Goal: Information Seeking & Learning: Learn about a topic

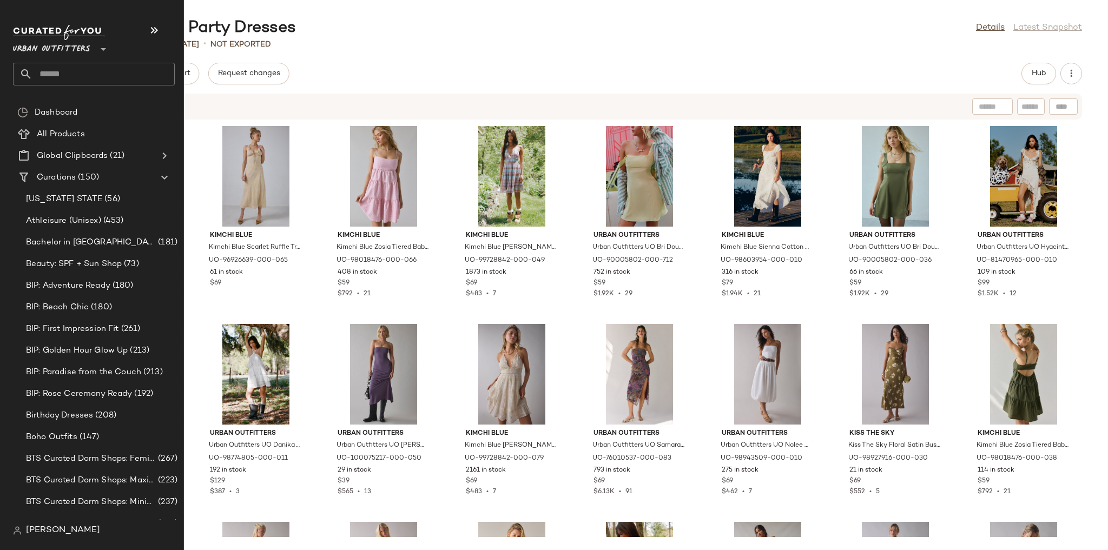
click at [80, 45] on span "Urban Outfitters" at bounding box center [51, 46] width 77 height 19
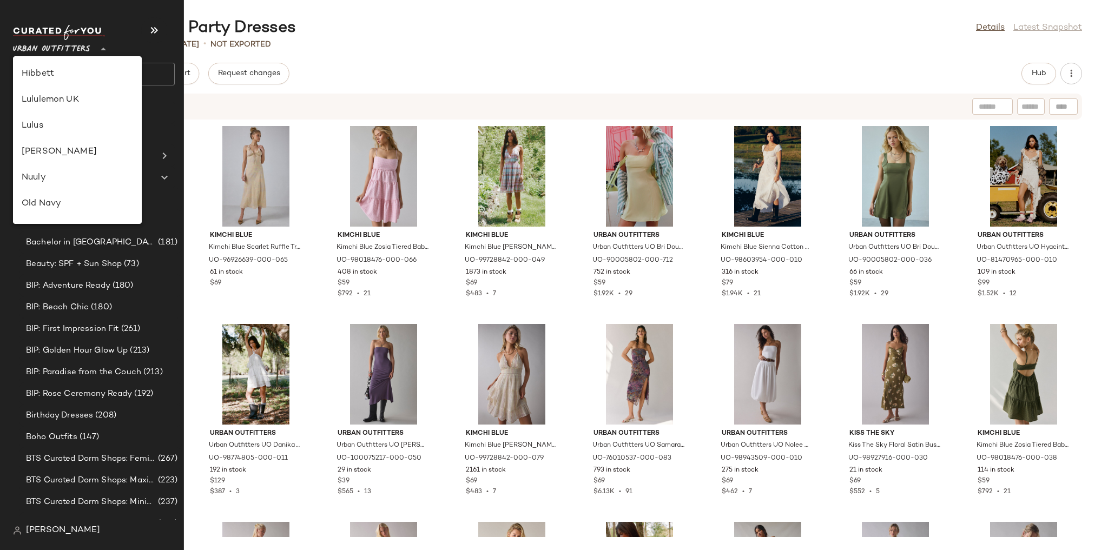
scroll to position [273, 0]
click at [89, 118] on div "Lululemon UK" at bounding box center [77, 112] width 129 height 26
type input "**"
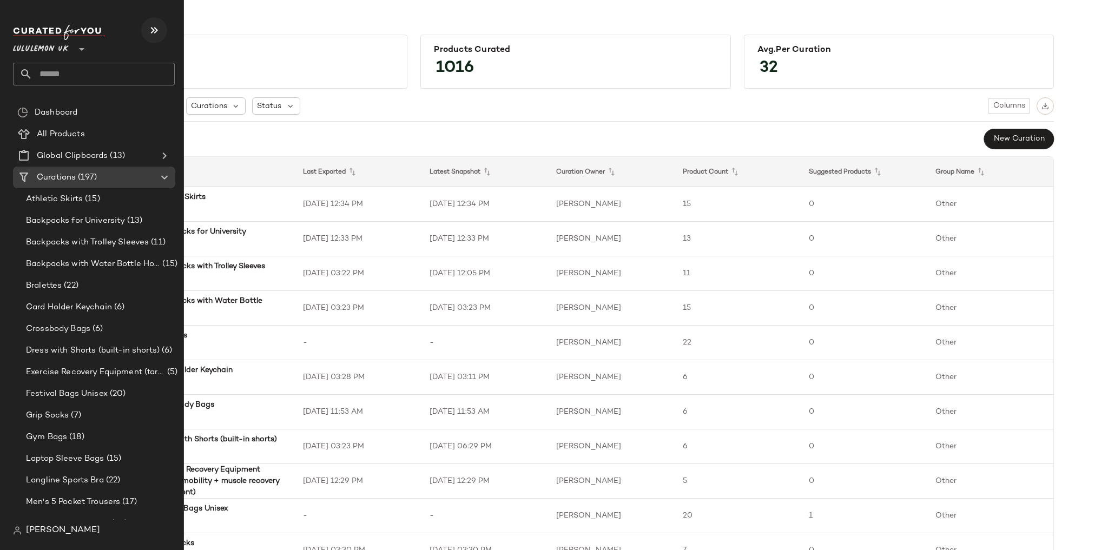
click at [154, 32] on icon "button" at bounding box center [154, 30] width 13 height 13
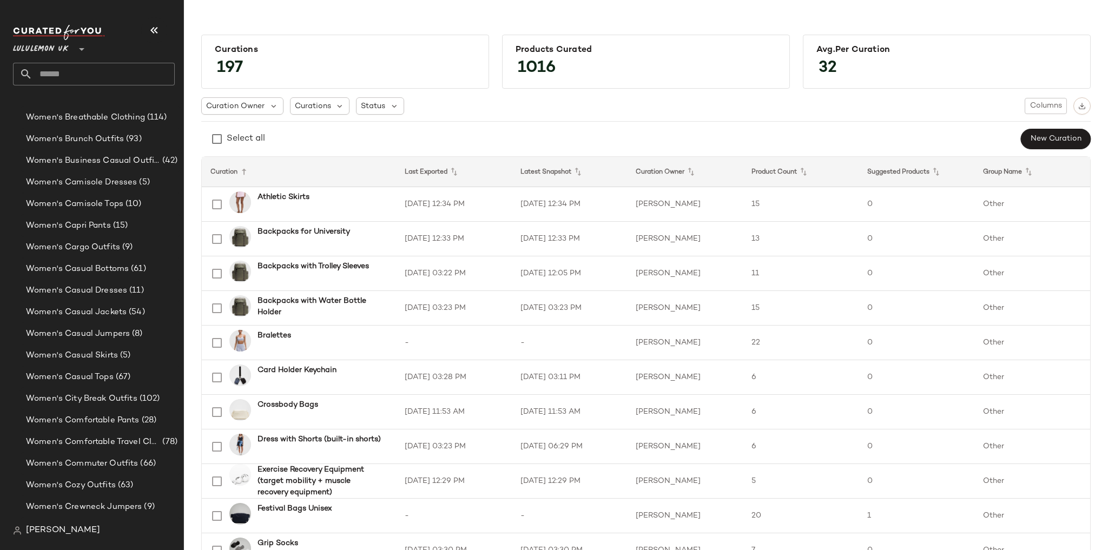
scroll to position [2462, 0]
click at [93, 391] on div "Women's Comfortable Travel Clothes (78)" at bounding box center [100, 399] width 162 height 22
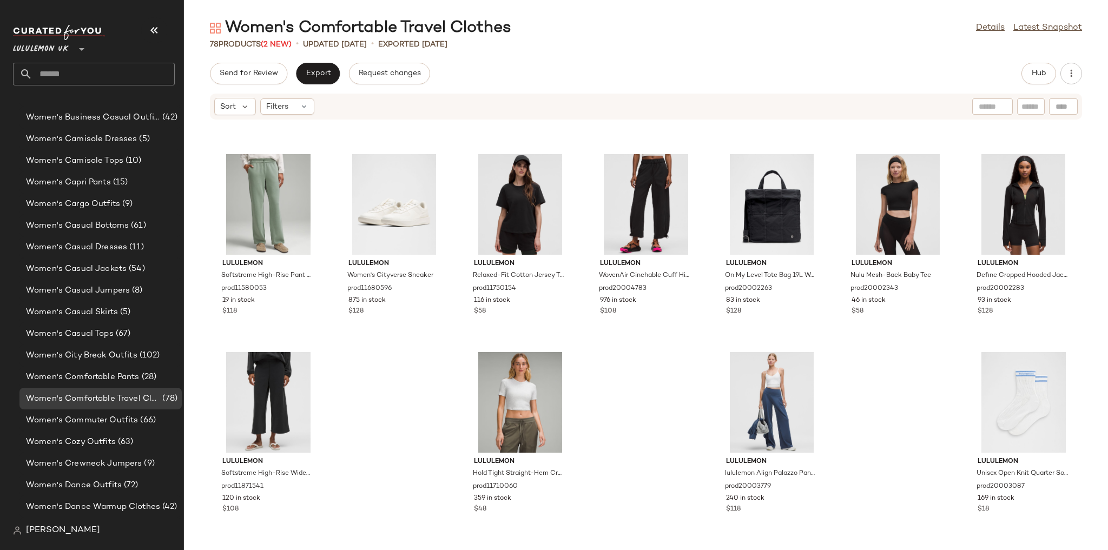
scroll to position [2159, 0]
click at [1031, 82] on button "Hub" at bounding box center [1038, 74] width 35 height 22
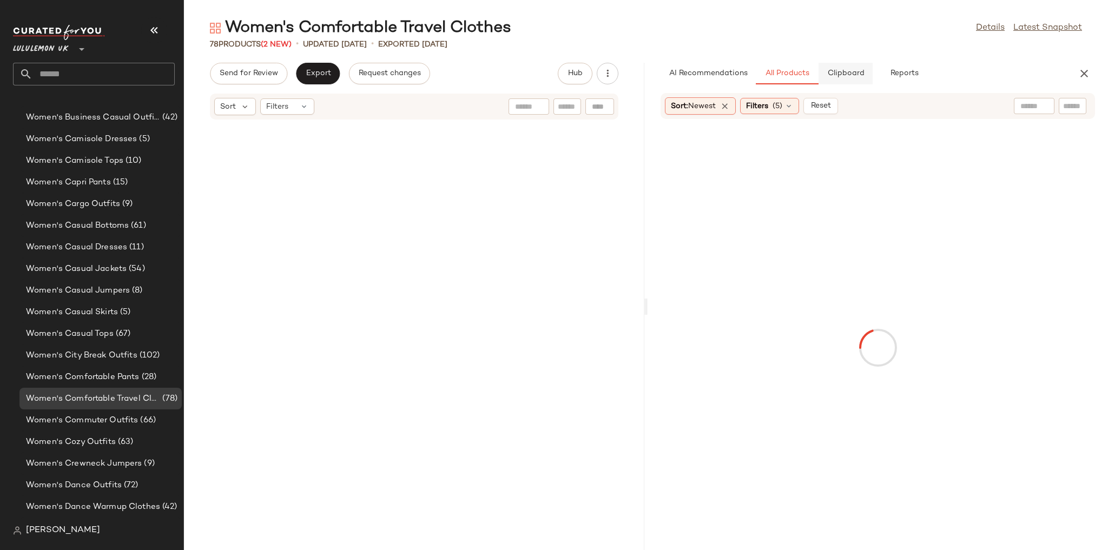
click at [839, 76] on span "Clipboard" at bounding box center [845, 73] width 37 height 9
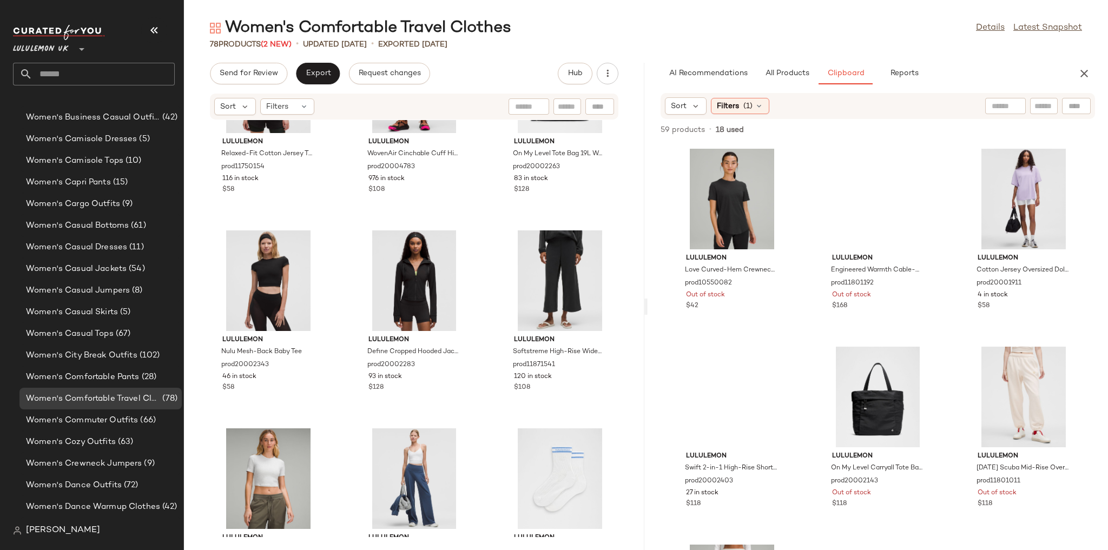
scroll to position [4733, 0]
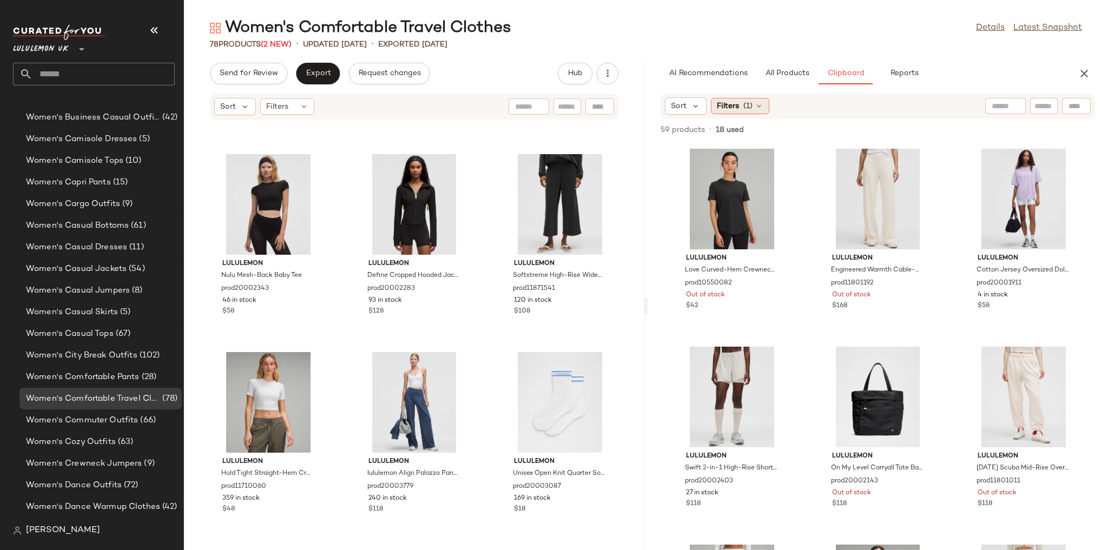
click at [751, 106] on span "(1)" at bounding box center [747, 106] width 9 height 11
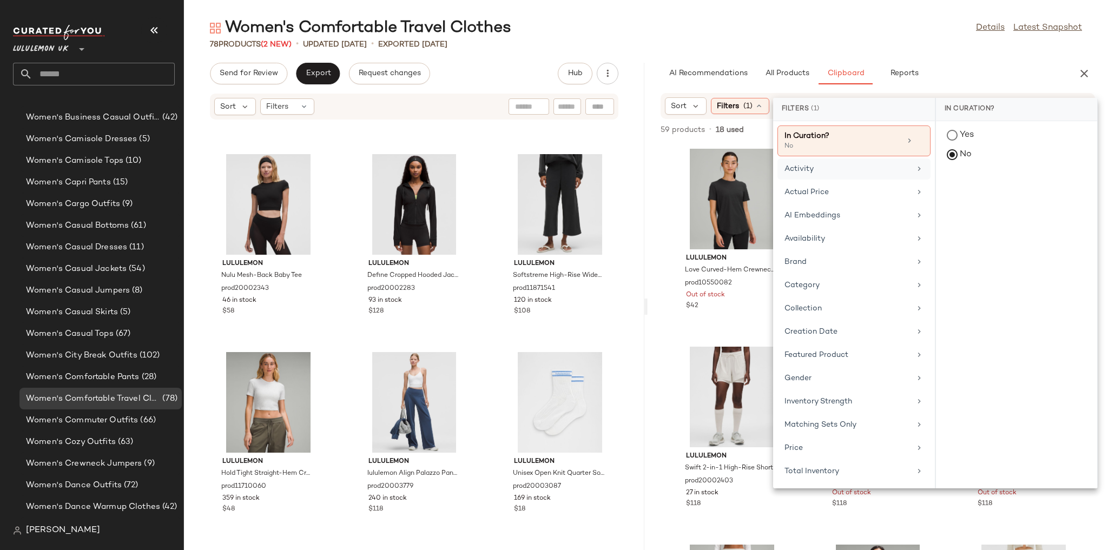
click at [827, 169] on div "Activity" at bounding box center [847, 168] width 126 height 11
click at [820, 238] on div "Availability" at bounding box center [847, 238] width 126 height 11
click at [957, 197] on div "in_stock" at bounding box center [1016, 189] width 161 height 26
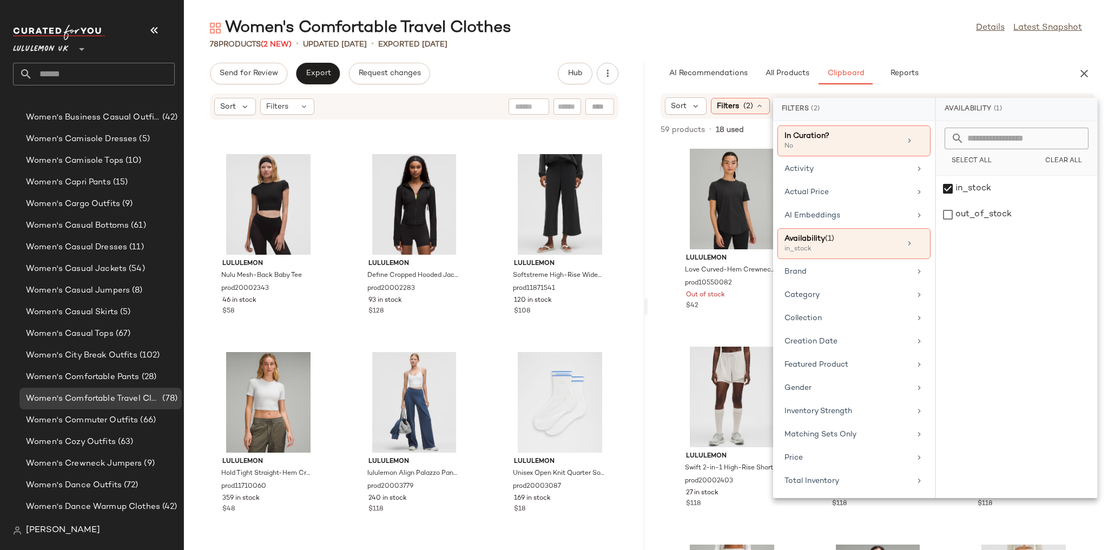
click at [882, 48] on div "78 Products (2 New) • updated Aug 21st • Exported Aug 20th" at bounding box center [646, 44] width 924 height 11
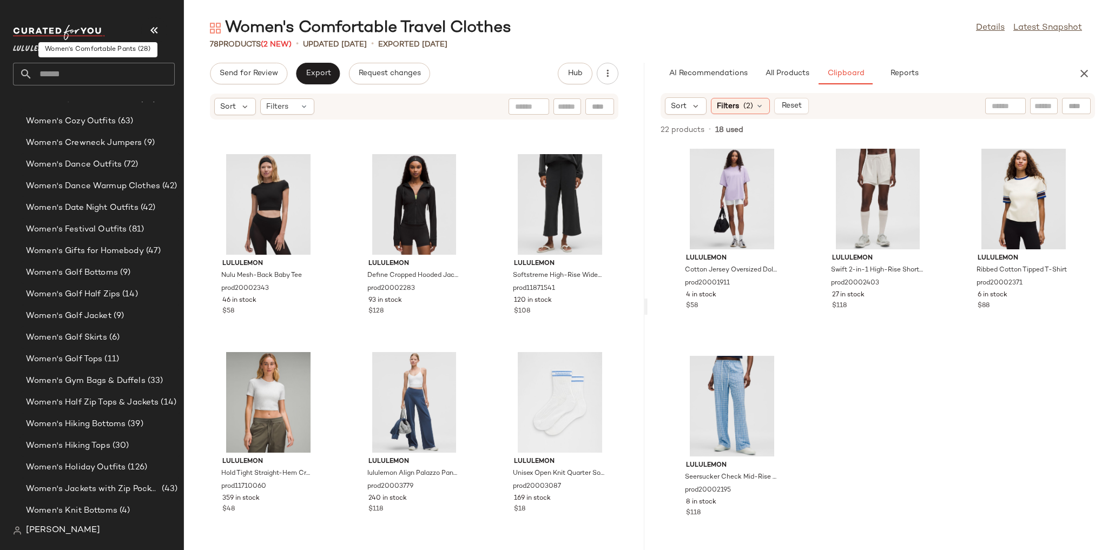
scroll to position [2808, 0]
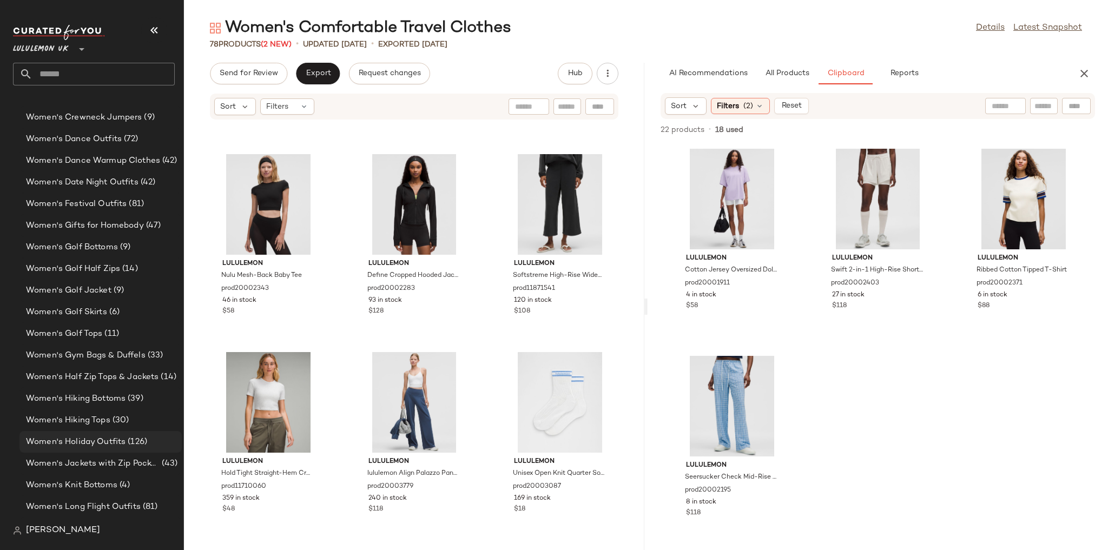
click at [123, 445] on span "Women's Holiday Outfits" at bounding box center [76, 442] width 100 height 12
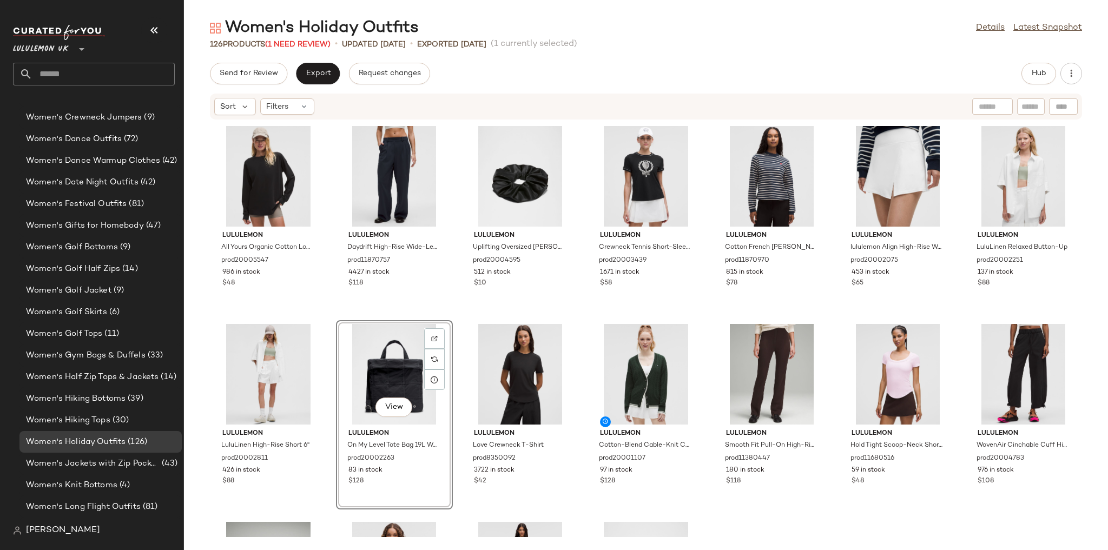
click at [649, 301] on div "lululemon All Yours Organic Cotton Long-Sleeve Shirt prod20005547 986 in stock …" at bounding box center [646, 328] width 924 height 417
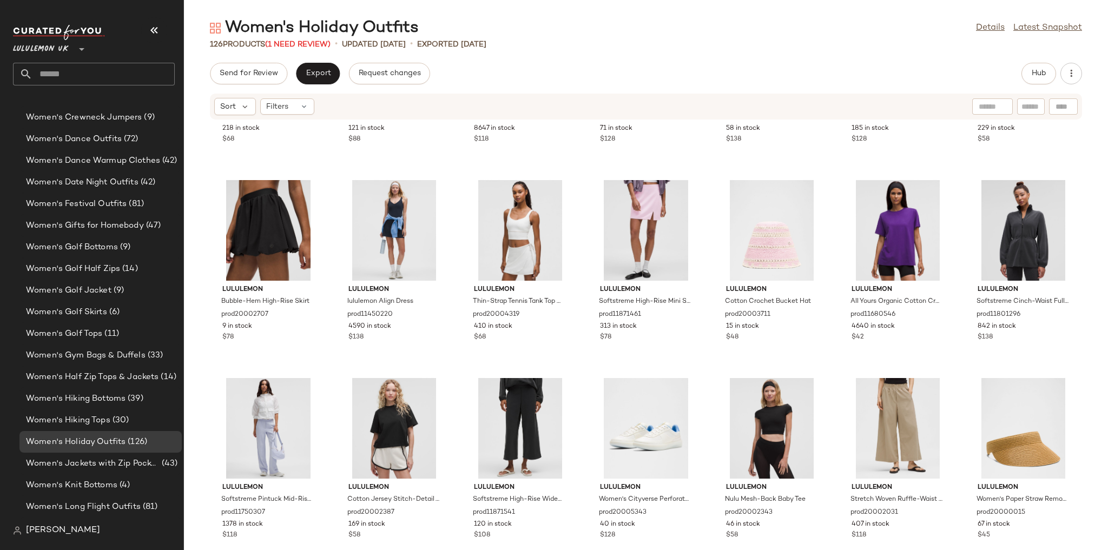
scroll to position [1524, 0]
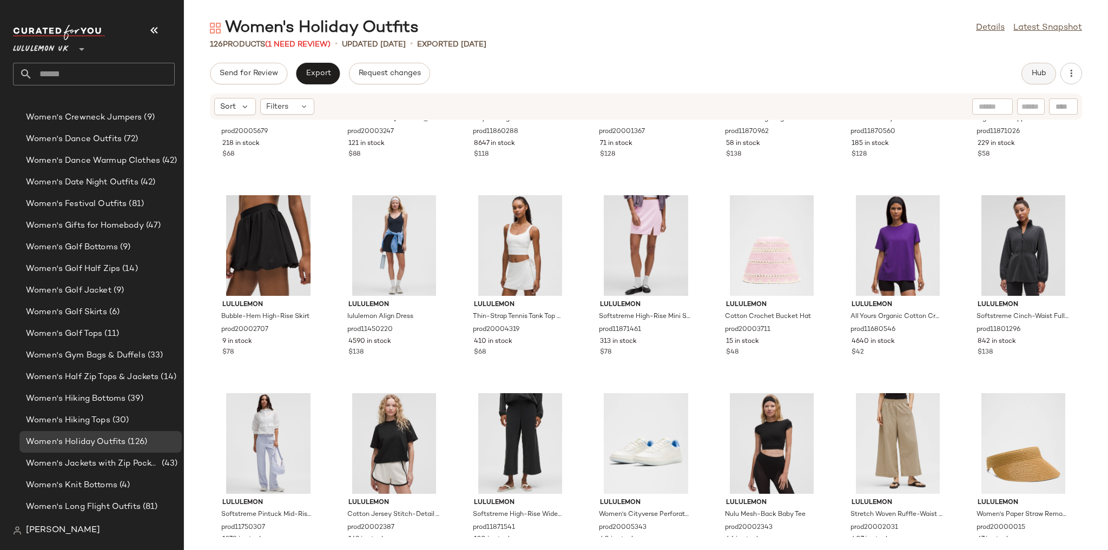
click at [1045, 78] on button "Hub" at bounding box center [1038, 74] width 35 height 22
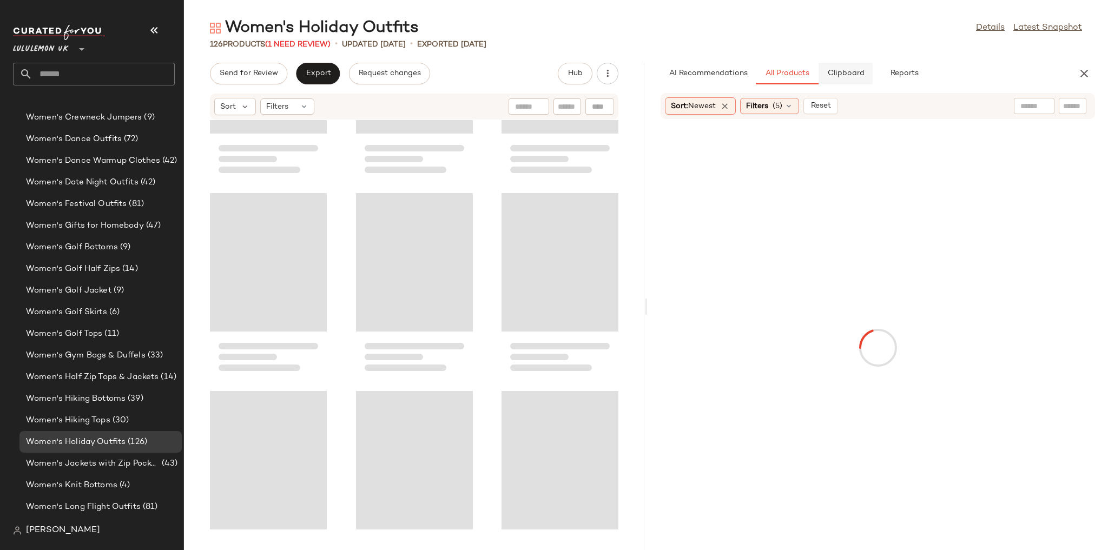
scroll to position [2970, 0]
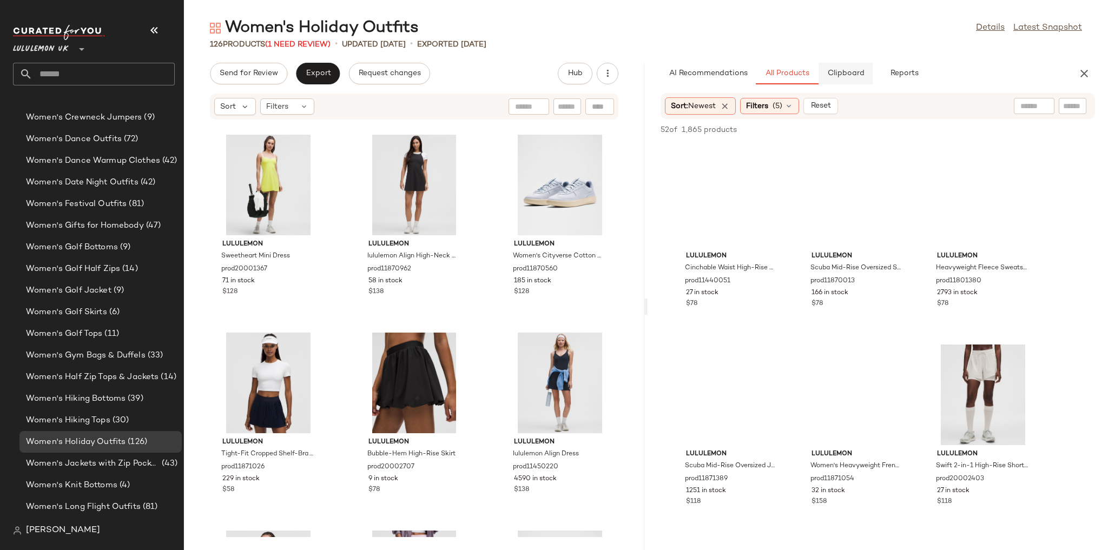
click at [859, 76] on span "Clipboard" at bounding box center [845, 73] width 37 height 9
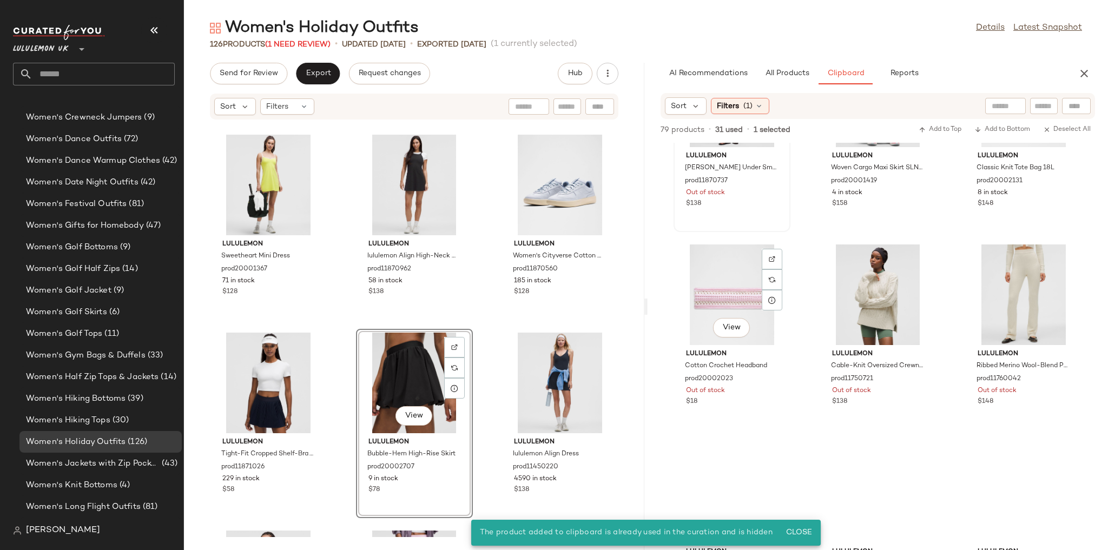
scroll to position [1697, 0]
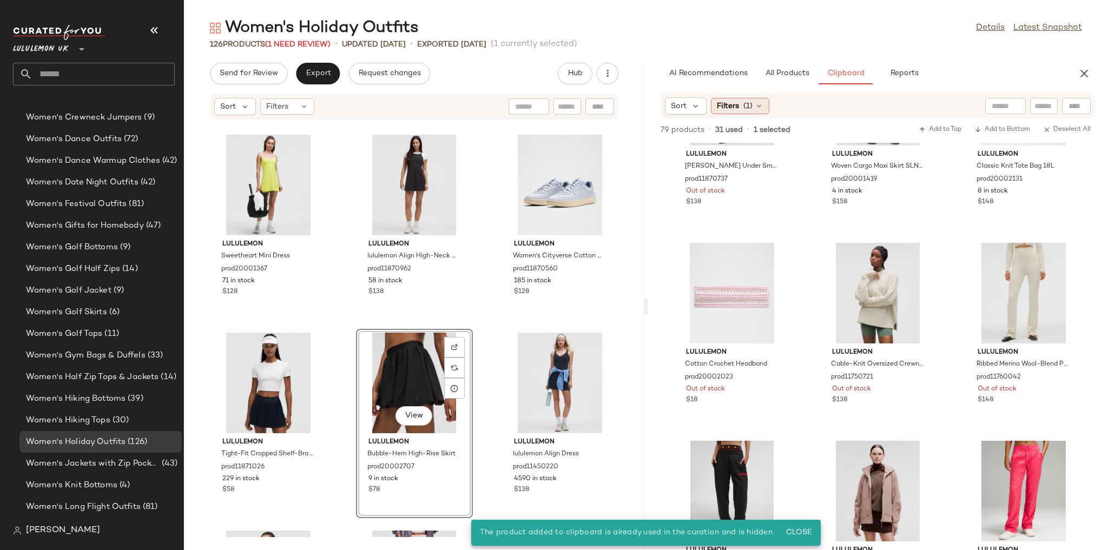
click at [744, 113] on div "Filters (1)" at bounding box center [740, 106] width 58 height 16
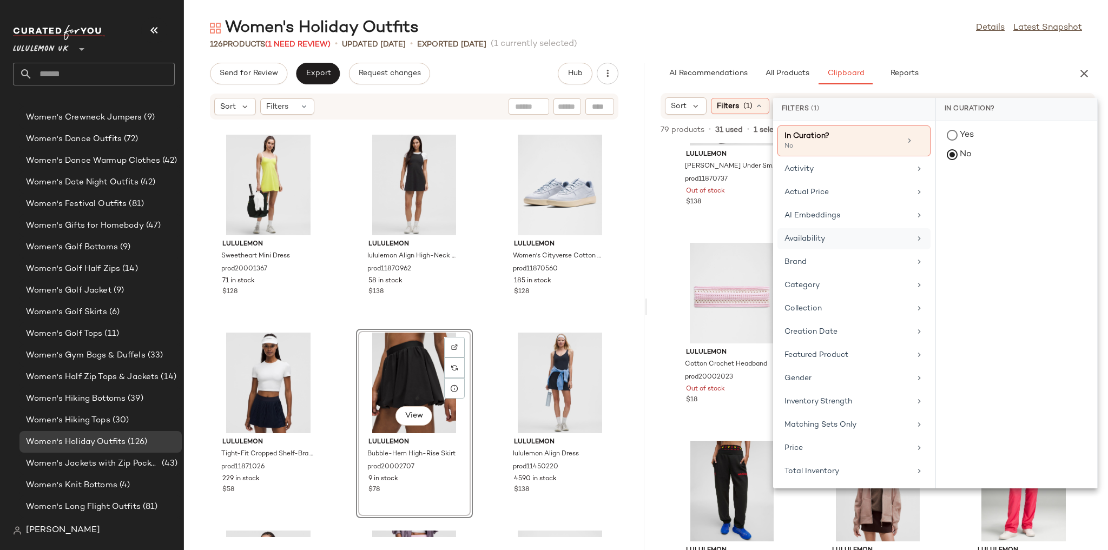
click at [822, 238] on div "Availability" at bounding box center [847, 238] width 126 height 11
click at [985, 182] on div "in_stock" at bounding box center [1016, 189] width 161 height 26
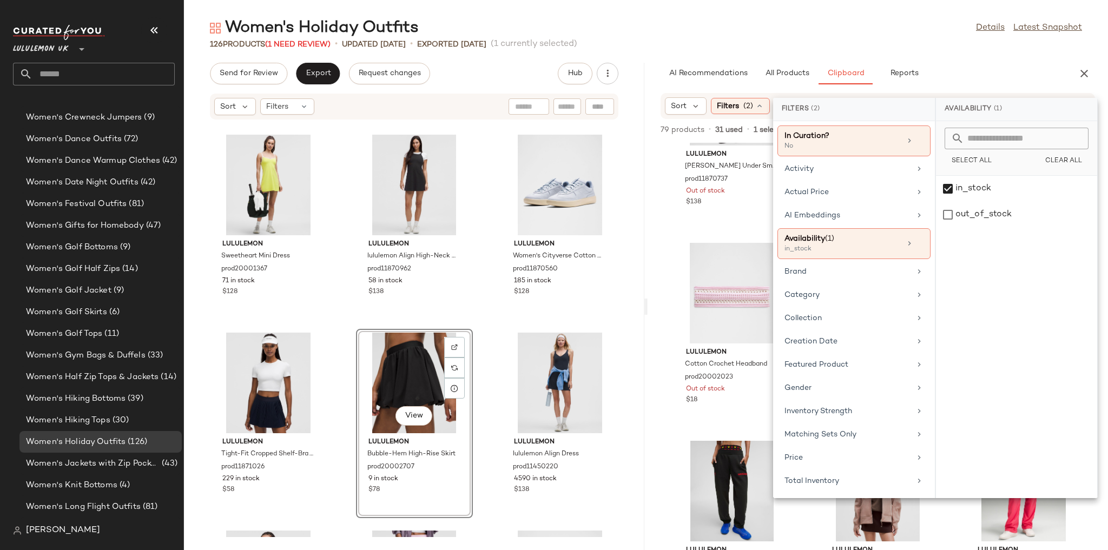
click at [892, 45] on div "126 Products (1 Need Review) • updated Aug 25th • Exported Aug 20th (1 currentl…" at bounding box center [646, 44] width 924 height 11
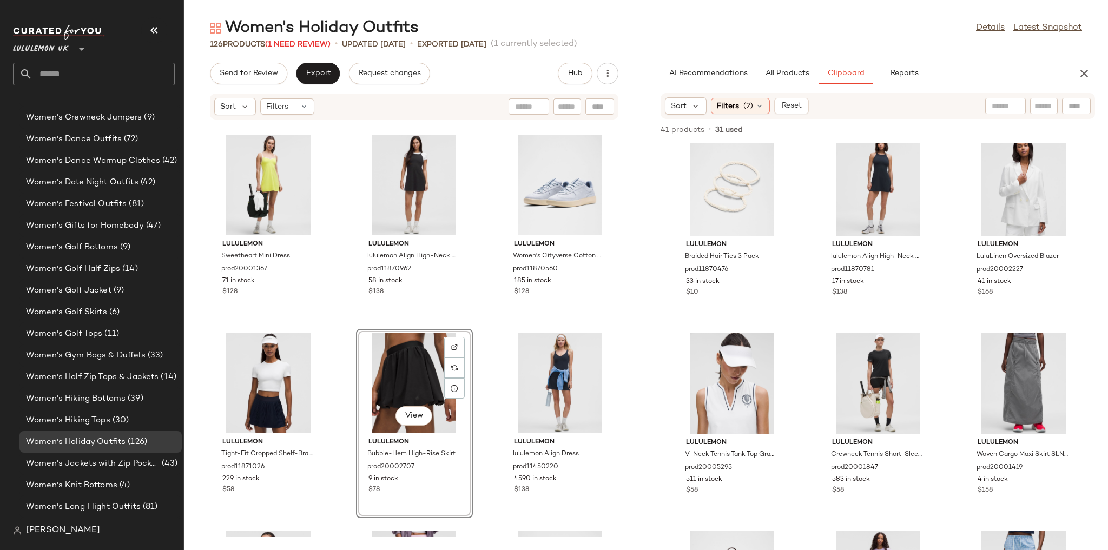
scroll to position [0, 0]
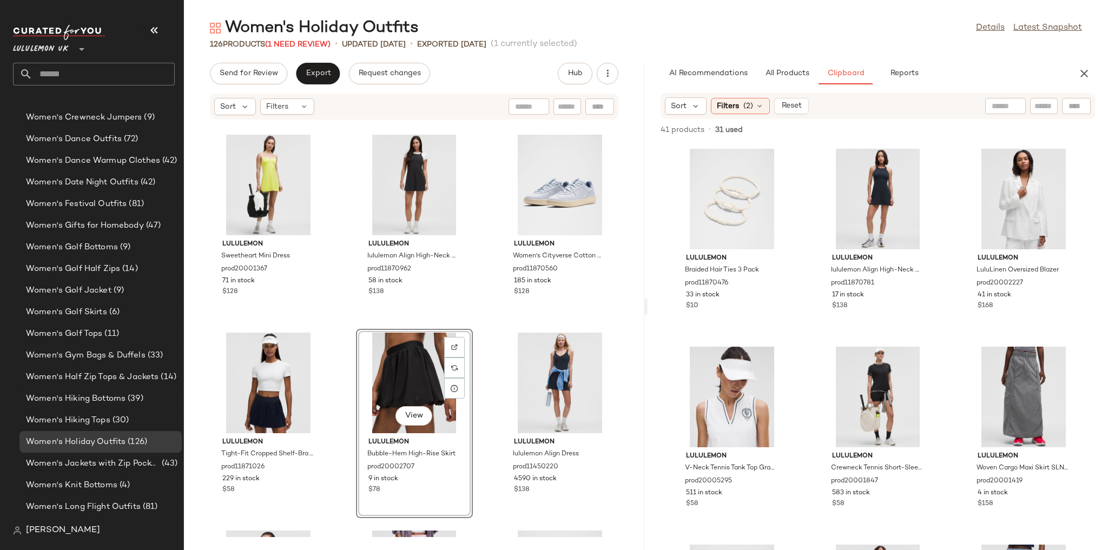
click at [771, 60] on div "Women's Holiday Outfits Details Latest Snapshot 126 Products (1 Need Review) • …" at bounding box center [646, 283] width 924 height 533
click at [774, 76] on span "All Products" at bounding box center [787, 73] width 44 height 9
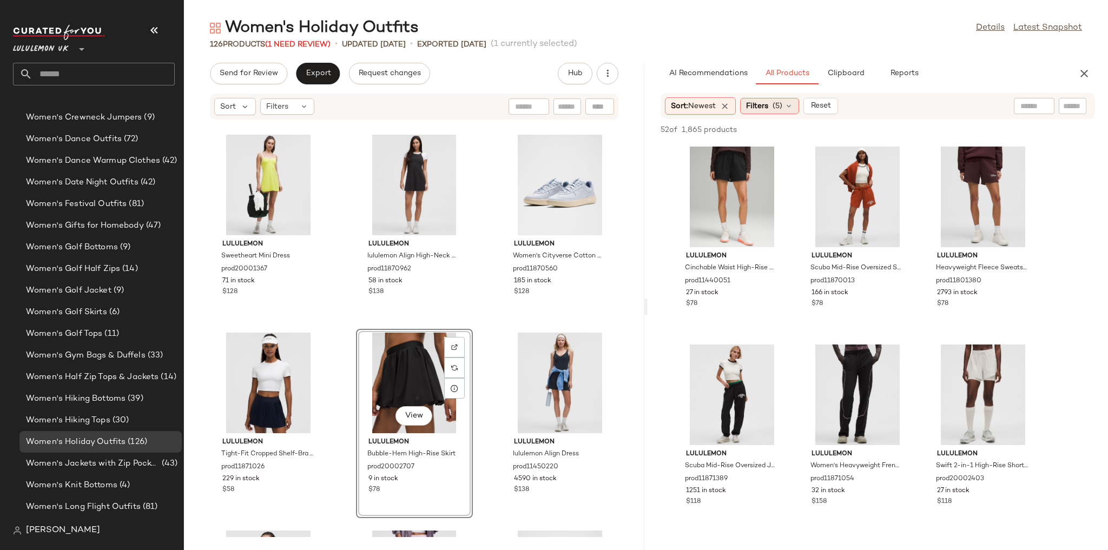
click at [753, 102] on span "Filters" at bounding box center [757, 106] width 22 height 11
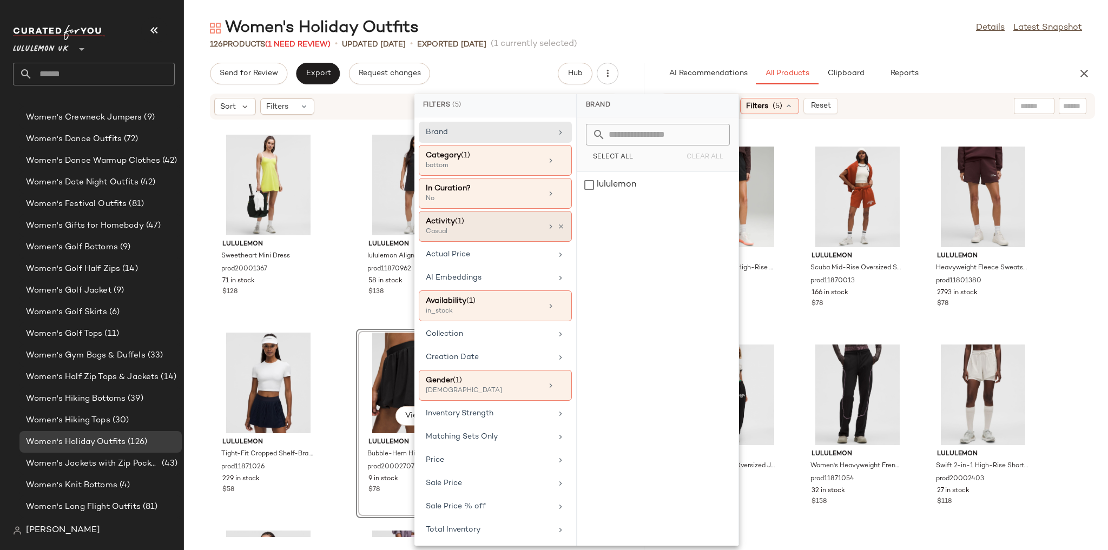
click at [487, 217] on div "Activity (1)" at bounding box center [484, 221] width 116 height 11
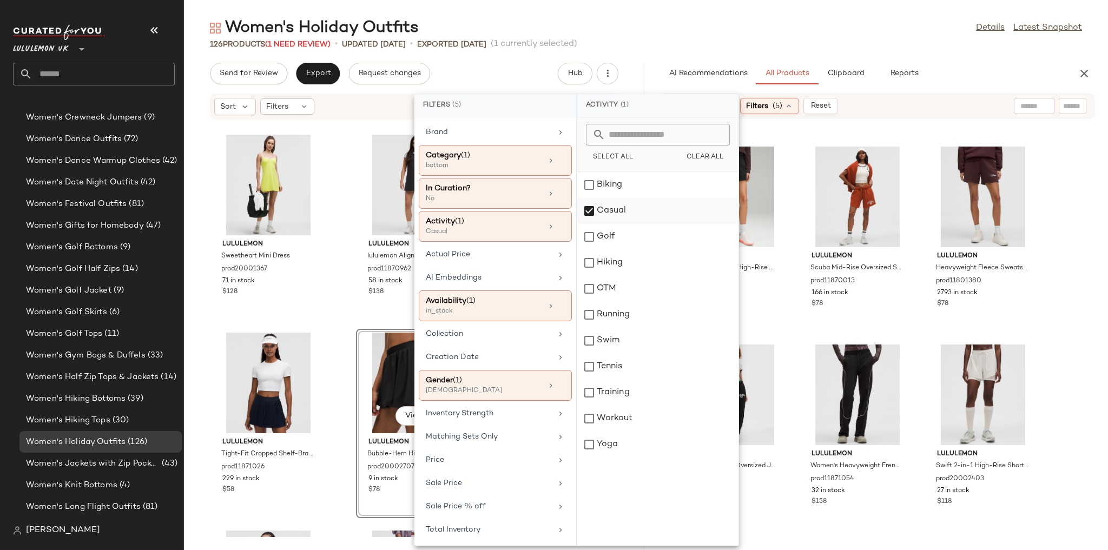
click at [604, 211] on div "Casual" at bounding box center [657, 211] width 161 height 26
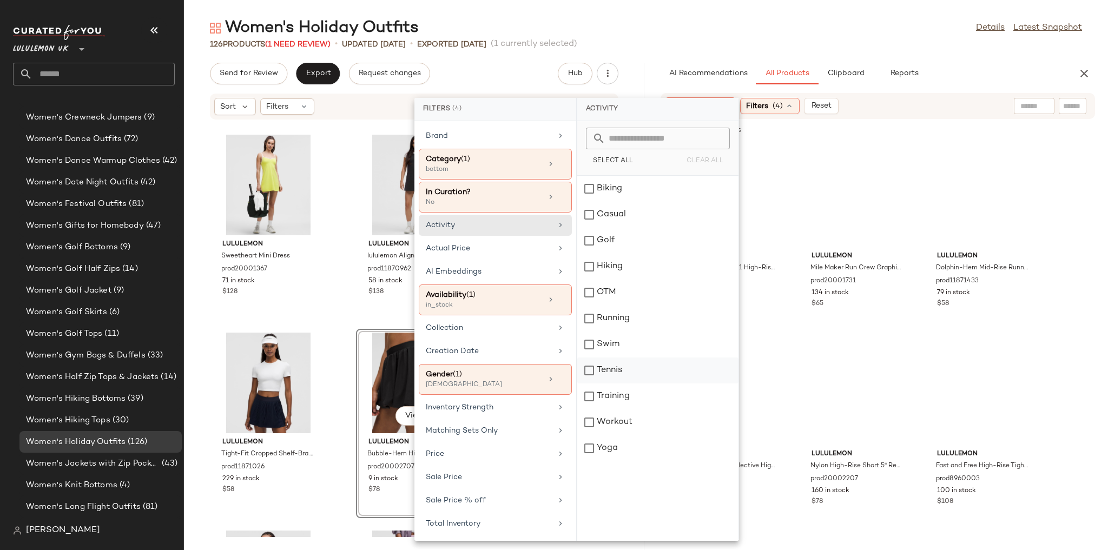
click at [608, 368] on div "Tennis" at bounding box center [657, 371] width 161 height 26
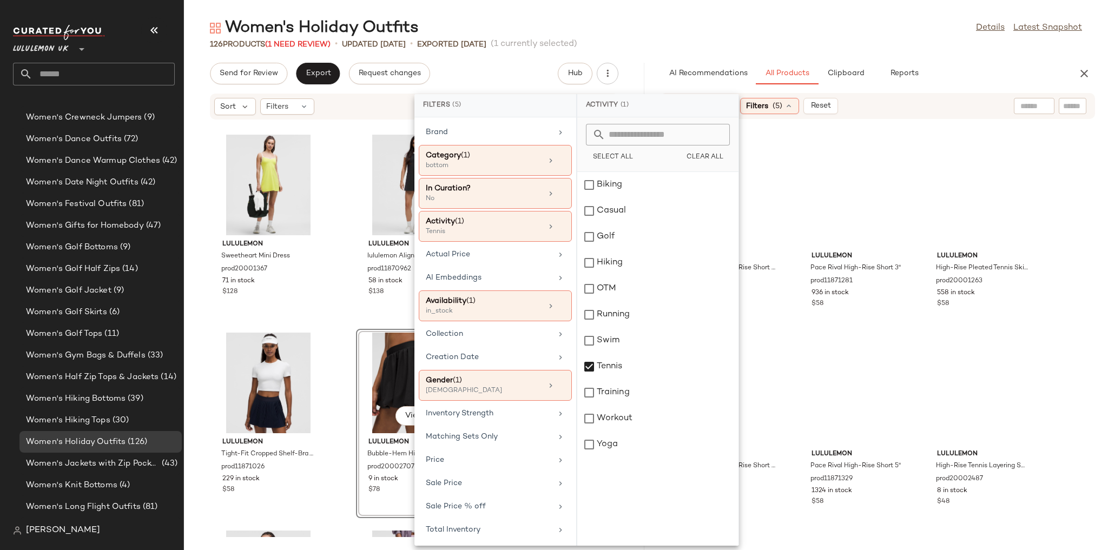
click at [764, 32] on div "Women's Holiday Outfits Details Latest Snapshot" at bounding box center [646, 28] width 924 height 22
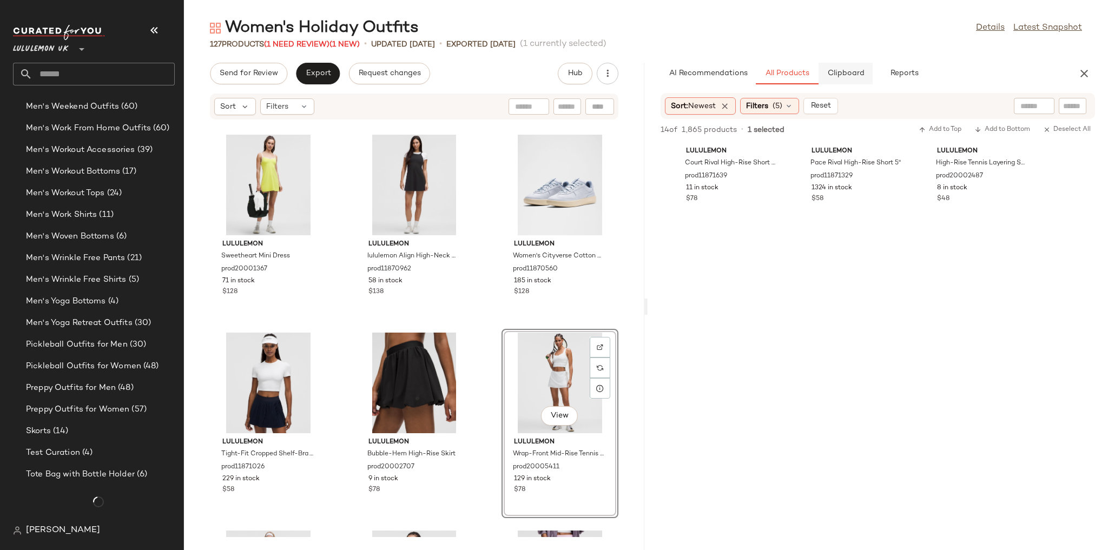
scroll to position [2808, 0]
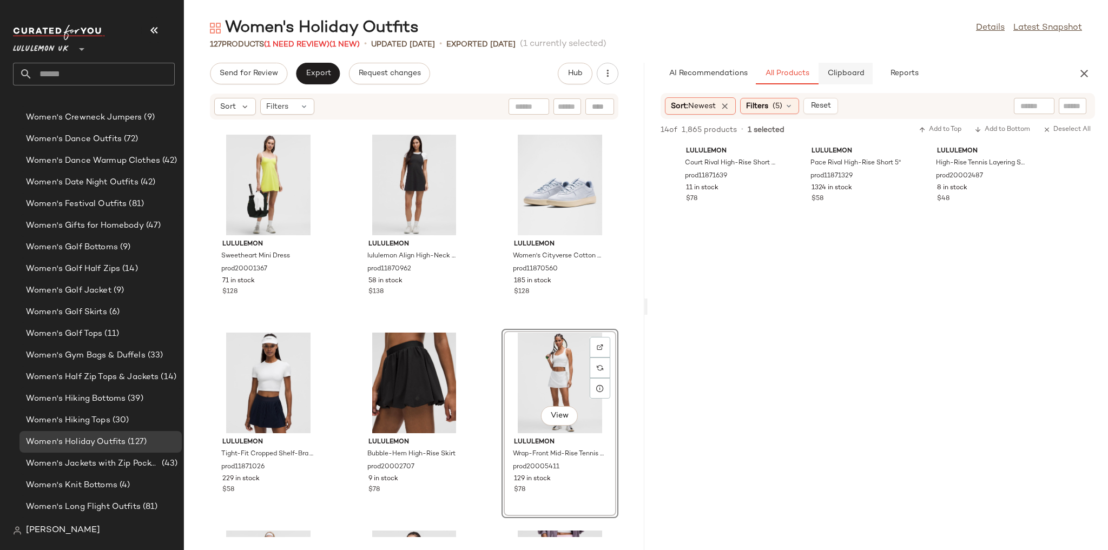
click at [854, 63] on button "Clipboard" at bounding box center [846, 74] width 54 height 22
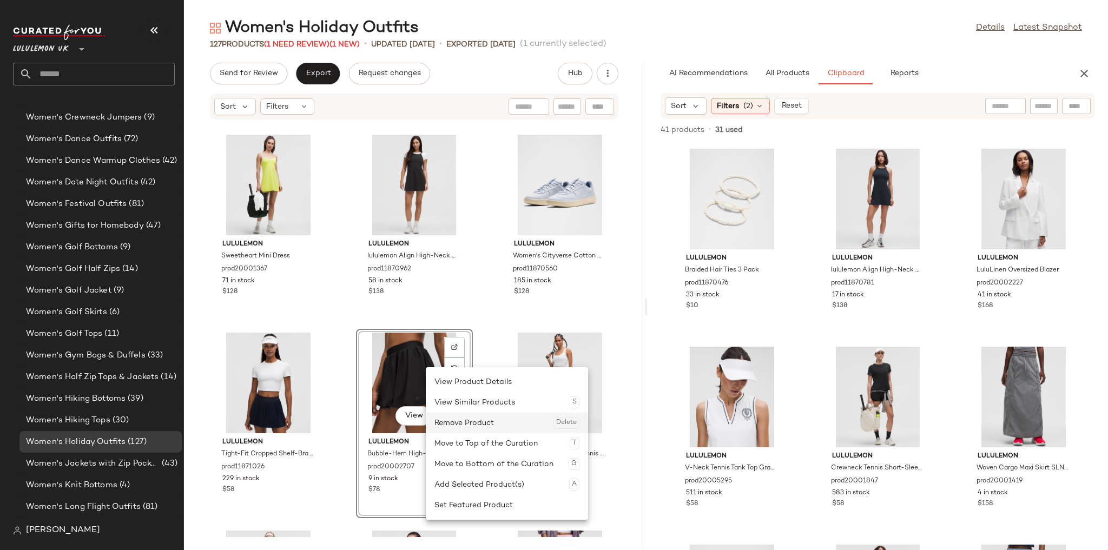
click at [454, 431] on div "Remove Product Delete" at bounding box center [506, 423] width 145 height 21
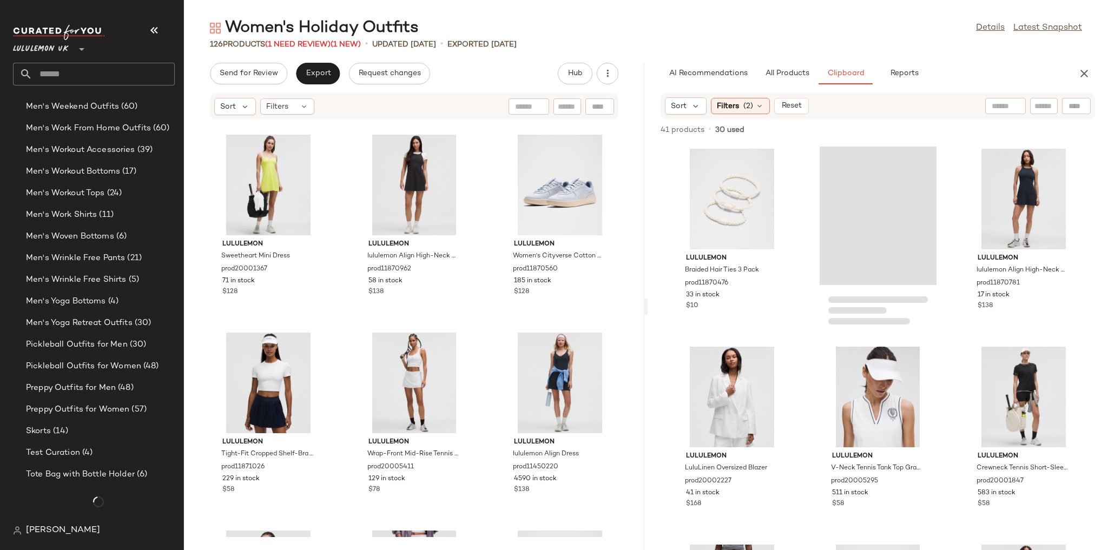
scroll to position [2808, 0]
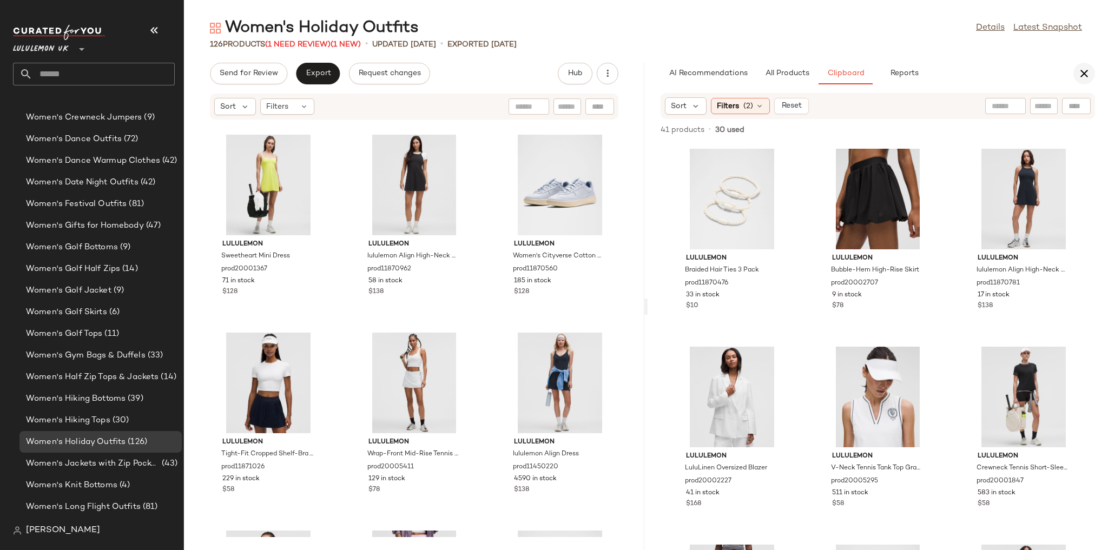
click at [1091, 68] on button "button" at bounding box center [1084, 74] width 22 height 22
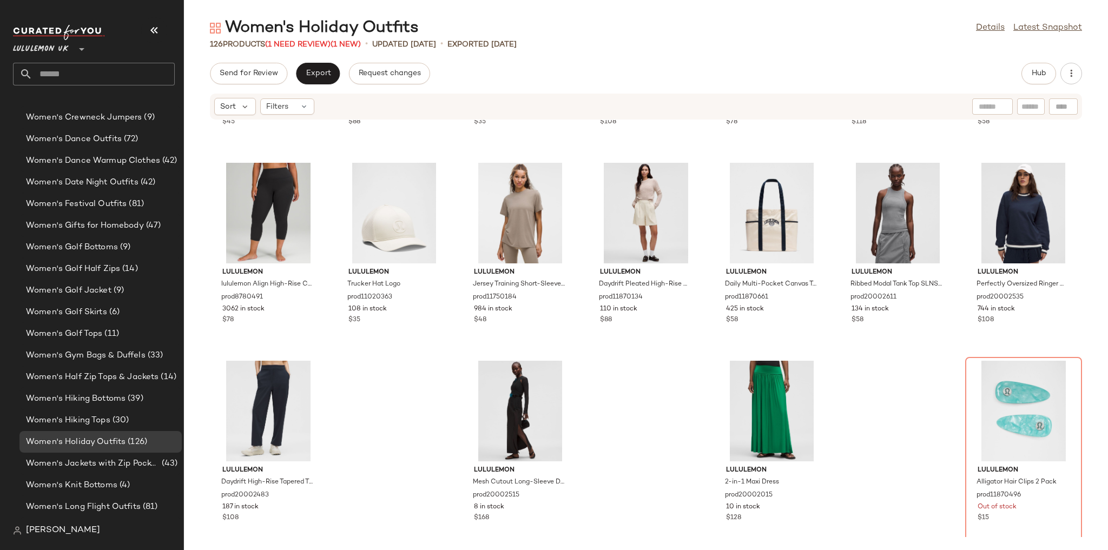
scroll to position [3743, 0]
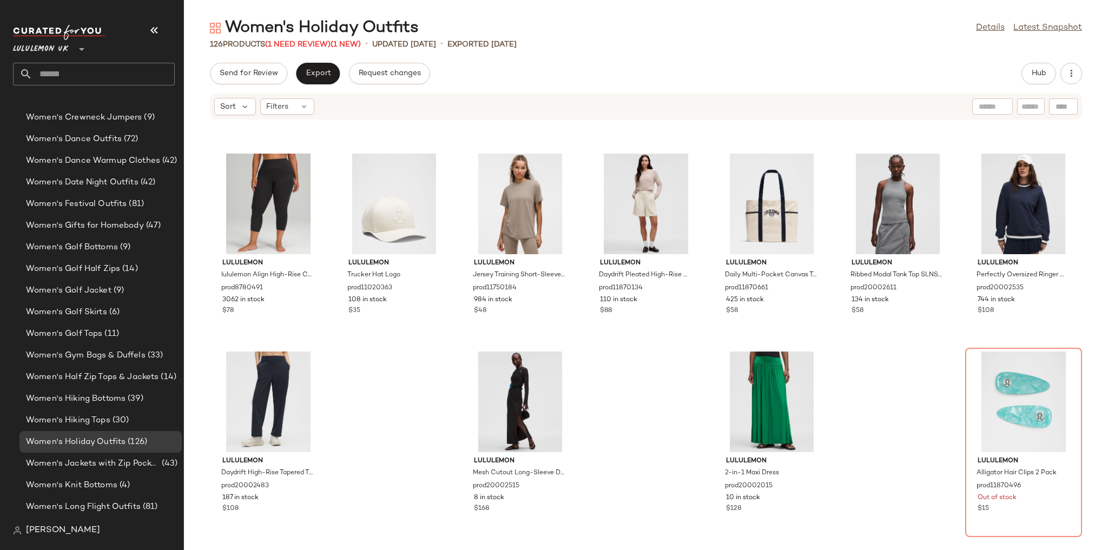
click at [1022, 67] on div "Hub" at bounding box center [1038, 74] width 35 height 22
click at [1029, 68] on button "Hub" at bounding box center [1038, 74] width 35 height 22
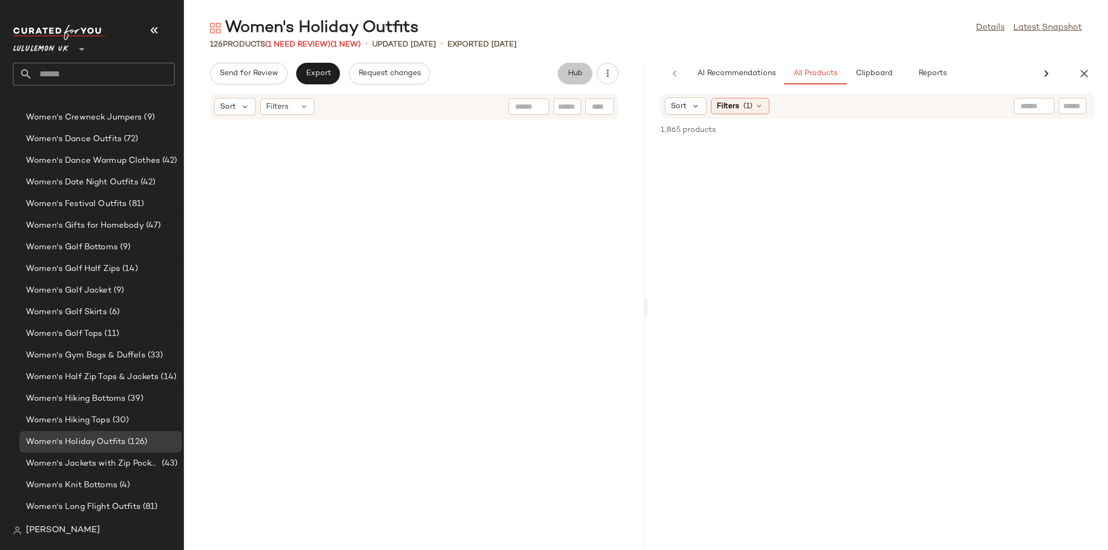
scroll to position [4139, 0]
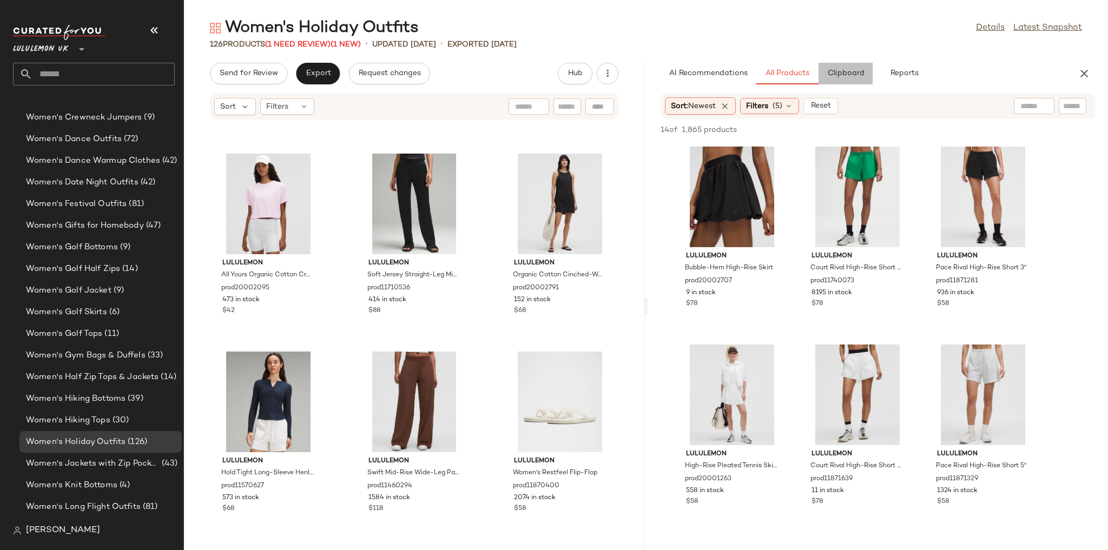
click at [857, 77] on span "Clipboard" at bounding box center [845, 73] width 37 height 9
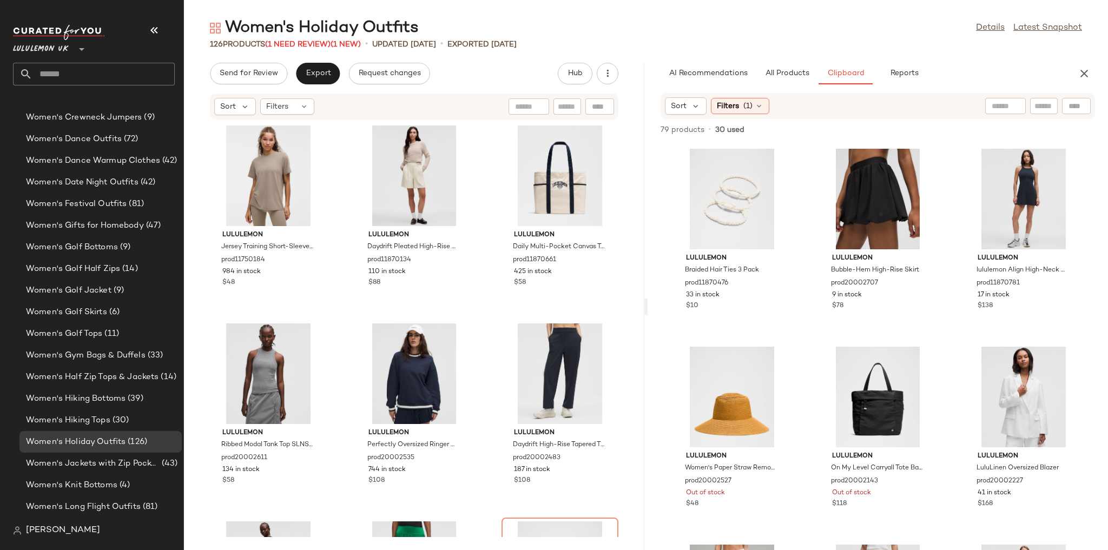
scroll to position [7901, 0]
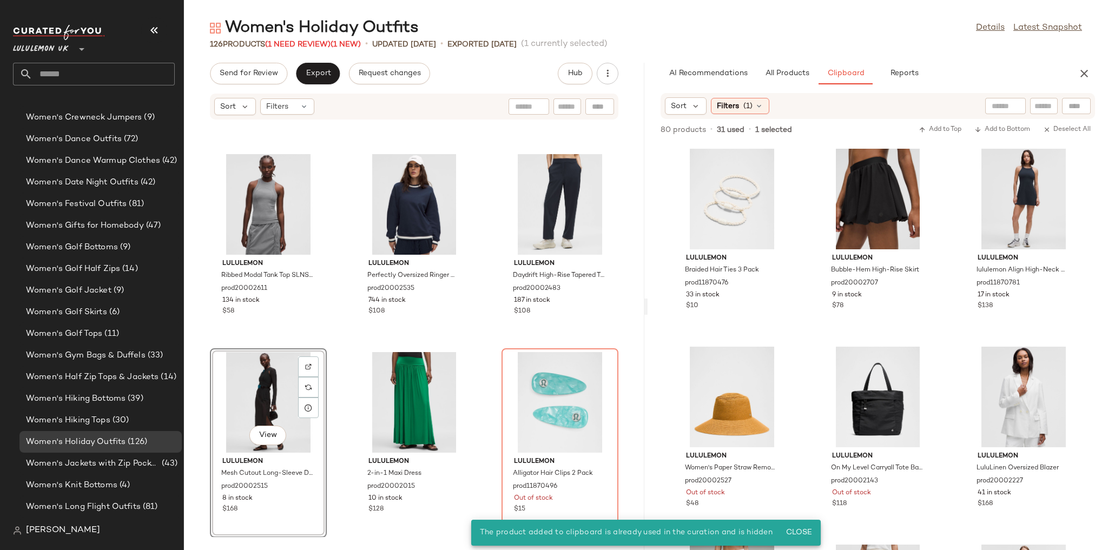
click at [480, 340] on div "lululemon Jersey Training Short-Sleeve Shirt prod11750184 984 in stock $48 lulu…" at bounding box center [414, 328] width 460 height 417
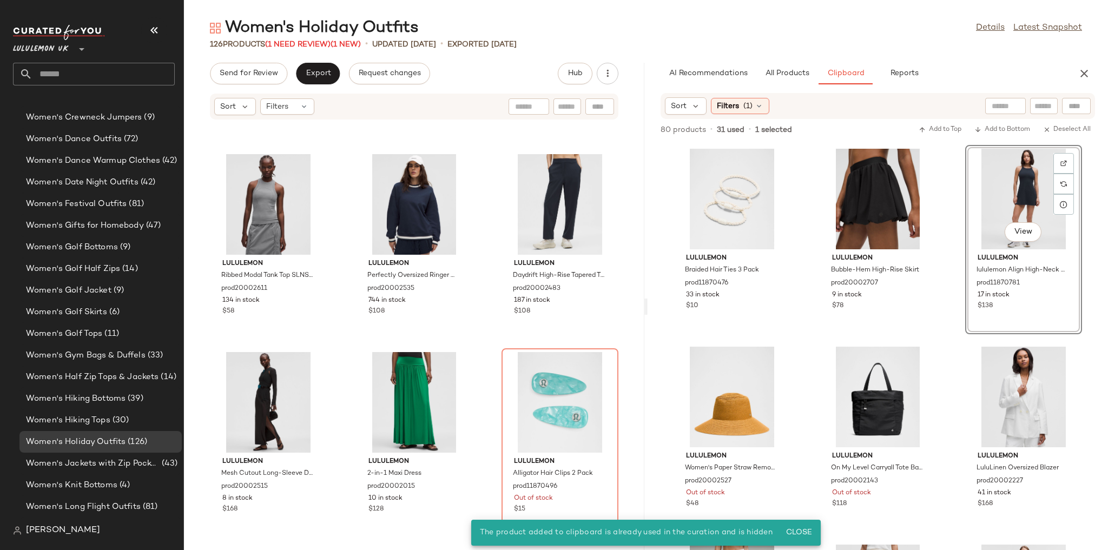
click at [348, 339] on div "lululemon Jersey Training Short-Sleeve Shirt prod11750184 984 in stock $48 lulu…" at bounding box center [414, 328] width 460 height 417
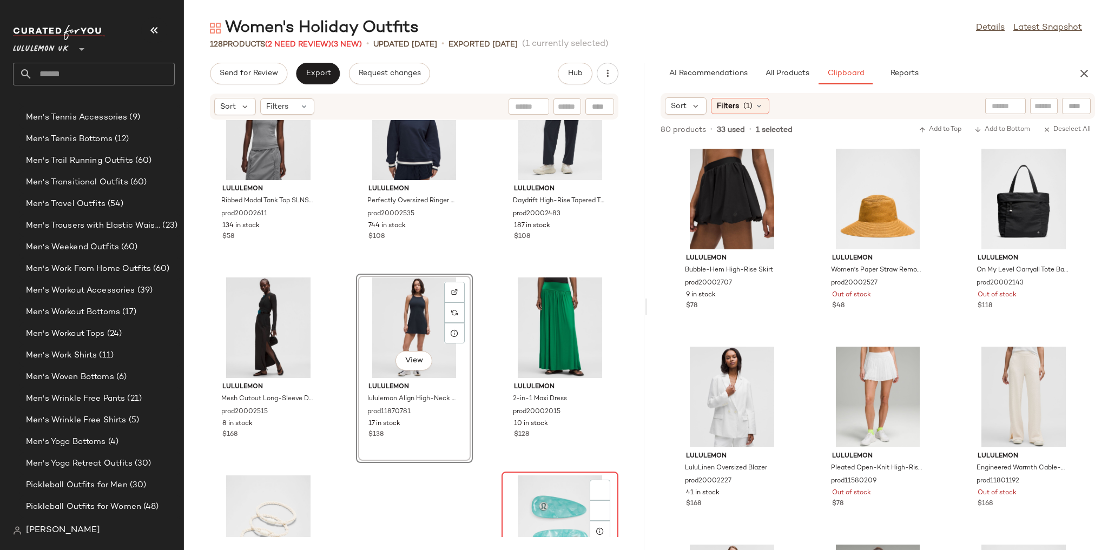
scroll to position [8100, 0]
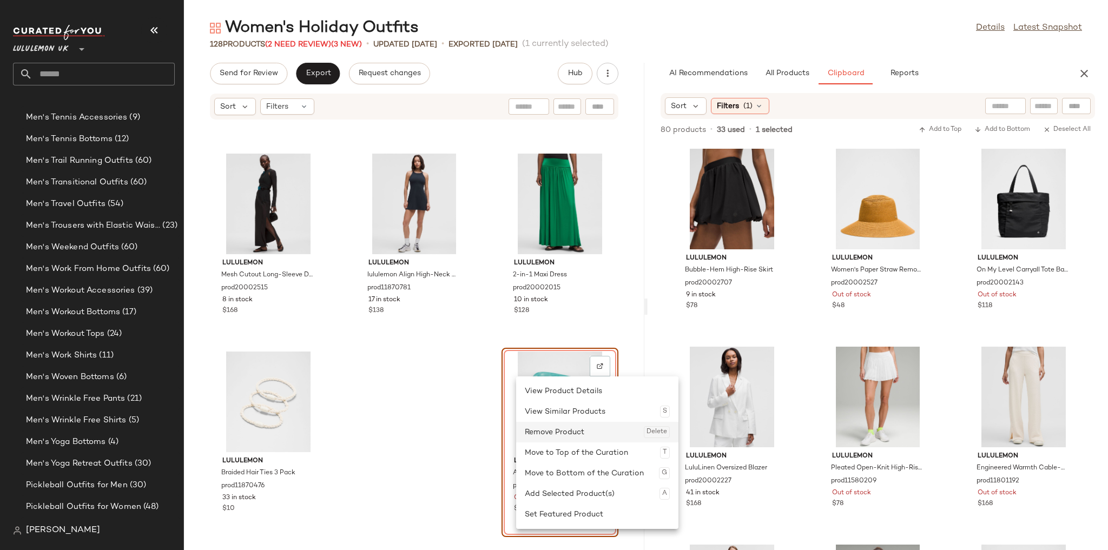
click at [543, 433] on div "Remove Product Delete" at bounding box center [597, 432] width 145 height 21
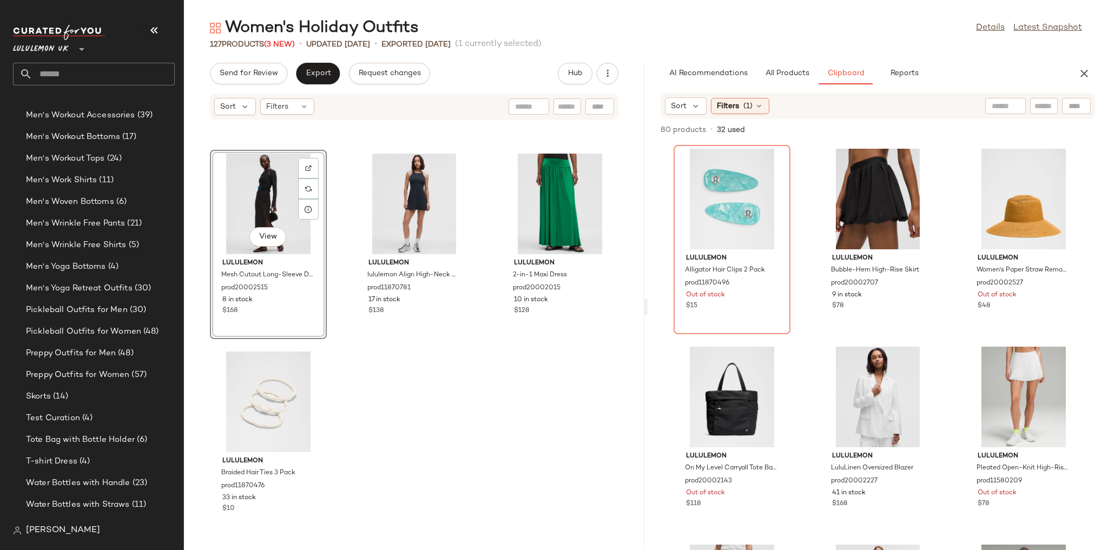
scroll to position [2808, 0]
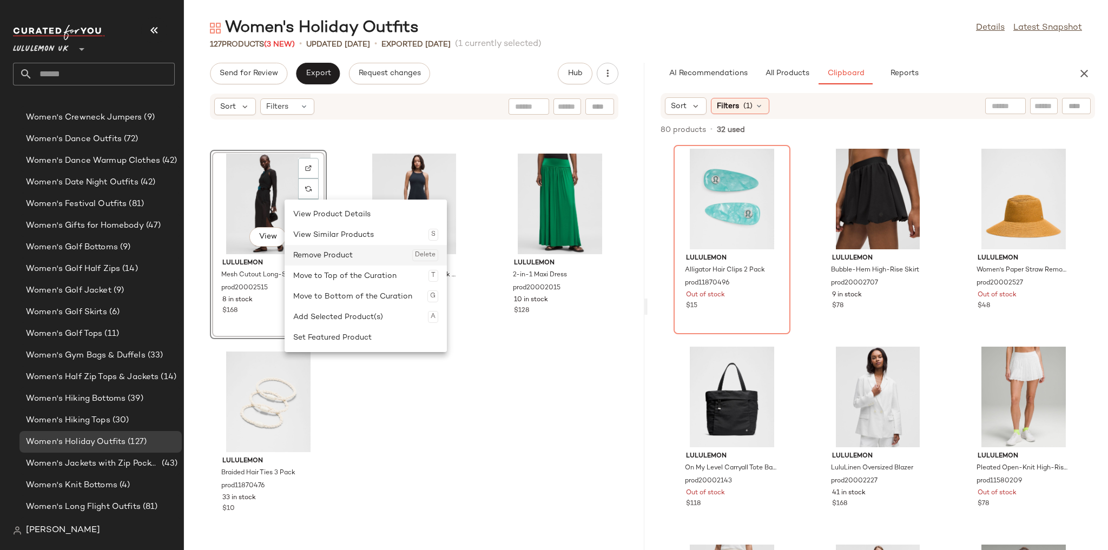
click at [335, 253] on div "Remove Product Delete" at bounding box center [365, 255] width 145 height 21
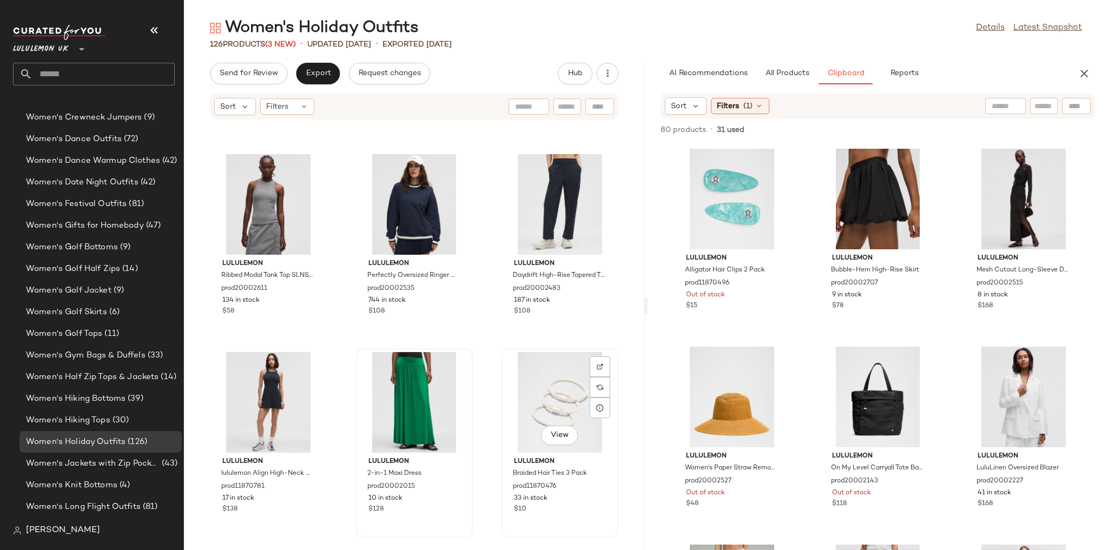
click at [505, 359] on div "View" at bounding box center [559, 402] width 109 height 101
click at [492, 359] on div "lululemon Jersey Training Short-Sleeve Shirt prod11750184 984 in stock $48 lulu…" at bounding box center [414, 328] width 460 height 417
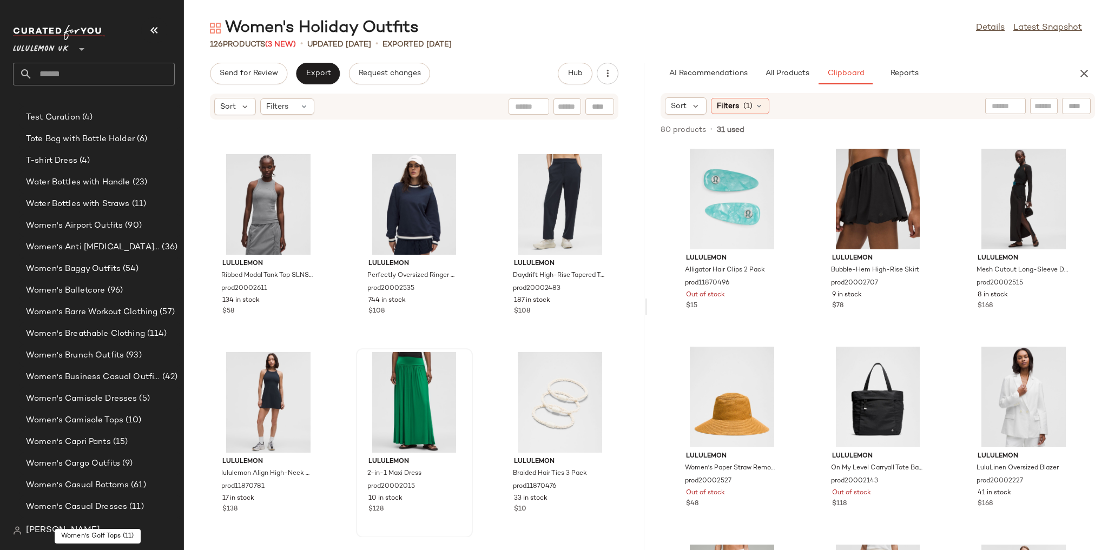
scroll to position [2159, 0]
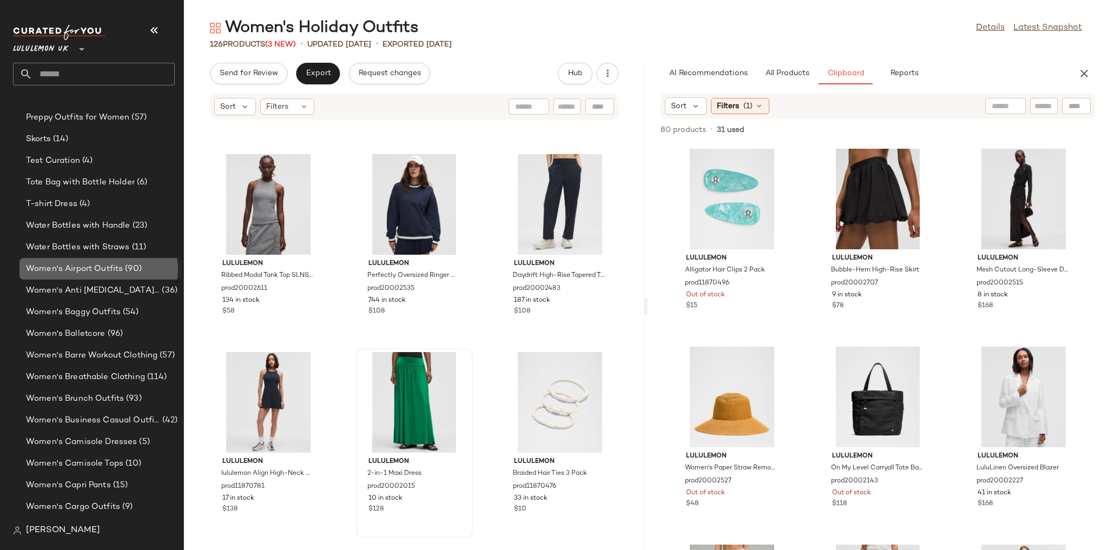
click at [150, 263] on div "Women's Airport Outfits (90)" at bounding box center [100, 269] width 155 height 12
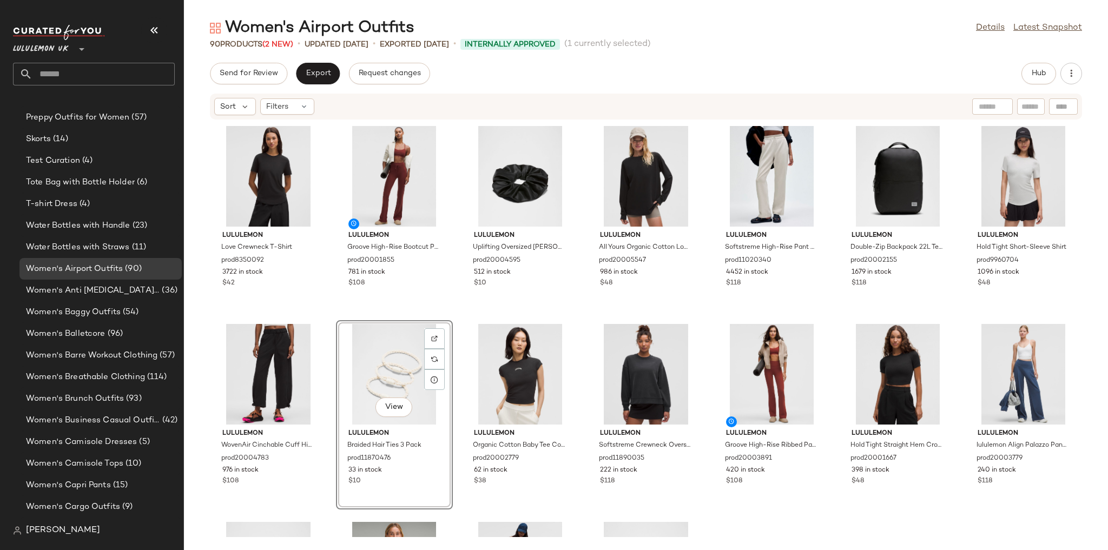
click at [639, 311] on div "lululemon Love Crewneck T-Shirt prod8350092 3722 in stock $42 lululemon Groove …" at bounding box center [646, 328] width 924 height 417
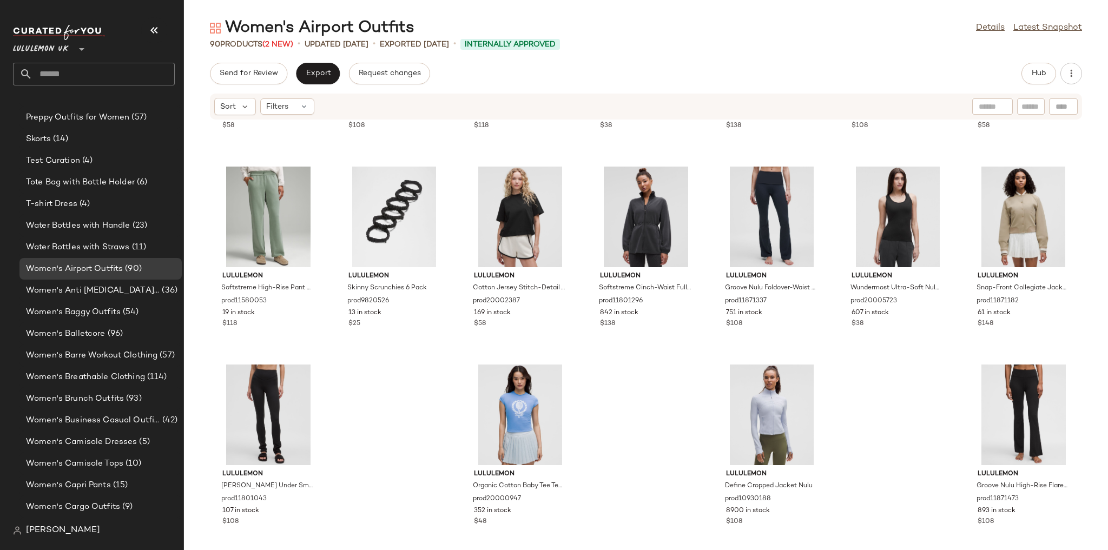
scroll to position [2555, 0]
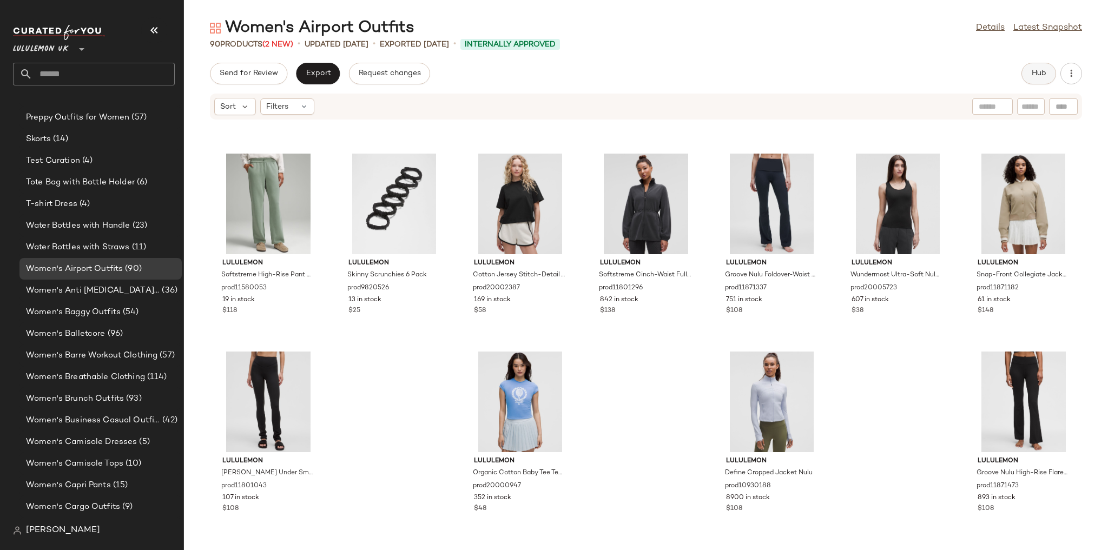
click at [1028, 71] on button "Hub" at bounding box center [1038, 74] width 35 height 22
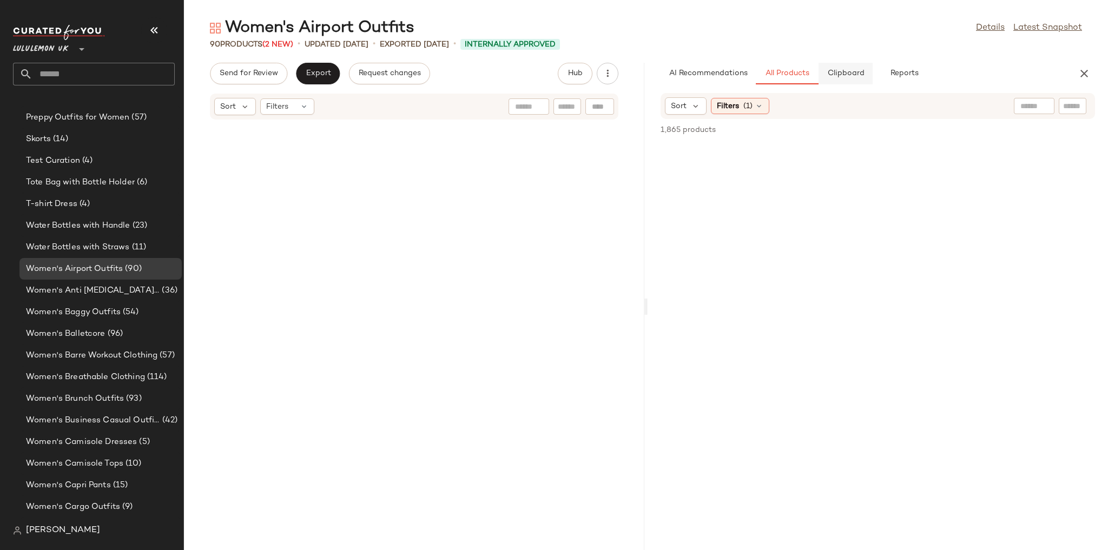
drag, startPoint x: 832, startPoint y: 74, endPoint x: 827, endPoint y: 83, distance: 10.9
click at [833, 74] on span "Clipboard" at bounding box center [845, 73] width 37 height 9
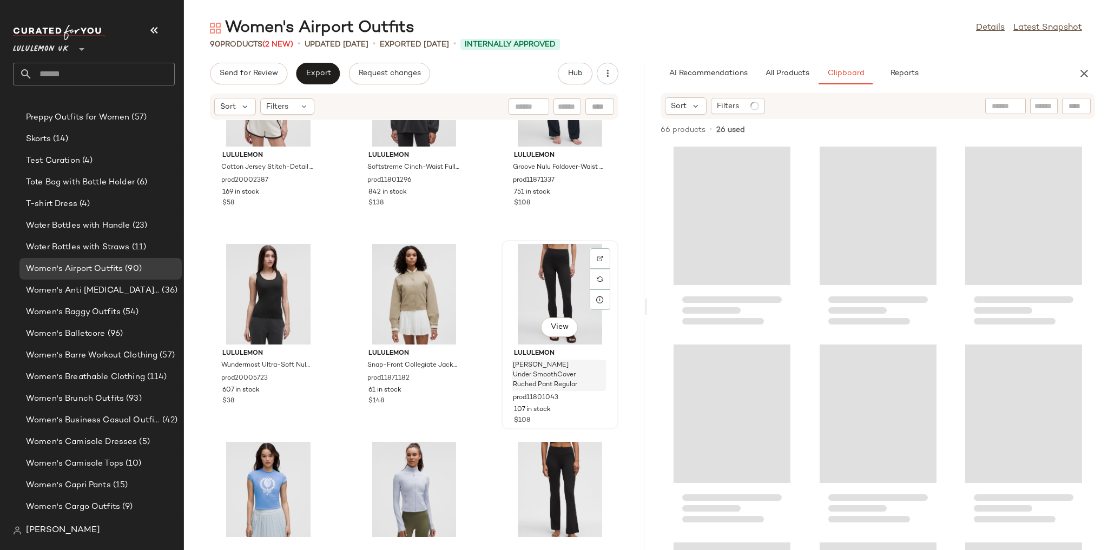
scroll to position [5525, 0]
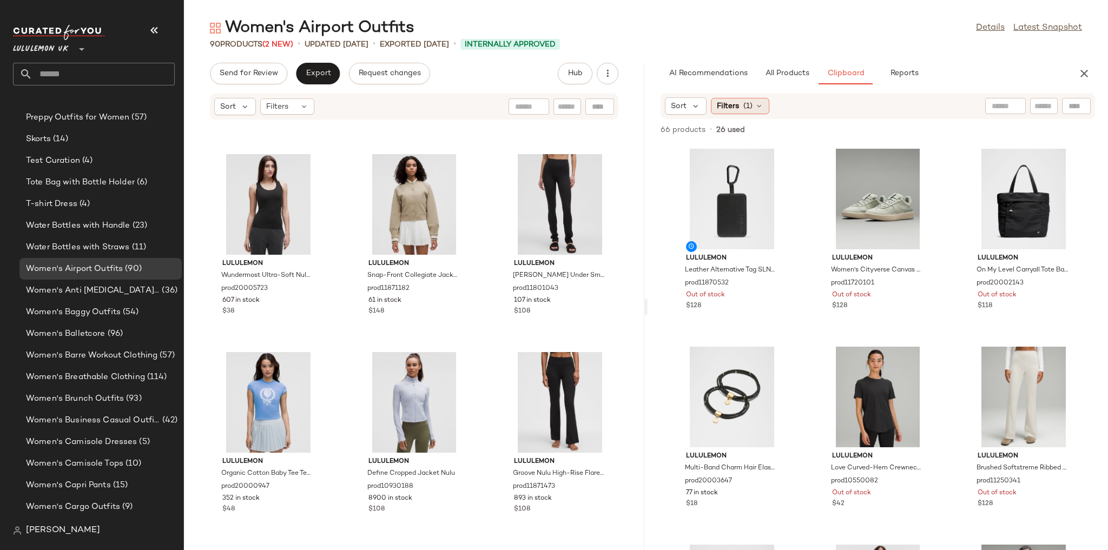
click at [748, 108] on span "(1)" at bounding box center [747, 106] width 9 height 11
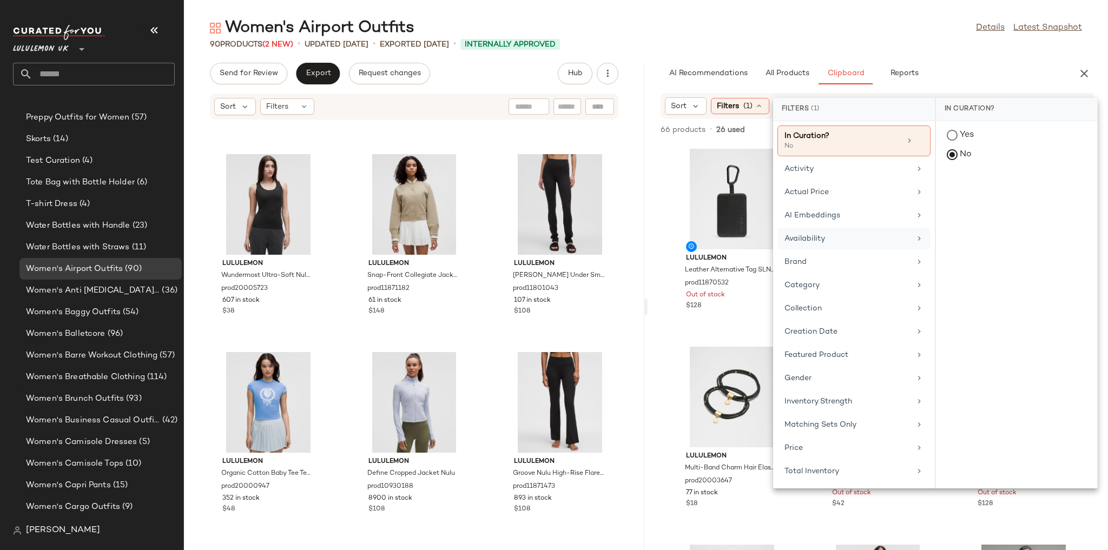
click at [813, 238] on div "Availability" at bounding box center [847, 238] width 126 height 11
click at [961, 182] on div "in_stock" at bounding box center [1016, 189] width 161 height 26
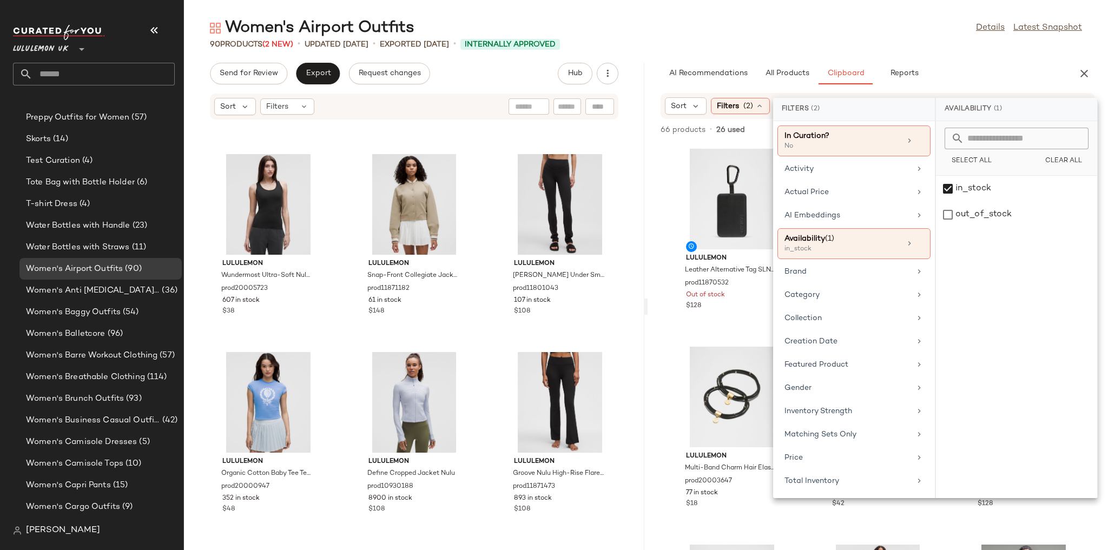
click at [924, 50] on div "Women's Airport Outfits Details Latest Snapshot 90 Products (2 New) • updated A…" at bounding box center [646, 283] width 924 height 533
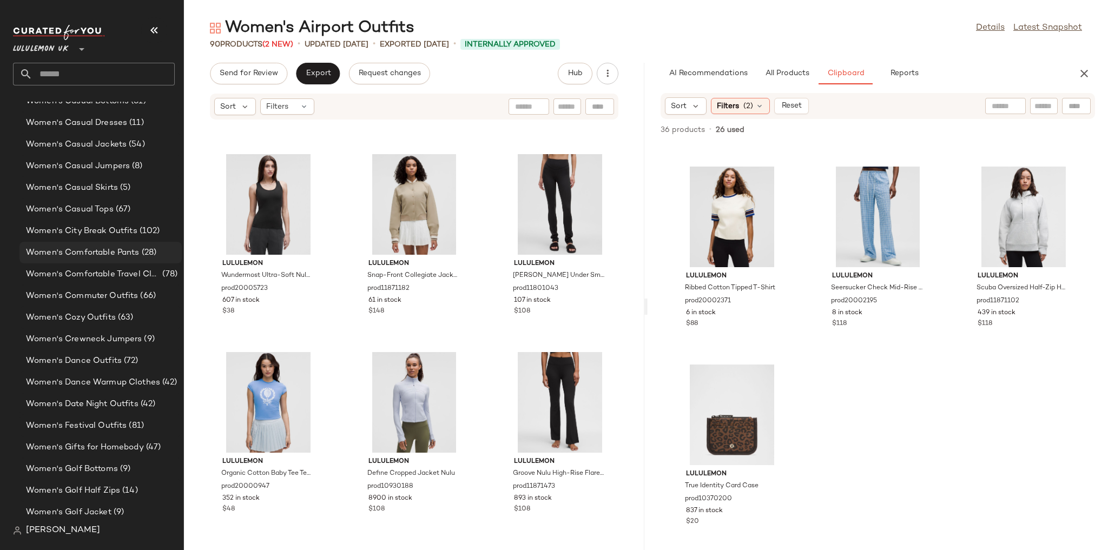
scroll to position [2592, 0]
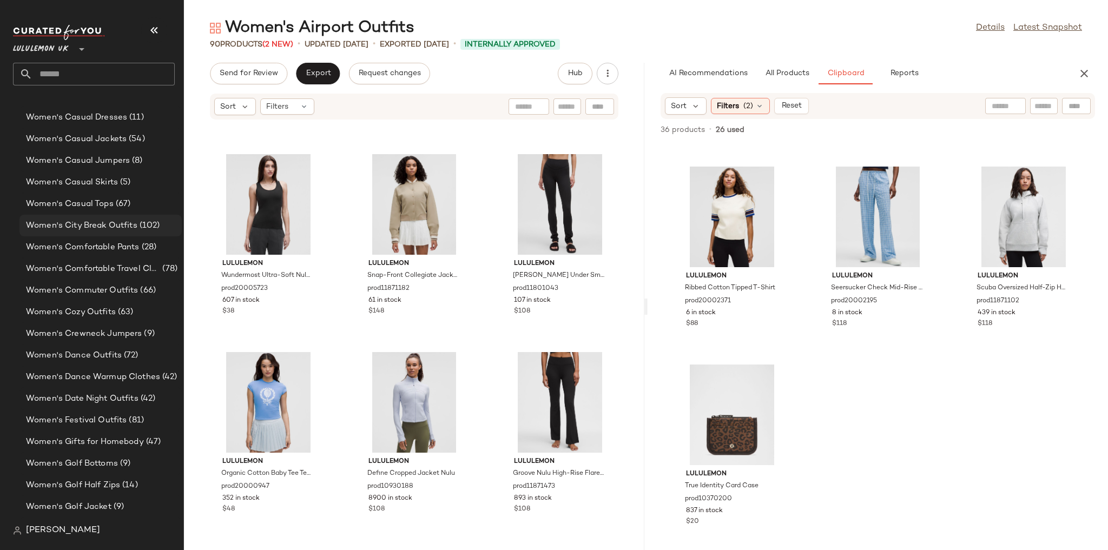
click at [124, 226] on span "Women's City Break Outfits" at bounding box center [81, 226] width 111 height 12
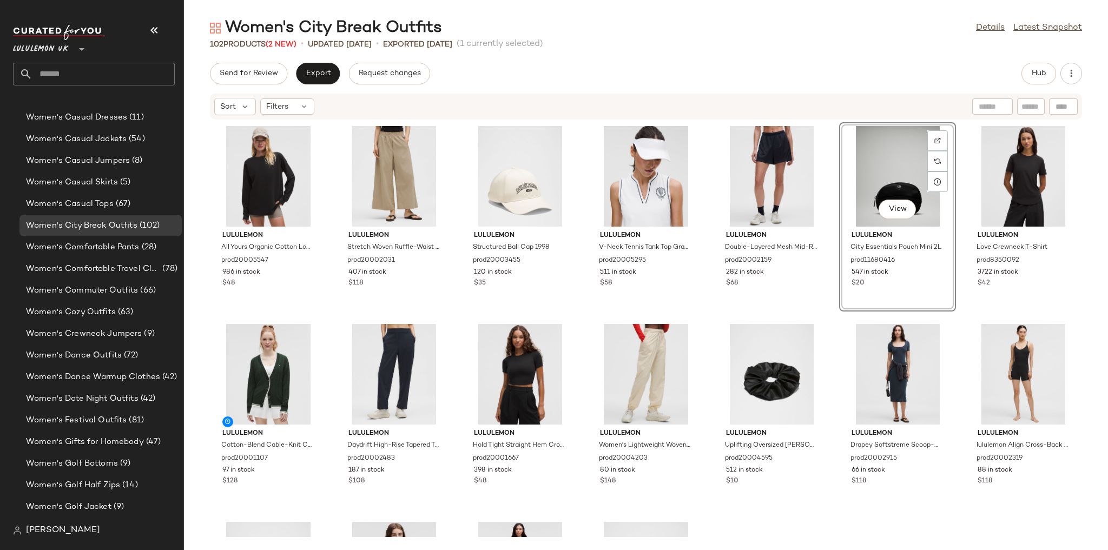
click at [955, 299] on div "lululemon All Yours Organic Cotton Long-Sleeve Shirt prod20005547 986 in stock …" at bounding box center [646, 328] width 924 height 417
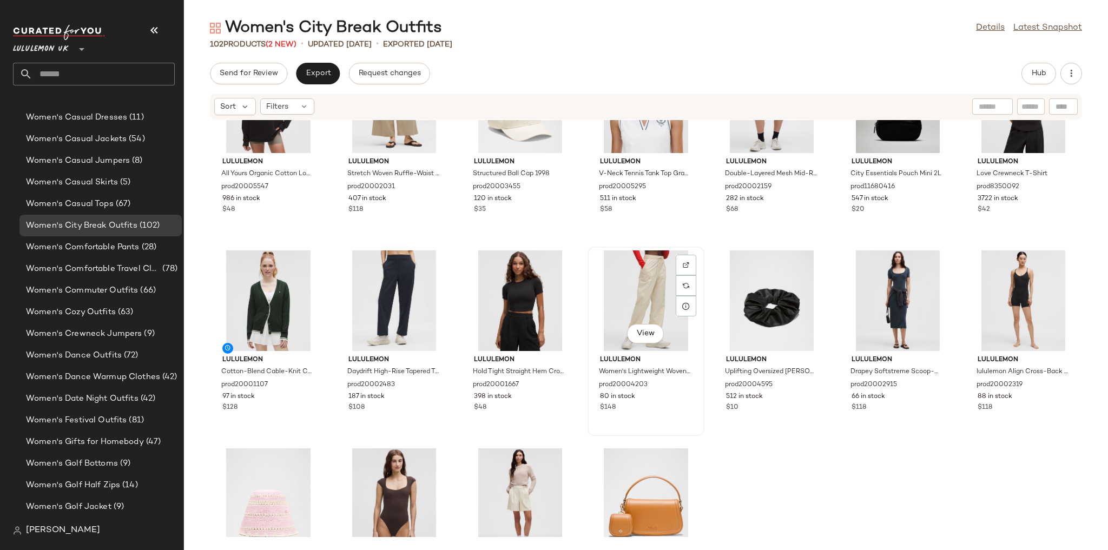
scroll to position [87, 0]
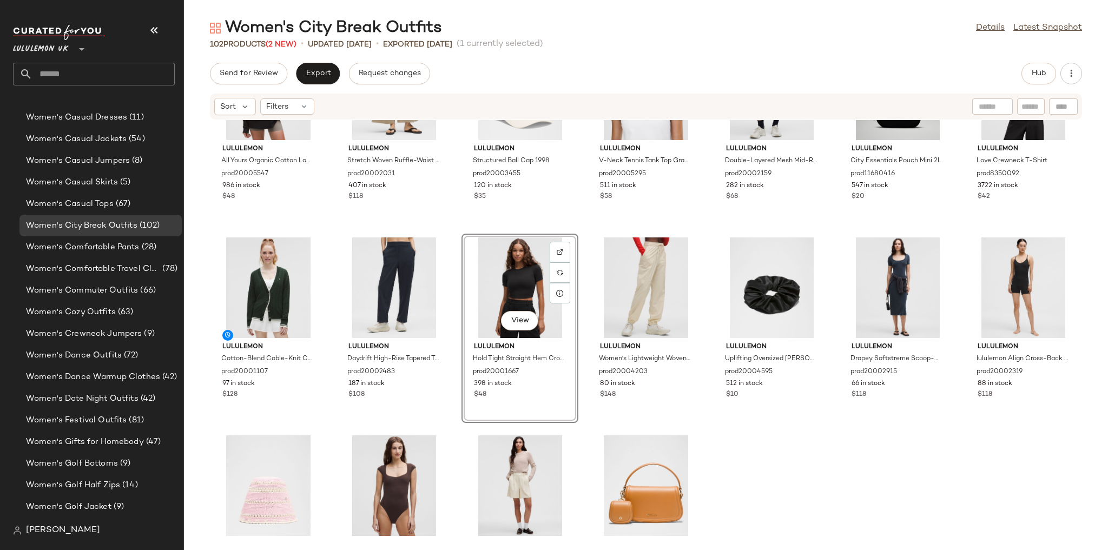
click at [788, 224] on div "lululemon All Yours Organic Cotton Long-Sleeve Shirt prod20005547 986 in stock …" at bounding box center [646, 328] width 924 height 417
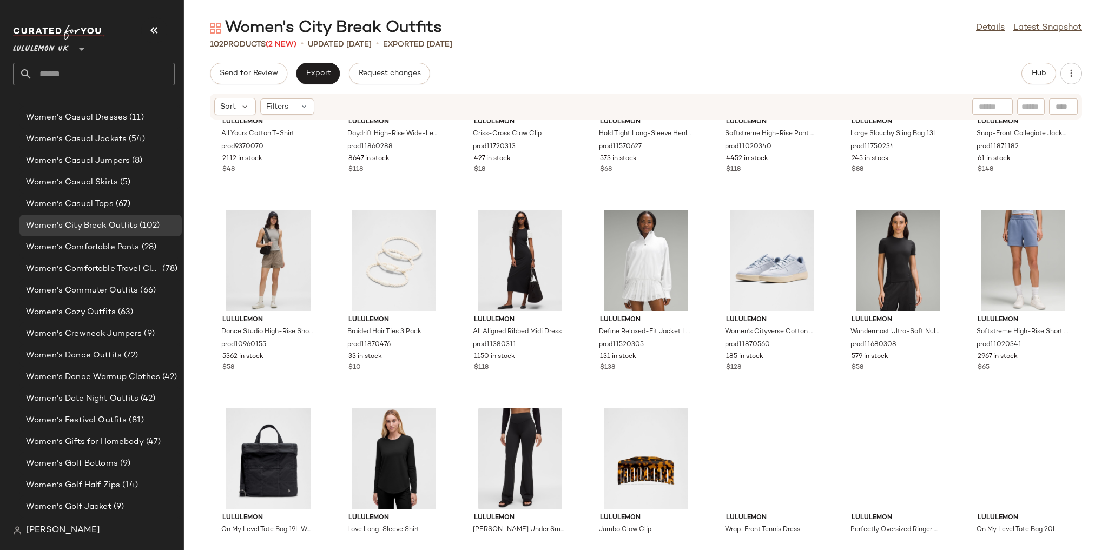
scroll to position [1913, 0]
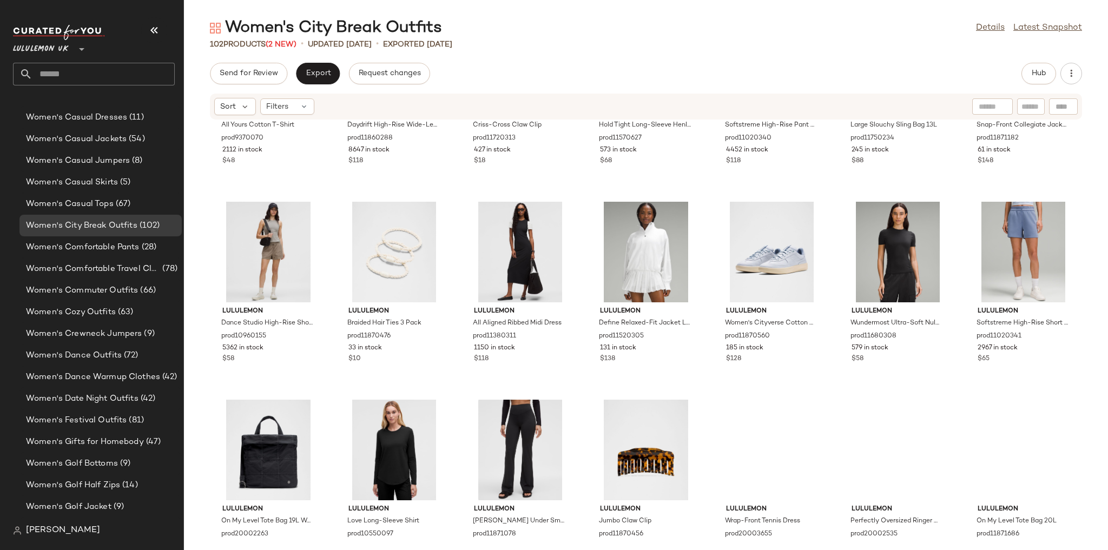
drag, startPoint x: 1041, startPoint y: 29, endPoint x: 1327, endPoint y: 9, distance: 286.4
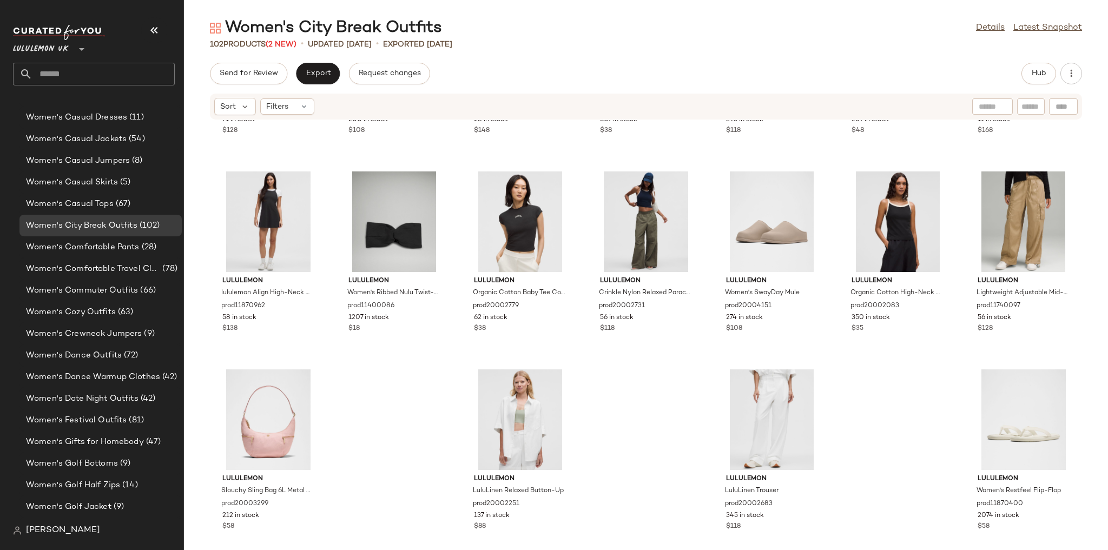
scroll to position [2951, 0]
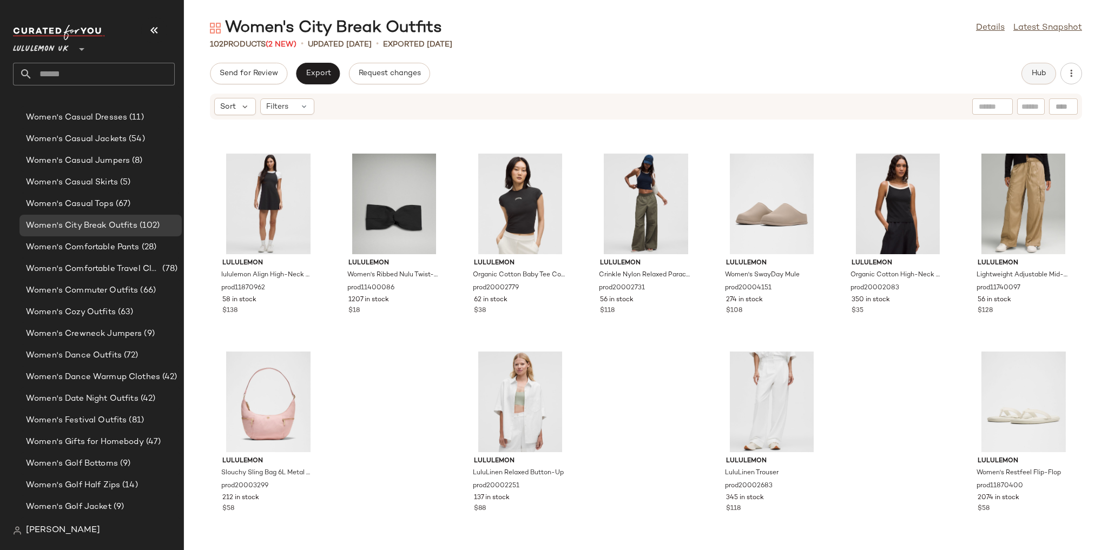
click at [1030, 73] on button "Hub" at bounding box center [1038, 74] width 35 height 22
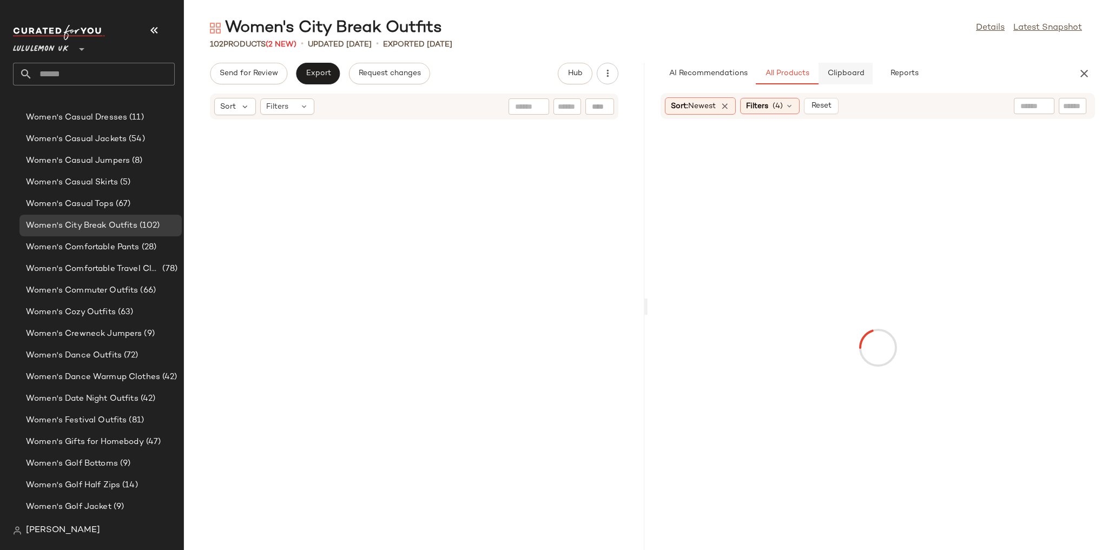
scroll to position [5742, 0]
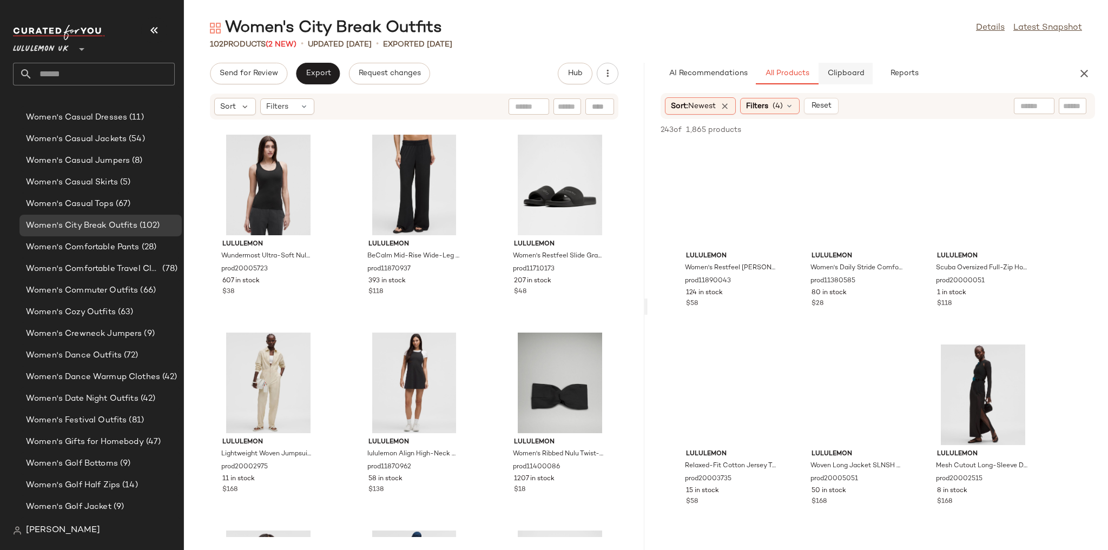
click at [855, 81] on button "Clipboard" at bounding box center [846, 74] width 54 height 22
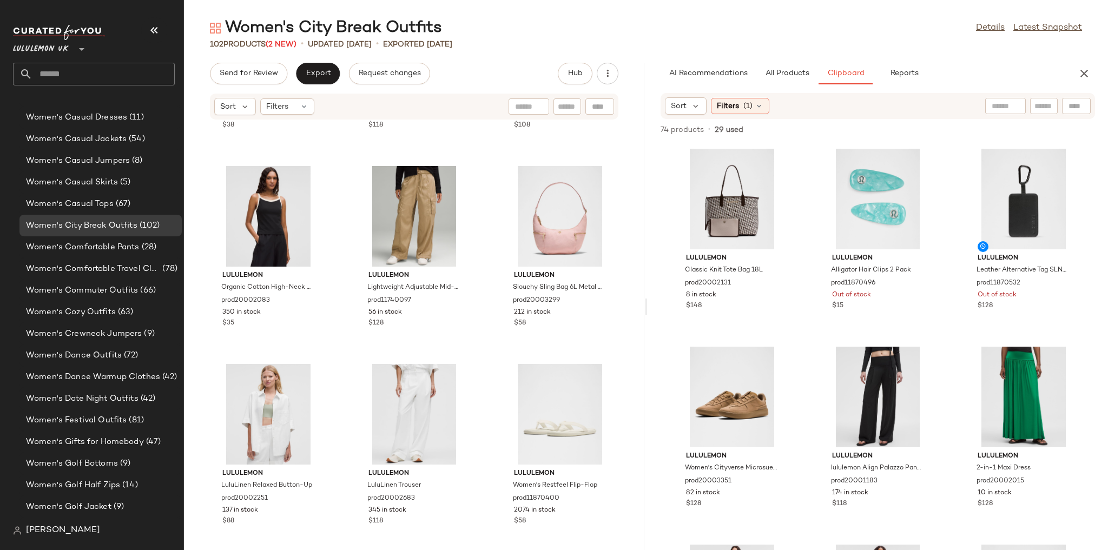
scroll to position [6317, 0]
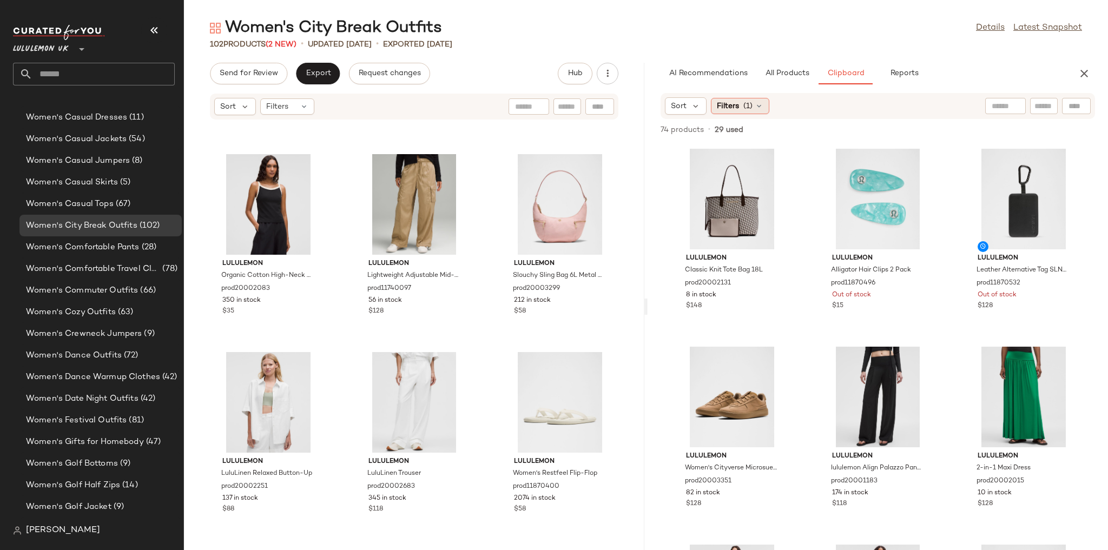
click at [745, 110] on span "(1)" at bounding box center [747, 106] width 9 height 11
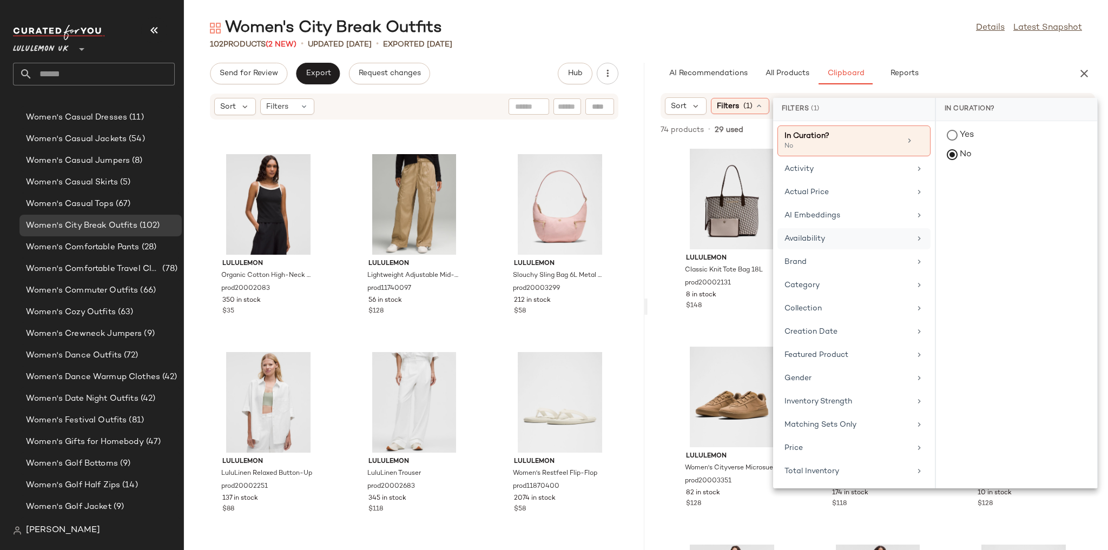
click at [819, 230] on div "Availability" at bounding box center [853, 238] width 153 height 21
click at [942, 188] on div "in_stock" at bounding box center [1016, 189] width 161 height 26
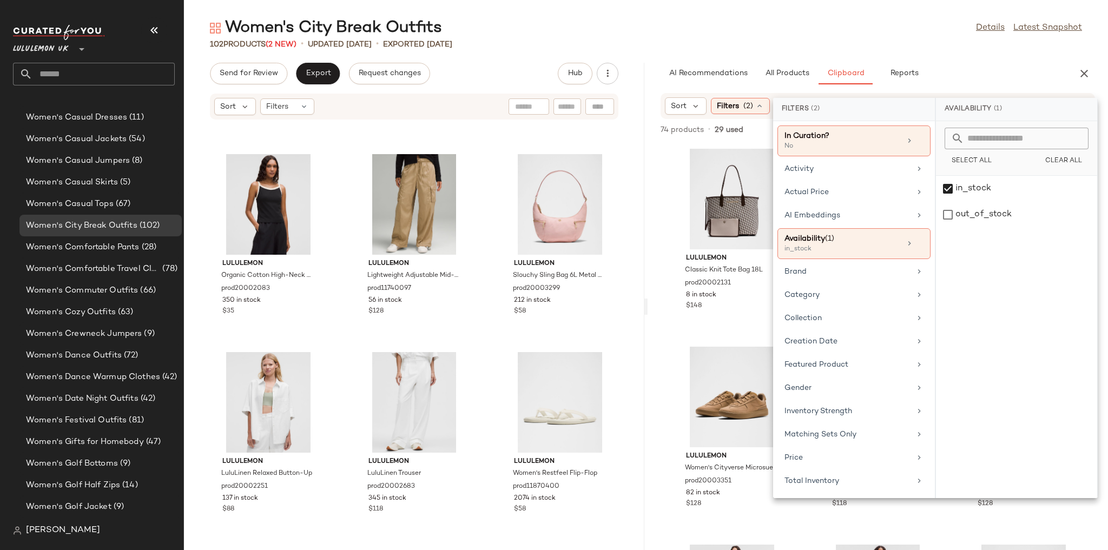
click at [918, 45] on div "102 Products (2 New) • updated Aug 25th • Exported Aug 20th" at bounding box center [646, 44] width 924 height 11
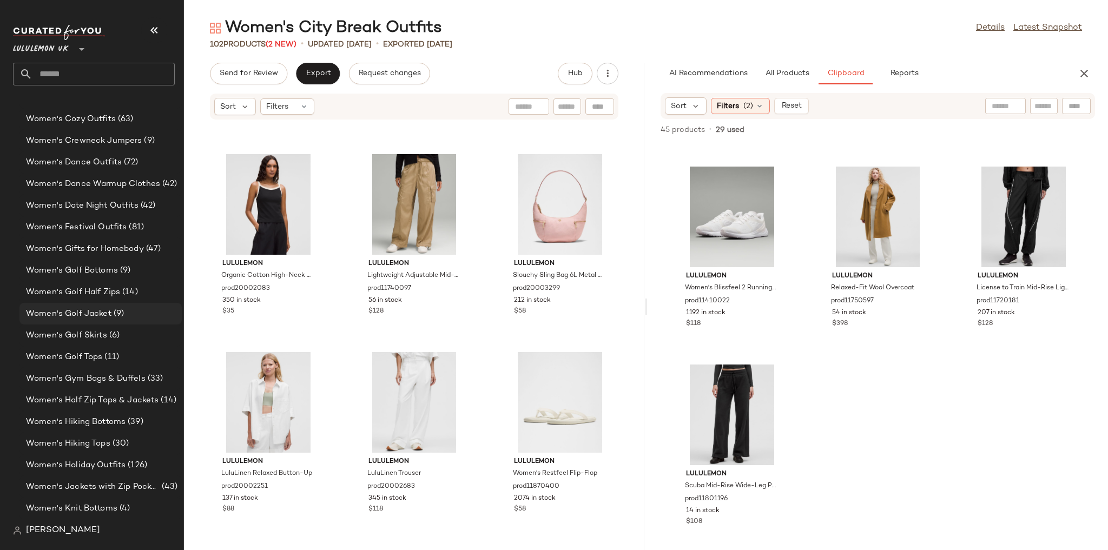
scroll to position [2808, 0]
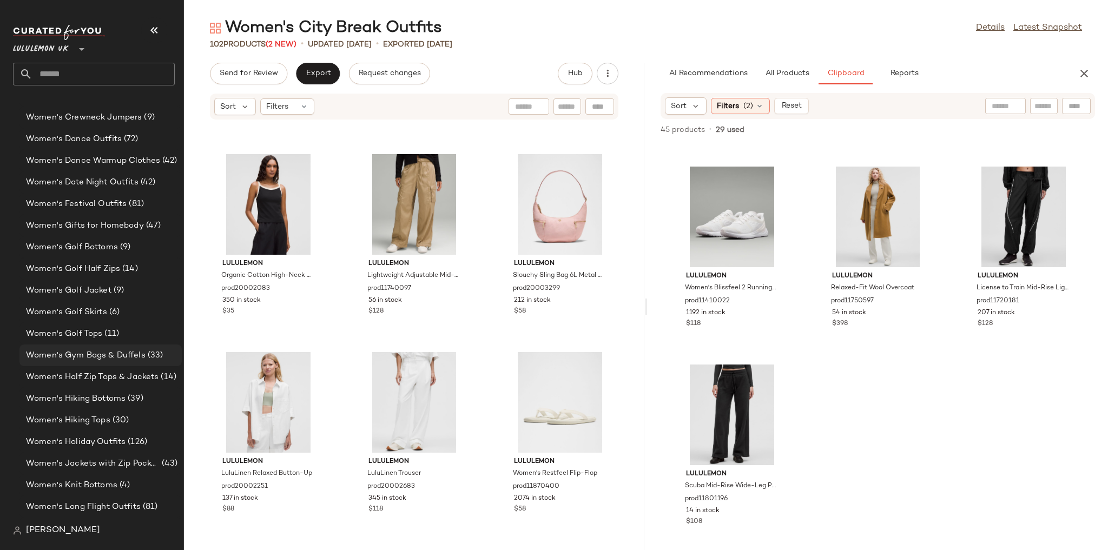
click at [117, 359] on span "Women's Gym Bags & Duffels" at bounding box center [86, 356] width 120 height 12
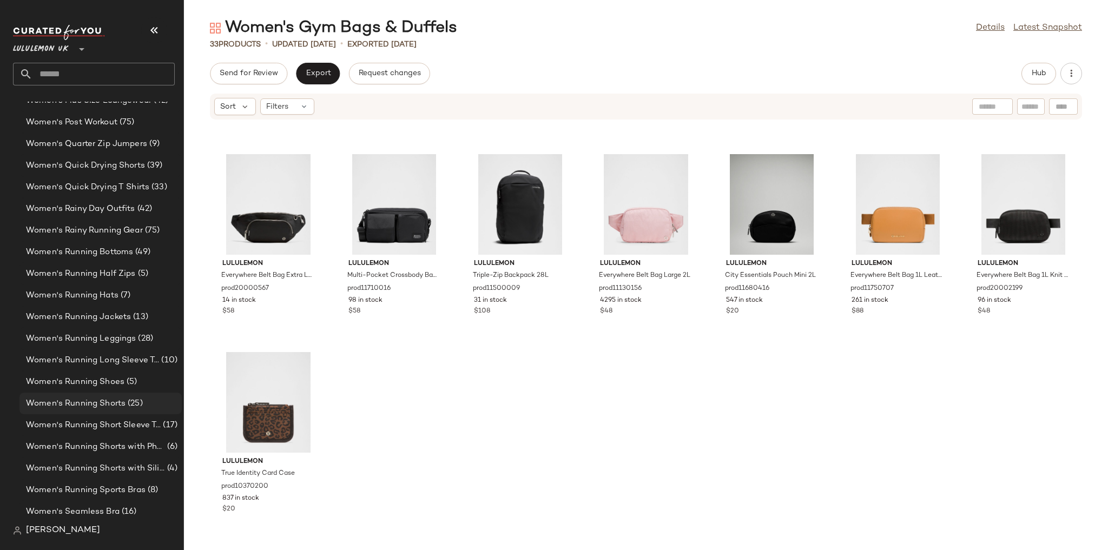
scroll to position [3425, 0]
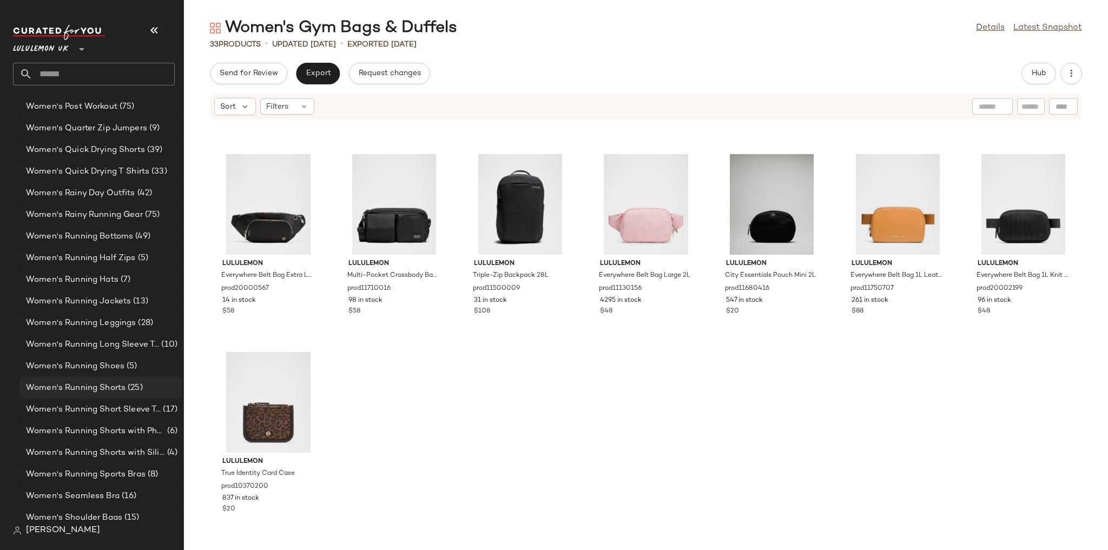
click at [116, 387] on span "Women's Running Shorts" at bounding box center [76, 388] width 100 height 12
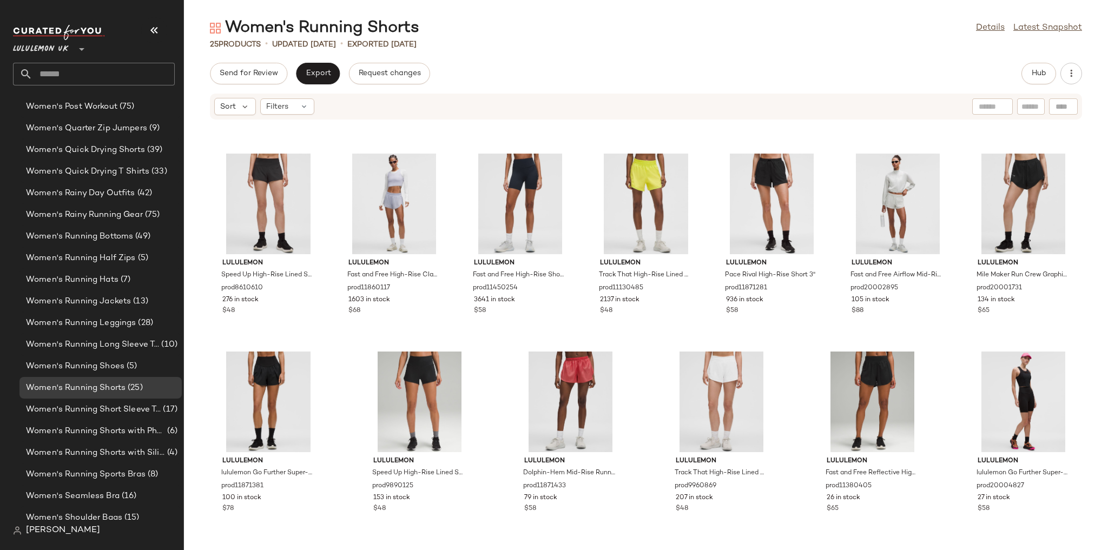
scroll to position [575, 0]
click at [1027, 72] on button "Hub" at bounding box center [1038, 74] width 35 height 22
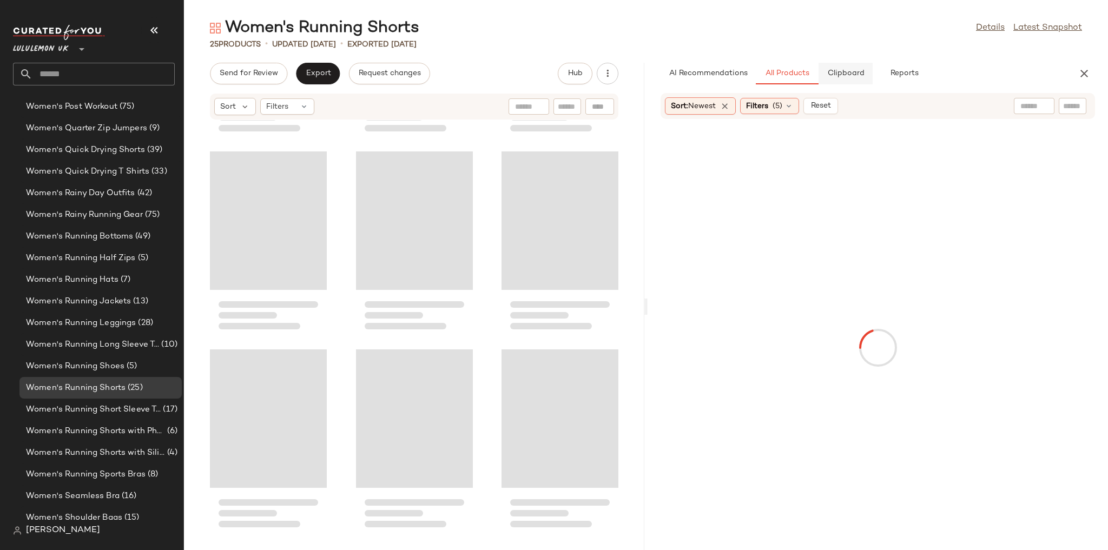
scroll to position [990, 0]
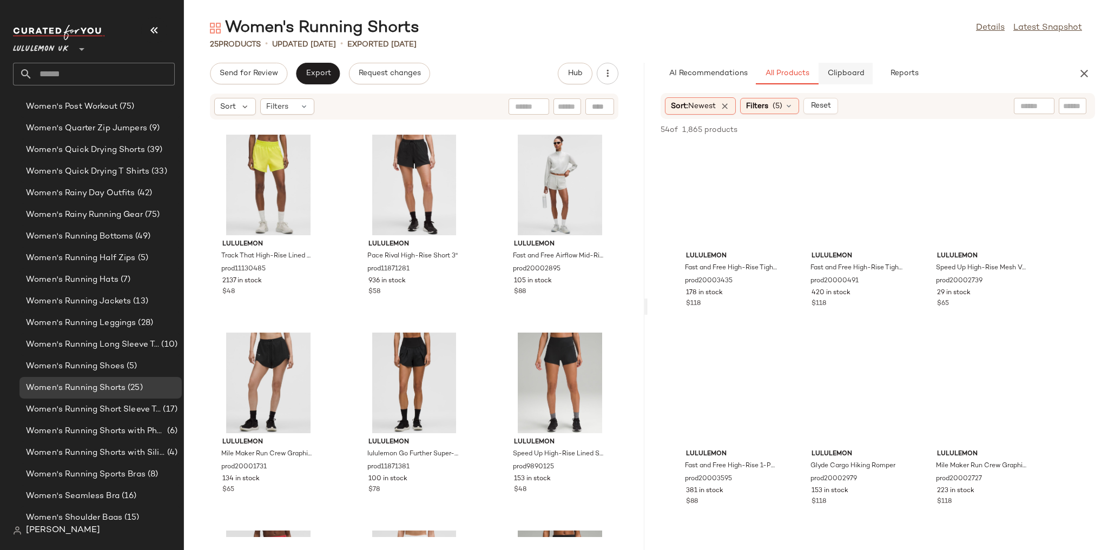
click at [850, 77] on span "Clipboard" at bounding box center [845, 73] width 37 height 9
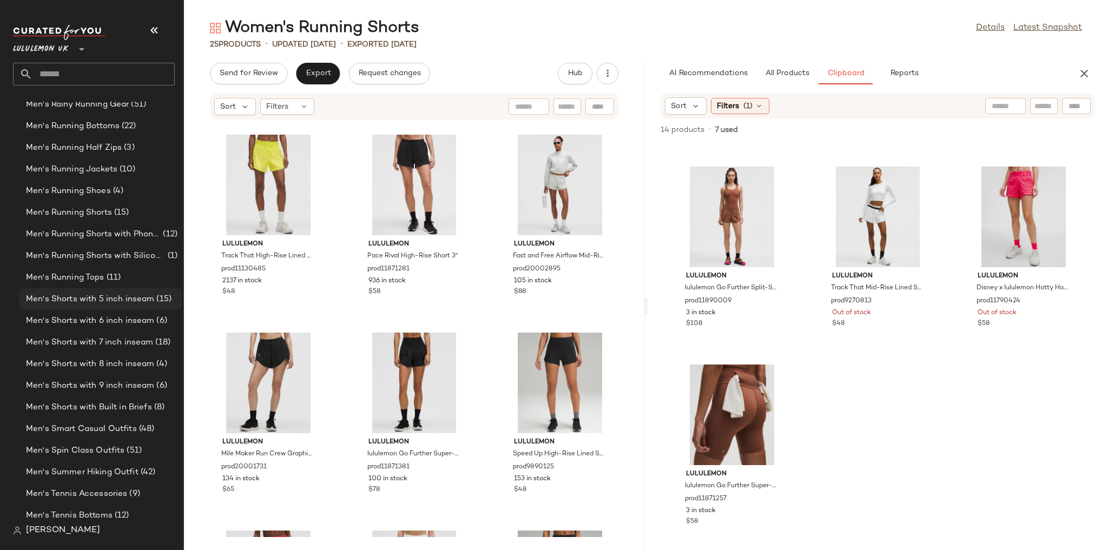
scroll to position [1348, 0]
click at [106, 214] on span "Men's Running Shorts" at bounding box center [69, 215] width 86 height 12
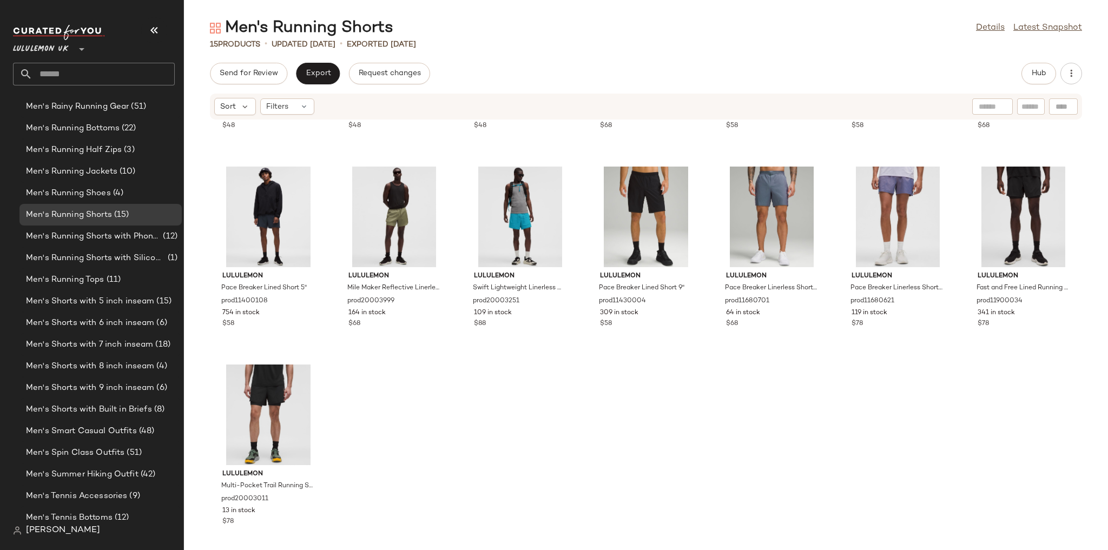
scroll to position [170, 0]
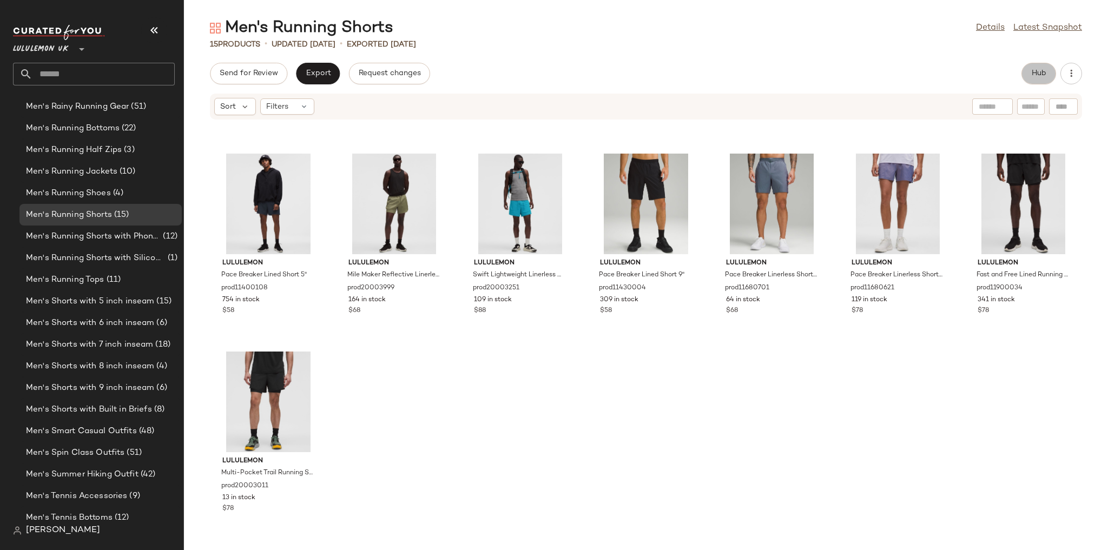
click at [1050, 73] on button "Hub" at bounding box center [1038, 74] width 35 height 22
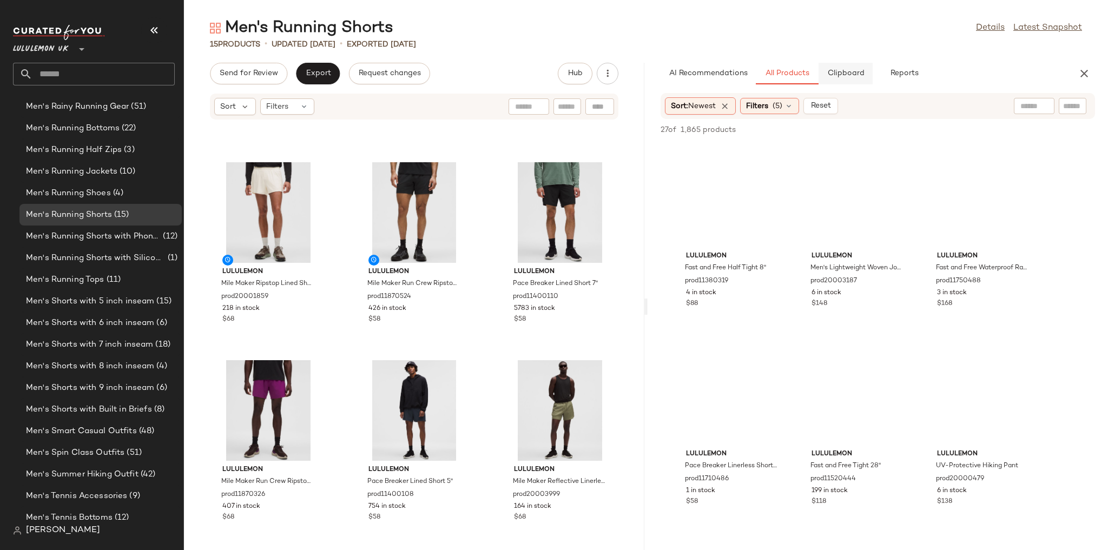
scroll to position [207, 0]
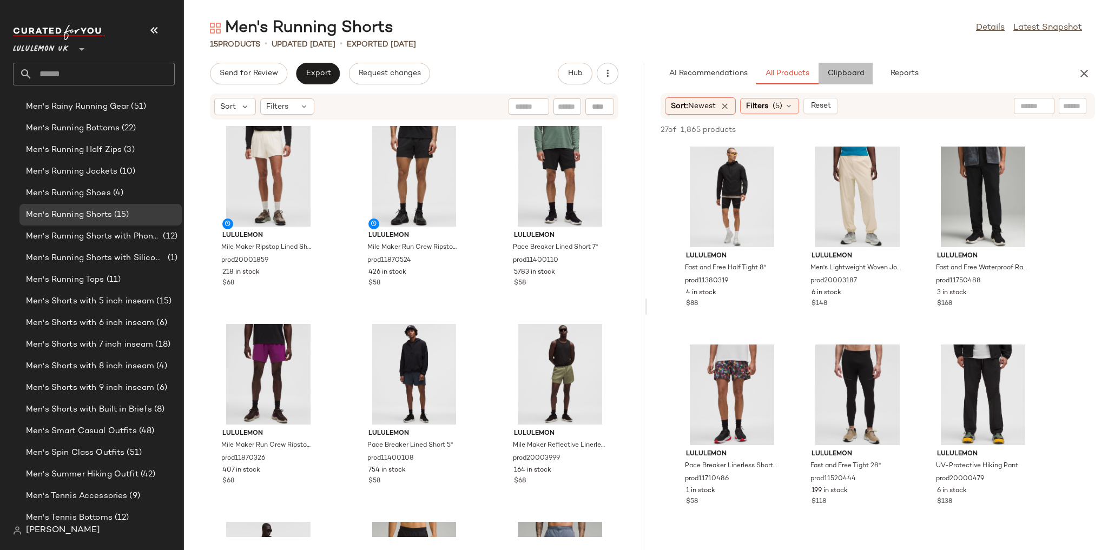
click at [826, 79] on button "Clipboard" at bounding box center [846, 74] width 54 height 22
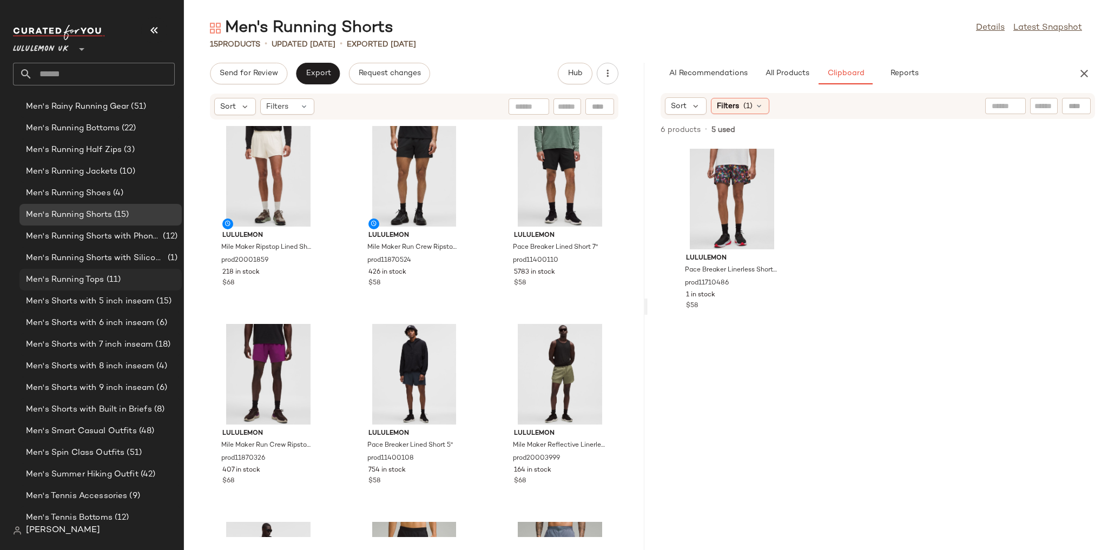
click at [123, 282] on div "Men's Running Tops (11)" at bounding box center [100, 280] width 155 height 12
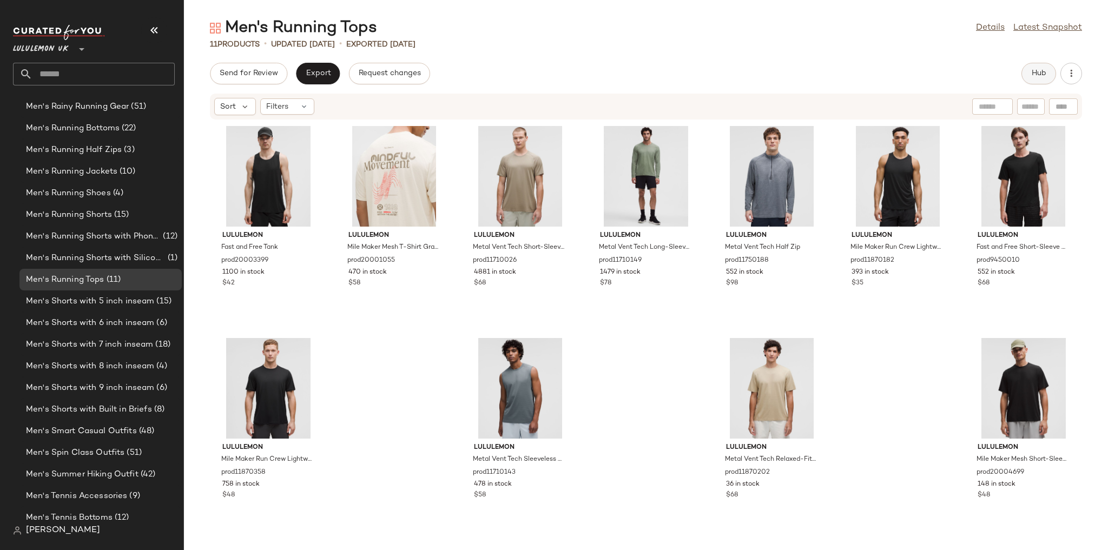
click at [1050, 69] on button "Hub" at bounding box center [1038, 74] width 35 height 22
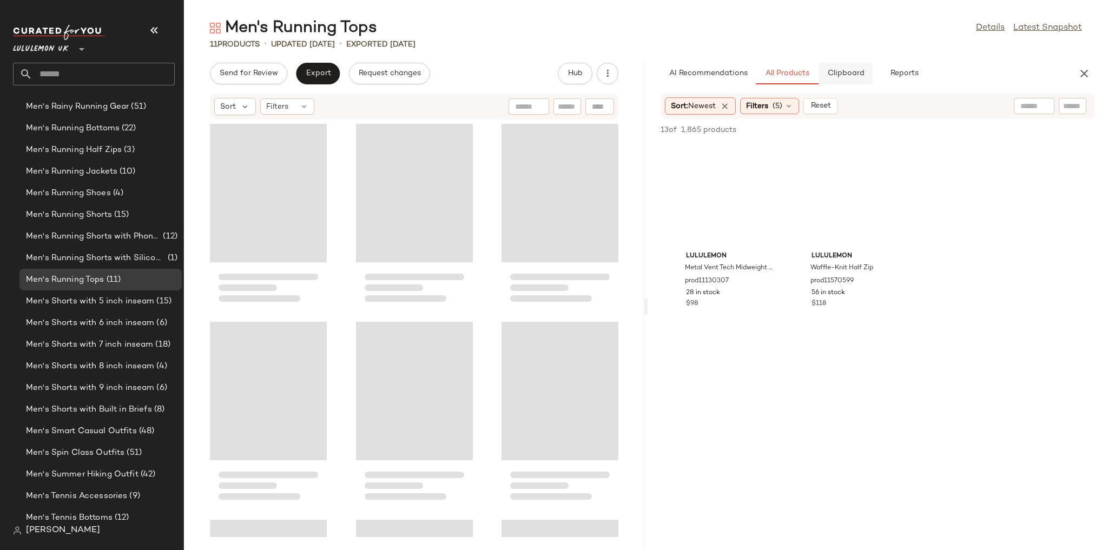
click at [851, 77] on span "Clipboard" at bounding box center [845, 73] width 37 height 9
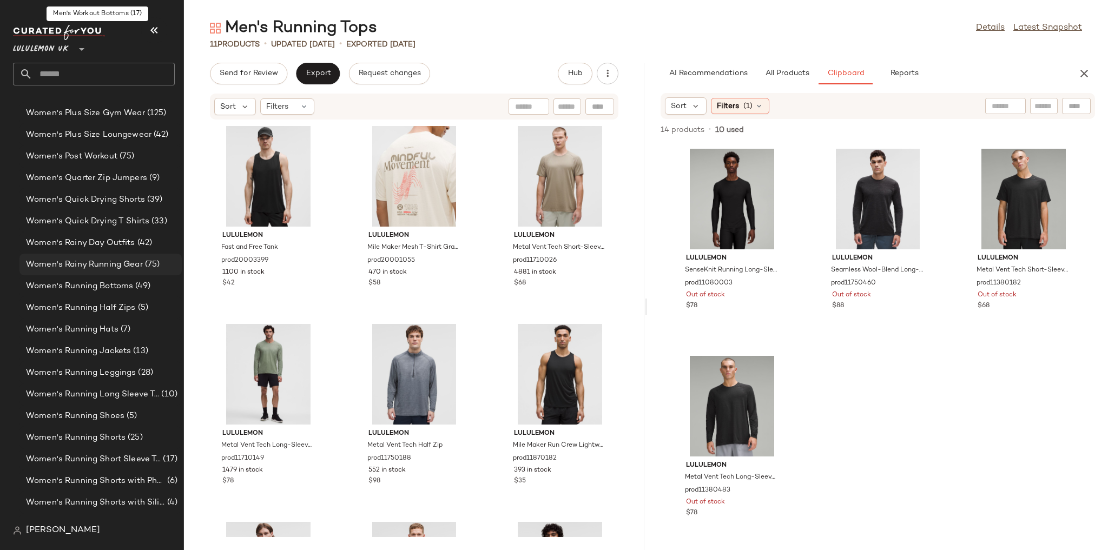
scroll to position [3382, 0]
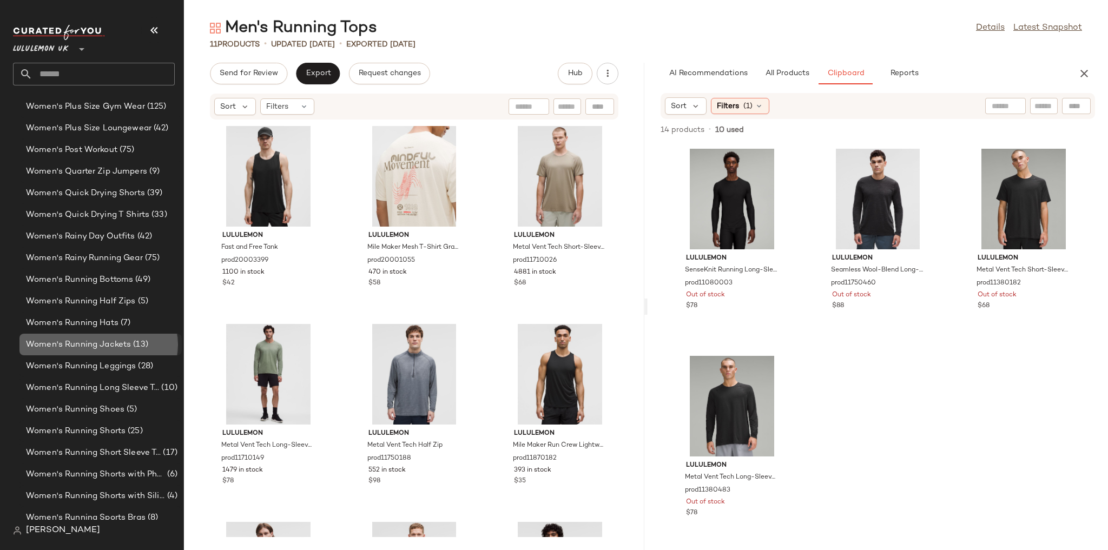
click at [119, 348] on span "Women's Running Jackets" at bounding box center [78, 345] width 105 height 12
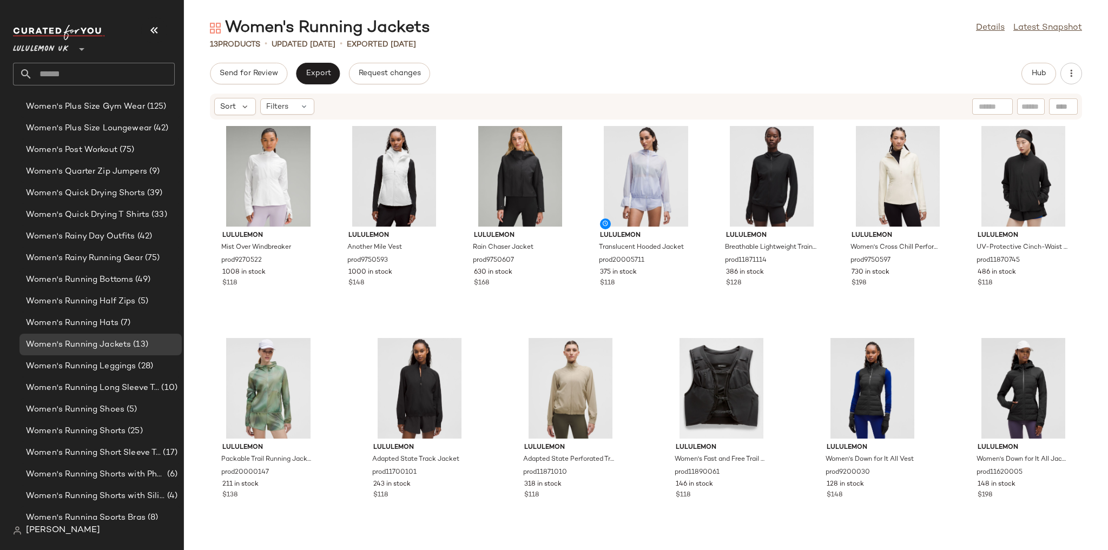
scroll to position [170, 0]
click at [1033, 76] on span "Hub" at bounding box center [1038, 73] width 15 height 9
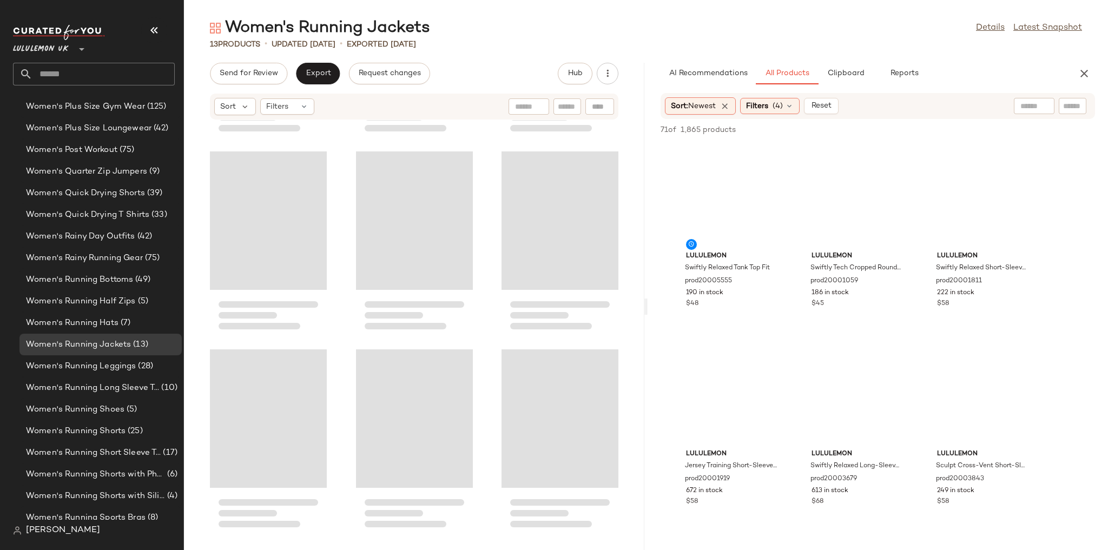
scroll to position [207, 0]
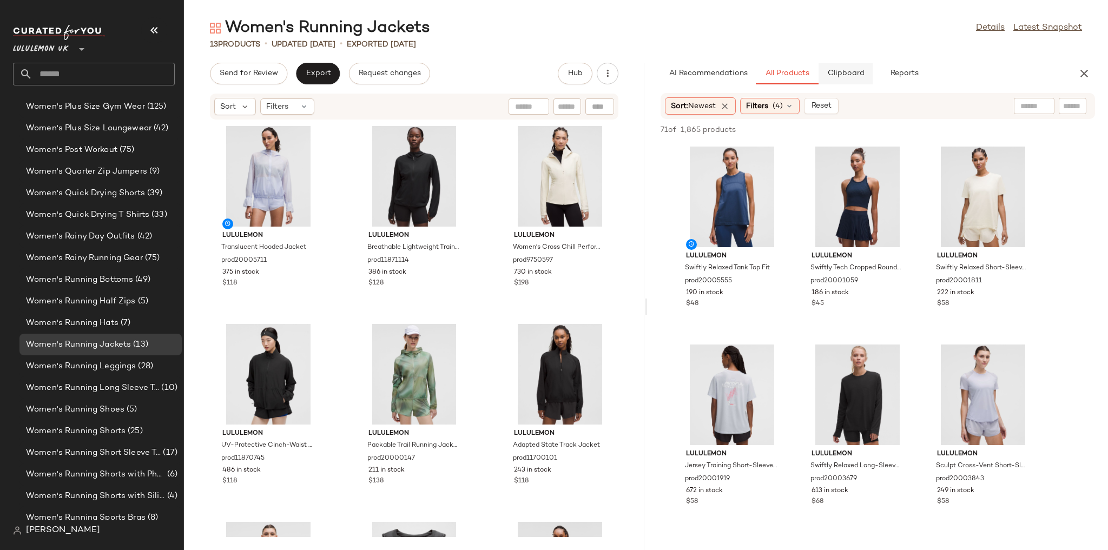
click at [845, 76] on span "Clipboard" at bounding box center [845, 73] width 37 height 9
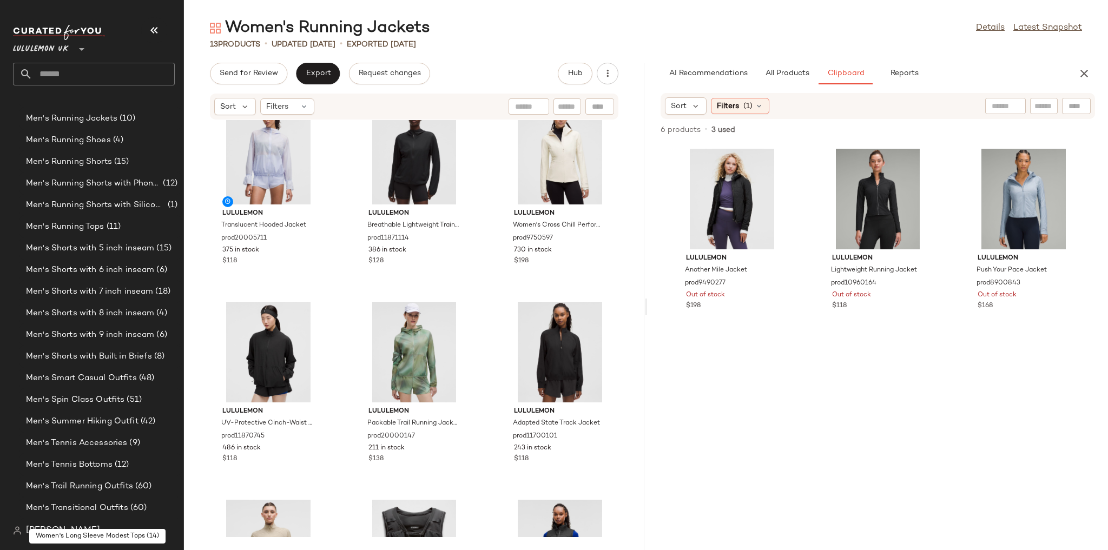
scroll to position [1348, 0]
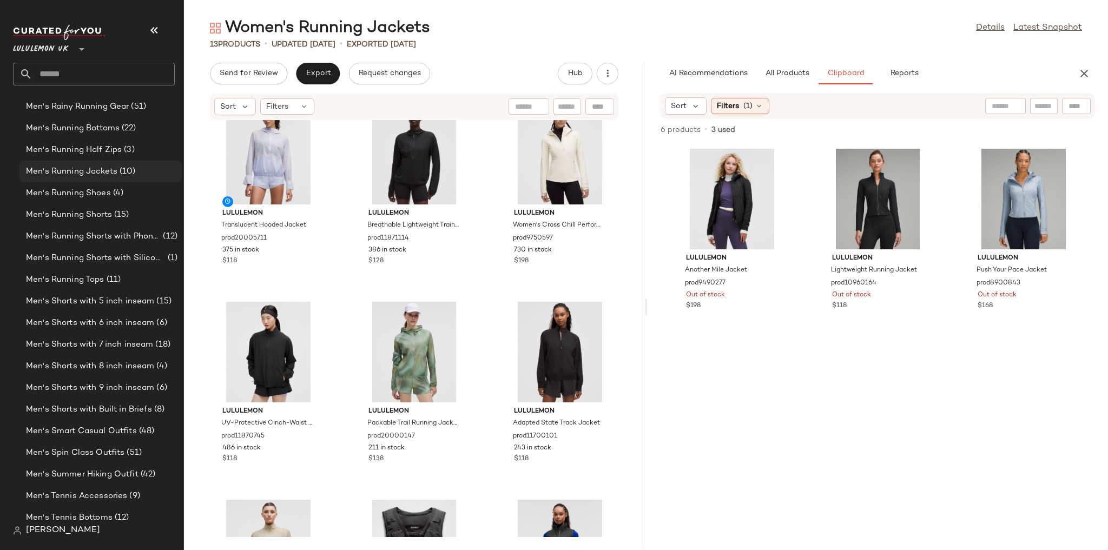
click at [117, 172] on span "(10)" at bounding box center [126, 172] width 18 height 12
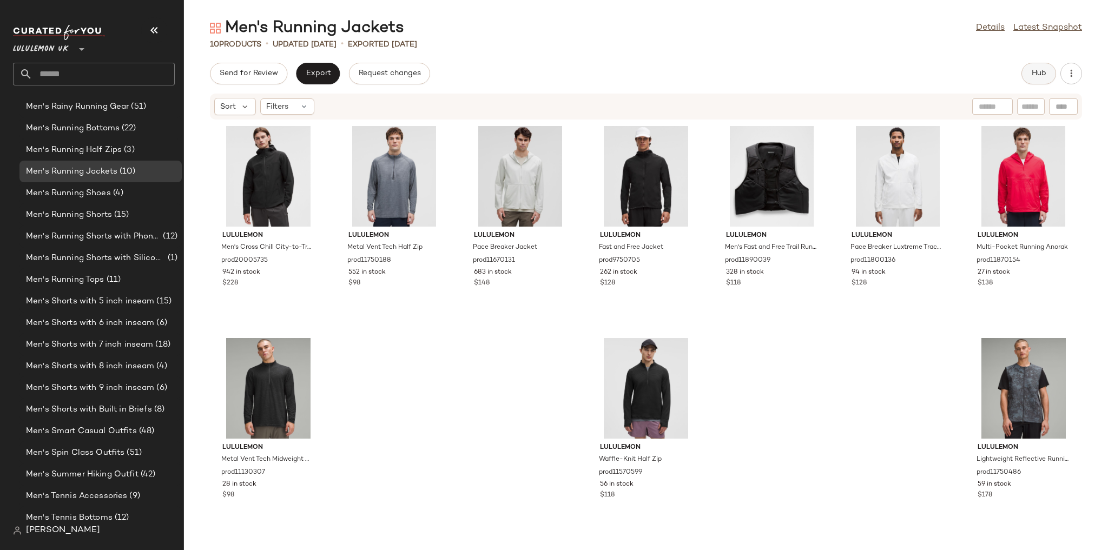
click at [1036, 74] on span "Hub" at bounding box center [1038, 73] width 15 height 9
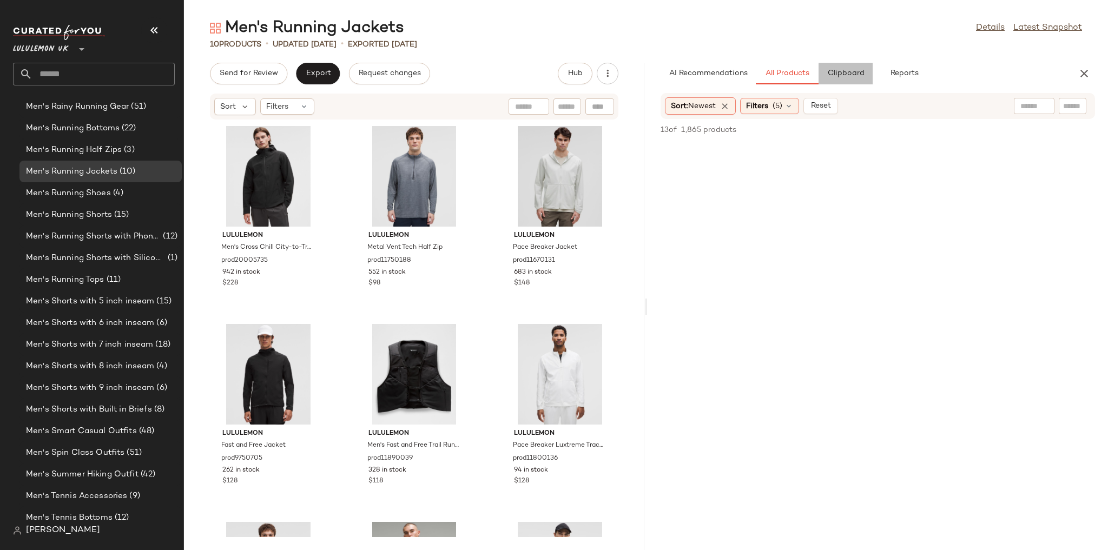
click at [831, 72] on span "Clipboard" at bounding box center [845, 73] width 37 height 9
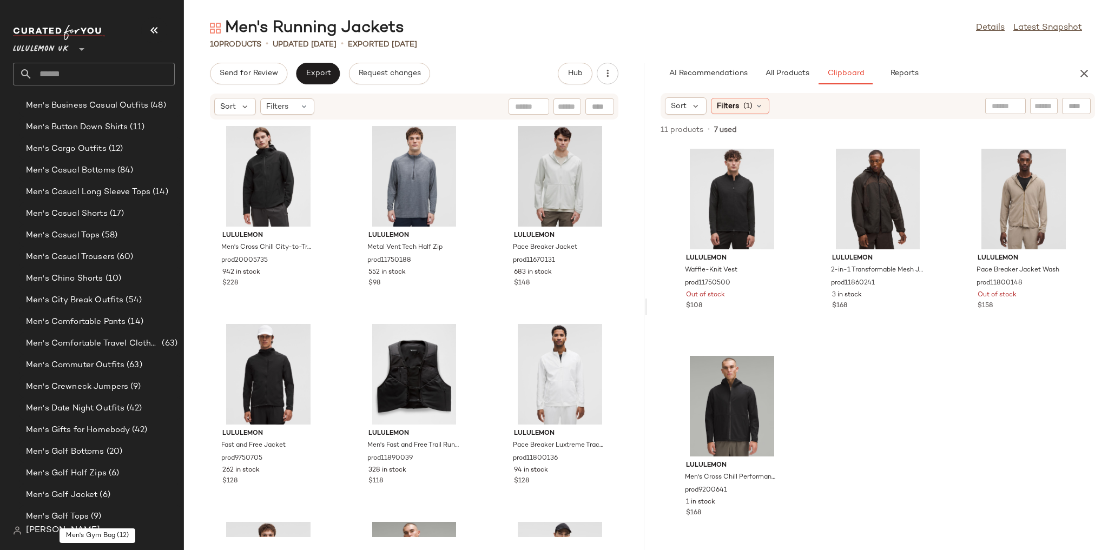
scroll to position [525, 0]
click at [127, 351] on span "Men's Comfortable Travel Clothes" at bounding box center [93, 345] width 134 height 12
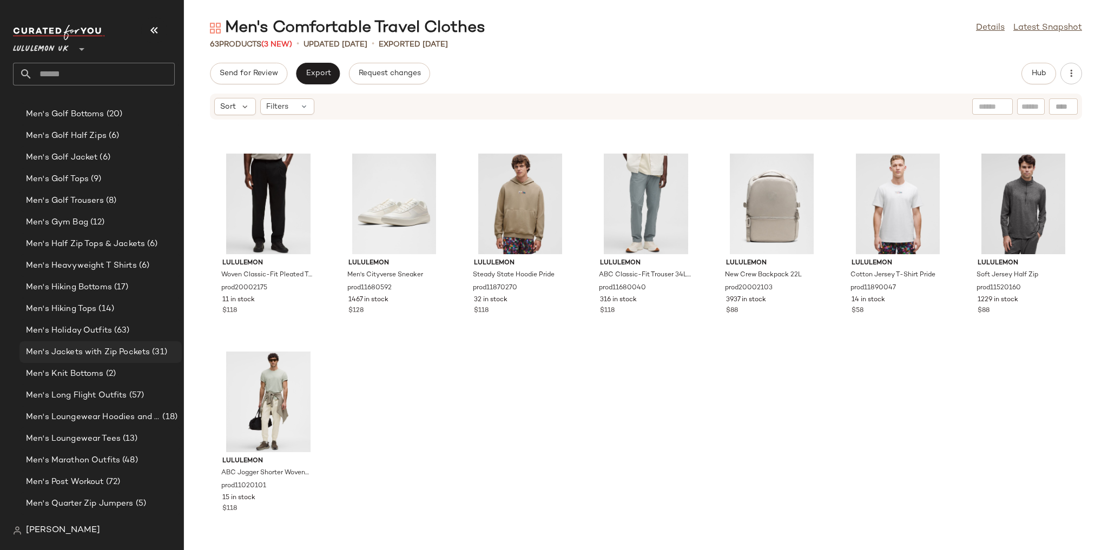
scroll to position [872, 0]
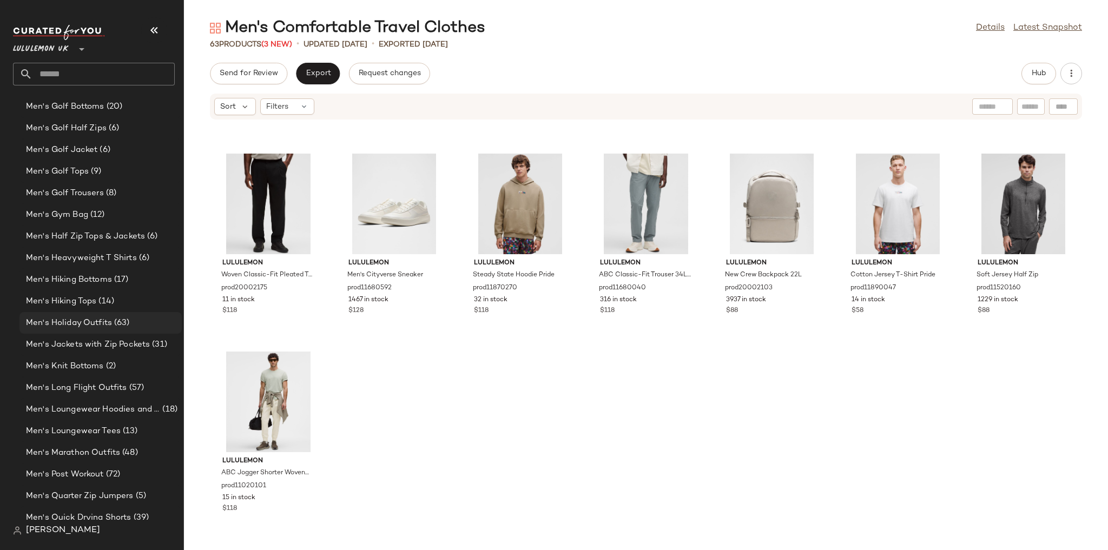
click at [131, 326] on div "Men's Holiday Outfits (63)" at bounding box center [100, 323] width 155 height 12
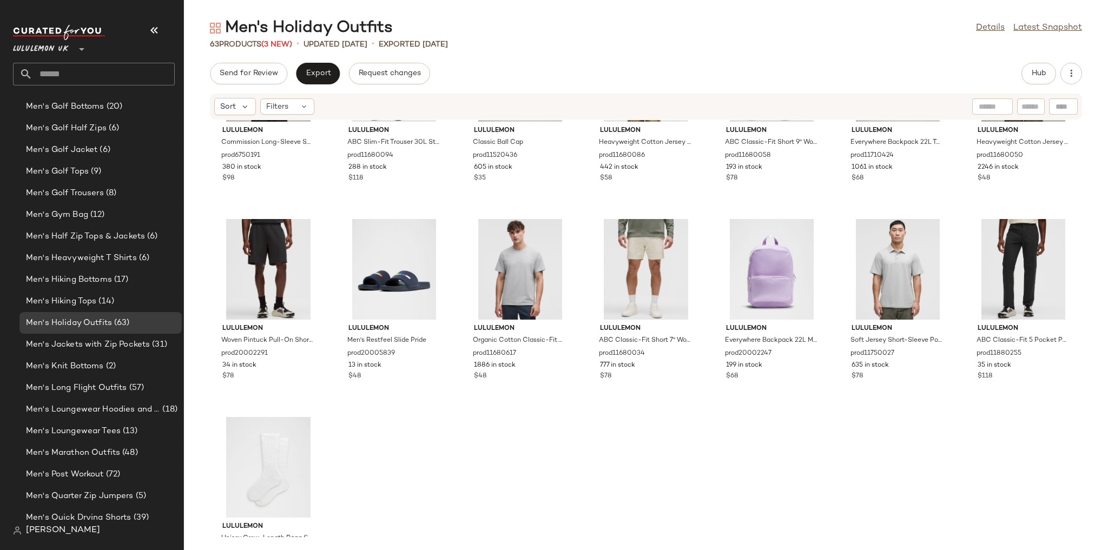
scroll to position [1740, 0]
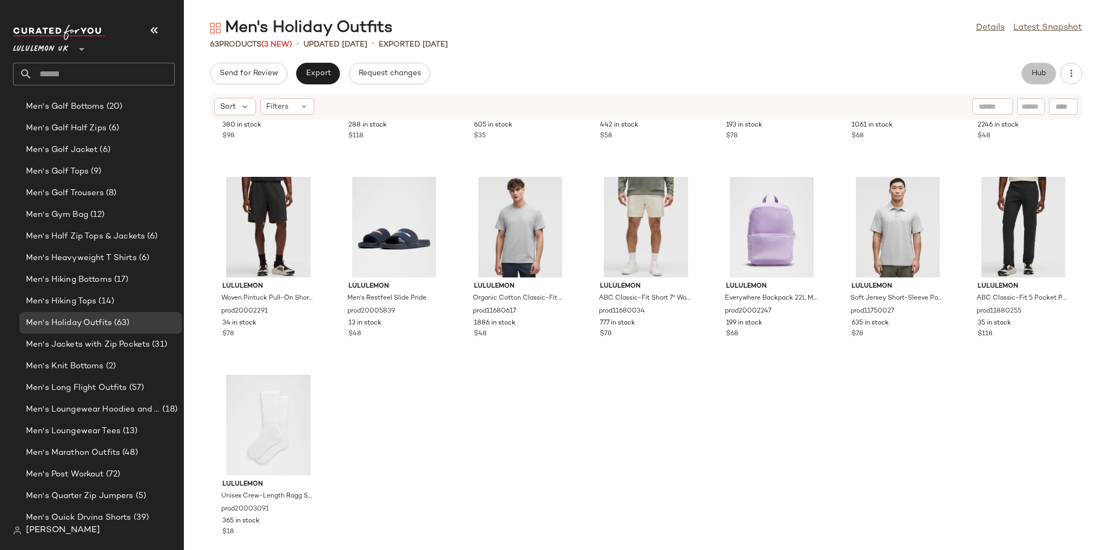
click at [1030, 78] on button "Hub" at bounding box center [1038, 74] width 35 height 22
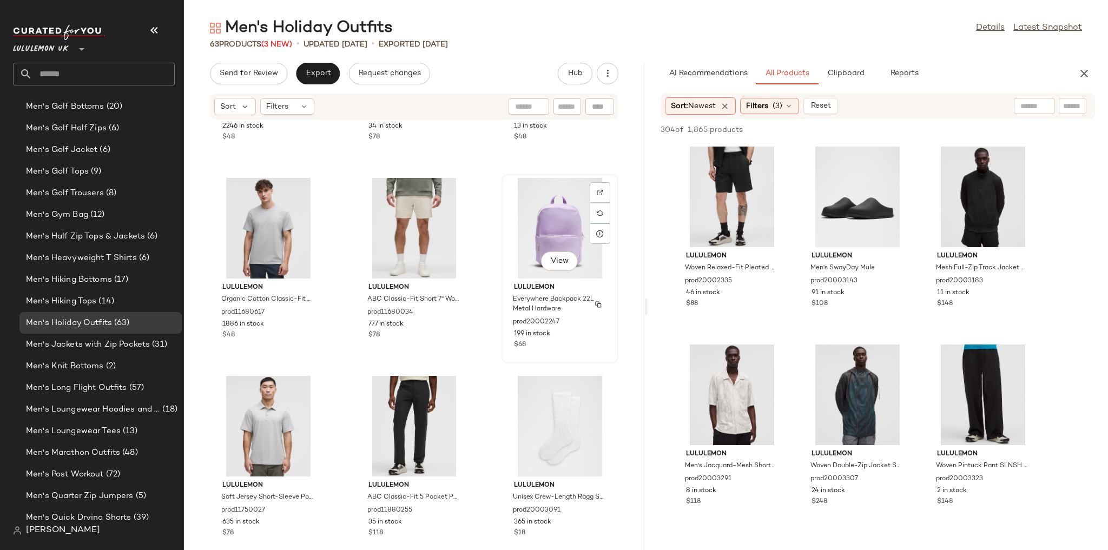
scroll to position [3743, 0]
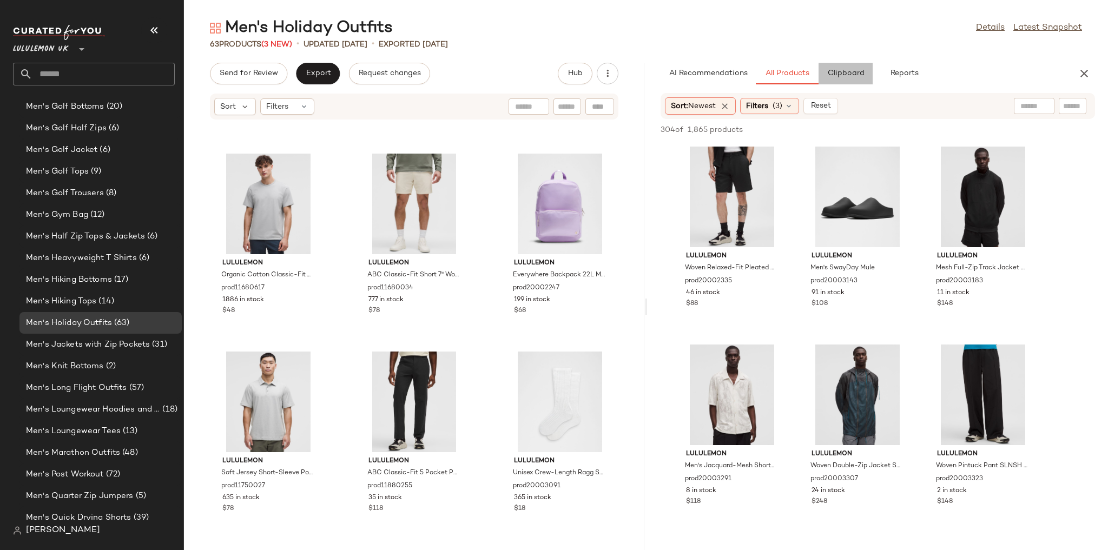
click at [840, 79] on button "Clipboard" at bounding box center [846, 74] width 54 height 22
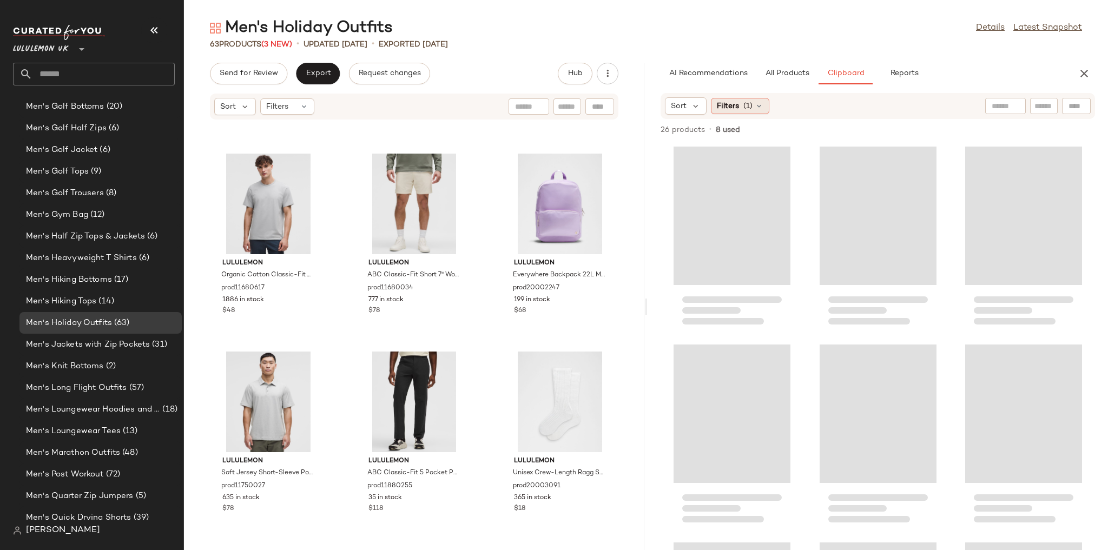
click at [749, 106] on span "(1)" at bounding box center [747, 106] width 9 height 11
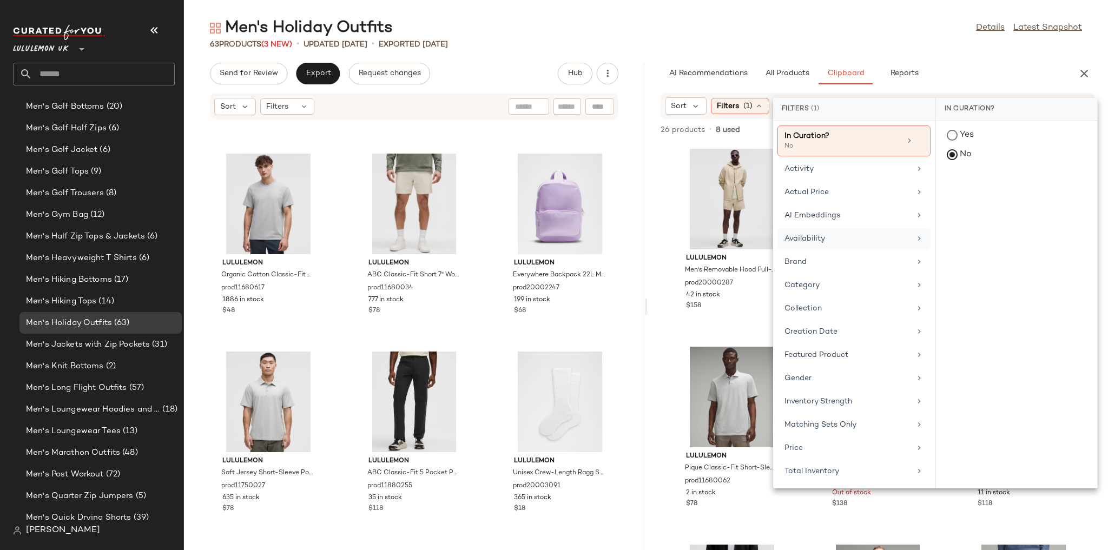
click at [826, 239] on div "Availability" at bounding box center [847, 238] width 126 height 11
click at [961, 190] on div "in_stock" at bounding box center [1016, 189] width 161 height 26
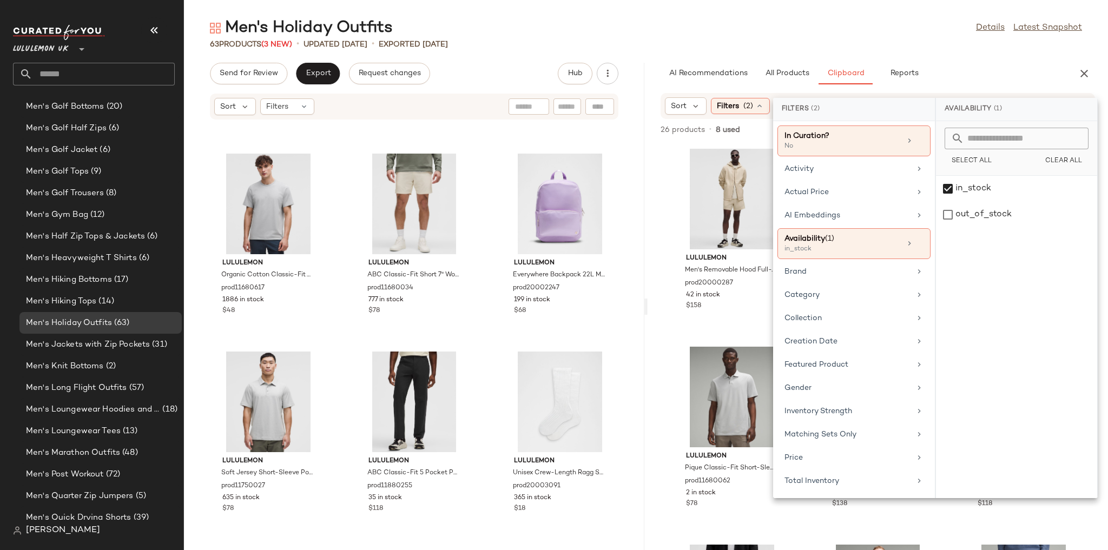
click at [864, 31] on div "Men's Holiday Outfits Details Latest Snapshot" at bounding box center [646, 28] width 924 height 22
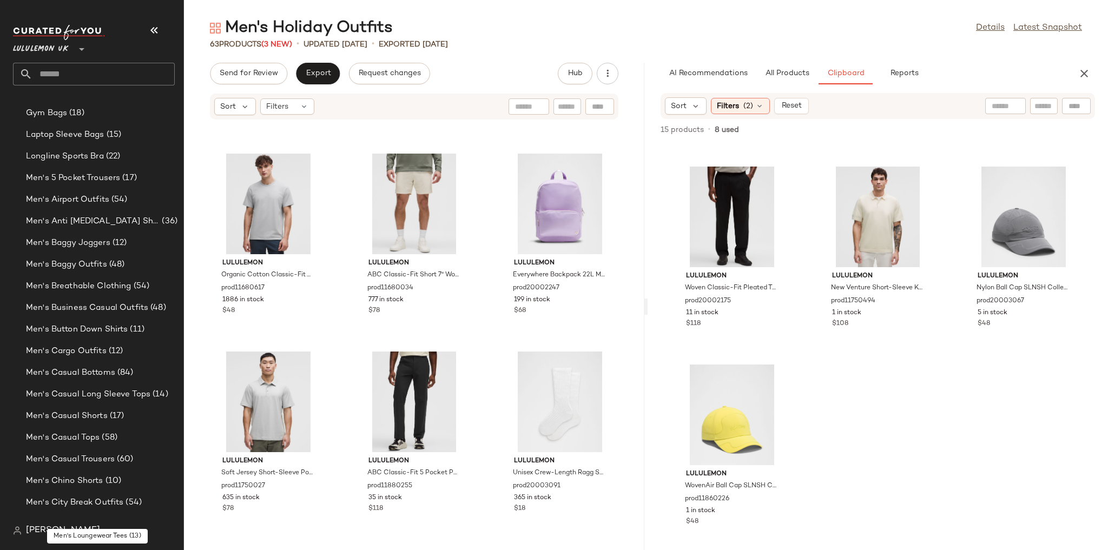
scroll to position [309, 0]
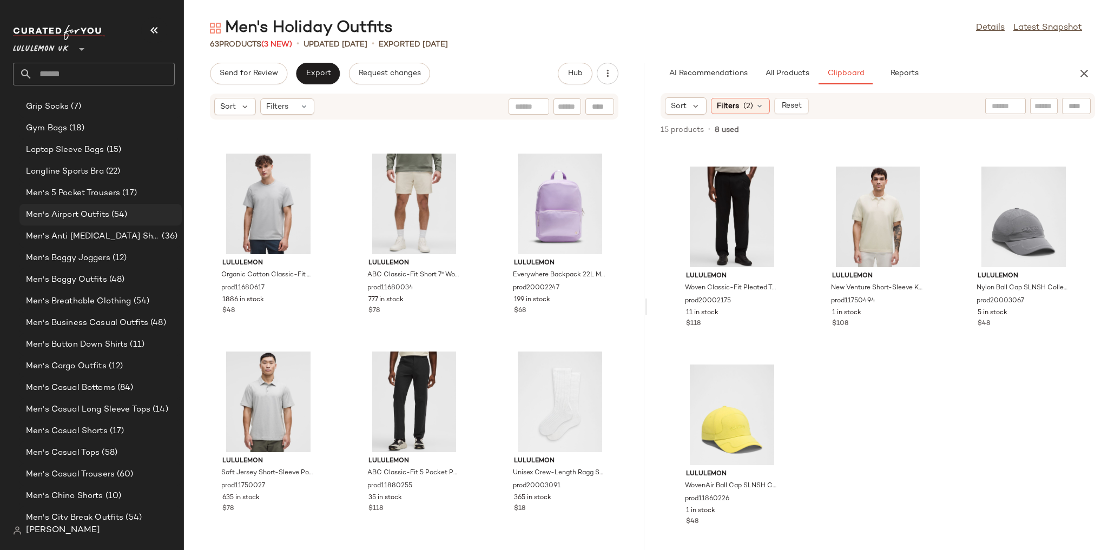
click at [120, 214] on span "(54)" at bounding box center [118, 215] width 18 height 12
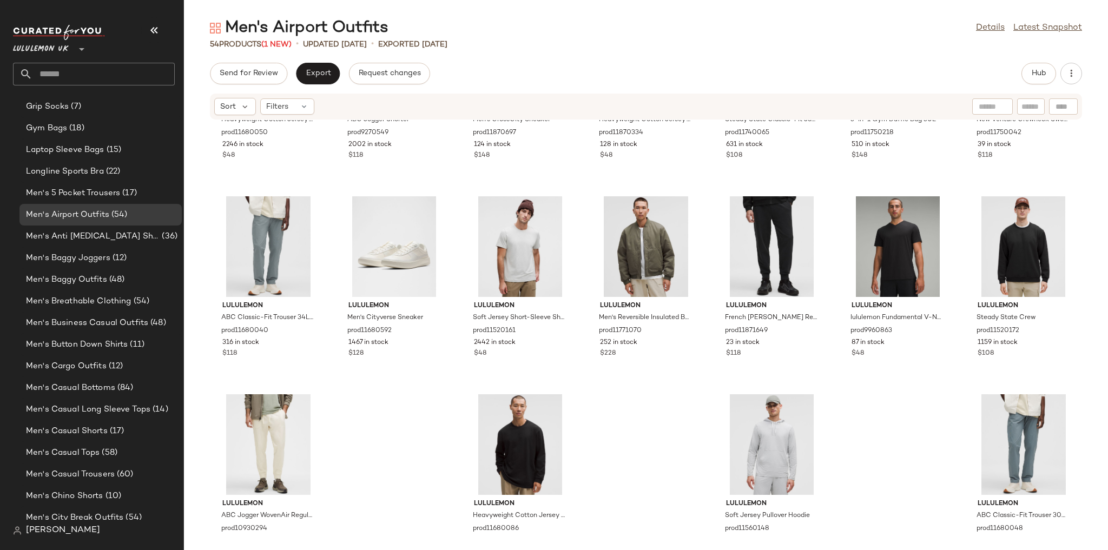
scroll to position [1367, 0]
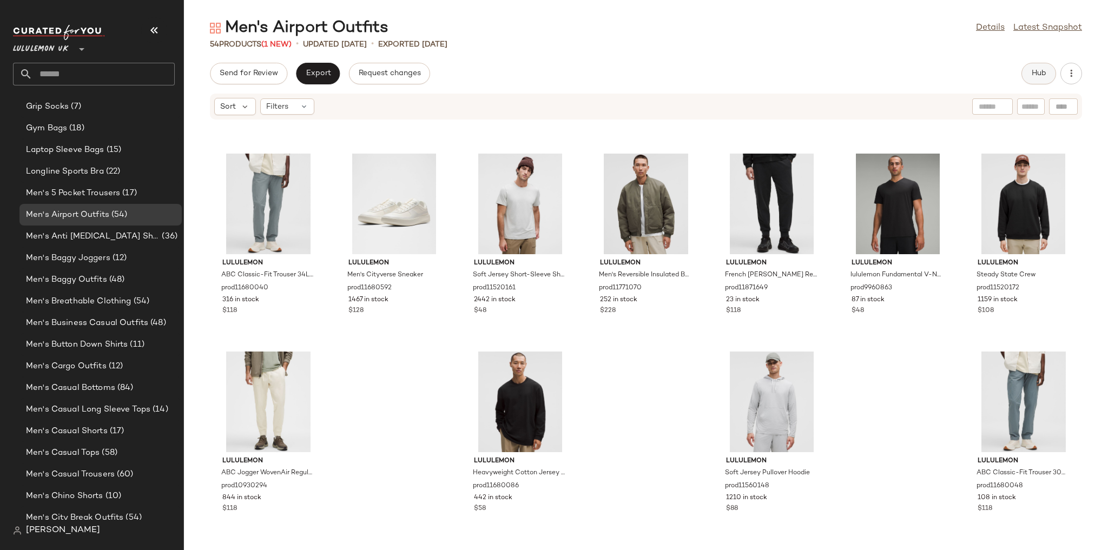
click at [1039, 73] on span "Hub" at bounding box center [1038, 73] width 15 height 9
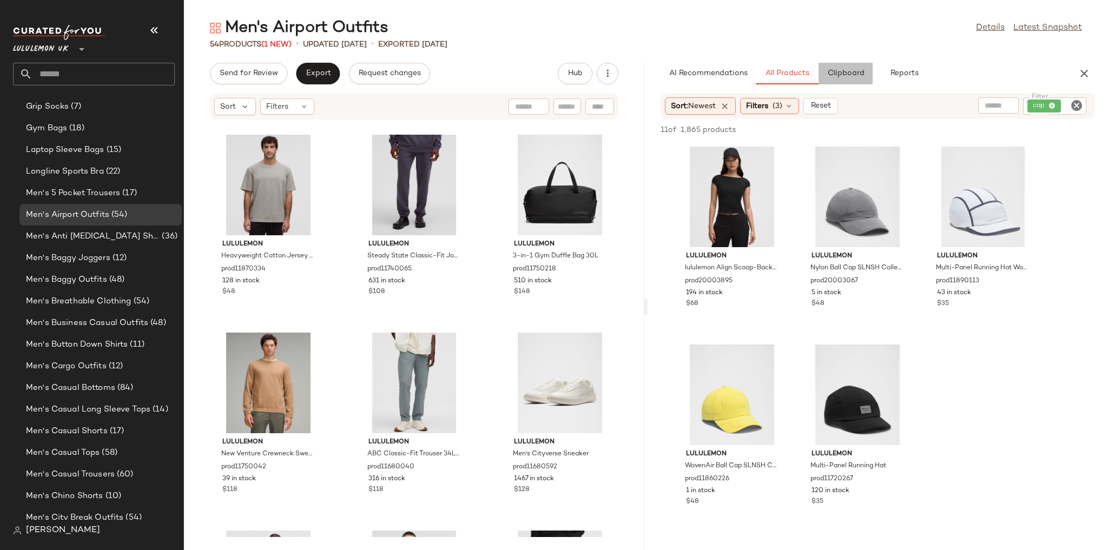
click at [861, 76] on span "Clipboard" at bounding box center [845, 73] width 37 height 9
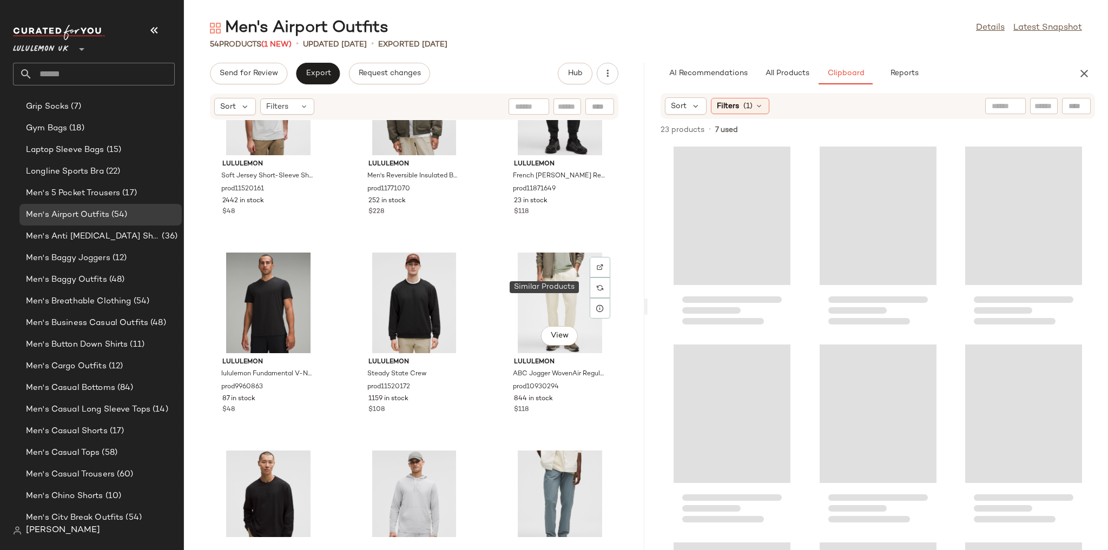
scroll to position [3149, 0]
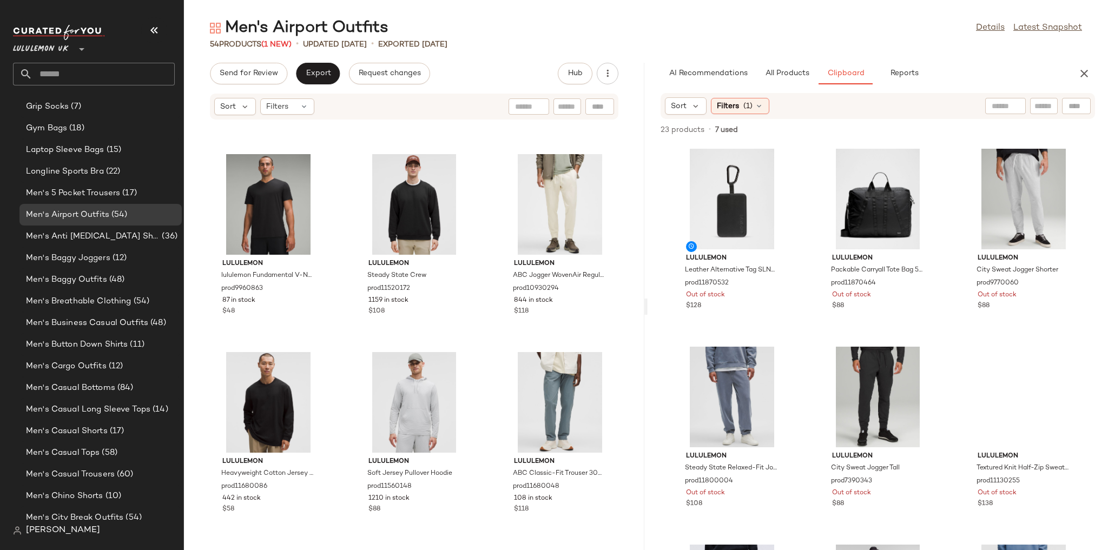
click at [749, 117] on div "Sort Filters (1)" at bounding box center [878, 106] width 434 height 26
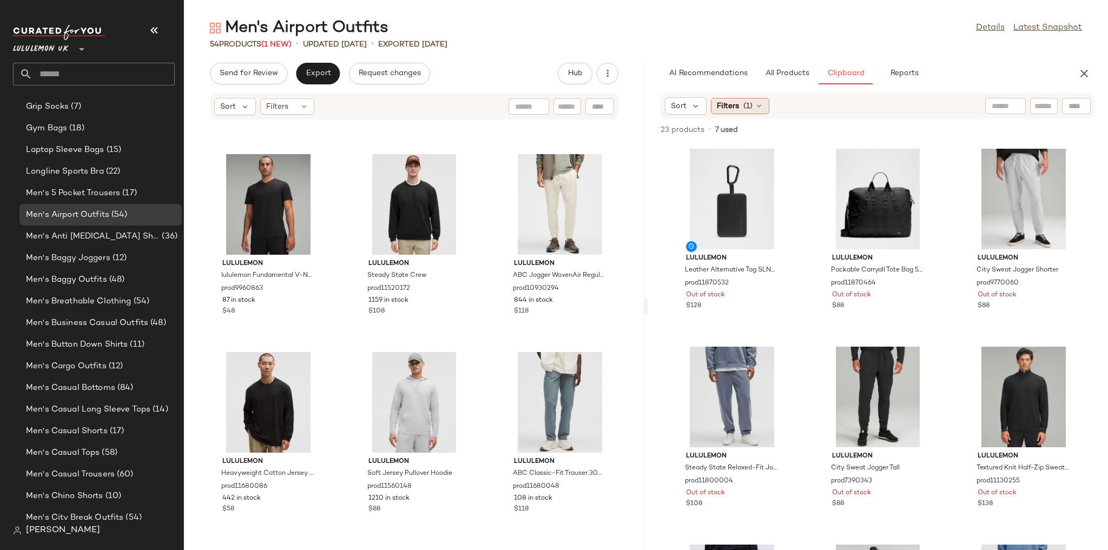
click at [756, 105] on icon at bounding box center [759, 106] width 9 height 9
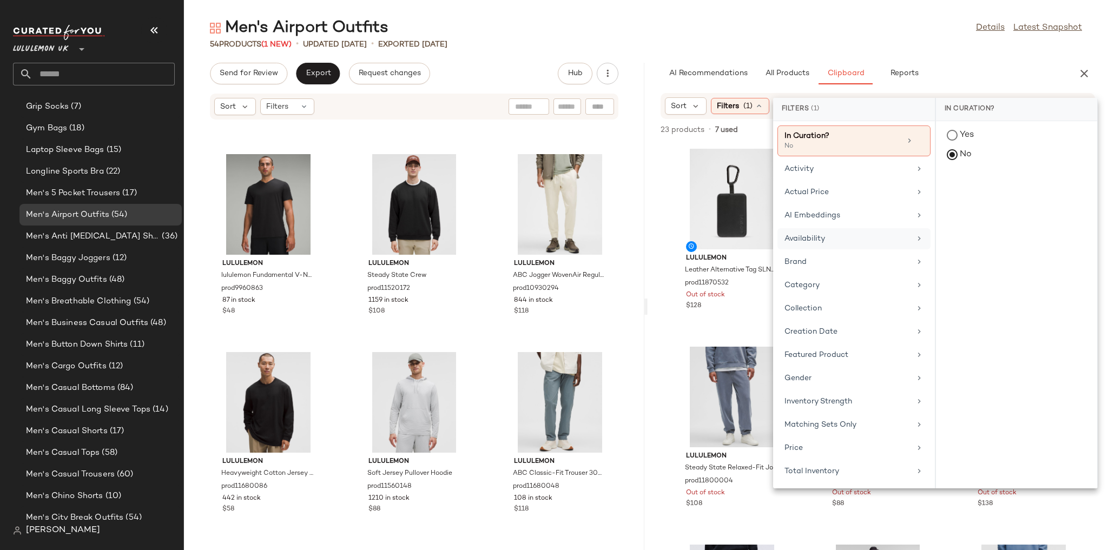
click at [817, 243] on div "Availability" at bounding box center [847, 238] width 126 height 11
drag, startPoint x: 948, startPoint y: 188, endPoint x: 949, endPoint y: 155, distance: 33.0
click at [948, 188] on div "in_stock" at bounding box center [1016, 189] width 161 height 26
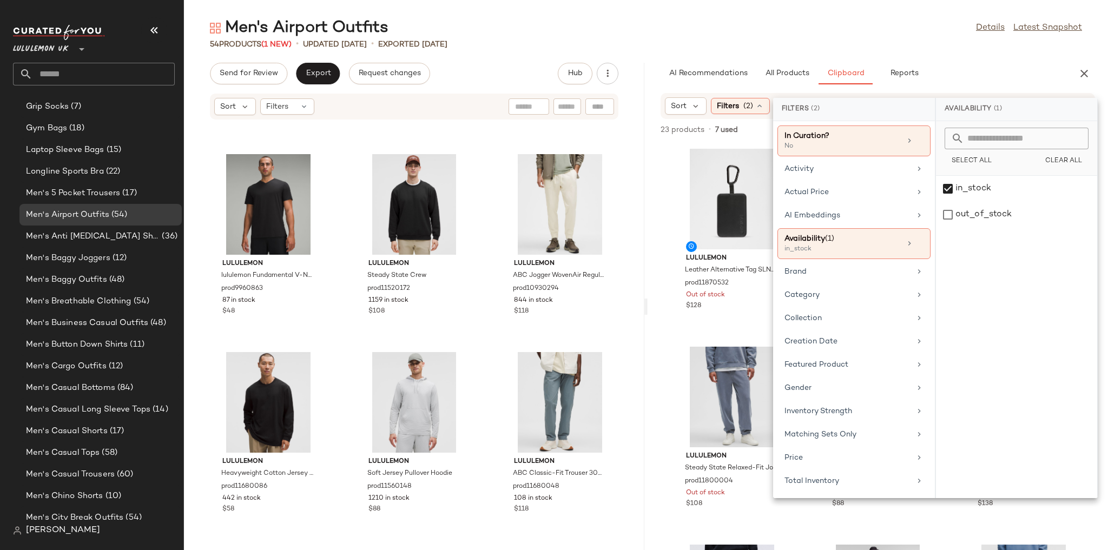
click at [924, 42] on div "54 Products (1 New) • updated Aug 22nd • Exported Aug 20th" at bounding box center [646, 44] width 924 height 11
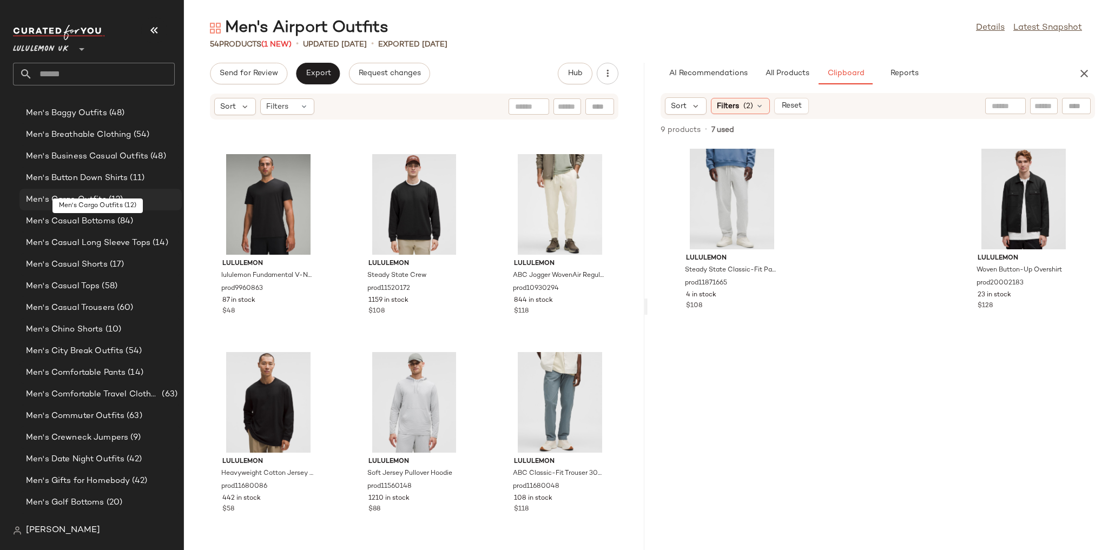
scroll to position [482, 0]
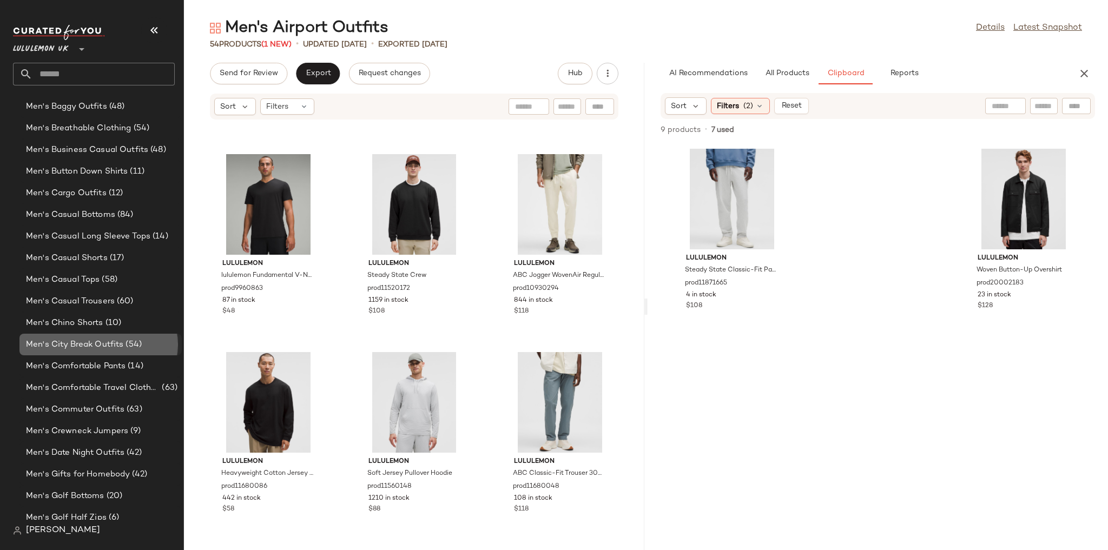
click at [122, 347] on span "Men's City Break Outfits" at bounding box center [74, 345] width 97 height 12
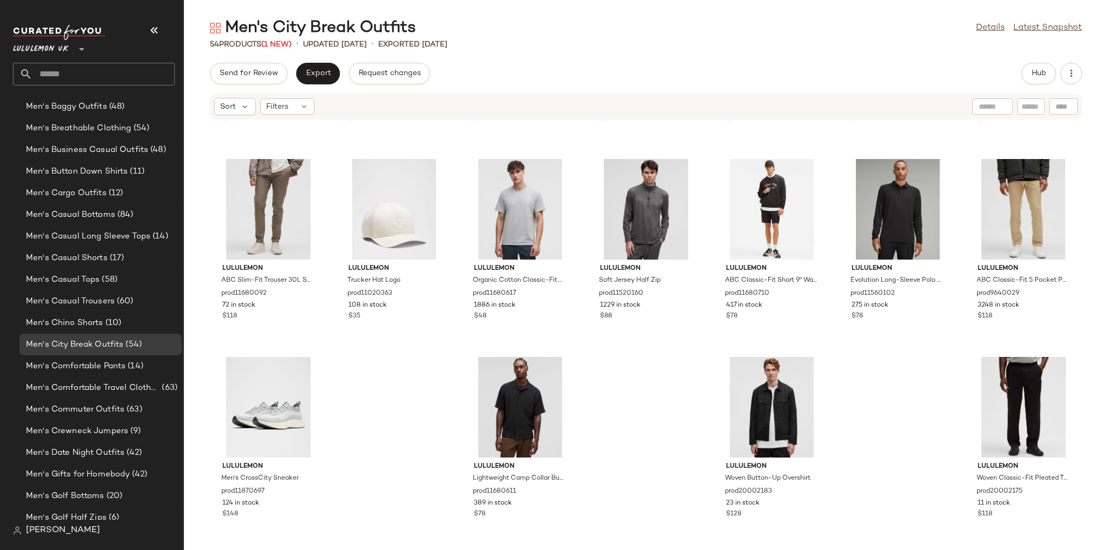
scroll to position [1367, 0]
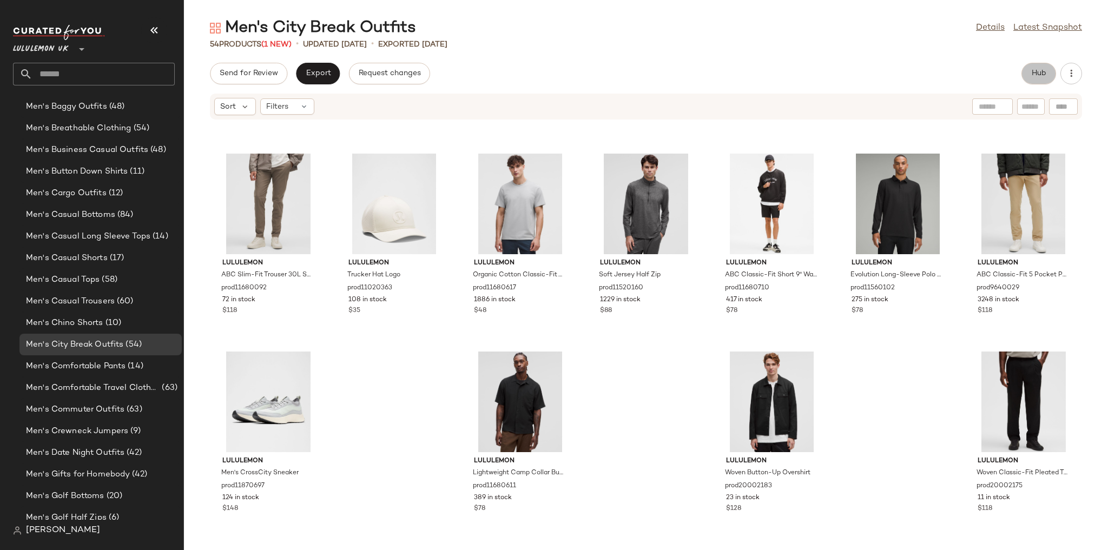
click at [1050, 76] on button "Hub" at bounding box center [1038, 74] width 35 height 22
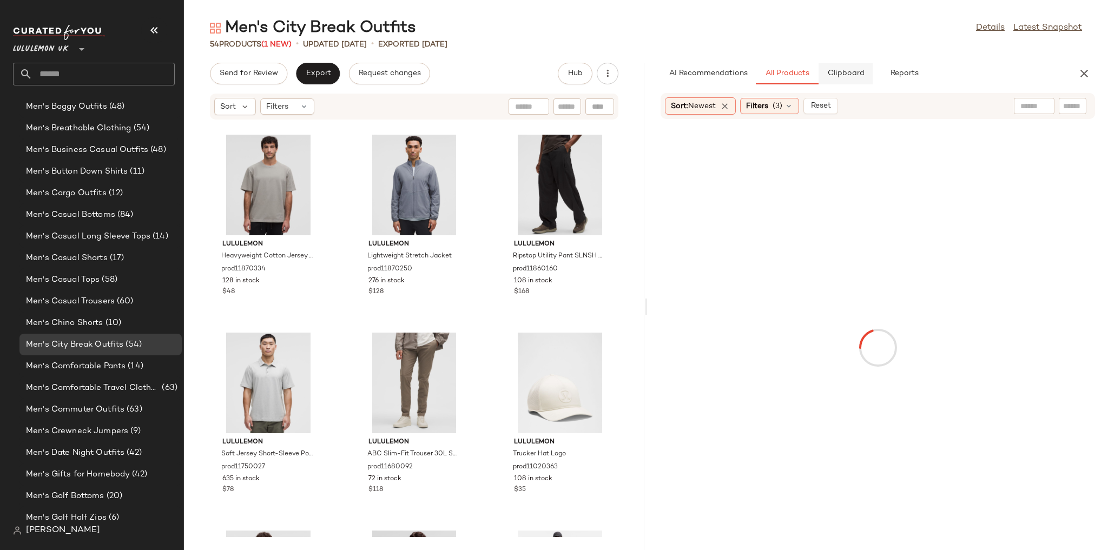
click at [865, 77] on button "Clipboard" at bounding box center [846, 74] width 54 height 22
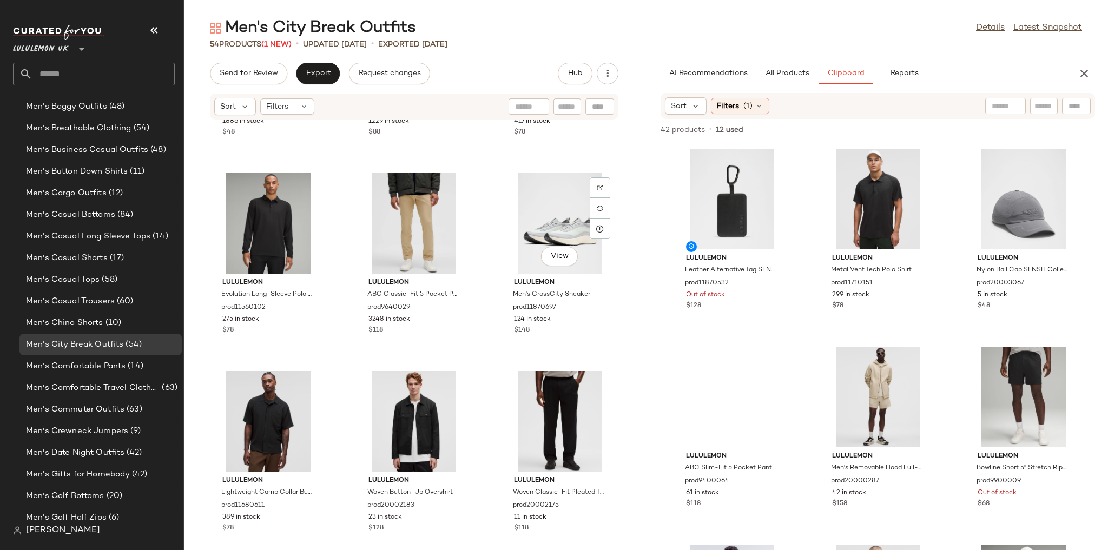
scroll to position [3149, 0]
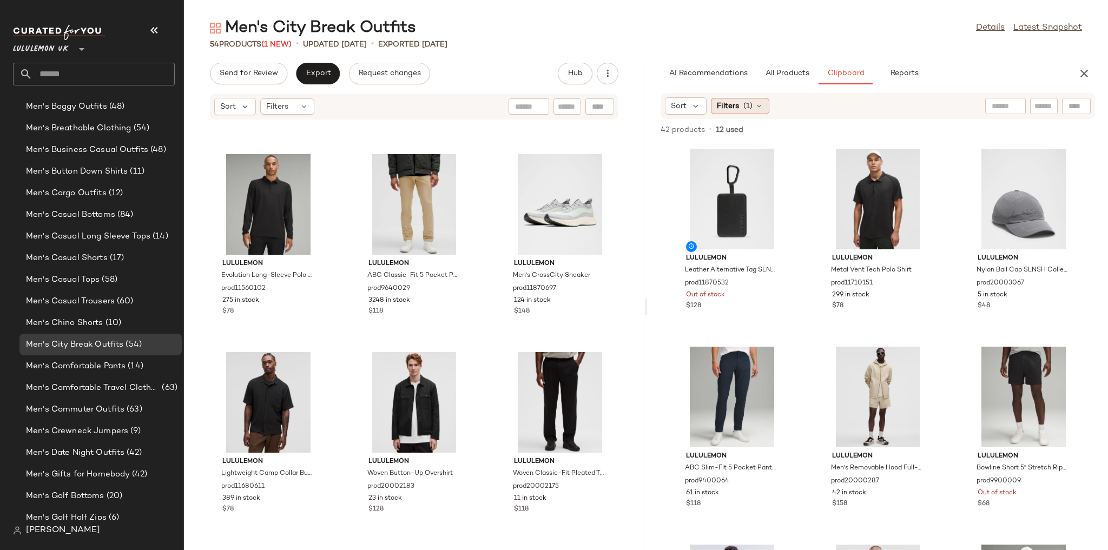
click at [735, 104] on span "Filters" at bounding box center [728, 106] width 22 height 11
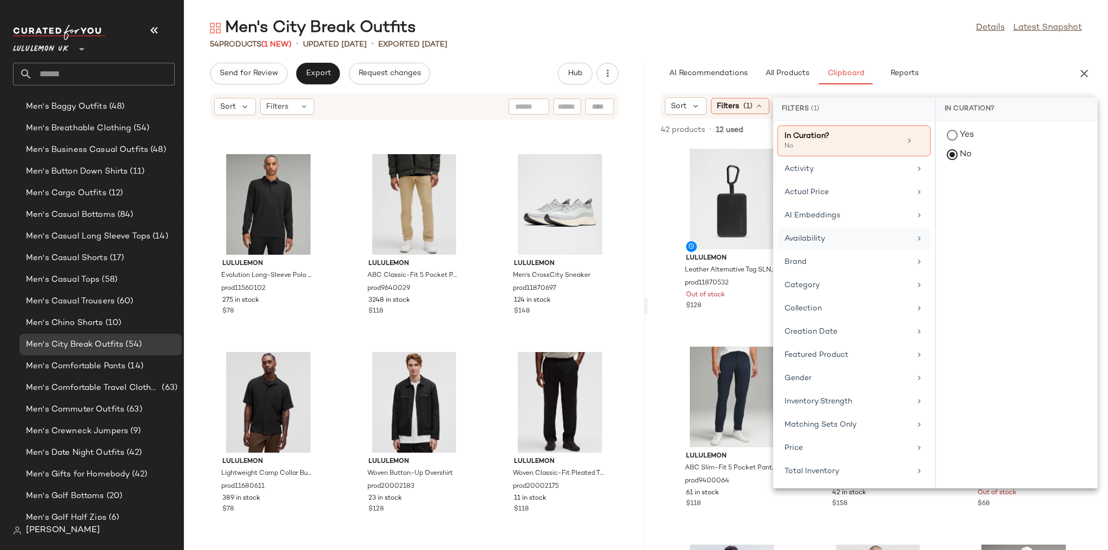
click at [821, 242] on div "Availability" at bounding box center [847, 238] width 126 height 11
click at [959, 182] on div "in_stock" at bounding box center [1016, 189] width 161 height 26
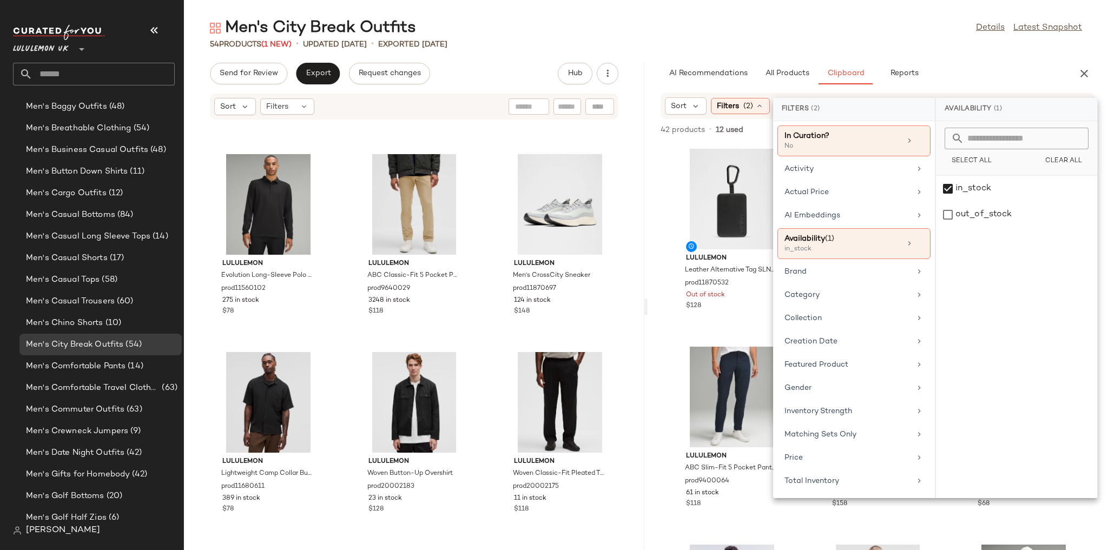
click at [913, 35] on div "Men's City Break Outfits Details Latest Snapshot" at bounding box center [646, 28] width 924 height 22
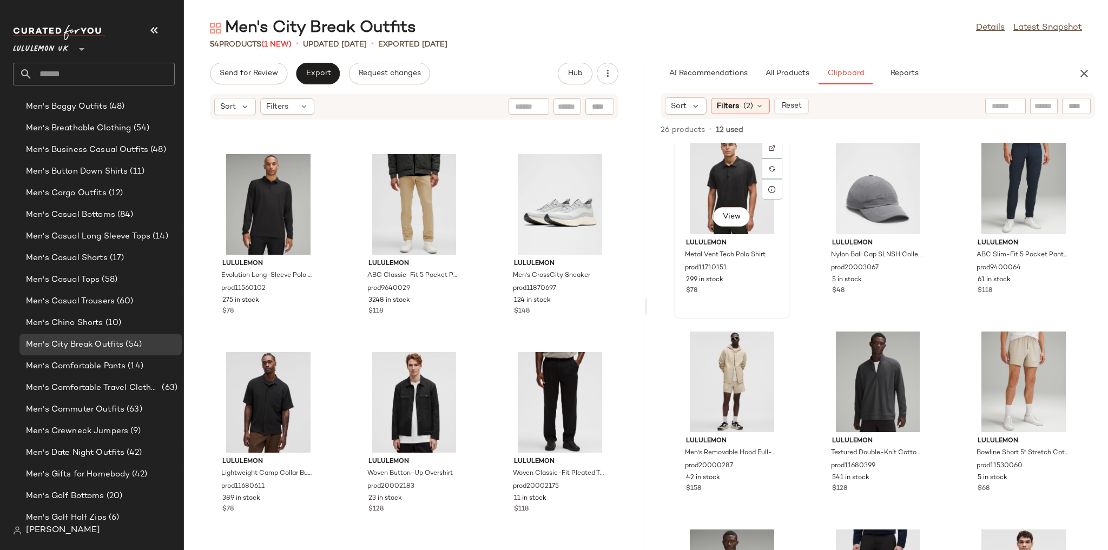
scroll to position [0, 0]
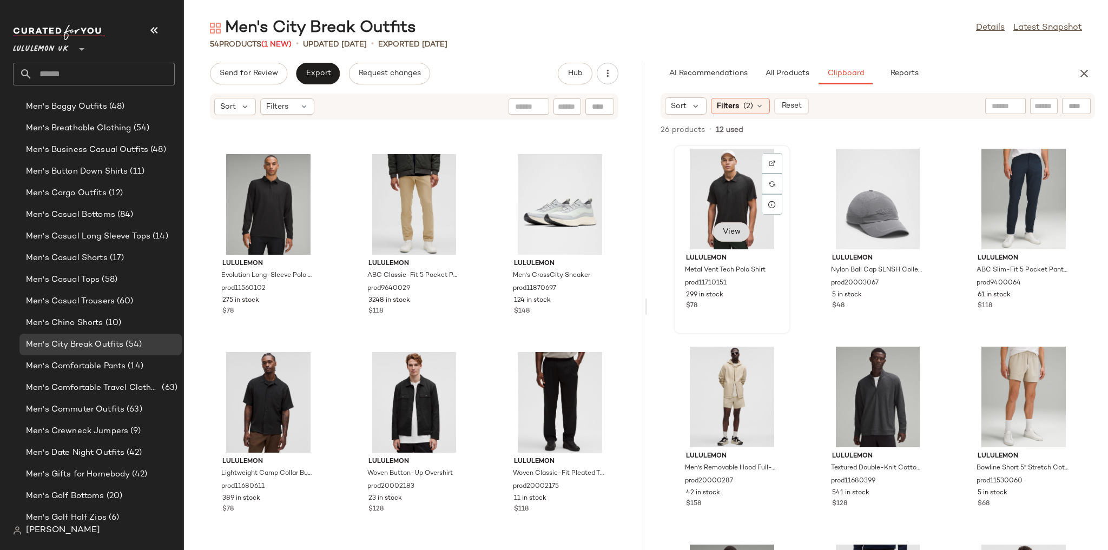
click at [736, 225] on button "View" at bounding box center [731, 231] width 37 height 19
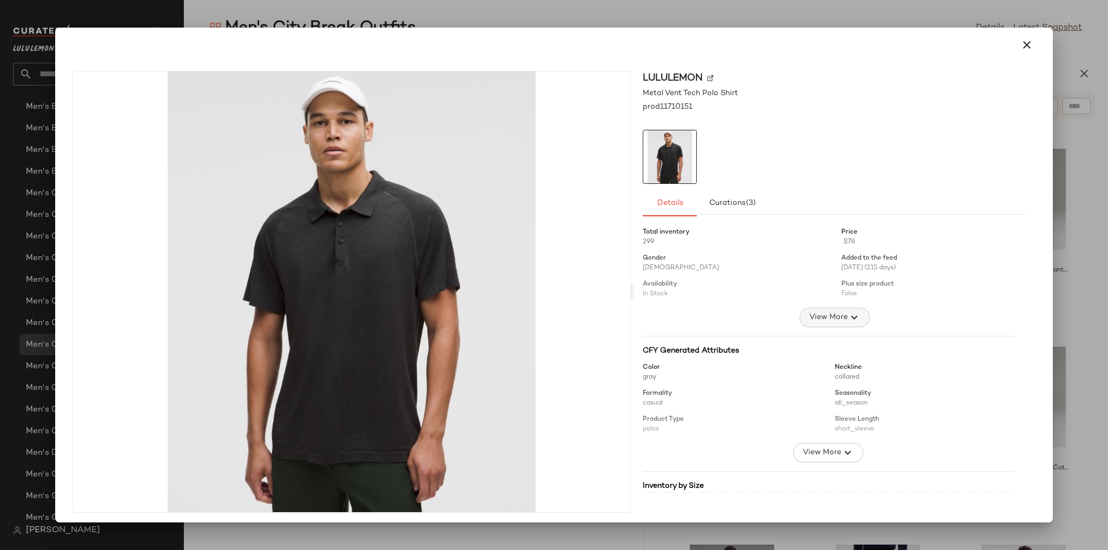
click at [818, 320] on span "View More" at bounding box center [828, 317] width 39 height 13
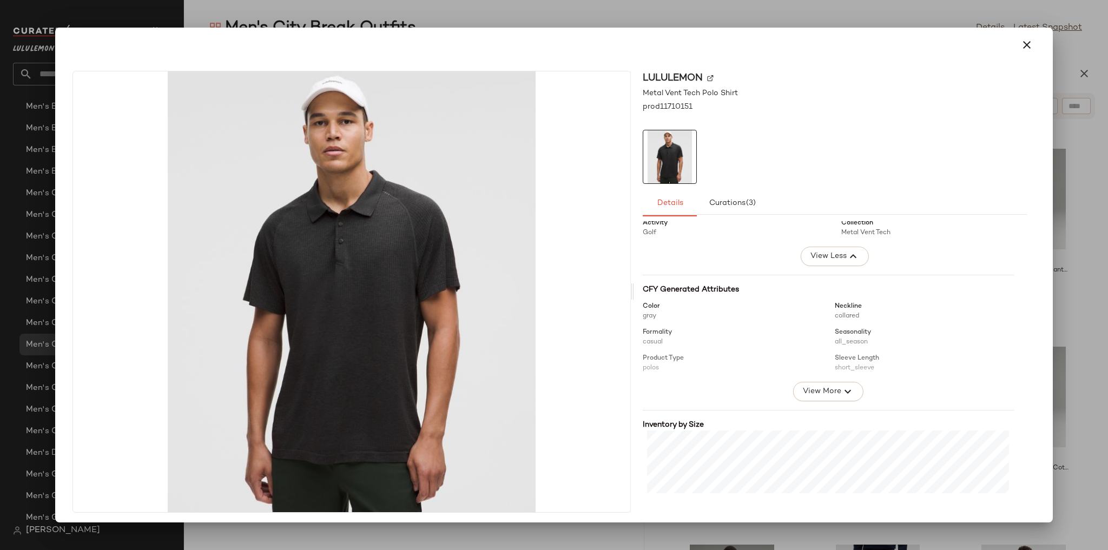
scroll to position [173, 0]
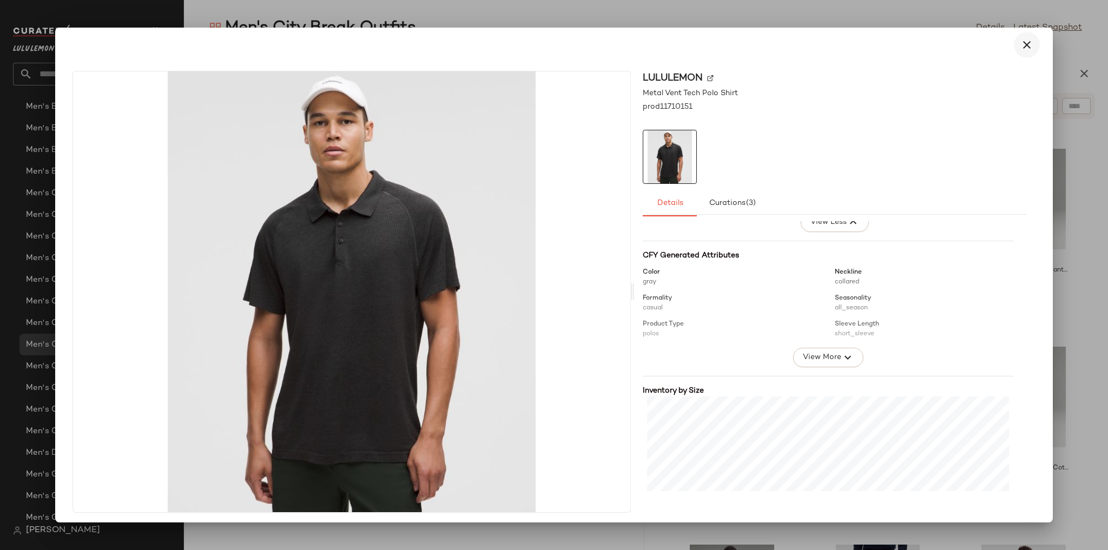
click at [1022, 40] on icon "button" at bounding box center [1026, 44] width 13 height 13
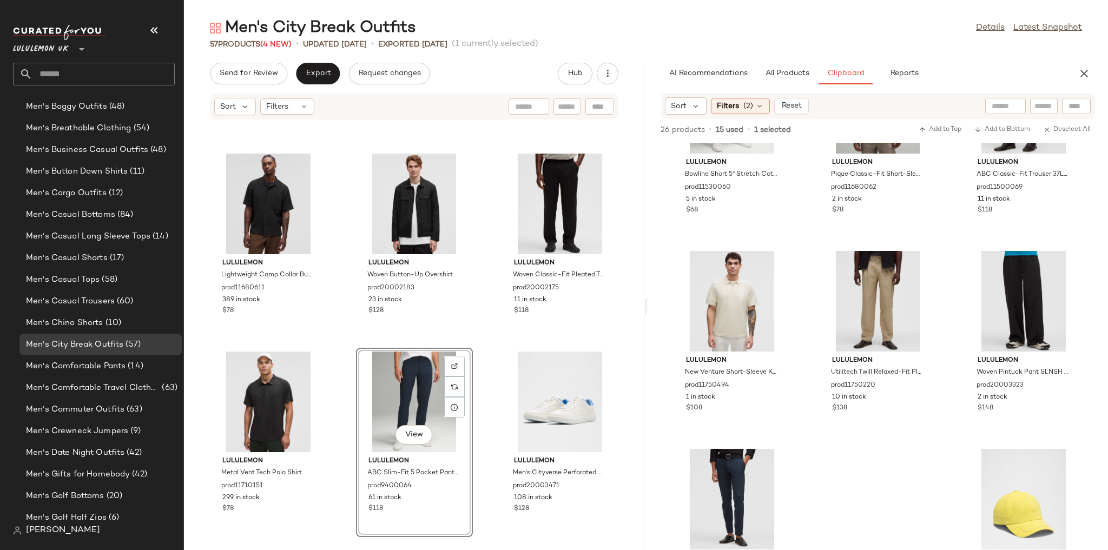
scroll to position [182, 0]
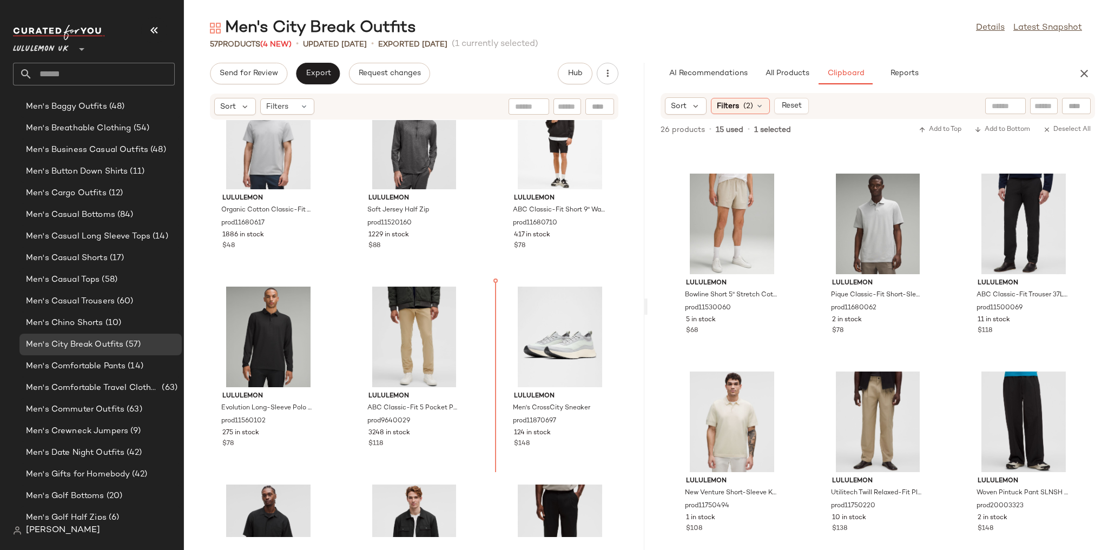
scroll to position [3042, 0]
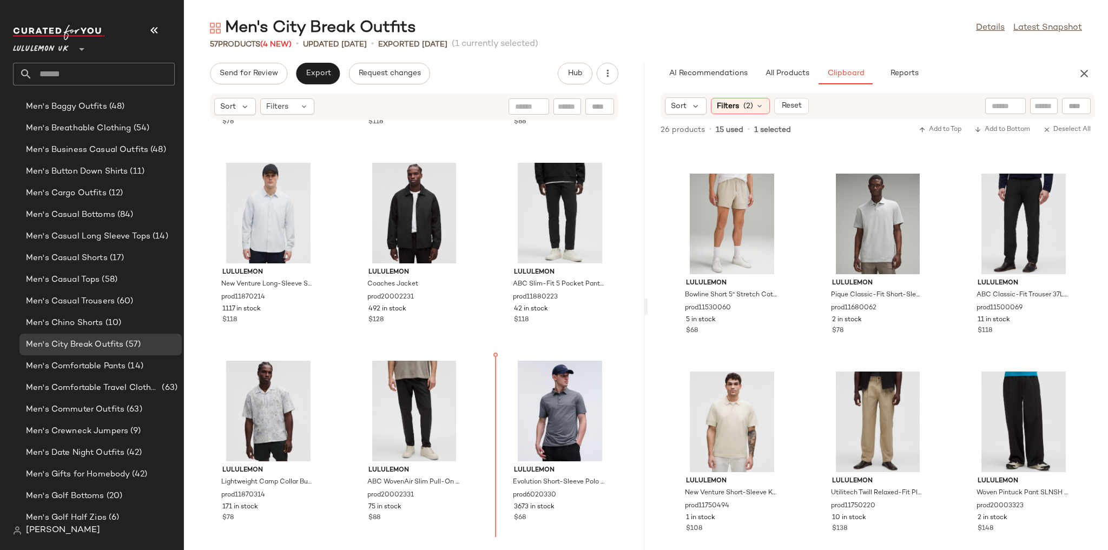
scroll to position [1757, 0]
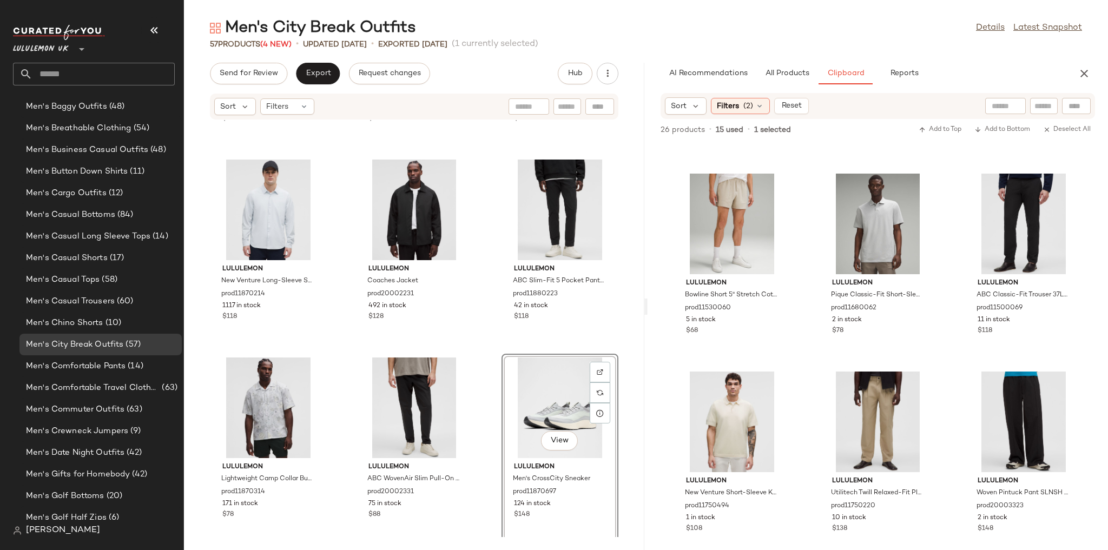
click at [486, 361] on div "lululemon Men's ShowZero Slim-Fit Polo Shirt prod11710514 350 in stock $78 lulu…" at bounding box center [414, 328] width 460 height 417
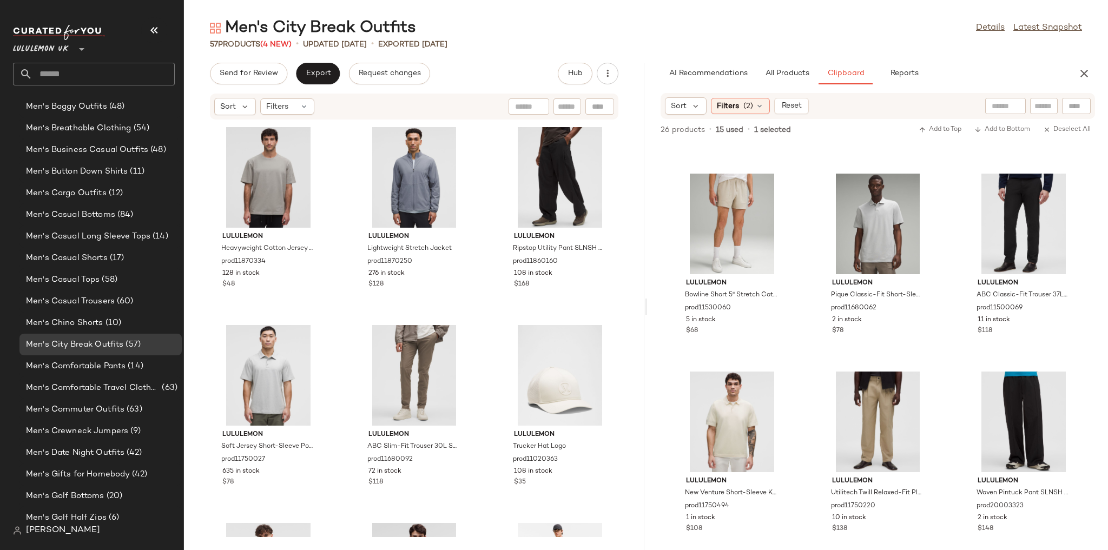
scroll to position [2568, 0]
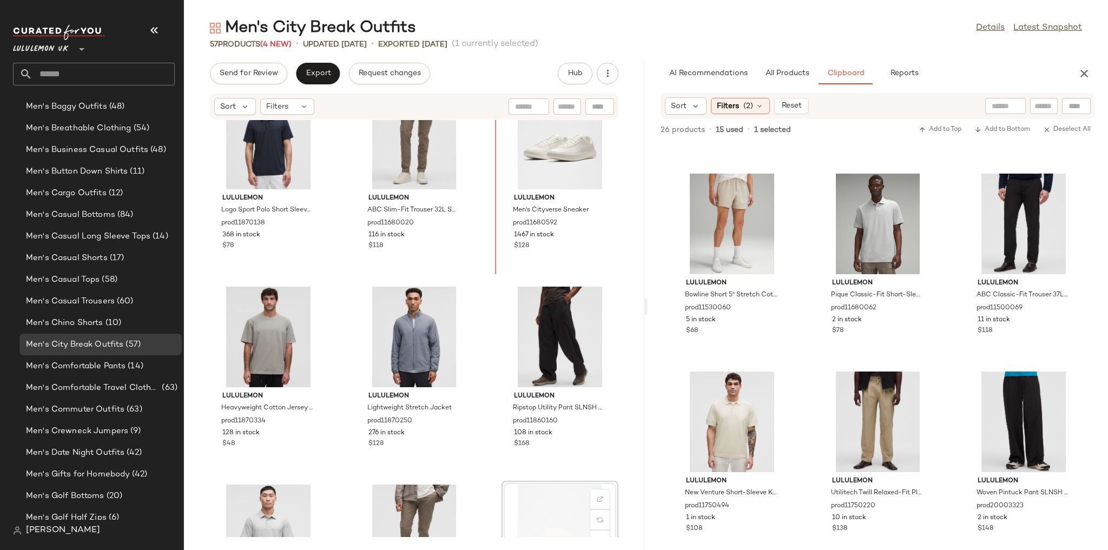
scroll to position [2401, 0]
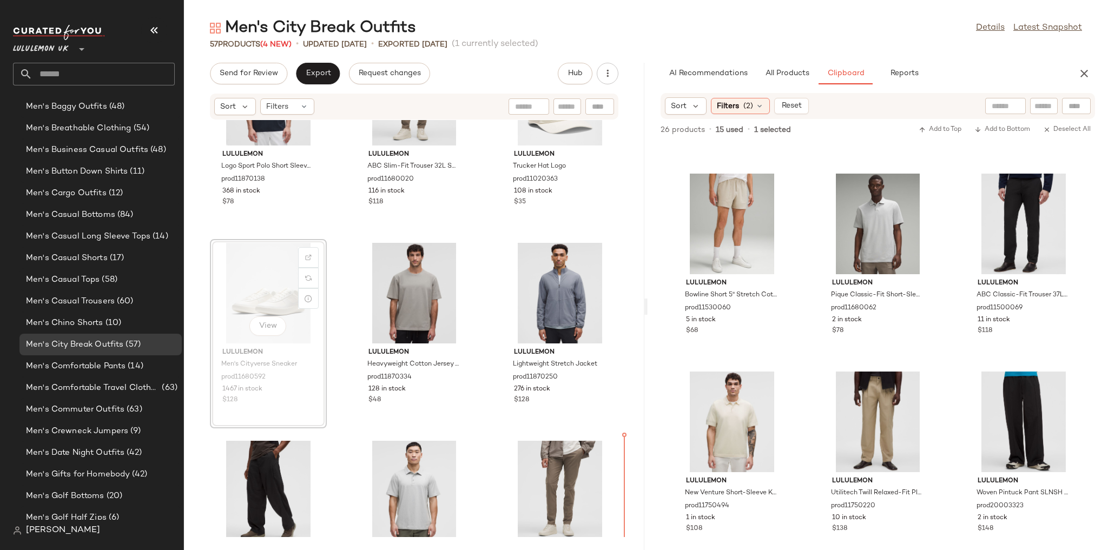
scroll to position [2536, 0]
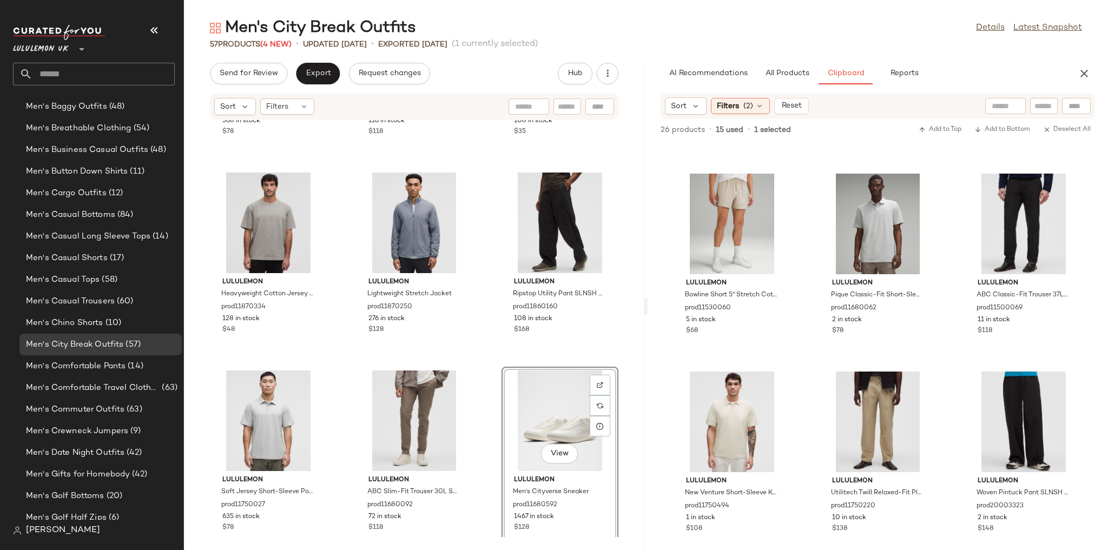
click at [487, 377] on div "lululemon Logo Sport Polo Short Sleeve Fit prod11870138 368 in stock $78 lulule…" at bounding box center [414, 328] width 460 height 417
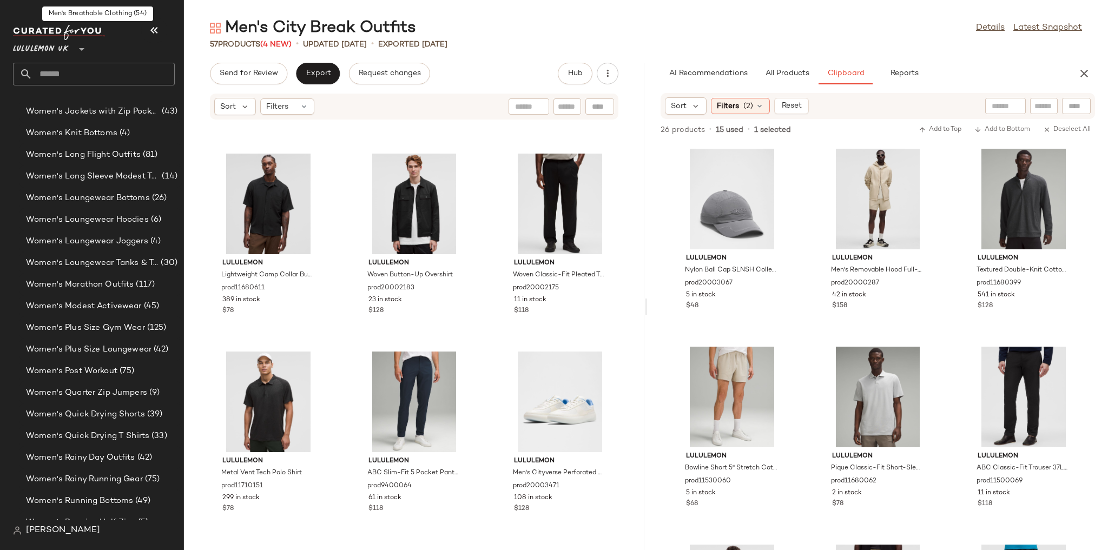
scroll to position [3155, 0]
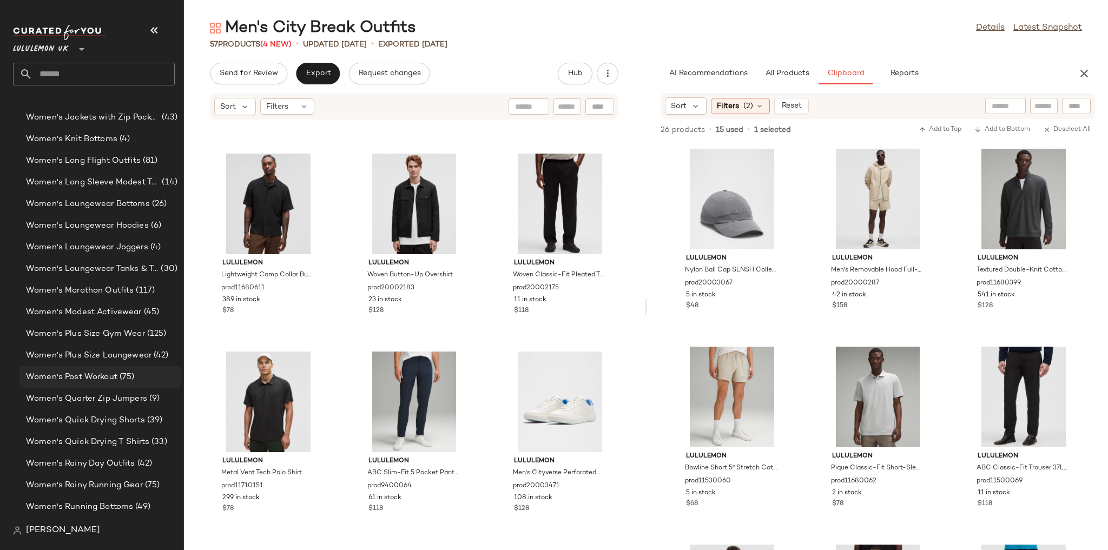
click at [138, 375] on div "Women's Post Workout (75)" at bounding box center [100, 377] width 155 height 12
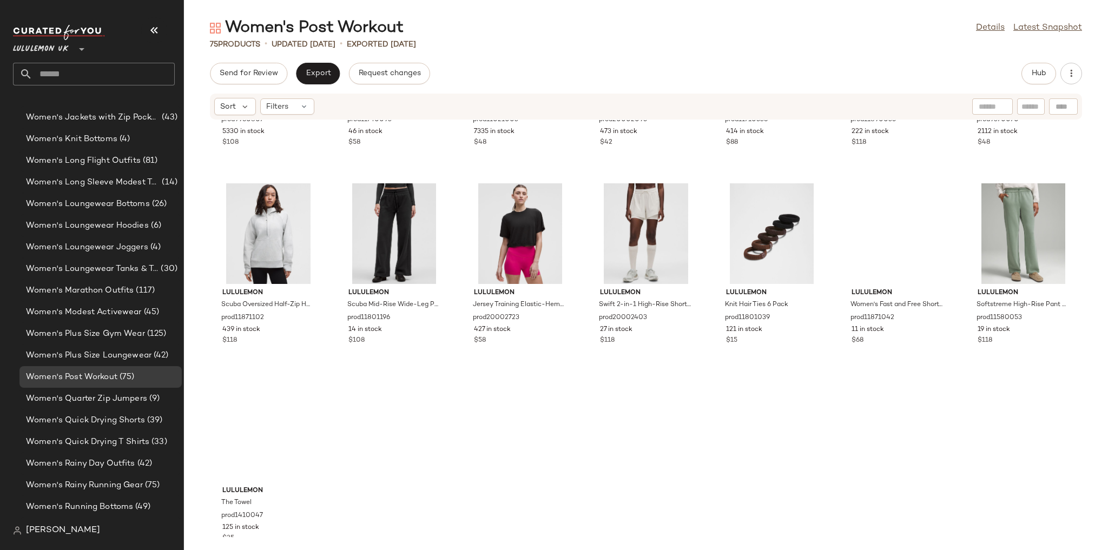
scroll to position [2159, 0]
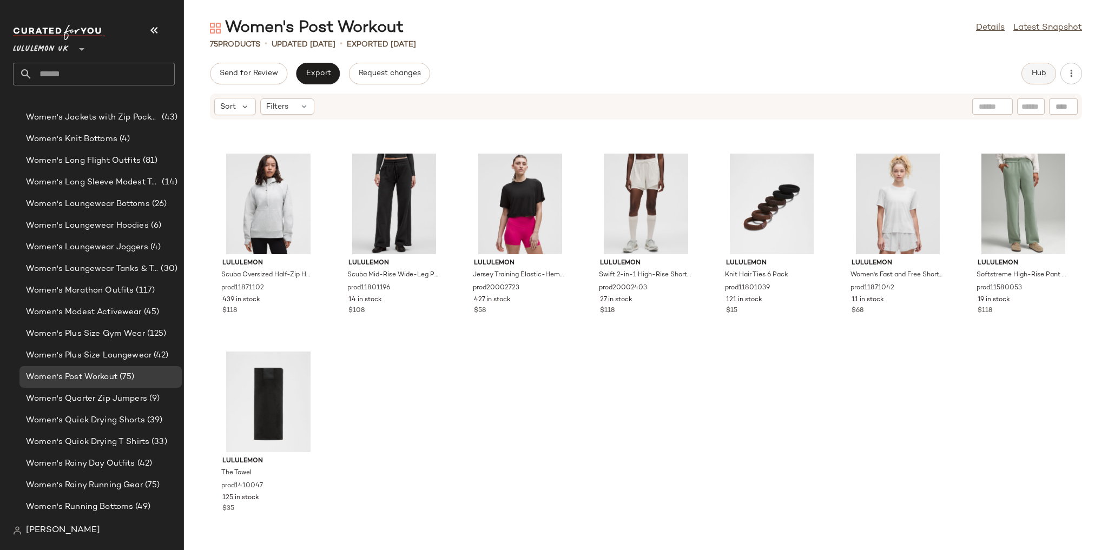
click at [1034, 77] on span "Hub" at bounding box center [1038, 73] width 15 height 9
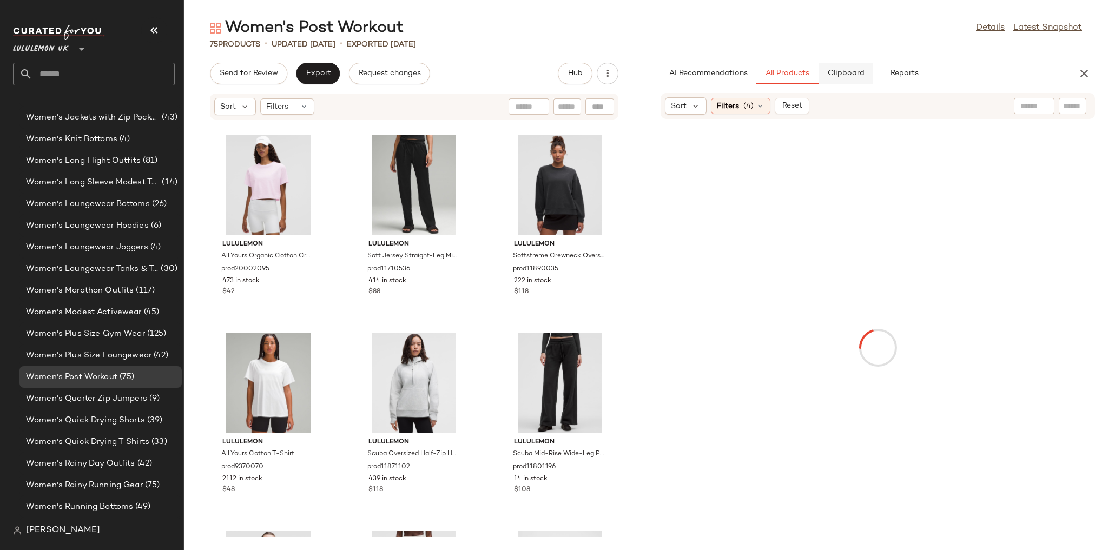
click at [854, 69] on span "Clipboard" at bounding box center [845, 73] width 37 height 9
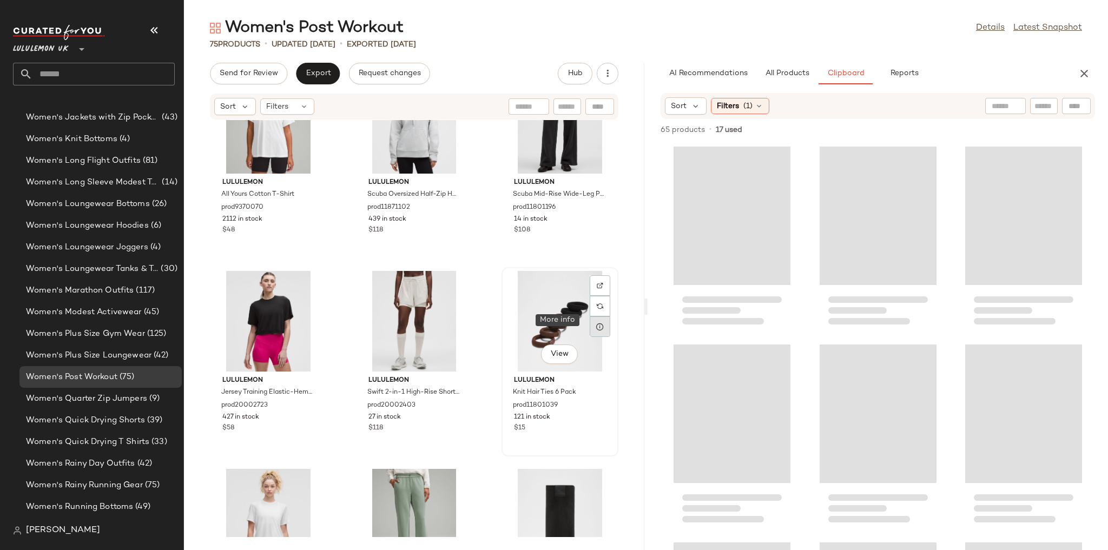
scroll to position [4535, 0]
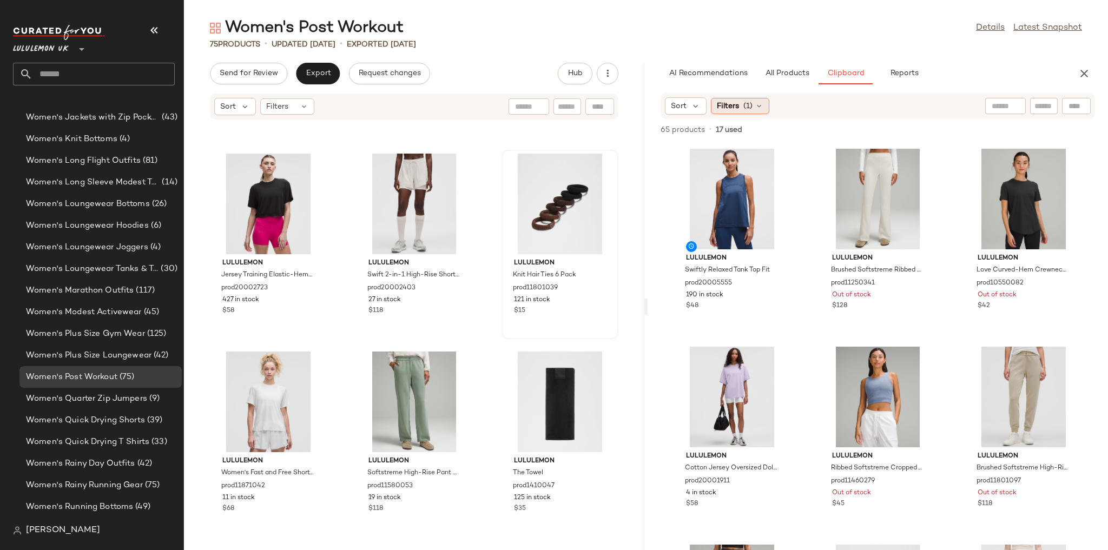
click at [740, 108] on div "Filters (1)" at bounding box center [740, 106] width 58 height 16
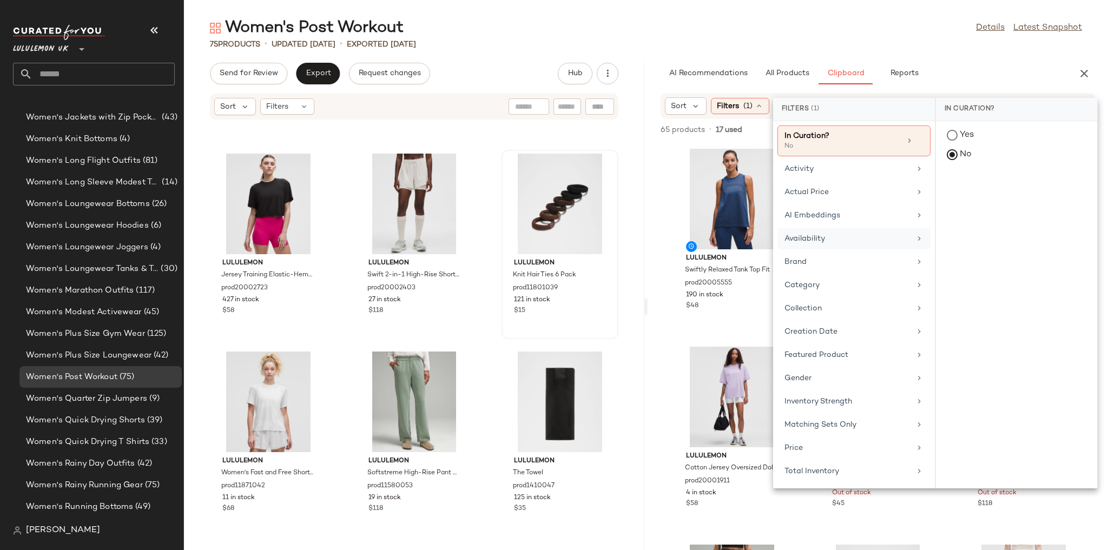
click at [830, 234] on div "Availability" at bounding box center [847, 238] width 126 height 11
click at [957, 189] on div "in_stock" at bounding box center [1016, 189] width 161 height 26
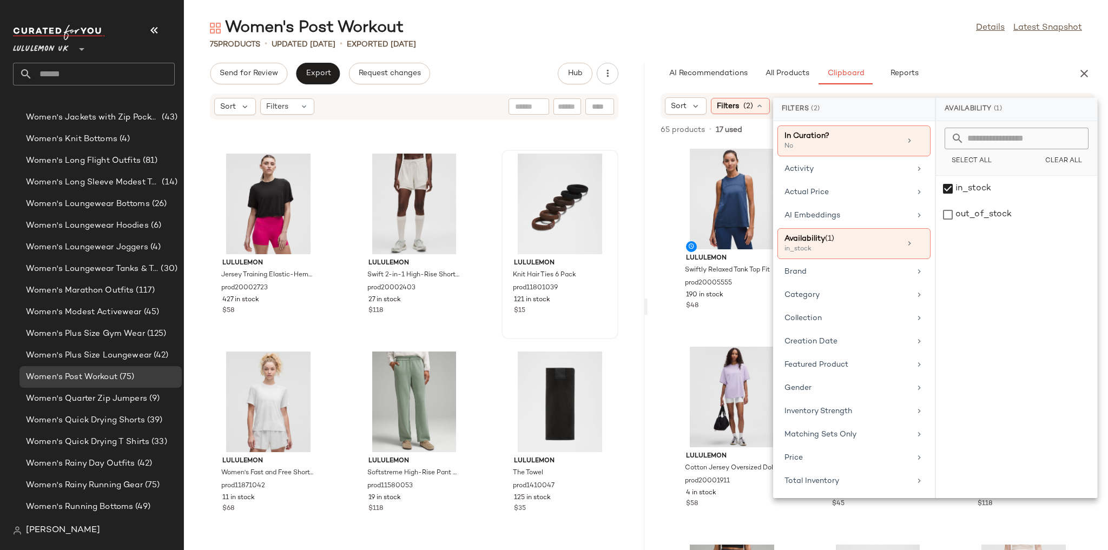
click at [939, 46] on div "75 Products • updated Aug 20th • Exported Aug 20th" at bounding box center [646, 44] width 924 height 11
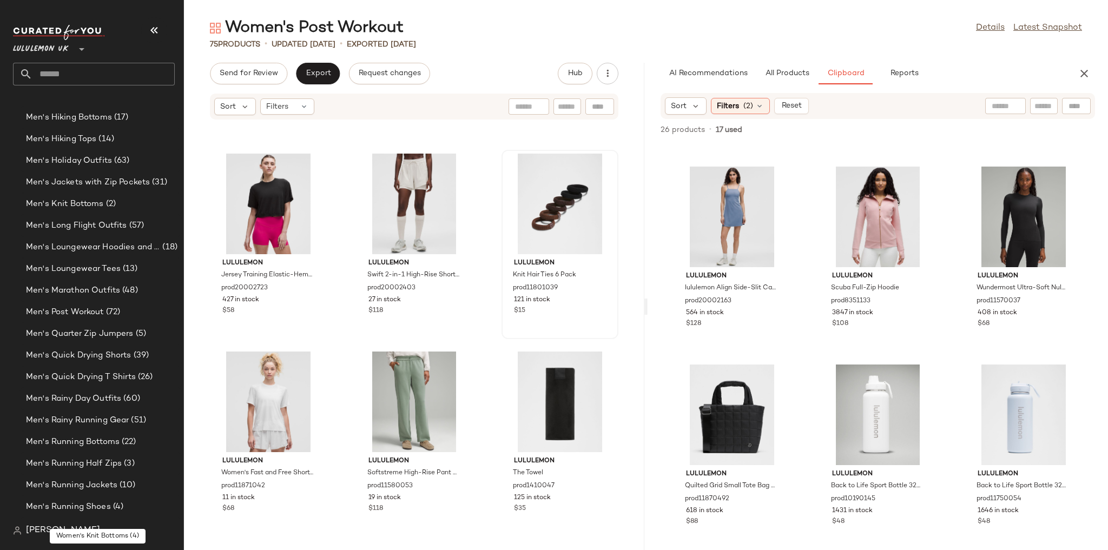
scroll to position [991, 0]
click at [129, 358] on div "Men's Post Workout (72)" at bounding box center [100, 356] width 155 height 12
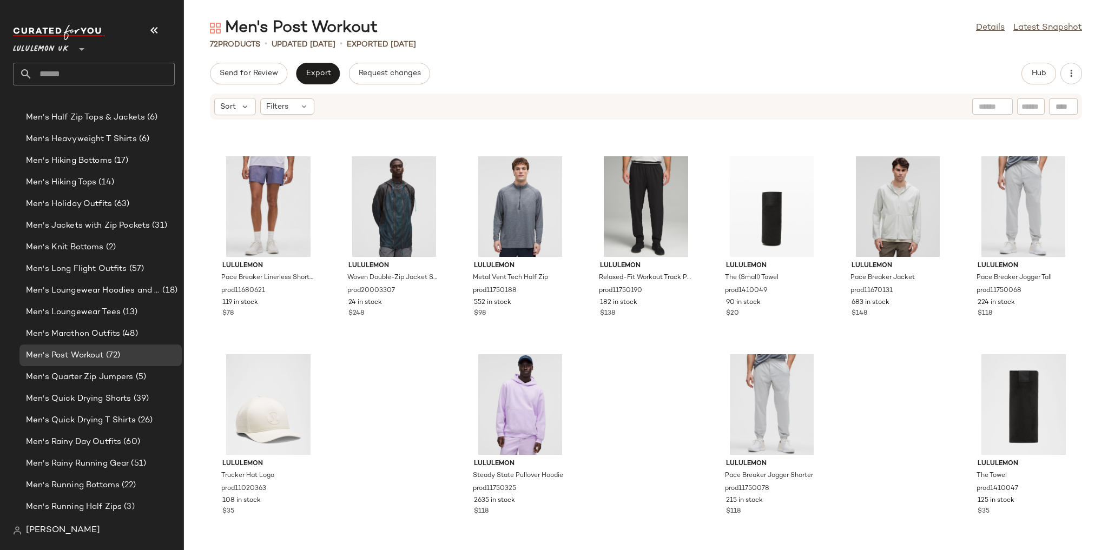
scroll to position [1961, 0]
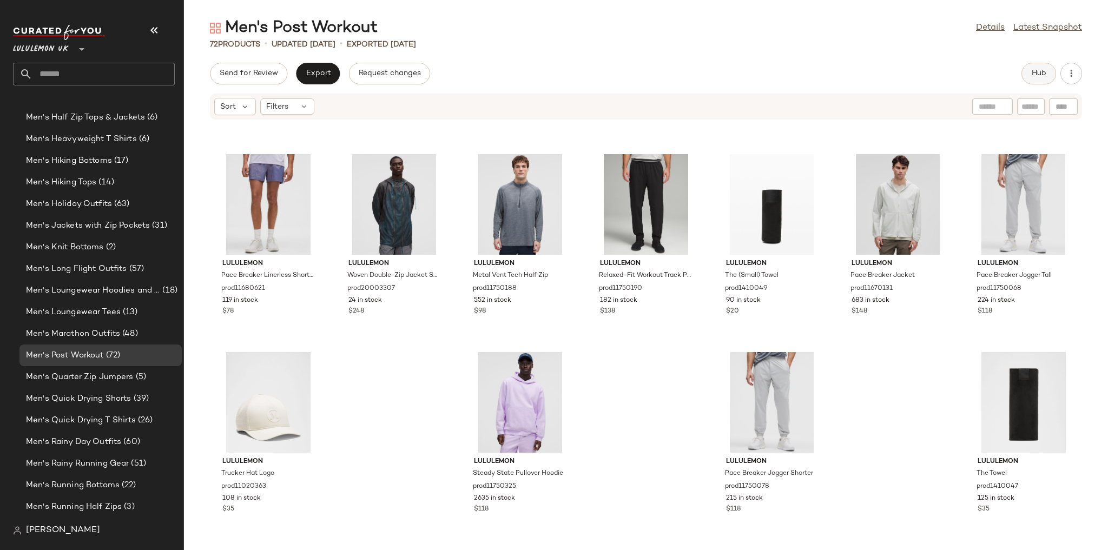
click at [1030, 74] on button "Hub" at bounding box center [1038, 74] width 35 height 22
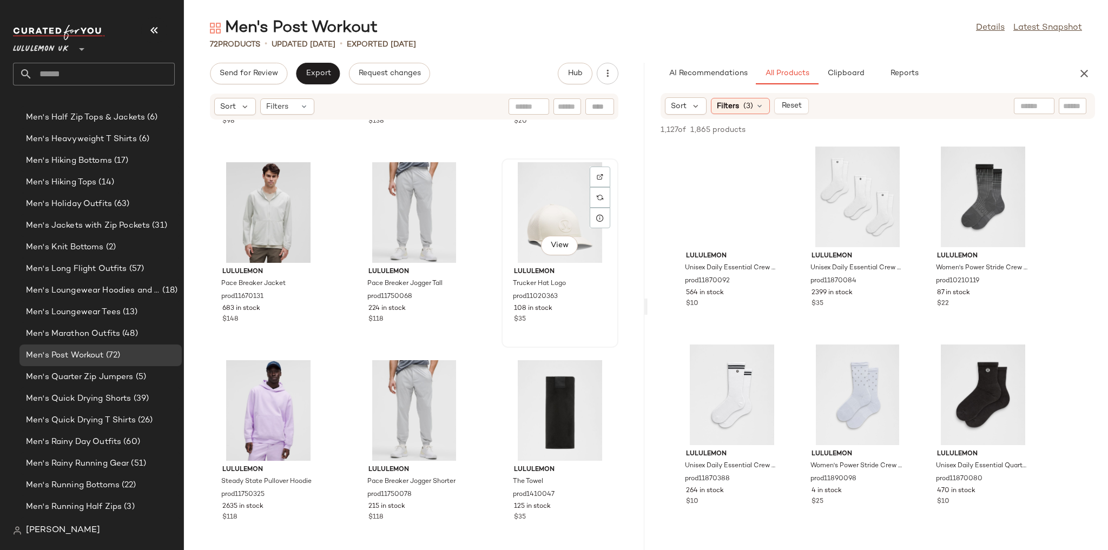
scroll to position [4337, 0]
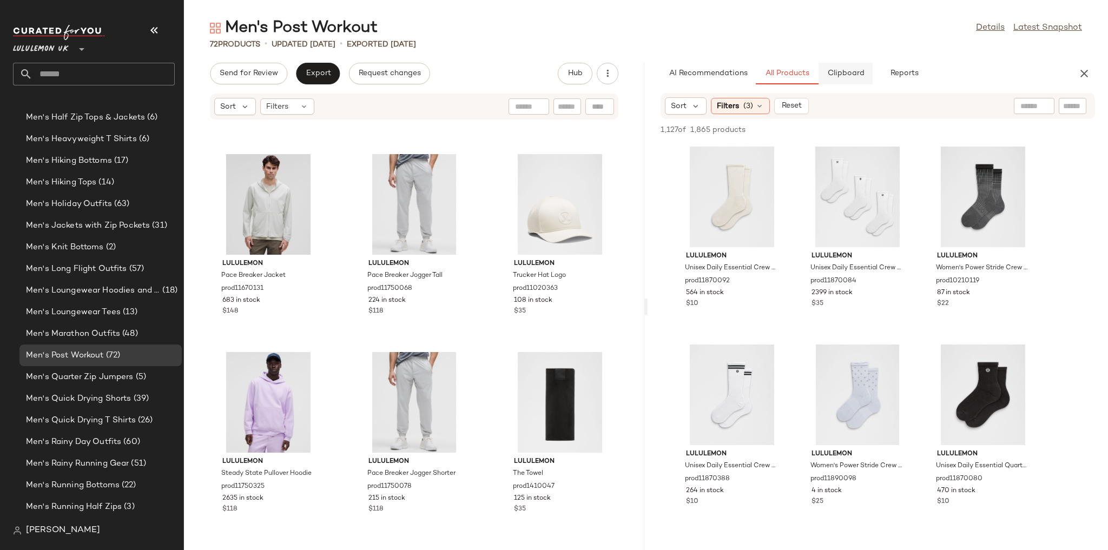
click at [832, 72] on span "Clipboard" at bounding box center [845, 73] width 37 height 9
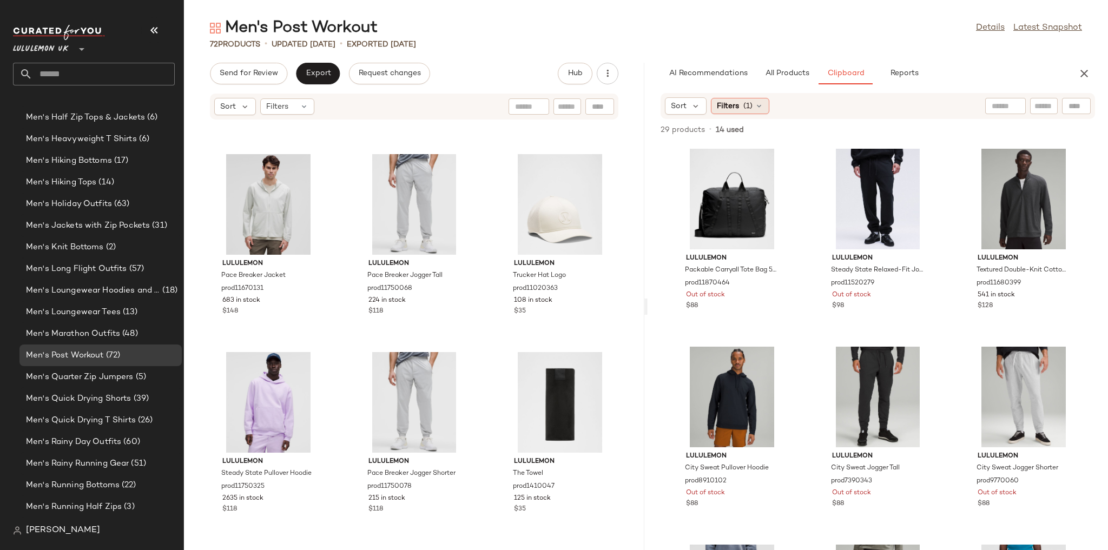
click at [744, 103] on span "(1)" at bounding box center [747, 106] width 9 height 11
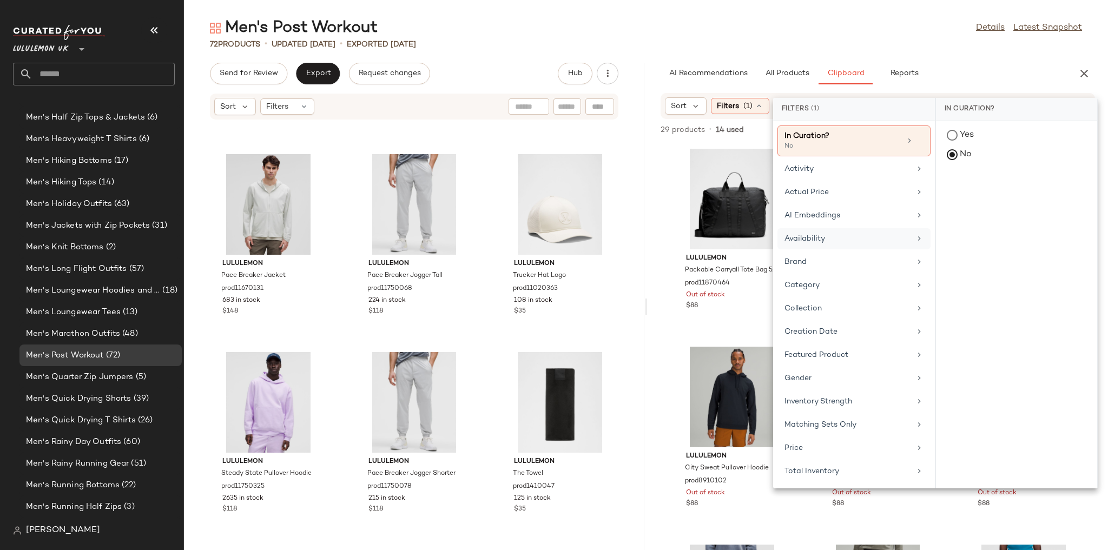
click at [818, 242] on div "Availability" at bounding box center [847, 238] width 126 height 11
click at [973, 177] on div "in_stock" at bounding box center [1016, 189] width 161 height 26
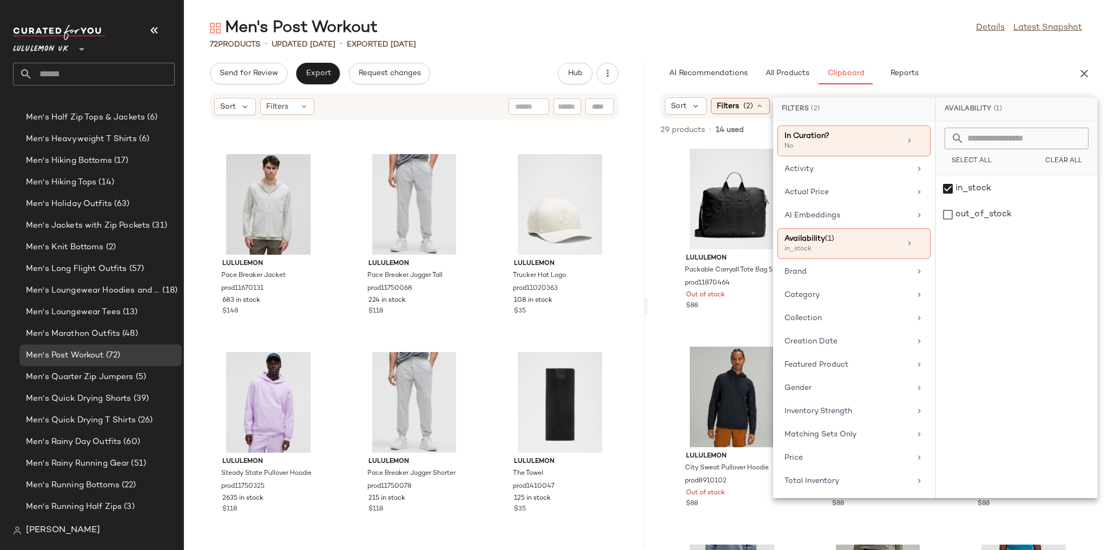
click at [899, 17] on div "Men's Post Workout Details Latest Snapshot" at bounding box center [646, 28] width 924 height 22
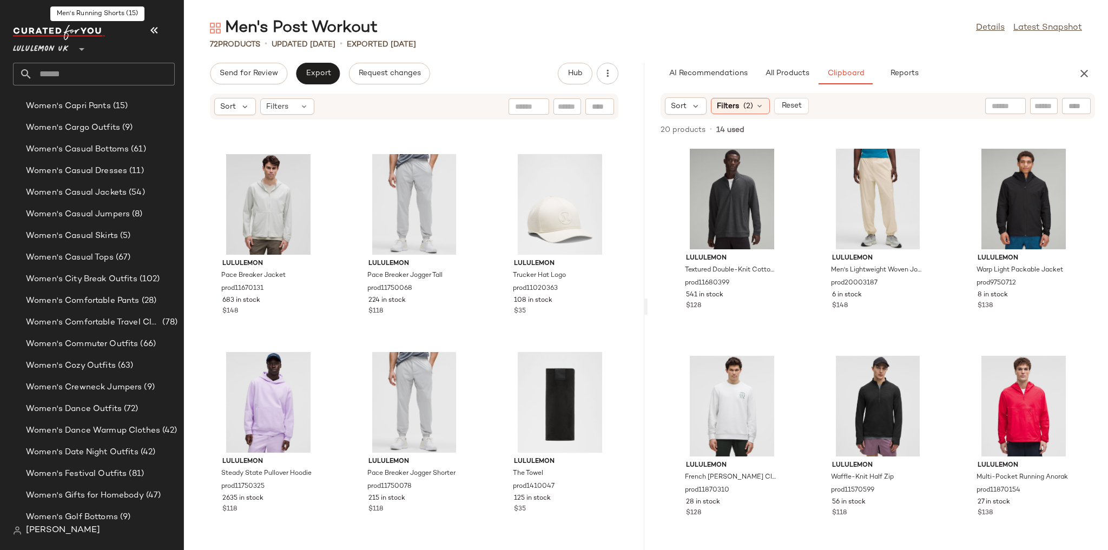
scroll to position [2549, 0]
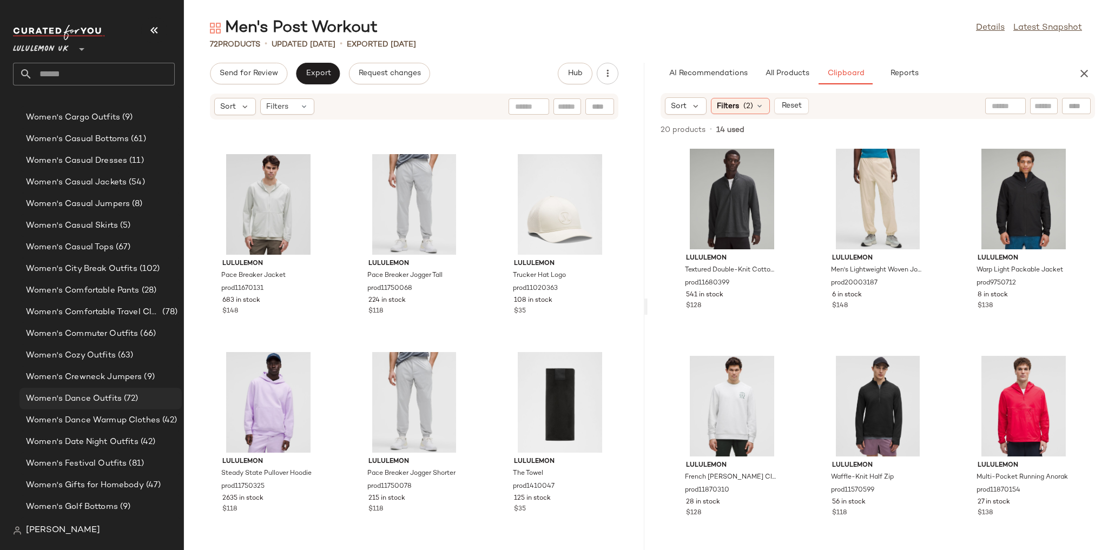
click at [115, 404] on span "Women's Dance Outfits" at bounding box center [74, 399] width 96 height 12
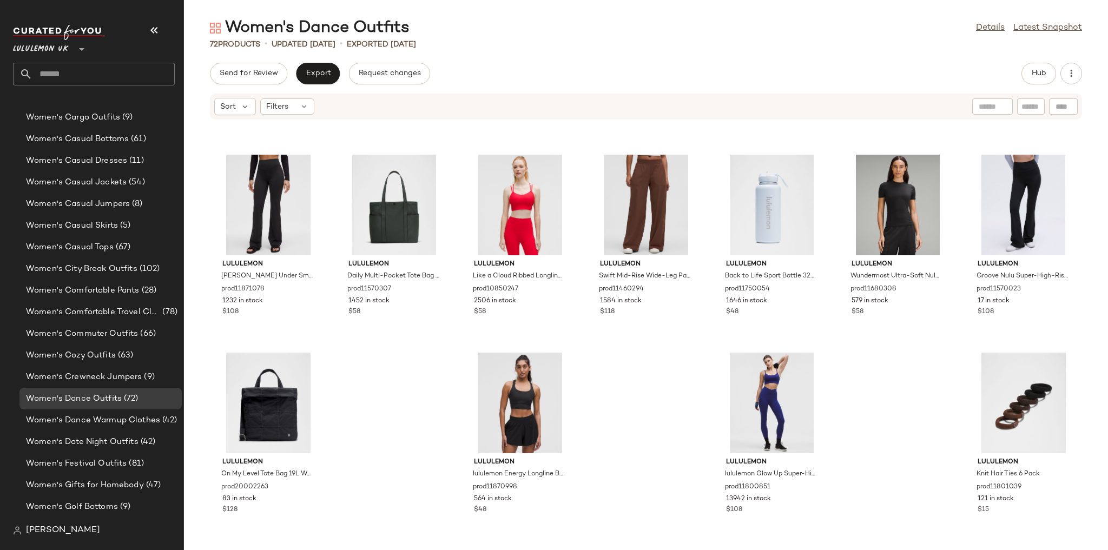
scroll to position [1961, 0]
click at [1038, 74] on span "Hub" at bounding box center [1038, 73] width 15 height 9
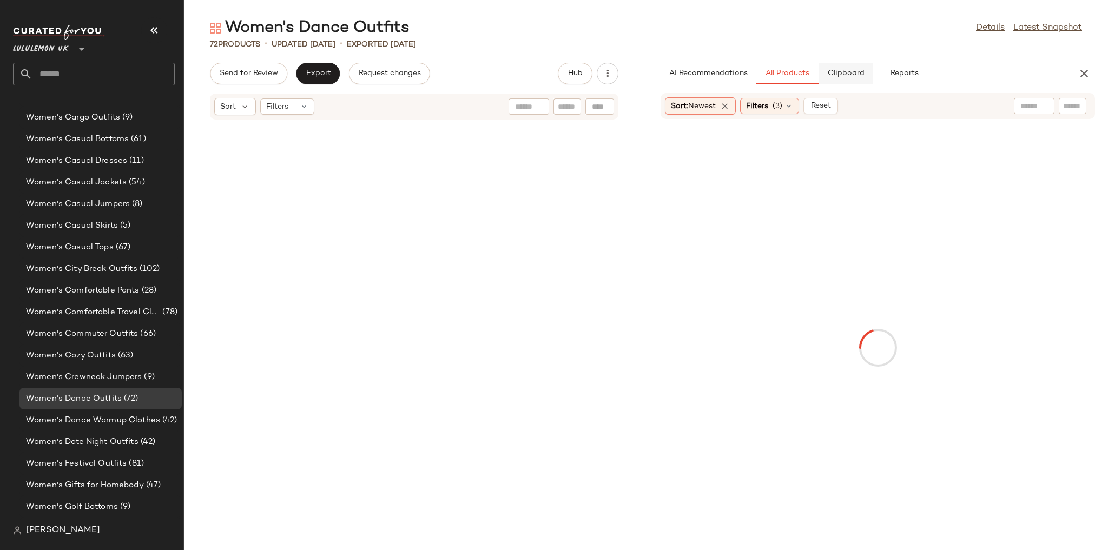
scroll to position [3762, 0]
click at [833, 76] on span "Clipboard" at bounding box center [845, 73] width 37 height 9
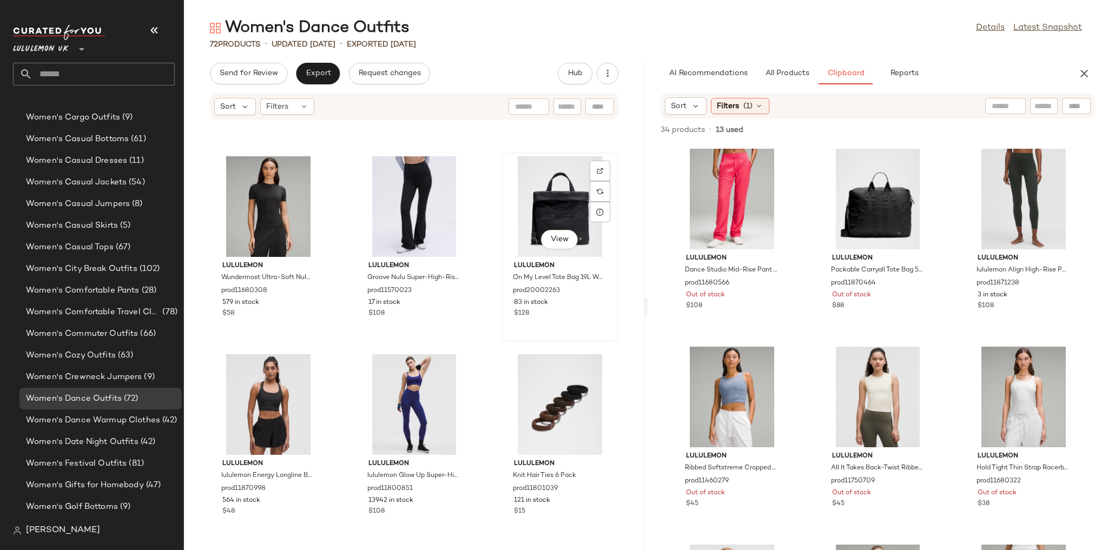
scroll to position [4337, 0]
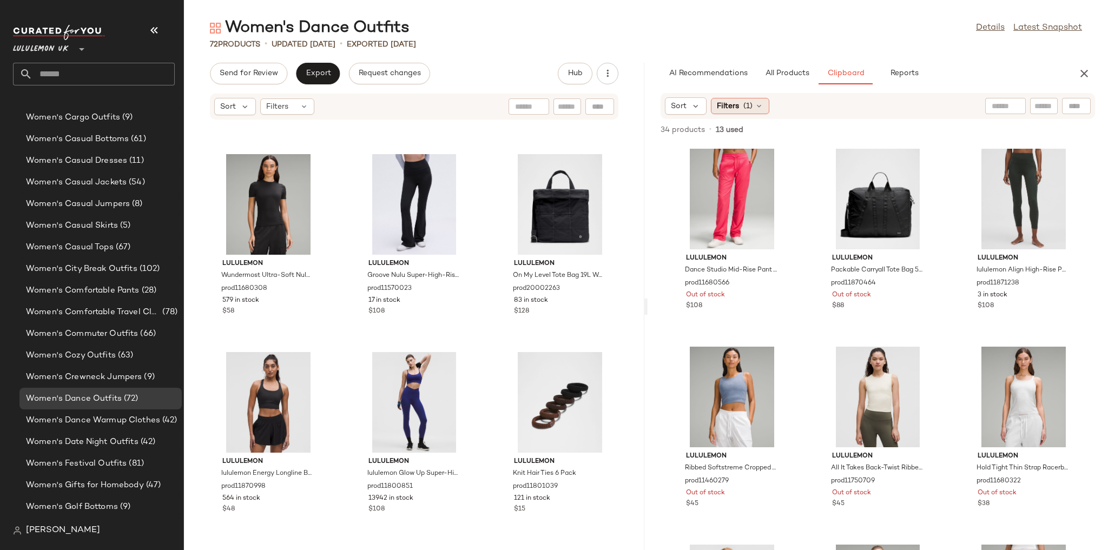
click at [749, 110] on span "(1)" at bounding box center [747, 106] width 9 height 11
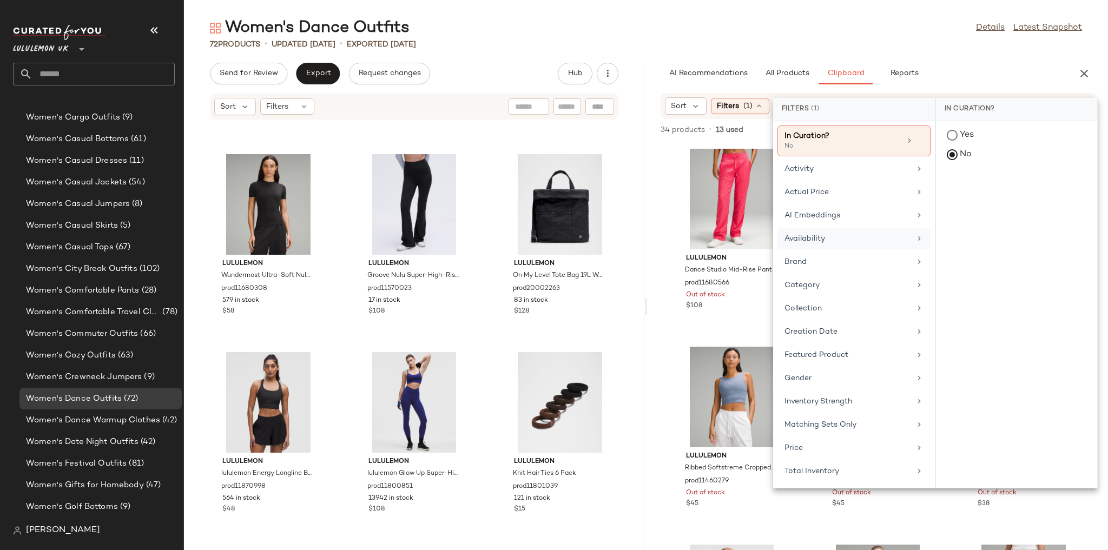
click at [827, 237] on div "Availability" at bounding box center [847, 238] width 126 height 11
click at [963, 182] on div "in_stock" at bounding box center [1016, 189] width 161 height 26
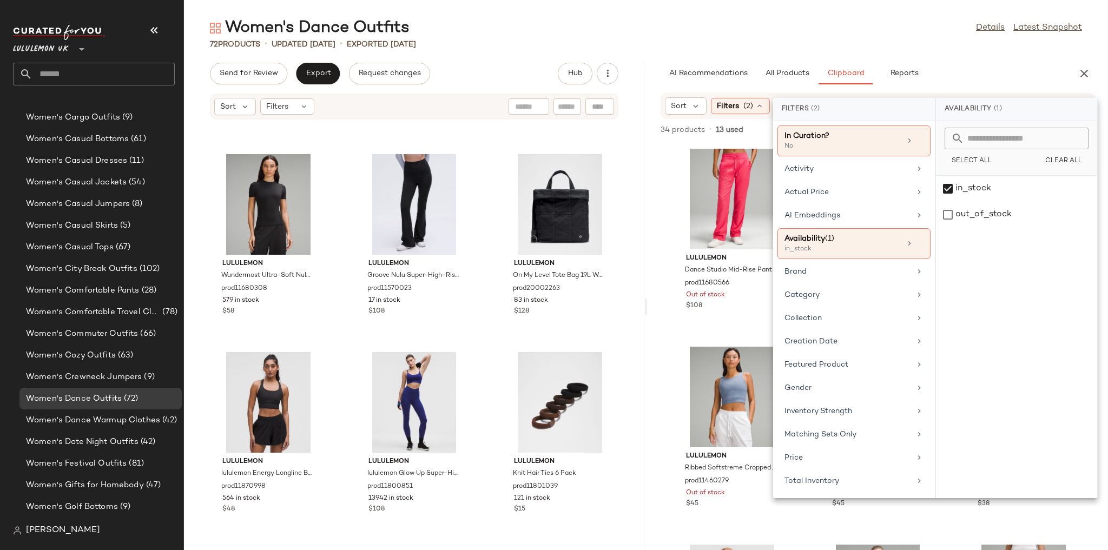
click at [900, 34] on div "Women's Dance Outfits Details Latest Snapshot" at bounding box center [646, 28] width 924 height 22
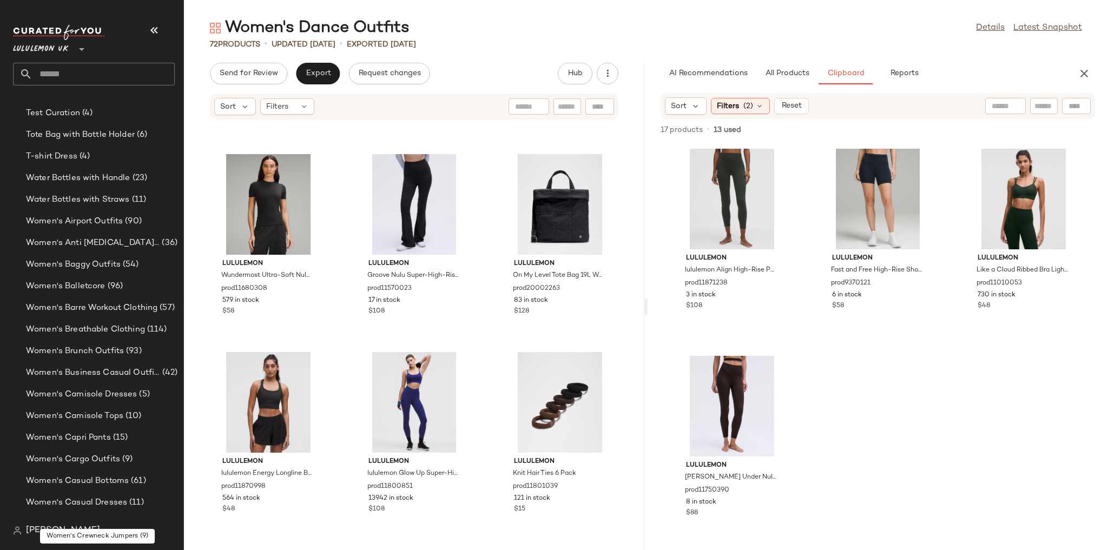
scroll to position [2203, 0]
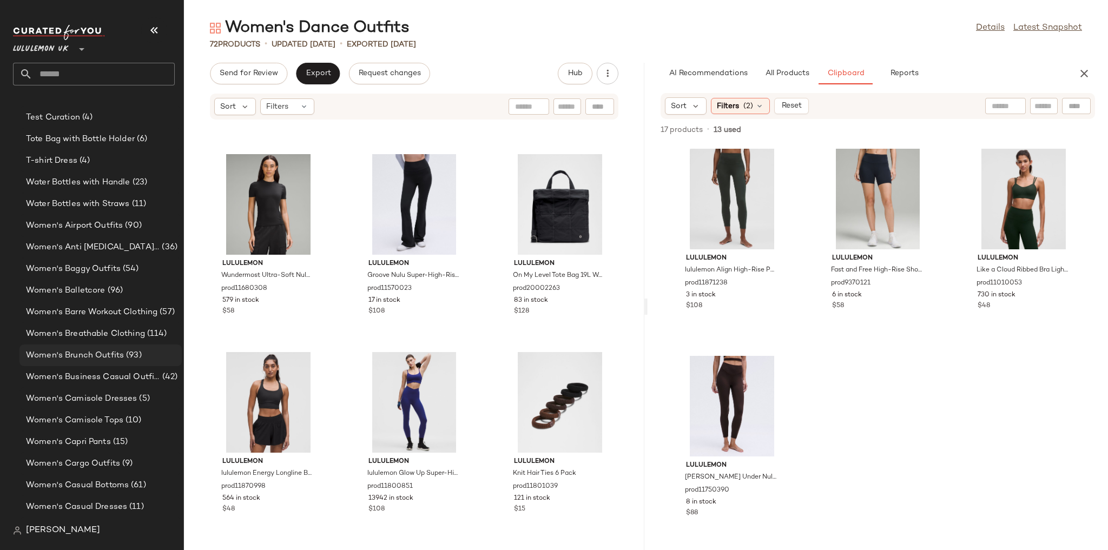
click at [105, 361] on div "Women's Brunch Outfits (93)" at bounding box center [100, 356] width 162 height 22
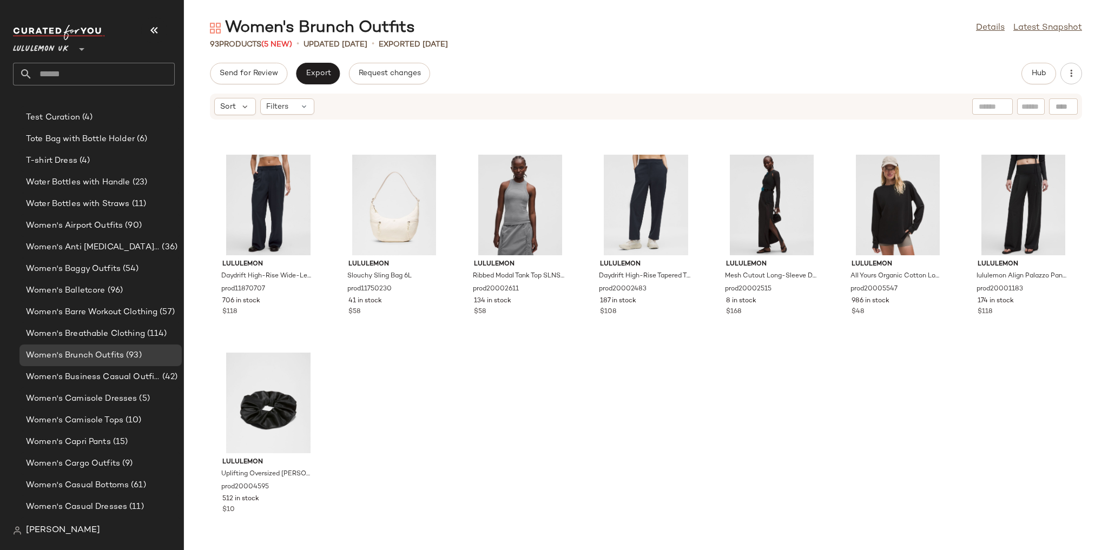
scroll to position [2753, 0]
click at [1038, 80] on button "Hub" at bounding box center [1038, 74] width 35 height 22
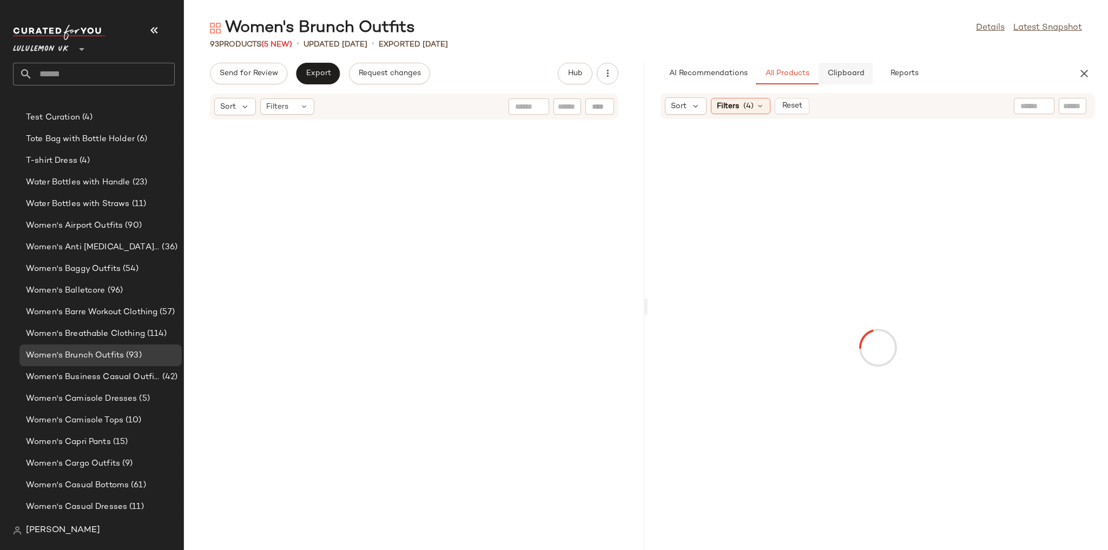
click at [856, 63] on button "Clipboard" at bounding box center [846, 74] width 54 height 22
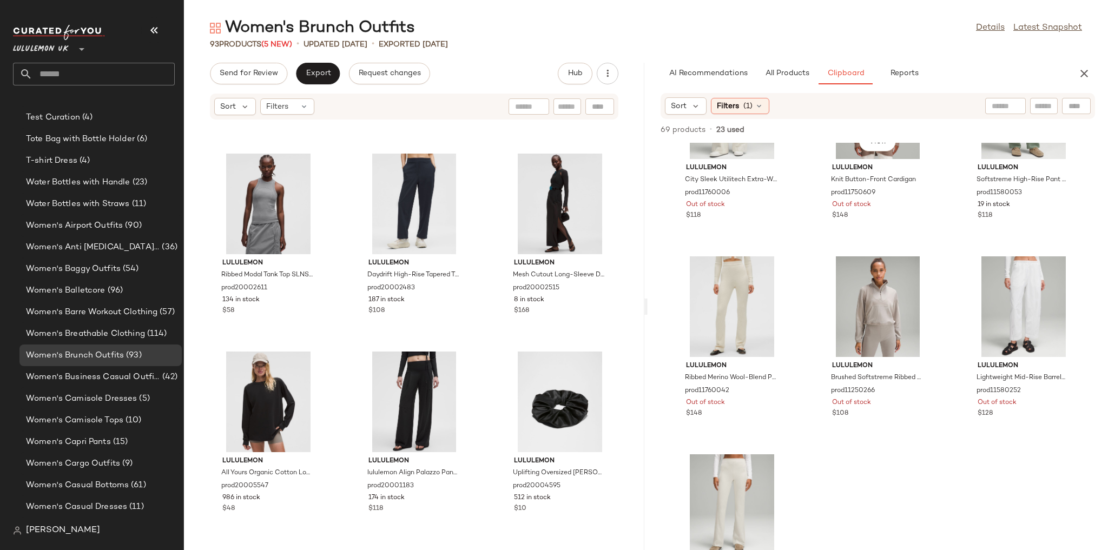
scroll to position [1004, 0]
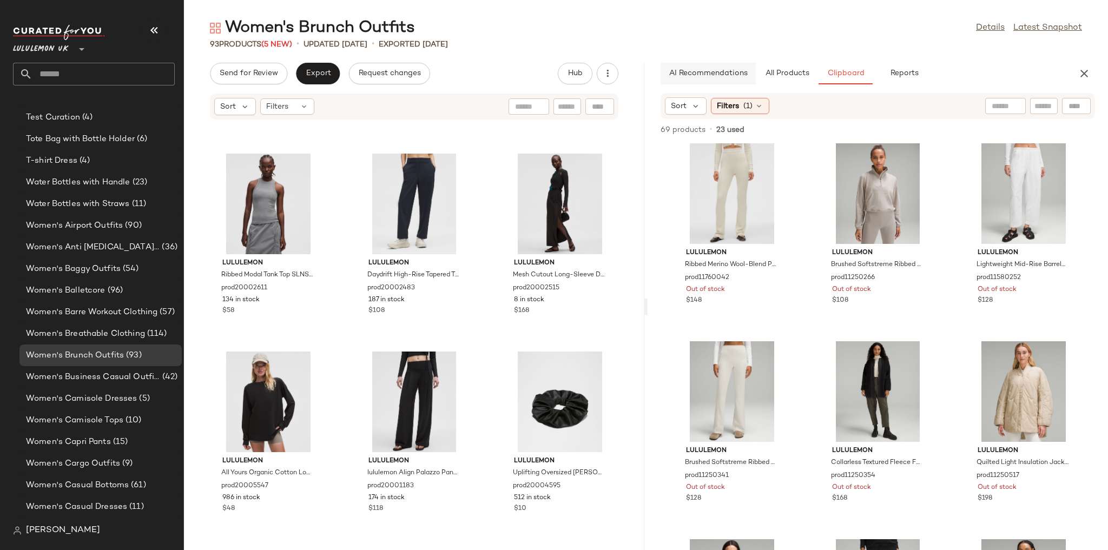
click at [739, 83] on button "AI Recommendations" at bounding box center [708, 74] width 95 height 22
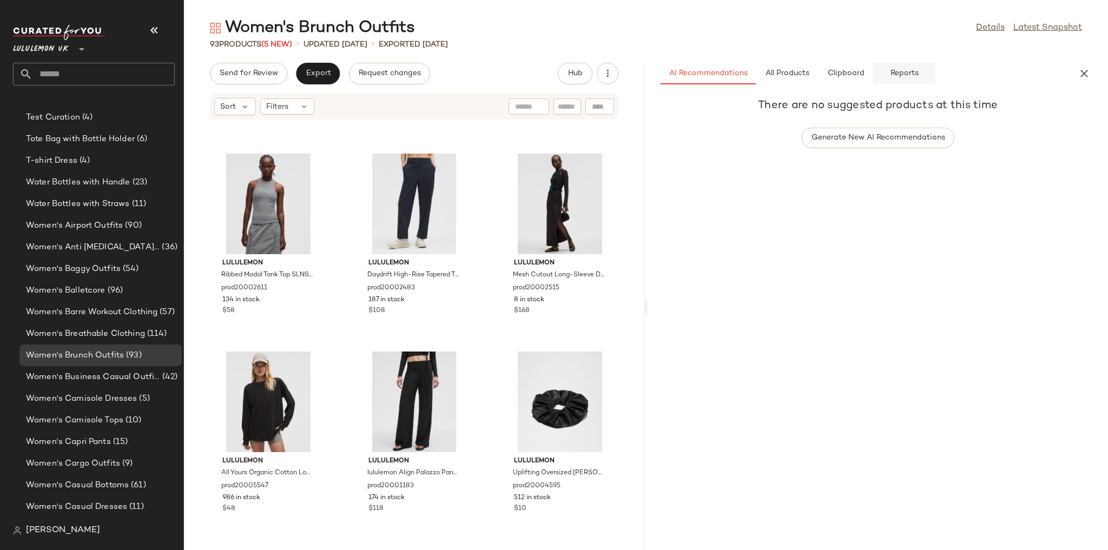
click at [879, 69] on button "Reports" at bounding box center [904, 74] width 63 height 22
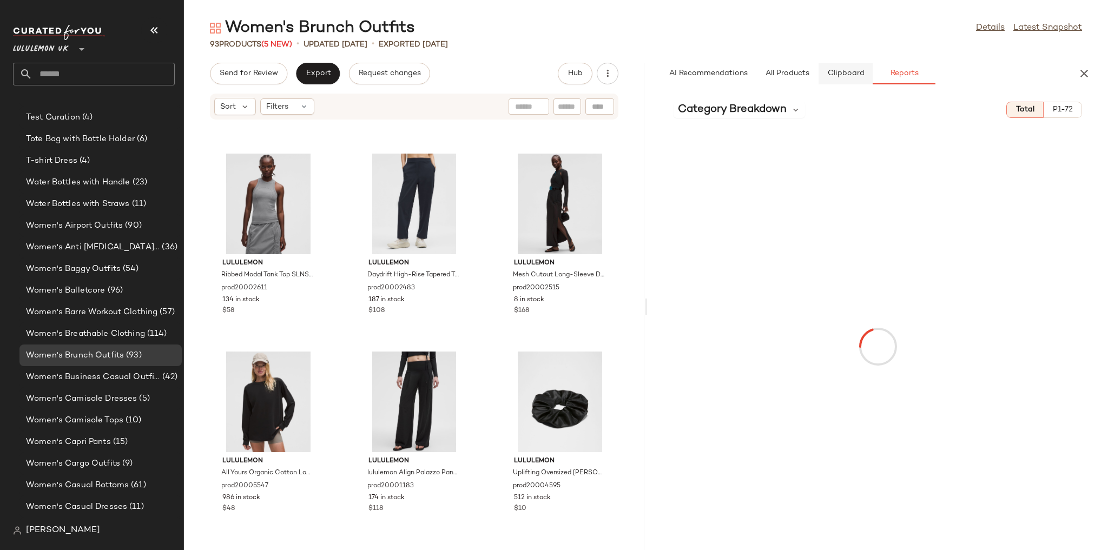
click at [859, 71] on span "Clipboard" at bounding box center [845, 73] width 37 height 9
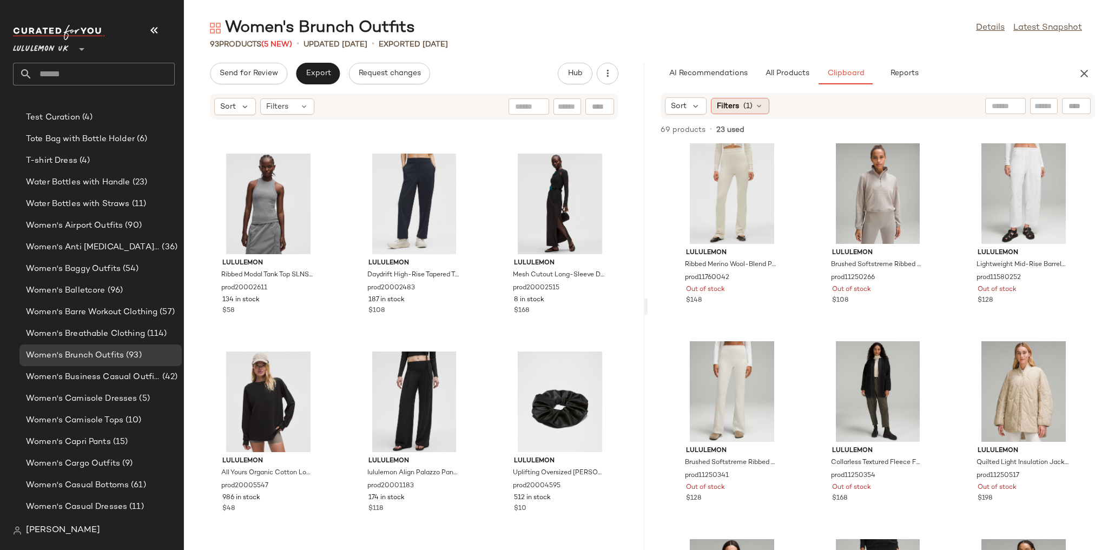
click at [753, 106] on div "Filters (1)" at bounding box center [740, 106] width 58 height 16
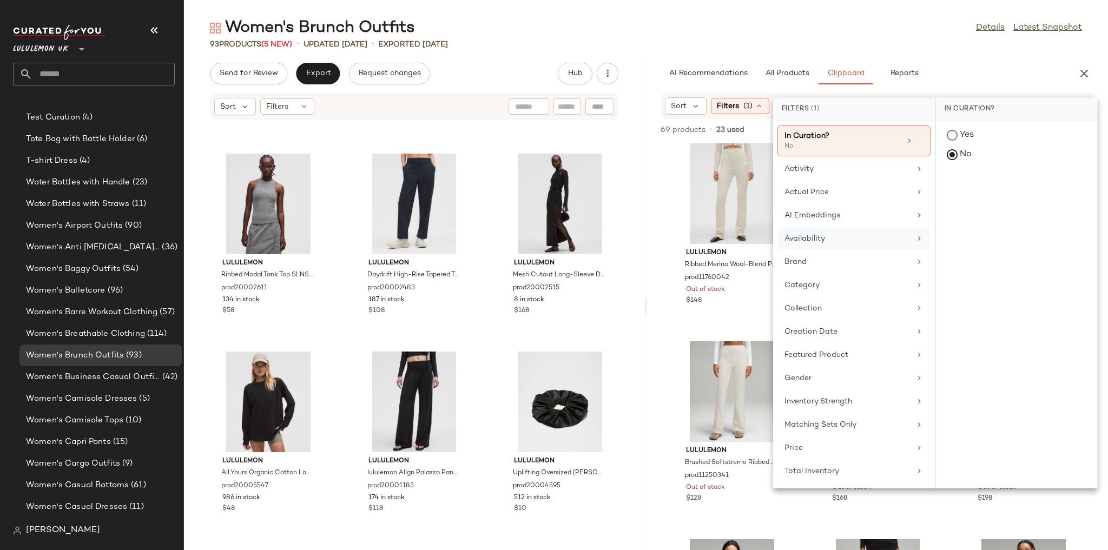
click at [828, 240] on div "Availability" at bounding box center [847, 238] width 126 height 11
click at [965, 187] on div "in_stock" at bounding box center [1016, 189] width 161 height 26
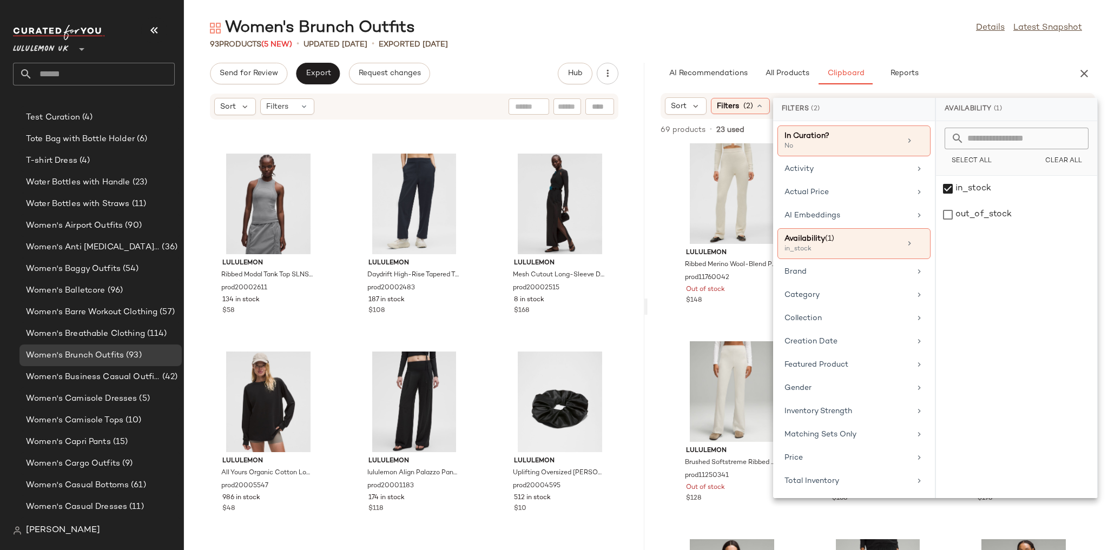
click at [904, 41] on div "93 Products (5 New) • updated Aug 22nd • Exported Aug 20th" at bounding box center [646, 44] width 924 height 11
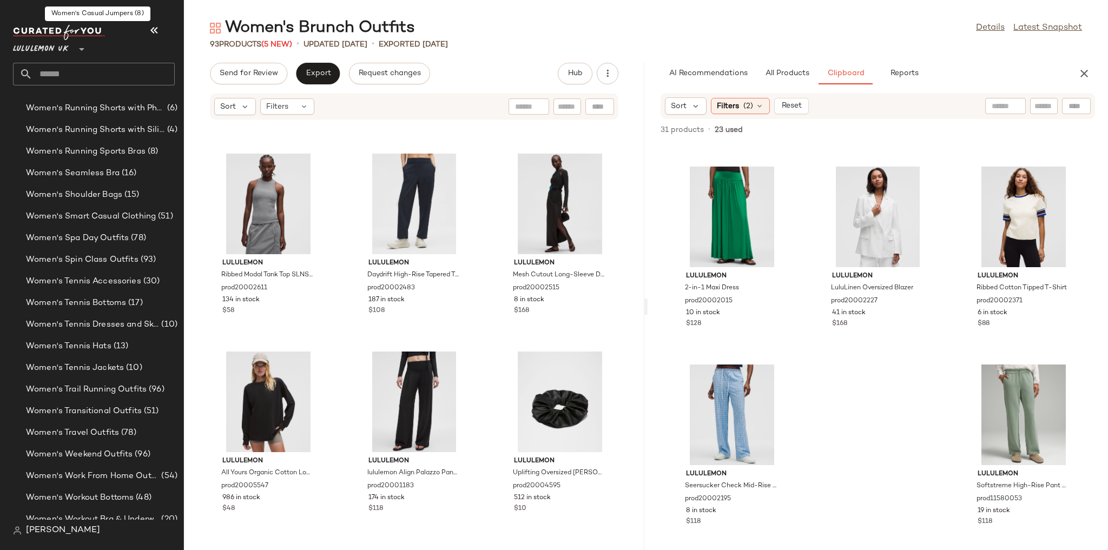
scroll to position [3761, 0]
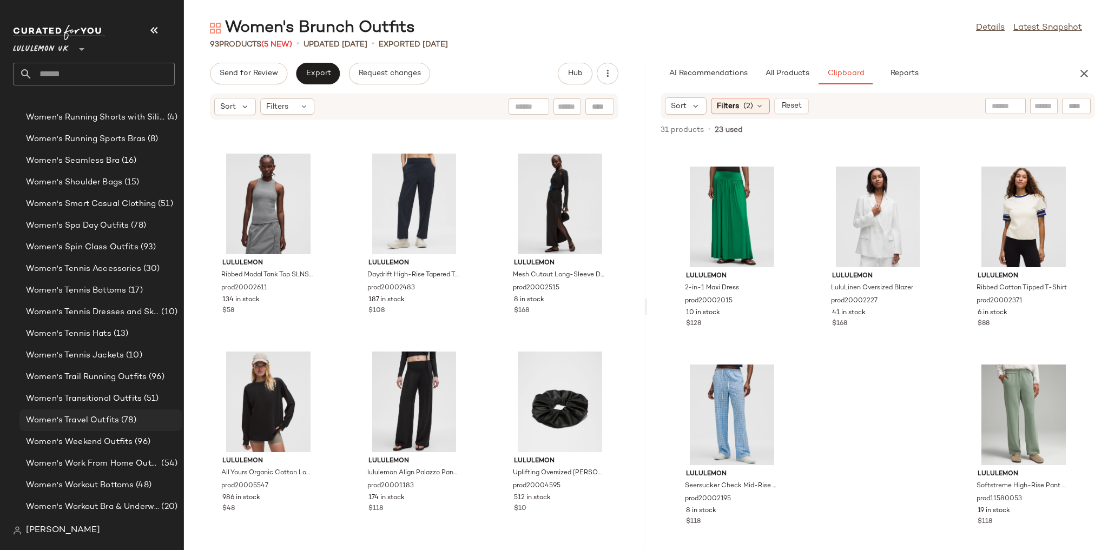
click at [113, 421] on span "Women's Travel Outfits" at bounding box center [72, 420] width 93 height 12
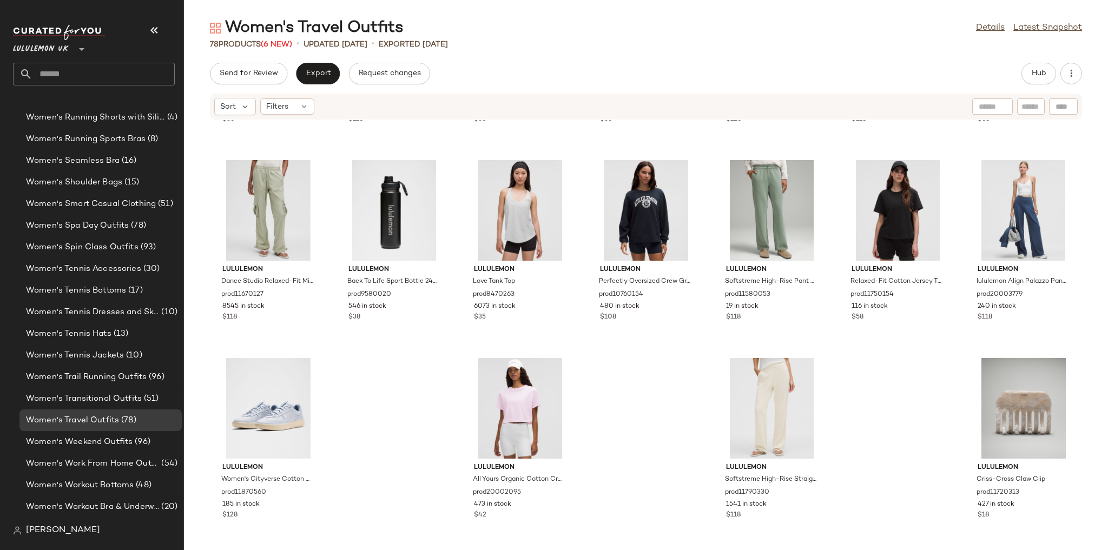
scroll to position [2159, 0]
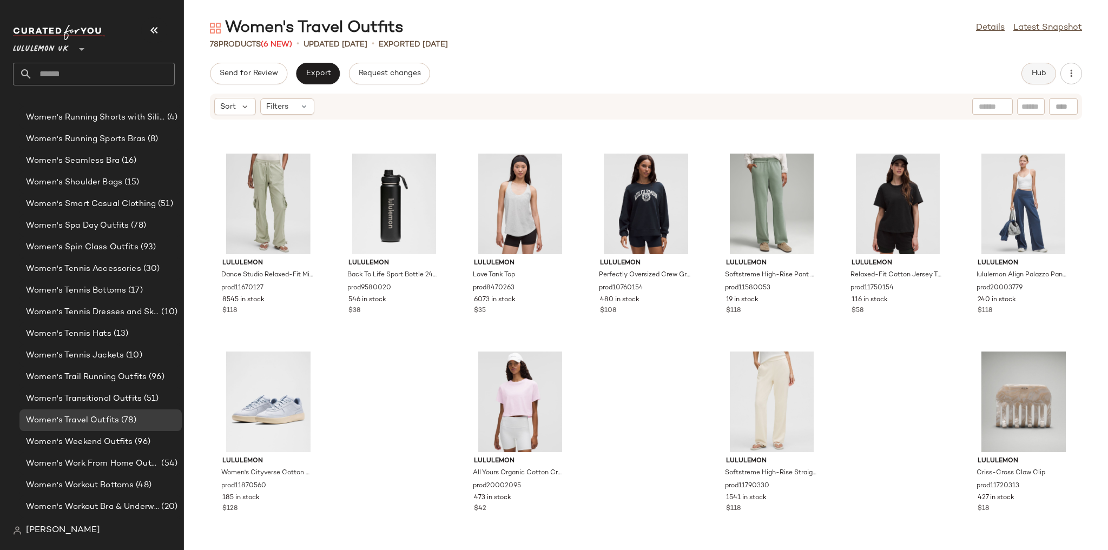
click at [1043, 74] on span "Hub" at bounding box center [1038, 73] width 15 height 9
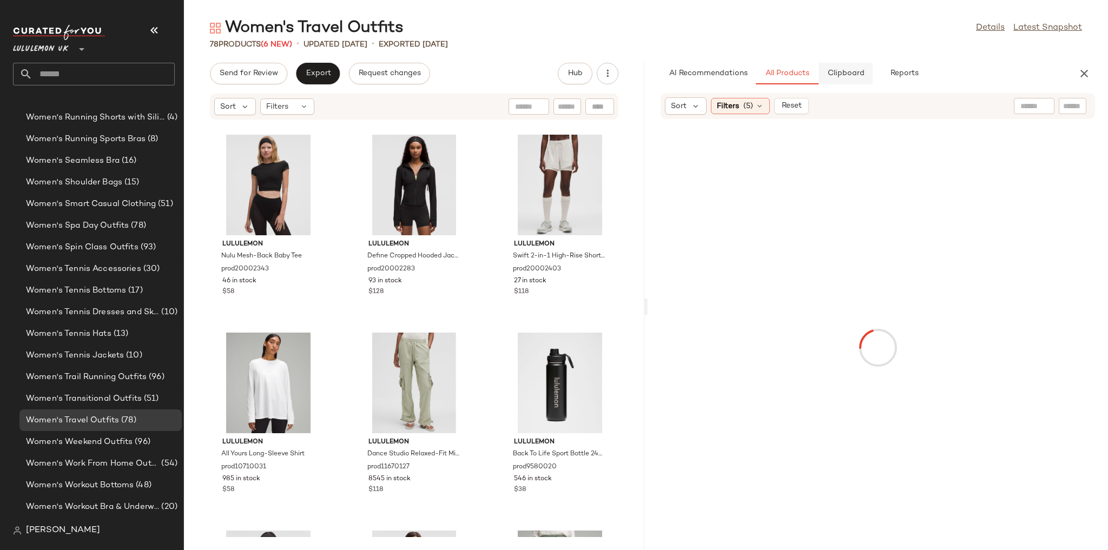
click at [853, 83] on button "Clipboard" at bounding box center [846, 74] width 54 height 22
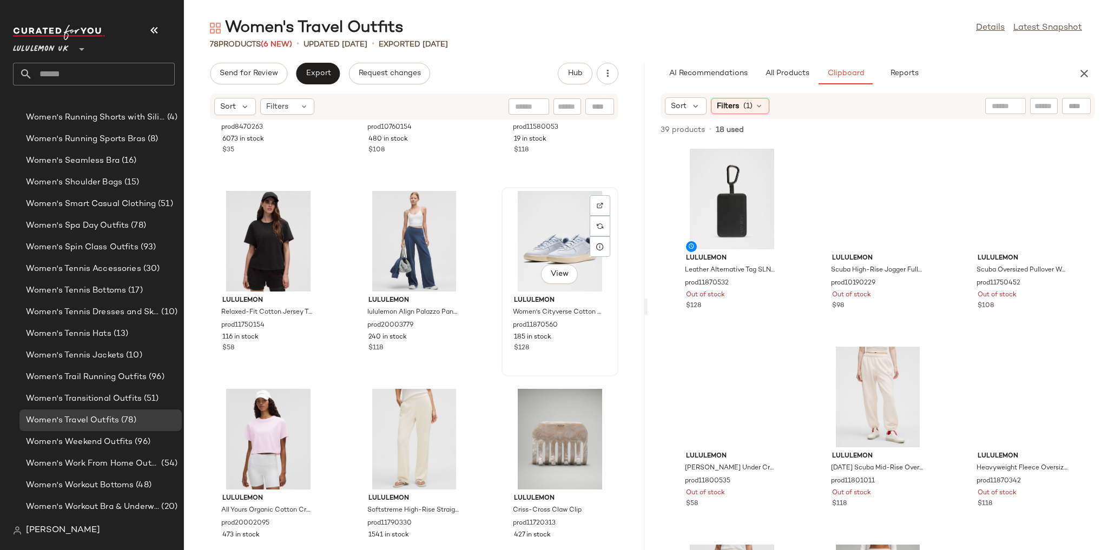
scroll to position [4733, 0]
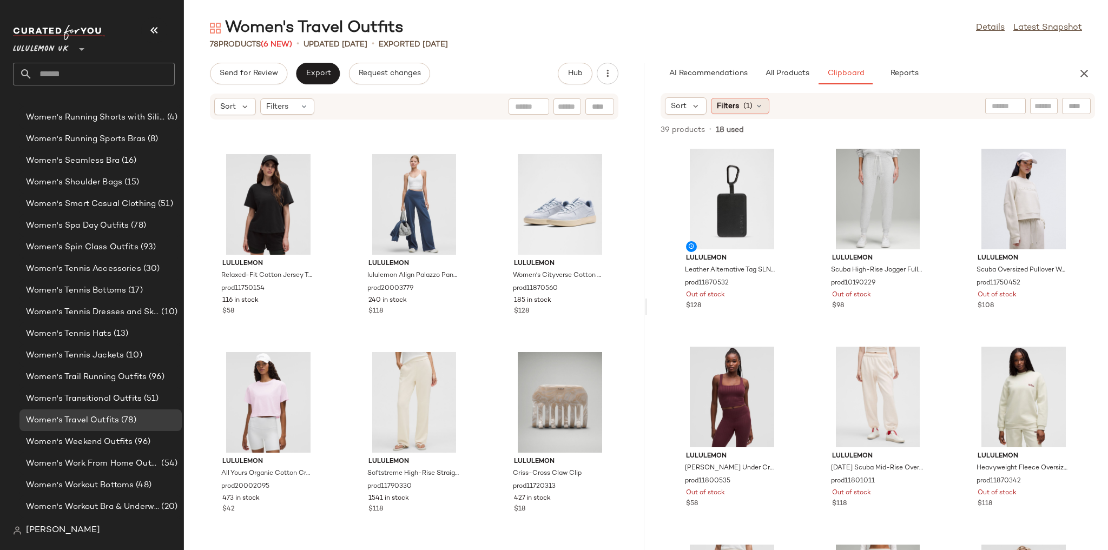
click at [762, 102] on icon at bounding box center [759, 106] width 9 height 9
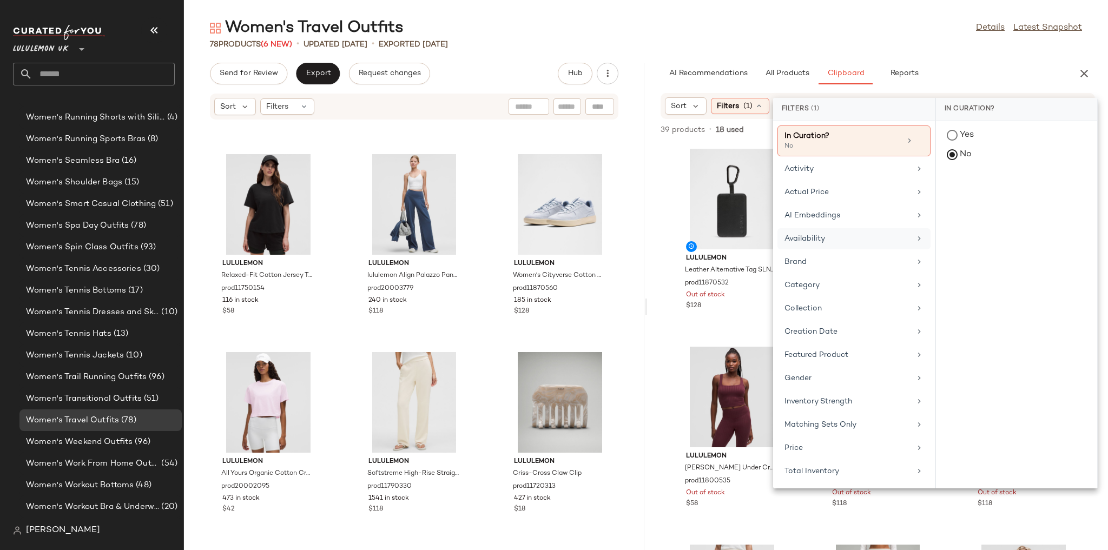
click at [822, 233] on div "Availability" at bounding box center [847, 238] width 126 height 11
click at [942, 184] on div "in_stock" at bounding box center [1016, 189] width 161 height 26
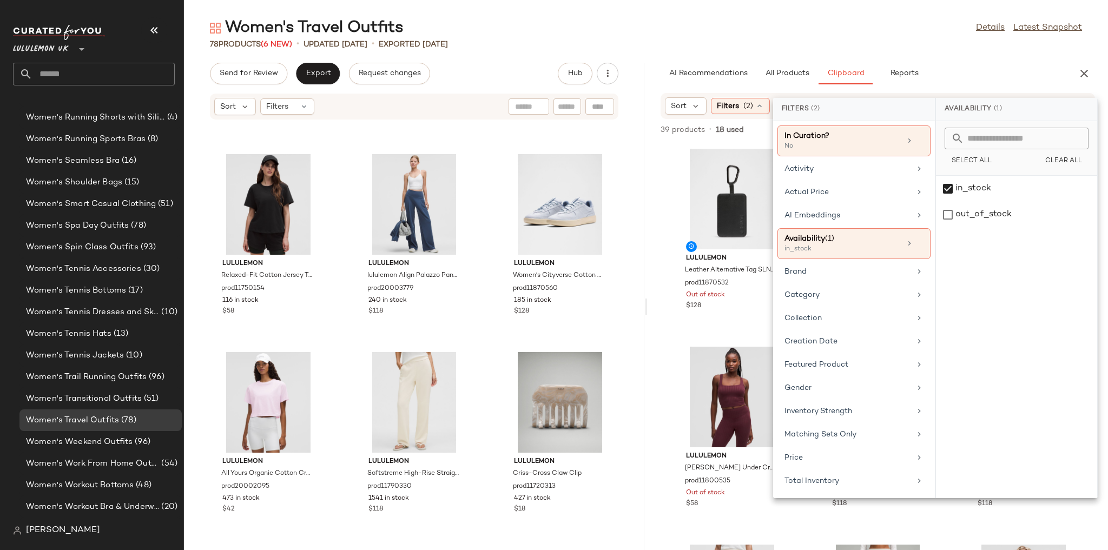
click at [883, 50] on div "Women's Travel Outfits Details Latest Snapshot 78 Products (6 New) • updated Au…" at bounding box center [646, 283] width 924 height 533
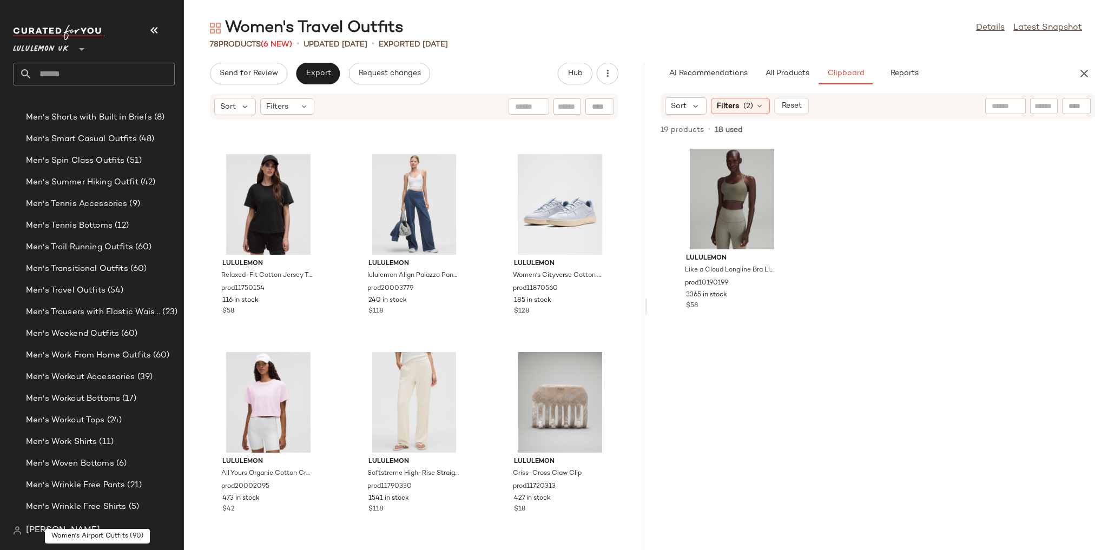
scroll to position [1597, 0]
click at [140, 337] on div "Men's Travel Outfits (54)" at bounding box center [100, 334] width 155 height 12
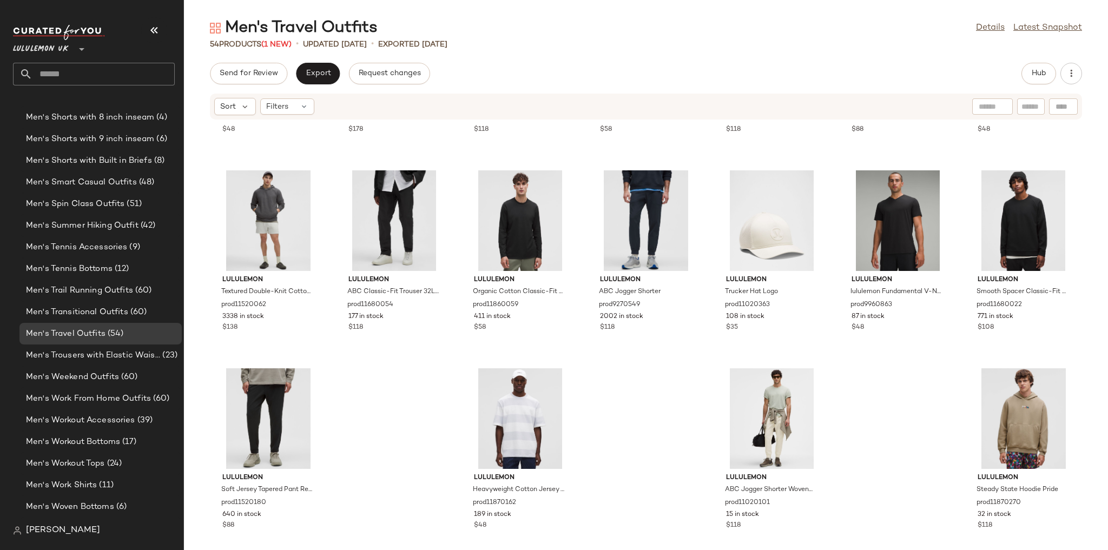
scroll to position [1367, 0]
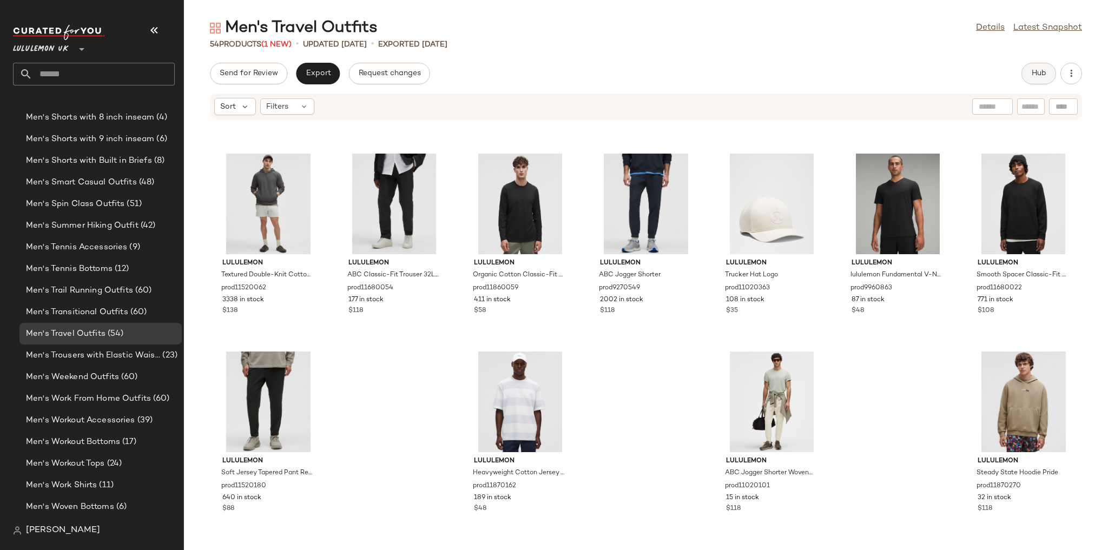
click at [1049, 70] on button "Hub" at bounding box center [1038, 74] width 35 height 22
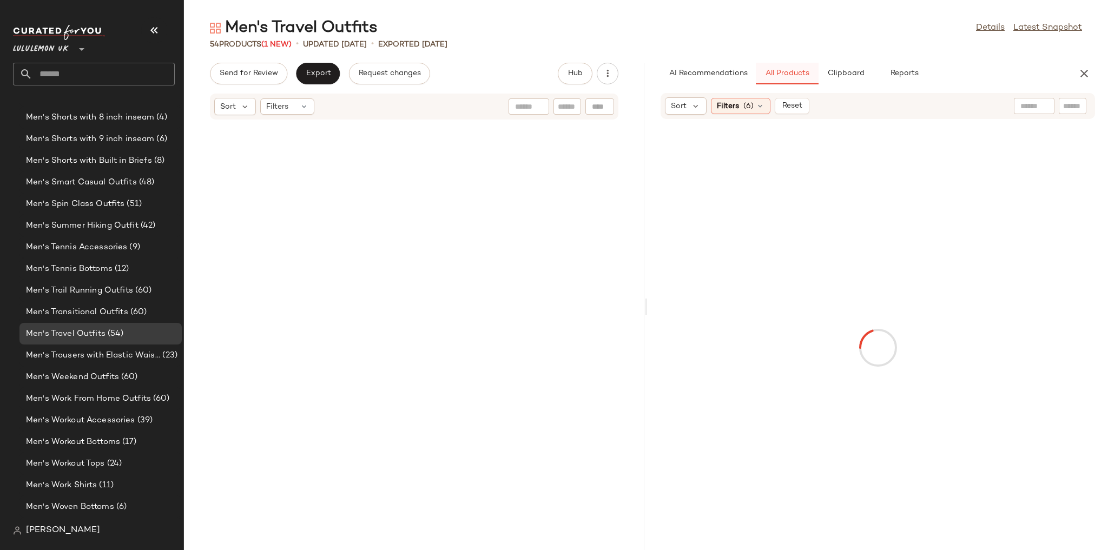
scroll to position [2574, 0]
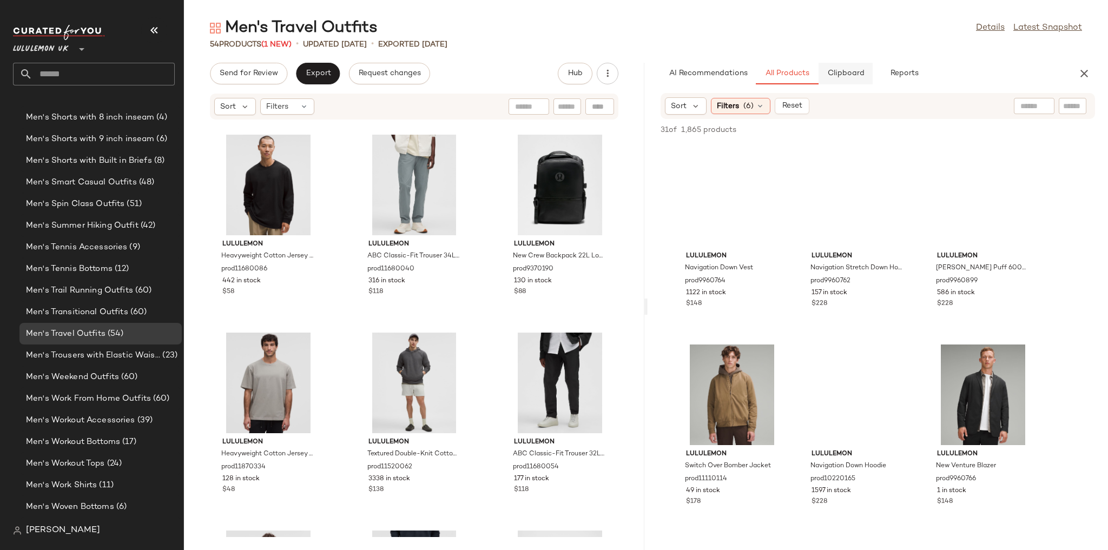
click at [846, 76] on span "Clipboard" at bounding box center [845, 73] width 37 height 9
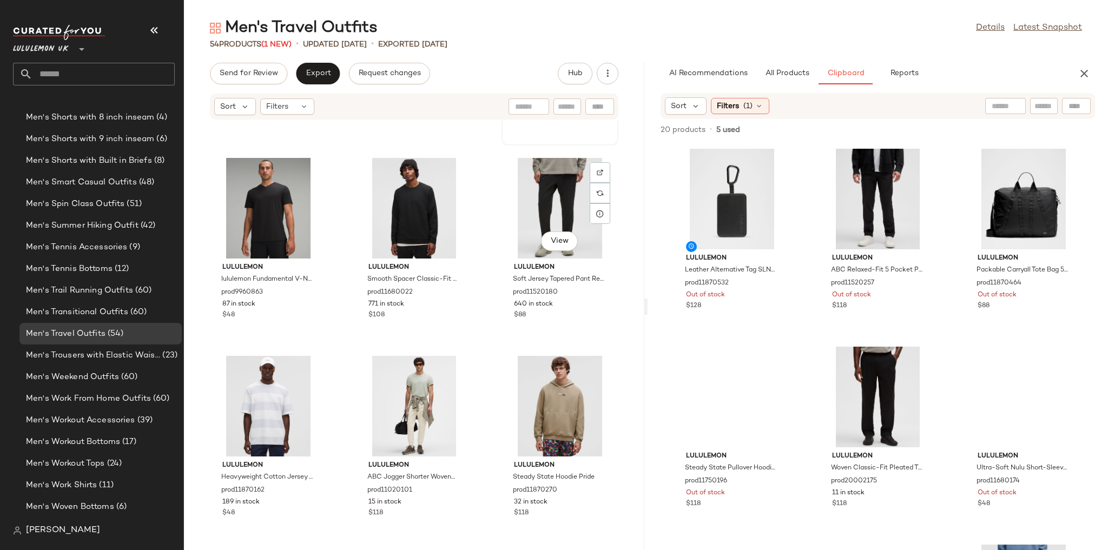
scroll to position [3149, 0]
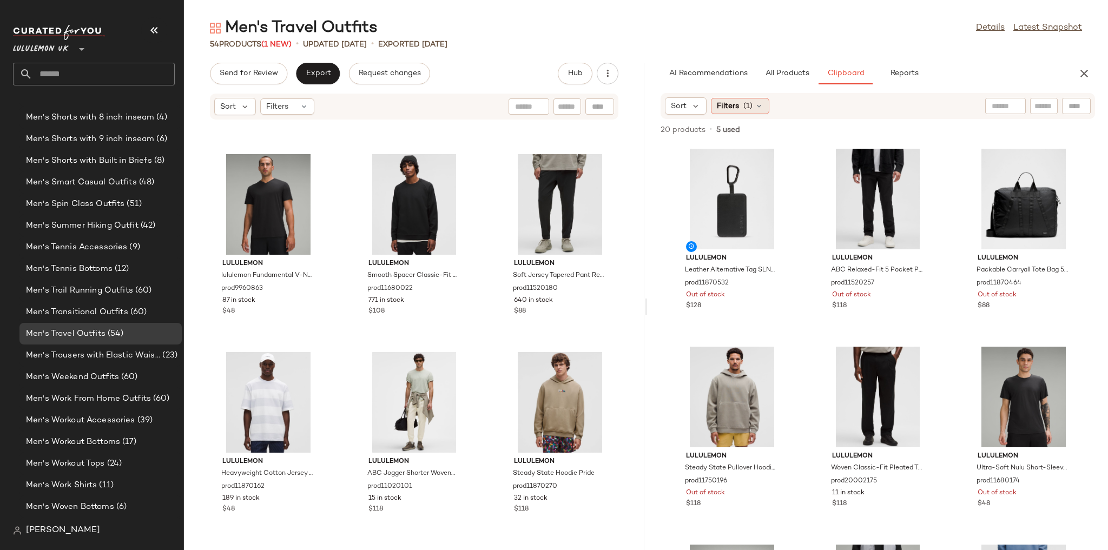
click at [752, 104] on div "Filters (1)" at bounding box center [740, 106] width 58 height 16
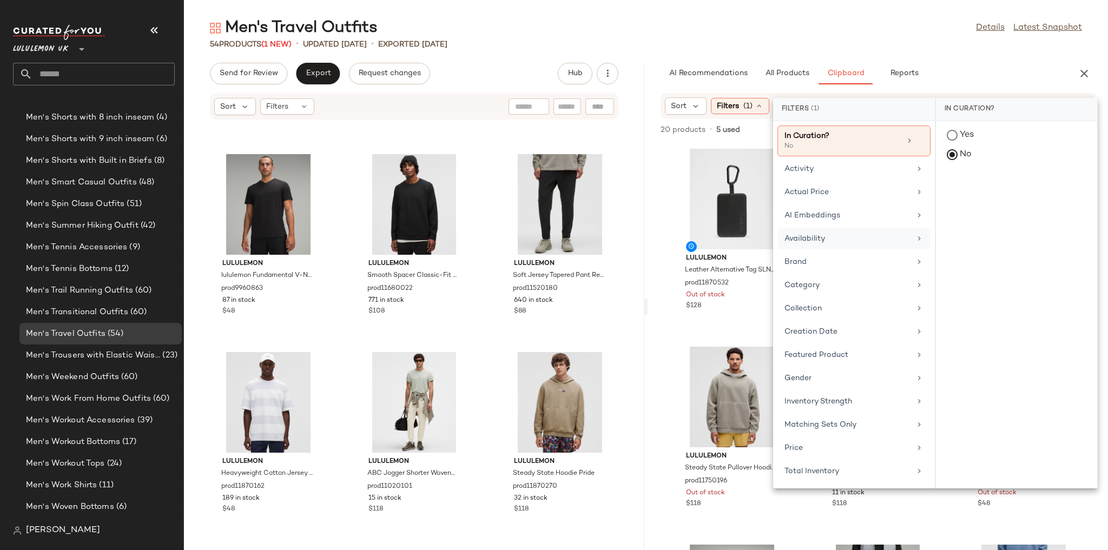
click at [831, 237] on div "Availability" at bounding box center [847, 238] width 126 height 11
click at [985, 183] on div "in_stock" at bounding box center [1016, 189] width 161 height 26
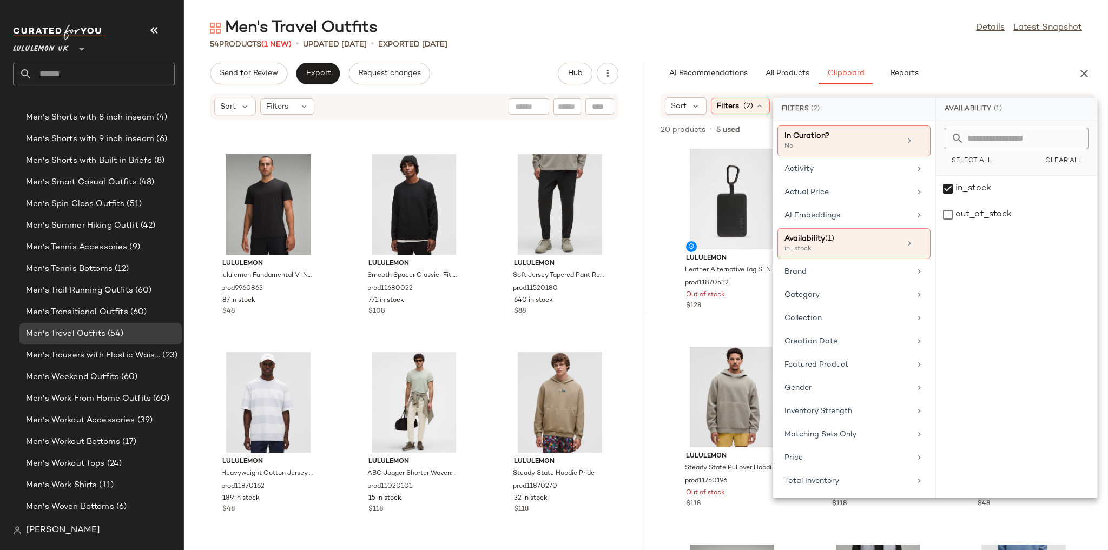
click at [941, 55] on div "Men's Travel Outfits Details Latest Snapshot 54 Products (1 New) • updated Aug …" at bounding box center [646, 283] width 924 height 533
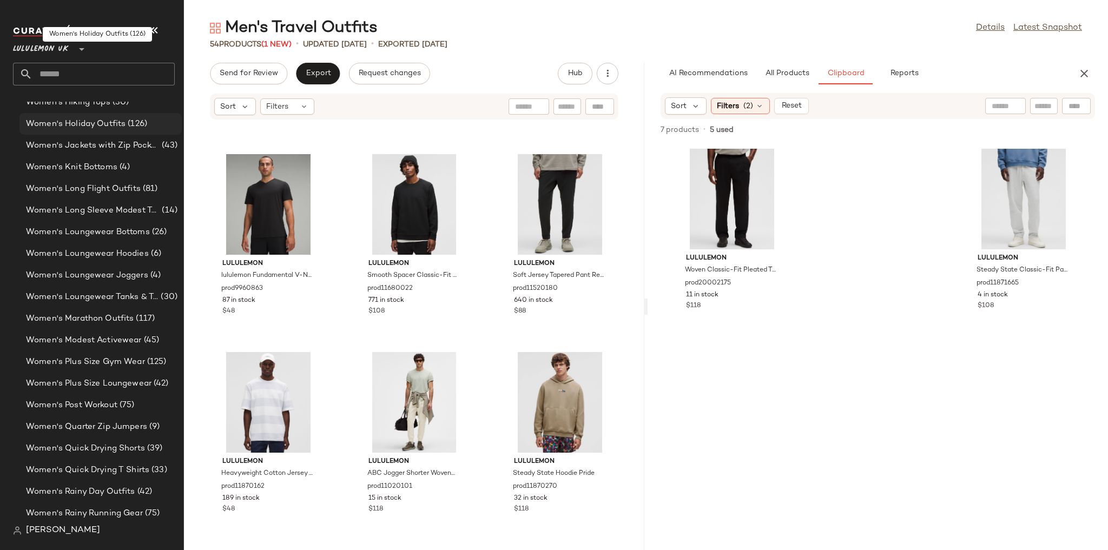
scroll to position [3198, 0]
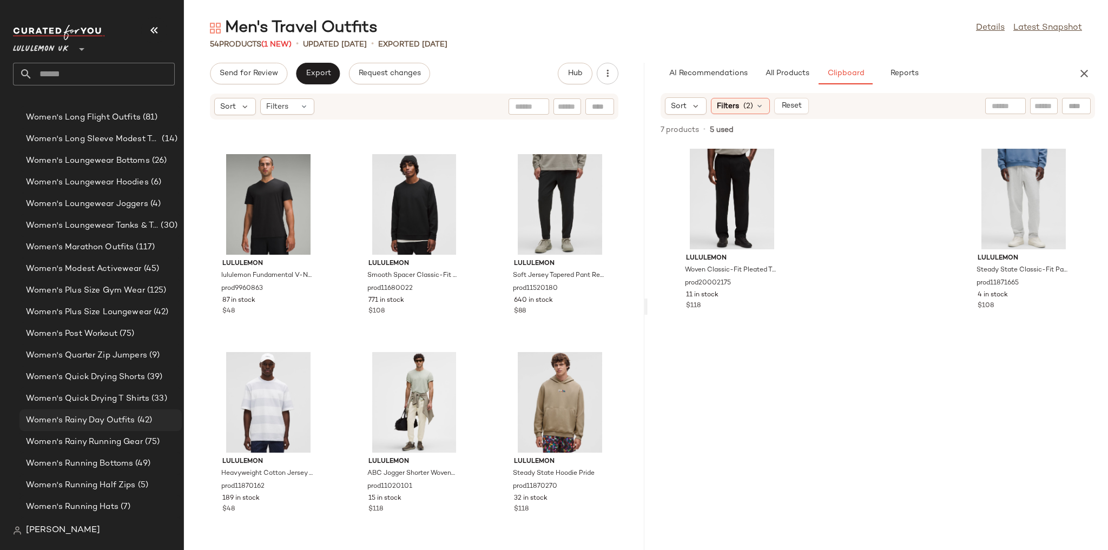
click at [117, 419] on span "Women's Rainy Day Outfits" at bounding box center [80, 420] width 109 height 12
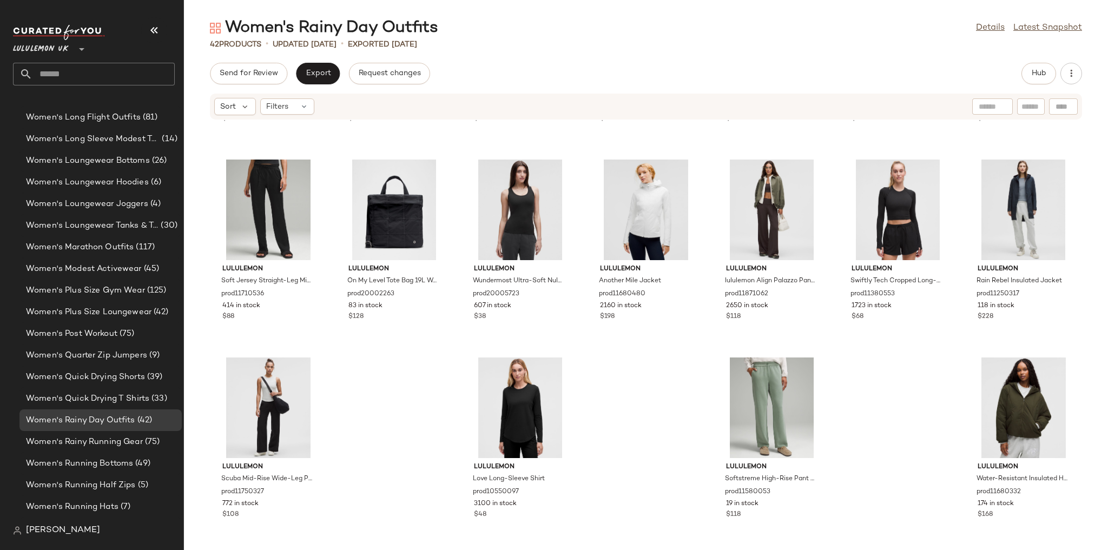
scroll to position [971, 0]
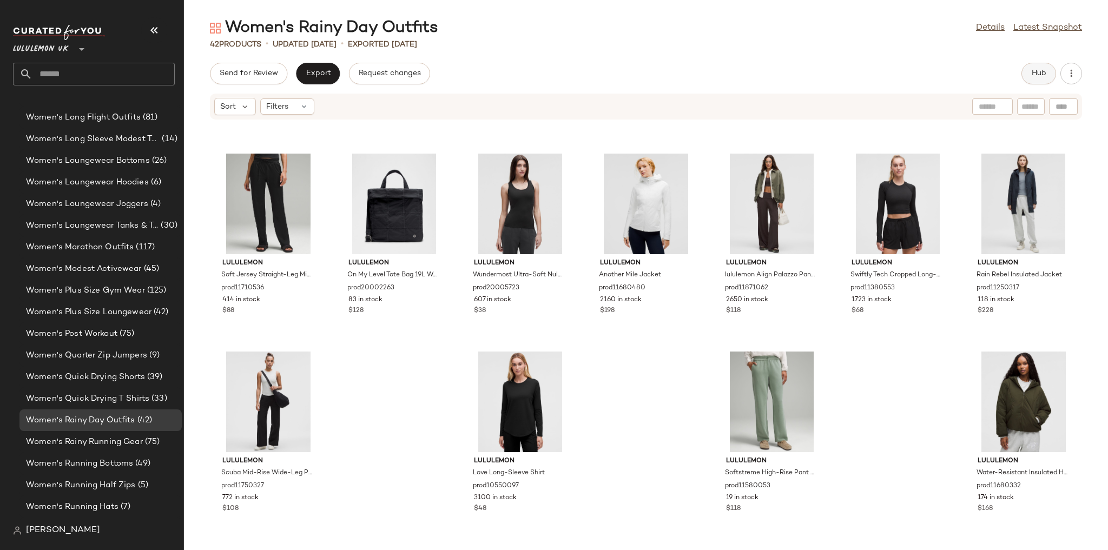
click at [1033, 79] on button "Hub" at bounding box center [1038, 74] width 35 height 22
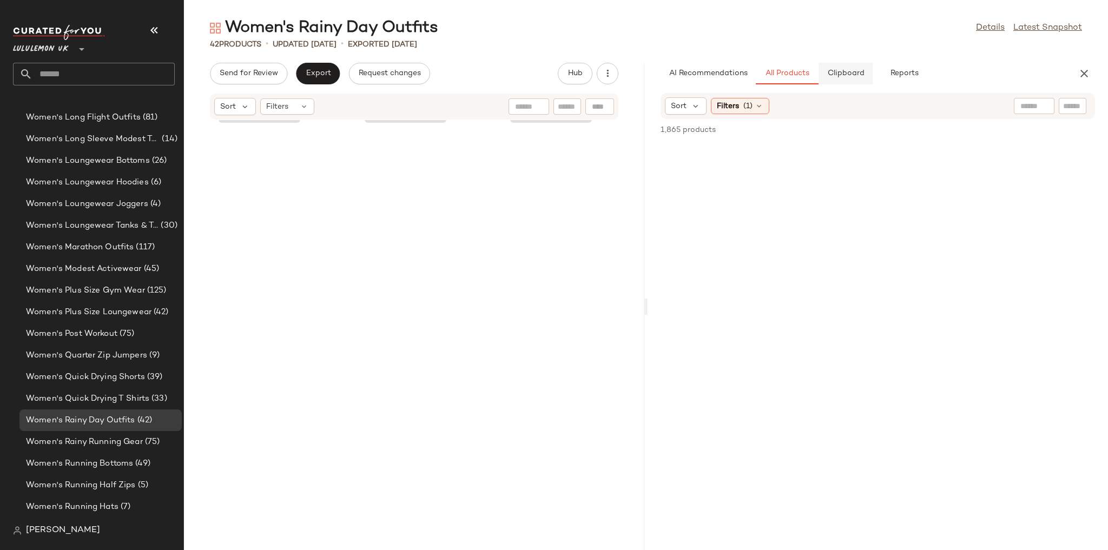
click at [846, 75] on span "Clipboard" at bounding box center [845, 73] width 37 height 9
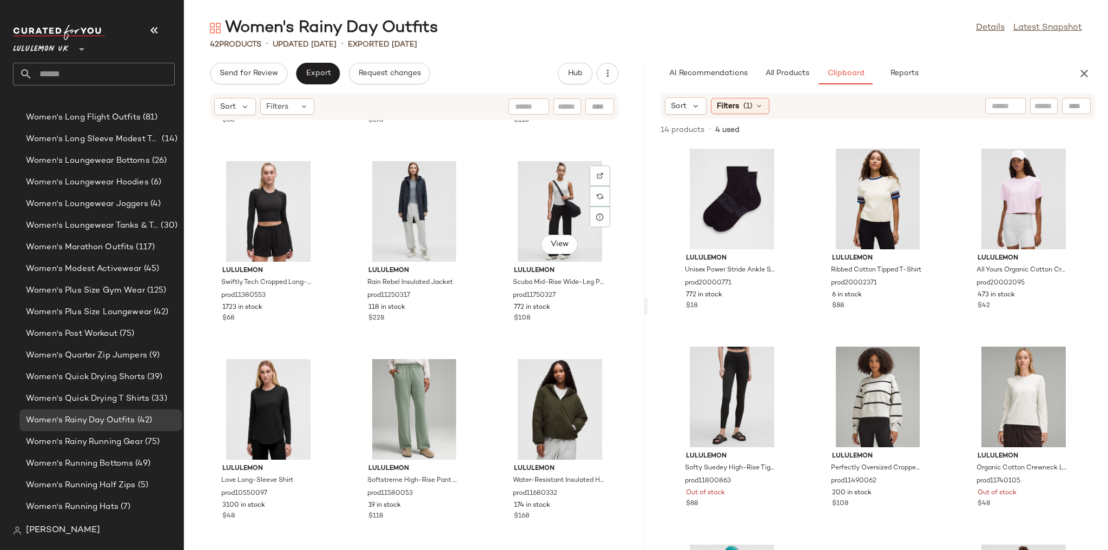
scroll to position [2357, 0]
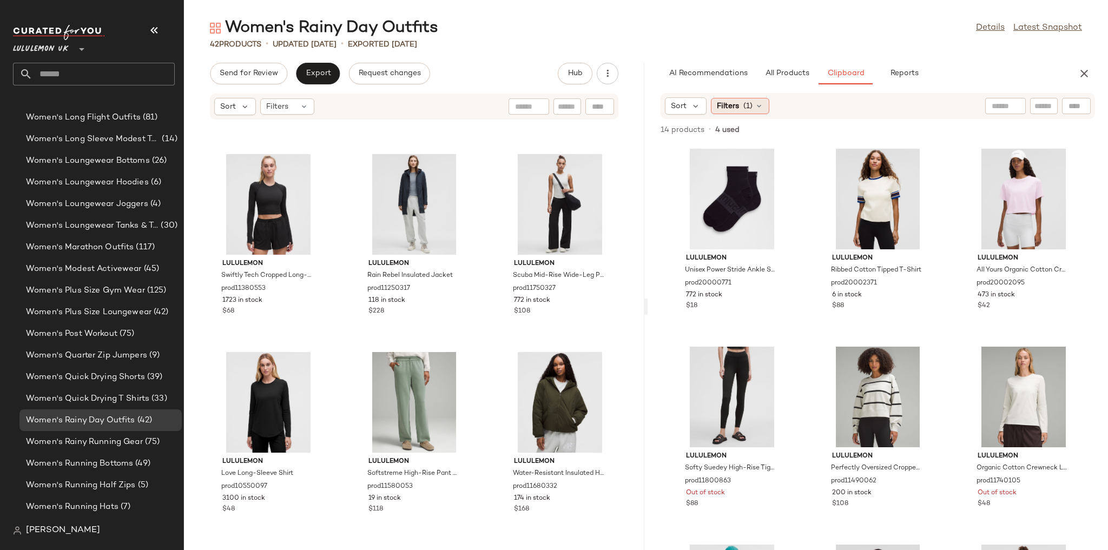
click at [750, 108] on span "(1)" at bounding box center [747, 106] width 9 height 11
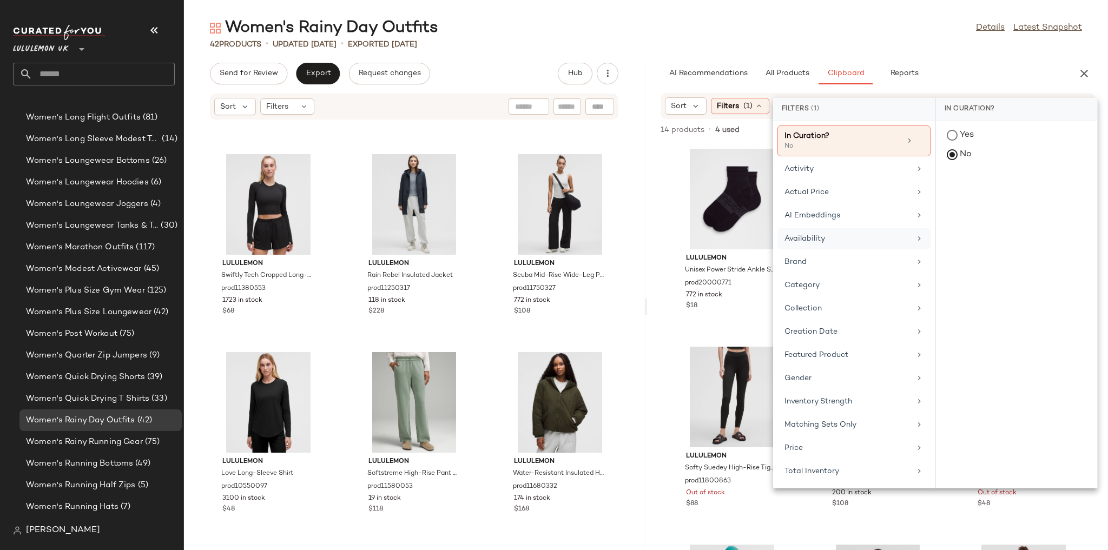
click at [820, 236] on div "Availability" at bounding box center [847, 238] width 126 height 11
click at [975, 193] on div "in_stock" at bounding box center [1016, 189] width 161 height 26
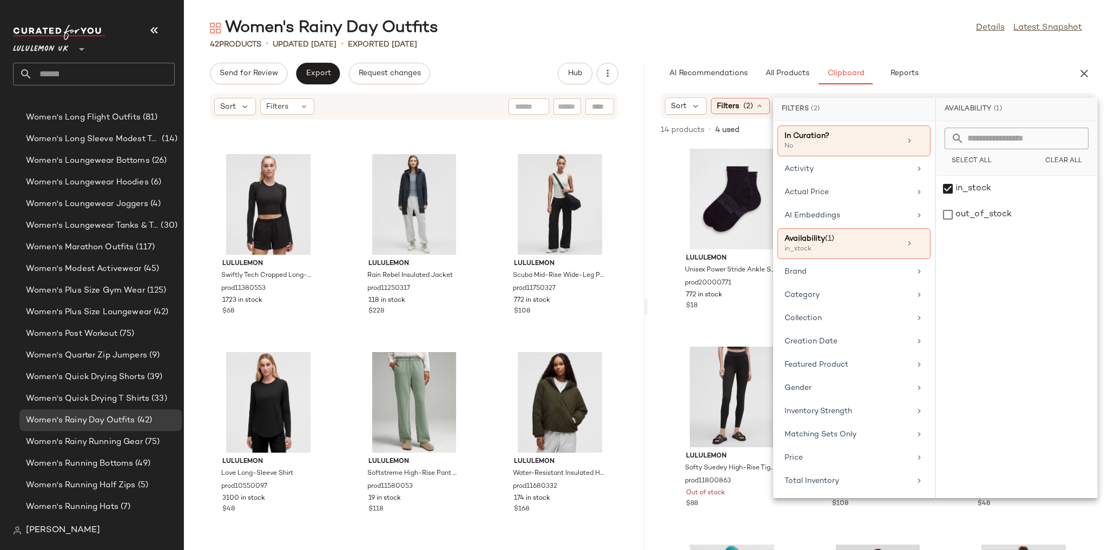
click at [944, 64] on div "AI Recommendations All Products Clipboard Reports" at bounding box center [861, 74] width 400 height 22
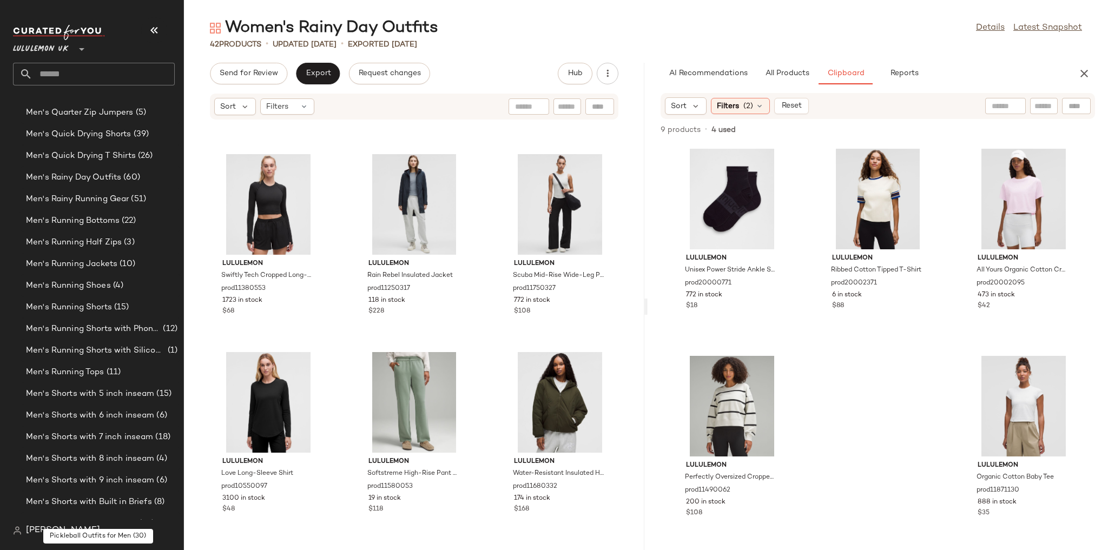
scroll to position [1250, 0]
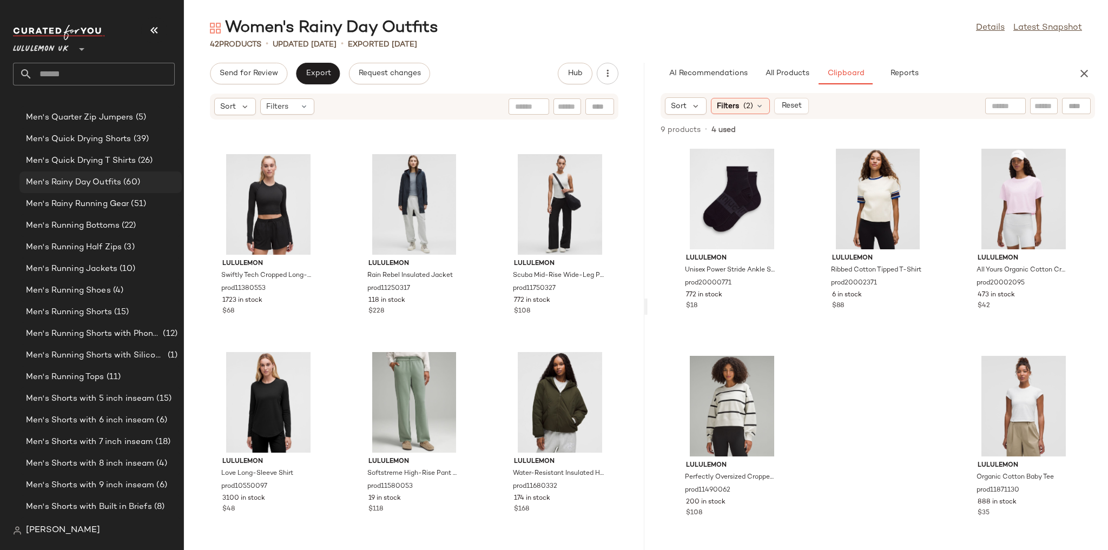
click at [122, 186] on span "(60)" at bounding box center [130, 182] width 19 height 12
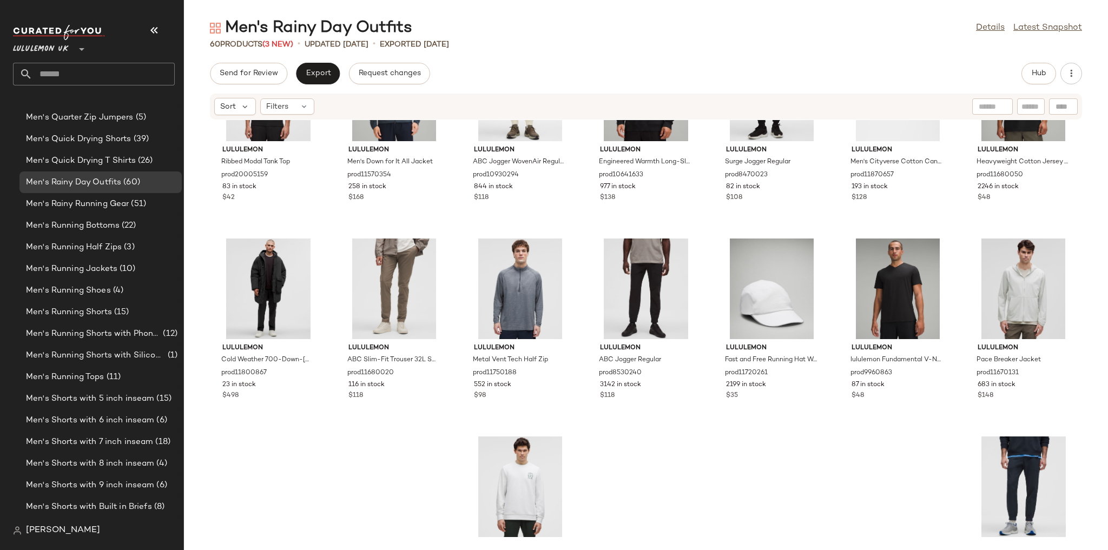
scroll to position [1565, 0]
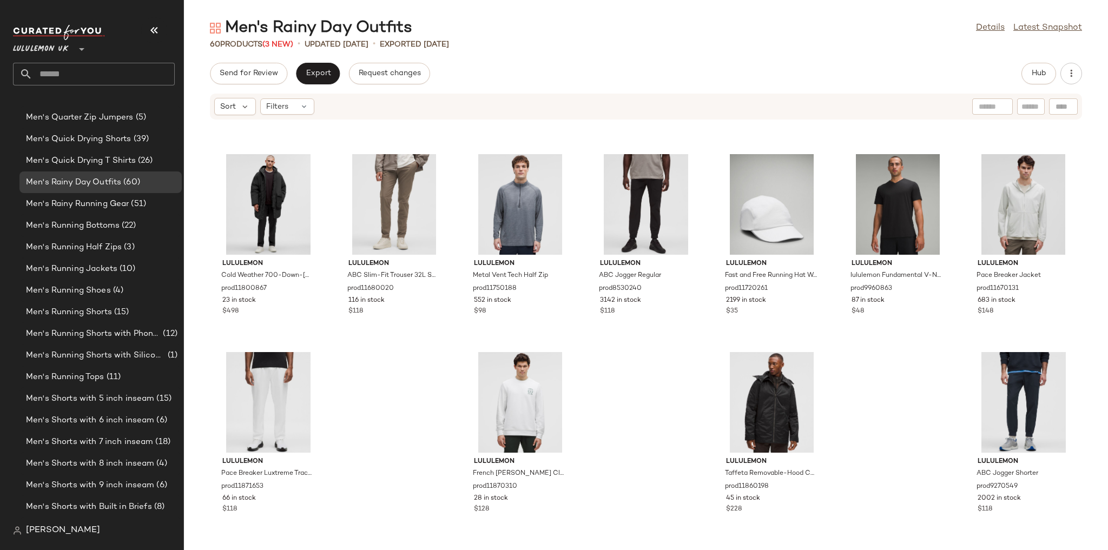
click at [1058, 67] on div "Hub" at bounding box center [1051, 74] width 61 height 22
click at [1050, 70] on button "Hub" at bounding box center [1038, 74] width 35 height 22
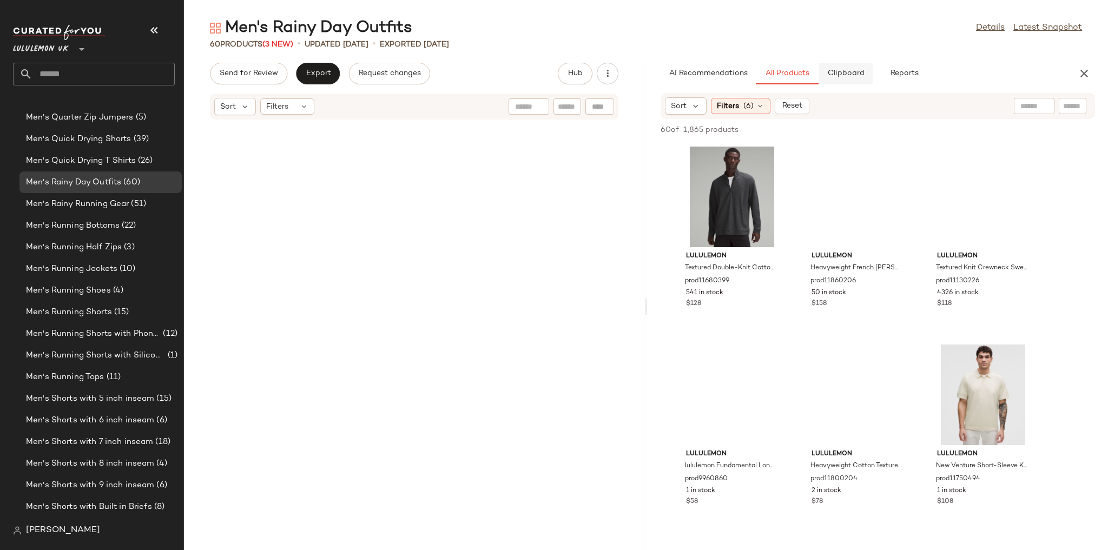
click at [843, 75] on span "Clipboard" at bounding box center [845, 73] width 37 height 9
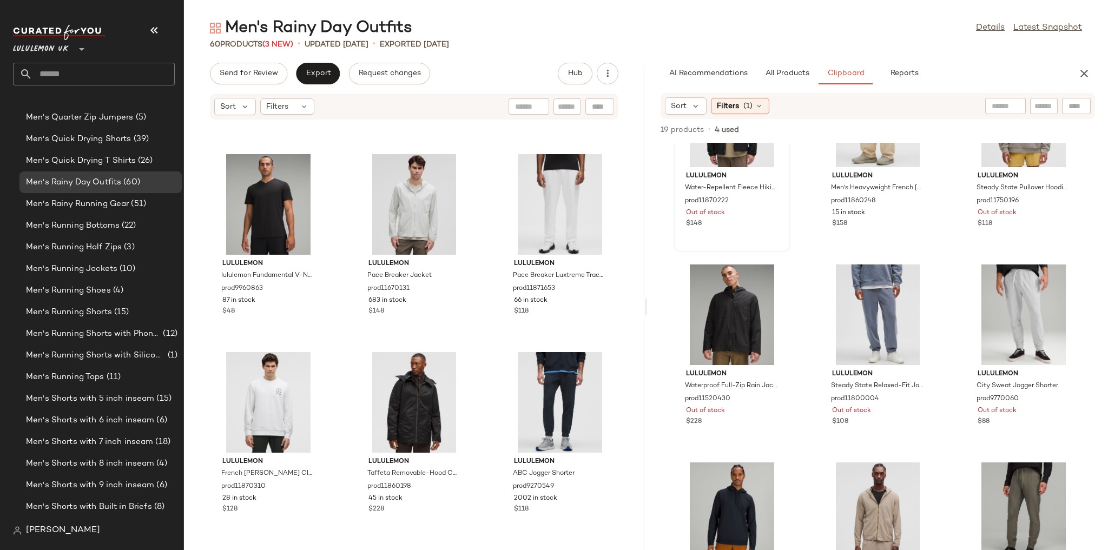
scroll to position [87, 0]
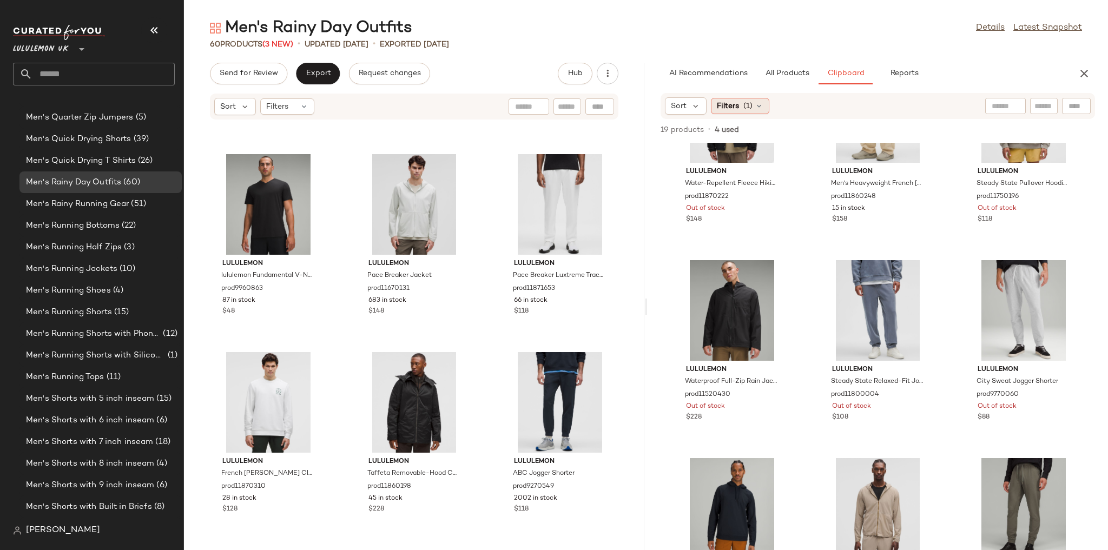
click at [745, 104] on span "(1)" at bounding box center [747, 106] width 9 height 11
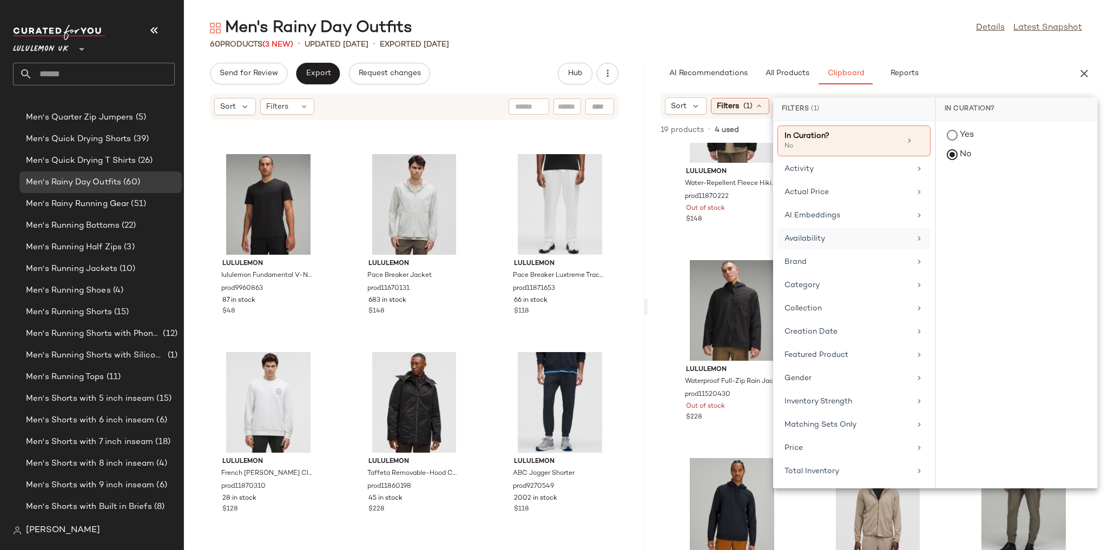
click at [826, 233] on div "Availability" at bounding box center [847, 238] width 126 height 11
click at [967, 184] on div "in_stock" at bounding box center [1016, 189] width 161 height 26
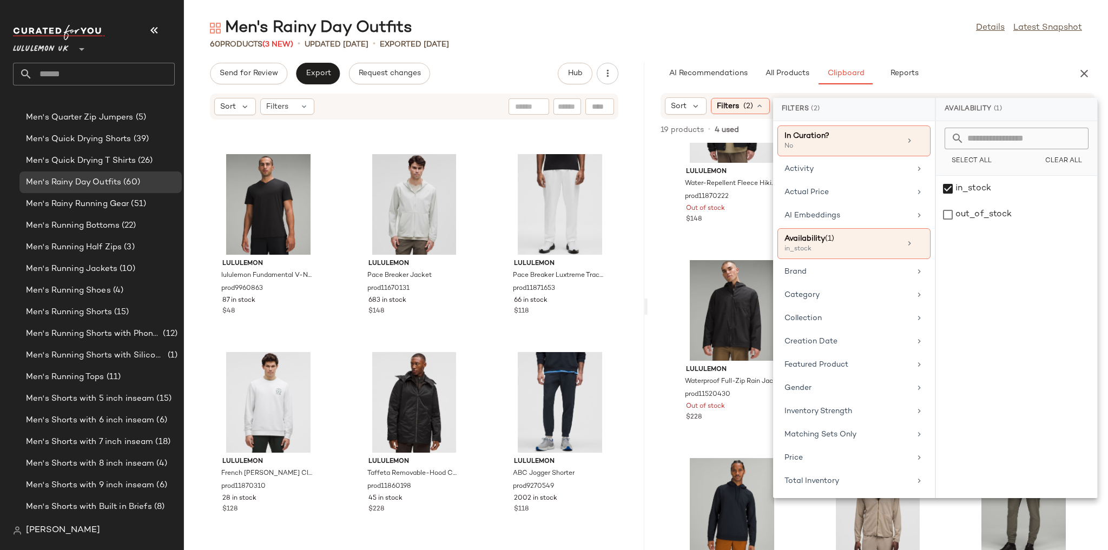
click at [889, 23] on div "Men's Rainy Day Outfits Details Latest Snapshot" at bounding box center [646, 28] width 924 height 22
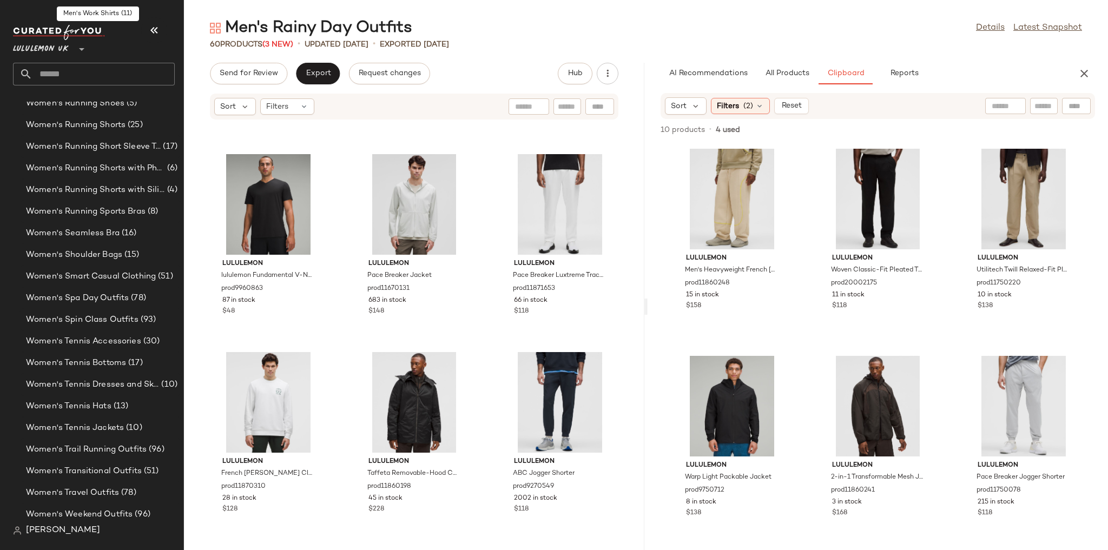
scroll to position [3717, 0]
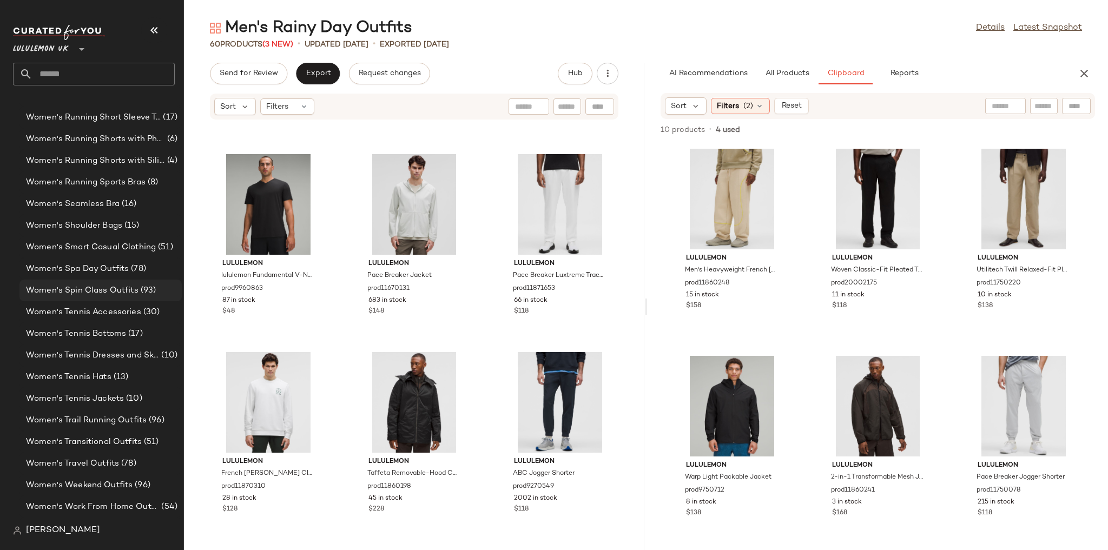
click at [130, 292] on span "Women's Spin Class Outfits" at bounding box center [82, 291] width 113 height 12
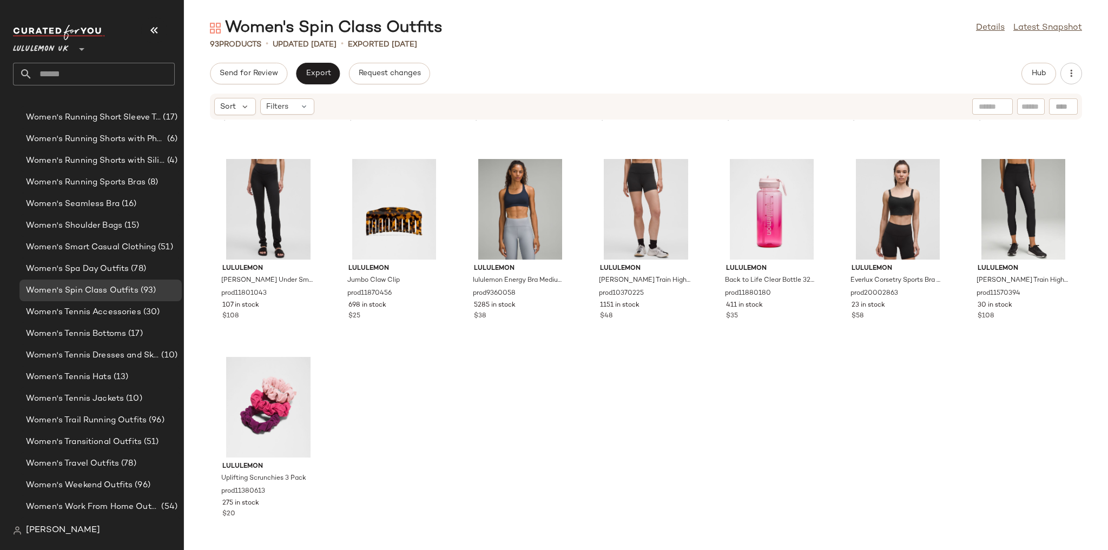
scroll to position [2753, 0]
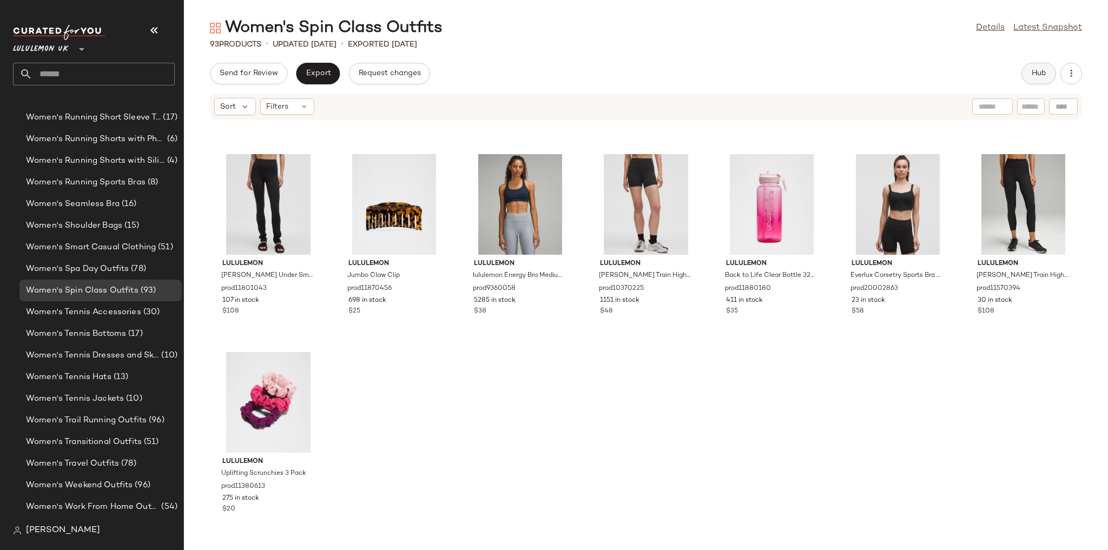
click at [1030, 72] on button "Hub" at bounding box center [1038, 74] width 35 height 22
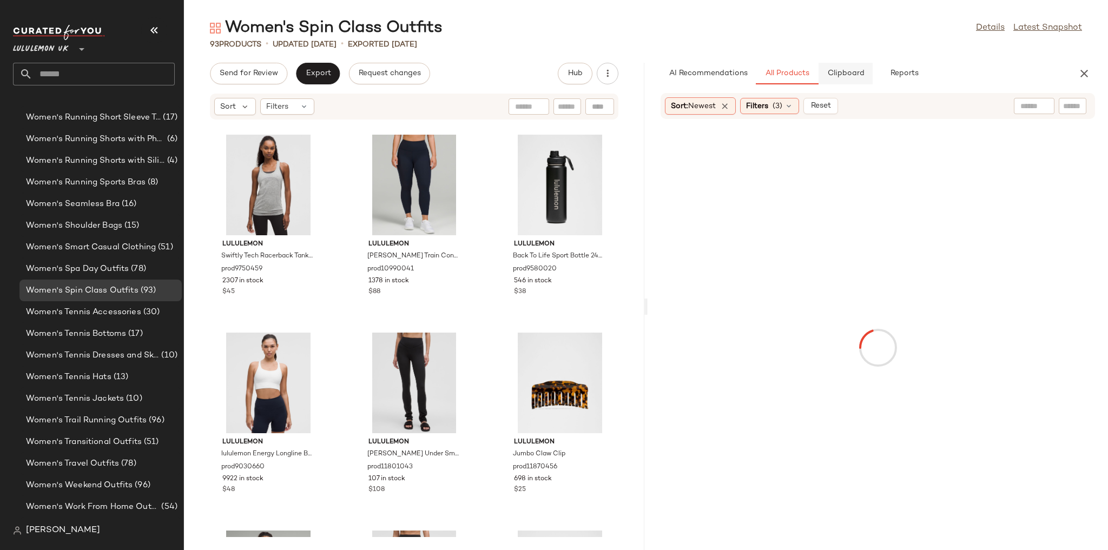
click at [847, 69] on span "Clipboard" at bounding box center [845, 73] width 37 height 9
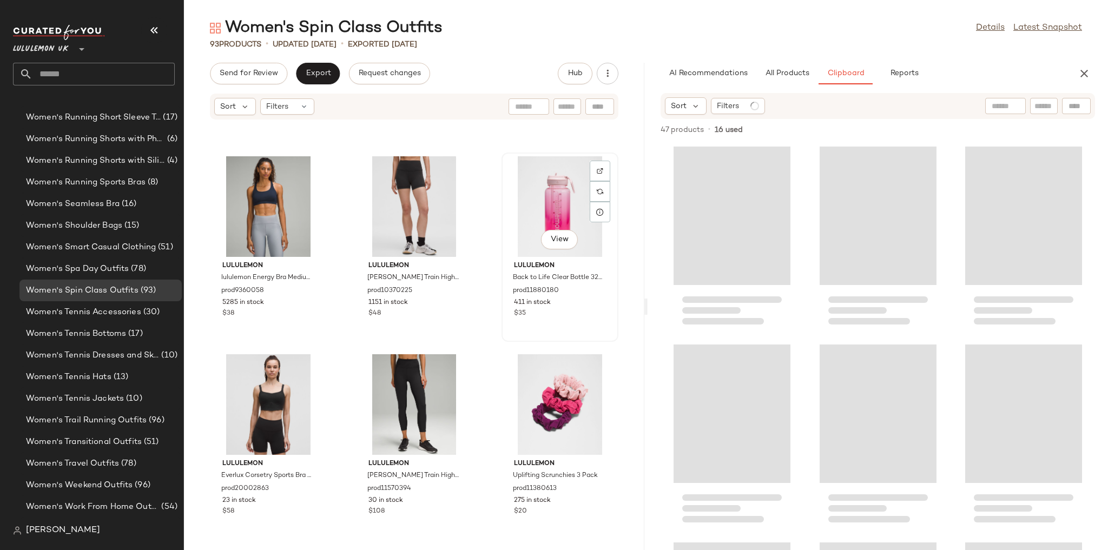
scroll to position [5723, 0]
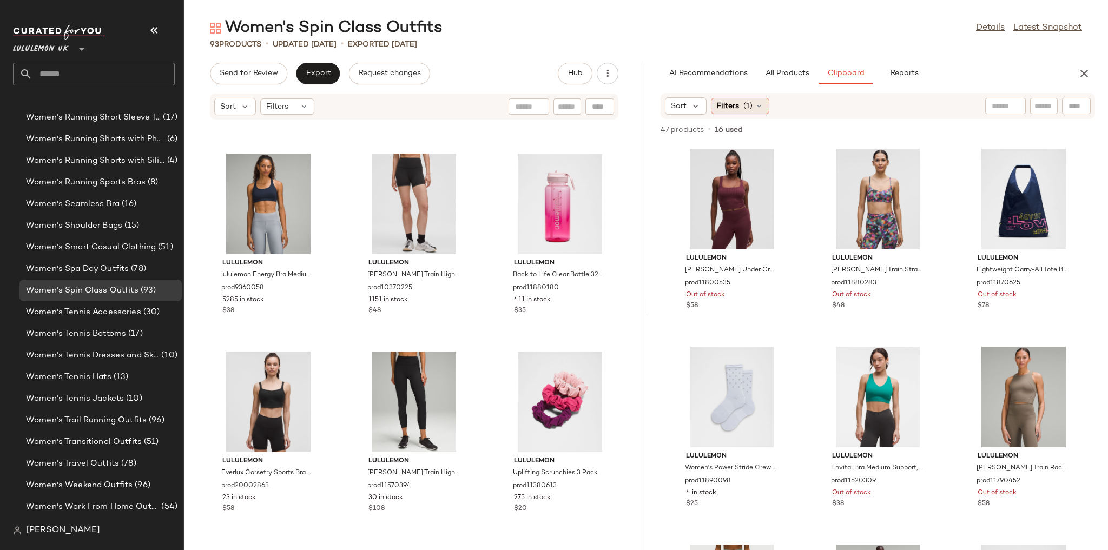
click at [745, 101] on span "(1)" at bounding box center [747, 106] width 9 height 11
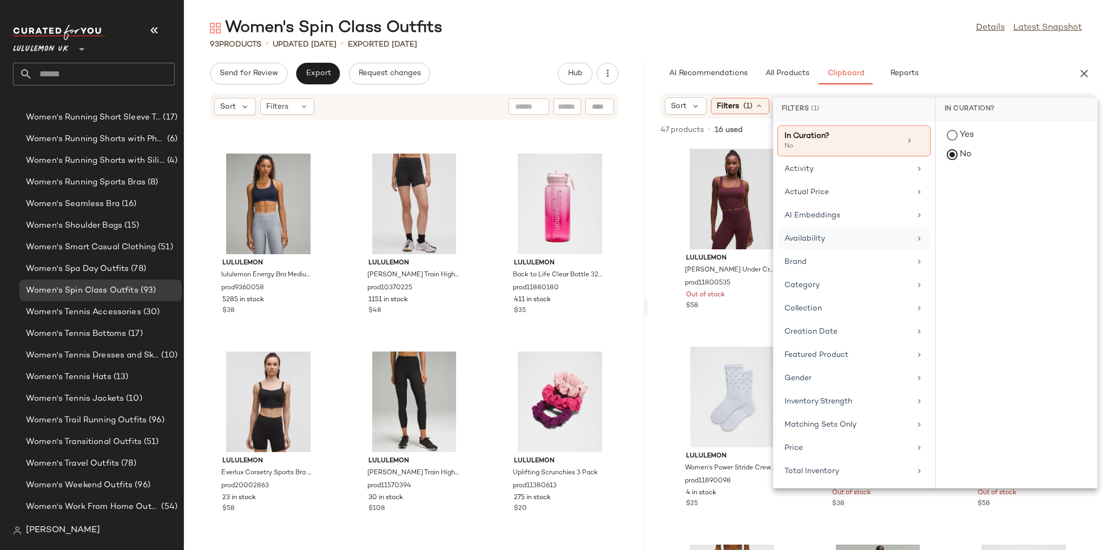
click at [831, 239] on div "Availability" at bounding box center [847, 238] width 126 height 11
click at [986, 183] on div "in_stock" at bounding box center [1016, 189] width 161 height 26
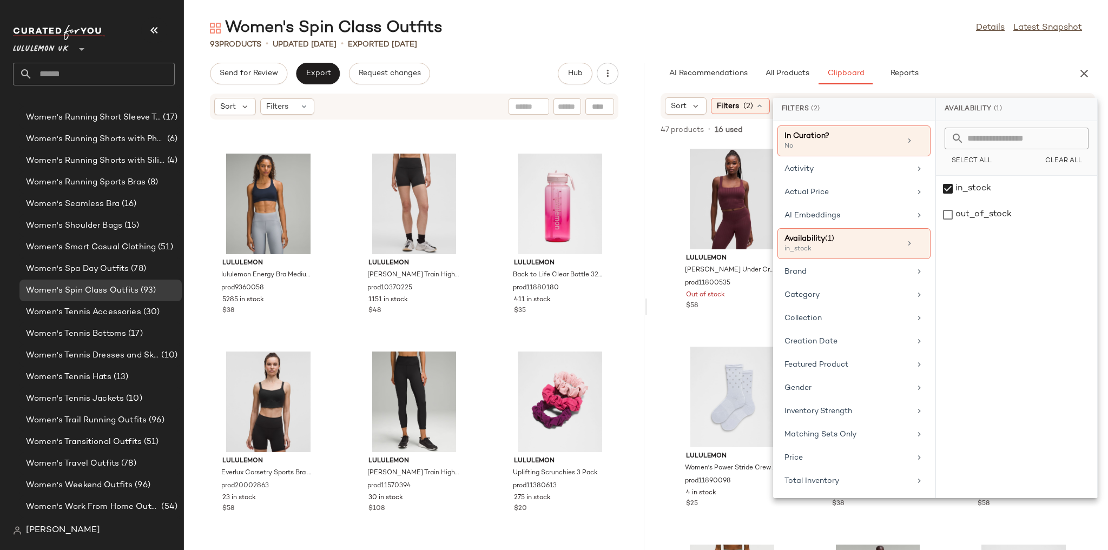
click at [922, 41] on div "93 Products • updated Aug 20th • Exported Aug 20th" at bounding box center [646, 44] width 924 height 11
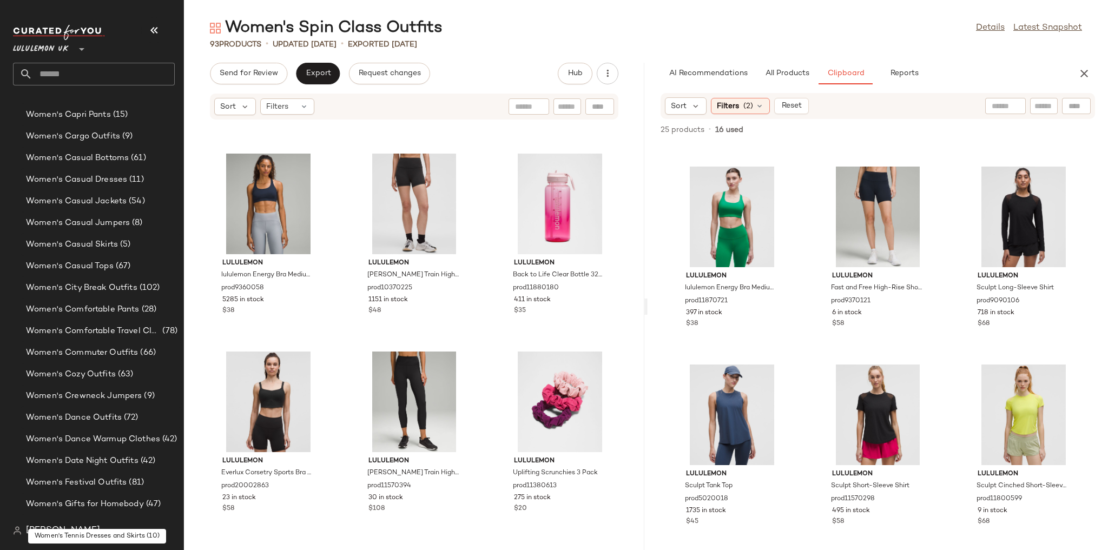
scroll to position [2505, 0]
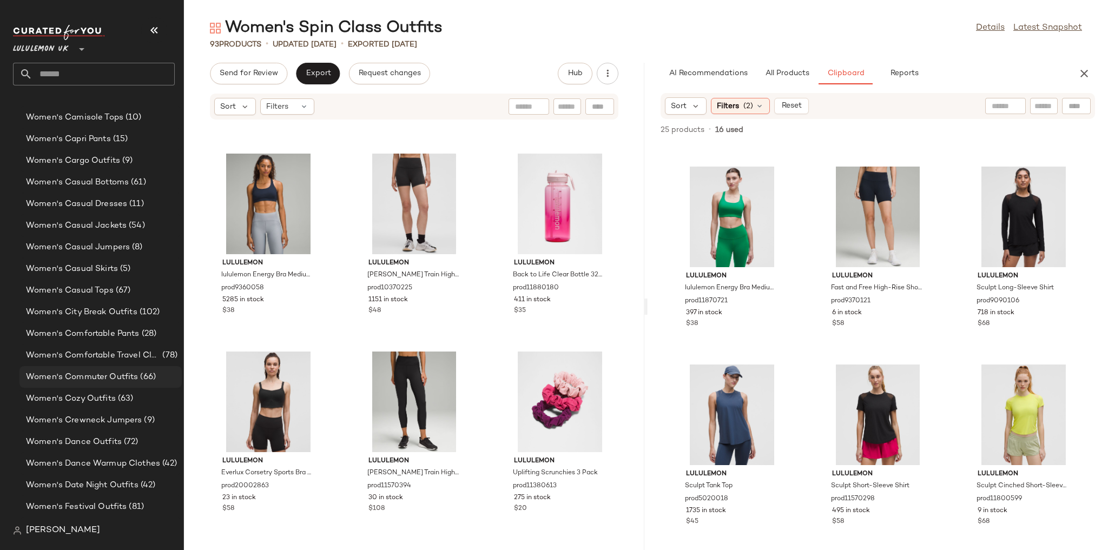
click at [109, 373] on span "Women's Commuter Outfits" at bounding box center [82, 377] width 112 height 12
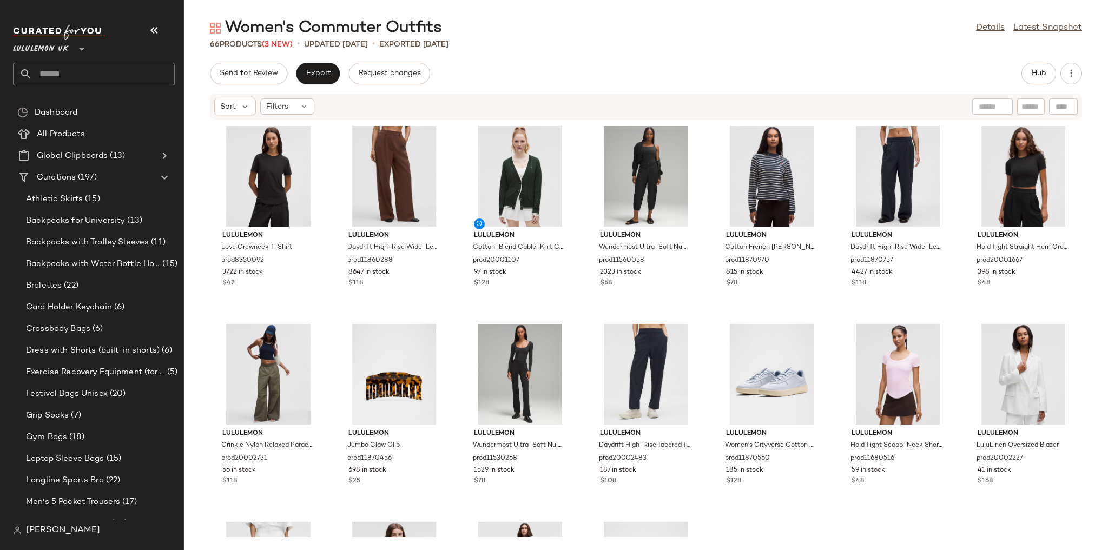
scroll to position [2505, 0]
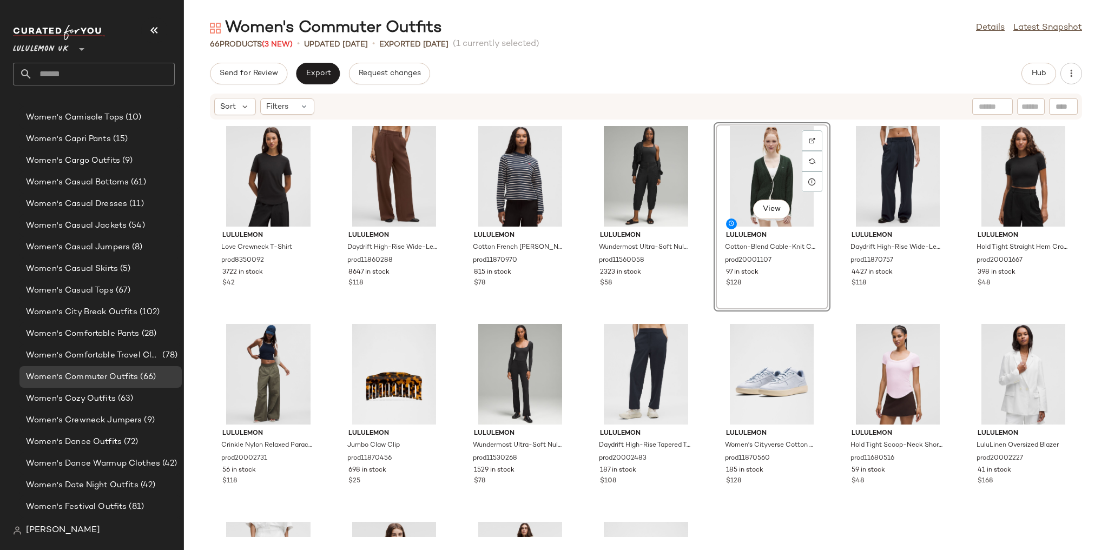
click at [935, 251] on div "lululemon Love Crewneck T-Shirt prod8350092 3722 in stock $42 lululemon Daydrif…" at bounding box center [646, 328] width 924 height 417
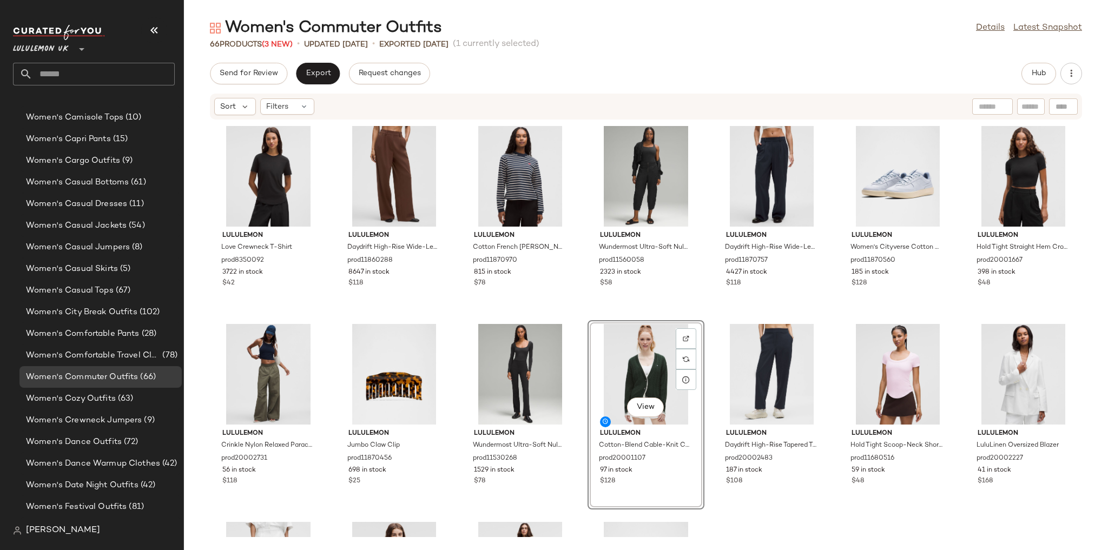
click at [928, 304] on div "lululemon Love Crewneck T-Shirt prod8350092 3722 in stock $42 lululemon Daydrif…" at bounding box center [646, 328] width 924 height 417
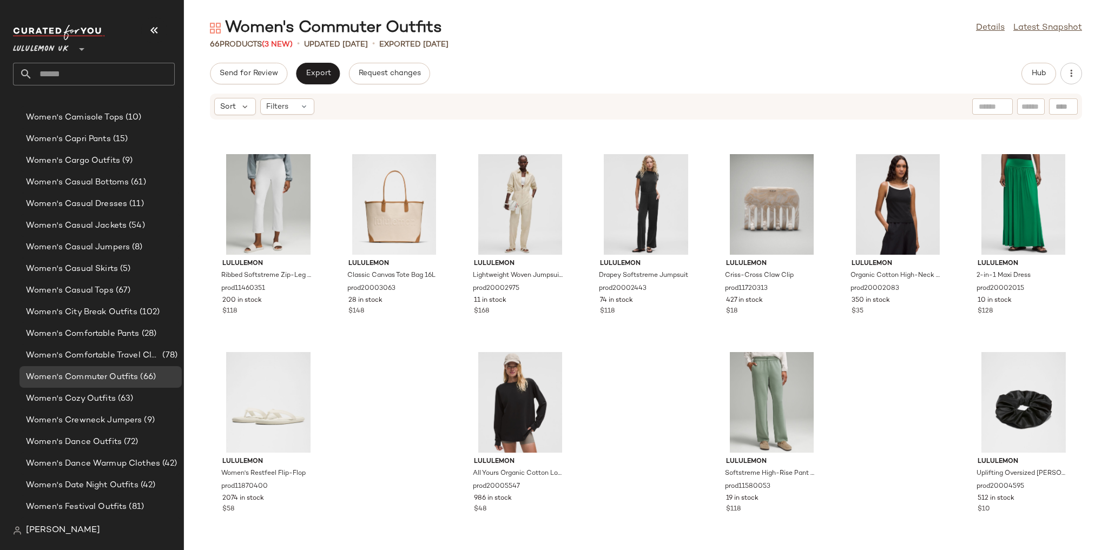
scroll to position [1763, 0]
click at [1049, 77] on button "Hub" at bounding box center [1038, 74] width 35 height 22
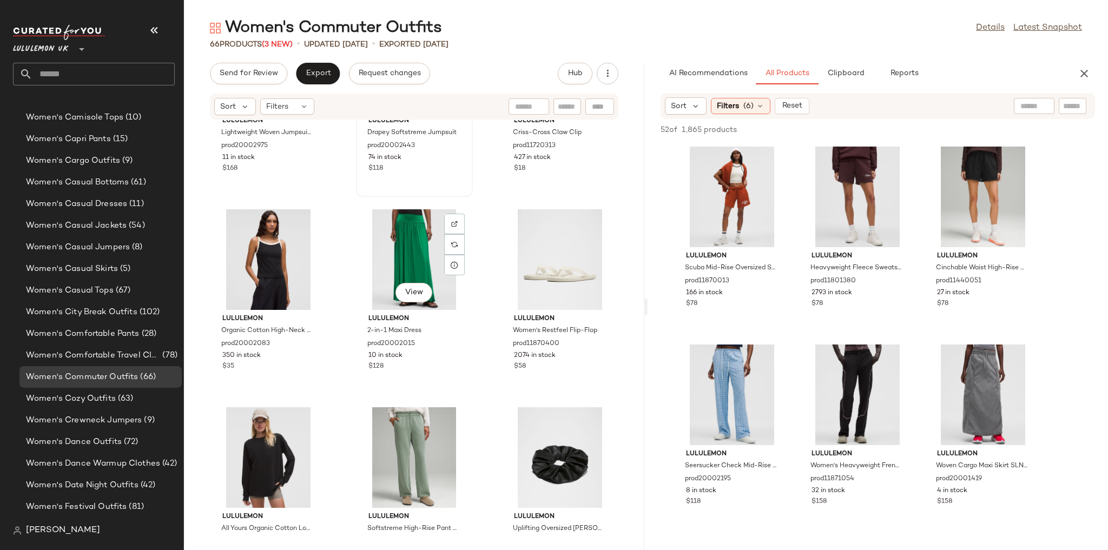
scroll to position [3941, 0]
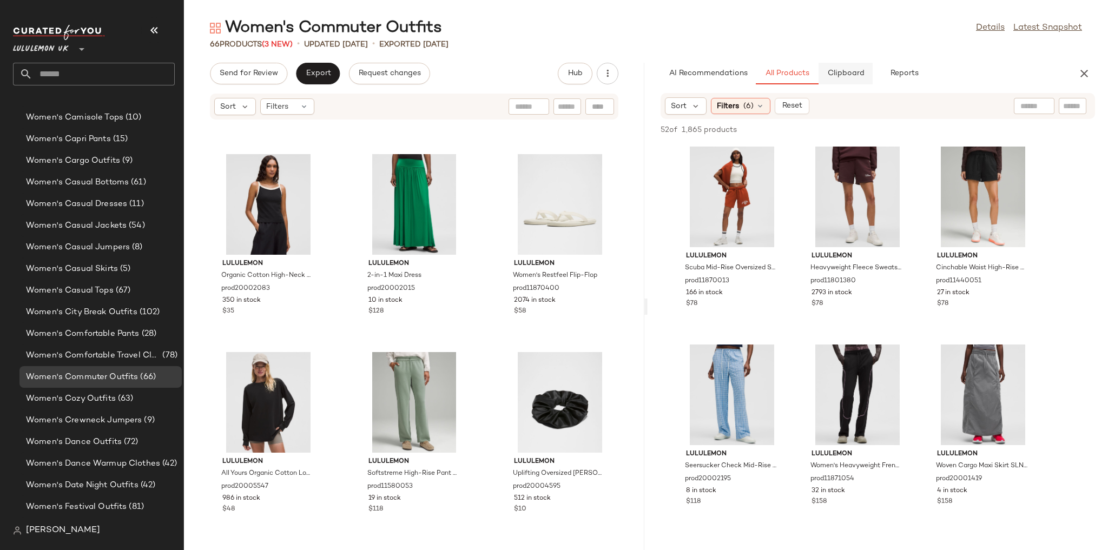
click at [848, 75] on span "Clipboard" at bounding box center [845, 73] width 37 height 9
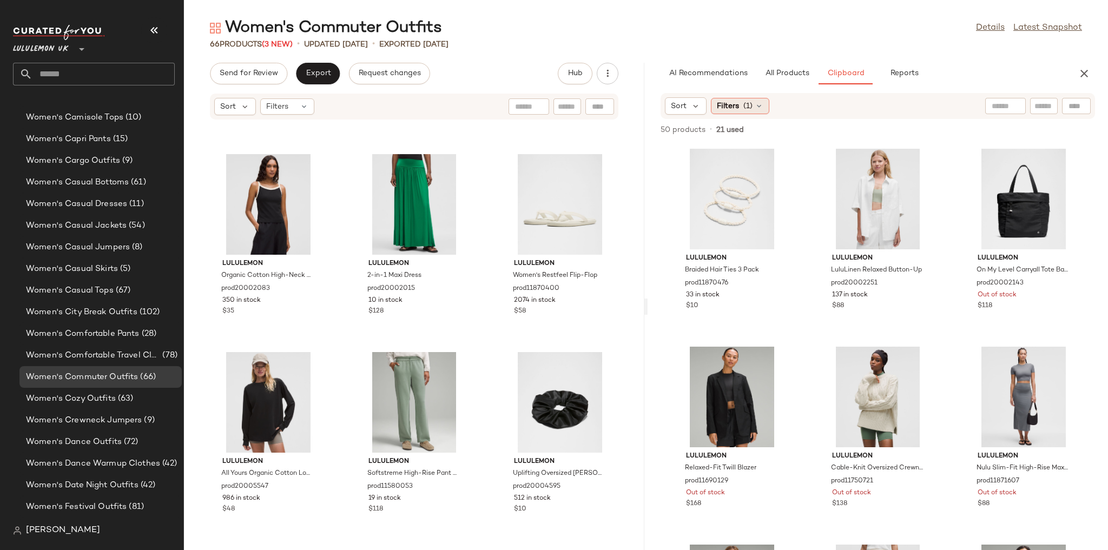
click at [755, 106] on icon at bounding box center [759, 106] width 9 height 9
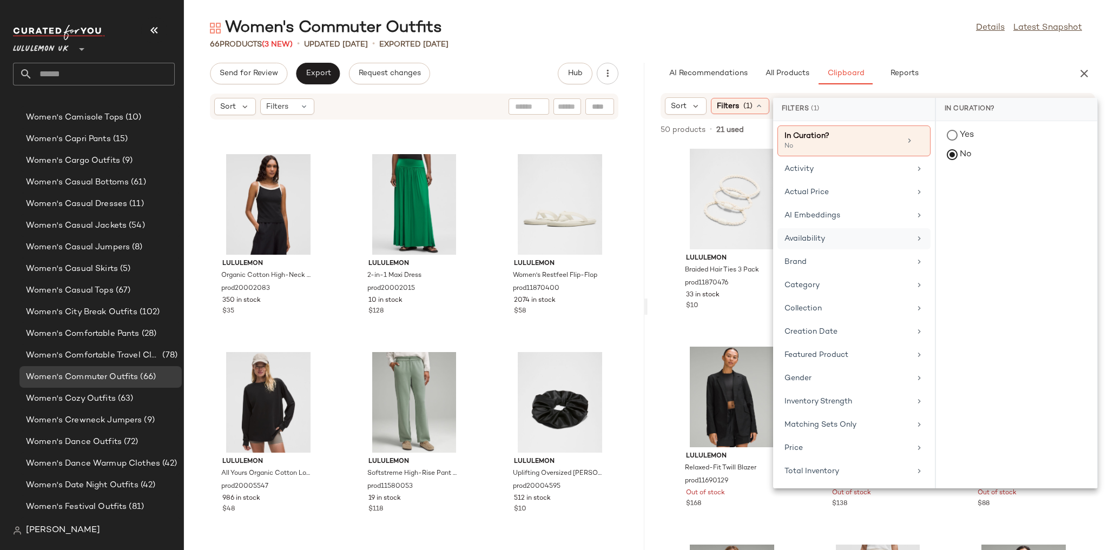
drag, startPoint x: 825, startPoint y: 237, endPoint x: 830, endPoint y: 234, distance: 6.8
click at [825, 237] on div "Availability" at bounding box center [847, 238] width 126 height 11
click at [952, 182] on div "in_stock" at bounding box center [1016, 189] width 161 height 26
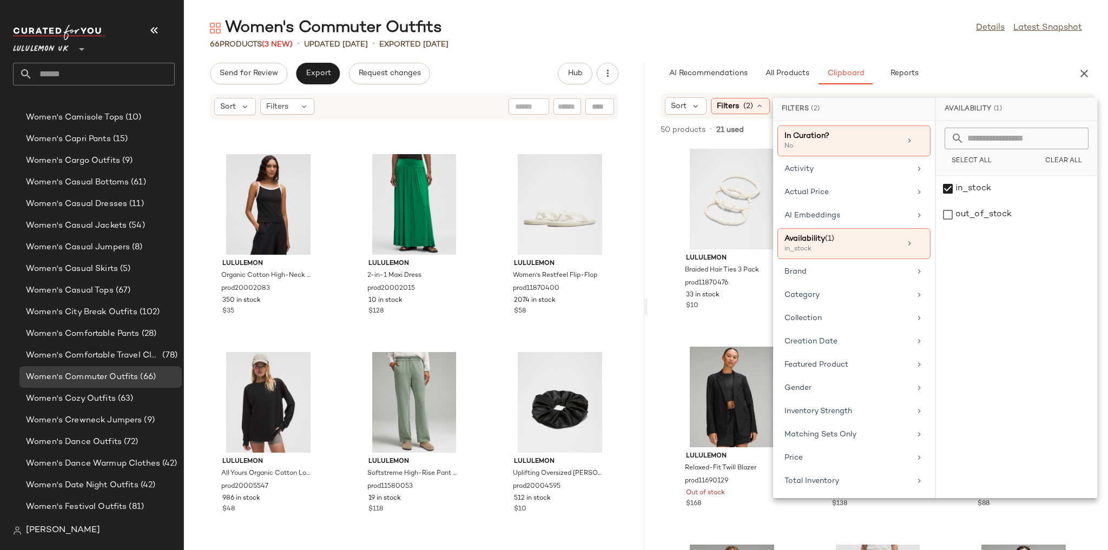
click at [939, 51] on div "Women's Commuter Outfits Details Latest Snapshot 66 Products (3 New) • updated …" at bounding box center [646, 283] width 924 height 533
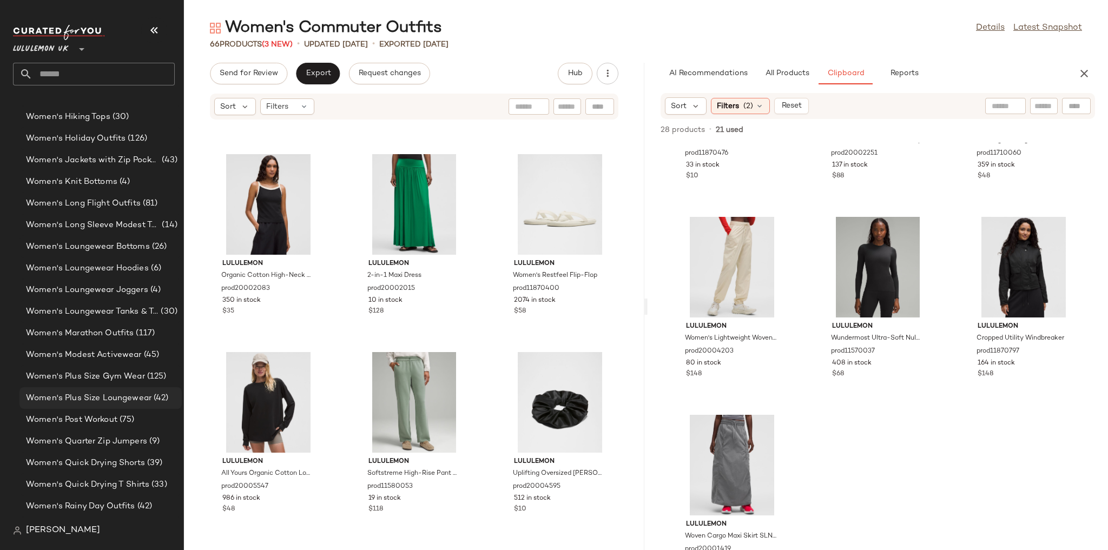
scroll to position [3198, 0]
click at [107, 440] on span "Women's Rainy Running Gear" at bounding box center [84, 442] width 117 height 12
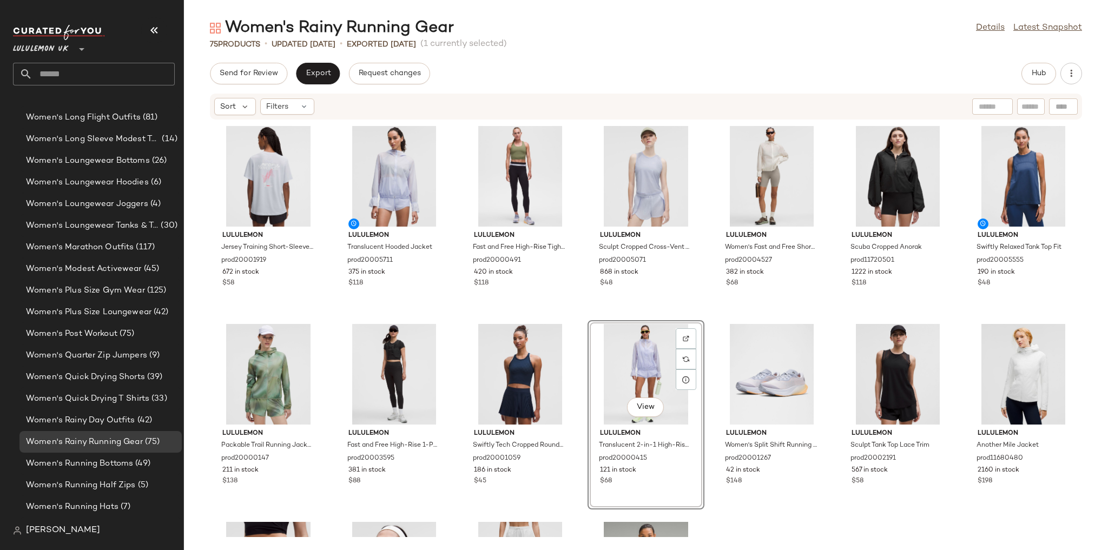
click at [953, 299] on div "lululemon Jersey Training Short-Sleeve Shirt Graphic prod20001919 672 in stock …" at bounding box center [646, 328] width 924 height 417
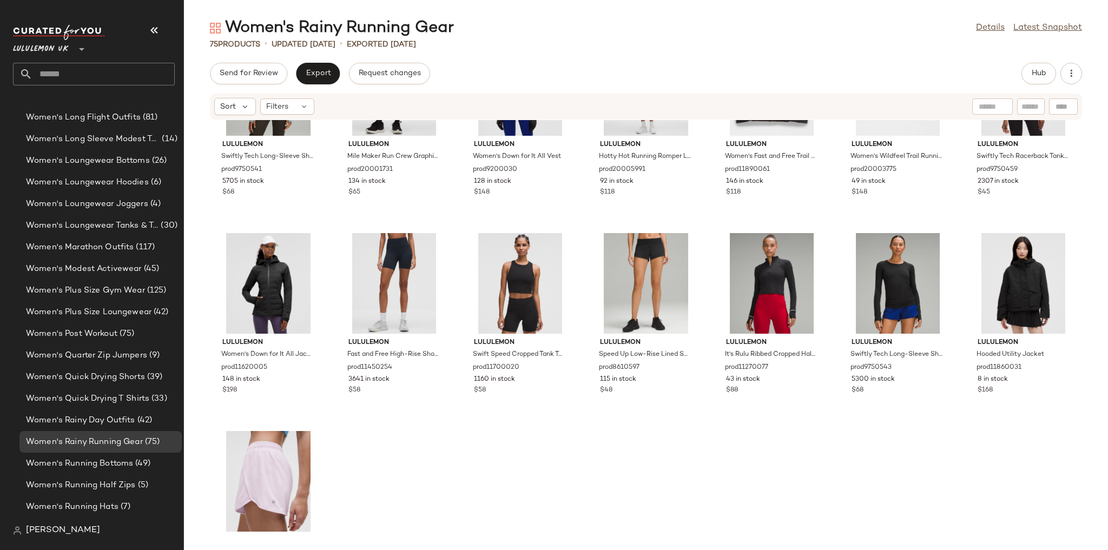
scroll to position [2159, 0]
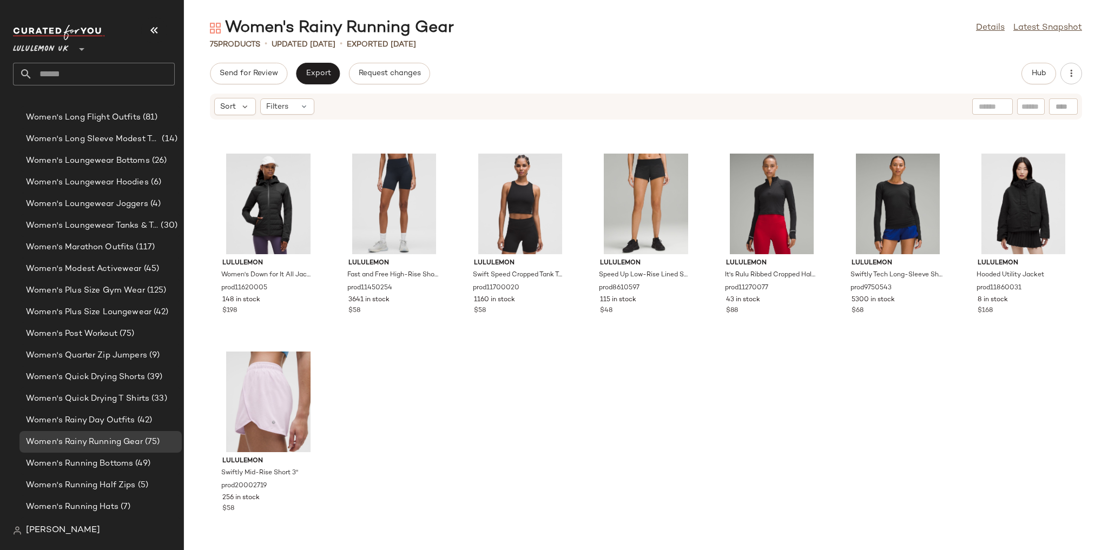
click at [1031, 62] on div "Women's Rainy Running Gear Details Latest Snapshot 75 Products • updated Aug 25…" at bounding box center [646, 283] width 924 height 533
click at [1031, 75] on span "Hub" at bounding box center [1038, 73] width 15 height 9
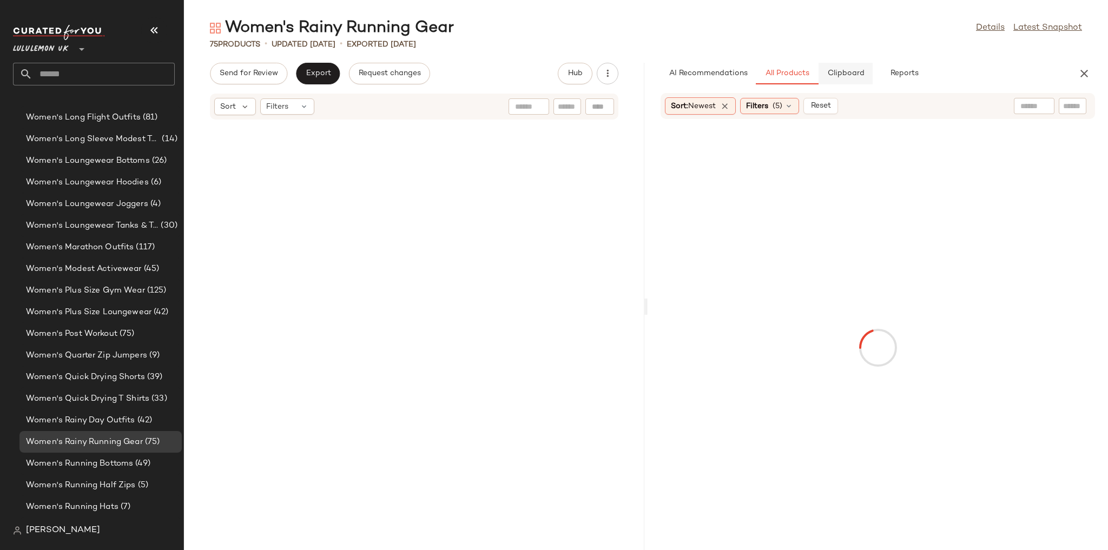
click at [854, 80] on button "Clipboard" at bounding box center [846, 74] width 54 height 22
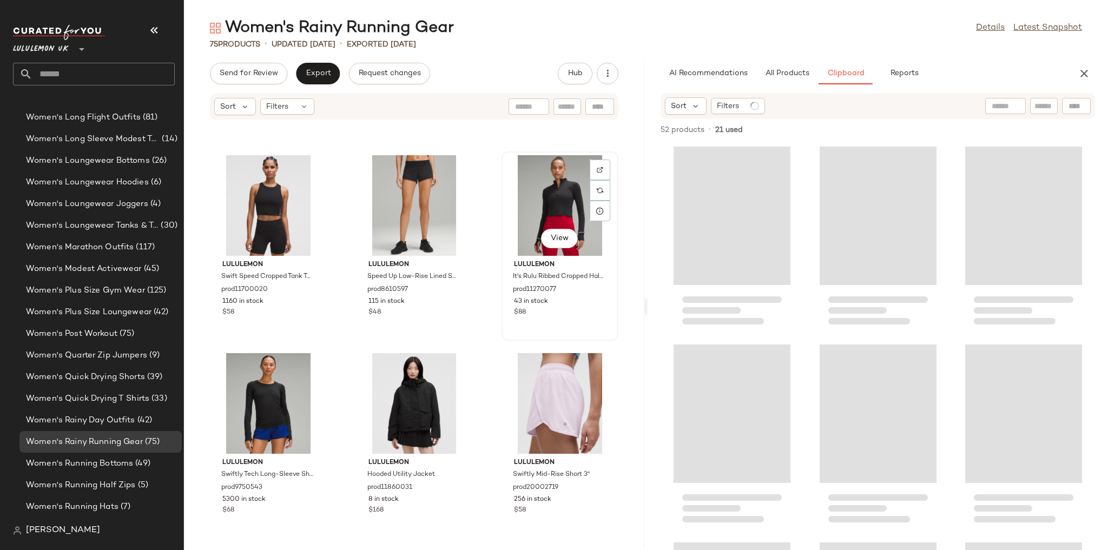
scroll to position [4535, 0]
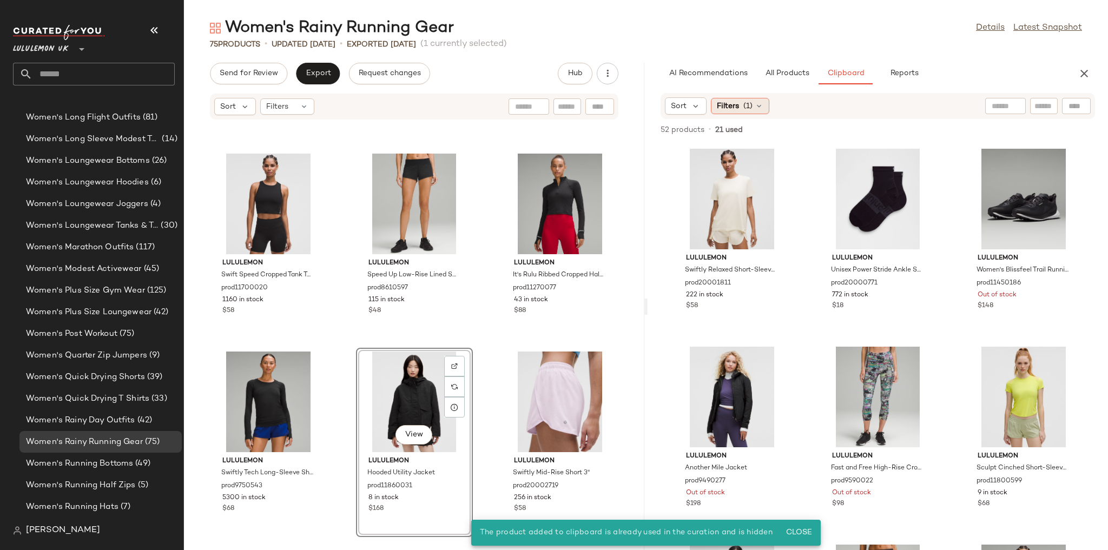
click at [757, 105] on icon at bounding box center [759, 106] width 9 height 9
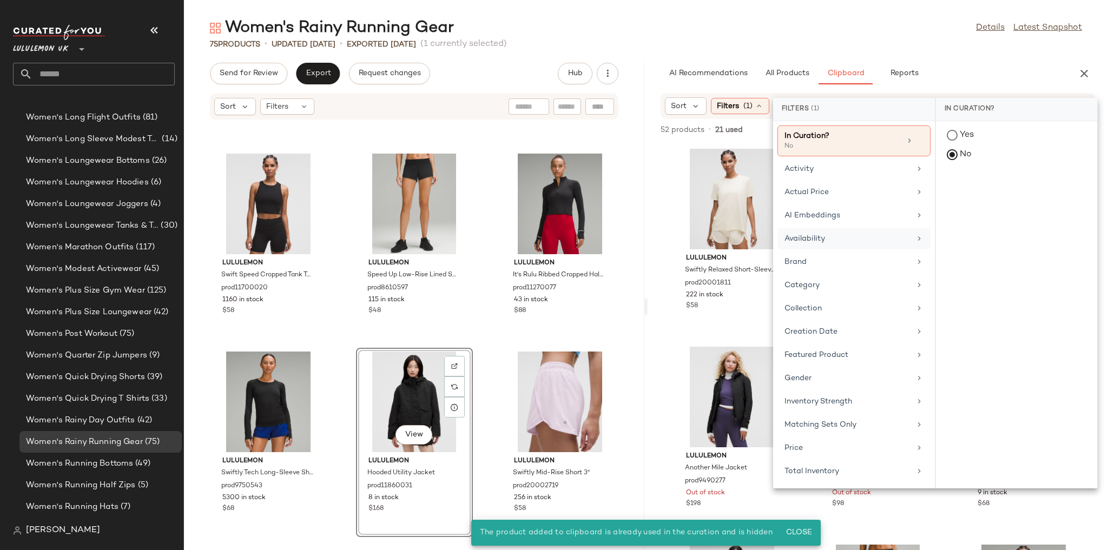
click at [853, 233] on div "Availability" at bounding box center [847, 238] width 126 height 11
click at [941, 183] on div "in_stock" at bounding box center [1016, 189] width 161 height 26
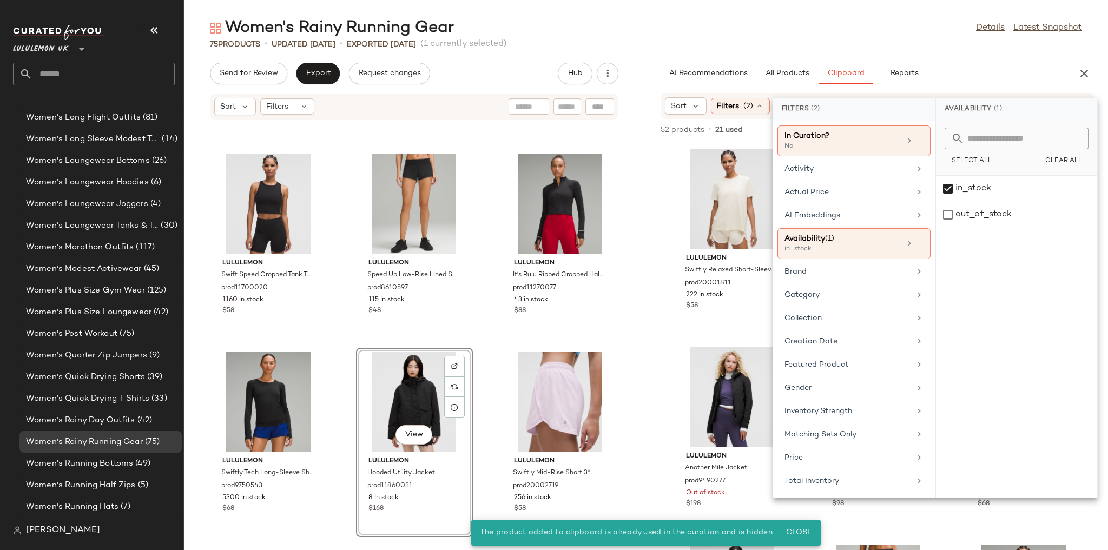
click at [933, 37] on div "Women's Rainy Running Gear Details Latest Snapshot" at bounding box center [646, 28] width 924 height 22
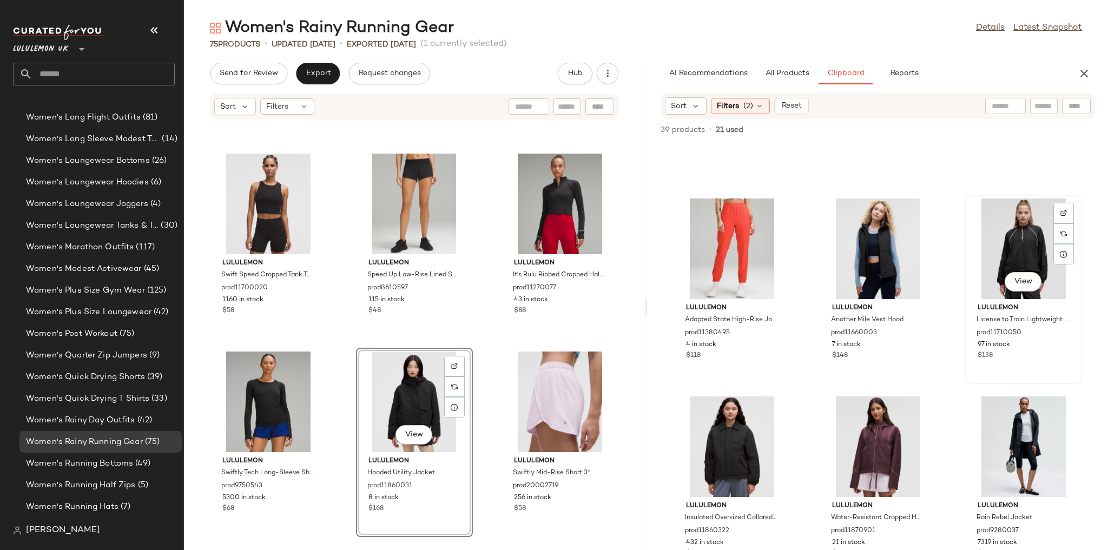
scroll to position [354, 0]
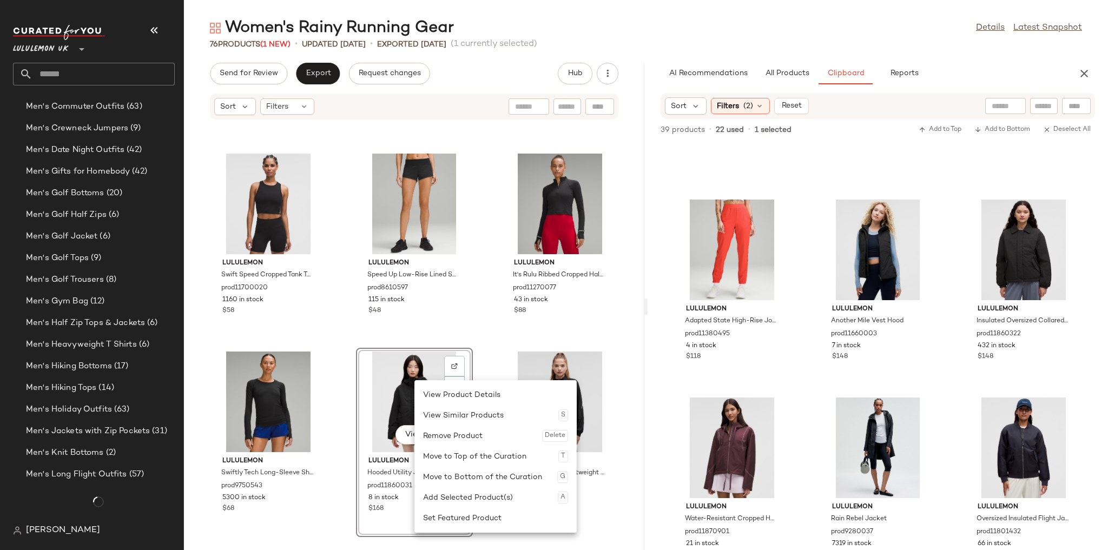
click at [448, 438] on div "Remove Product Delete" at bounding box center [495, 436] width 145 height 21
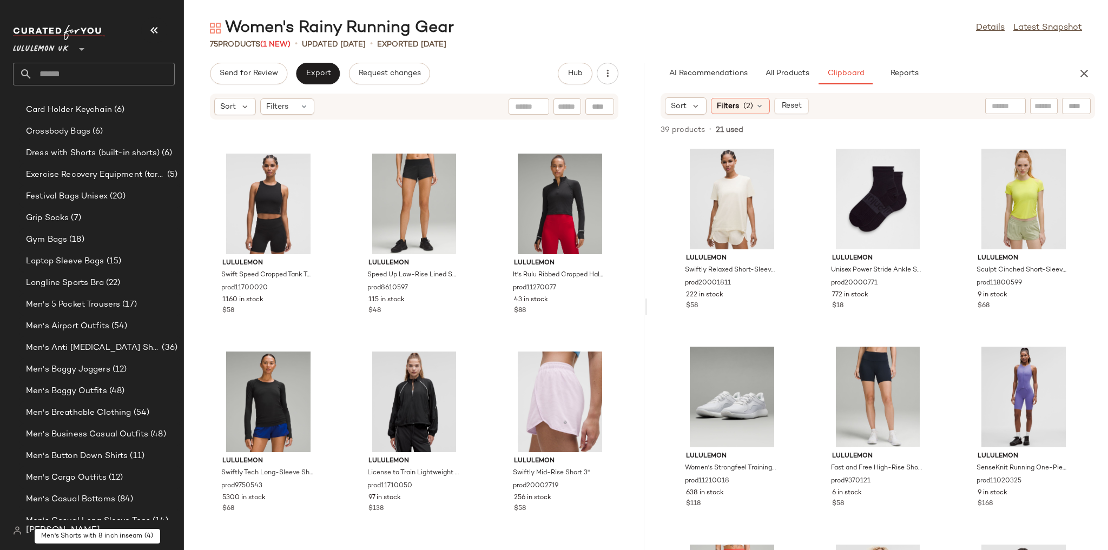
scroll to position [125, 0]
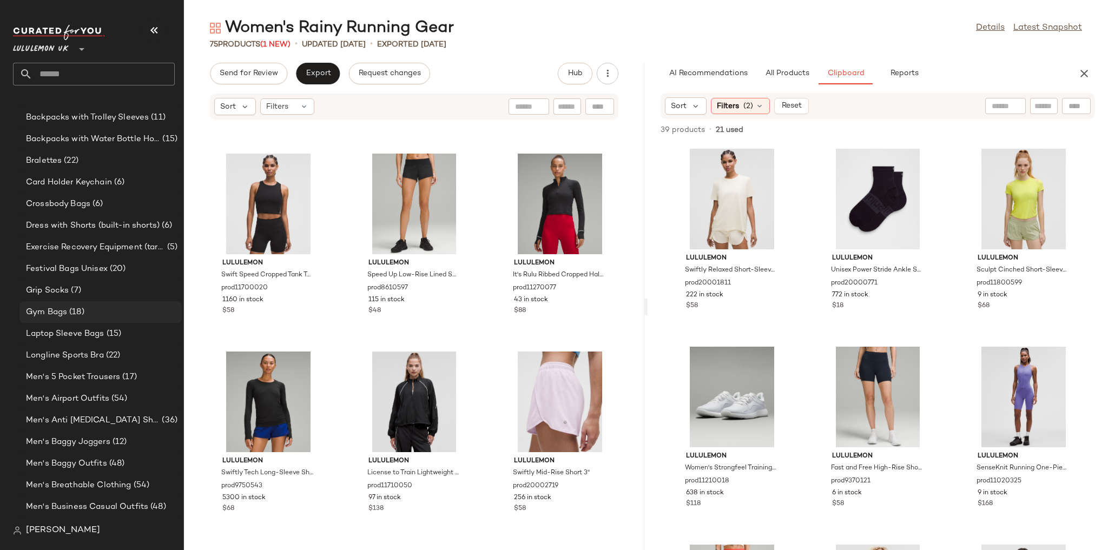
click at [110, 317] on div "Gym Bags (18)" at bounding box center [100, 312] width 155 height 12
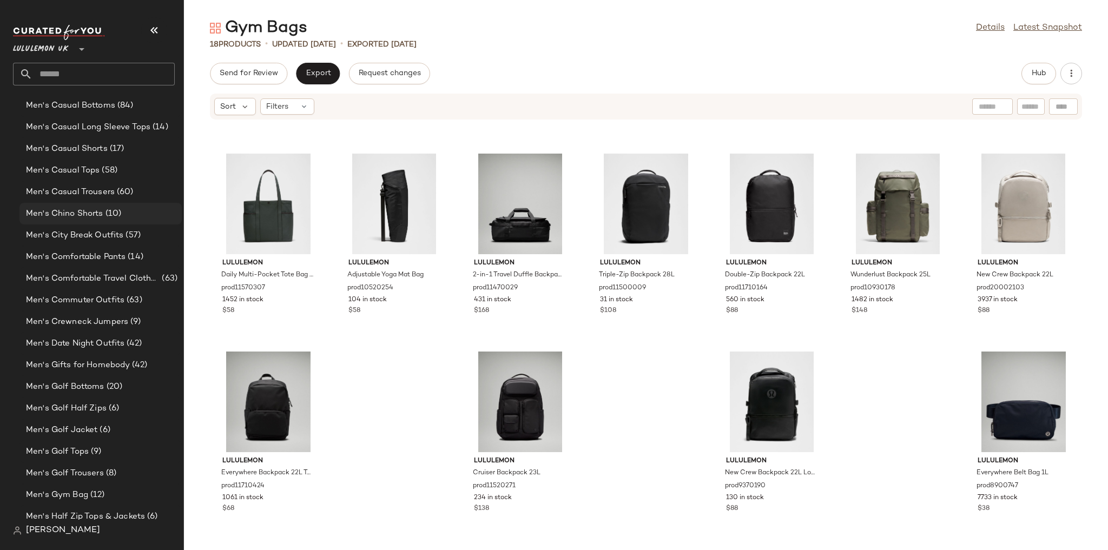
scroll to position [688, 0]
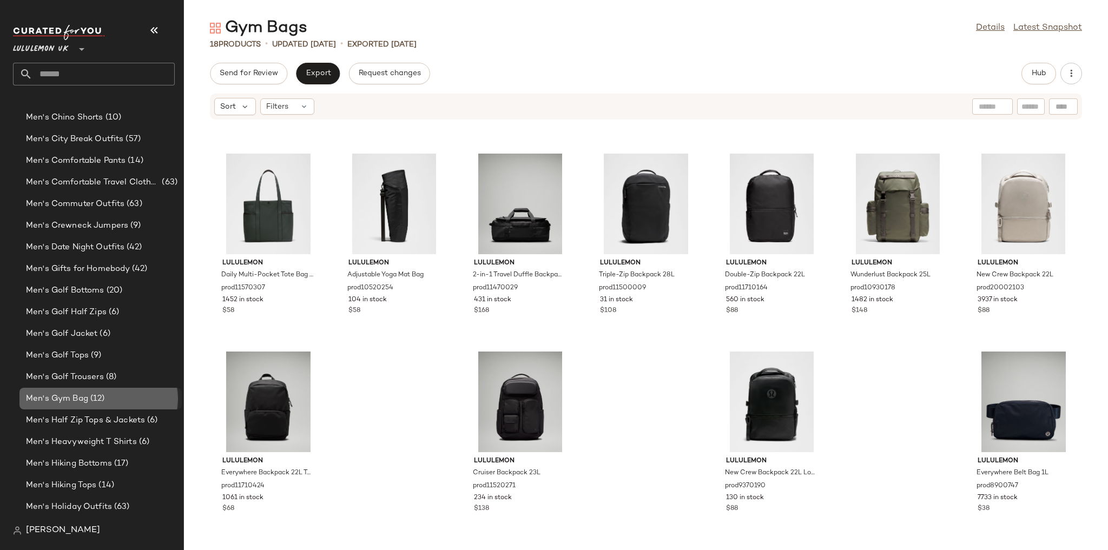
click at [94, 392] on div "Men's Gym Bag (12)" at bounding box center [100, 399] width 162 height 22
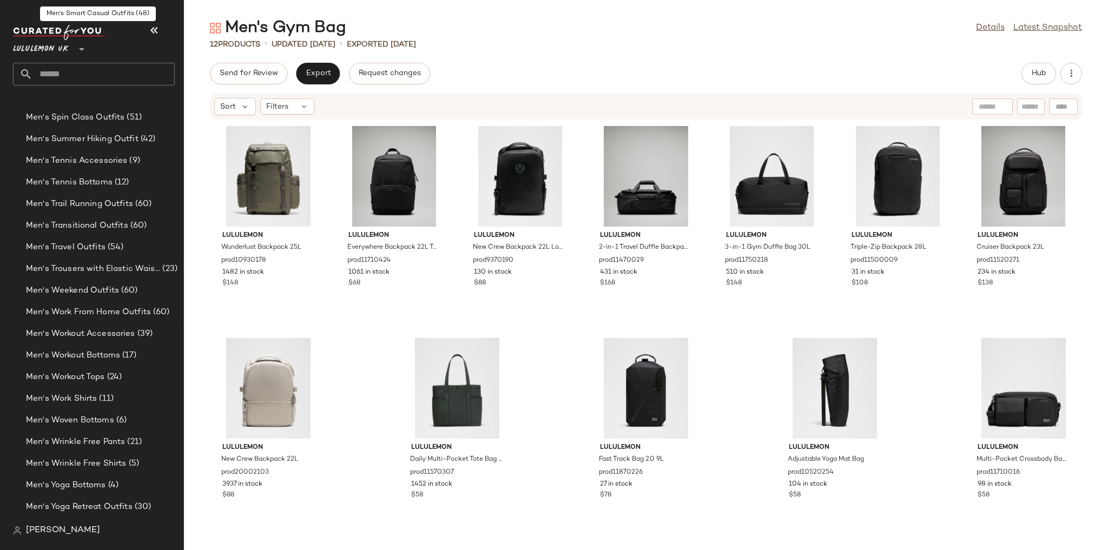
scroll to position [6161, 0]
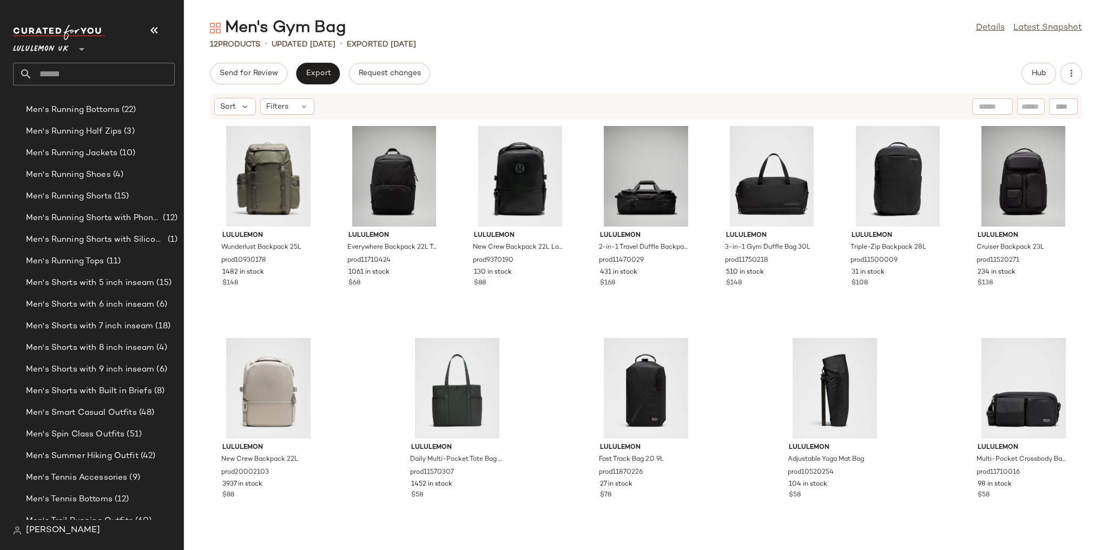
scroll to position [3555, 0]
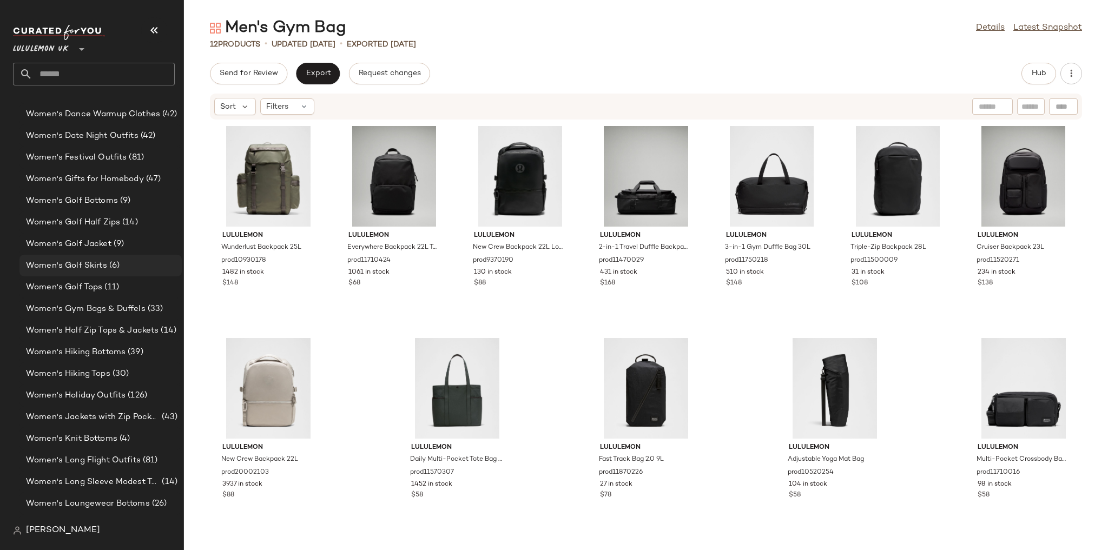
scroll to position [1781, 0]
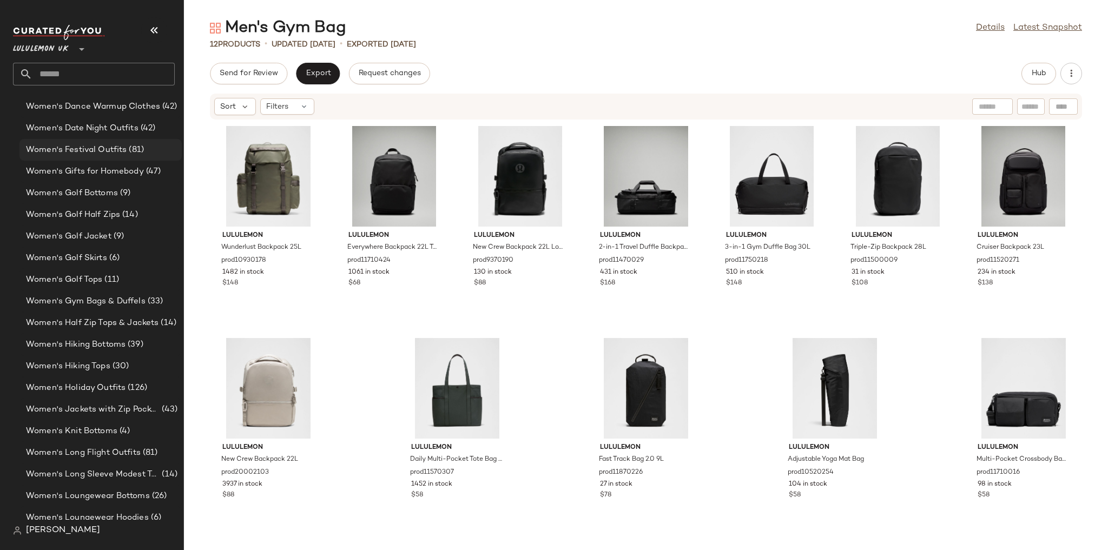
click at [95, 149] on span "Women's Festival Outfits" at bounding box center [76, 150] width 101 height 12
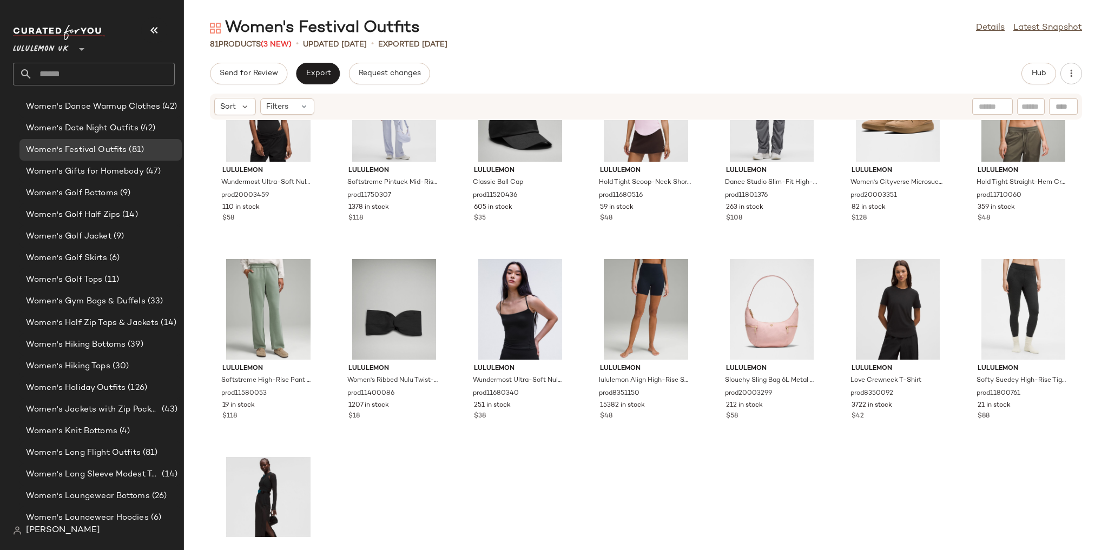
scroll to position [2357, 0]
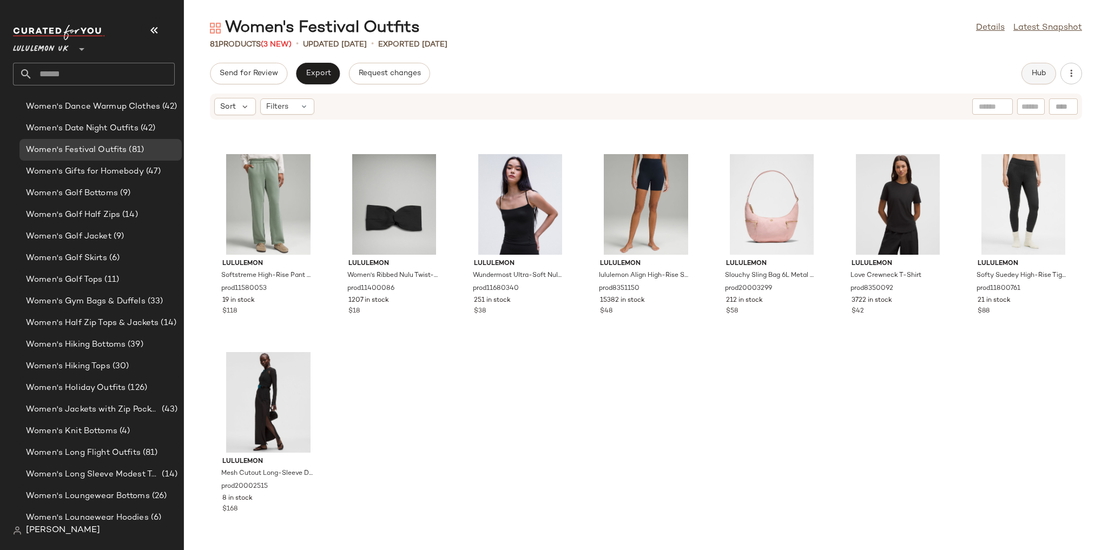
click at [1023, 74] on button "Hub" at bounding box center [1038, 74] width 35 height 22
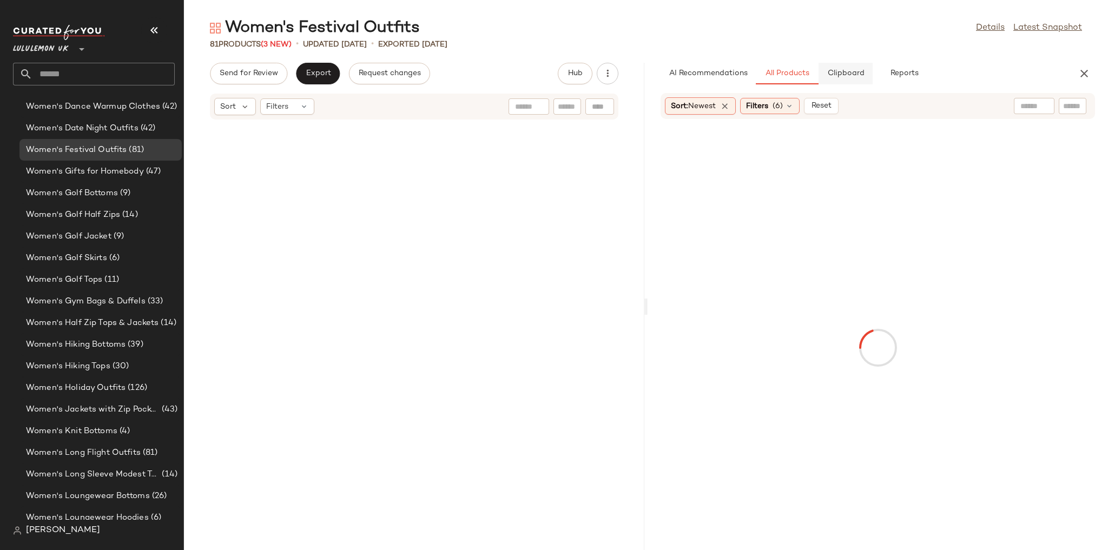
click at [846, 80] on button "Clipboard" at bounding box center [846, 74] width 54 height 22
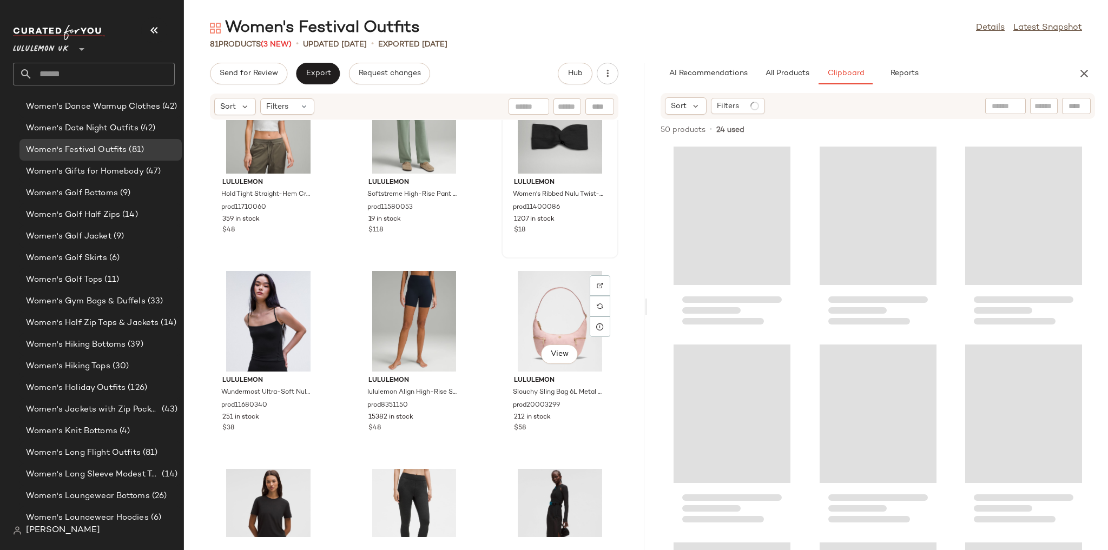
scroll to position [4931, 0]
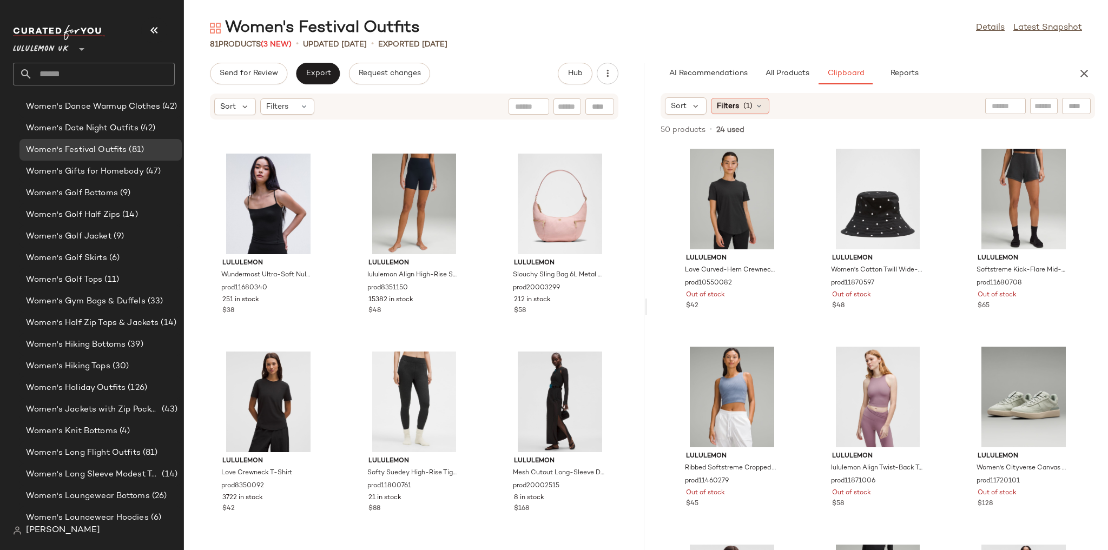
click at [746, 108] on span "(1)" at bounding box center [747, 106] width 9 height 11
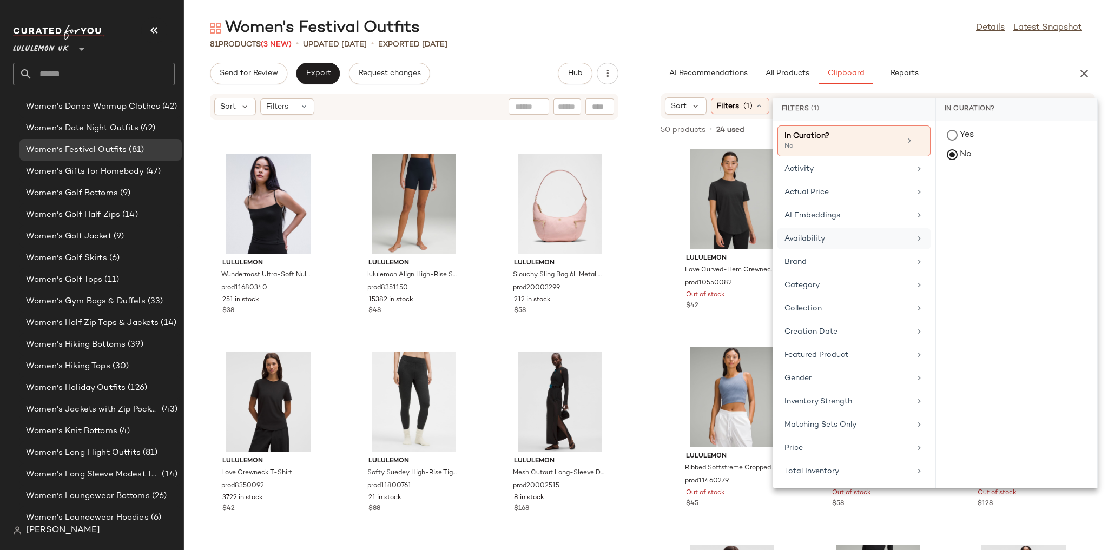
click at [823, 238] on div "Availability" at bounding box center [847, 238] width 126 height 11
click at [951, 184] on div "in_stock" at bounding box center [1016, 189] width 161 height 26
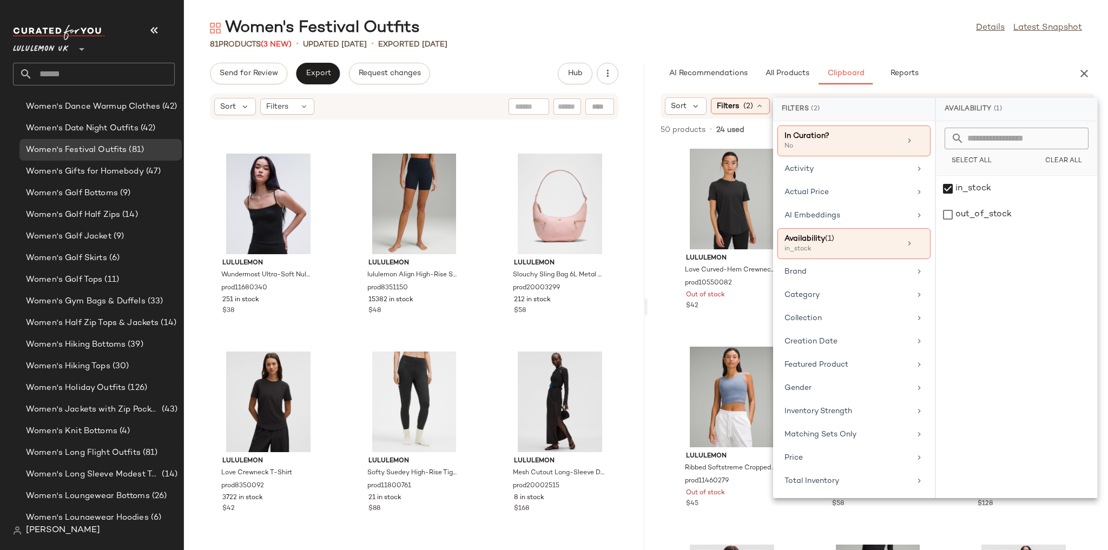
click at [872, 43] on div "81 Products (3 New) • updated Aug 22nd • Exported Aug 20th" at bounding box center [646, 44] width 924 height 11
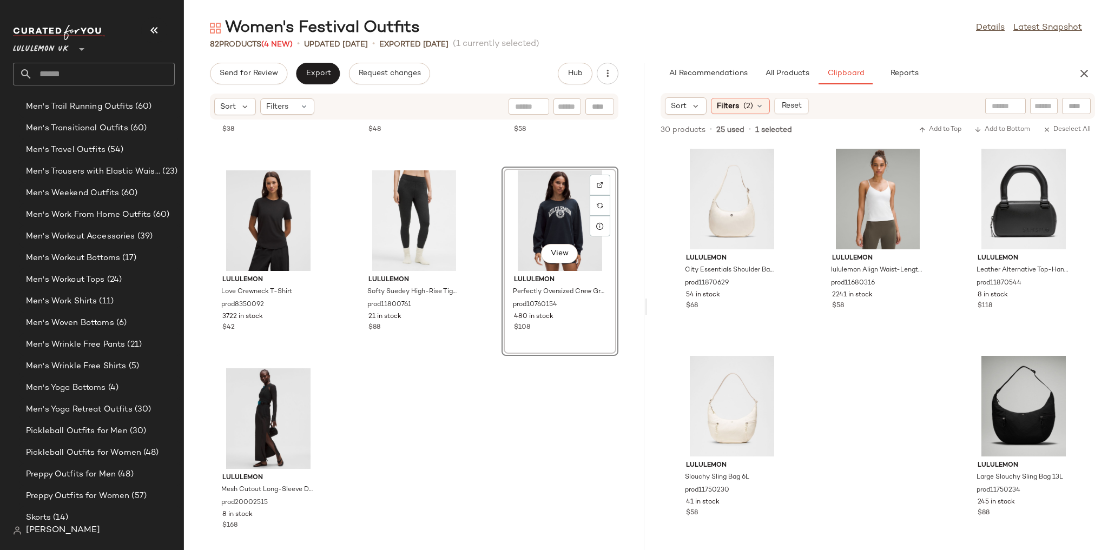
scroll to position [5129, 0]
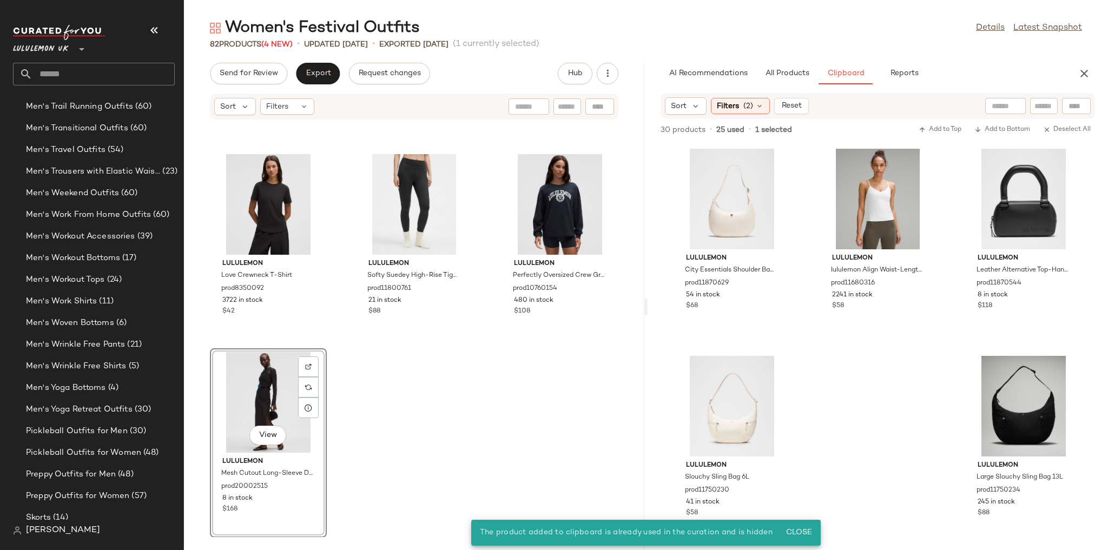
click at [556, 407] on div "lululemon Wundermost Ultra-Soft Nulu Spaghetti-Strap Cami Tank Top prod11680340…" at bounding box center [414, 328] width 460 height 417
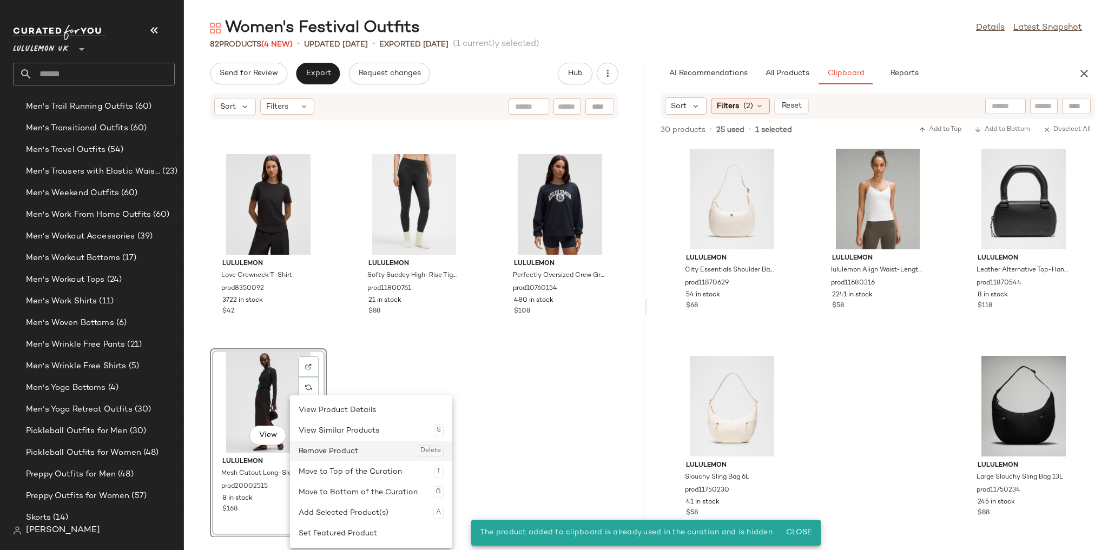
click at [338, 446] on div "Remove Product Delete" at bounding box center [371, 451] width 145 height 21
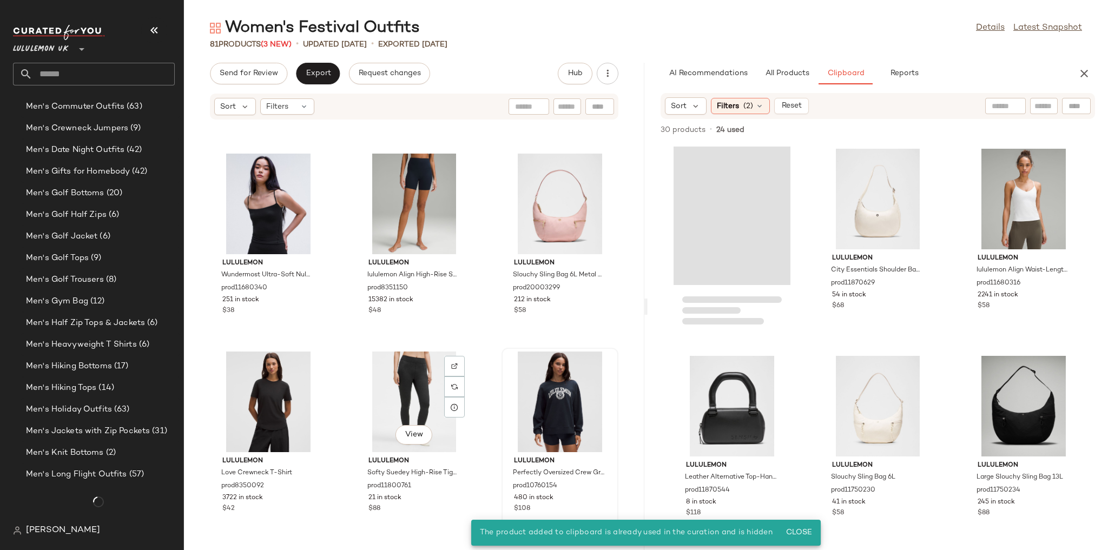
scroll to position [1781, 0]
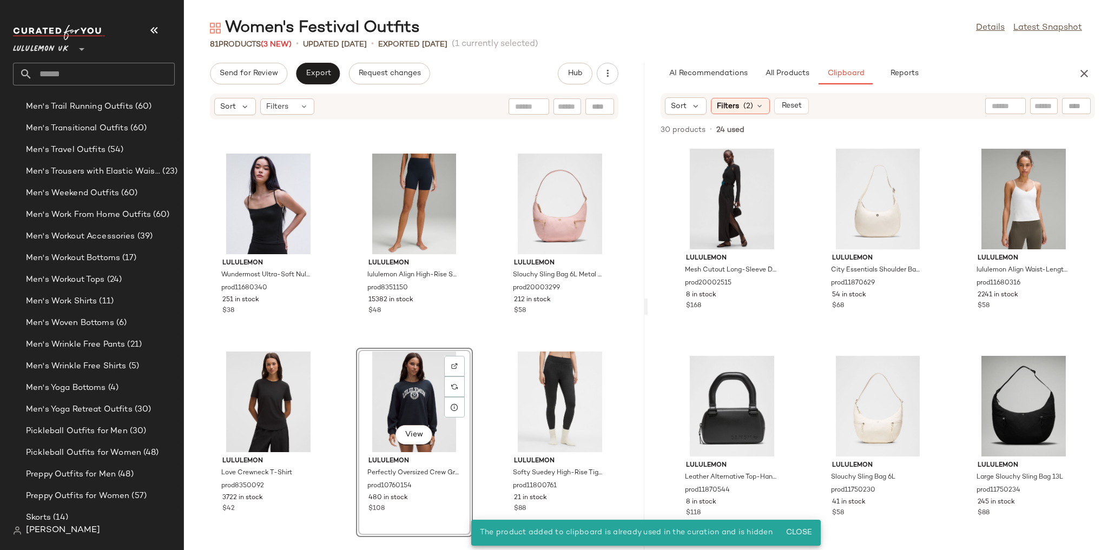
click at [487, 333] on div "lululemon Hold Tight Straight-Hem Cropped T-Shirt prod11710060 359 in stock $48…" at bounding box center [414, 328] width 460 height 417
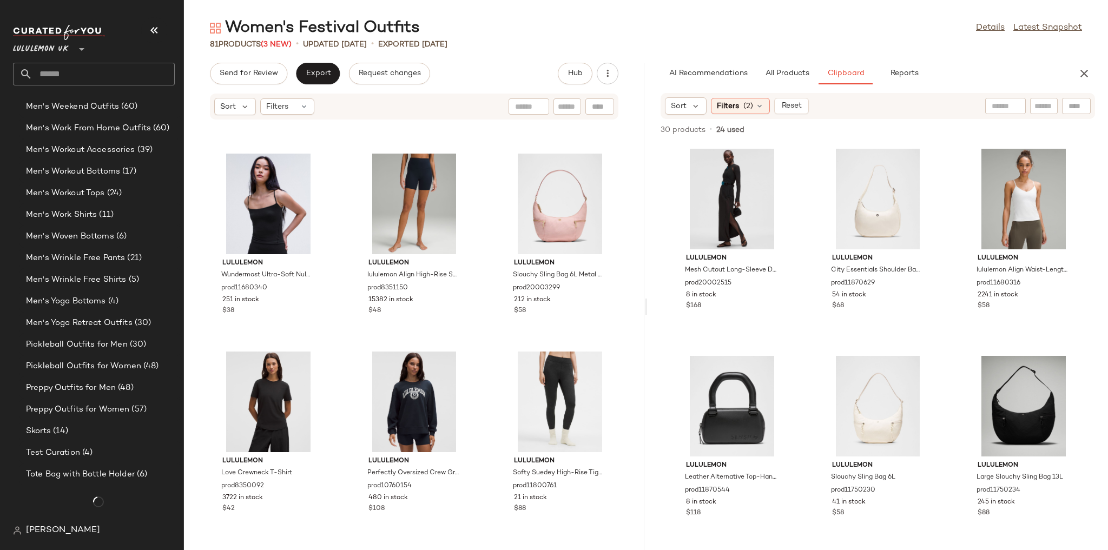
scroll to position [2938, 0]
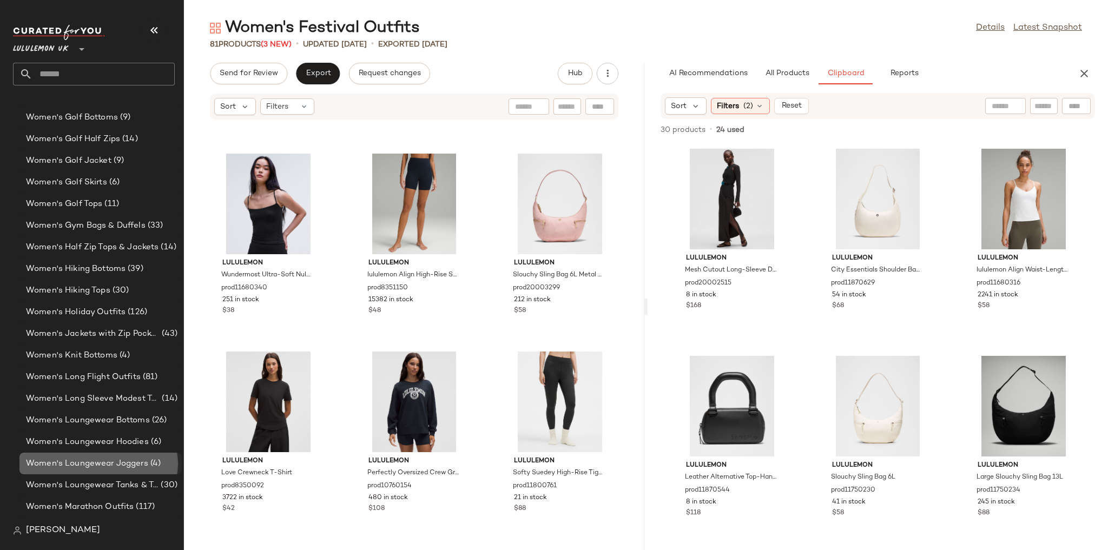
click at [113, 459] on span "Women's Loungewear Joggers" at bounding box center [87, 464] width 122 height 12
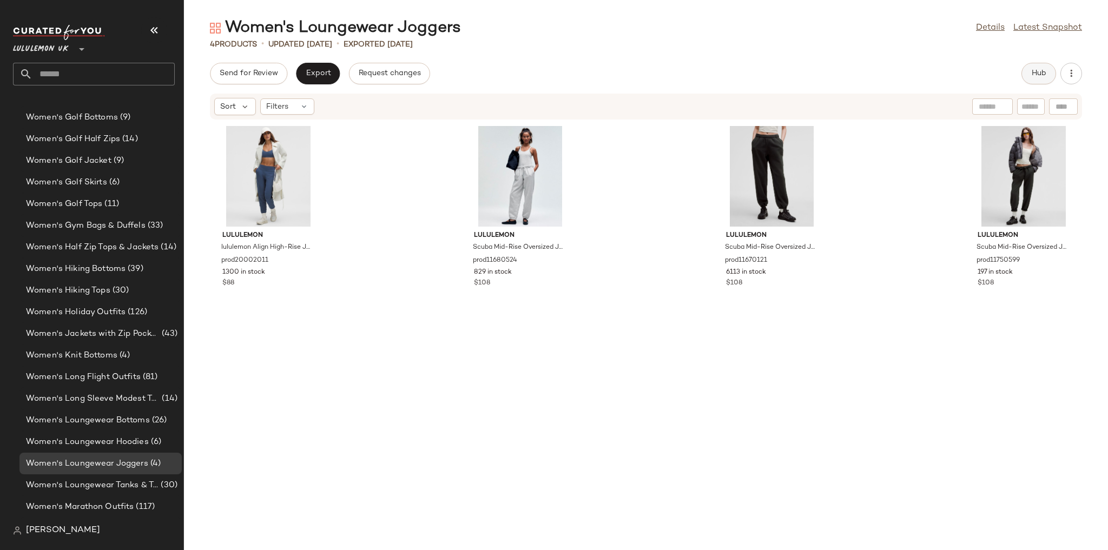
click at [1045, 76] on span "Hub" at bounding box center [1038, 73] width 15 height 9
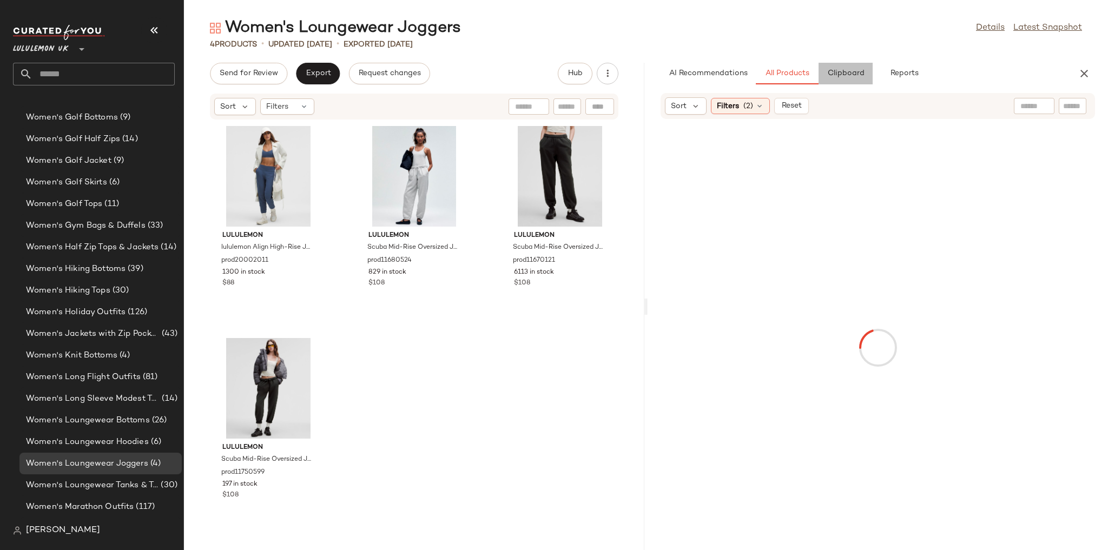
click at [853, 71] on span "Clipboard" at bounding box center [845, 73] width 37 height 9
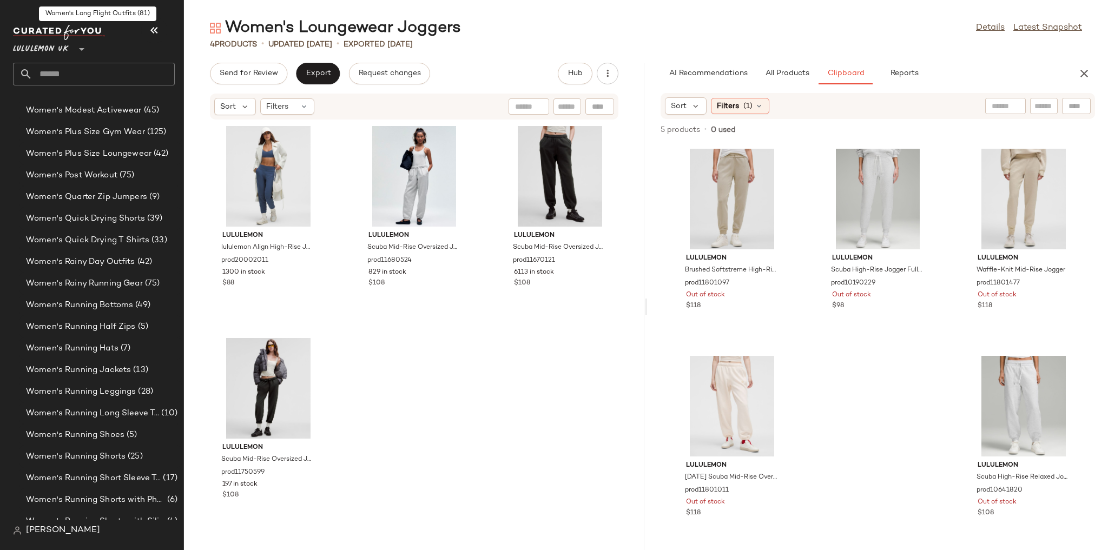
scroll to position [3371, 0]
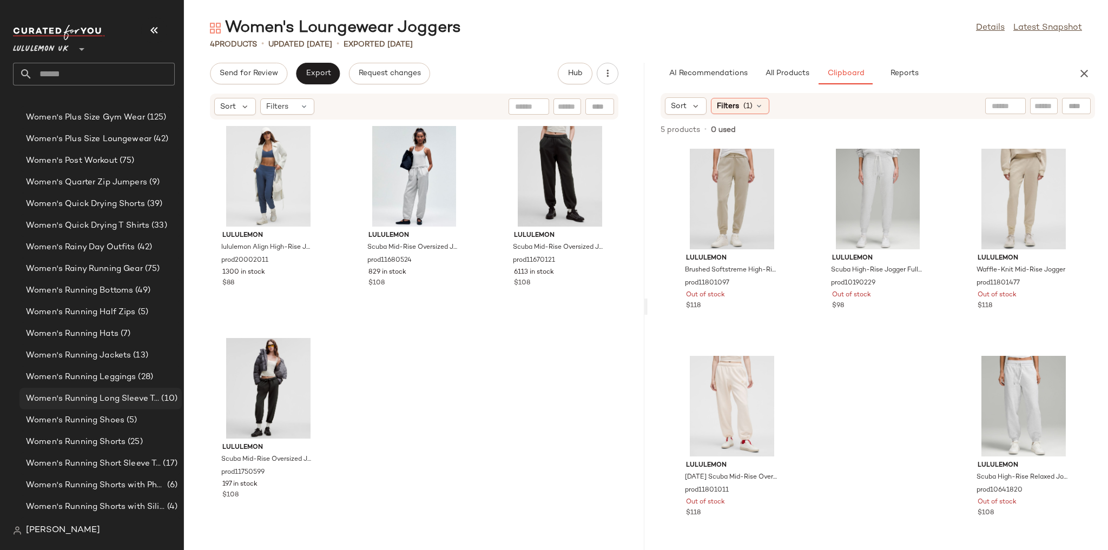
click at [117, 396] on span "Women's Running Long Sleeve Tops" at bounding box center [92, 399] width 133 height 12
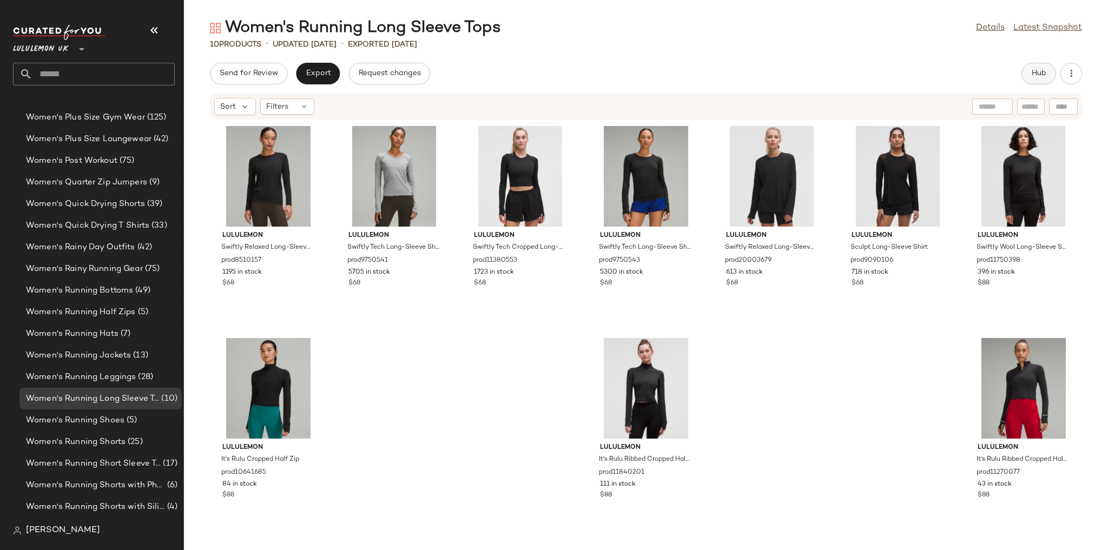
click at [1028, 74] on button "Hub" at bounding box center [1038, 74] width 35 height 22
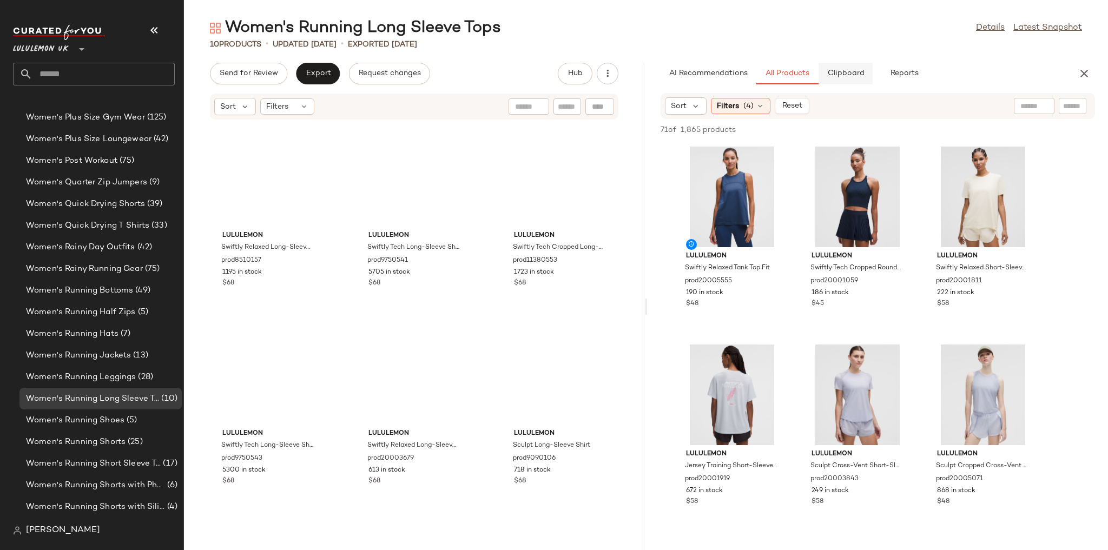
click at [859, 68] on button "Clipboard" at bounding box center [846, 74] width 54 height 22
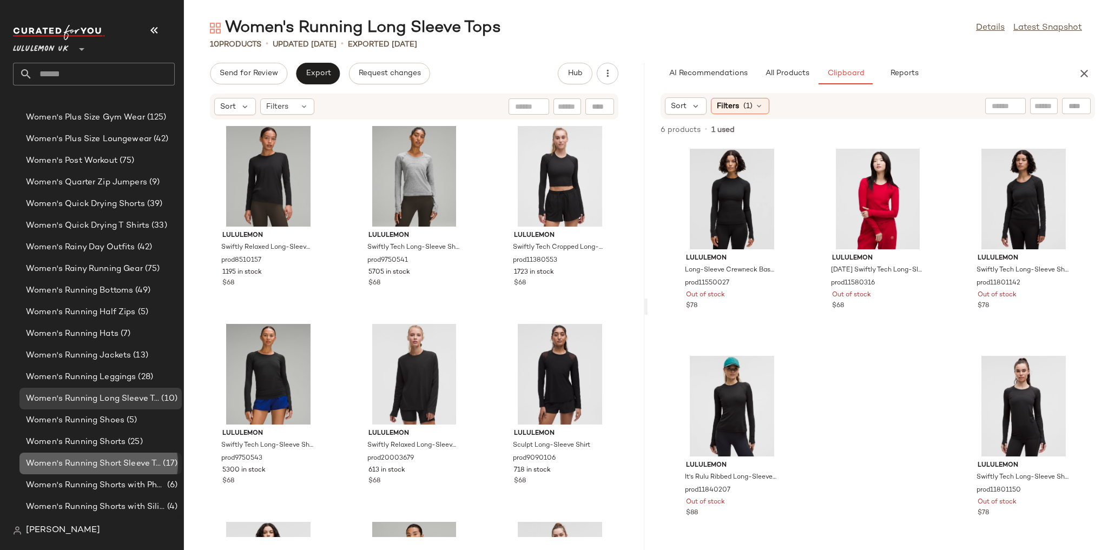
click at [142, 469] on span "Women's Running Short Sleeve Tops" at bounding box center [93, 464] width 135 height 12
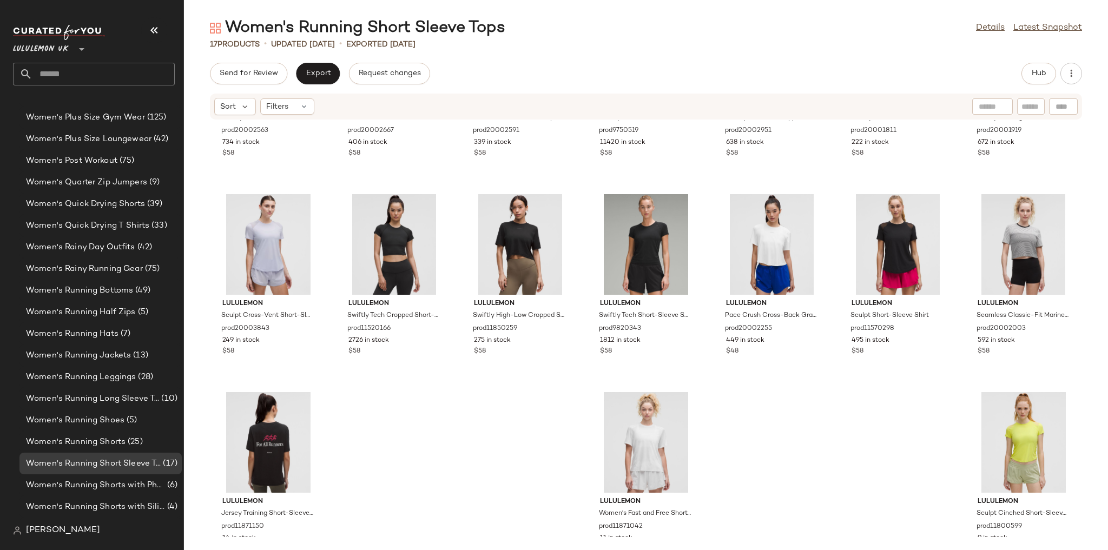
scroll to position [170, 0]
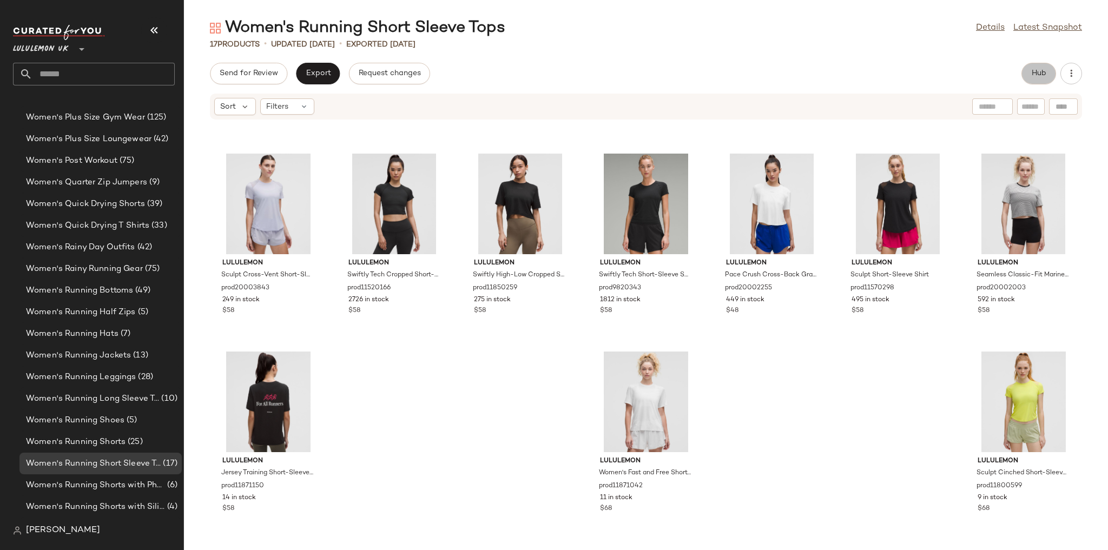
click at [1032, 74] on span "Hub" at bounding box center [1038, 73] width 15 height 9
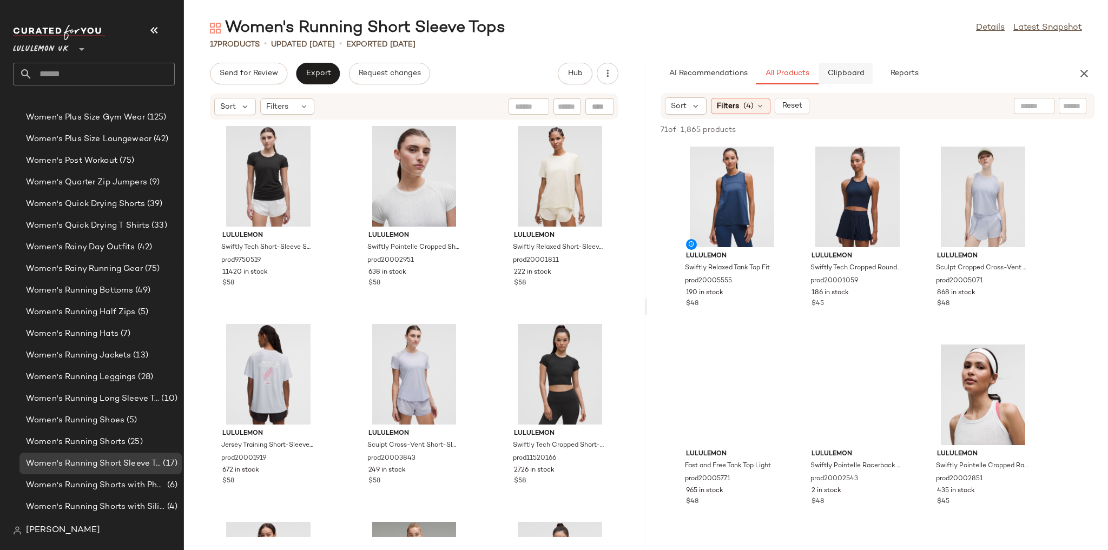
click at [862, 74] on span "Clipboard" at bounding box center [845, 73] width 37 height 9
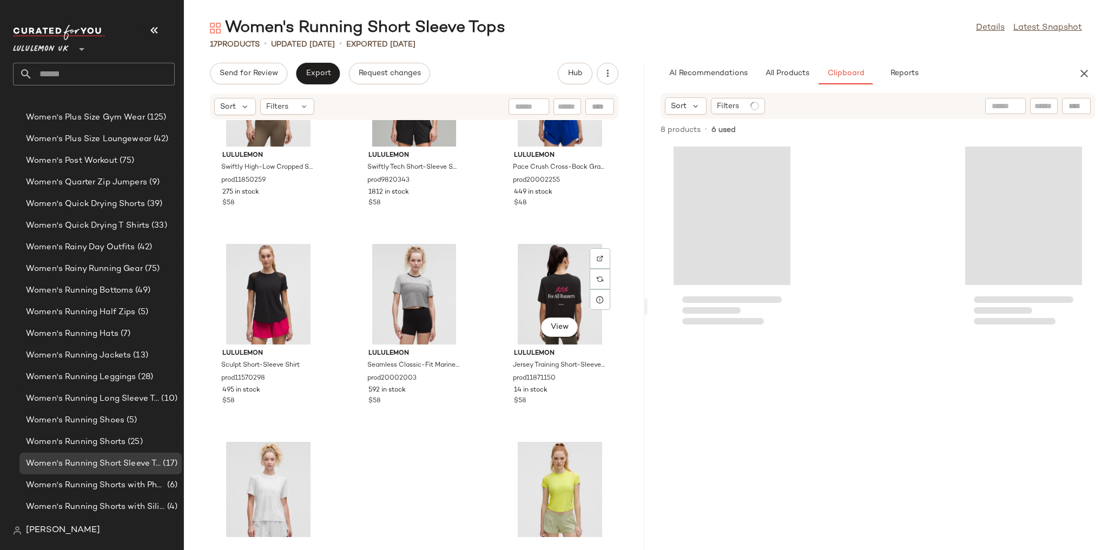
scroll to position [773, 0]
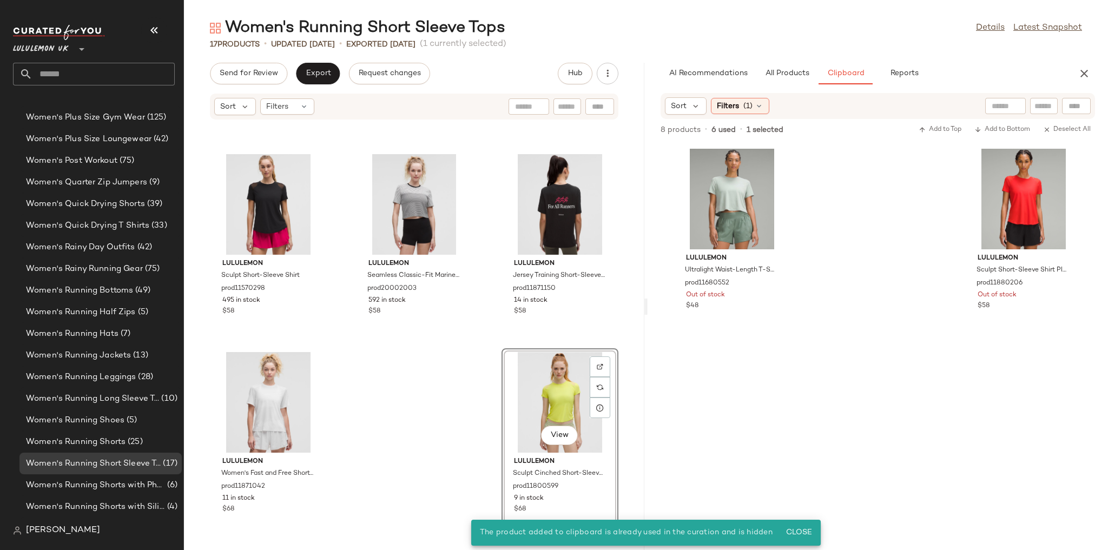
click at [397, 432] on div "lululemon Swiftly High-Low Cropped Short-Sleeve Shirt prod11850259 275 in stock…" at bounding box center [414, 328] width 460 height 417
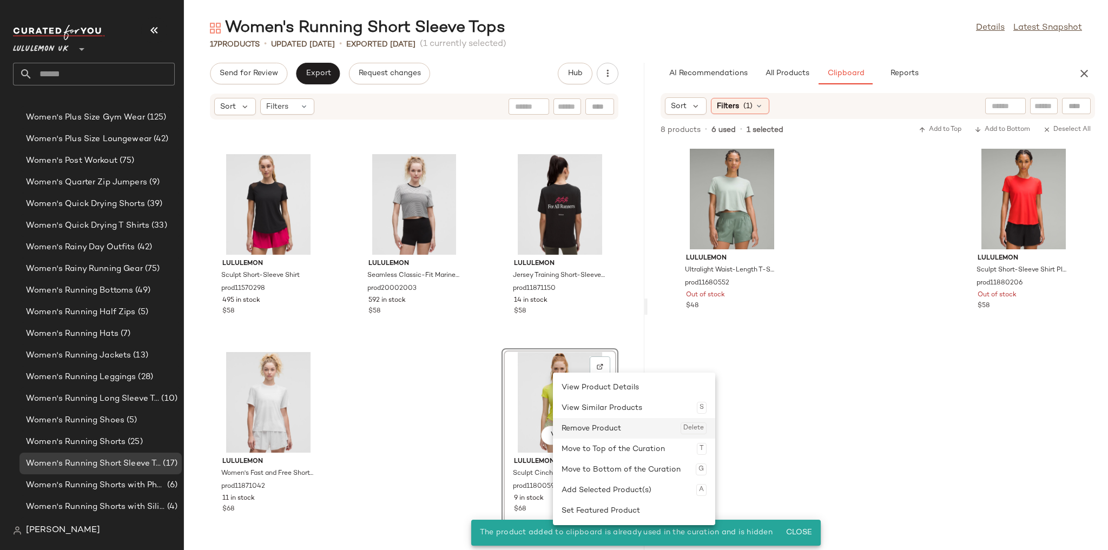
click at [574, 426] on div "Remove Product Delete" at bounding box center [634, 428] width 145 height 21
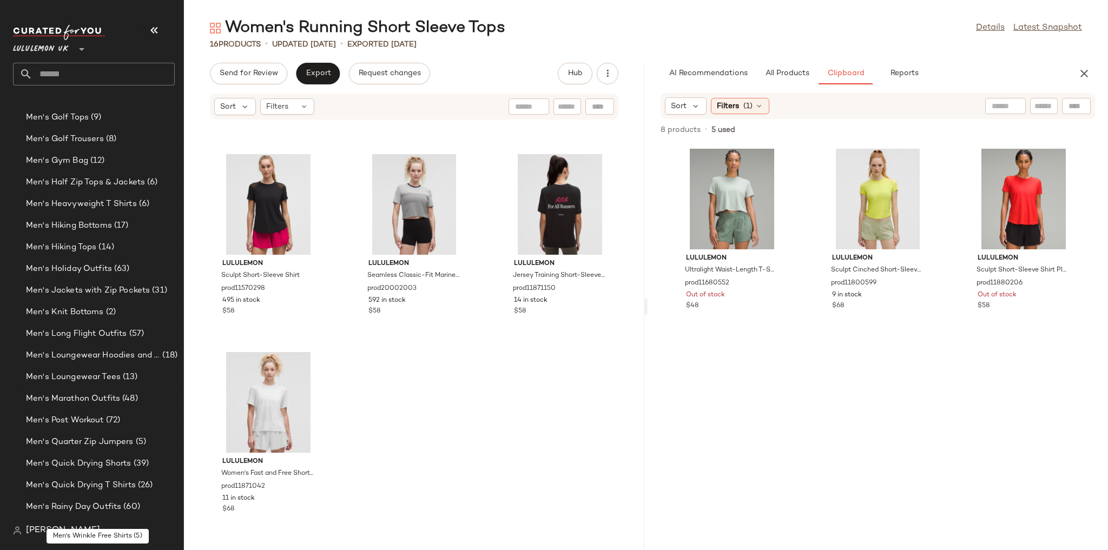
scroll to position [861, 0]
click at [116, 181] on div "Men's Golf Tops (9)" at bounding box center [100, 182] width 155 height 12
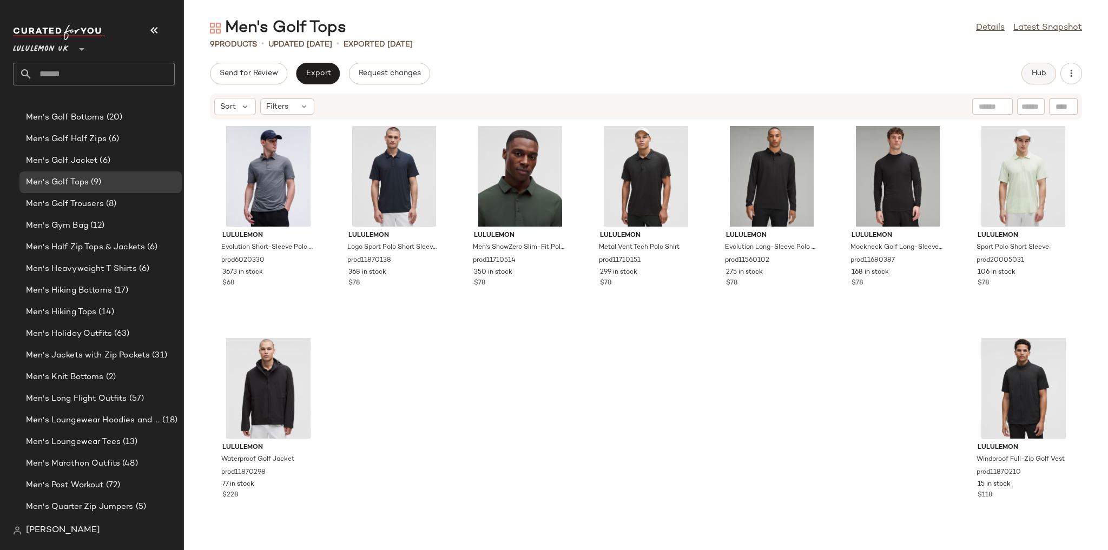
click at [1041, 75] on span "Hub" at bounding box center [1038, 73] width 15 height 9
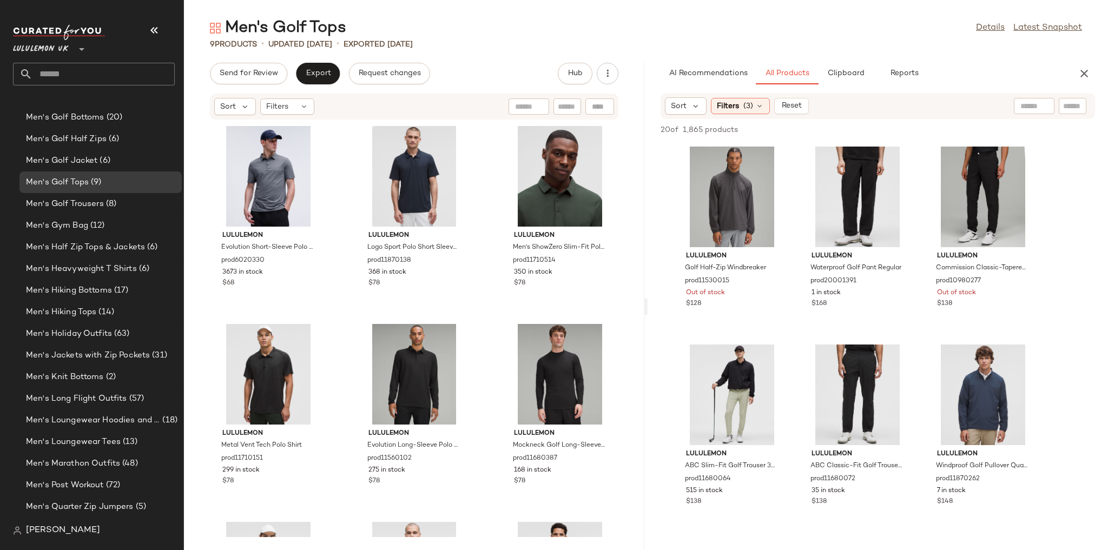
click at [845, 84] on div "AI Recommendations All Products Clipboard Reports Sort Filters (3) Reset 20 of …" at bounding box center [878, 306] width 460 height 487
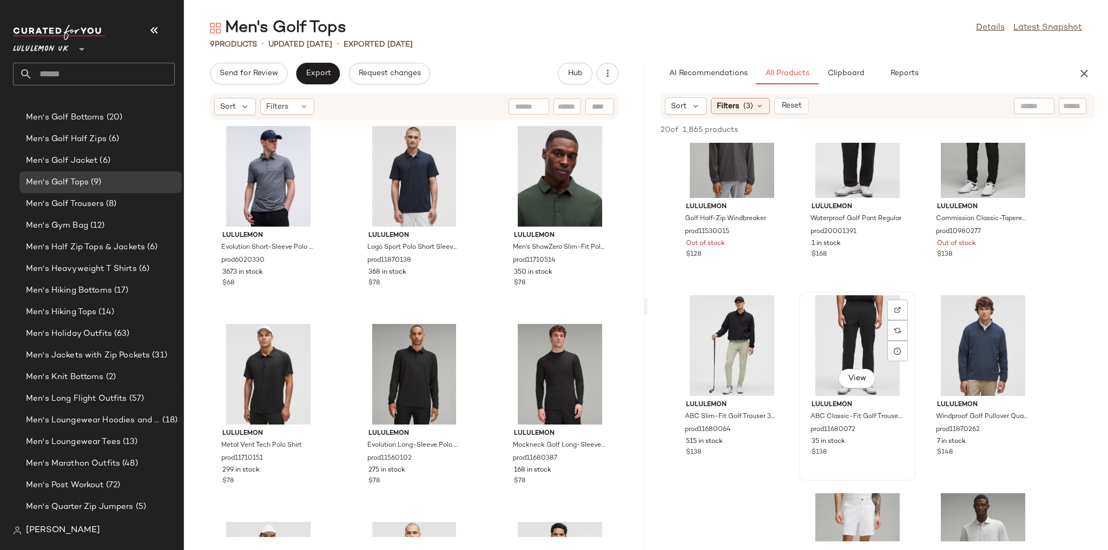
scroll to position [173, 0]
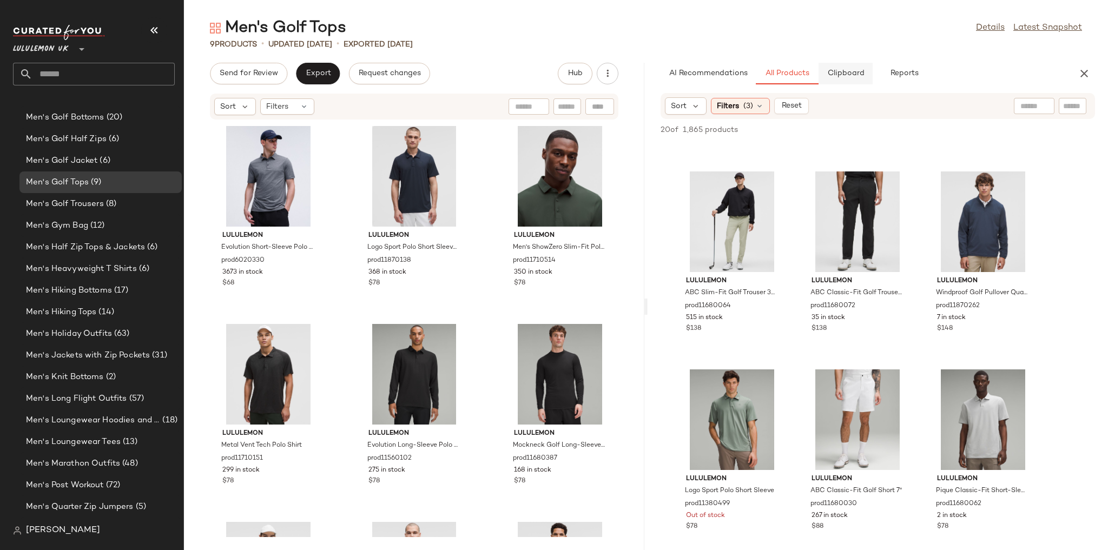
click at [846, 74] on span "Clipboard" at bounding box center [845, 73] width 37 height 9
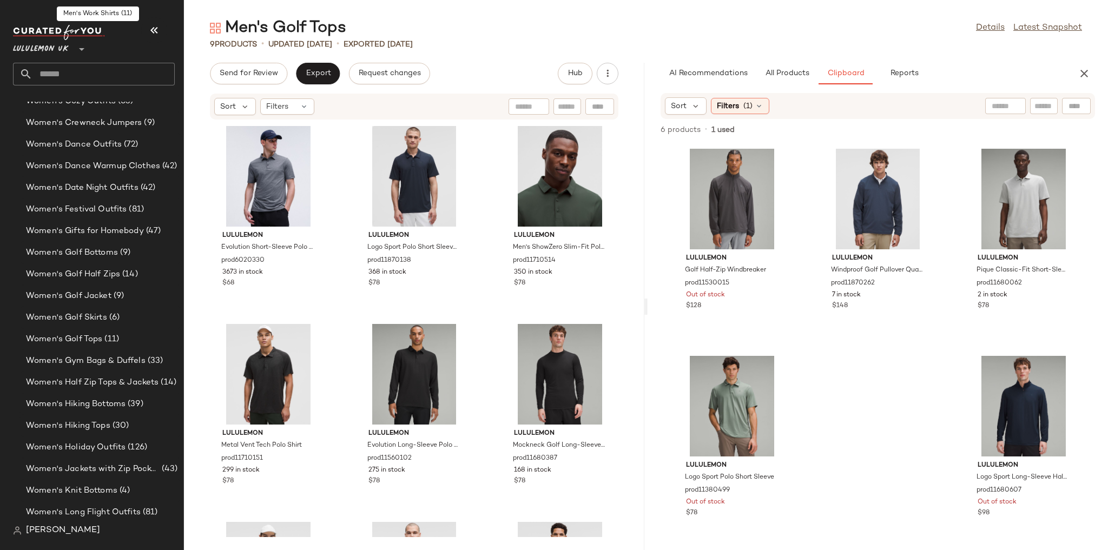
scroll to position [2808, 0]
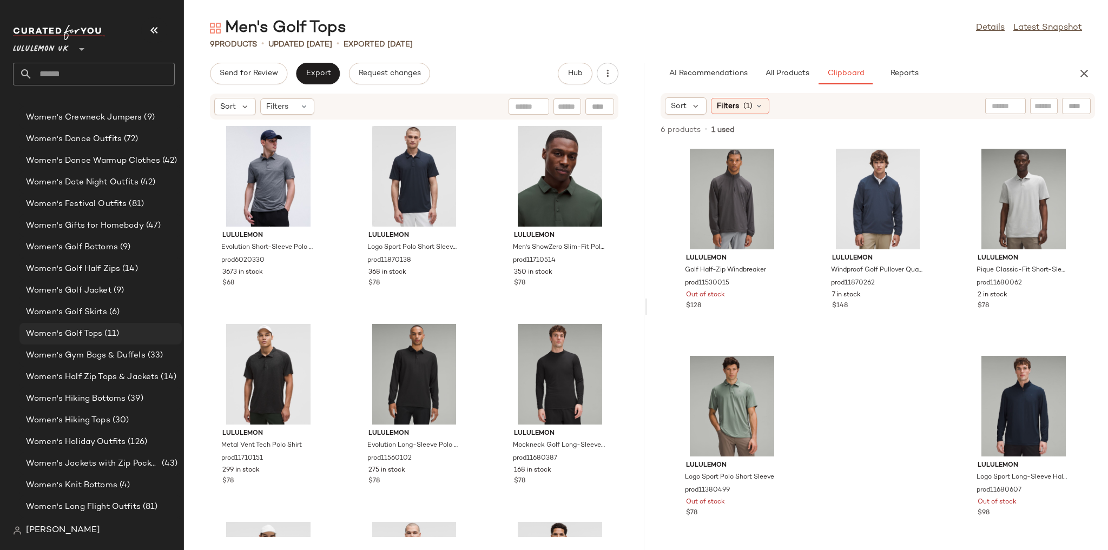
click at [115, 327] on div "Women's Golf Tops (11)" at bounding box center [100, 334] width 162 height 22
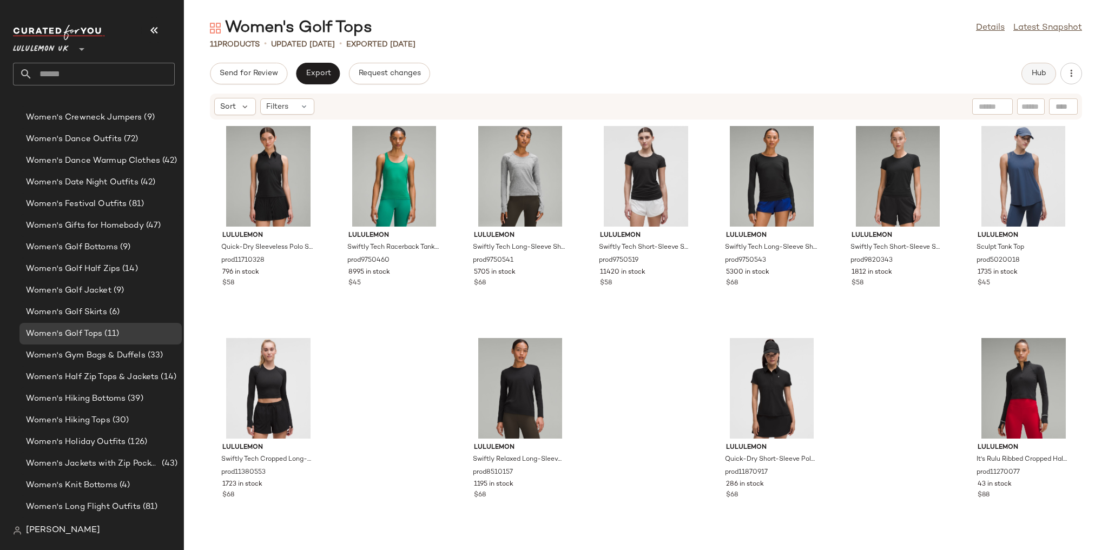
click at [1041, 80] on button "Hub" at bounding box center [1038, 74] width 35 height 22
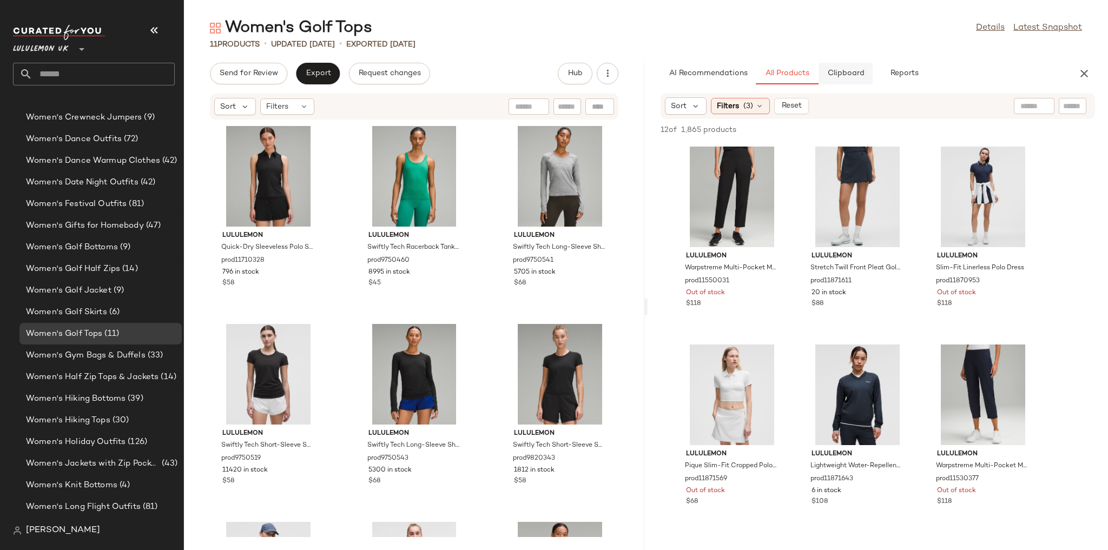
click at [846, 80] on button "Clipboard" at bounding box center [846, 74] width 54 height 22
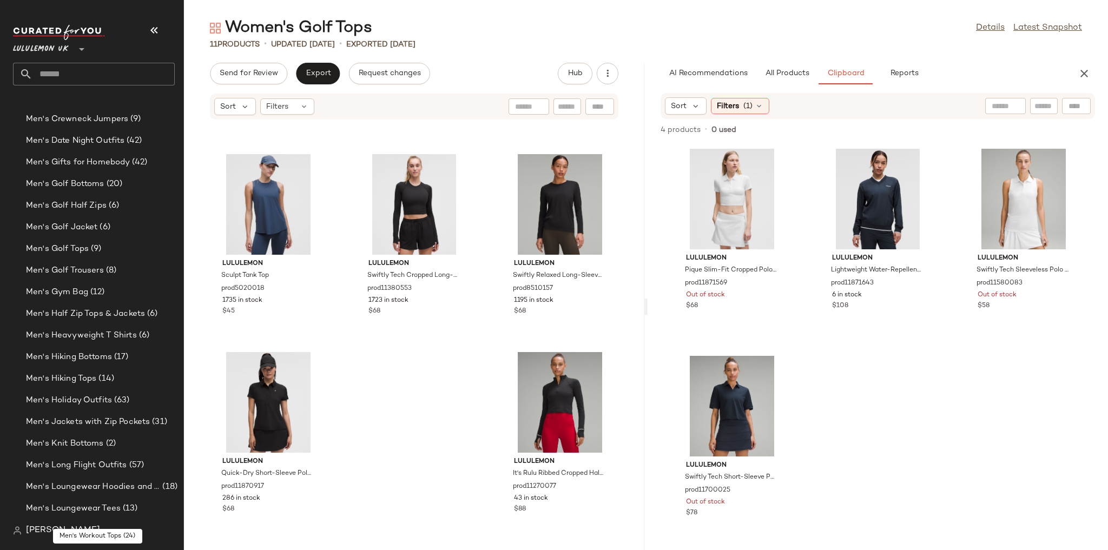
scroll to position [774, 0]
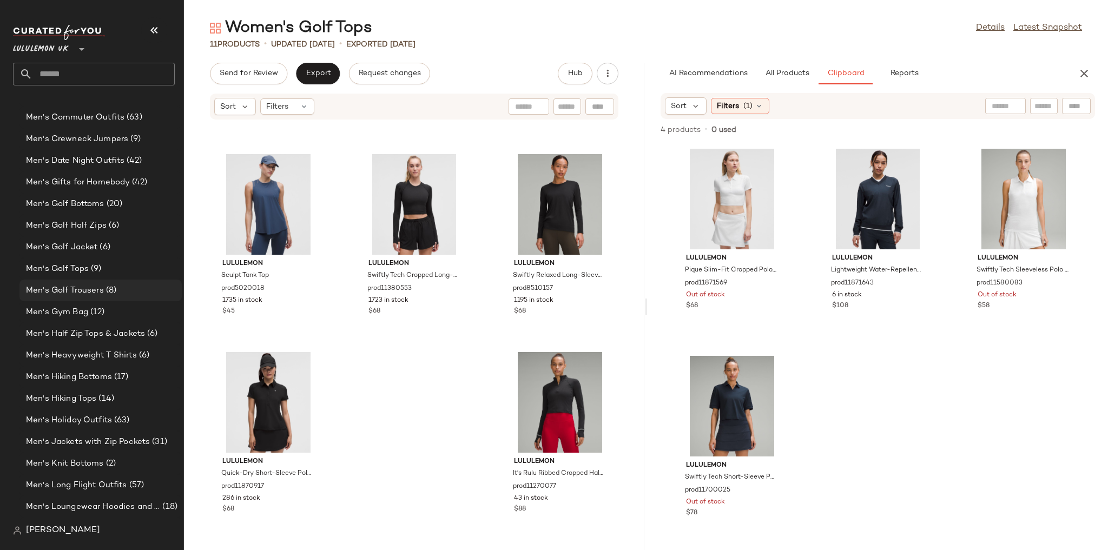
click at [130, 282] on div "Men's Golf Trousers (8)" at bounding box center [100, 291] width 162 height 22
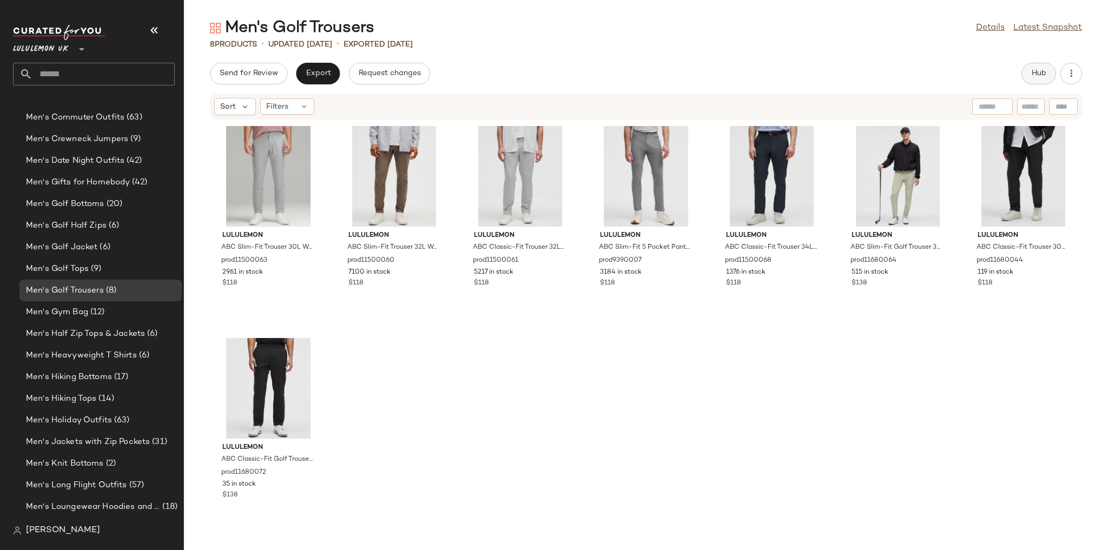
click at [1046, 77] on span "Hub" at bounding box center [1038, 73] width 15 height 9
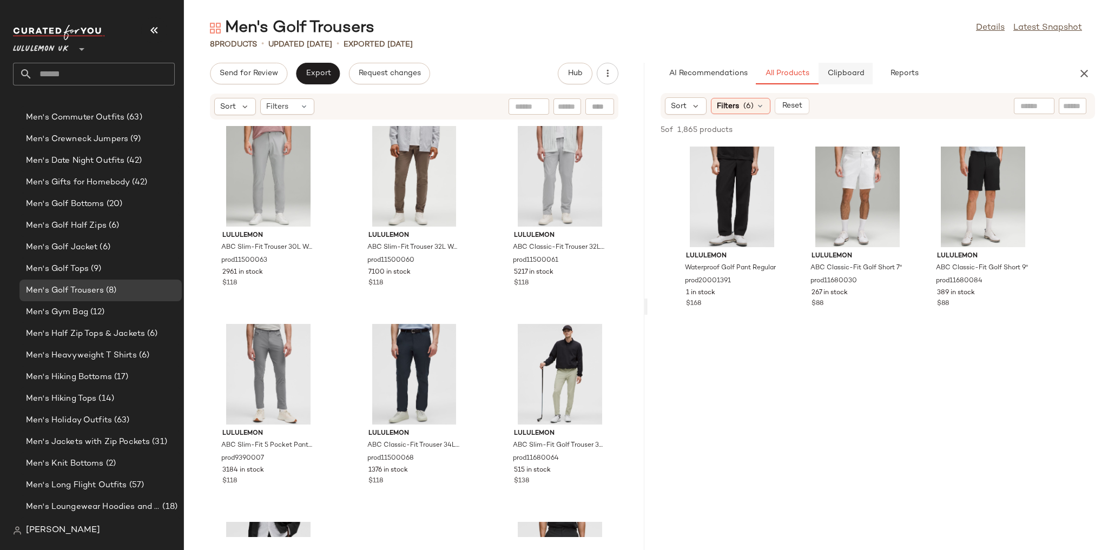
click at [863, 69] on span "Clipboard" at bounding box center [845, 73] width 37 height 9
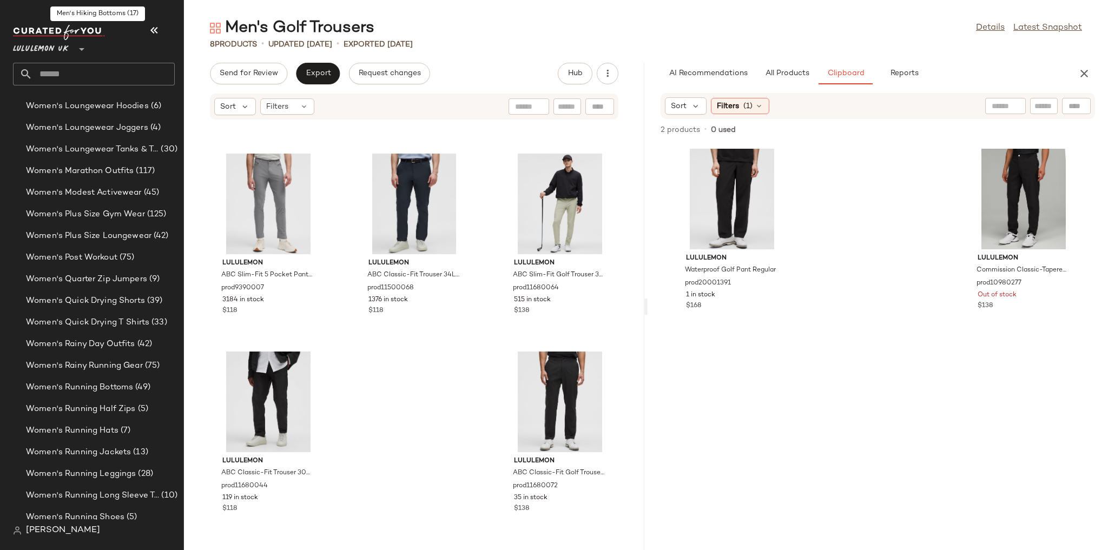
scroll to position [3285, 0]
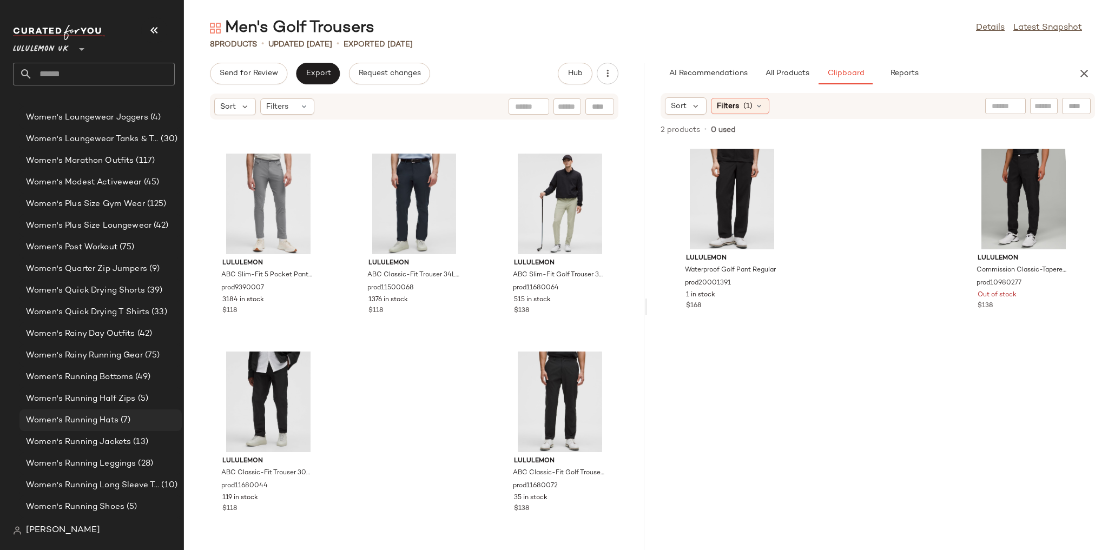
click at [130, 418] on div "Women's Running Hats (7)" at bounding box center [100, 420] width 155 height 12
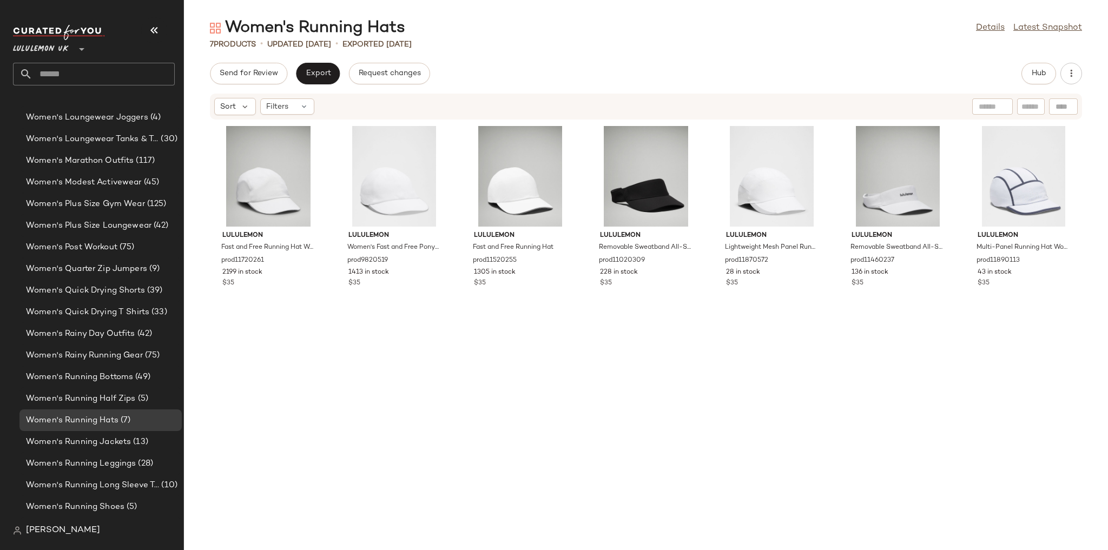
click at [1016, 80] on div "Send for Review Export Request changes Hub" at bounding box center [646, 74] width 872 height 22
click at [1032, 75] on span "Hub" at bounding box center [1038, 73] width 15 height 9
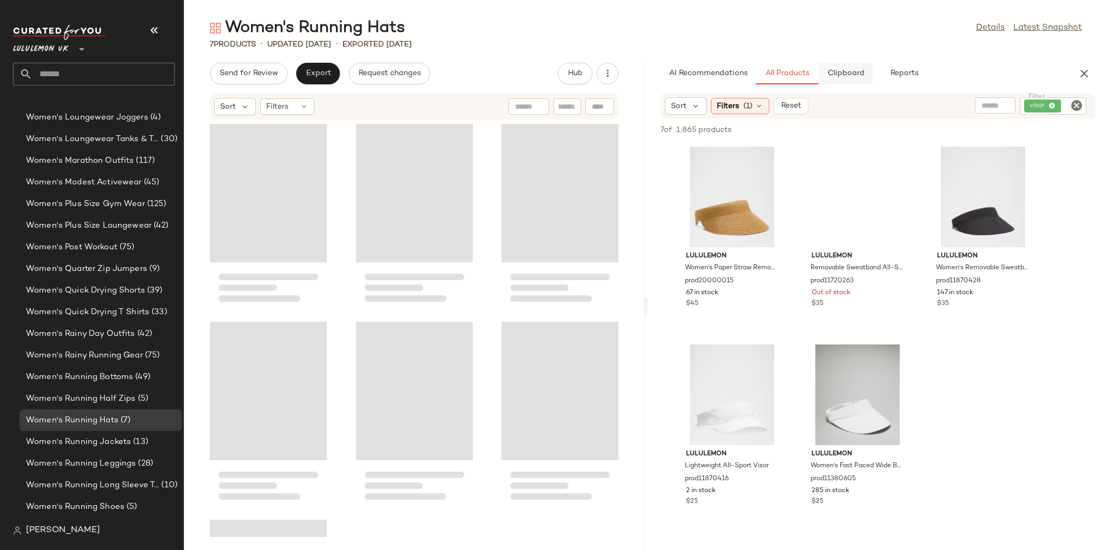
click at [840, 74] on span "Clipboard" at bounding box center [845, 73] width 37 height 9
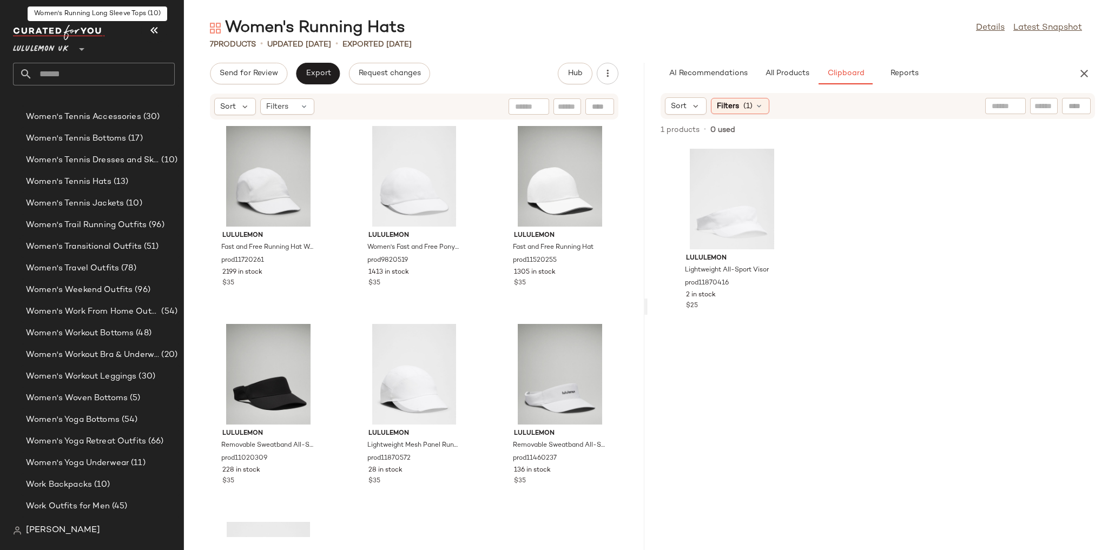
scroll to position [3932, 0]
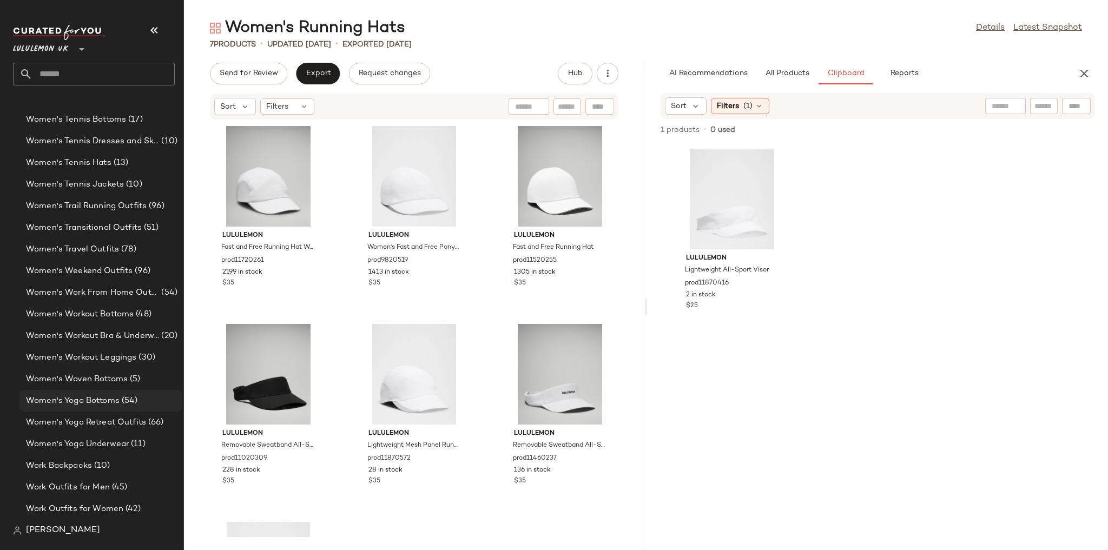
click at [120, 407] on span "(54)" at bounding box center [129, 401] width 18 height 12
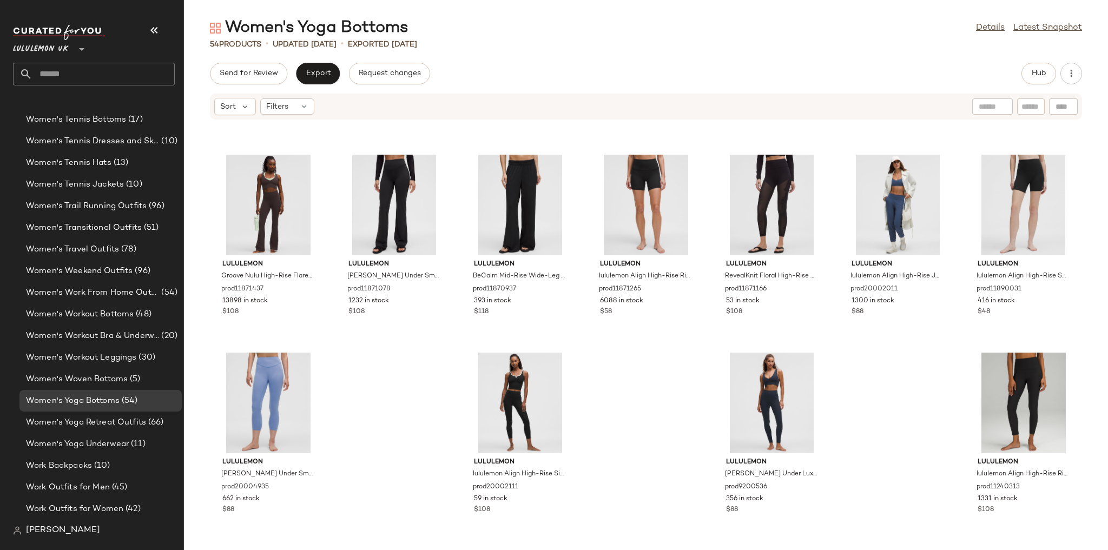
scroll to position [1367, 0]
click at [1051, 67] on button "Hub" at bounding box center [1038, 74] width 35 height 22
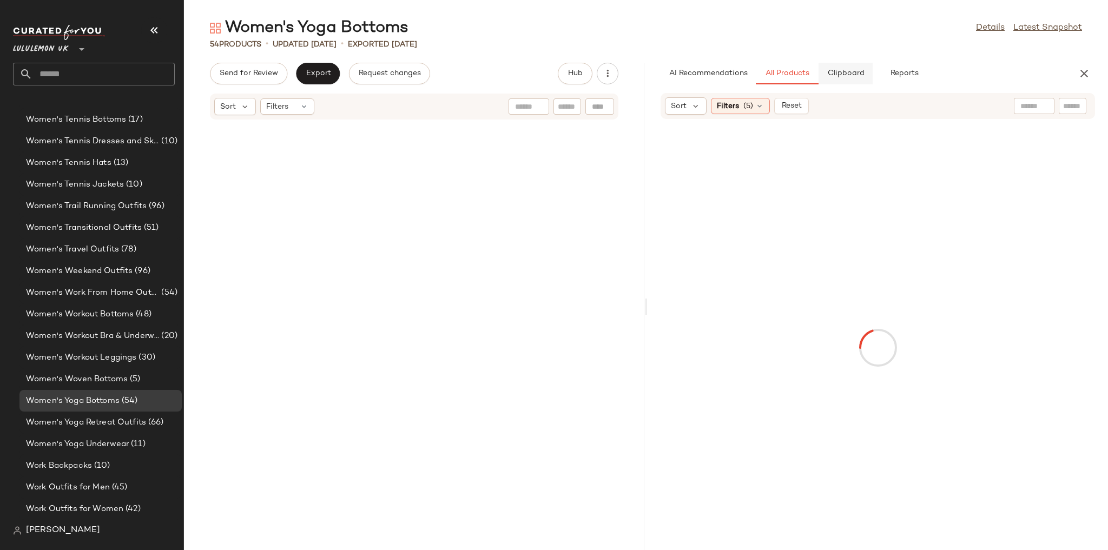
click at [846, 72] on span "Clipboard" at bounding box center [845, 73] width 37 height 9
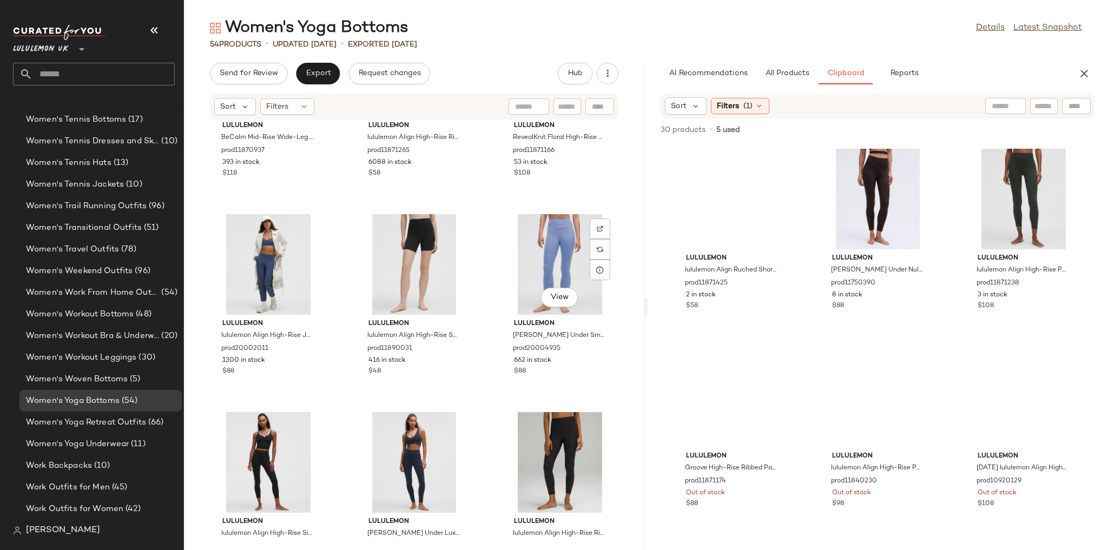
scroll to position [3149, 0]
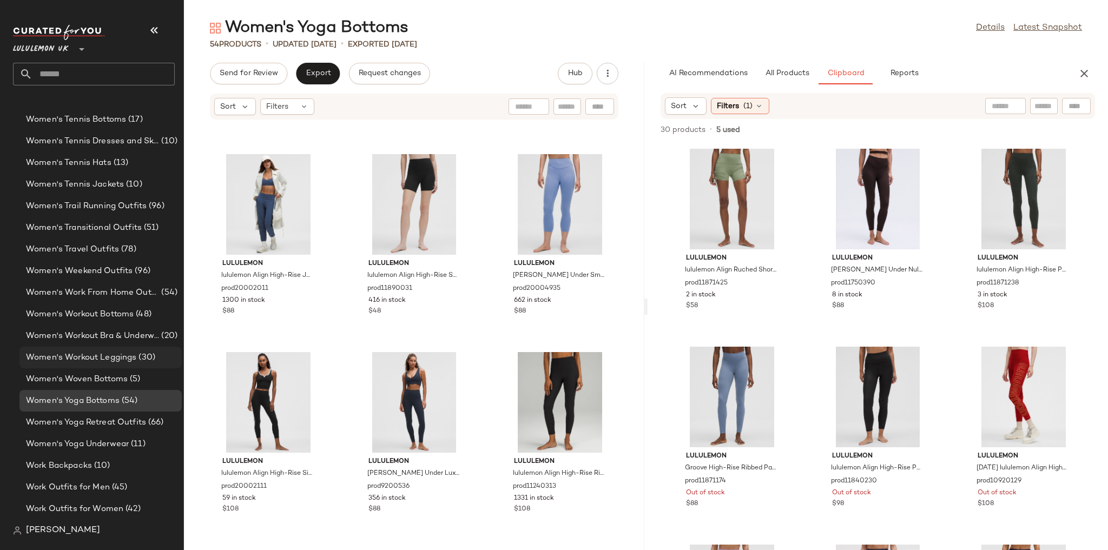
click at [100, 360] on span "Women's Workout Leggings" at bounding box center [81, 358] width 110 height 12
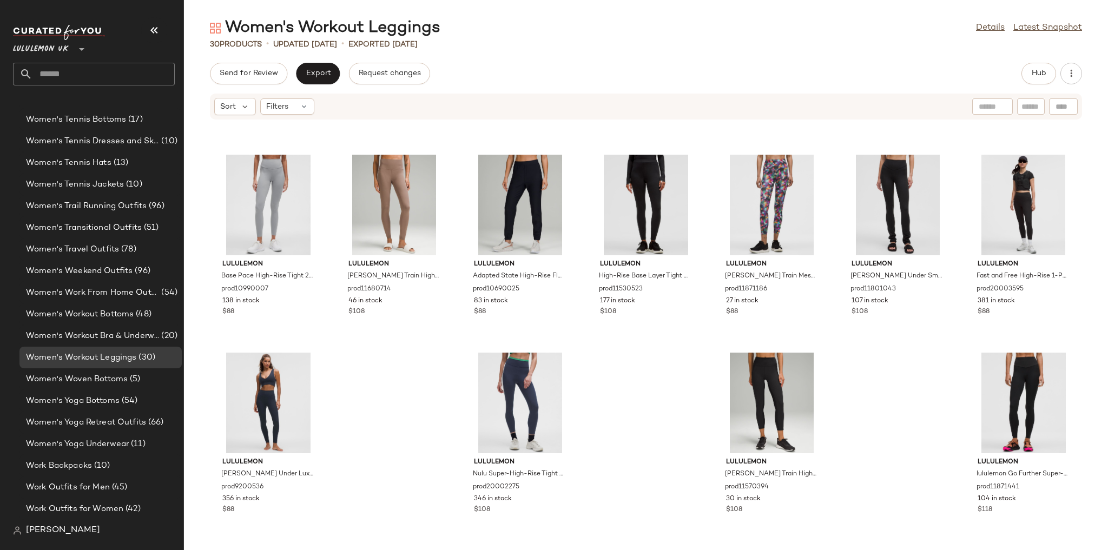
scroll to position [575, 0]
click at [1030, 74] on button "Hub" at bounding box center [1038, 74] width 35 height 22
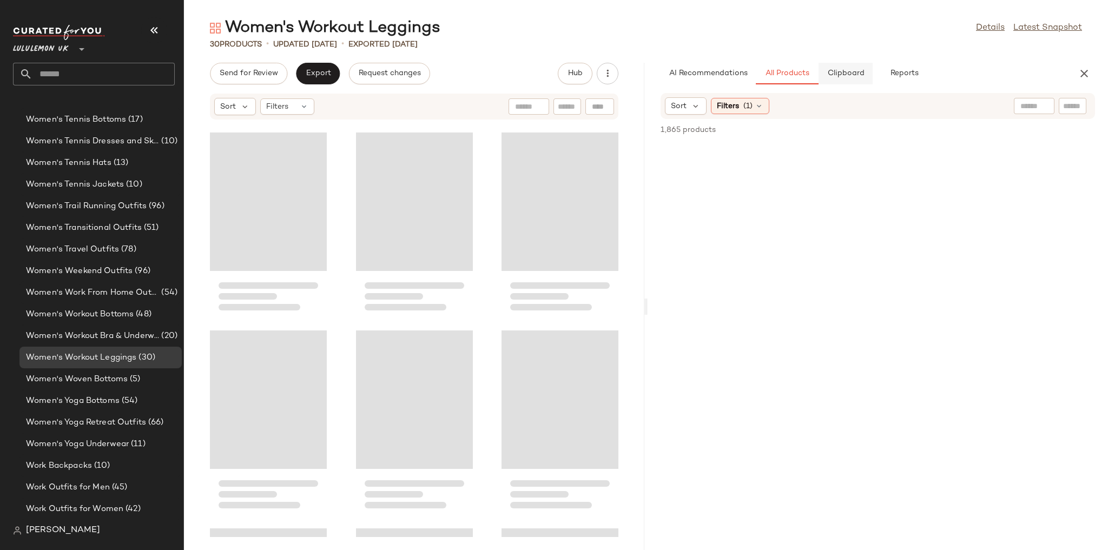
click at [831, 80] on button "Clipboard" at bounding box center [846, 74] width 54 height 22
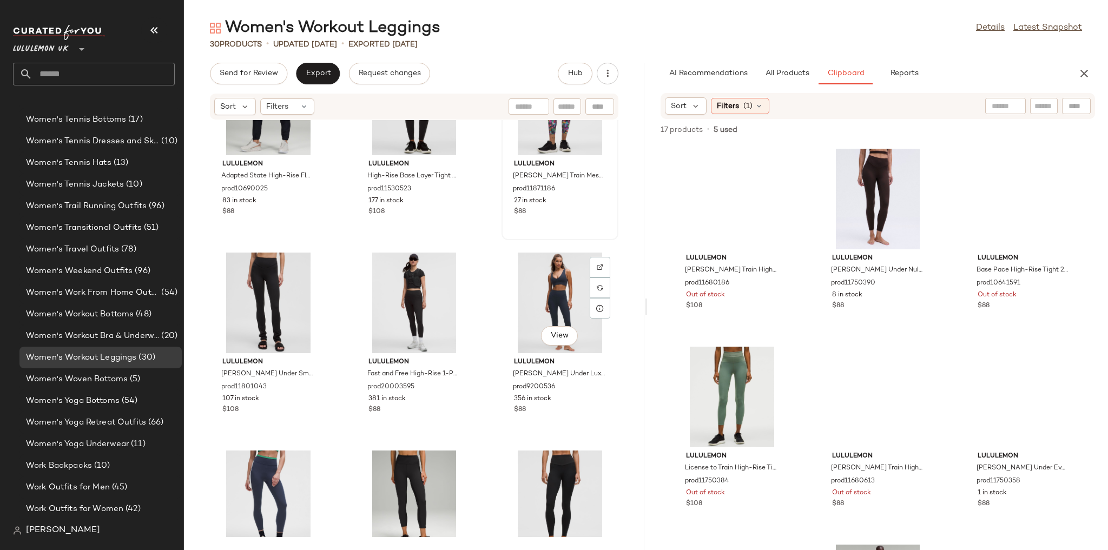
scroll to position [1565, 0]
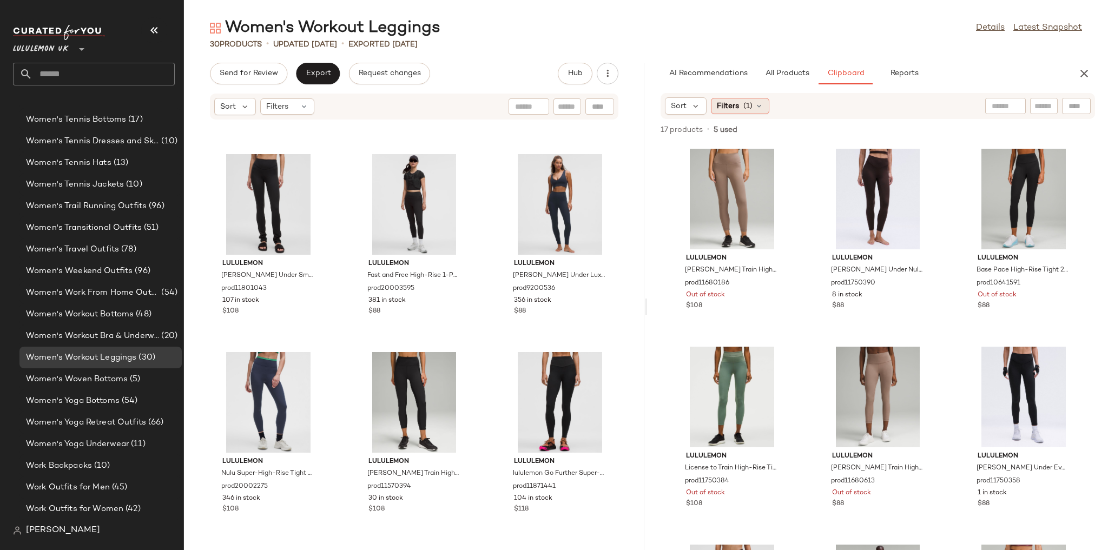
click at [766, 105] on div "Filters (1)" at bounding box center [740, 106] width 58 height 16
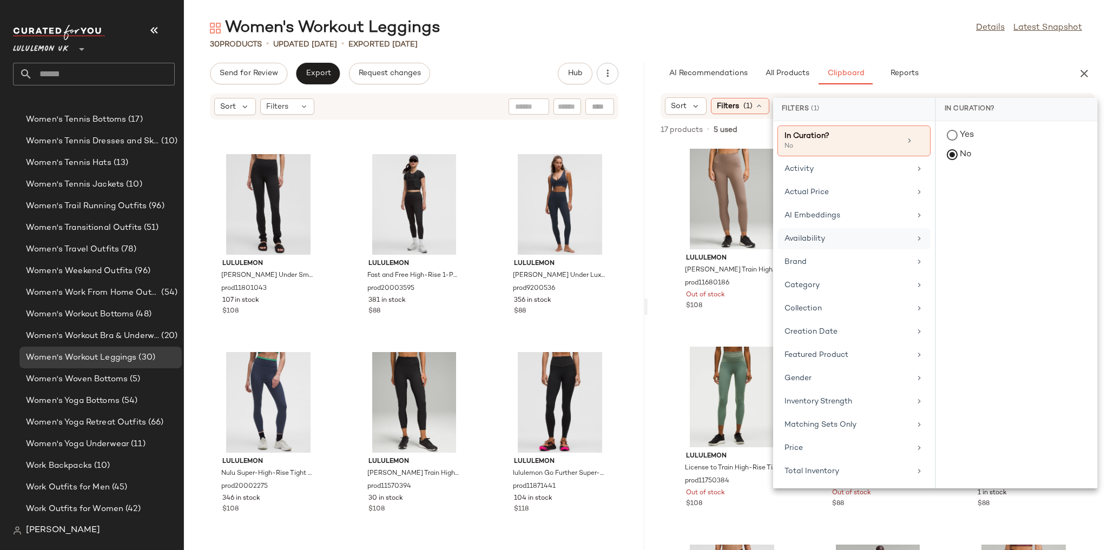
click at [812, 234] on div "Availability" at bounding box center [847, 238] width 126 height 11
click at [978, 189] on div "in_stock" at bounding box center [1016, 189] width 161 height 26
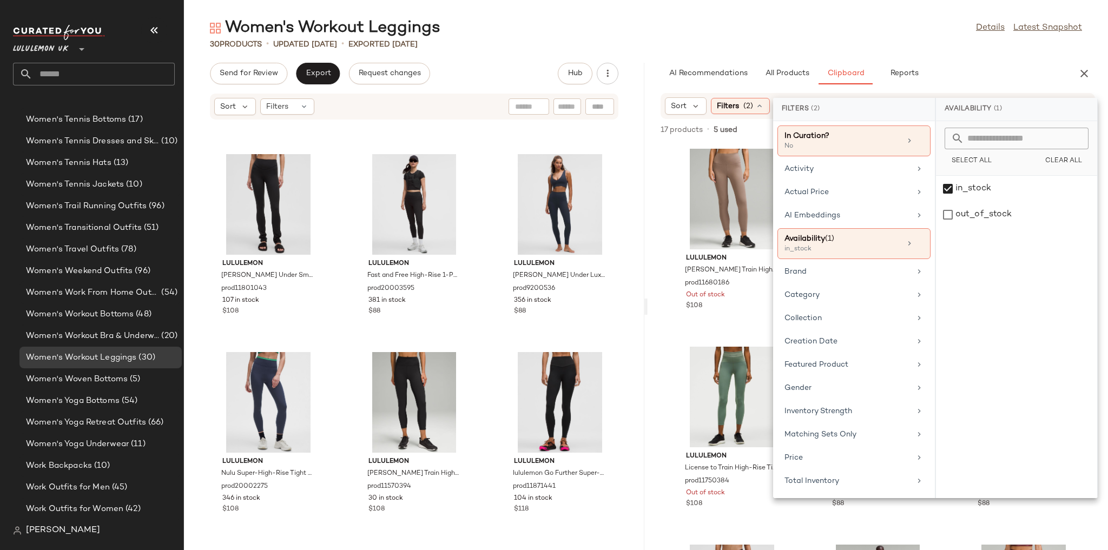
click at [883, 31] on div "Women's Workout Leggings Details Latest Snapshot" at bounding box center [646, 28] width 924 height 22
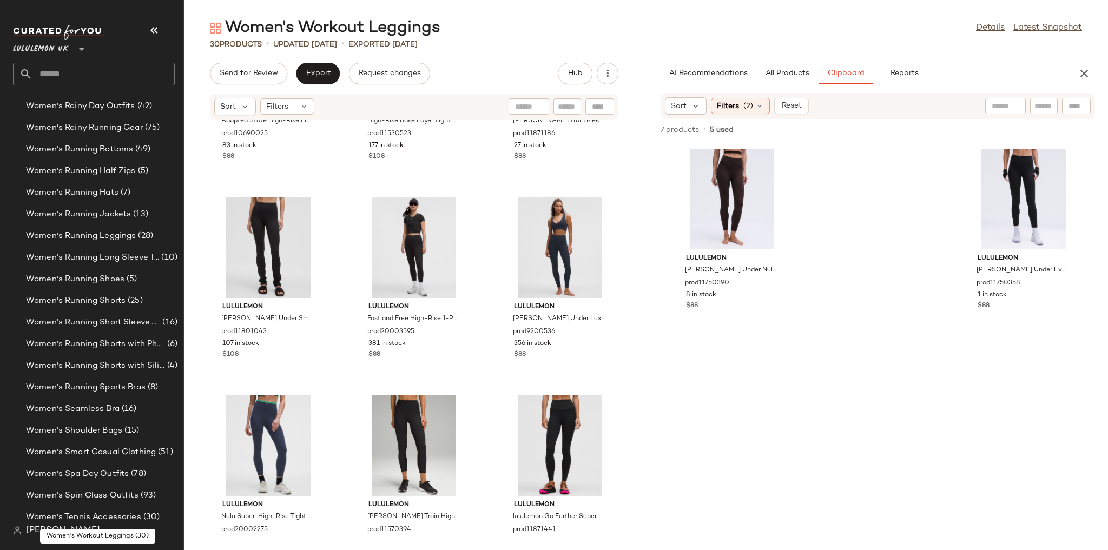
scroll to position [3499, 0]
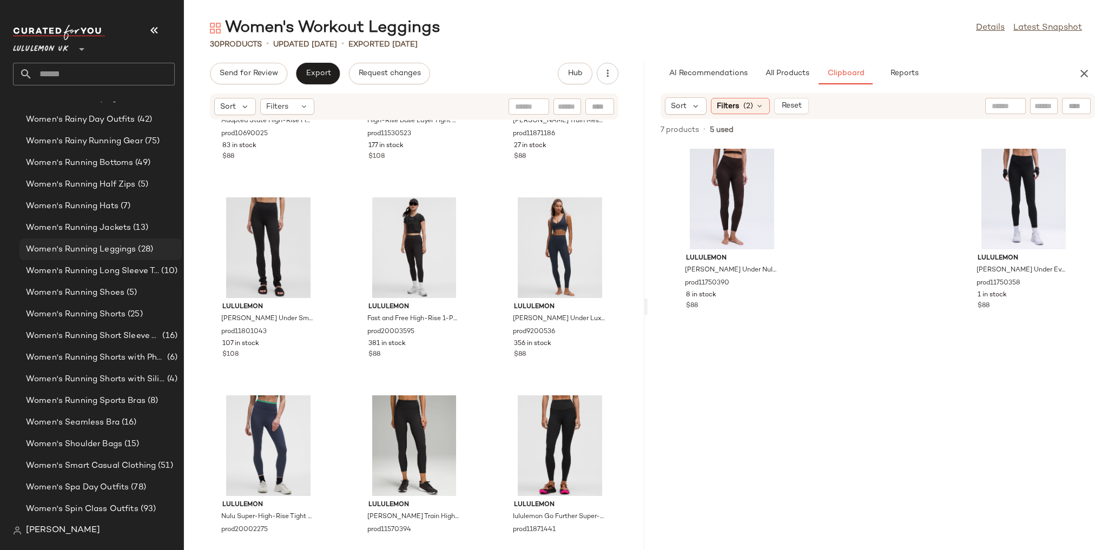
click at [114, 251] on span "Women's Running Leggings" at bounding box center [81, 249] width 110 height 12
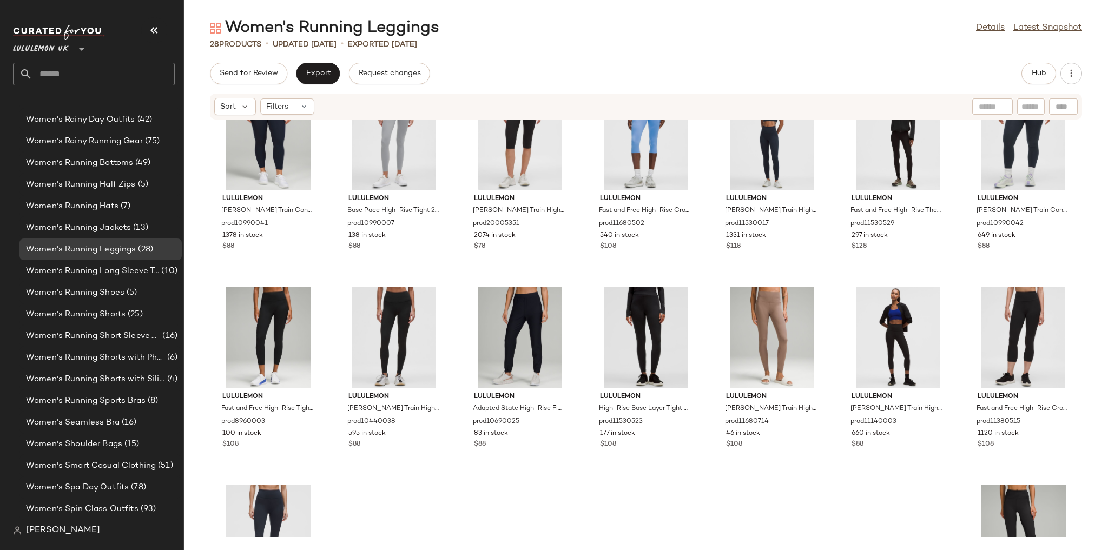
scroll to position [575, 0]
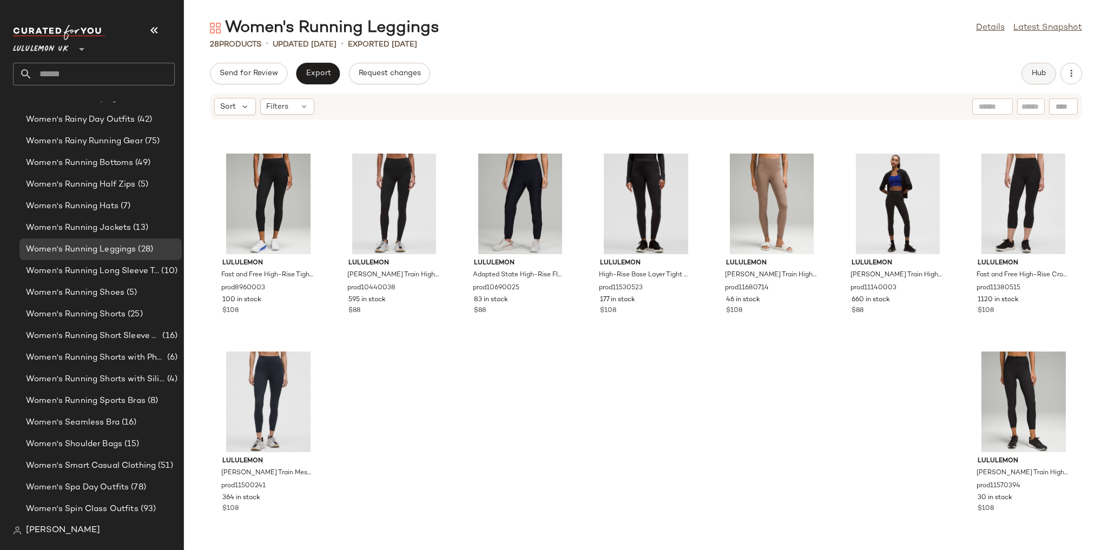
click at [1028, 76] on button "Hub" at bounding box center [1038, 74] width 35 height 22
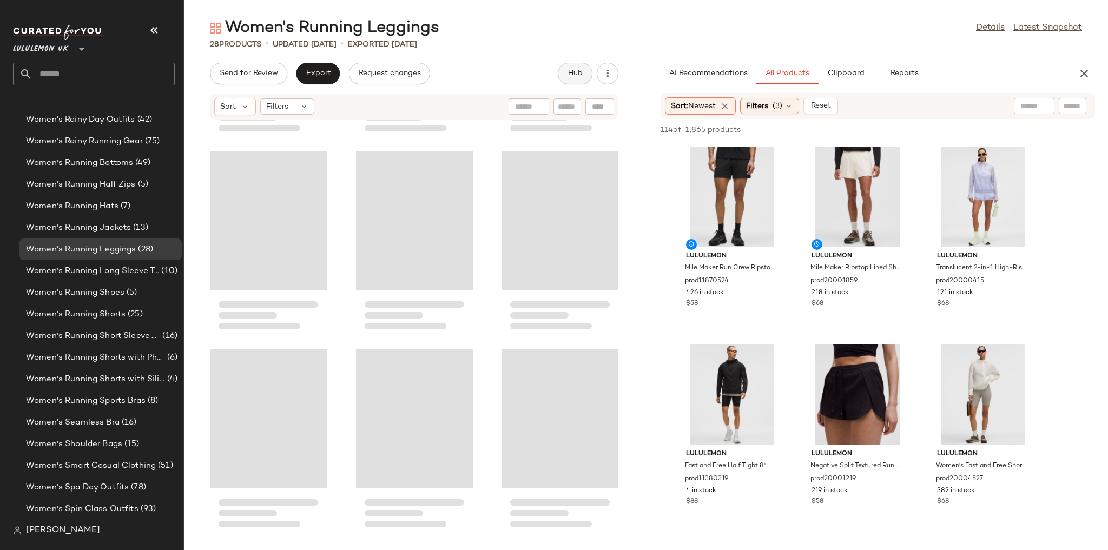
scroll to position [990, 0]
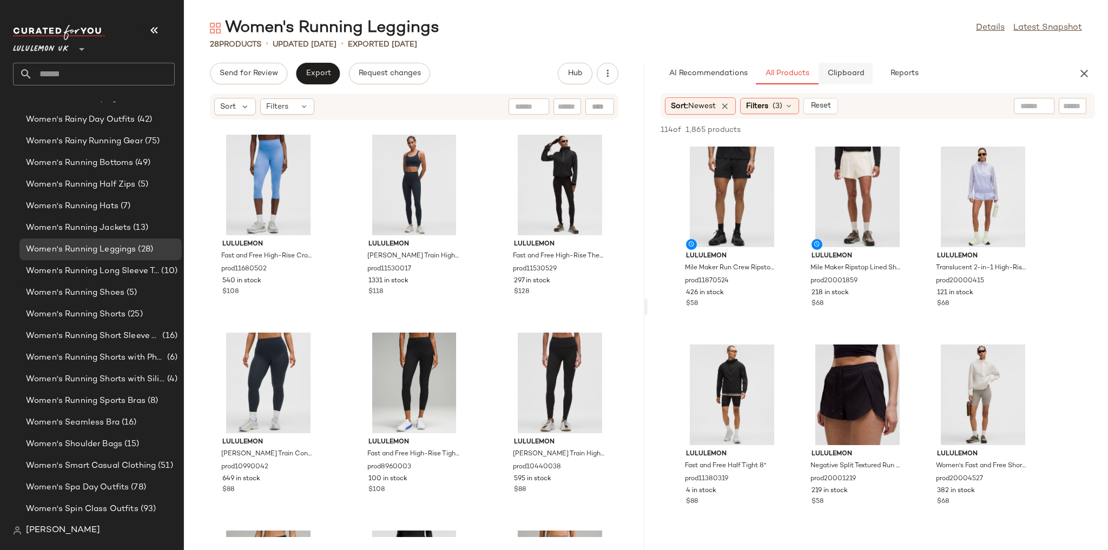
click at [858, 70] on span "Clipboard" at bounding box center [845, 73] width 37 height 9
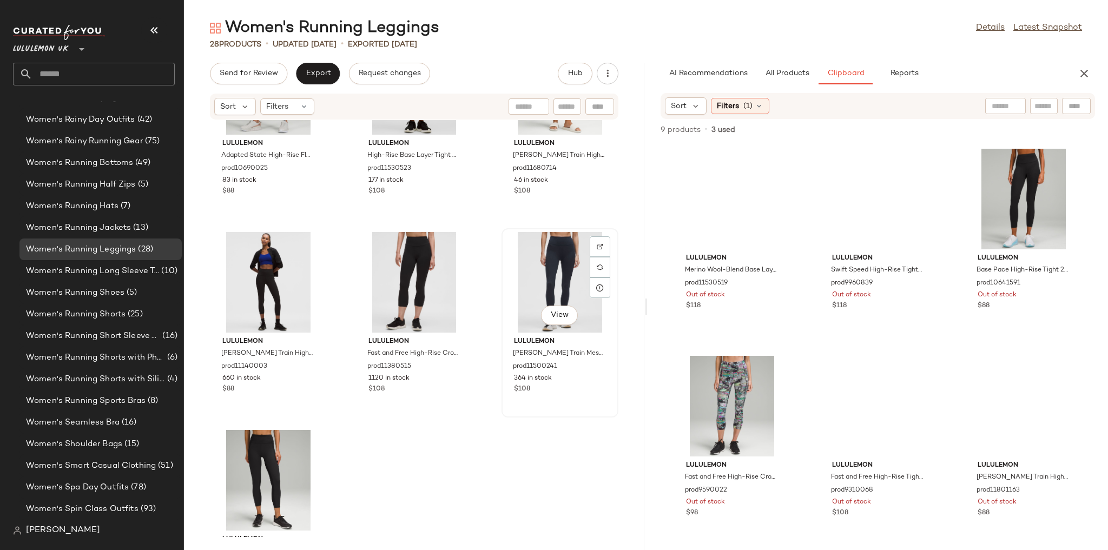
scroll to position [1565, 0]
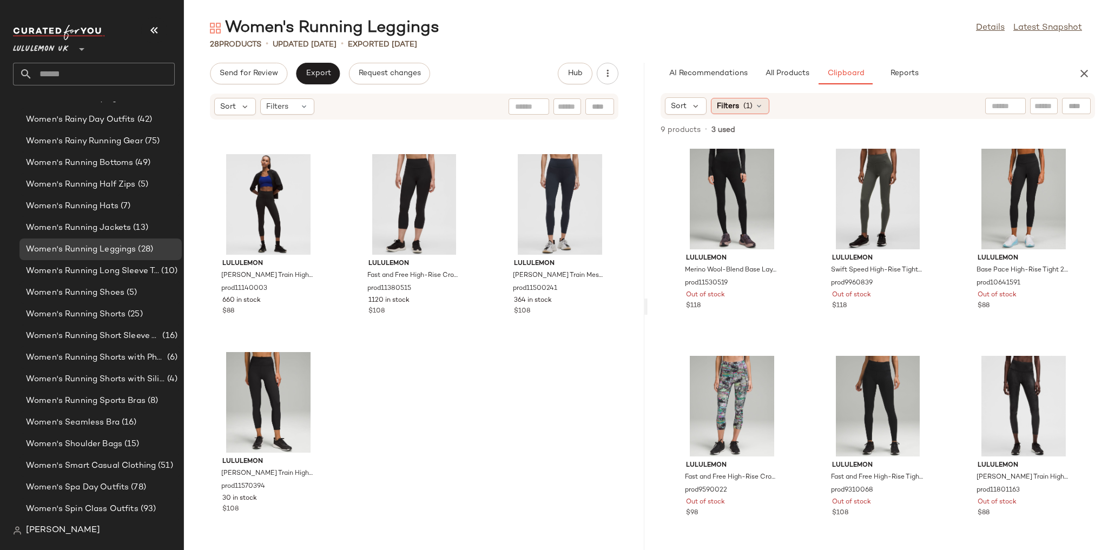
click at [756, 102] on icon at bounding box center [759, 106] width 9 height 9
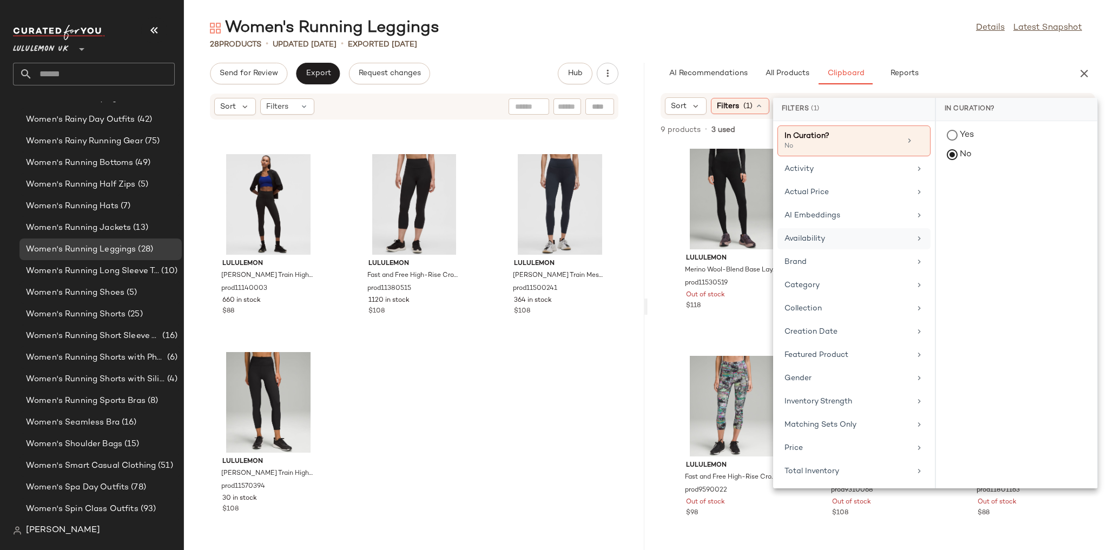
drag, startPoint x: 814, startPoint y: 236, endPoint x: 839, endPoint y: 215, distance: 33.0
click at [814, 236] on div "Availability" at bounding box center [847, 238] width 126 height 11
click at [948, 185] on div "in_stock" at bounding box center [1016, 189] width 161 height 26
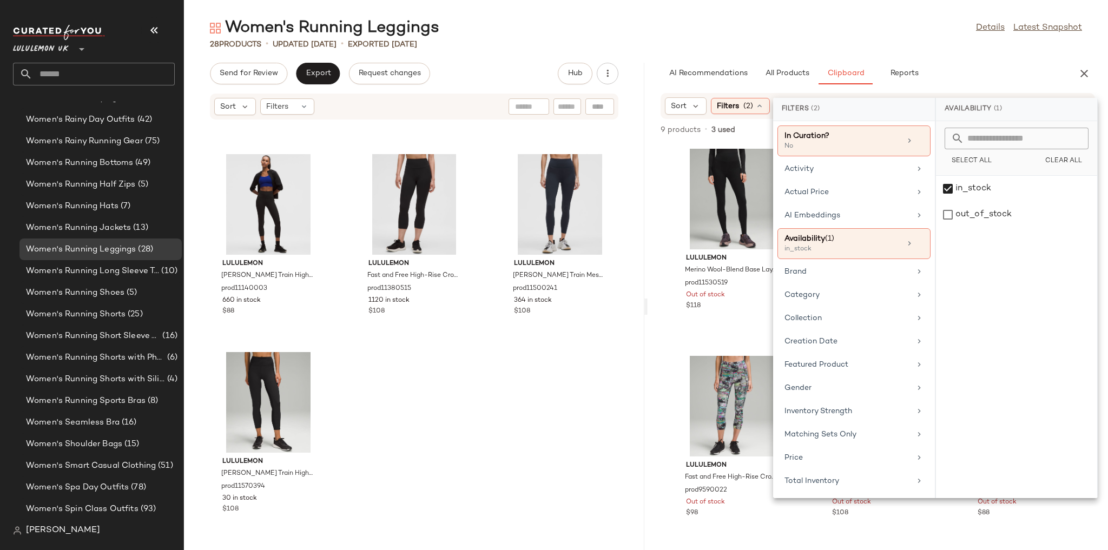
click at [833, 3] on main "Women's Running Leggings Details Latest Snapshot 28 Products • updated Aug 20th…" at bounding box center [554, 275] width 1108 height 550
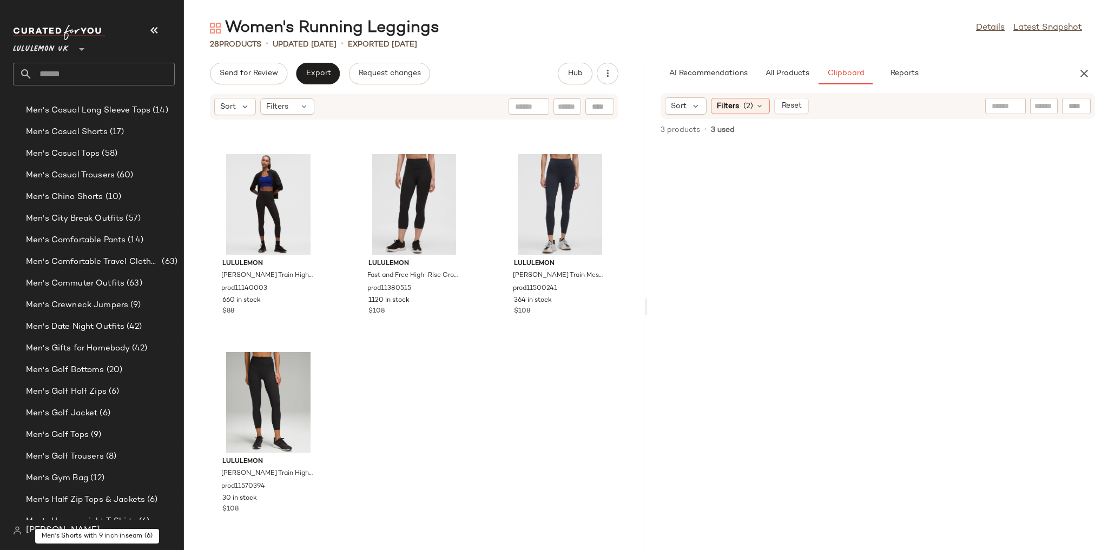
scroll to position [599, 0]
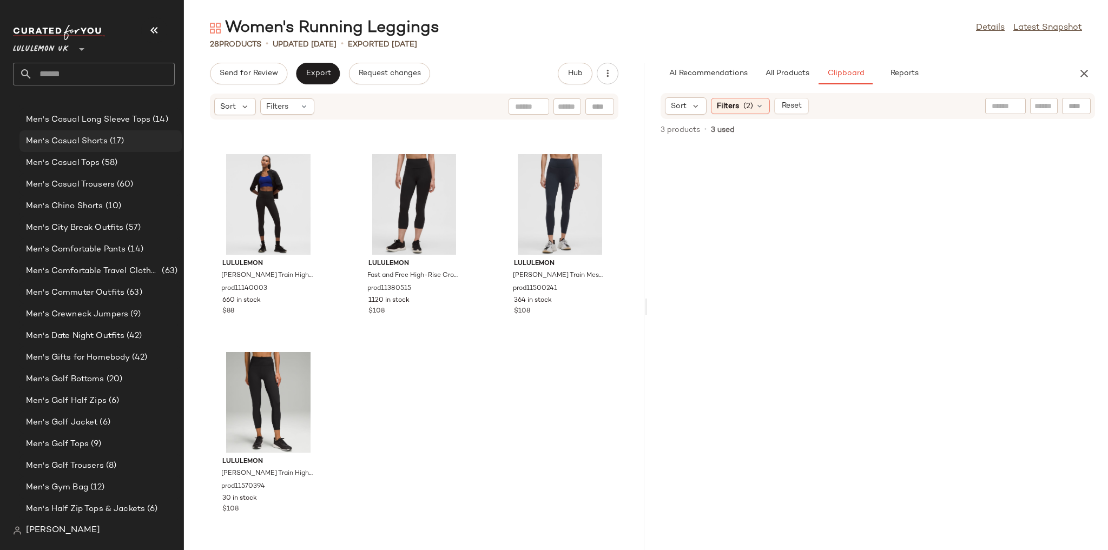
click at [97, 139] on span "Men's Casual Shorts" at bounding box center [67, 141] width 82 height 12
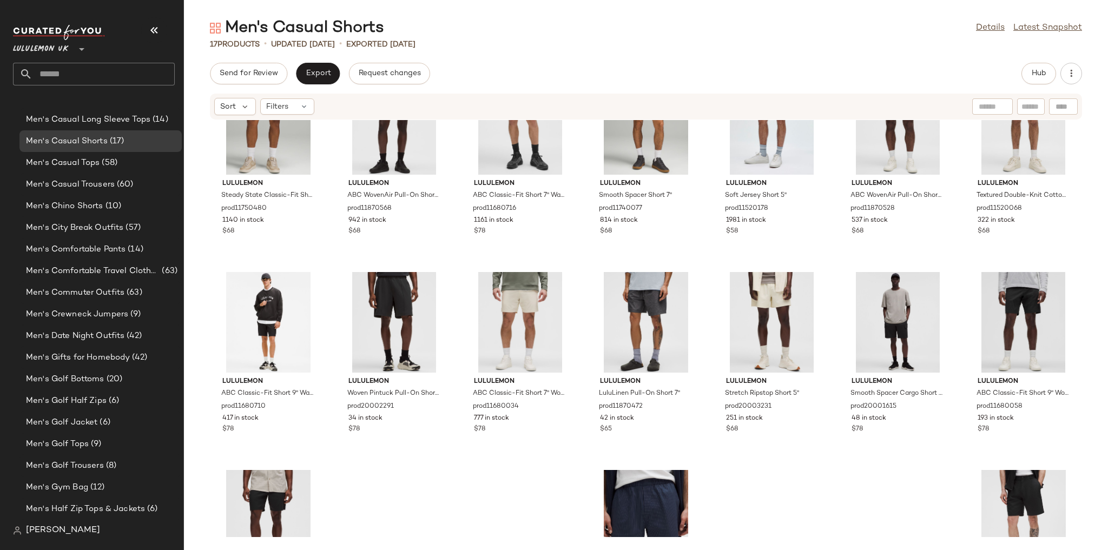
scroll to position [170, 0]
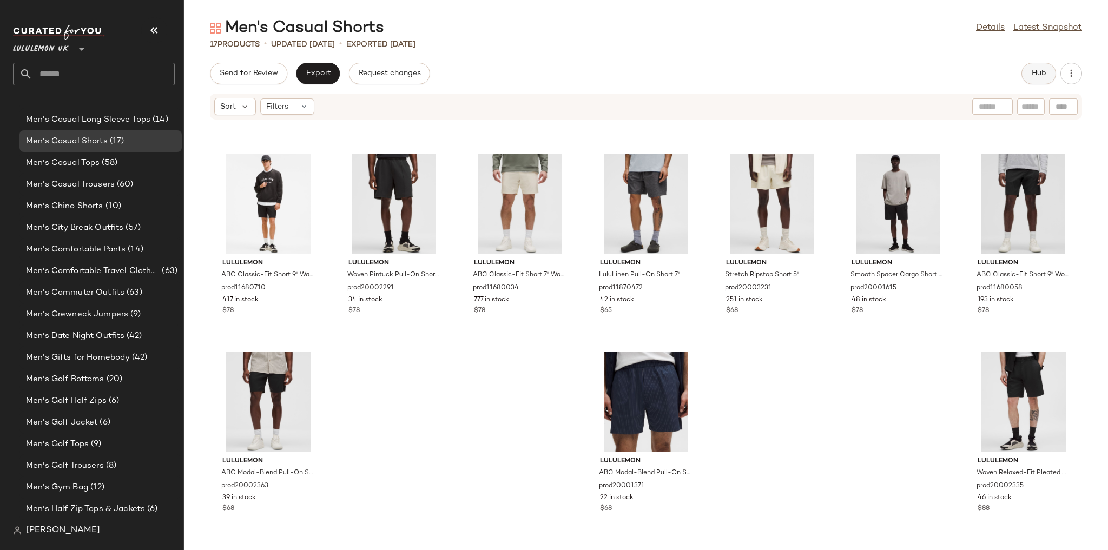
click at [1047, 71] on button "Hub" at bounding box center [1038, 74] width 35 height 22
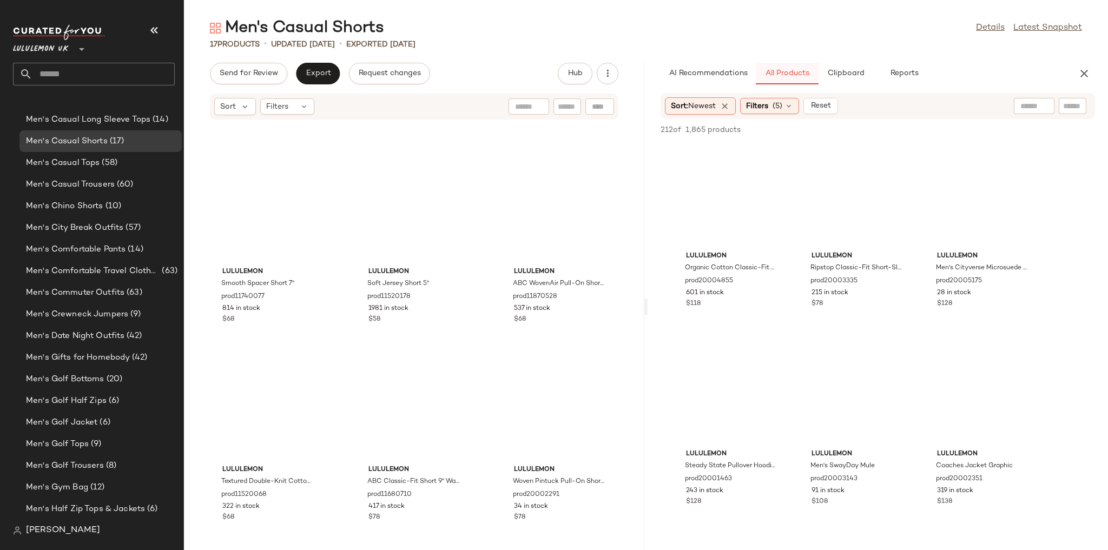
scroll to position [207, 0]
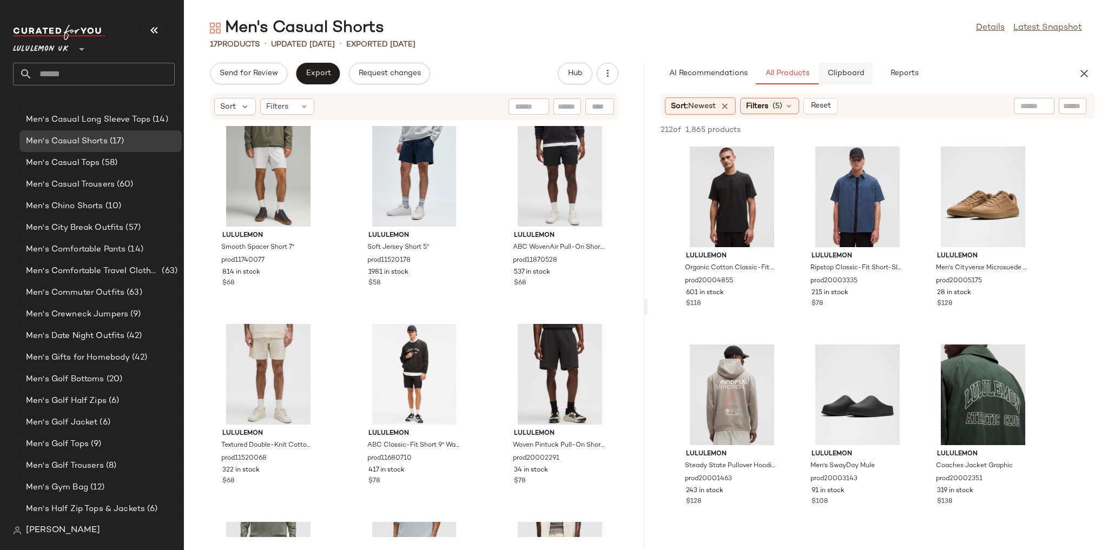
click at [828, 70] on span "Clipboard" at bounding box center [845, 73] width 37 height 9
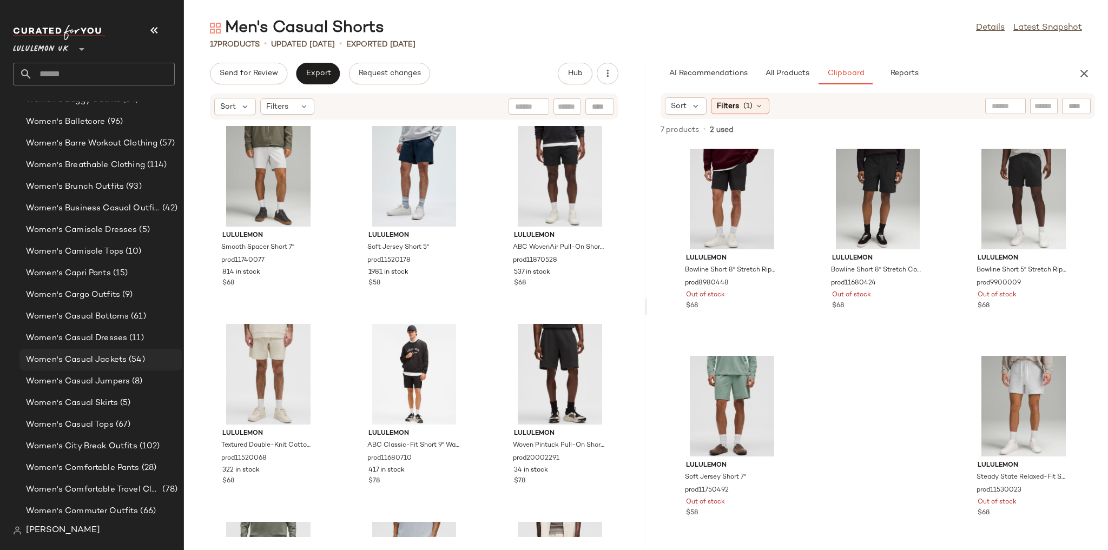
scroll to position [2373, 0]
click at [100, 362] on span "Women's Casual Jackets" at bounding box center [76, 358] width 101 height 12
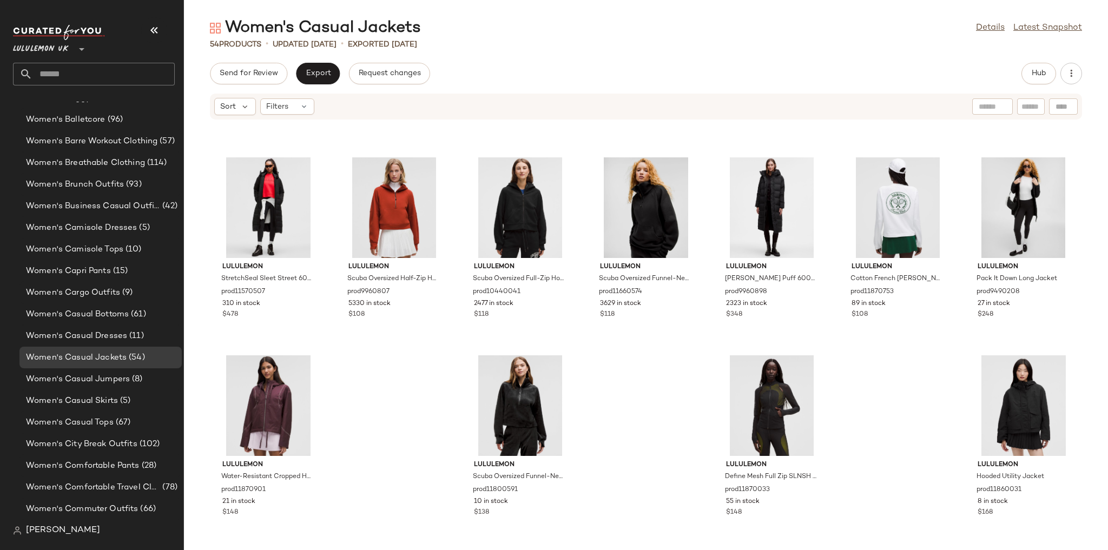
scroll to position [1367, 0]
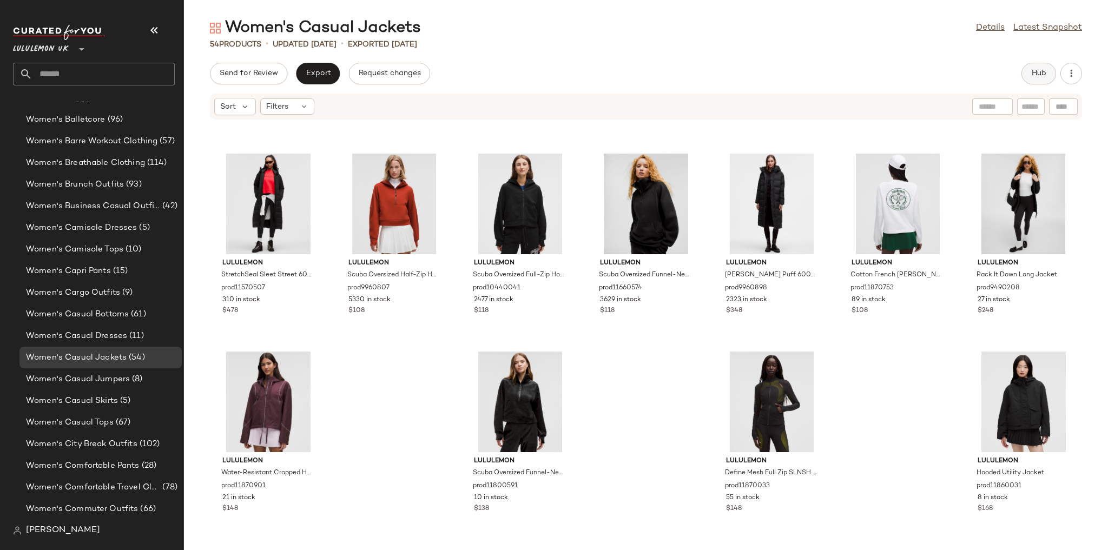
click at [1026, 65] on button "Hub" at bounding box center [1038, 74] width 35 height 22
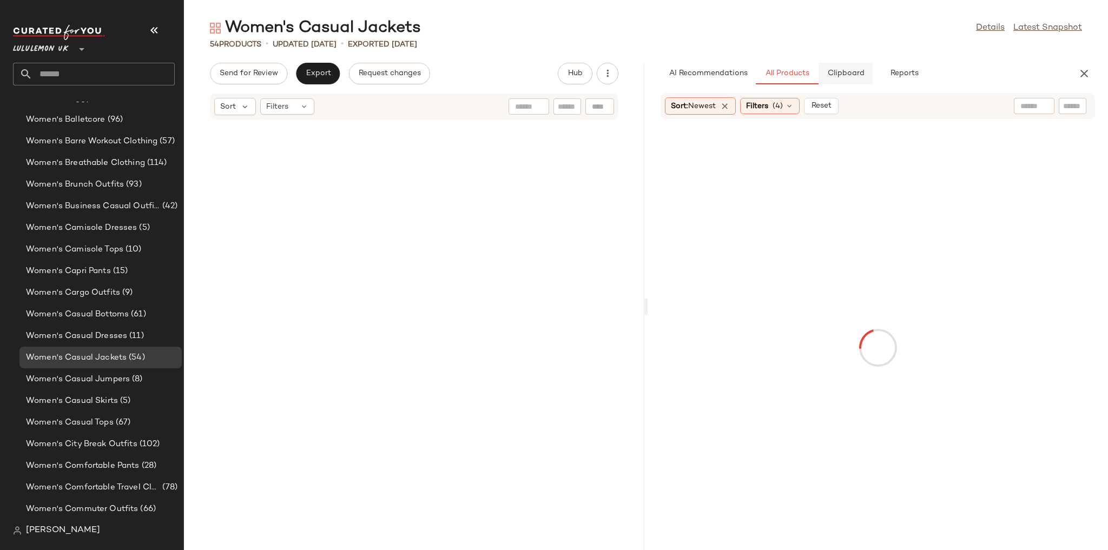
click at [863, 71] on button "Clipboard" at bounding box center [846, 74] width 54 height 22
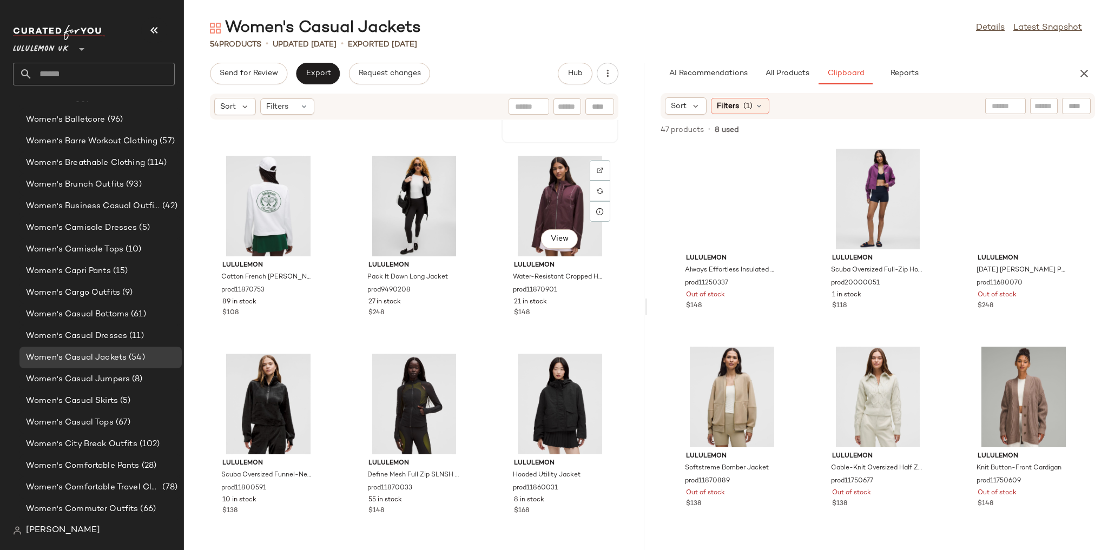
scroll to position [3149, 0]
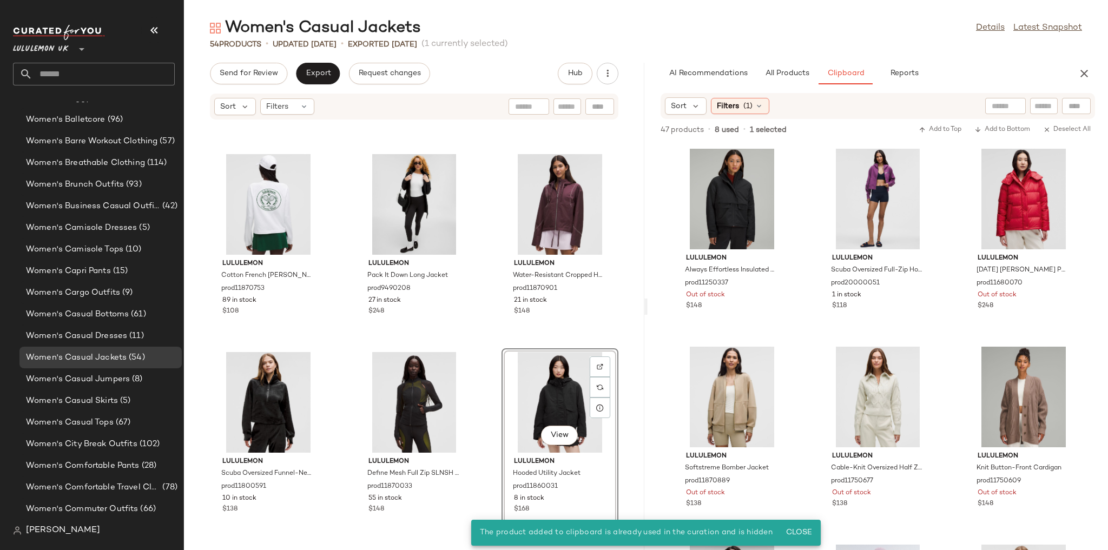
click at [490, 350] on div "lululemon Scuba Oversized Full-Zip Hoodie prod10440041 2477 in stock $118 lulul…" at bounding box center [414, 328] width 460 height 417
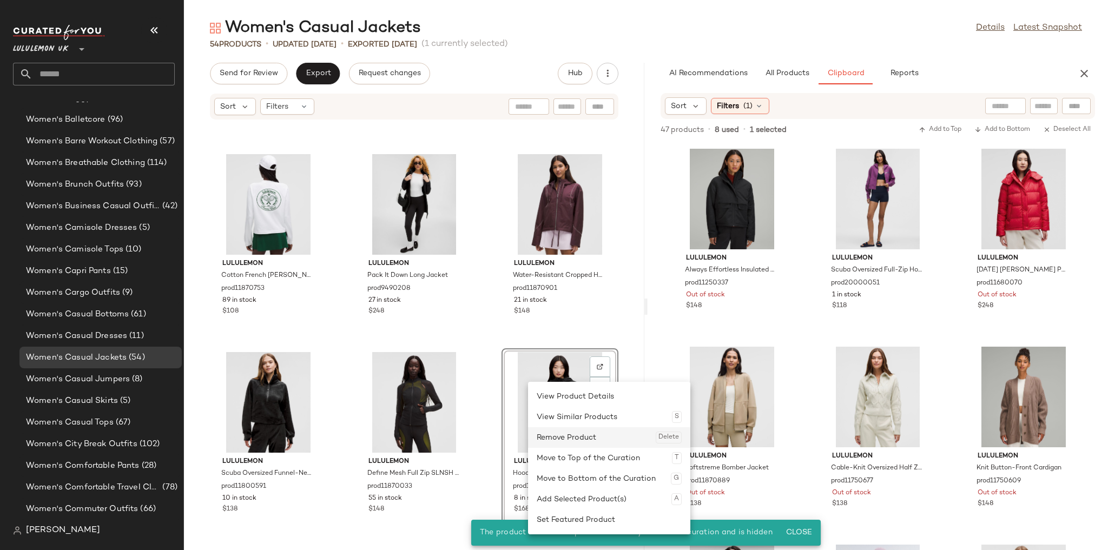
click at [558, 441] on div "Remove Product Delete" at bounding box center [609, 437] width 145 height 21
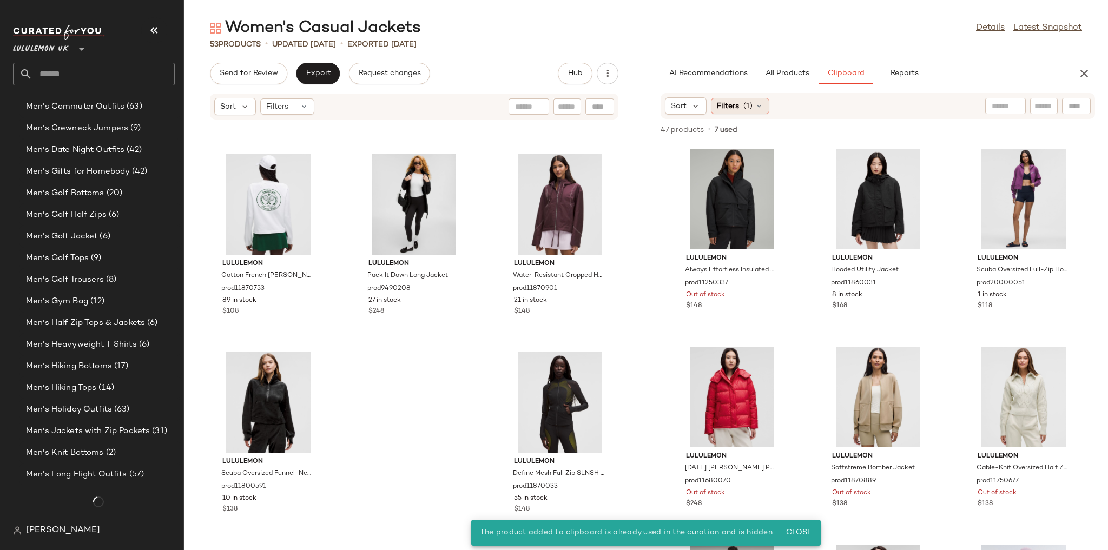
click at [743, 111] on span "(1)" at bounding box center [747, 106] width 9 height 11
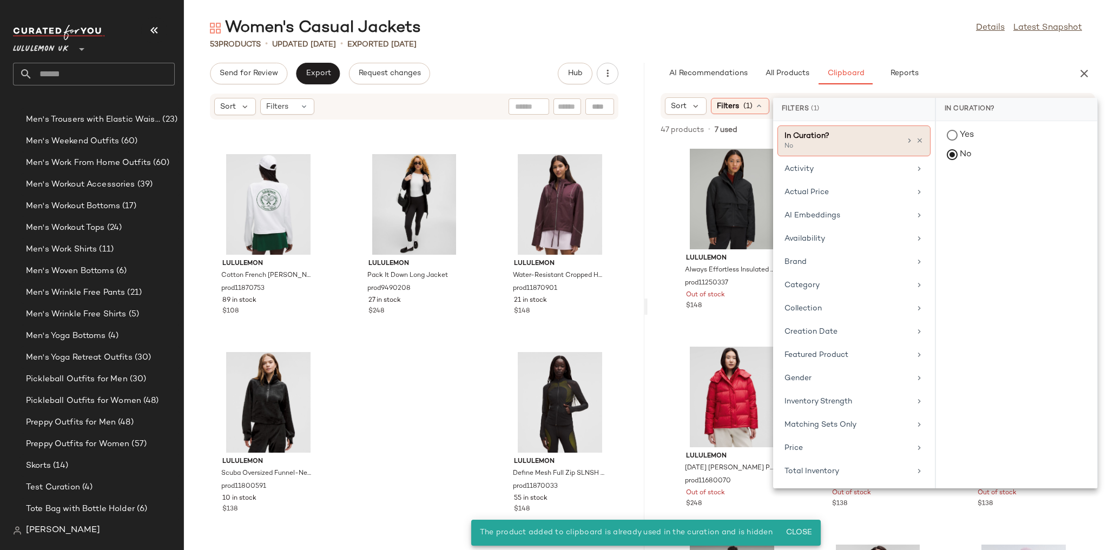
scroll to position [2373, 0]
click at [808, 236] on div "Availability" at bounding box center [847, 238] width 126 height 11
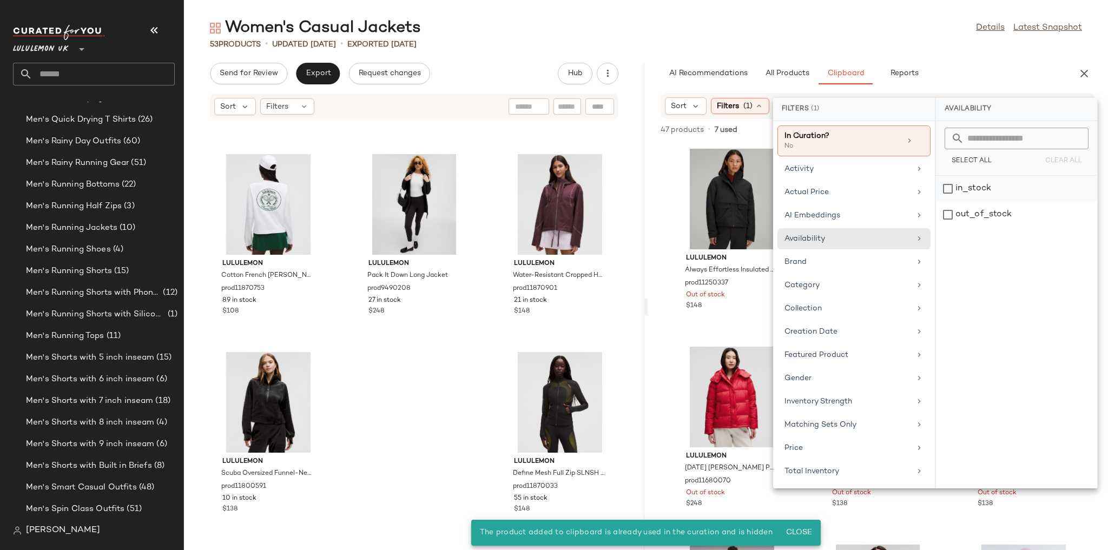
click at [945, 186] on div "in_stock" at bounding box center [1016, 189] width 161 height 26
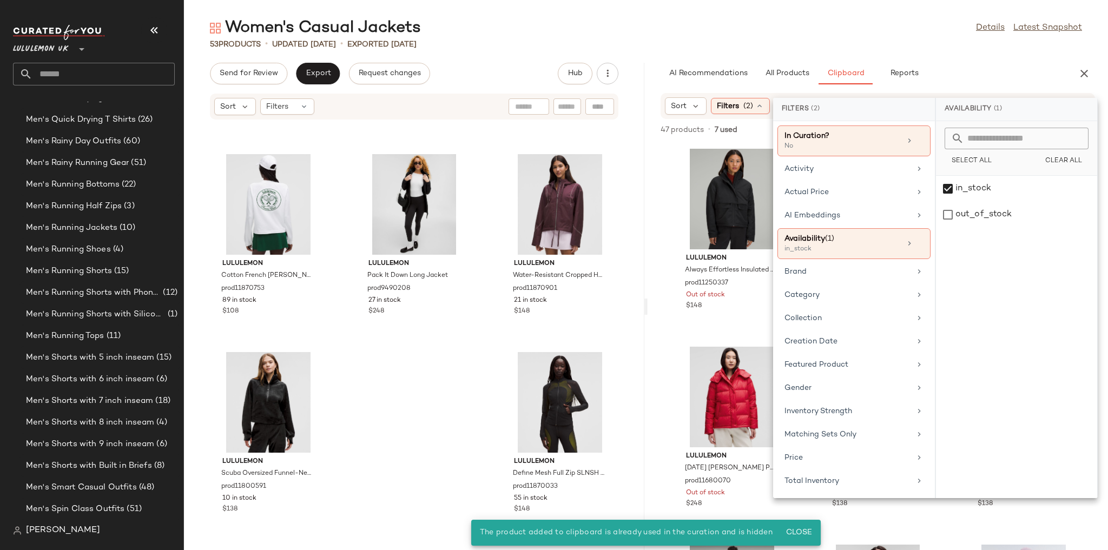
click at [872, 40] on div "53 Products • updated Aug 25th • Exported Aug 20th" at bounding box center [646, 44] width 924 height 11
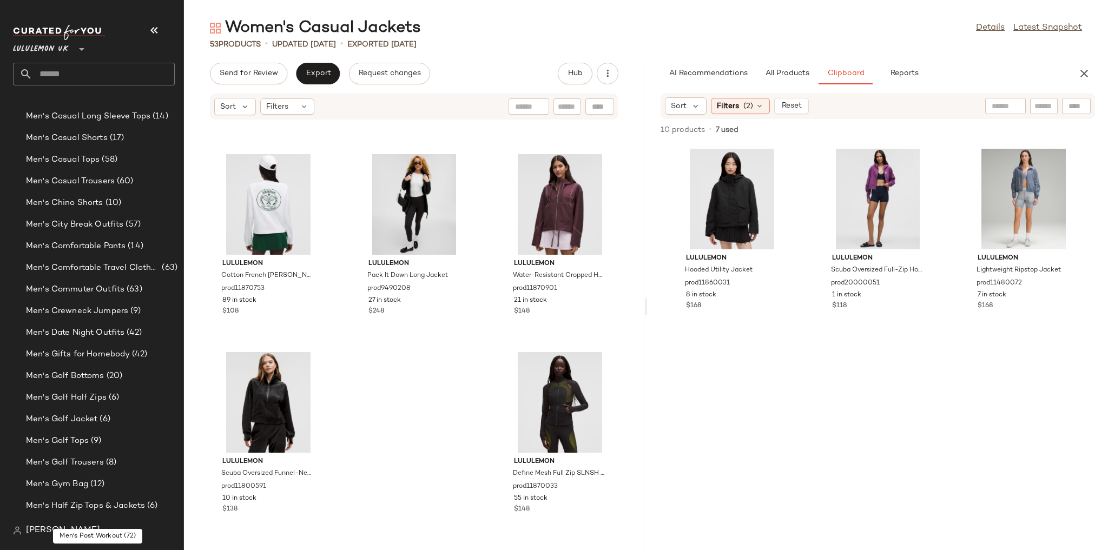
scroll to position [599, 0]
click at [92, 181] on span "Men's Casual Trousers" at bounding box center [70, 185] width 89 height 12
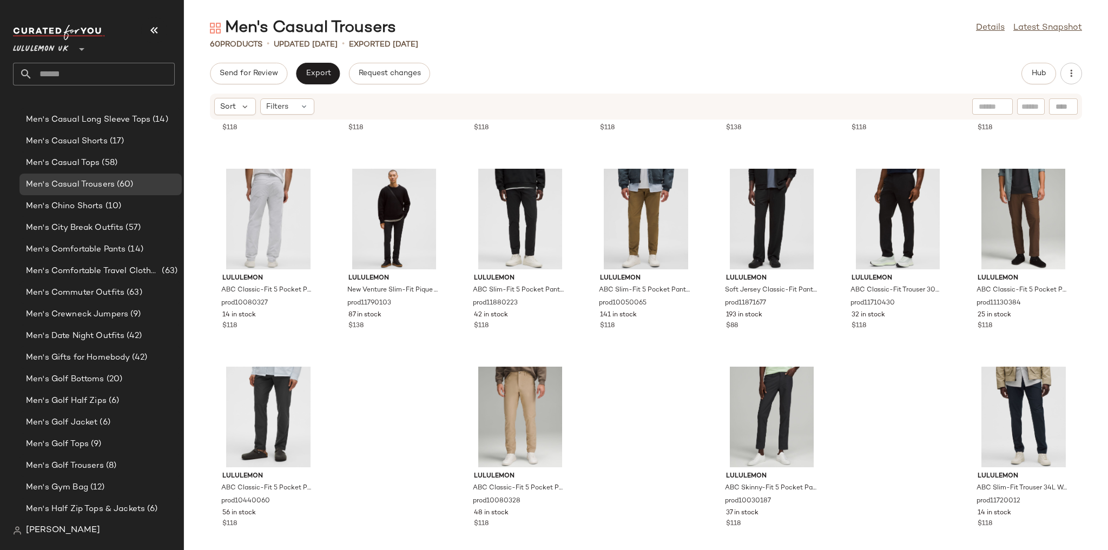
scroll to position [1565, 0]
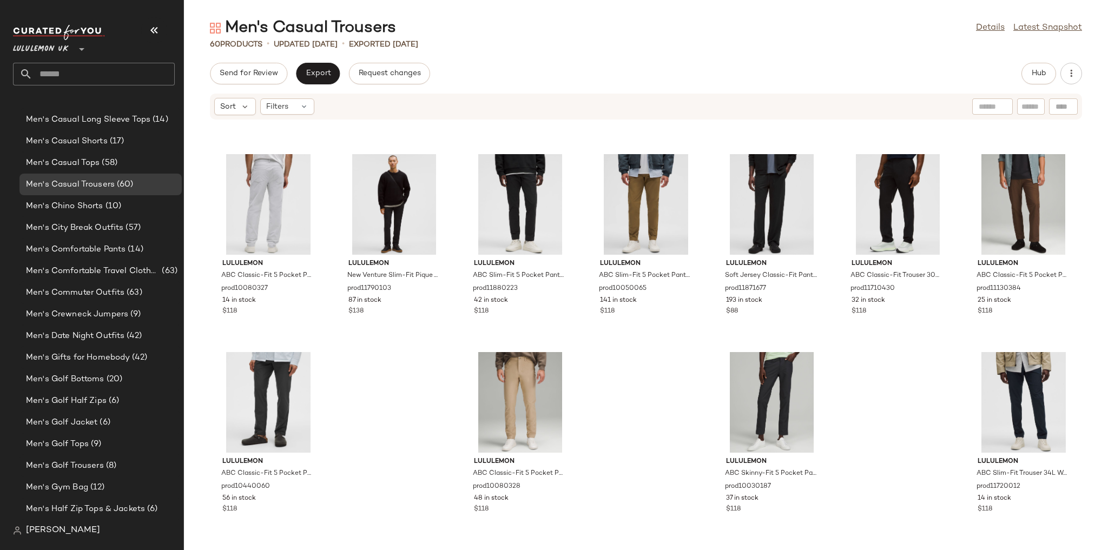
click at [1057, 71] on div "Hub" at bounding box center [1051, 74] width 61 height 22
click at [1052, 71] on button "Hub" at bounding box center [1038, 74] width 35 height 22
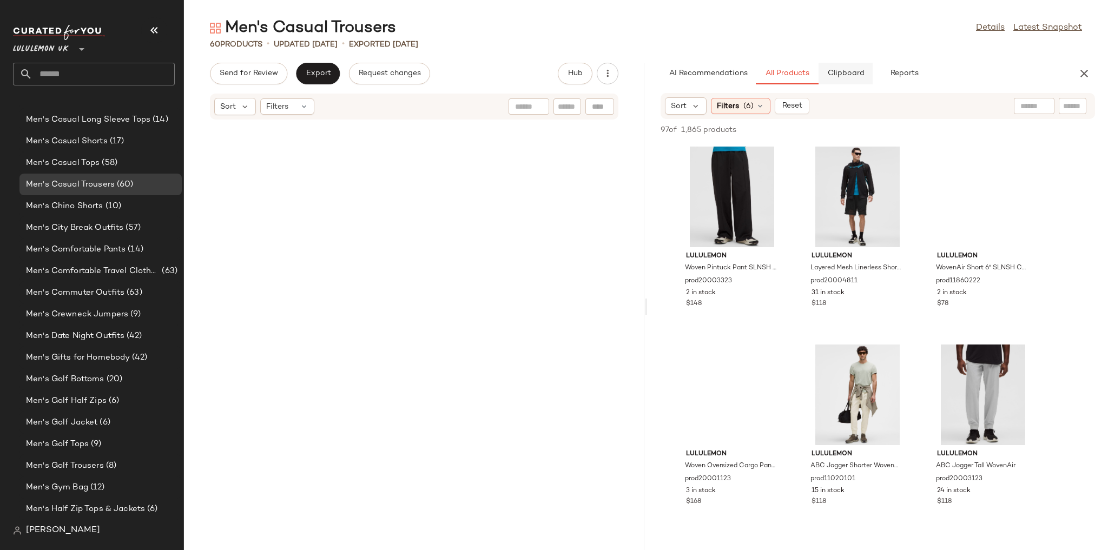
scroll to position [2970, 0]
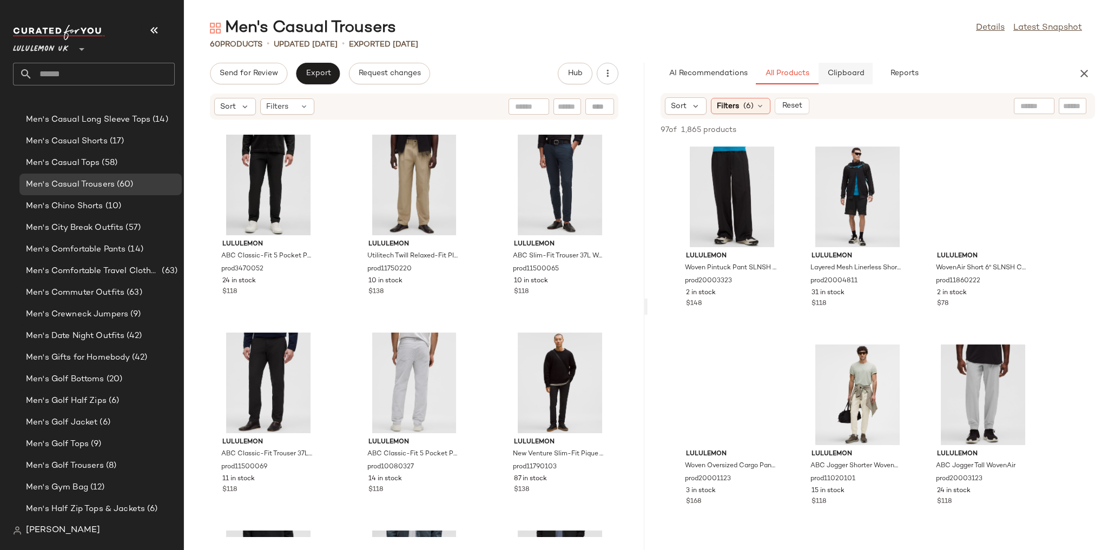
click at [850, 78] on span "Clipboard" at bounding box center [845, 73] width 37 height 9
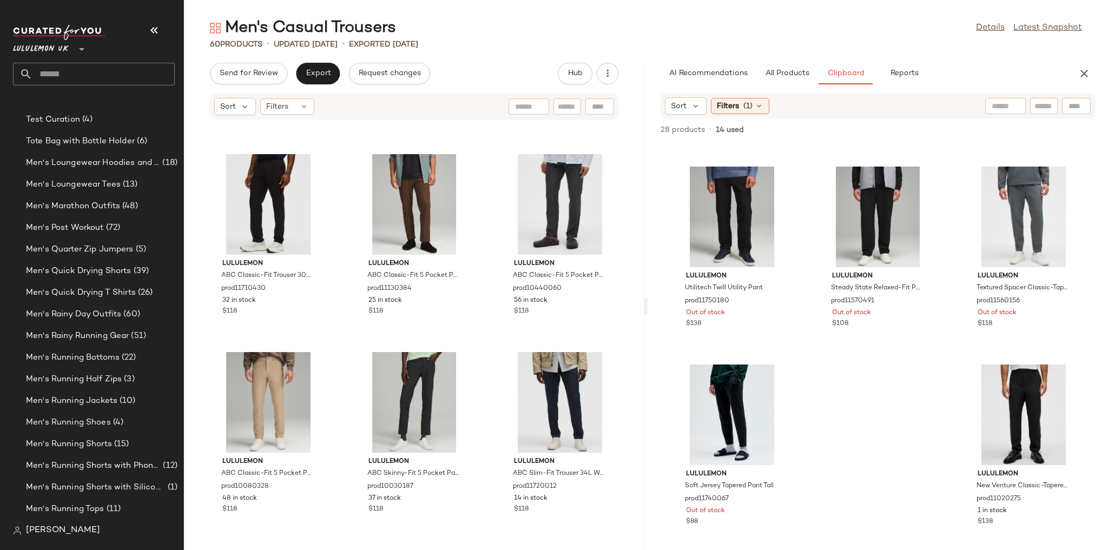
scroll to position [3499, 0]
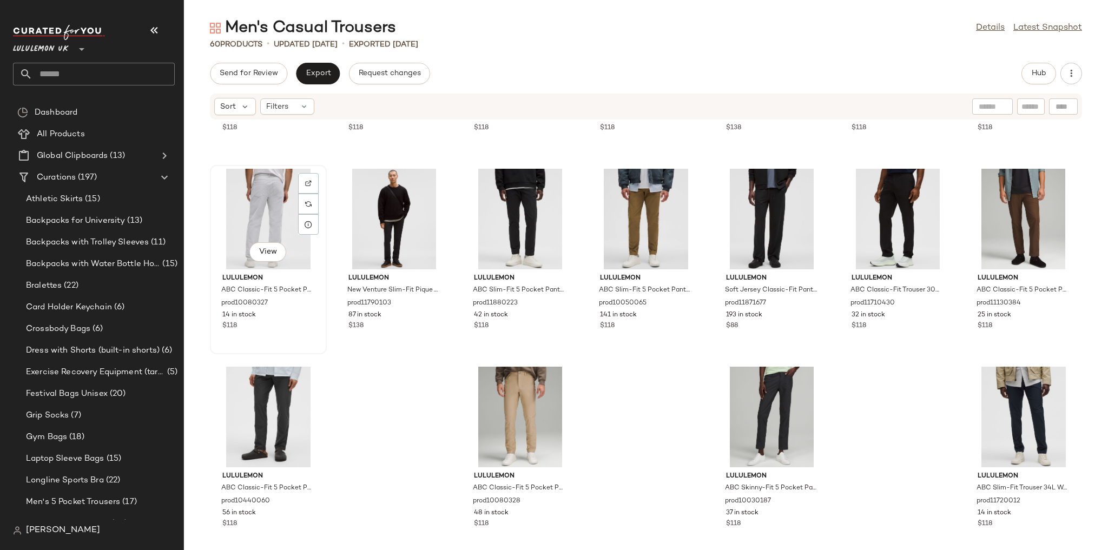
scroll to position [1565, 0]
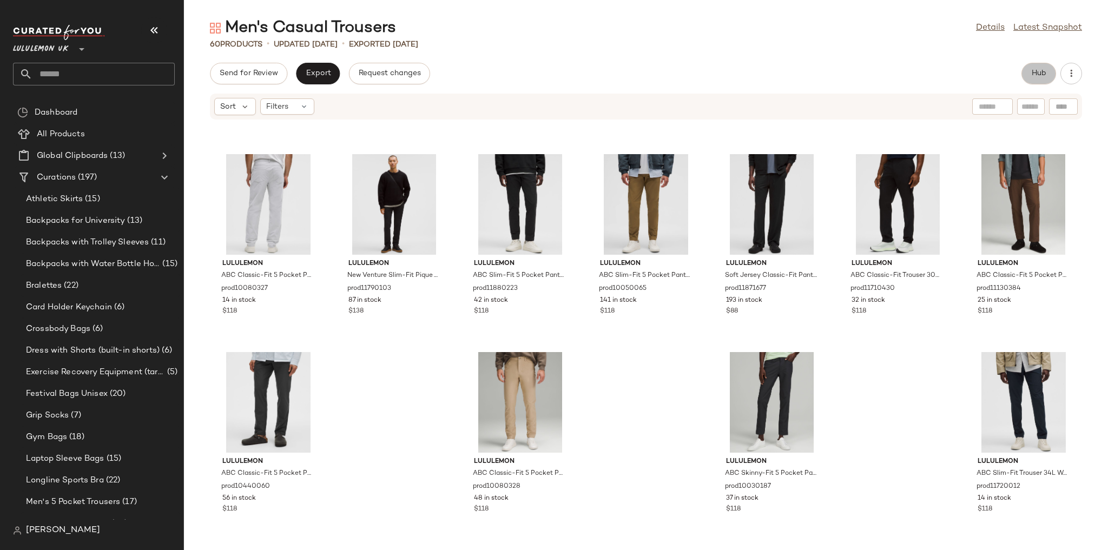
click at [1031, 72] on button "Hub" at bounding box center [1038, 74] width 35 height 22
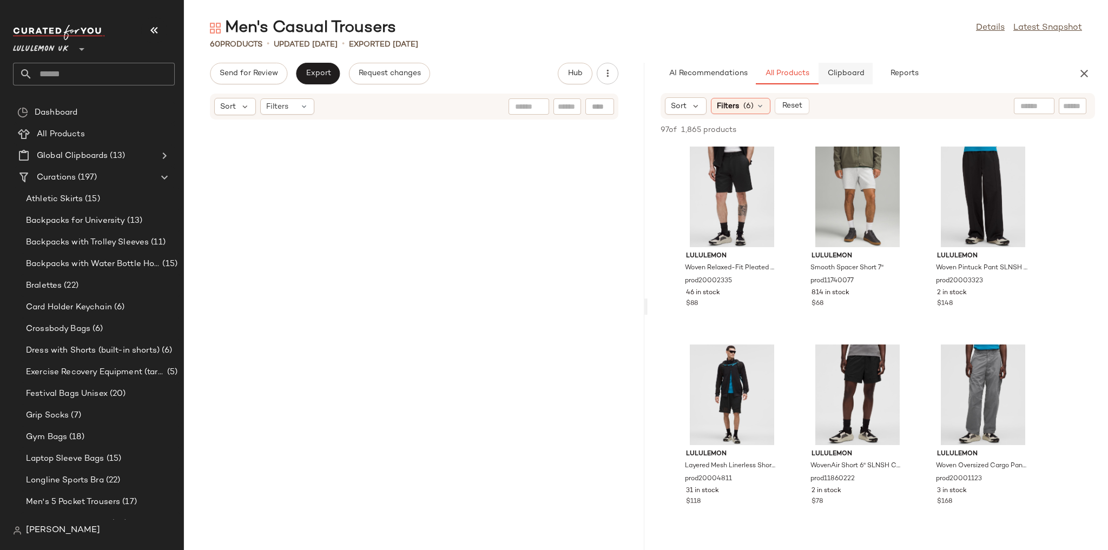
scroll to position [2970, 0]
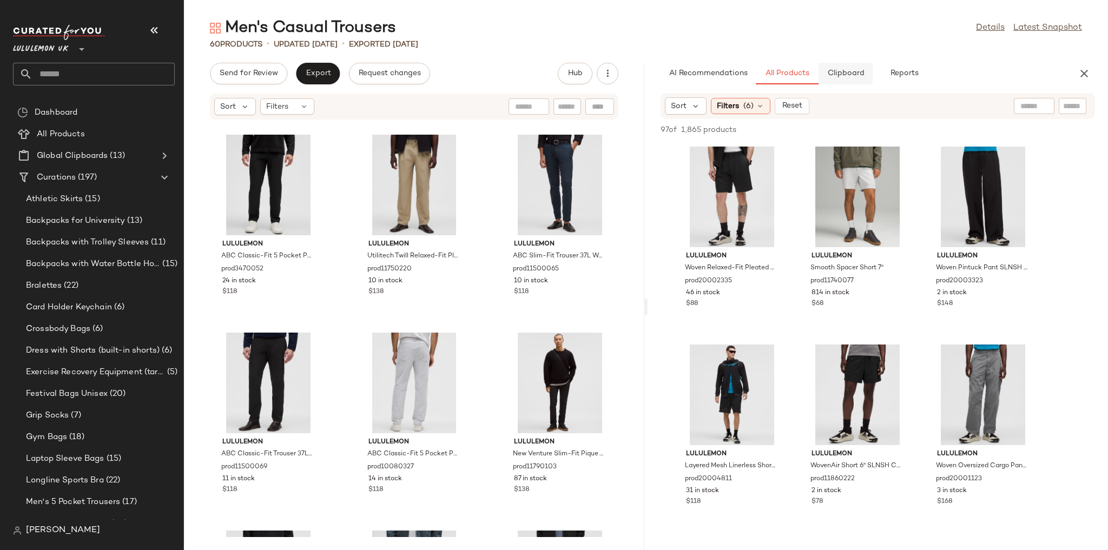
click at [845, 80] on button "Clipboard" at bounding box center [846, 74] width 54 height 22
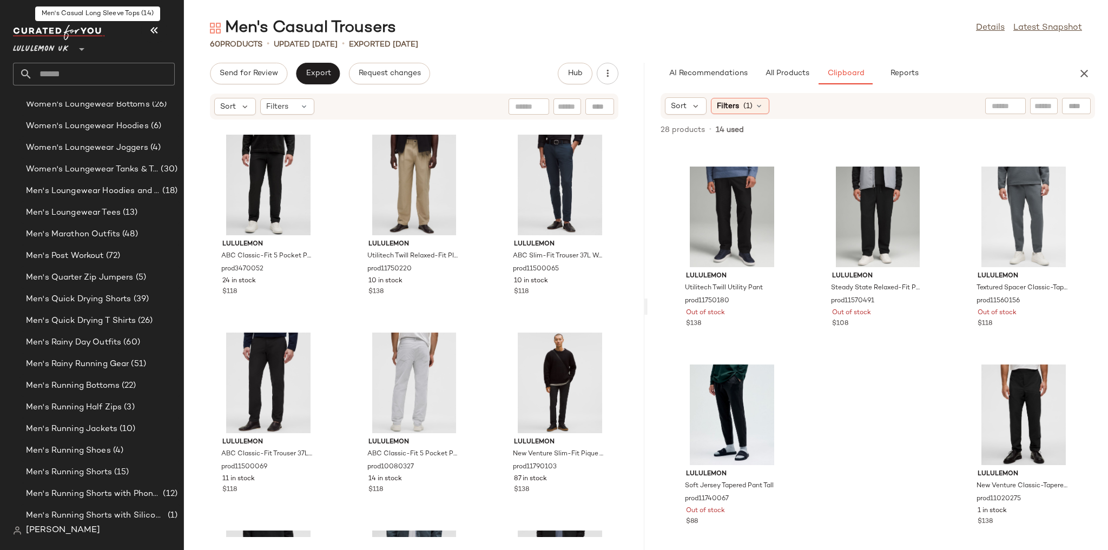
scroll to position [2300, 0]
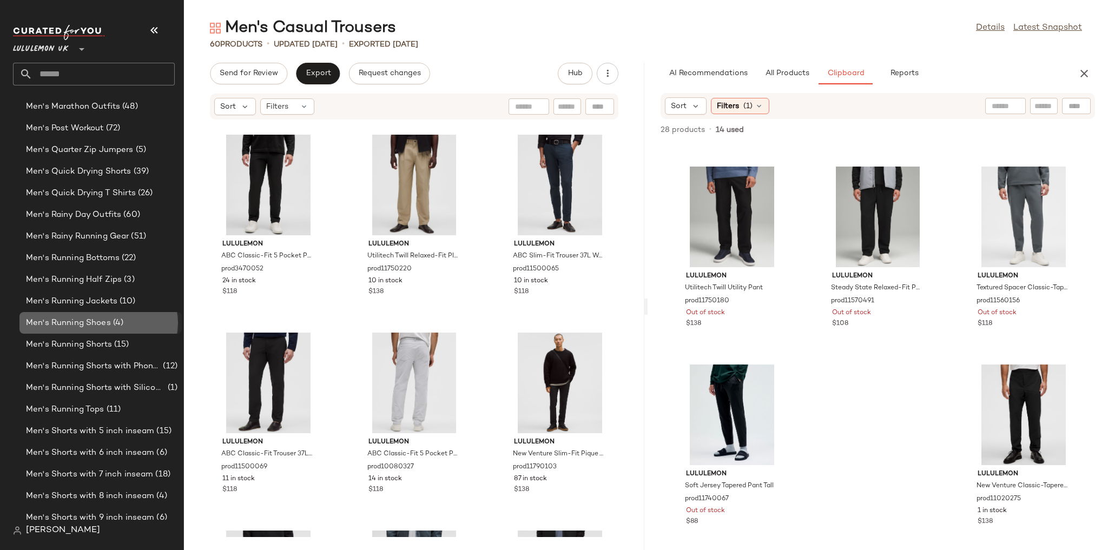
click at [103, 324] on span "Men's Running Shoes" at bounding box center [68, 323] width 85 height 12
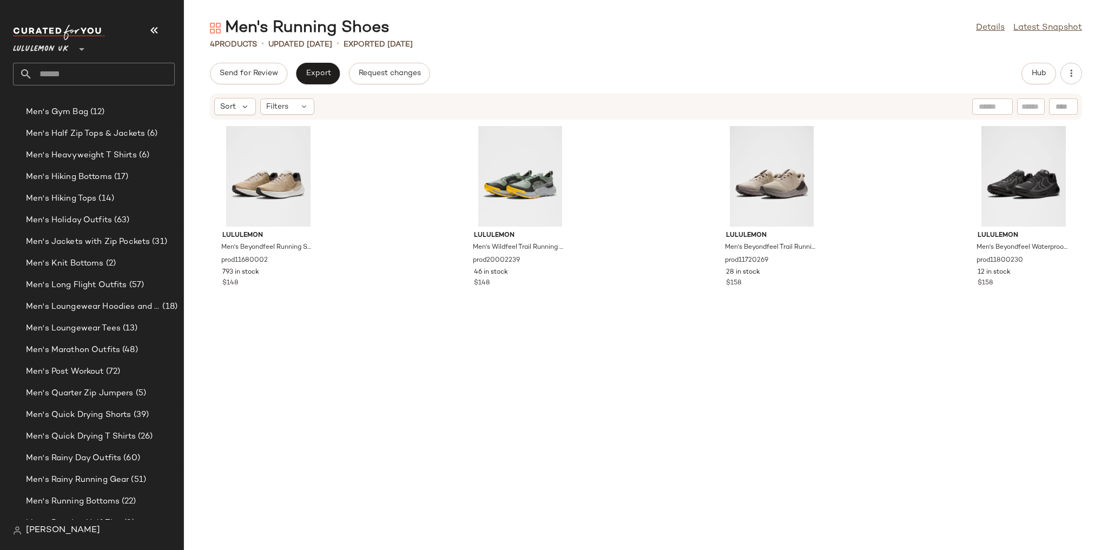
scroll to position [1001, 0]
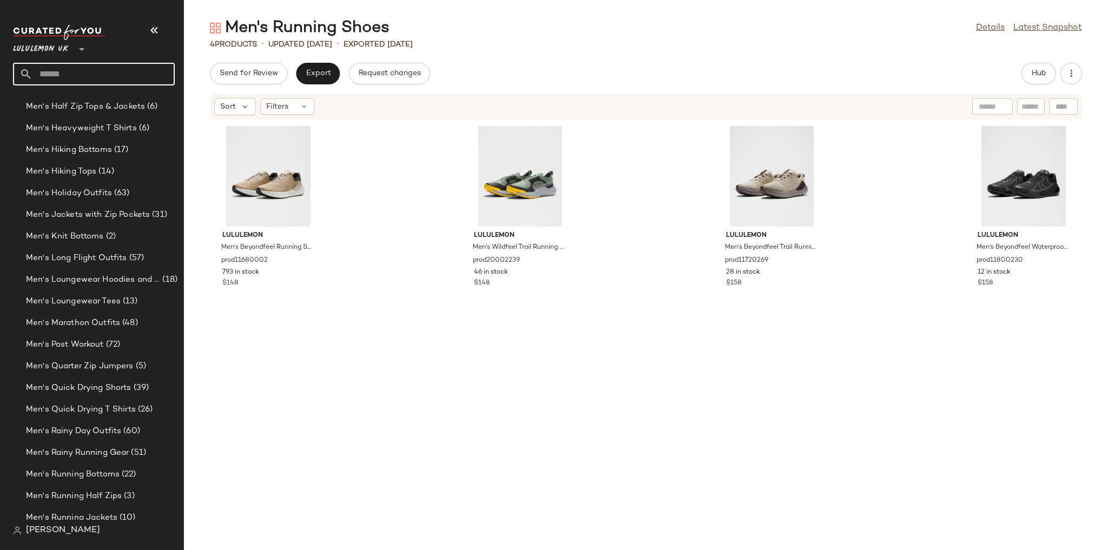
click at [98, 65] on input "text" at bounding box center [103, 74] width 142 height 23
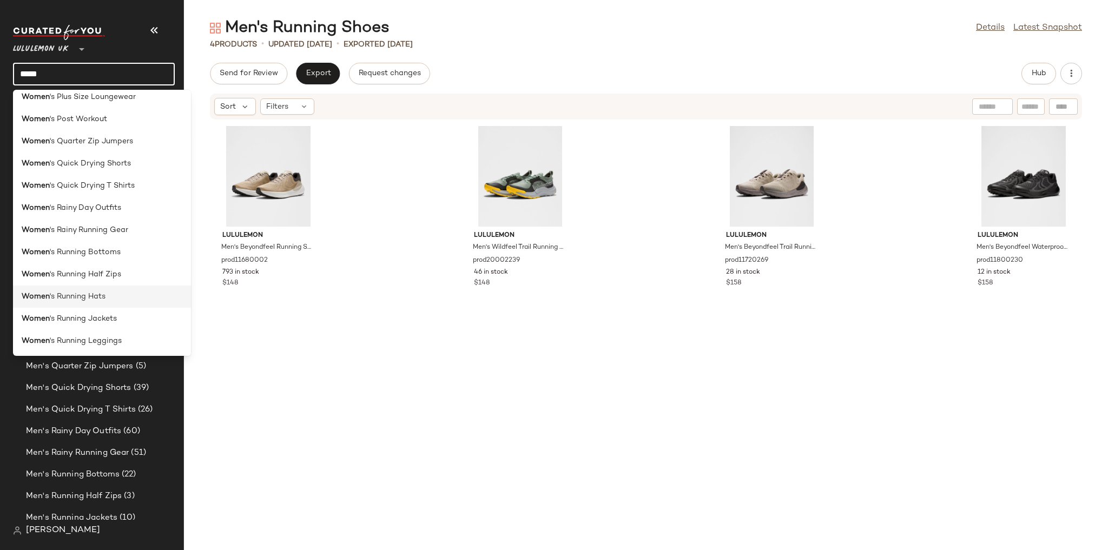
scroll to position [1212, 0]
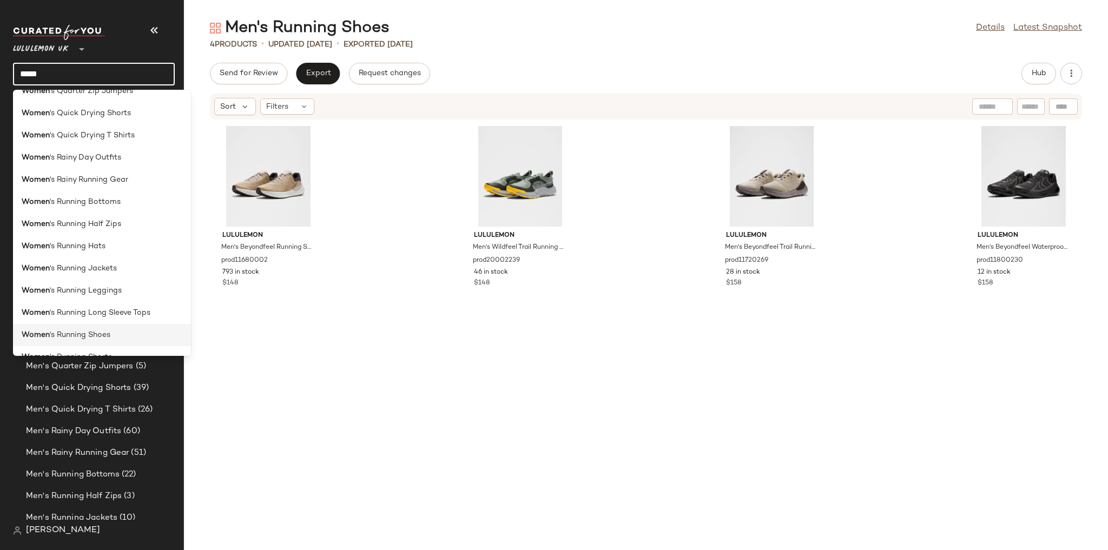
type input "*****"
click at [88, 337] on span "'s Running Shoes" at bounding box center [80, 334] width 61 height 11
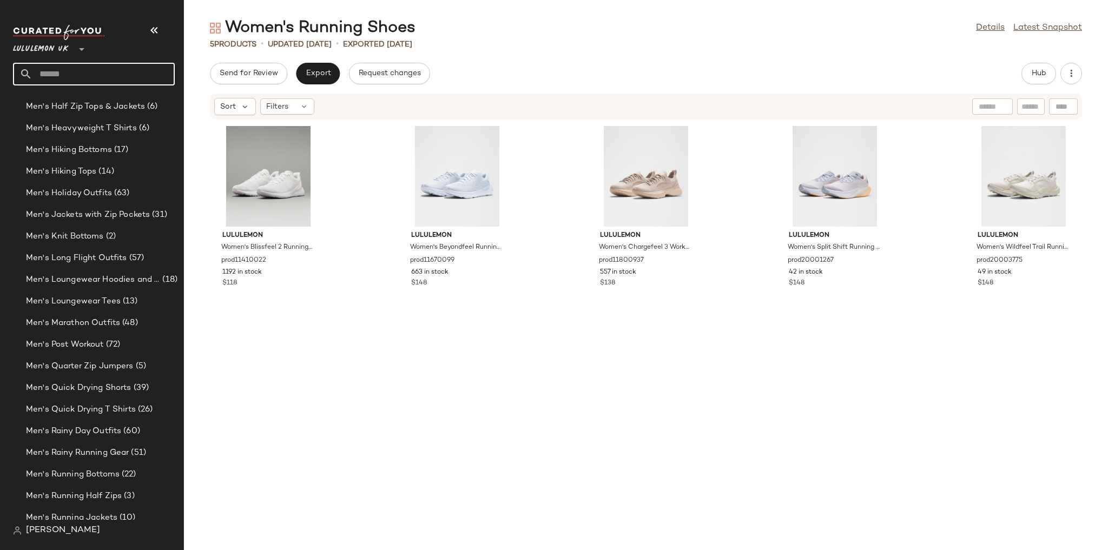
click at [102, 85] on input "text" at bounding box center [103, 74] width 142 height 23
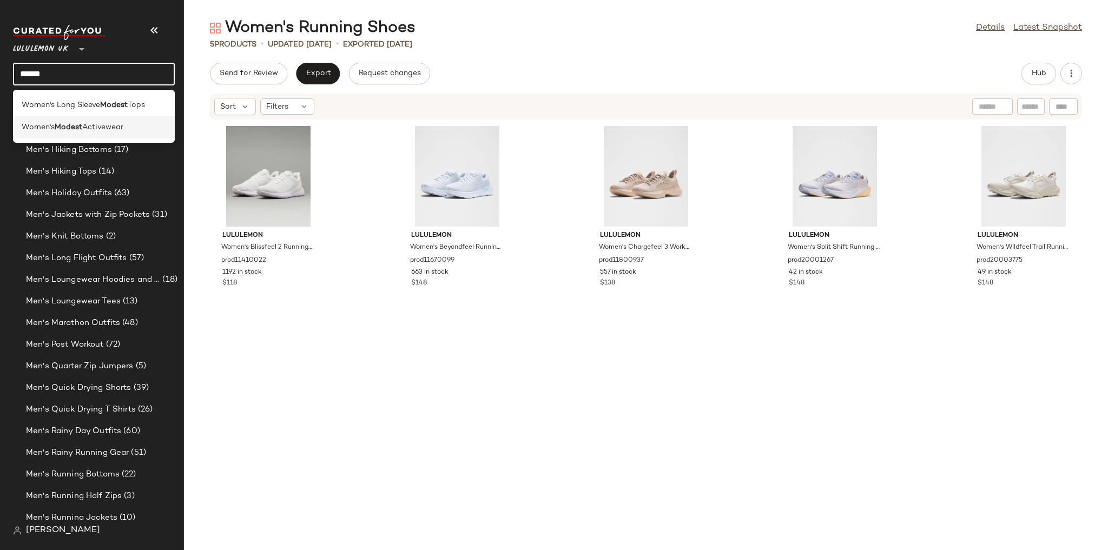
type input "******"
click at [104, 137] on div "Women's Modest Activewear" at bounding box center [94, 127] width 162 height 22
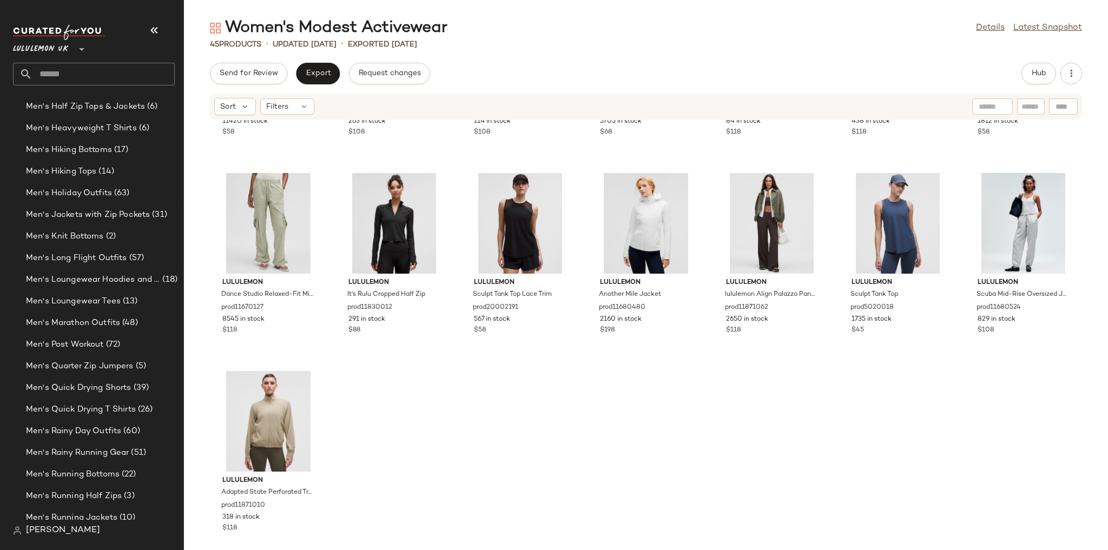
scroll to position [1169, 0]
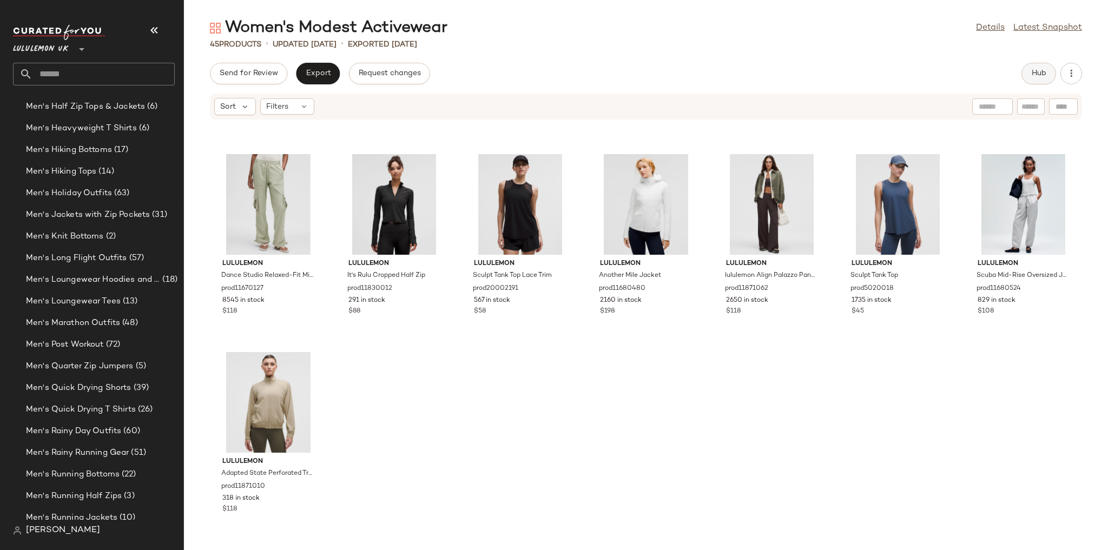
click at [1042, 76] on span "Hub" at bounding box center [1038, 73] width 15 height 9
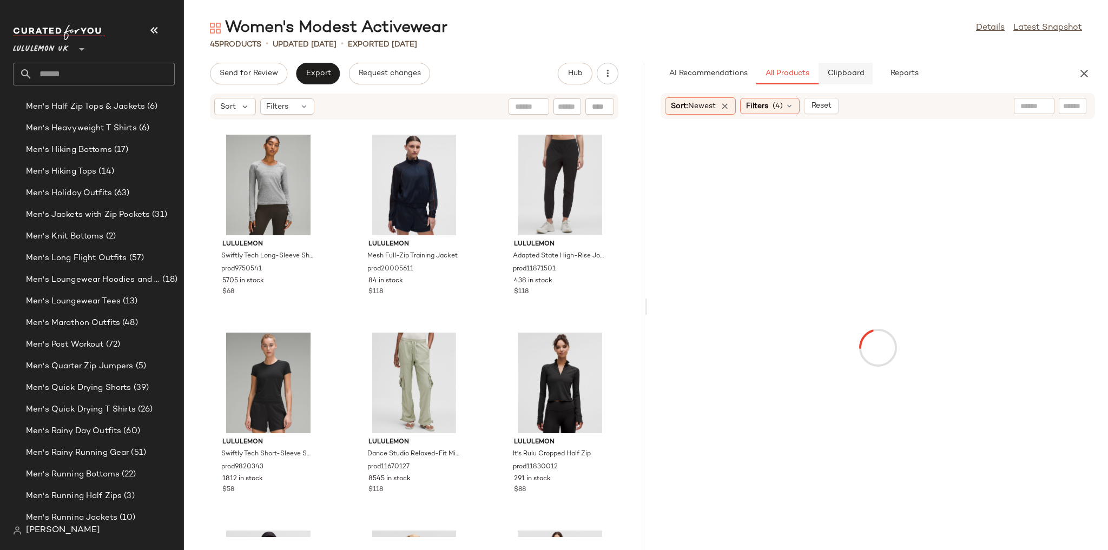
click at [829, 69] on span "Clipboard" at bounding box center [845, 73] width 37 height 9
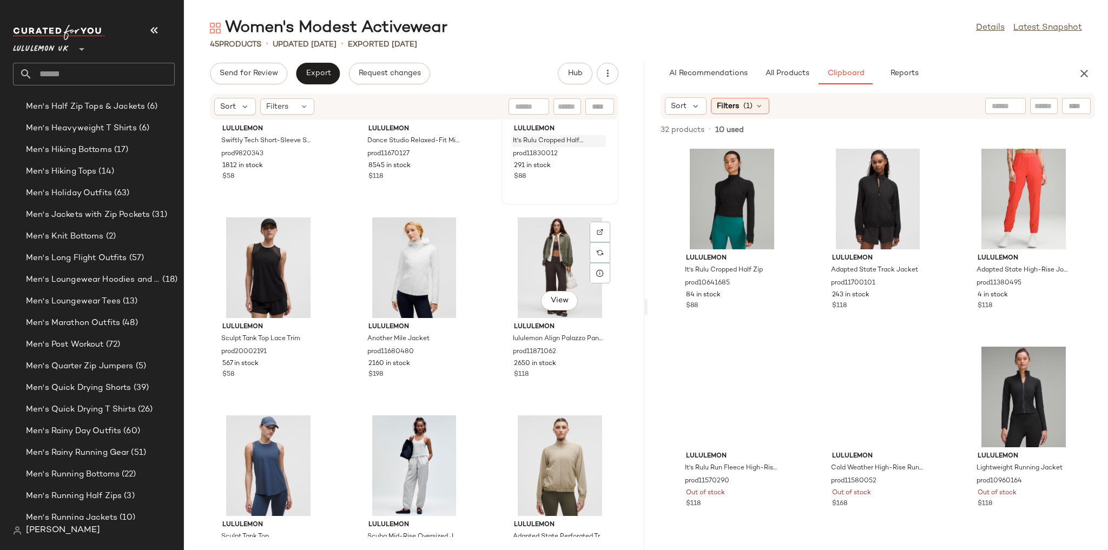
scroll to position [2555, 0]
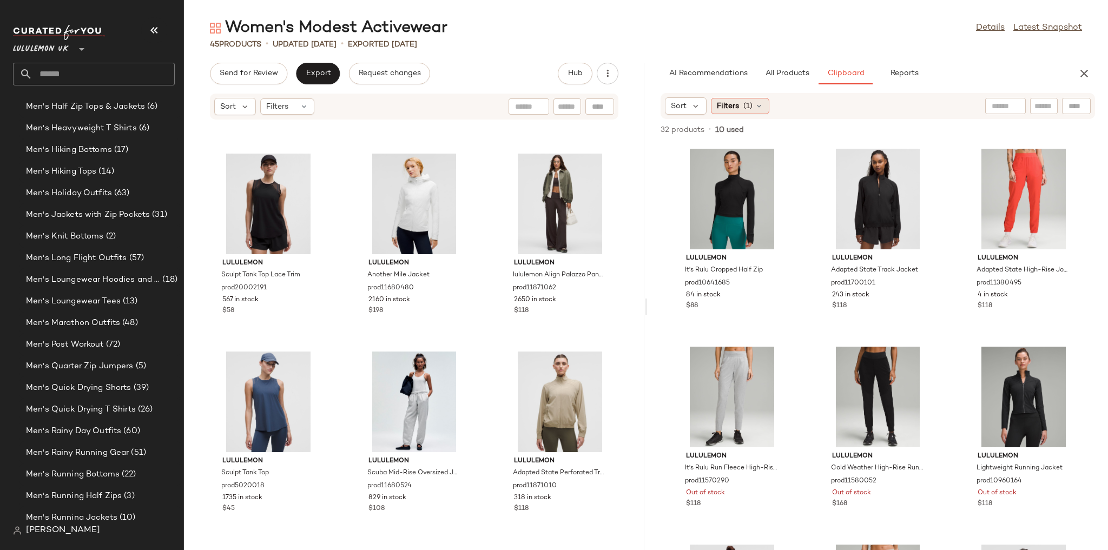
click at [768, 102] on div "Filters (1)" at bounding box center [740, 106] width 58 height 16
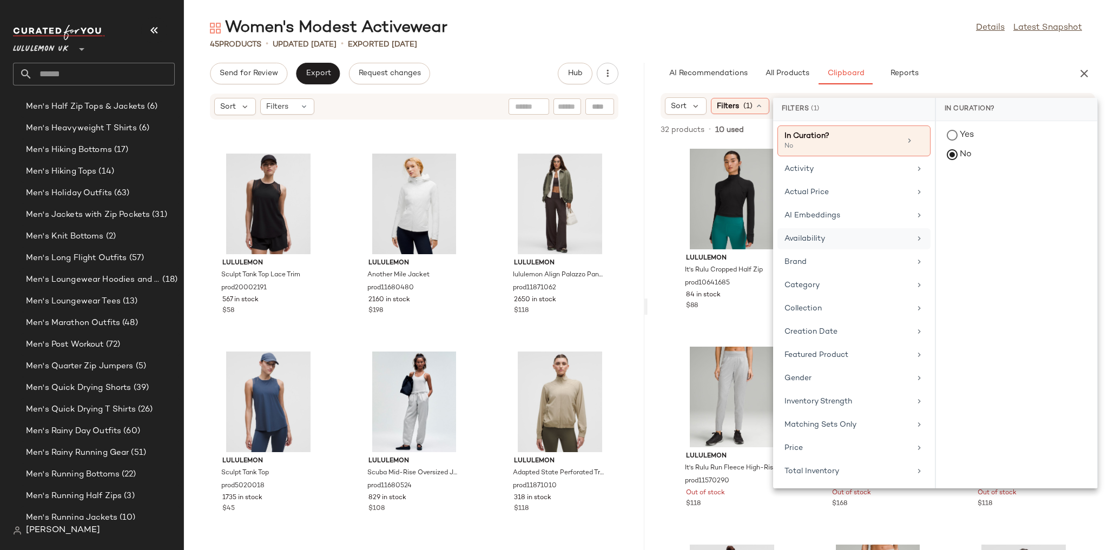
click at [833, 228] on div "Availability" at bounding box center [853, 238] width 153 height 21
click at [945, 186] on div "in_stock" at bounding box center [1016, 189] width 161 height 26
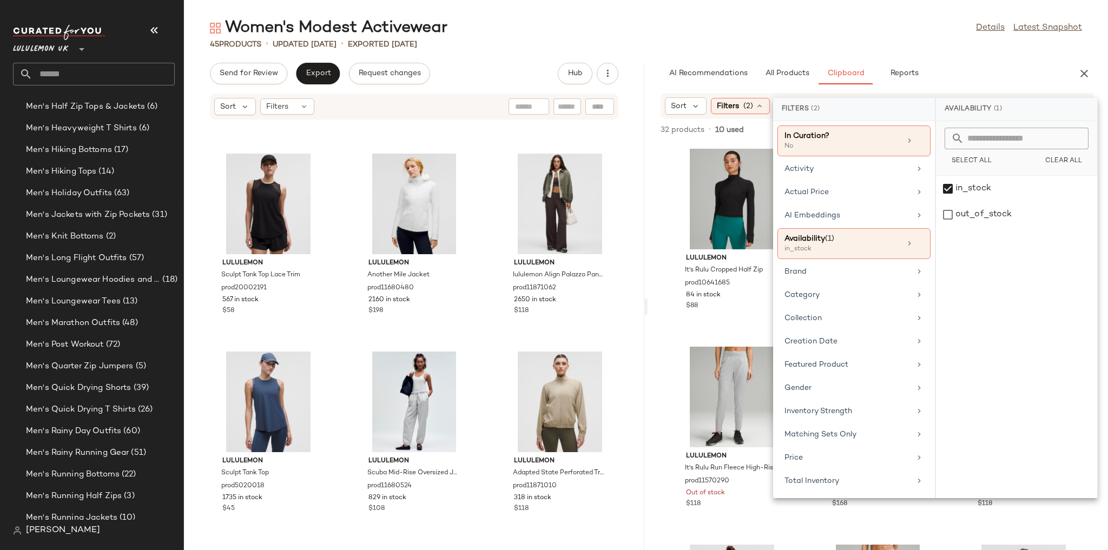
click at [863, 50] on div "Women's Modest Activewear Details Latest Snapshot 45 Products • updated [DATE] …" at bounding box center [646, 283] width 924 height 533
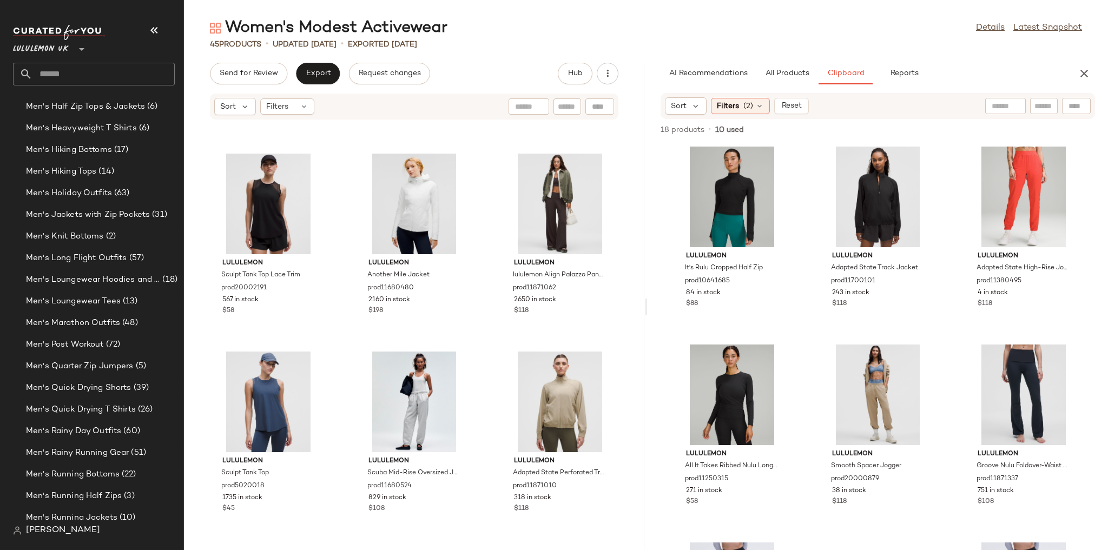
scroll to position [0, 0]
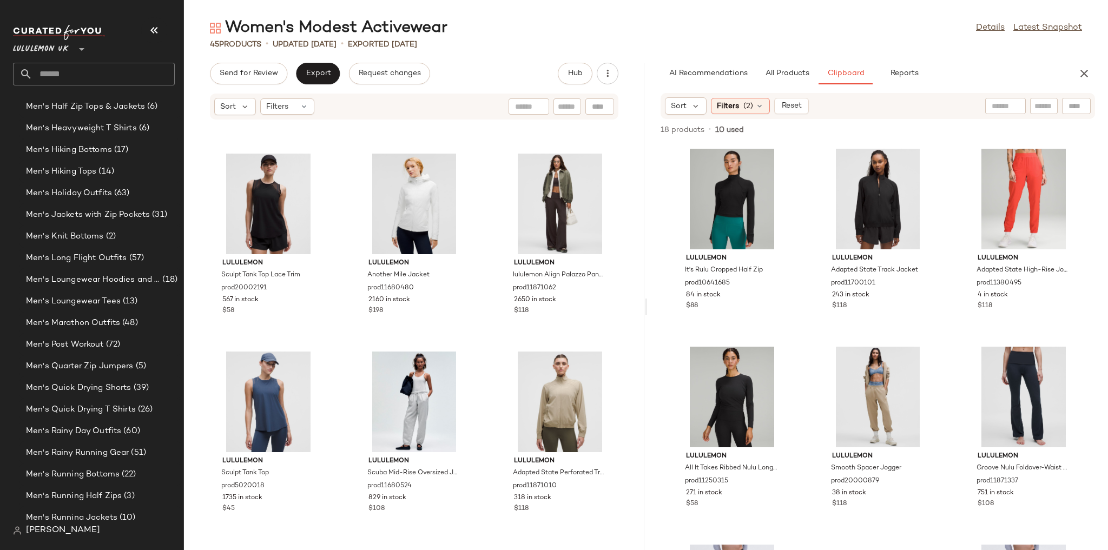
click at [78, 68] on input "text" at bounding box center [103, 74] width 142 height 23
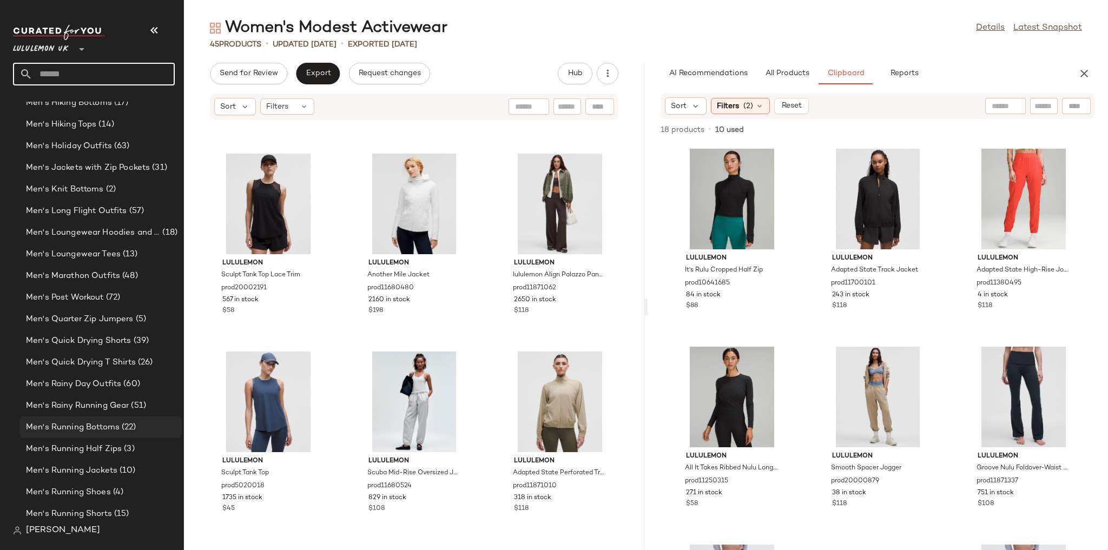
scroll to position [1175, 0]
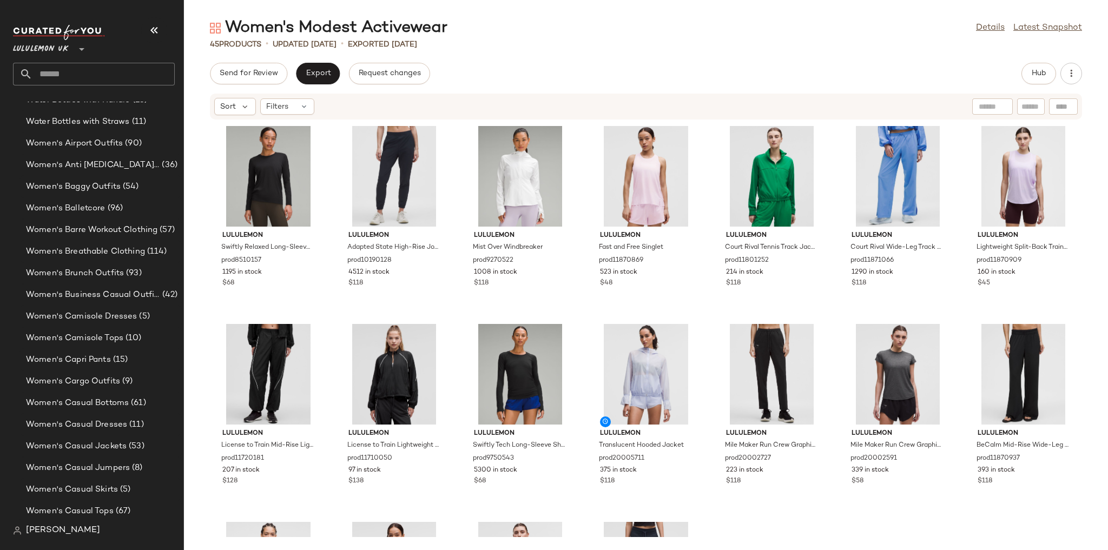
scroll to position [1175, 0]
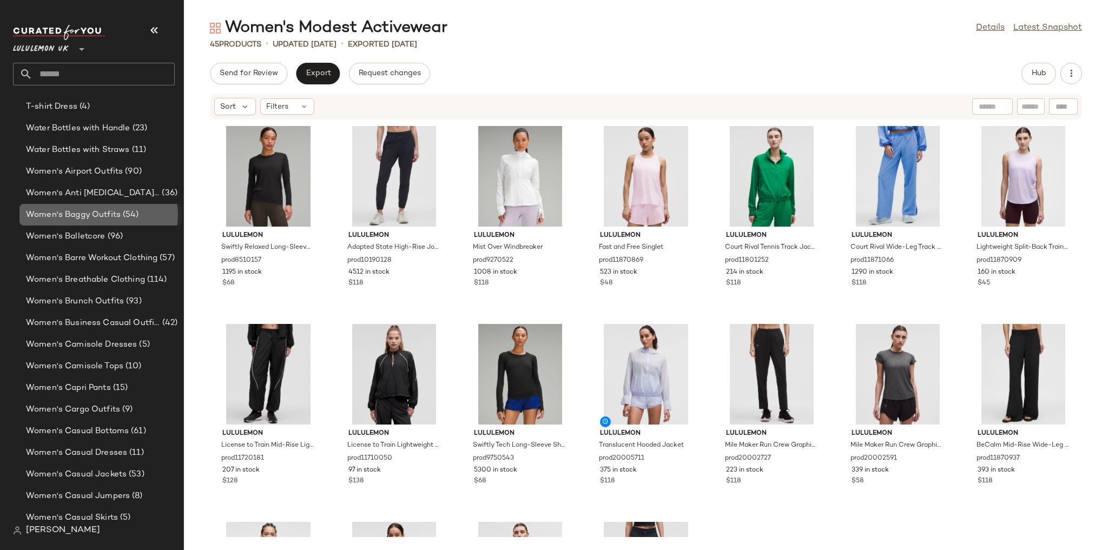
click at [111, 214] on span "Women's Baggy Outfits" at bounding box center [73, 215] width 95 height 12
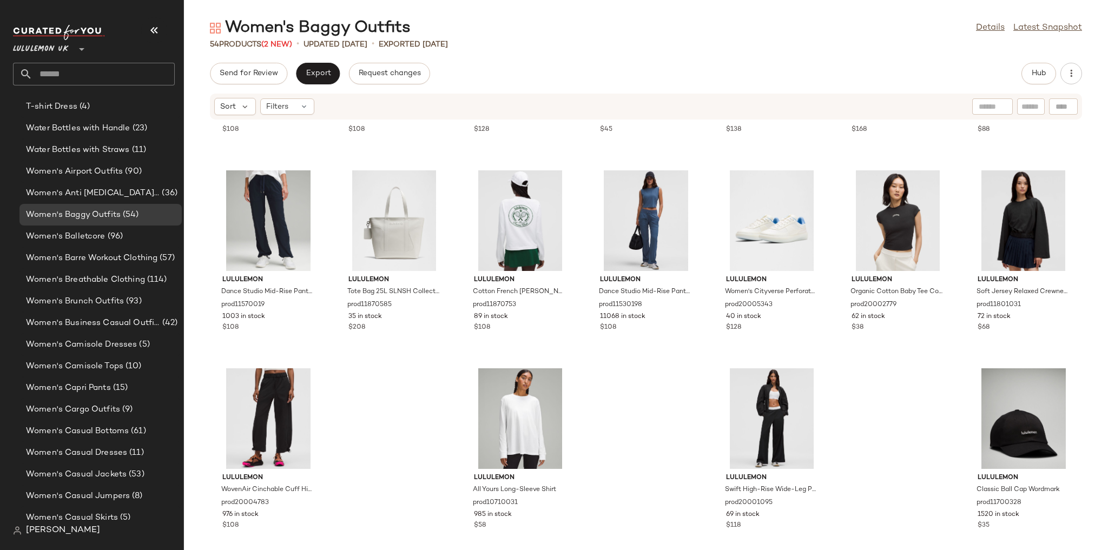
scroll to position [1367, 0]
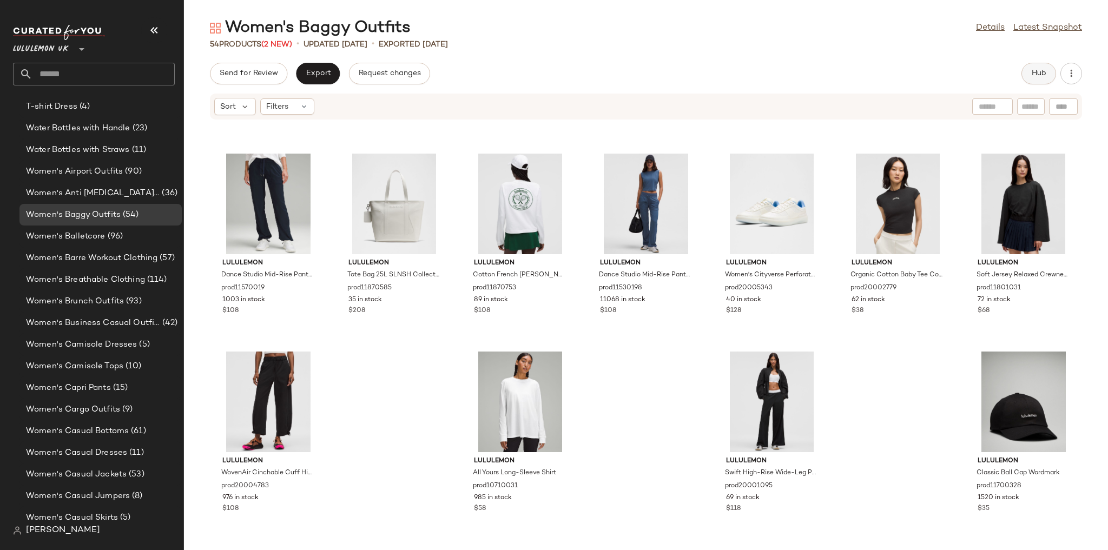
click at [1046, 68] on button "Hub" at bounding box center [1038, 74] width 35 height 22
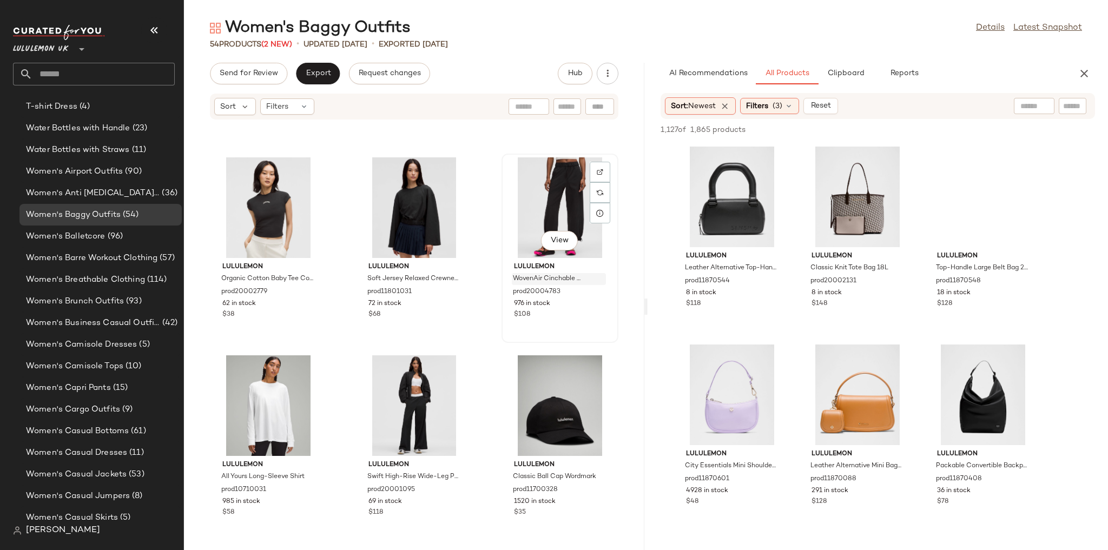
scroll to position [3149, 0]
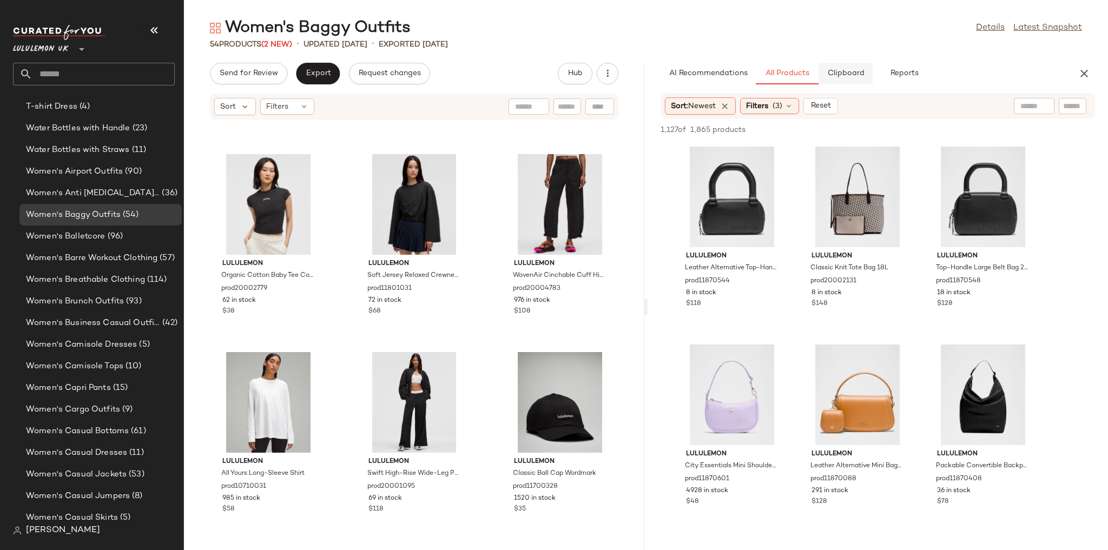
click at [872, 66] on button "Clipboard" at bounding box center [846, 74] width 54 height 22
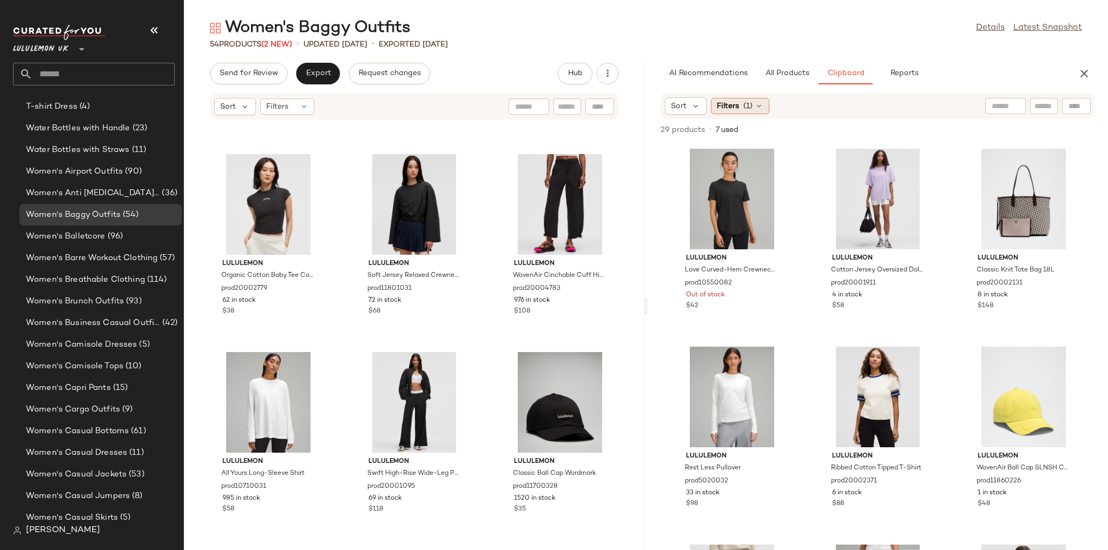
click at [749, 102] on span "(1)" at bounding box center [747, 106] width 9 height 11
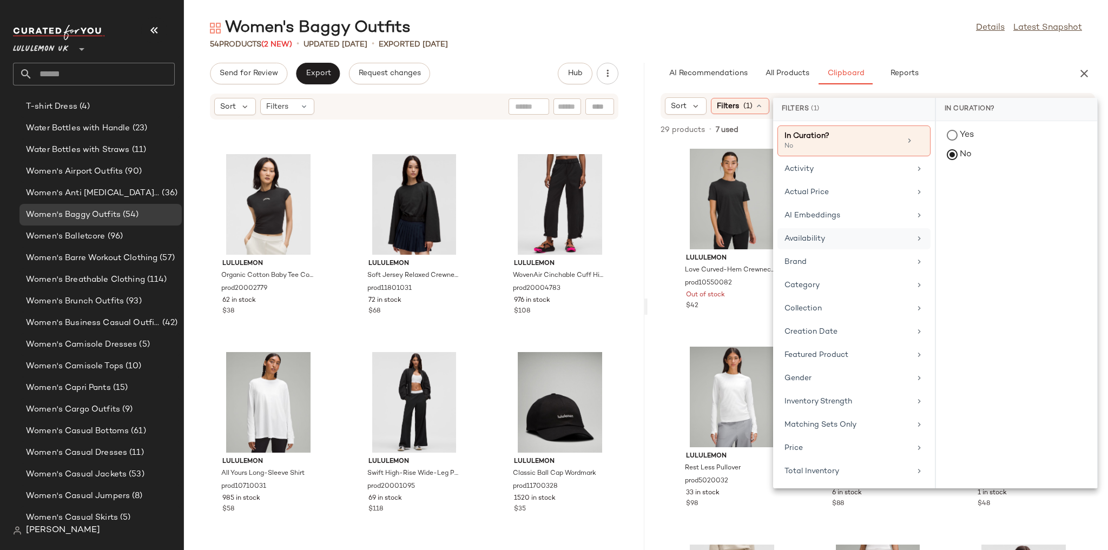
click at [821, 241] on div "Availability" at bounding box center [847, 238] width 126 height 11
click at [950, 183] on div "in_stock" at bounding box center [1016, 189] width 161 height 26
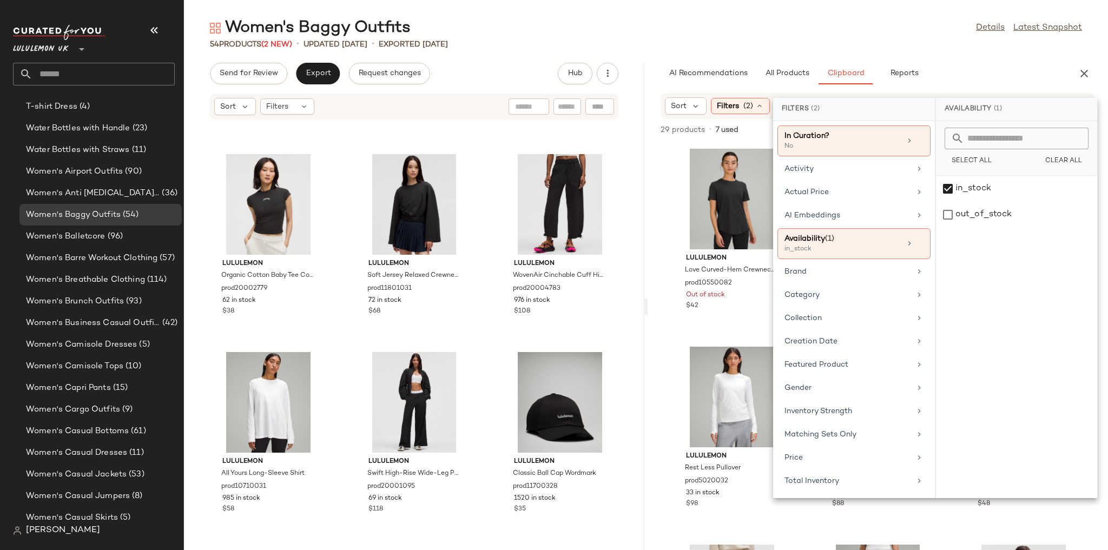
click at [896, 27] on div "Women's Baggy Outfits Details Latest Snapshot" at bounding box center [646, 28] width 924 height 22
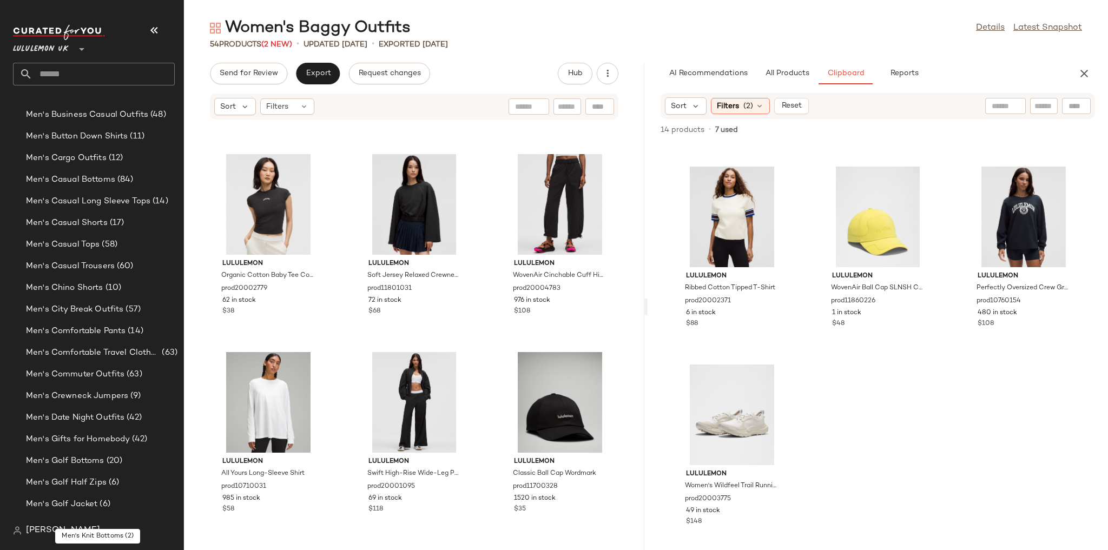
scroll to position [439, 0]
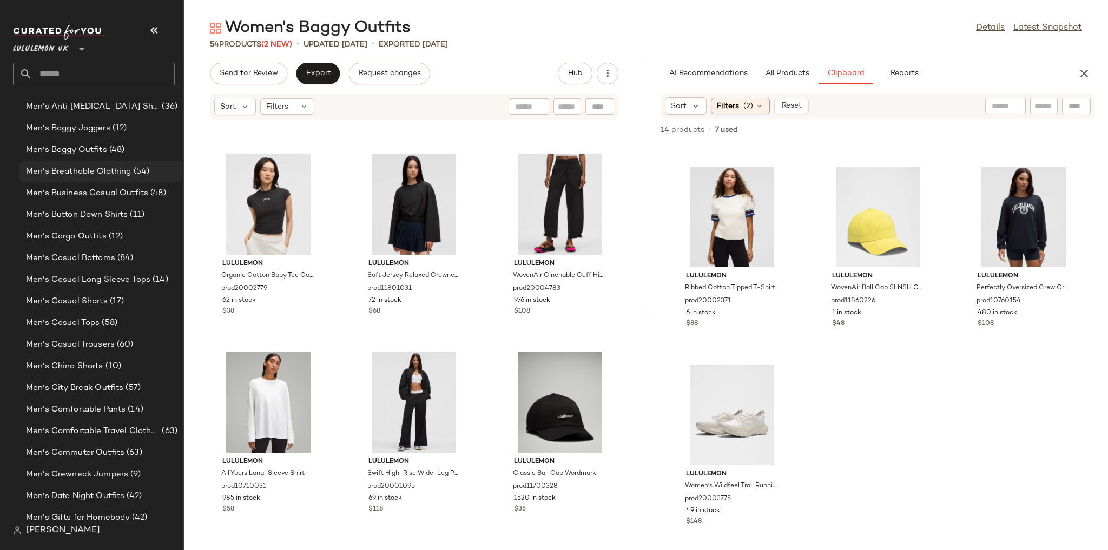
click at [116, 162] on div "Men's Breathable Clothing (54)" at bounding box center [100, 172] width 162 height 22
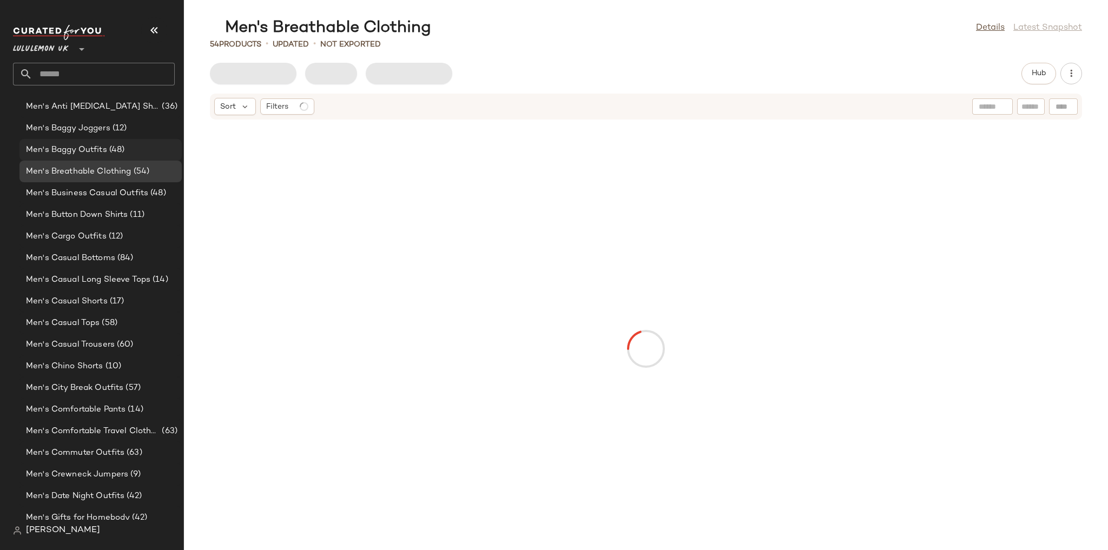
click at [114, 153] on span "(48)" at bounding box center [116, 150] width 18 height 12
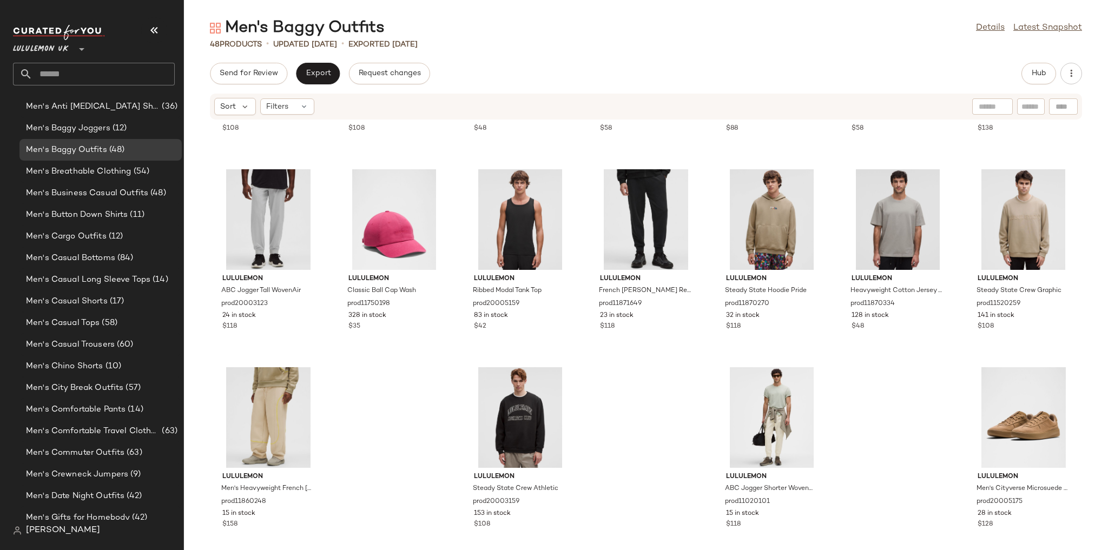
scroll to position [1169, 0]
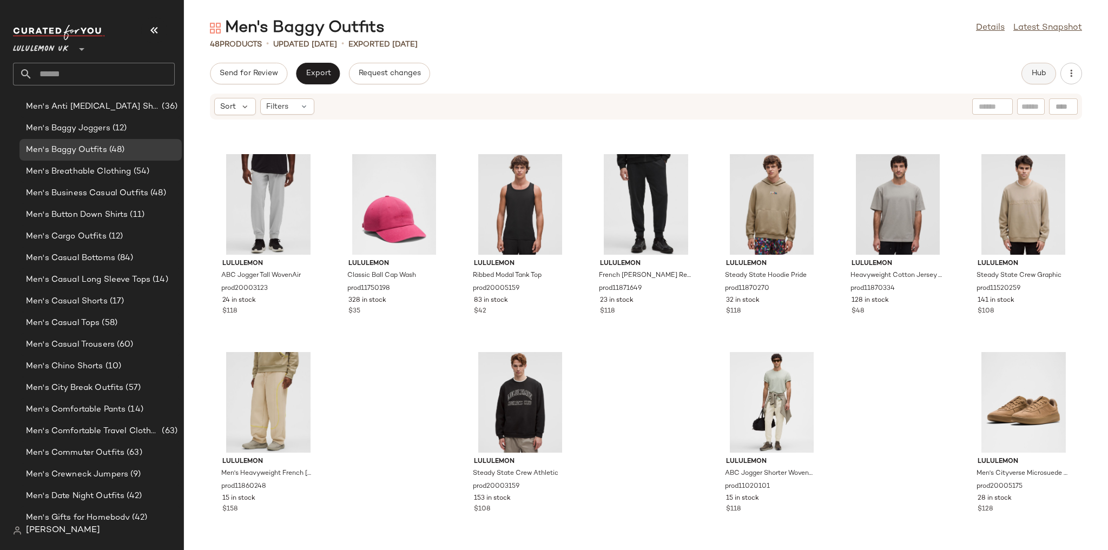
click at [1026, 78] on button "Hub" at bounding box center [1038, 74] width 35 height 22
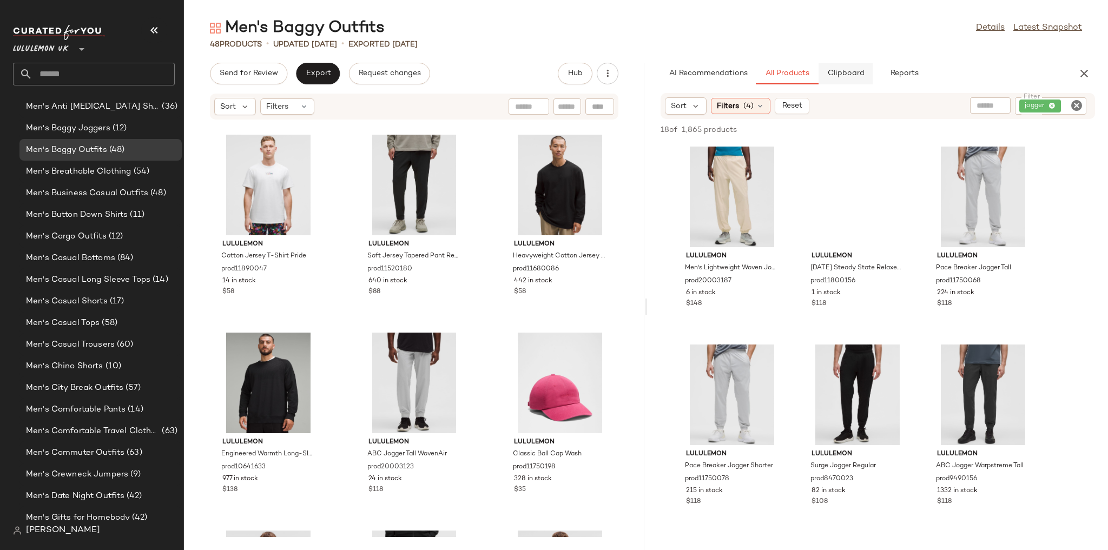
click at [847, 78] on button "Clipboard" at bounding box center [846, 74] width 54 height 22
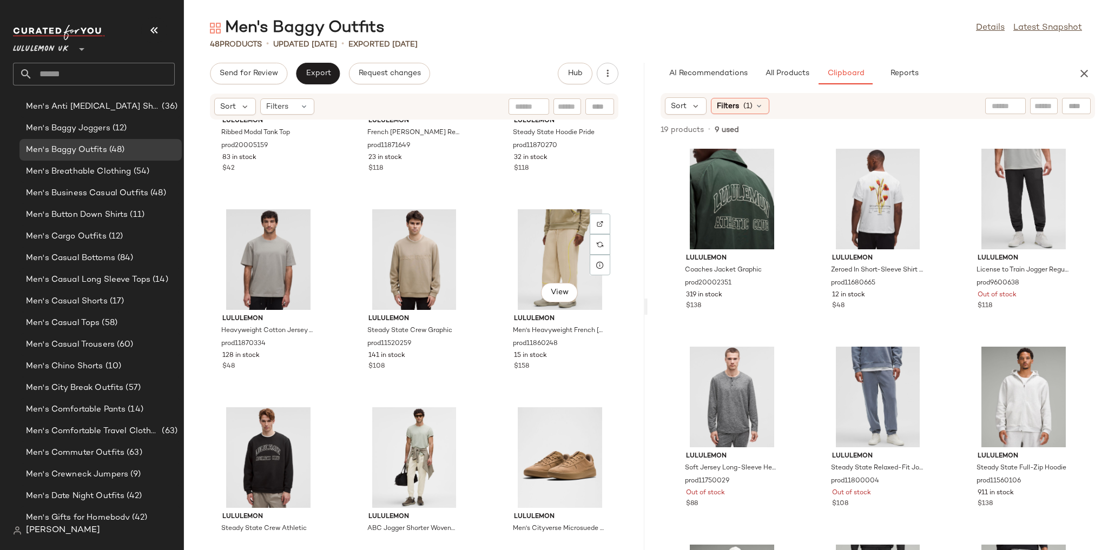
scroll to position [2753, 0]
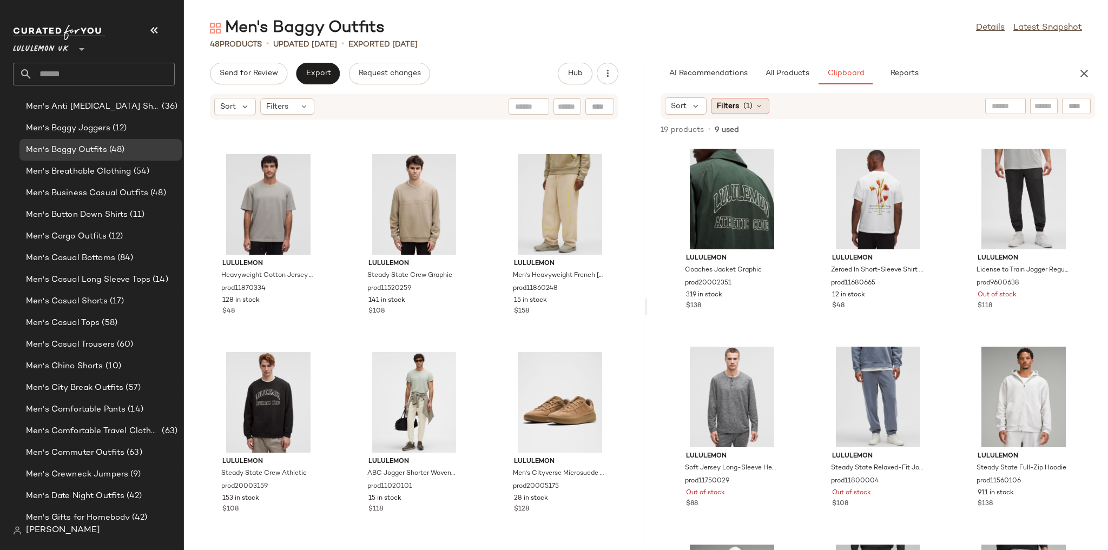
click at [743, 110] on span "(1)" at bounding box center [747, 106] width 9 height 11
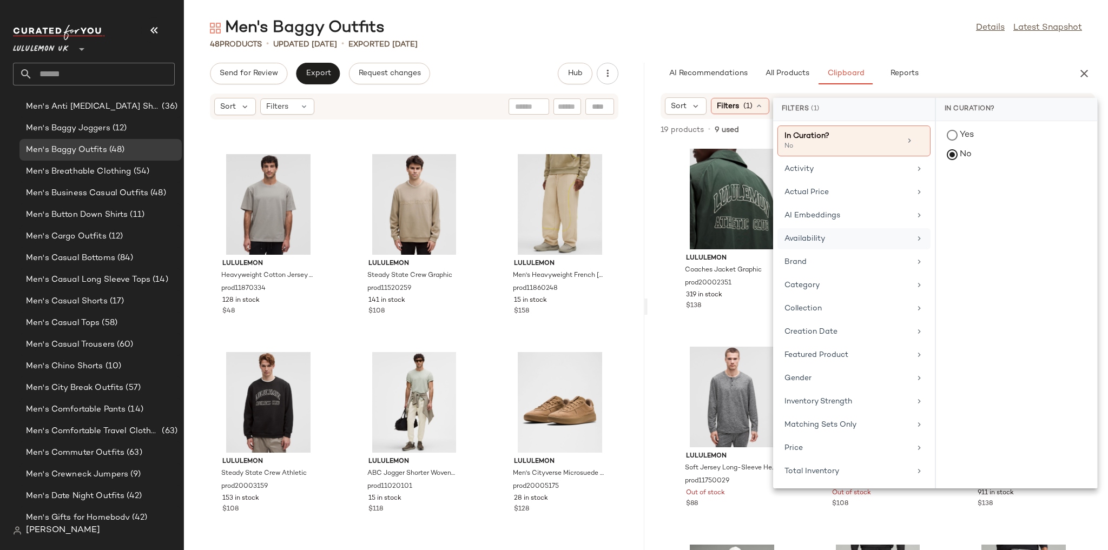
click at [813, 233] on div "Availability" at bounding box center [847, 238] width 126 height 11
click at [951, 188] on div "in_stock" at bounding box center [1016, 189] width 161 height 26
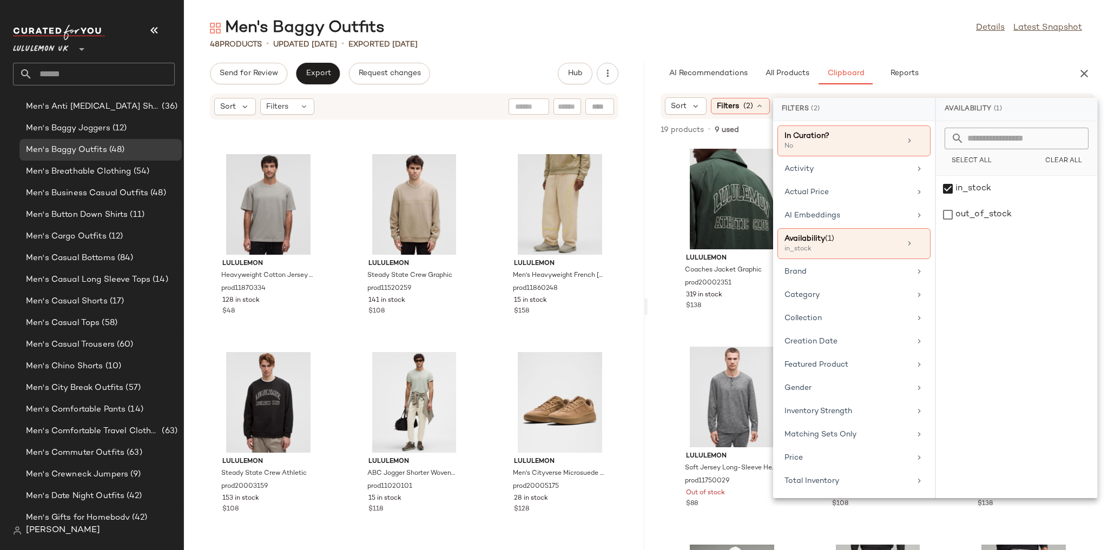
click at [822, 2] on main "Men's Baggy Outfits Details Latest Snapshot 48 Products • updated Aug 20th • Ex…" at bounding box center [554, 275] width 1108 height 550
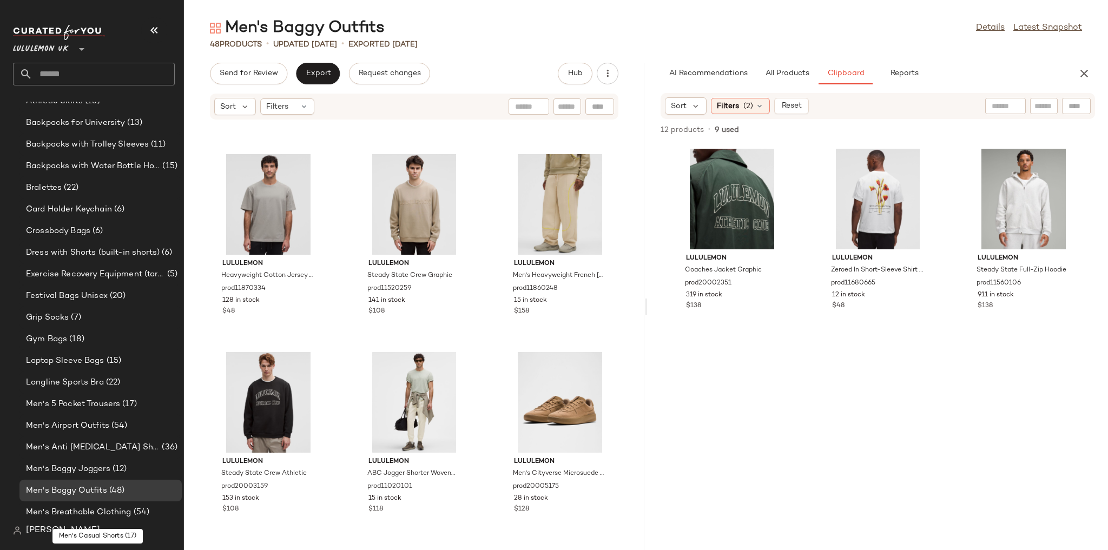
scroll to position [0, 0]
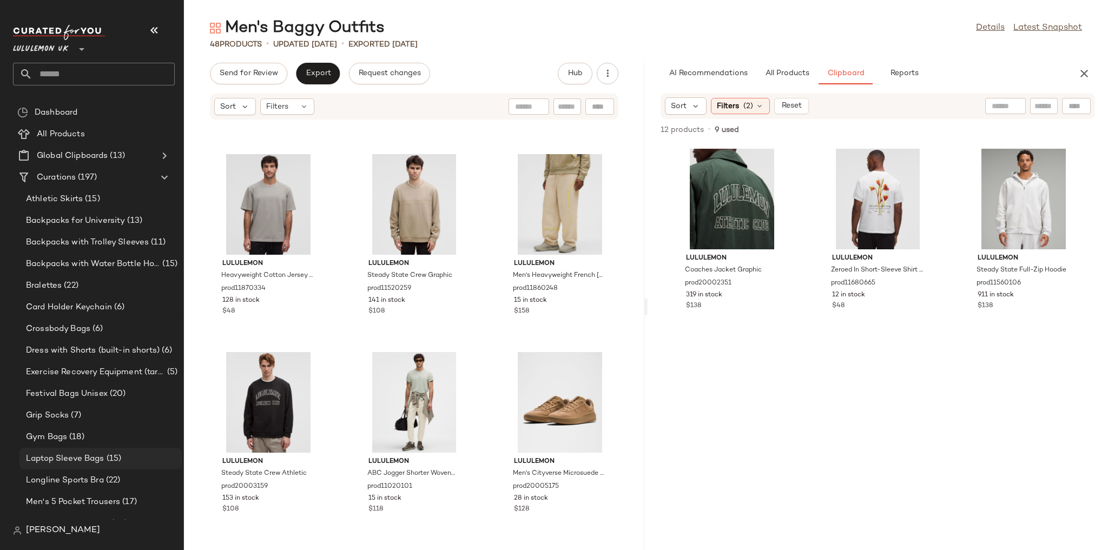
click at [61, 457] on span "Laptop Sleeve Bags" at bounding box center [65, 459] width 78 height 12
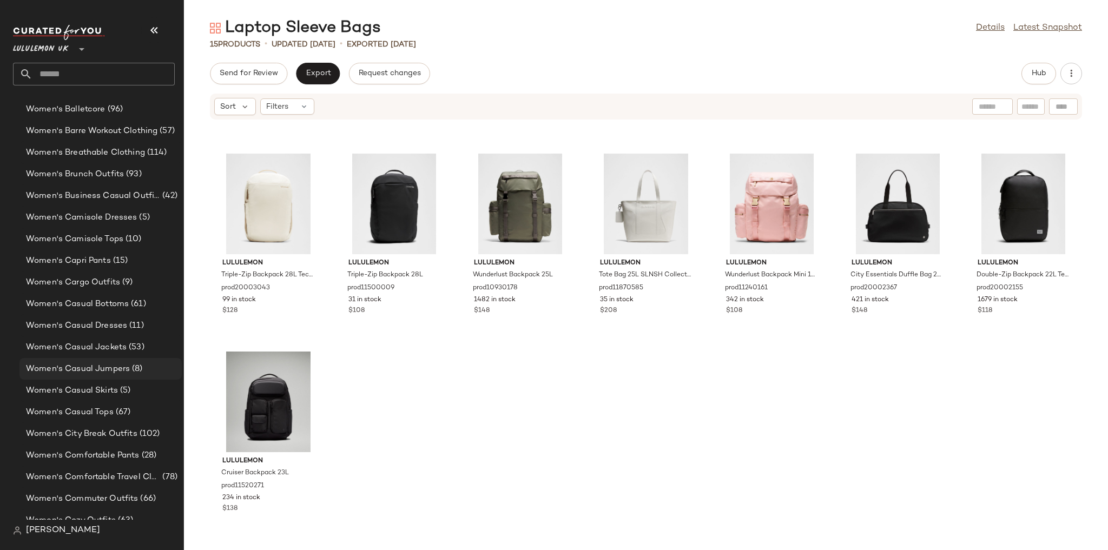
scroll to position [1342, 0]
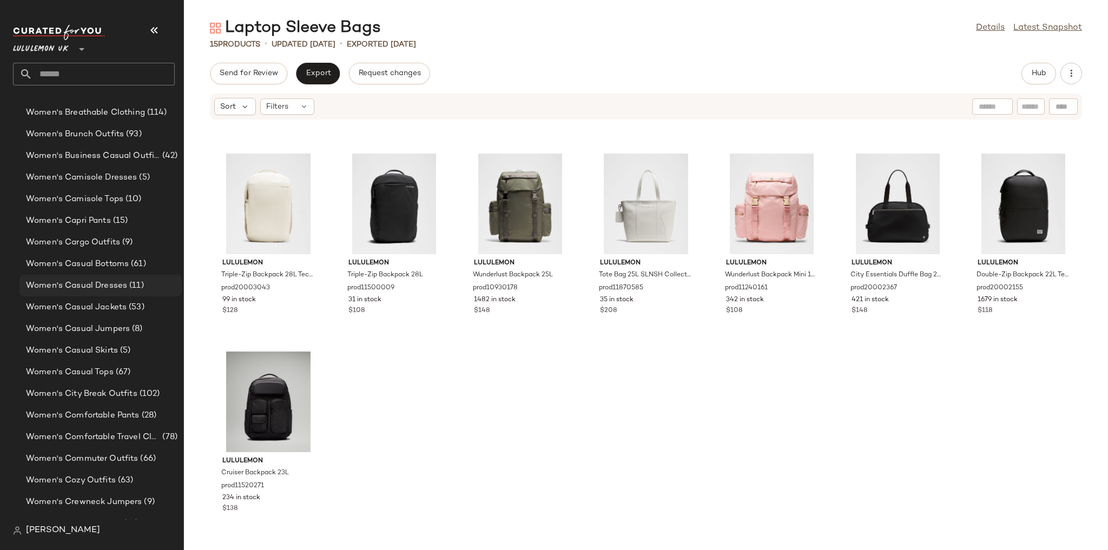
click at [107, 286] on span "Women's Casual Dresses" at bounding box center [76, 286] width 101 height 12
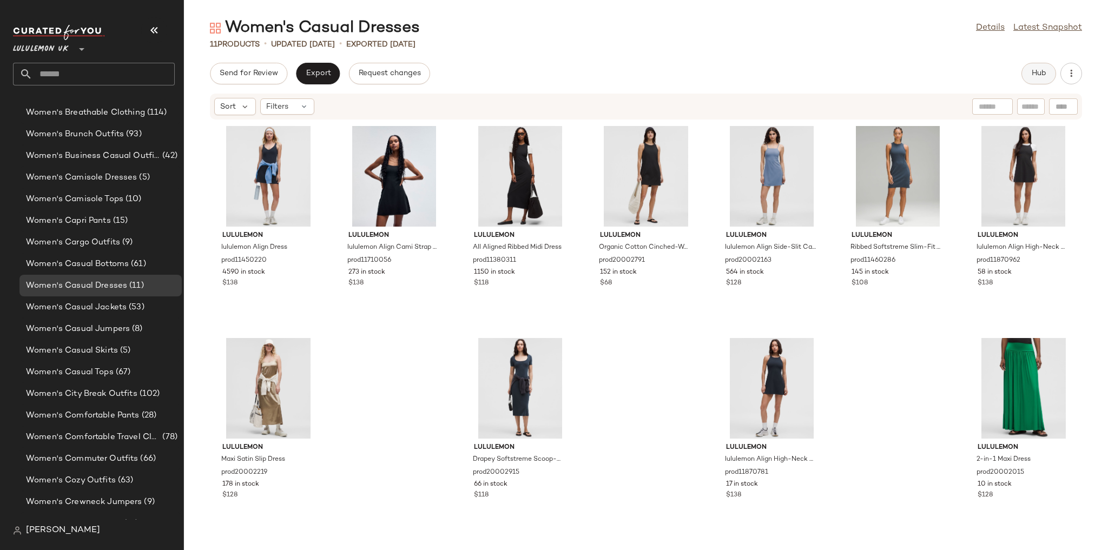
click at [1034, 70] on span "Hub" at bounding box center [1038, 73] width 15 height 9
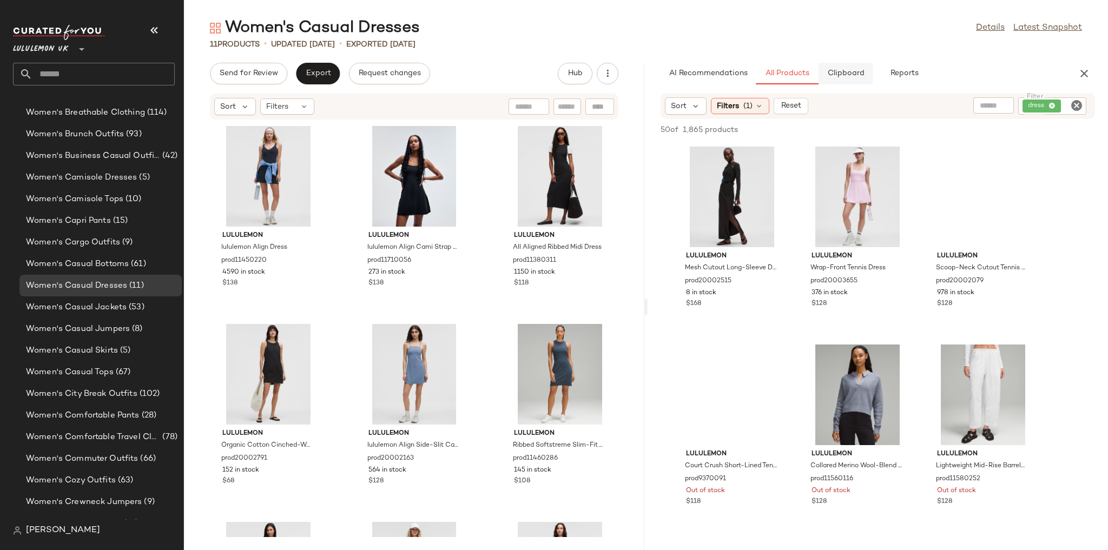
click at [845, 71] on span "Clipboard" at bounding box center [845, 73] width 37 height 9
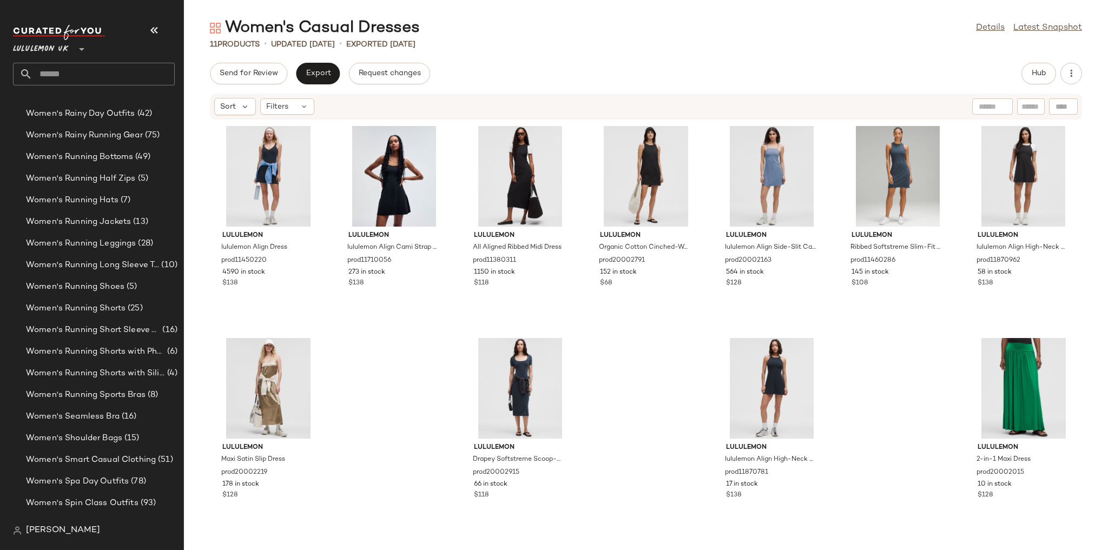
scroll to position [3536, 0]
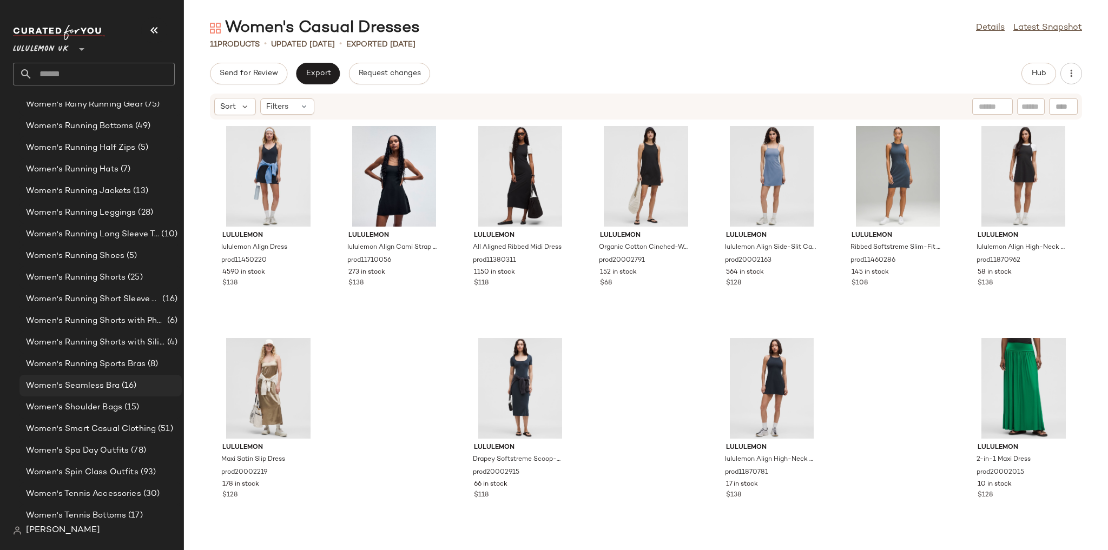
click at [113, 381] on span "Women's Seamless Bra" at bounding box center [73, 386] width 94 height 12
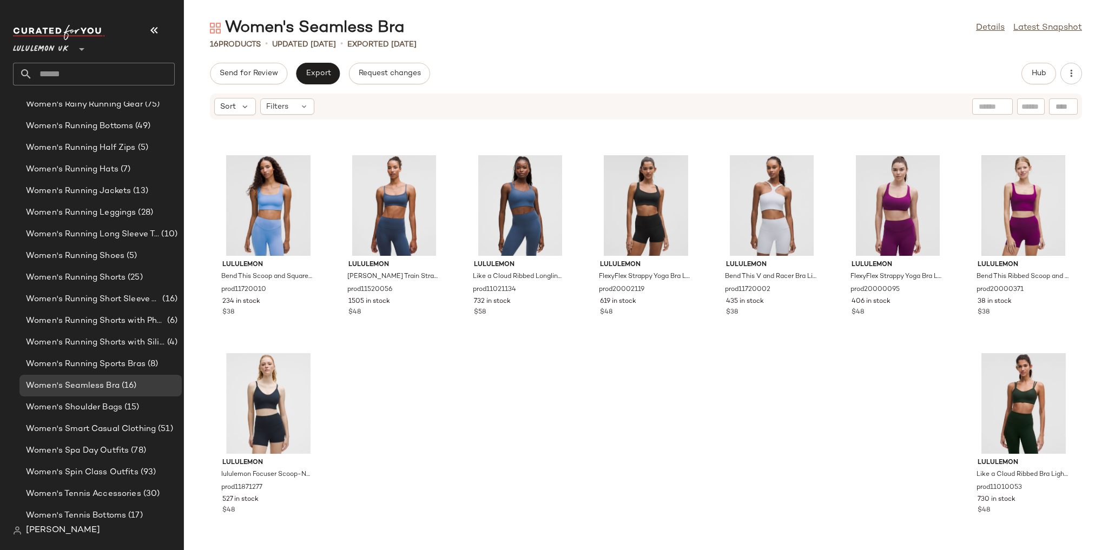
scroll to position [170, 0]
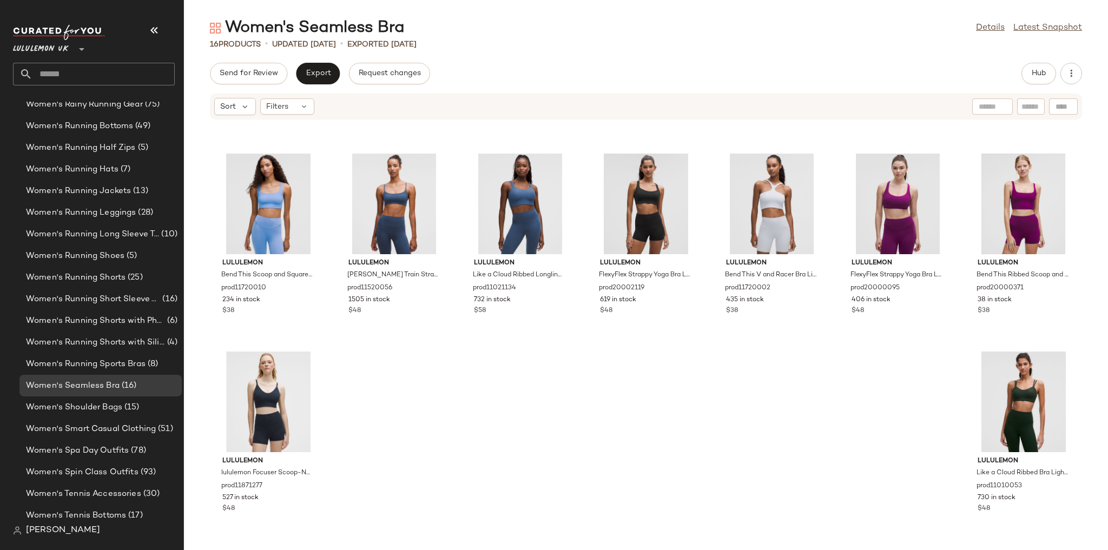
click at [177, 453] on div "Dashboard All Products Global Clipboards (13) Curations (197) Athletic Skirts (…" at bounding box center [98, 311] width 170 height 418
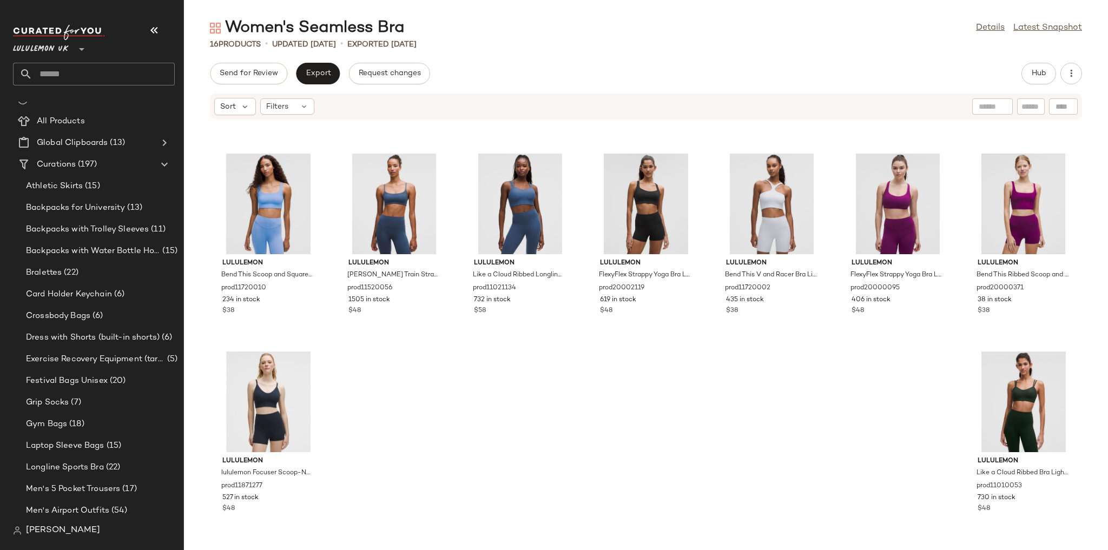
scroll to position [0, 0]
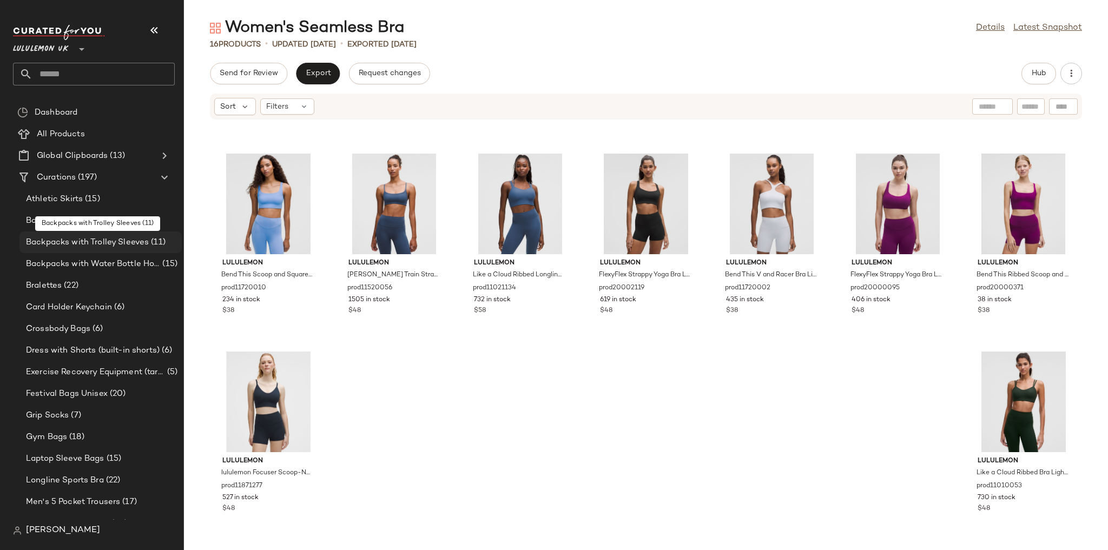
click at [130, 242] on span "Backpacks with Trolley Sleeves" at bounding box center [87, 242] width 123 height 12
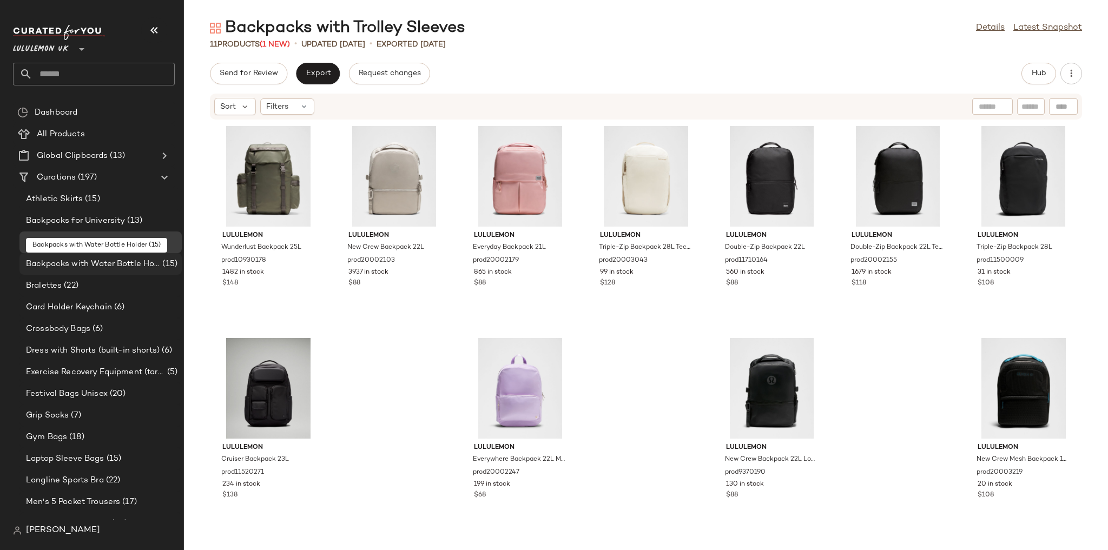
click at [103, 266] on span "Backpacks with Water Bottle Holder" at bounding box center [93, 264] width 134 height 12
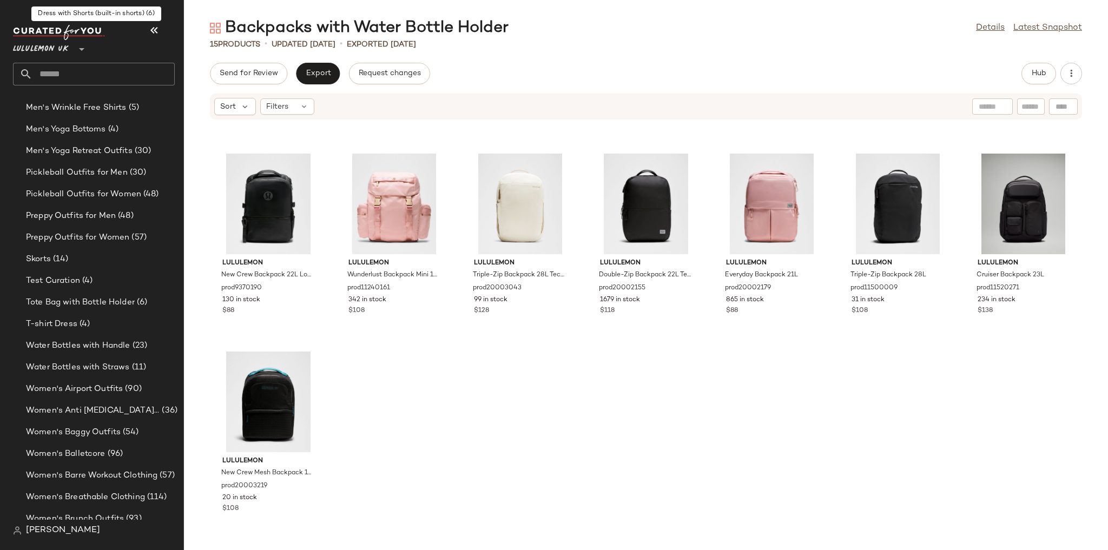
scroll to position [2034, 0]
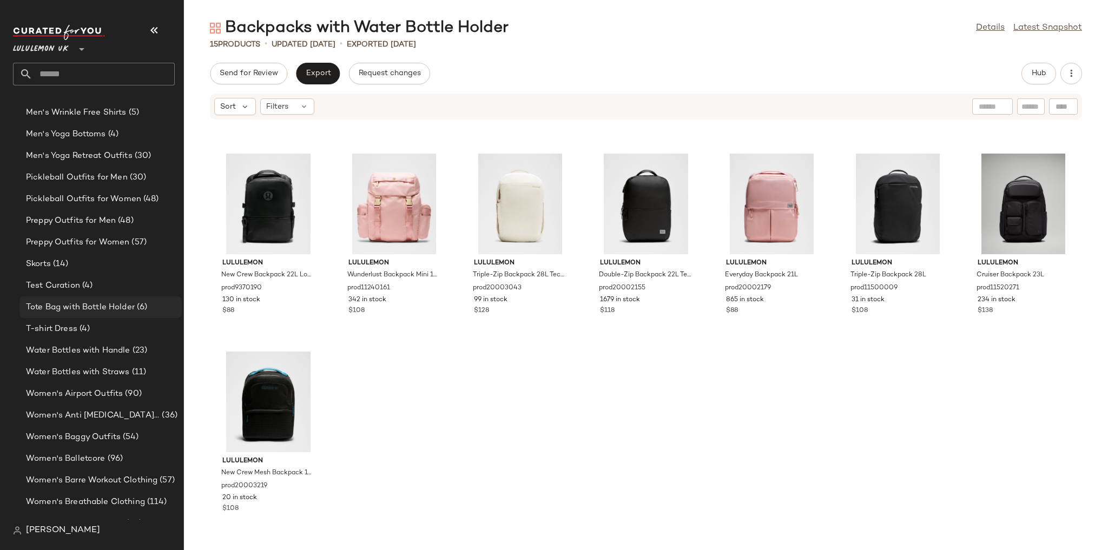
click at [126, 308] on span "Tote Bag with Bottle Holder" at bounding box center [80, 307] width 109 height 12
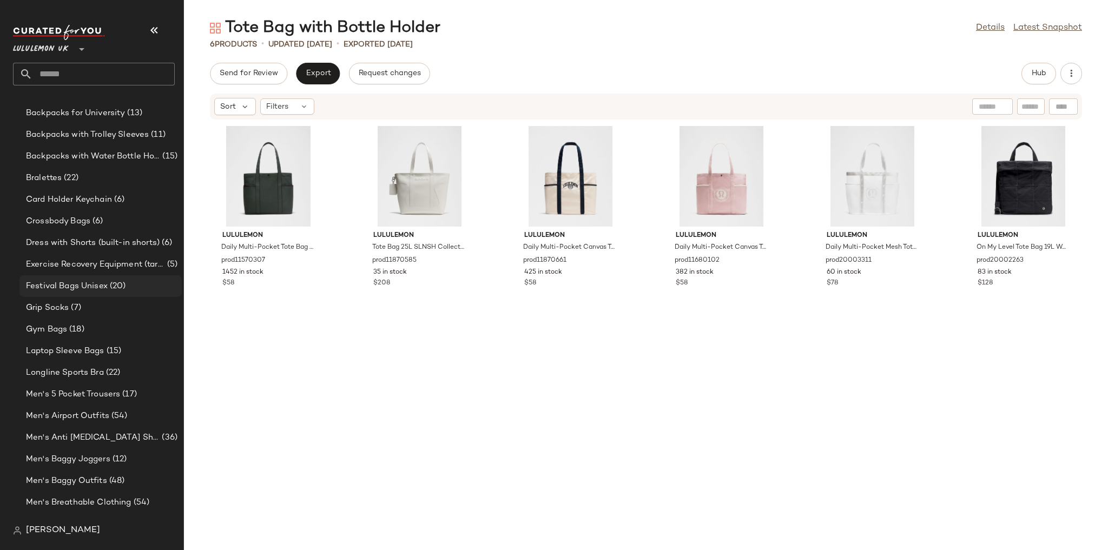
scroll to position [82, 0]
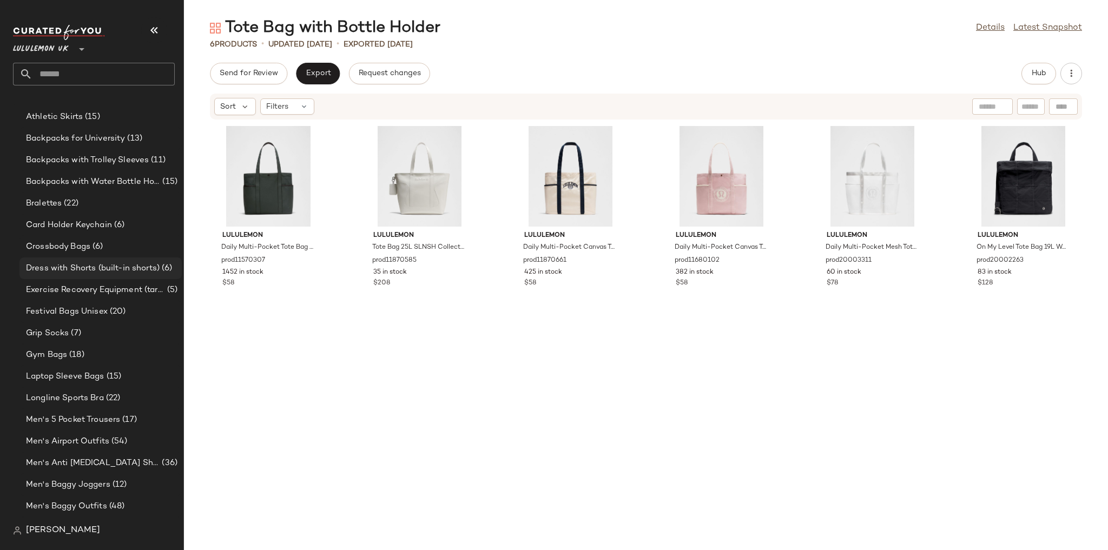
click at [74, 268] on span "Dress with Shorts (built-in shorts)" at bounding box center [93, 268] width 134 height 12
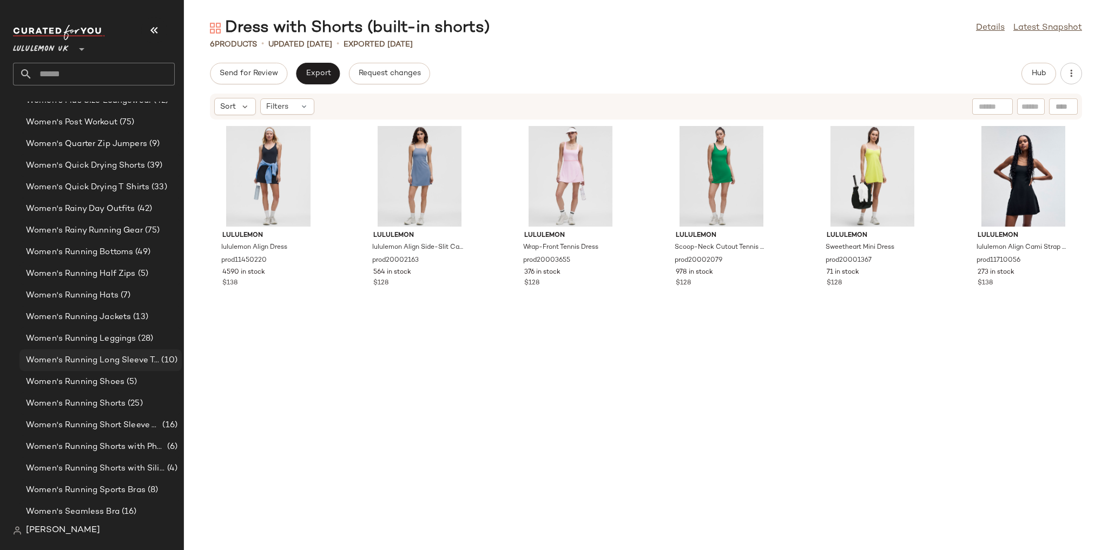
scroll to position [3415, 0]
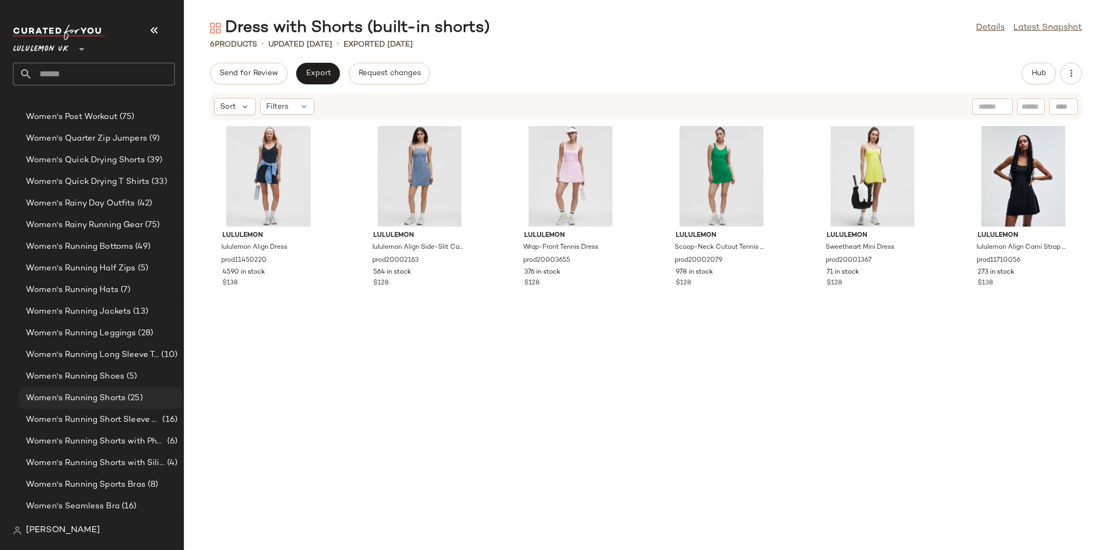
click at [112, 397] on span "Women's Running Shorts" at bounding box center [76, 398] width 100 height 12
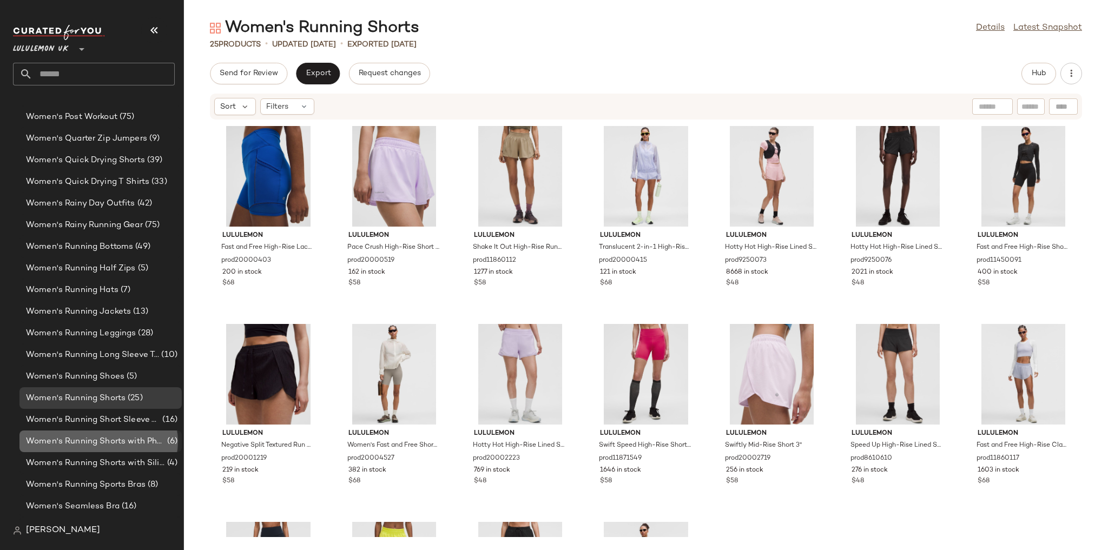
click at [111, 437] on span "Women's Running Shorts with Phone Pocket" at bounding box center [95, 442] width 139 height 12
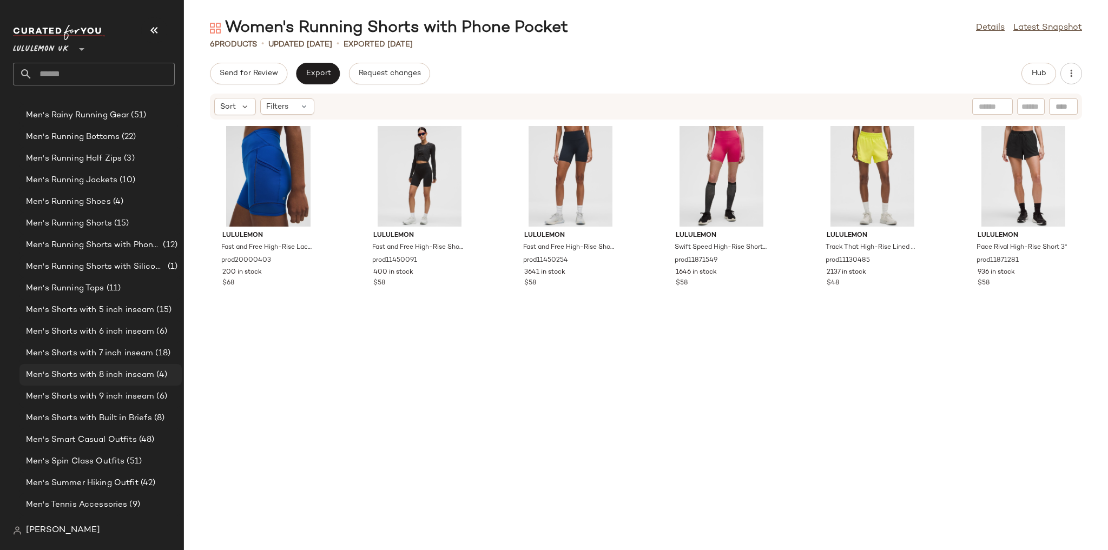
scroll to position [1332, 0]
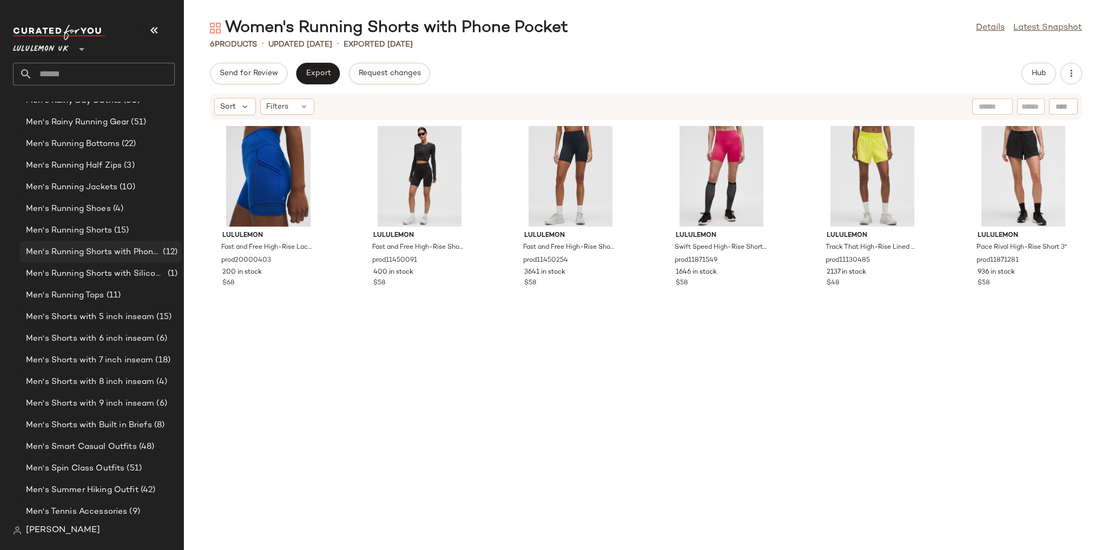
click at [145, 255] on span "Men's Running Shorts with Phone Pocket" at bounding box center [93, 252] width 135 height 12
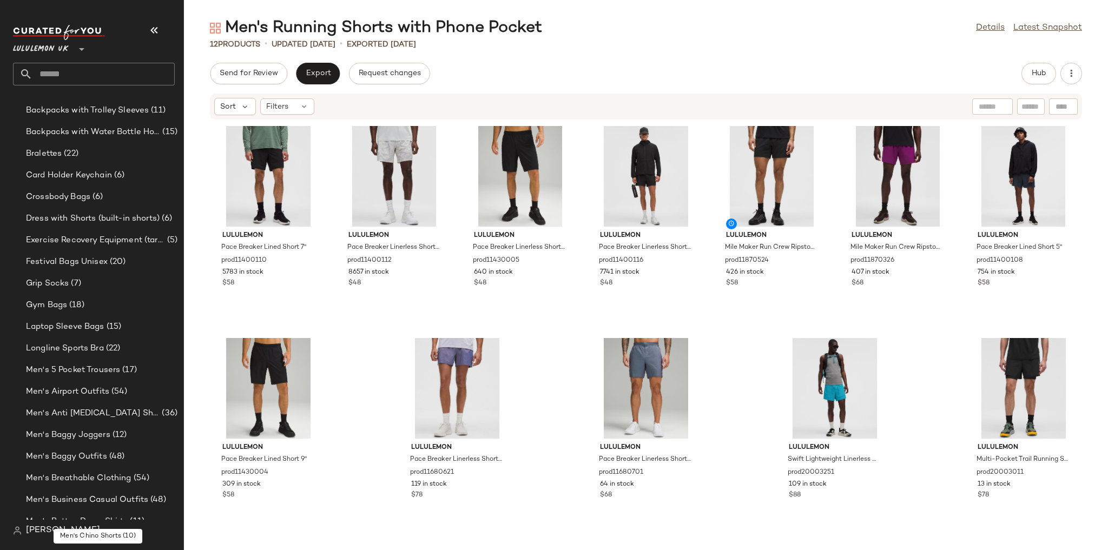
scroll to position [77, 0]
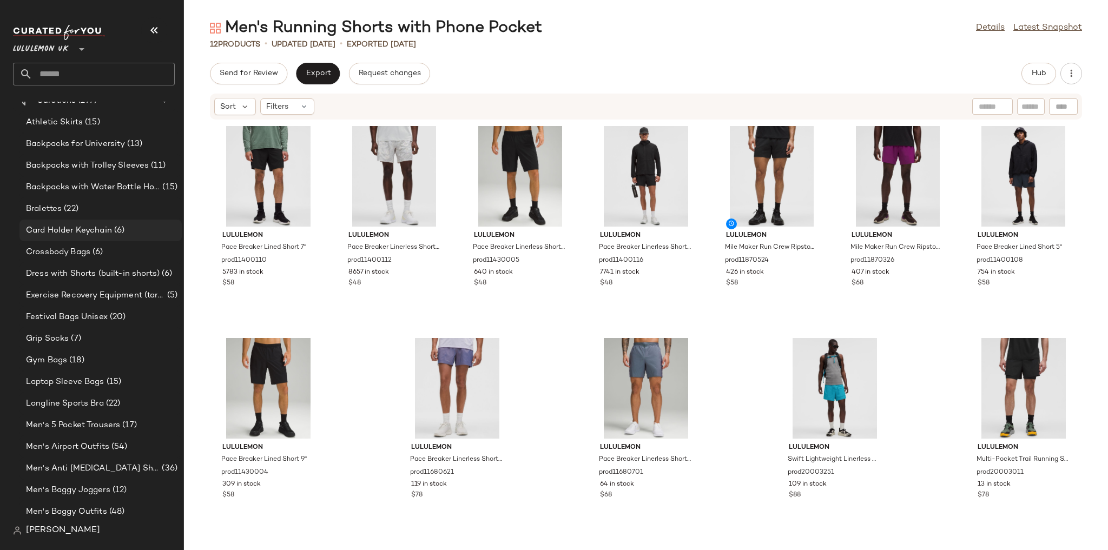
click at [91, 230] on span "Card Holder Keychain" at bounding box center [69, 231] width 86 height 12
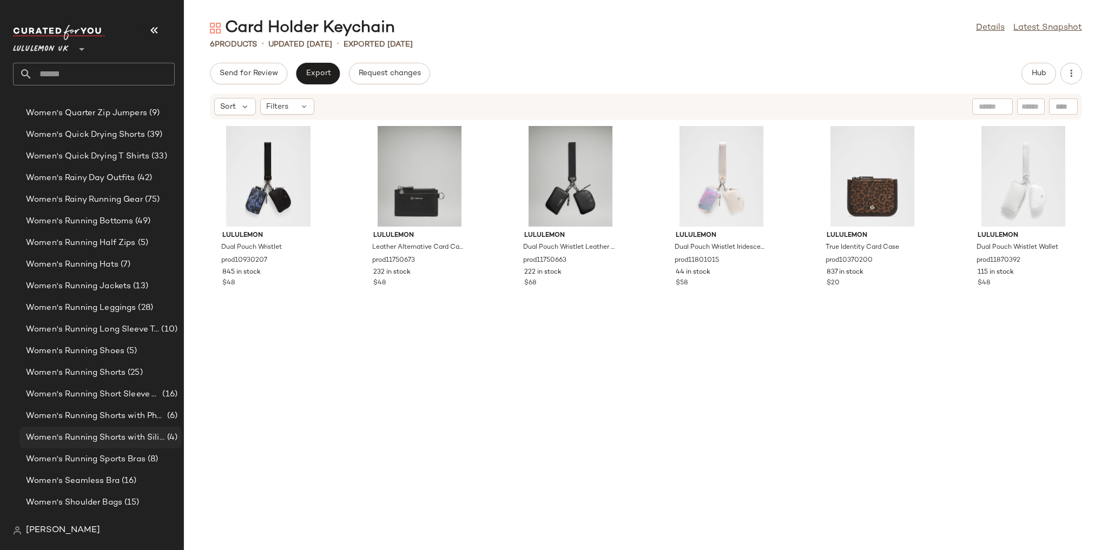
scroll to position [3453, 0]
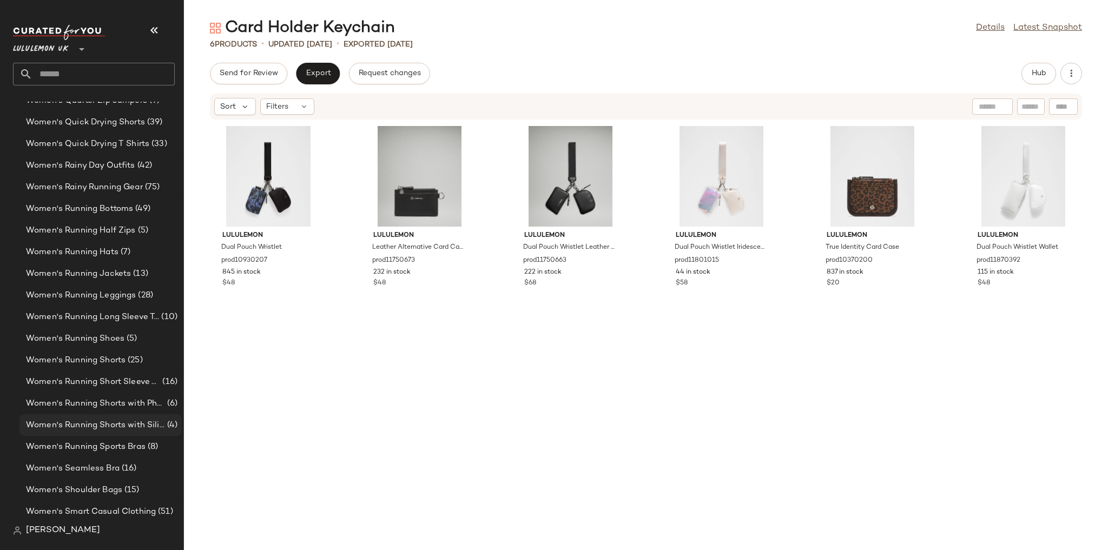
click at [120, 428] on span "Women's Running Shorts with Silicone Grip" at bounding box center [95, 425] width 139 height 12
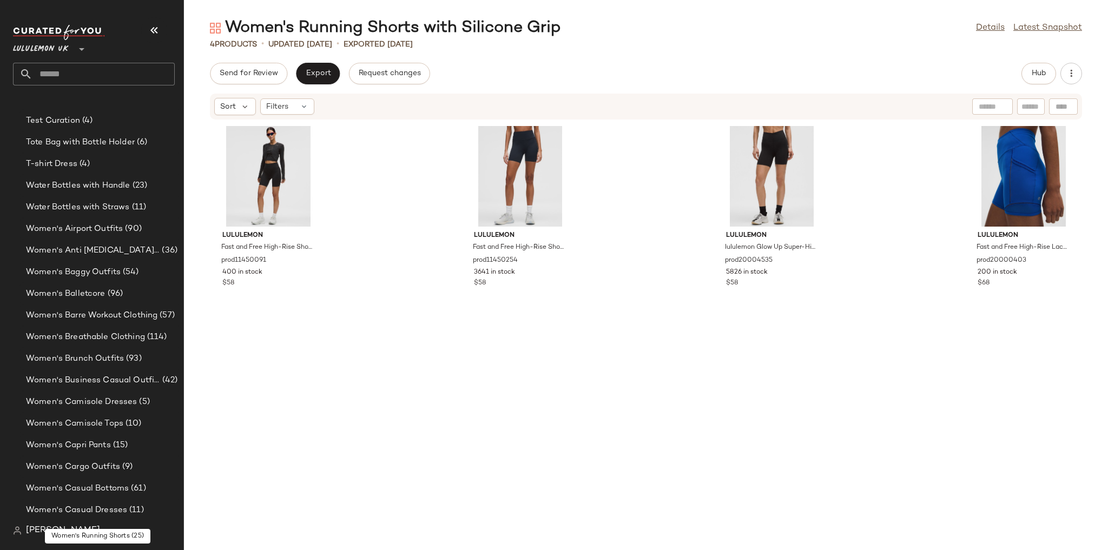
scroll to position [2198, 0]
click at [71, 173] on div "T-shirt Dress (4)" at bounding box center [100, 166] width 162 height 22
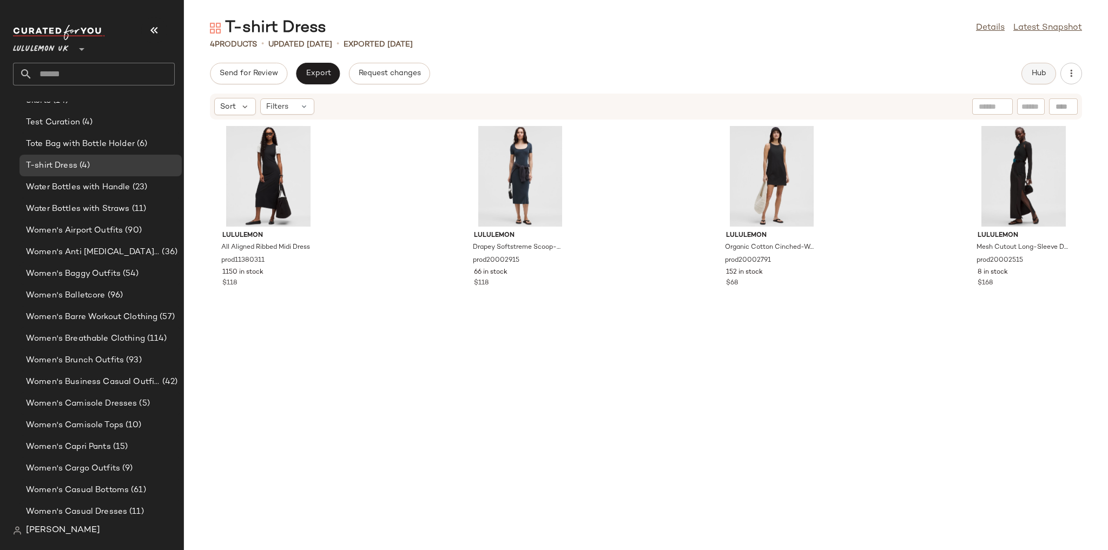
click at [1049, 74] on button "Hub" at bounding box center [1038, 74] width 35 height 22
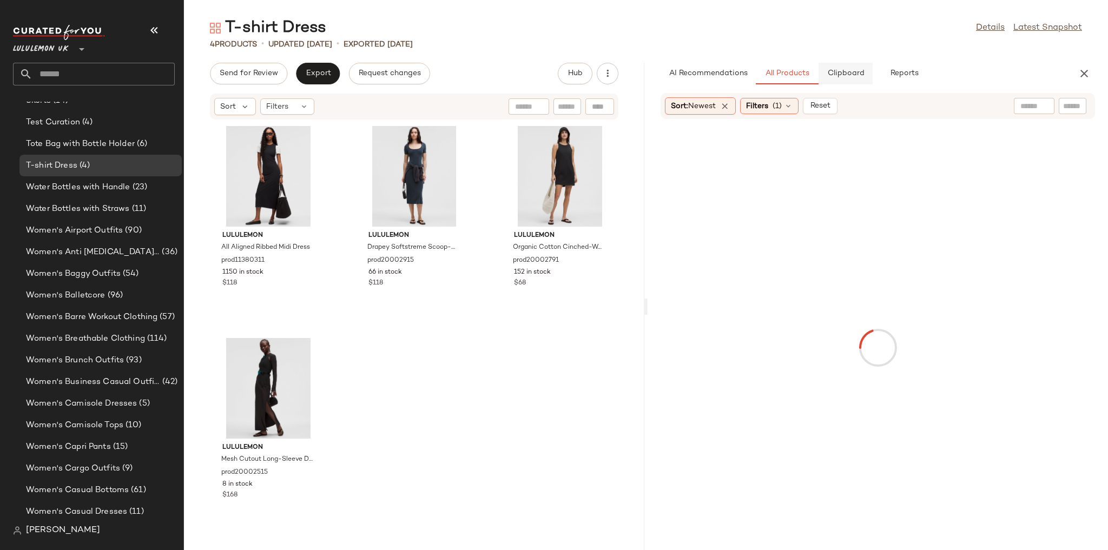
click at [827, 70] on span "Clipboard" at bounding box center [845, 73] width 37 height 9
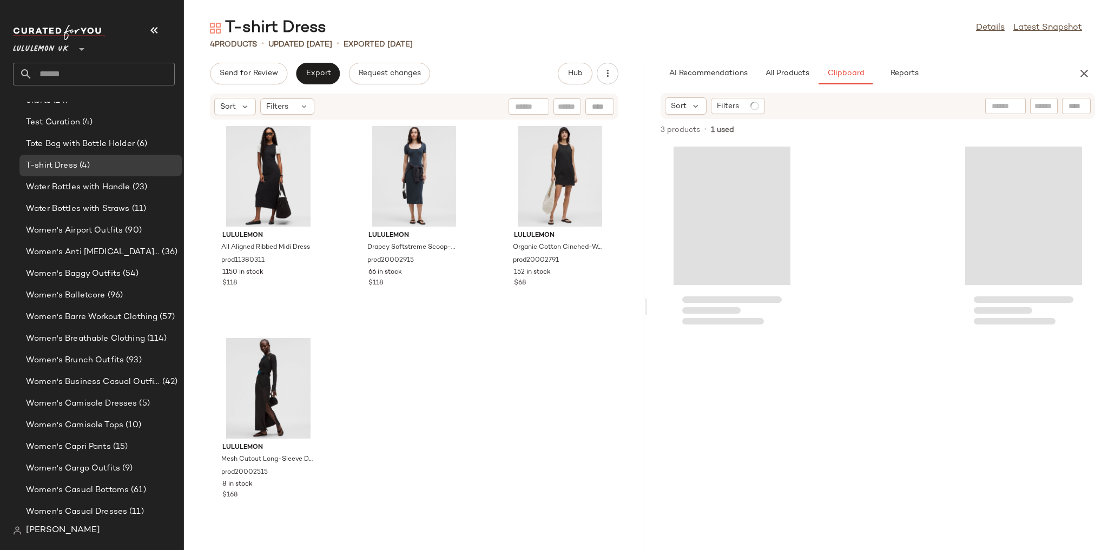
click at [539, 338] on div "lululemon All Aligned Ribbed Midi Dress prod11380311 1150 in stock $118 lululem…" at bounding box center [414, 328] width 460 height 417
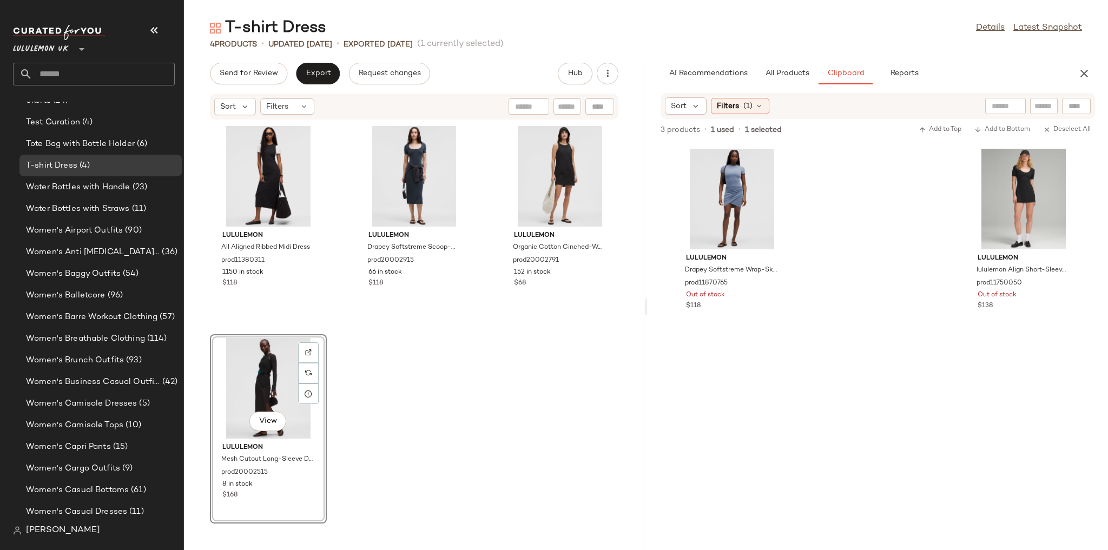
click at [442, 423] on div "lululemon All Aligned Ribbed Midi Dress prod11380311 1150 in stock $118 lululem…" at bounding box center [414, 328] width 460 height 417
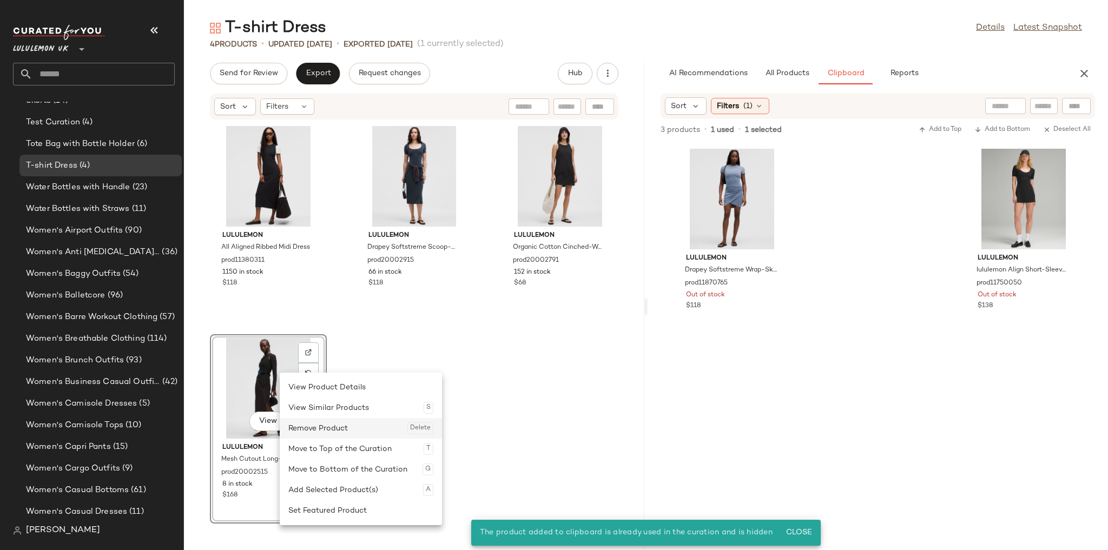
click at [318, 422] on div "Remove Product Delete" at bounding box center [360, 428] width 145 height 21
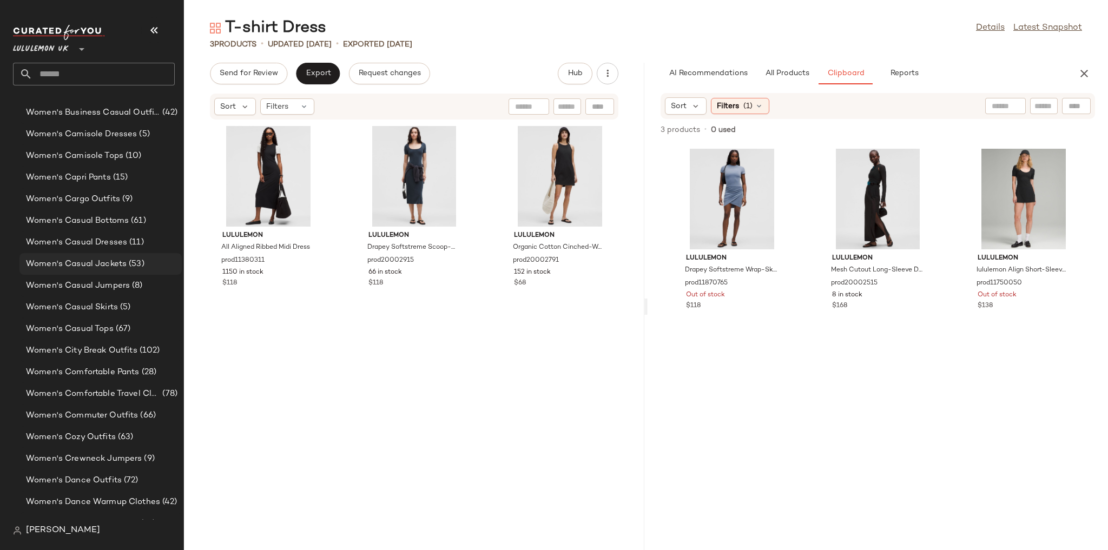
scroll to position [2501, 0]
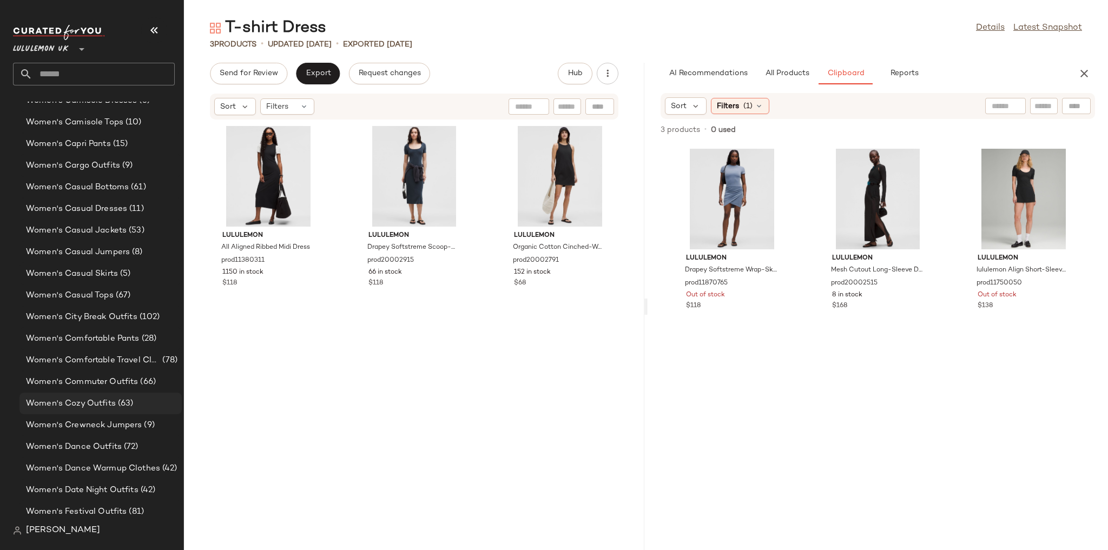
click at [110, 398] on span "Women's Cozy Outfits" at bounding box center [71, 404] width 90 height 12
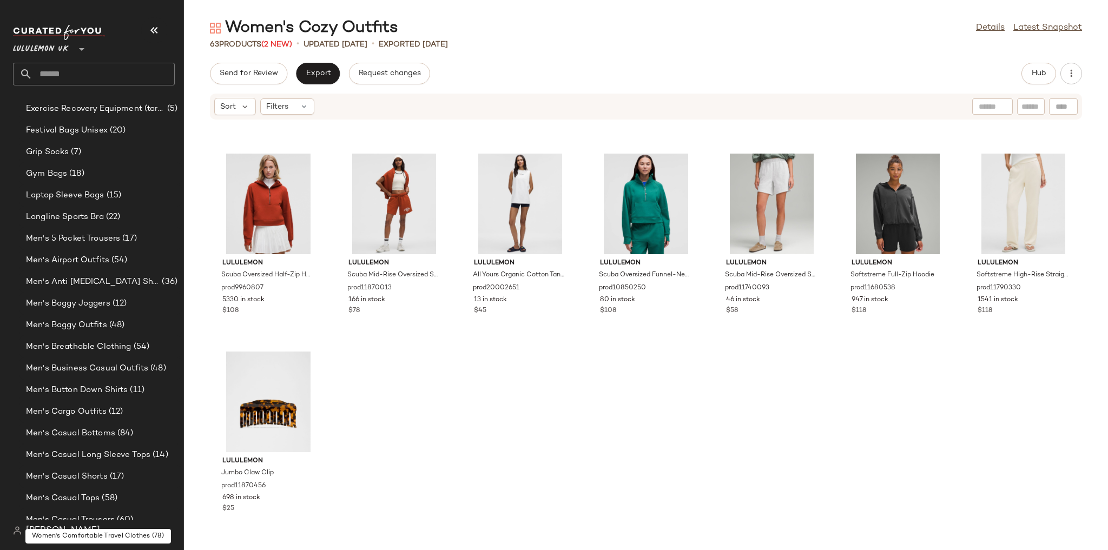
scroll to position [250, 0]
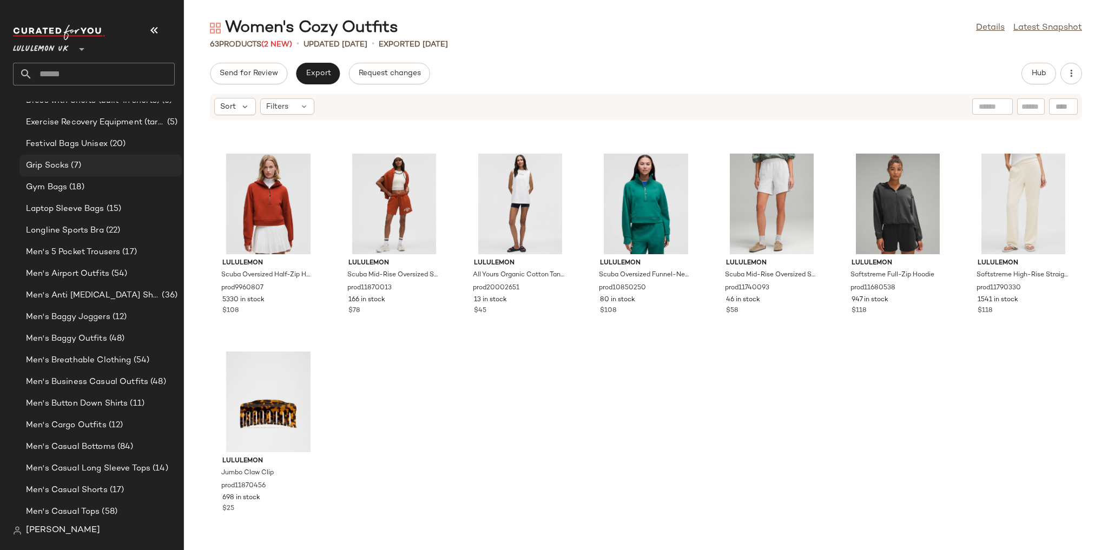
click at [122, 160] on div "Grip Socks (7)" at bounding box center [100, 166] width 155 height 12
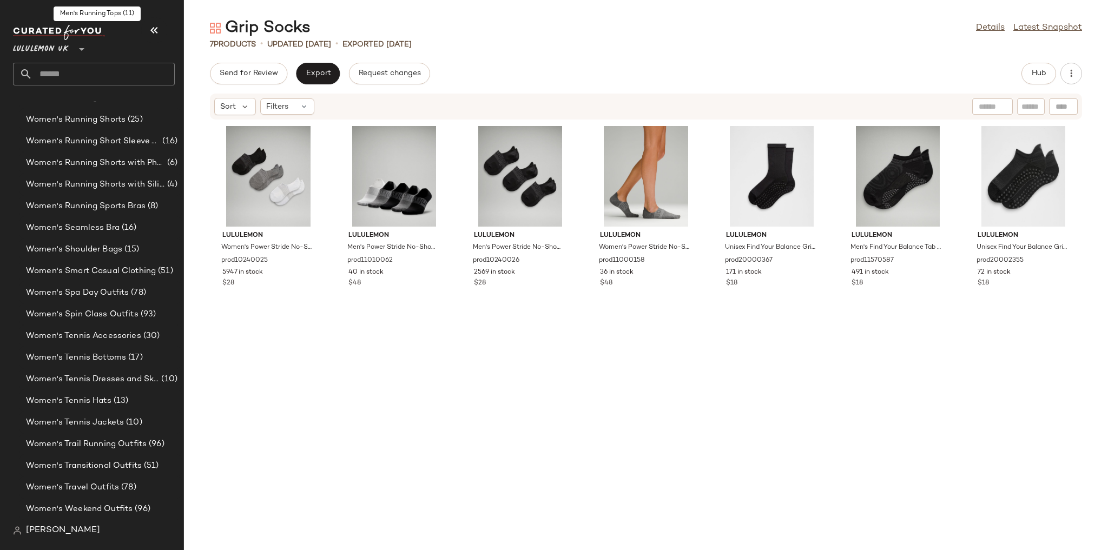
scroll to position [3717, 0]
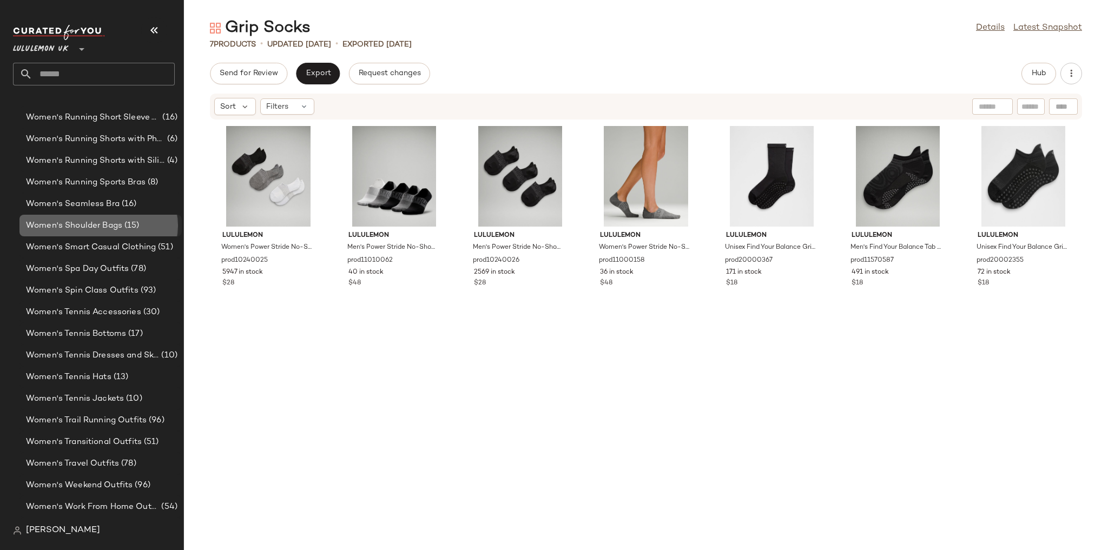
click at [119, 225] on span "Women's Shoulder Bags" at bounding box center [74, 226] width 96 height 12
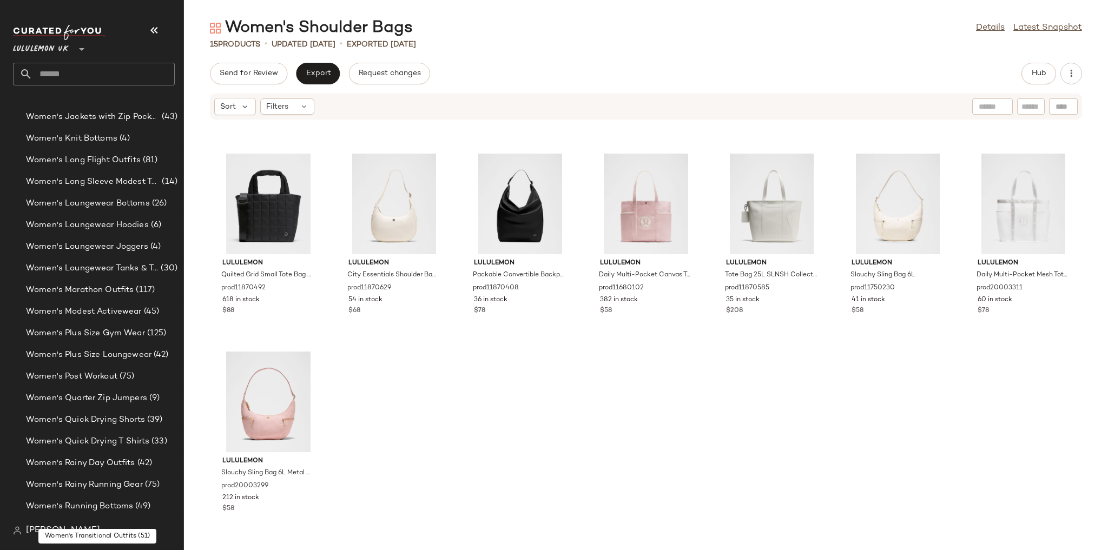
scroll to position [2982, 0]
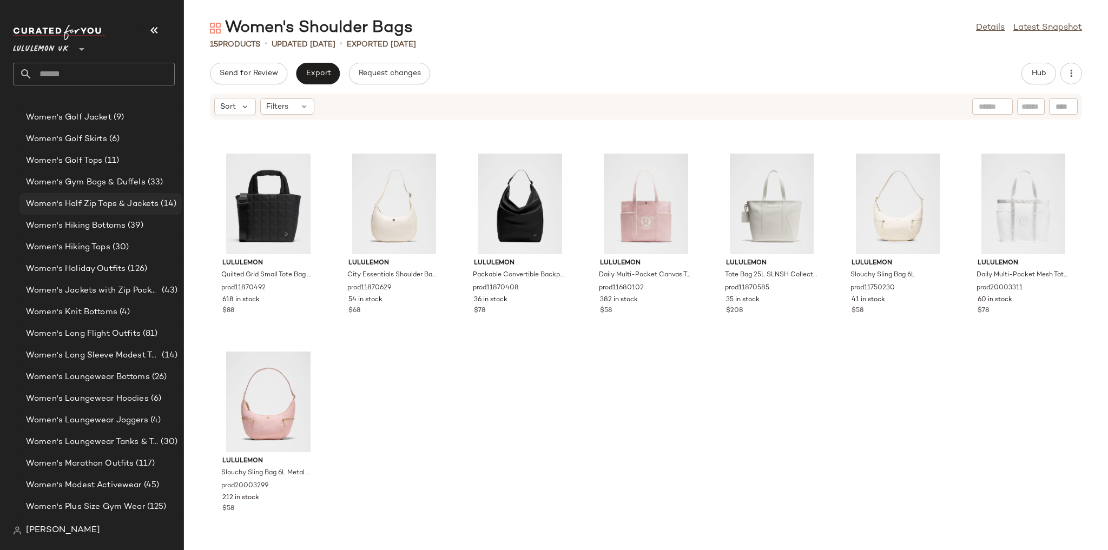
click at [113, 198] on span "Women's Half Zip Tops & Jackets" at bounding box center [92, 204] width 133 height 12
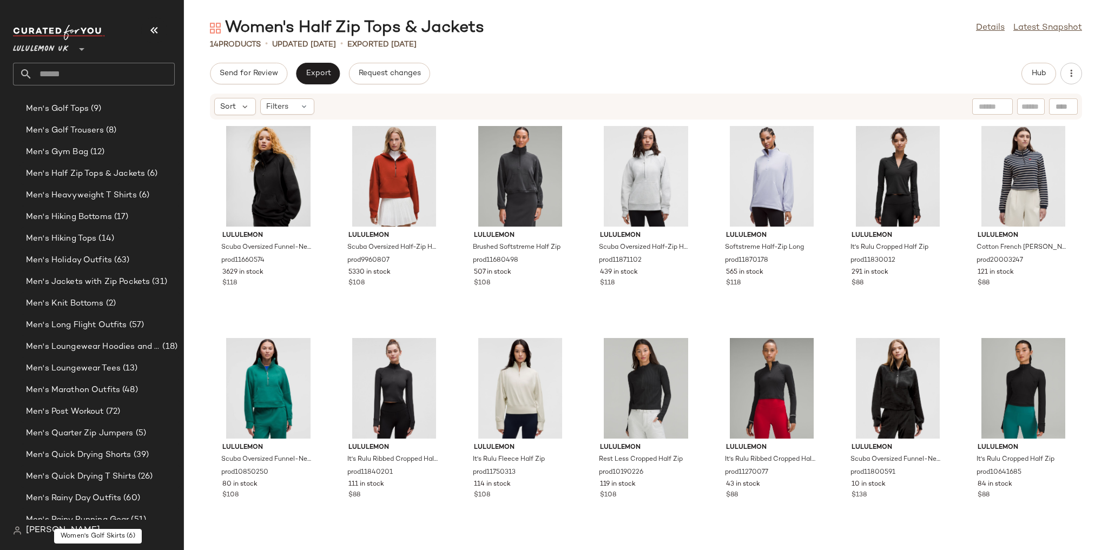
scroll to position [904, 0]
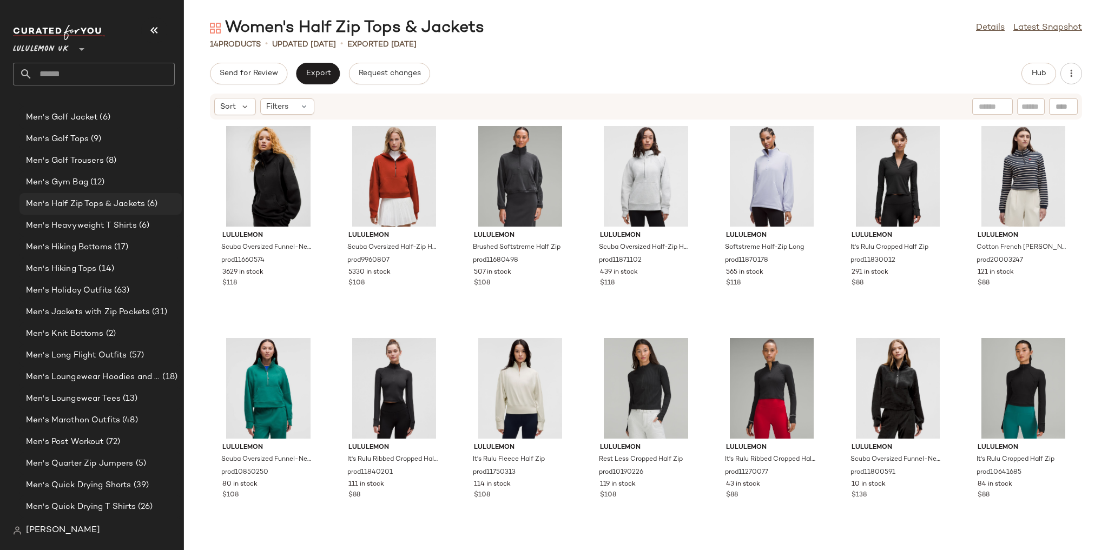
click at [107, 198] on span "Men's Half Zip Tops & Jackets" at bounding box center [85, 204] width 119 height 12
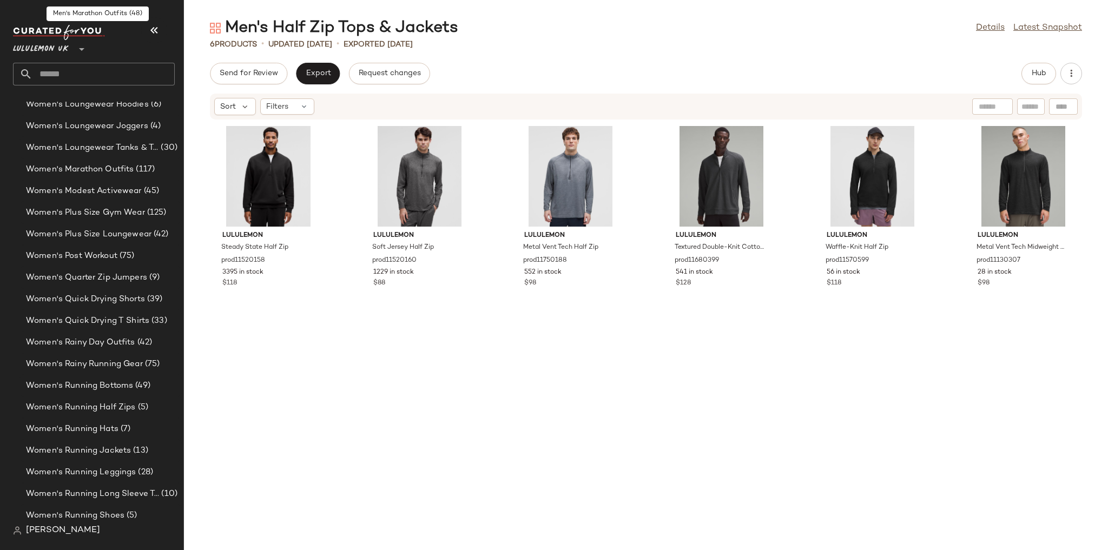
scroll to position [3285, 0]
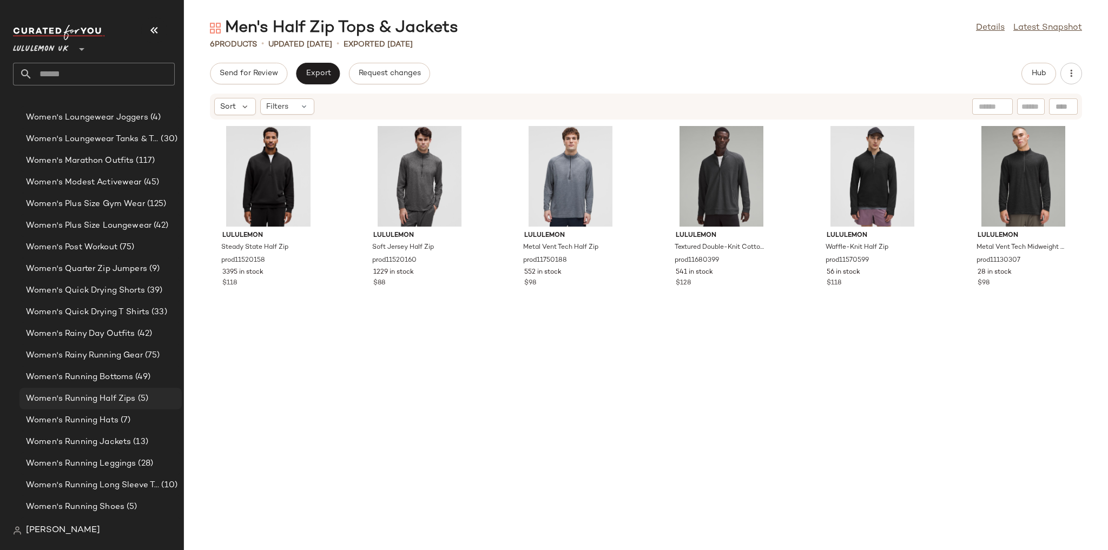
click at [124, 400] on span "Women's Running Half Zips" at bounding box center [81, 399] width 110 height 12
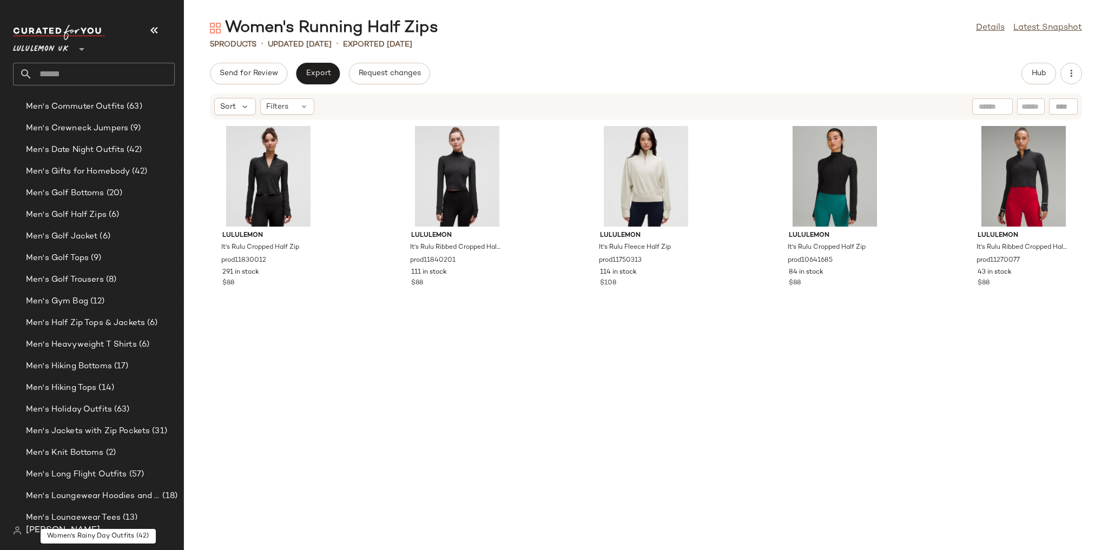
scroll to position [774, 0]
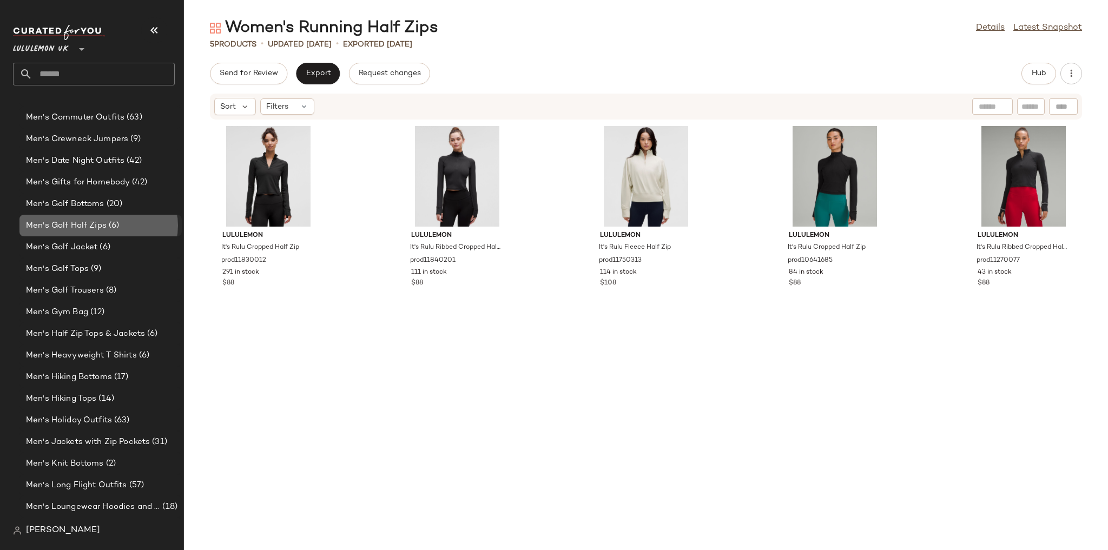
click at [95, 225] on span "Men's Golf Half Zips" at bounding box center [66, 226] width 81 height 12
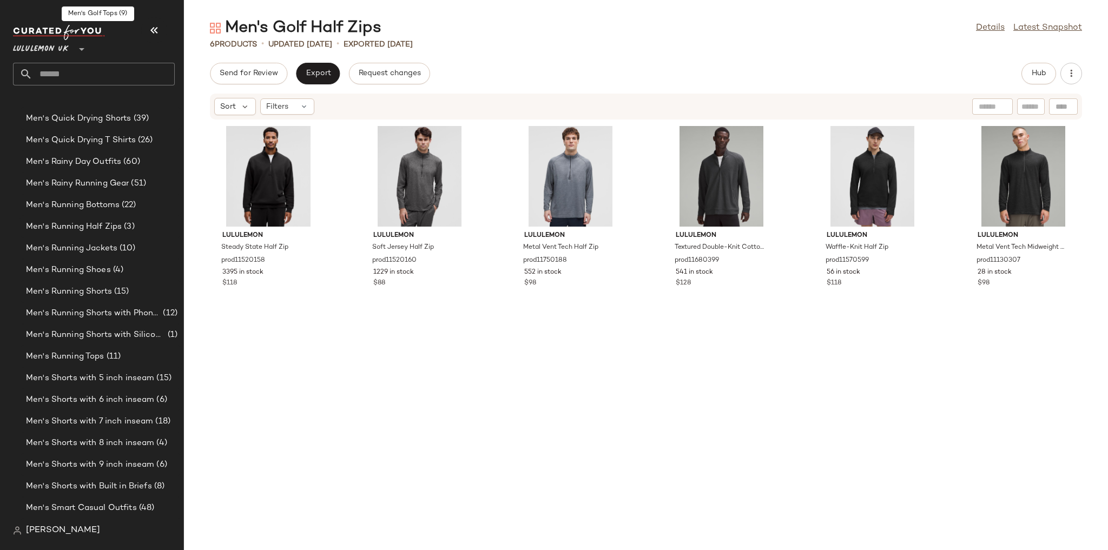
scroll to position [1294, 0]
click at [147, 309] on span "Men's Running Shorts with Silicone Grip" at bounding box center [96, 312] width 140 height 12
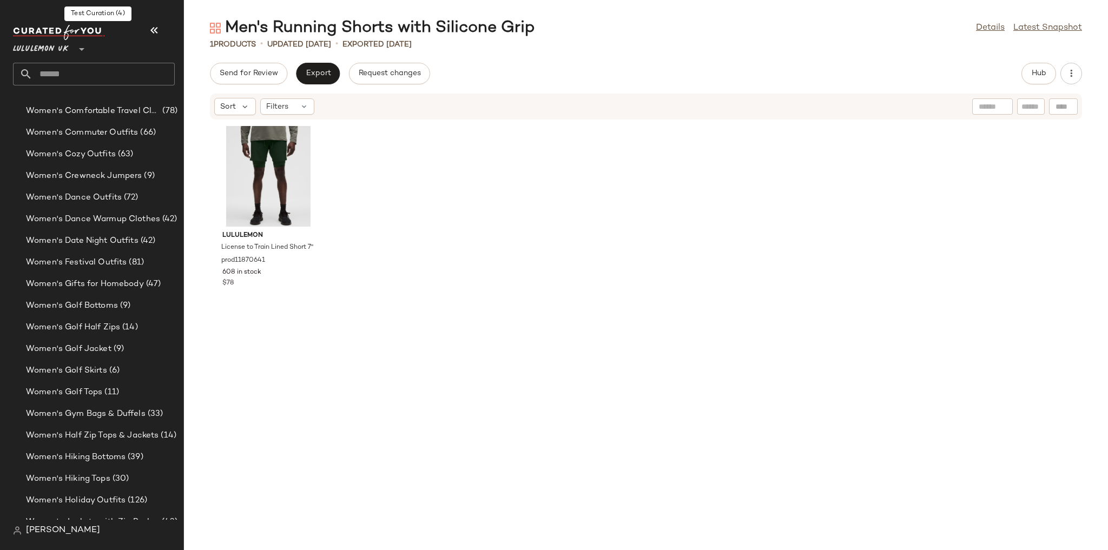
scroll to position [2765, 0]
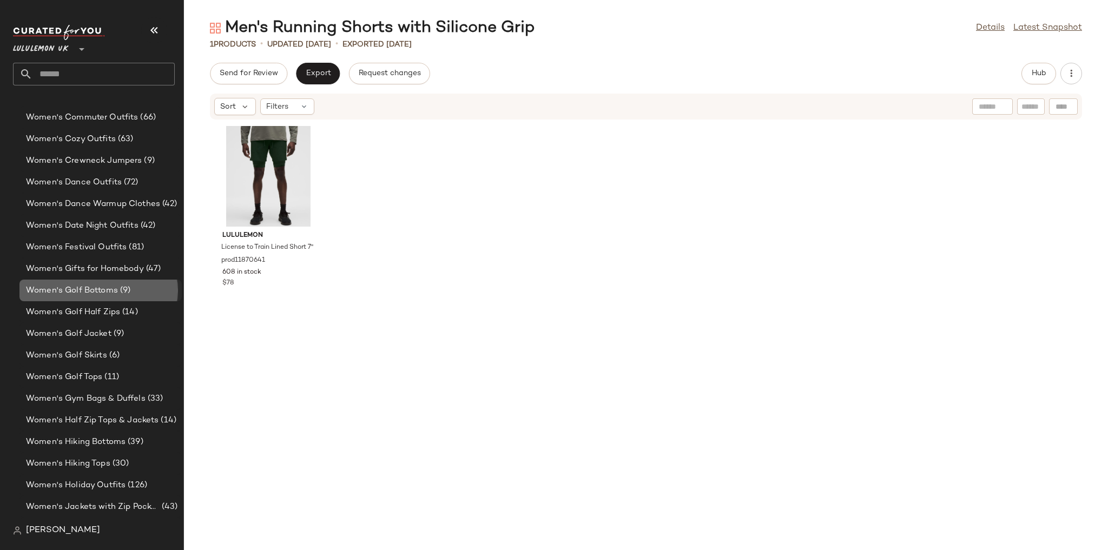
click at [128, 297] on div "Women's Golf Bottoms (9)" at bounding box center [100, 291] width 162 height 22
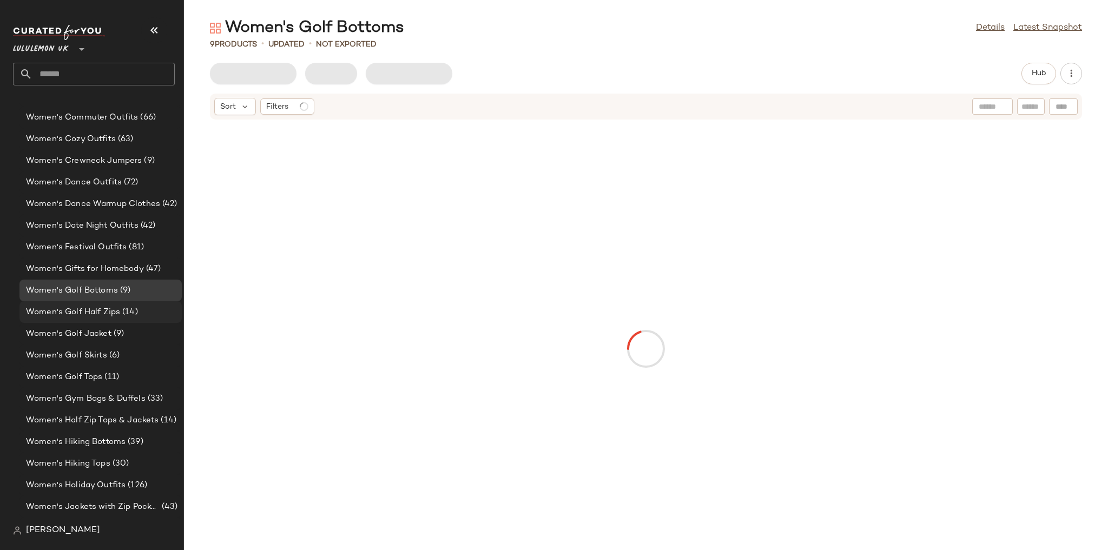
click at [126, 310] on span "(14)" at bounding box center [129, 312] width 18 height 12
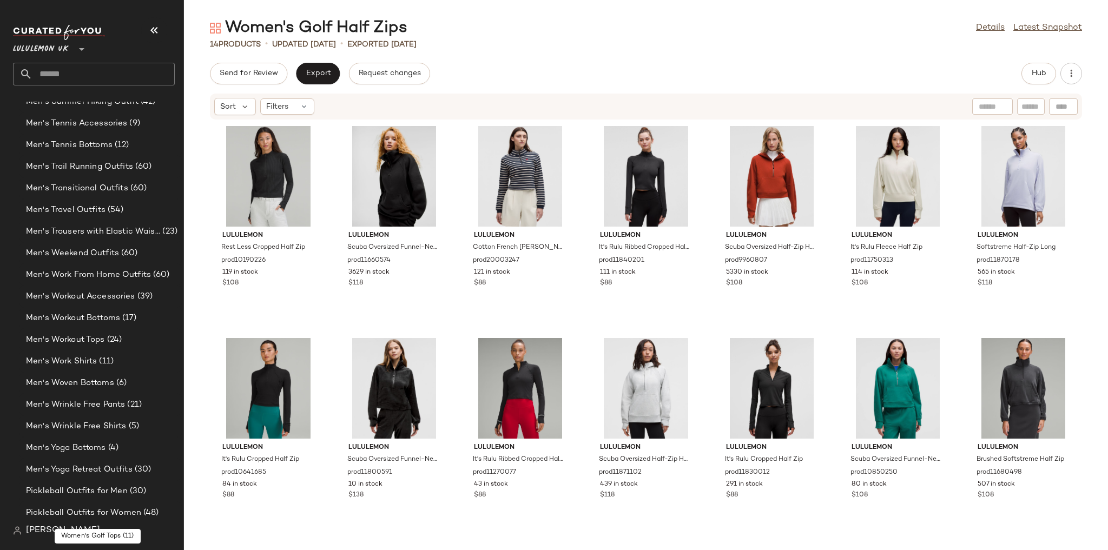
scroll to position [1770, 0]
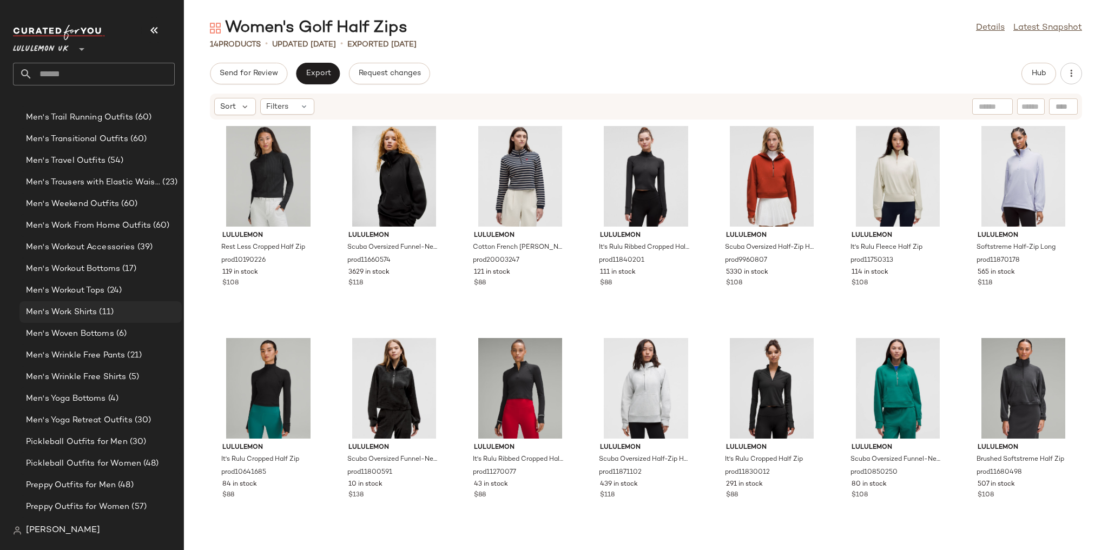
click at [137, 316] on div "Men's Work Shirts (11)" at bounding box center [100, 312] width 155 height 12
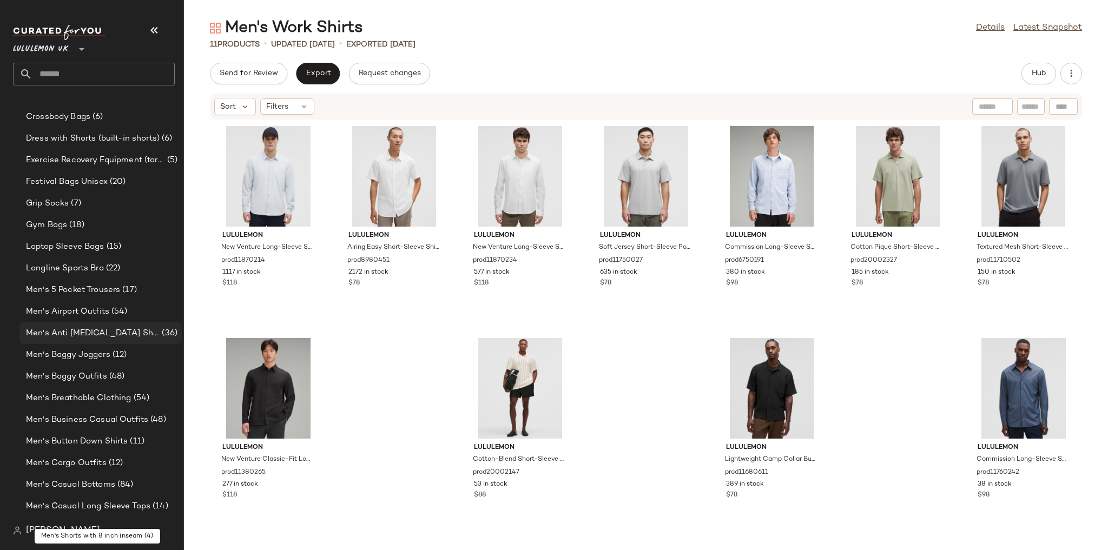
scroll to position [212, 0]
click at [123, 291] on span "(17)" at bounding box center [128, 291] width 17 height 12
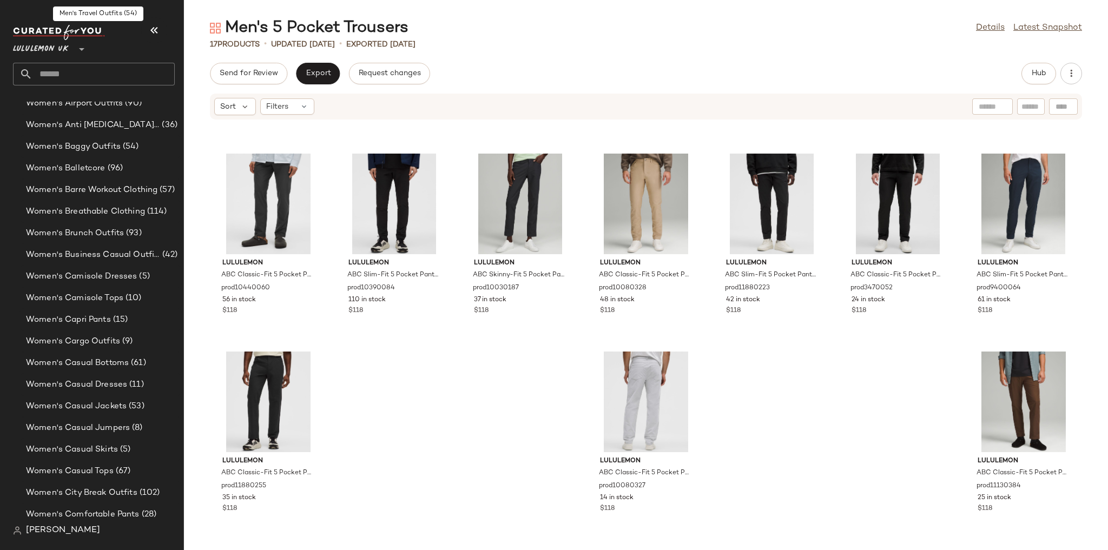
scroll to position [2332, 0]
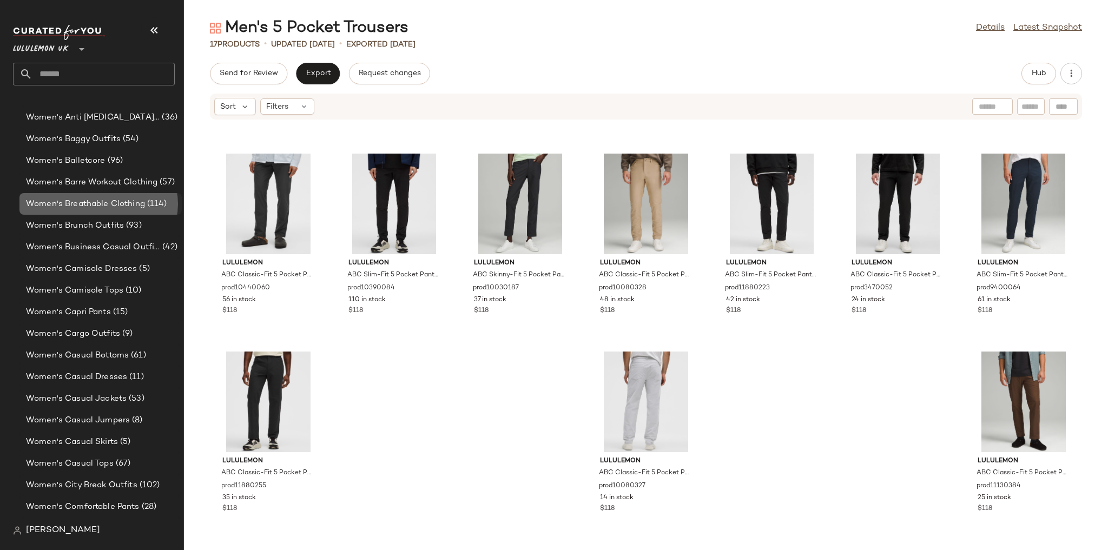
click at [125, 204] on span "Women's Breathable Clothing" at bounding box center [85, 204] width 119 height 12
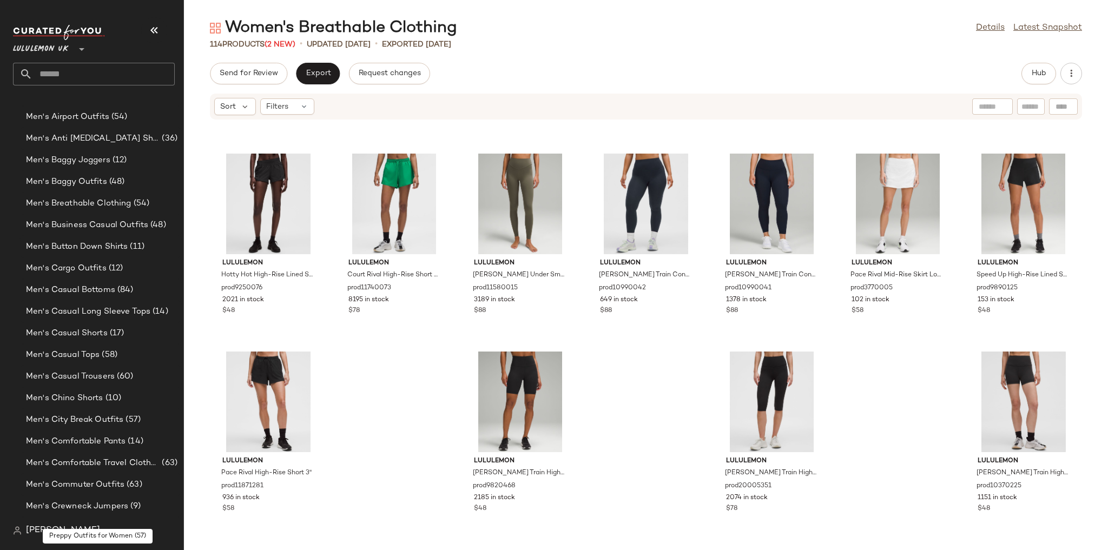
scroll to position [385, 0]
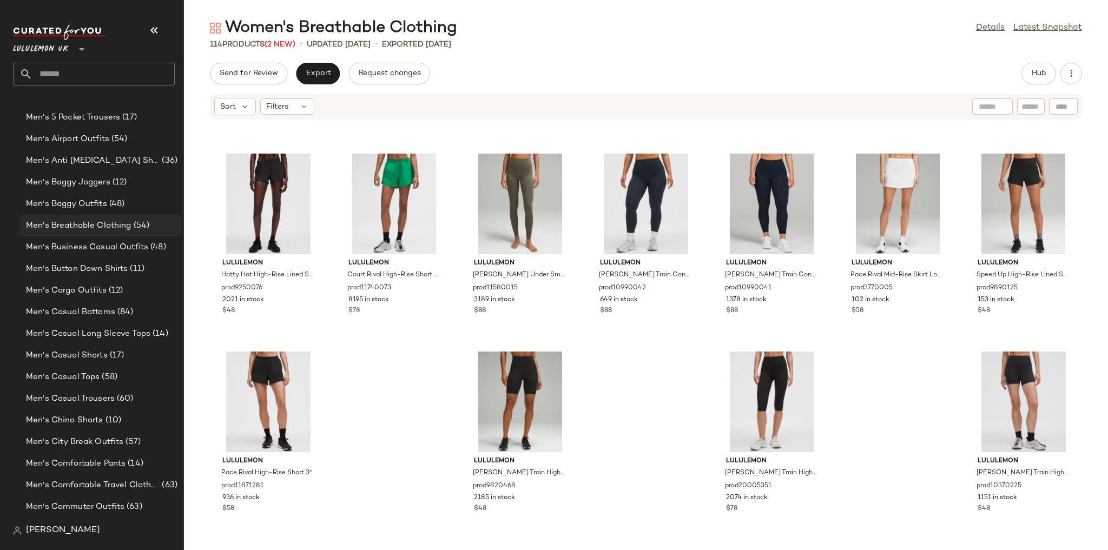
click at [128, 230] on span "Men's Breathable Clothing" at bounding box center [78, 226] width 105 height 12
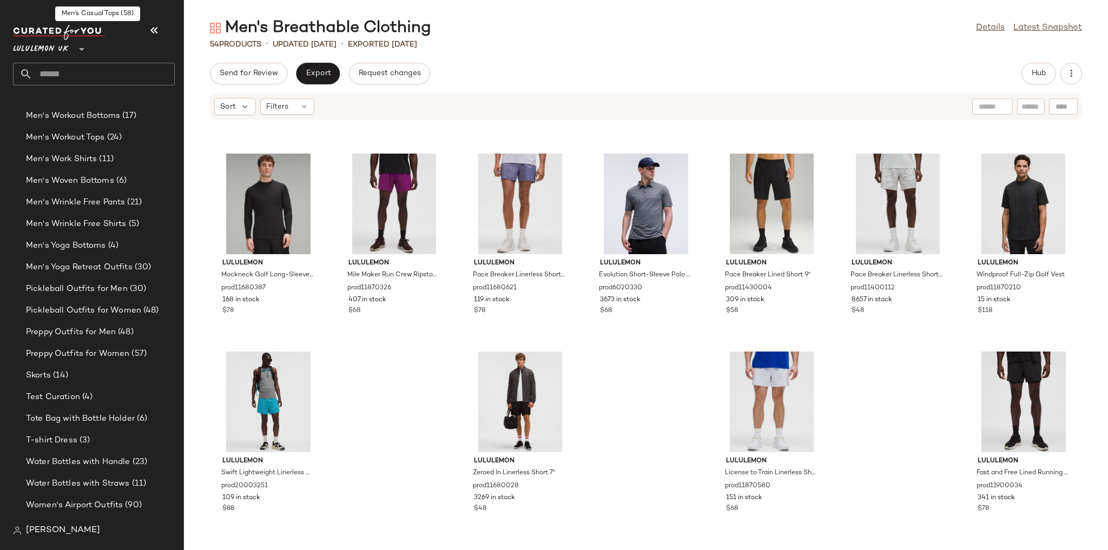
scroll to position [1943, 0]
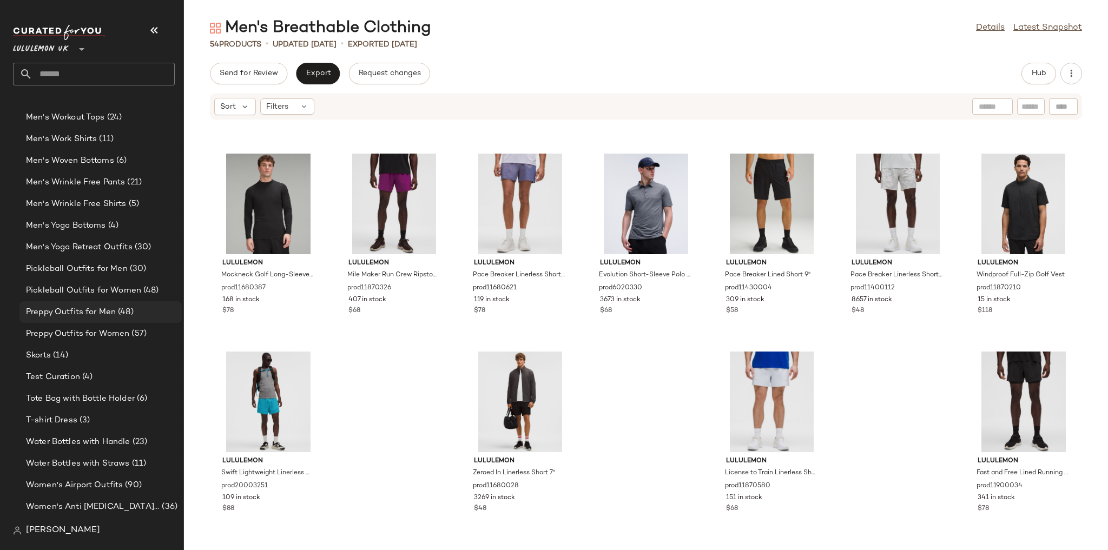
click at [111, 315] on span "Preppy Outfits for Men" at bounding box center [71, 312] width 90 height 12
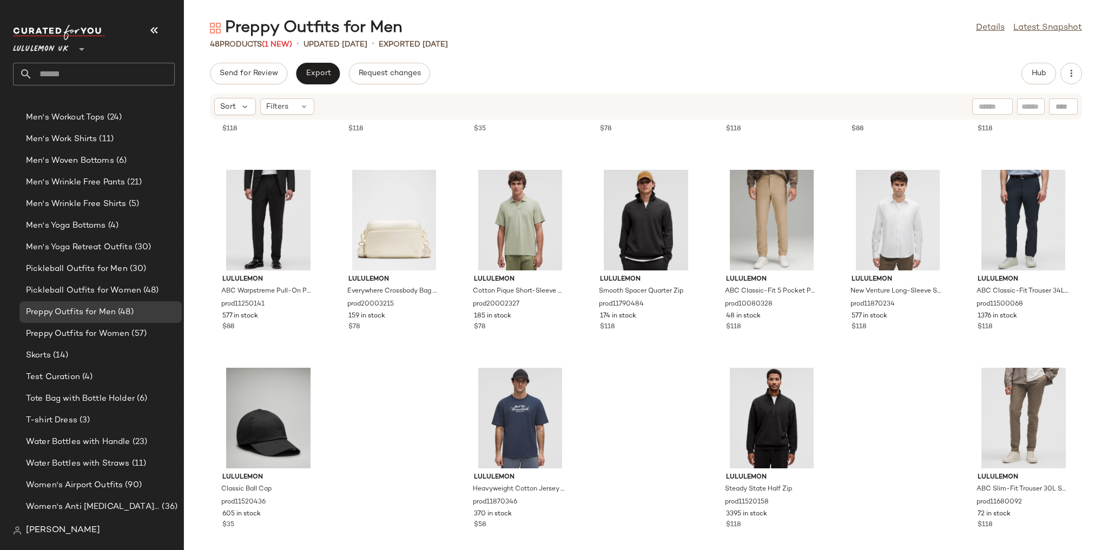
scroll to position [1169, 0]
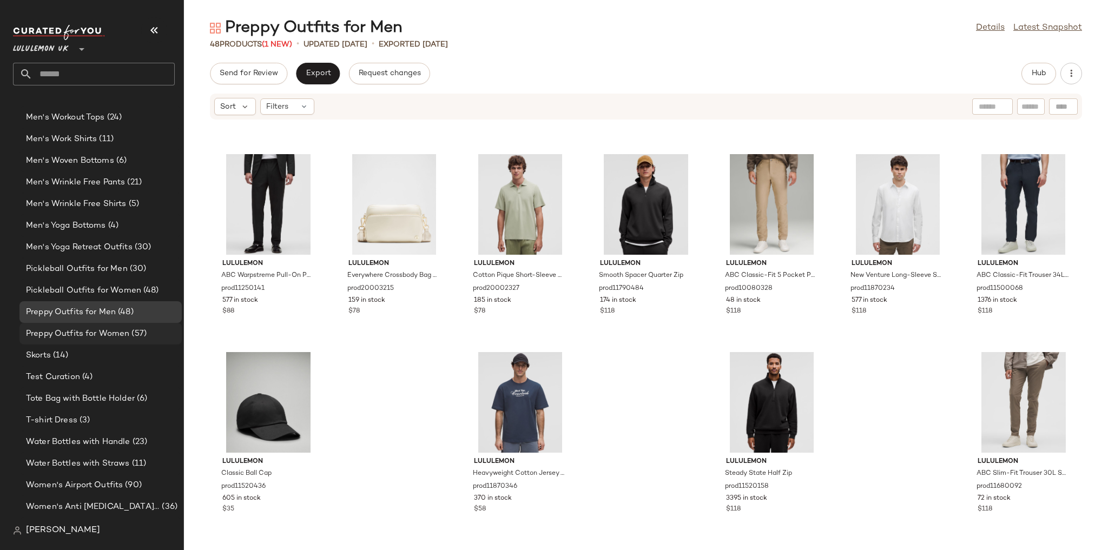
click at [154, 336] on div "Preppy Outfits for Women (57)" at bounding box center [100, 334] width 155 height 12
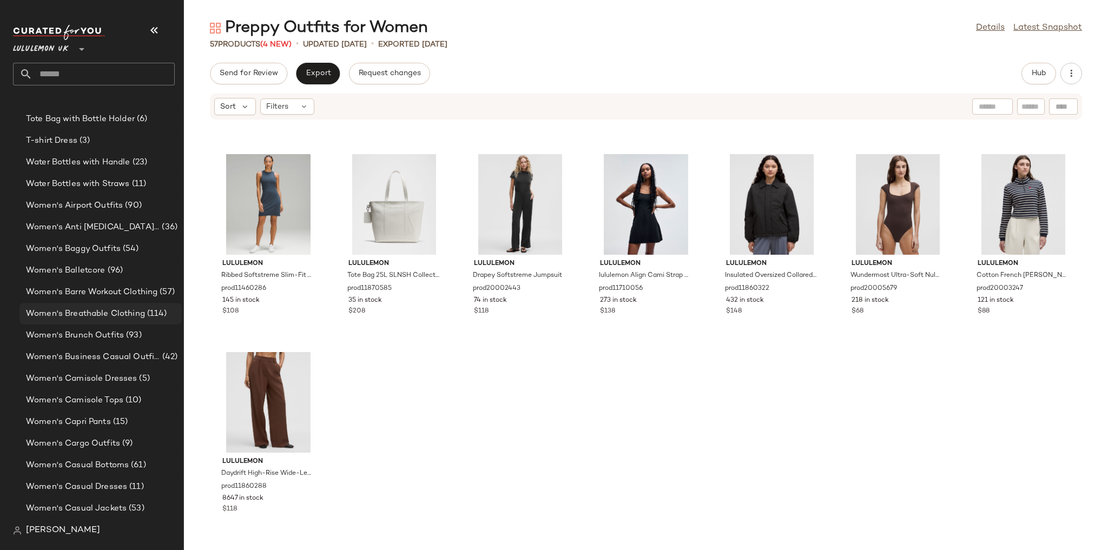
scroll to position [2246, 0]
click at [108, 247] on span "(96)" at bounding box center [114, 247] width 18 height 12
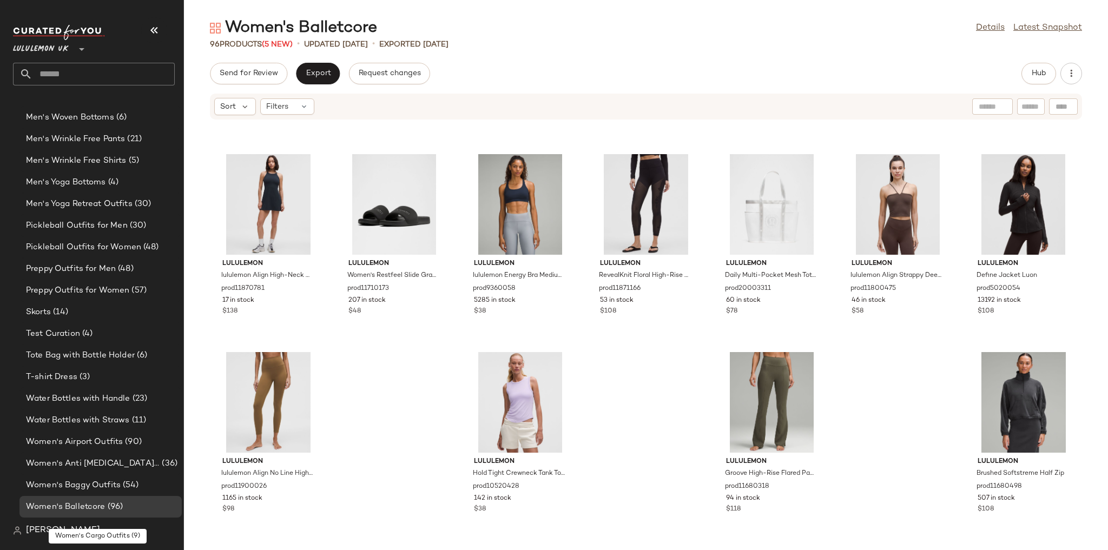
scroll to position [1943, 0]
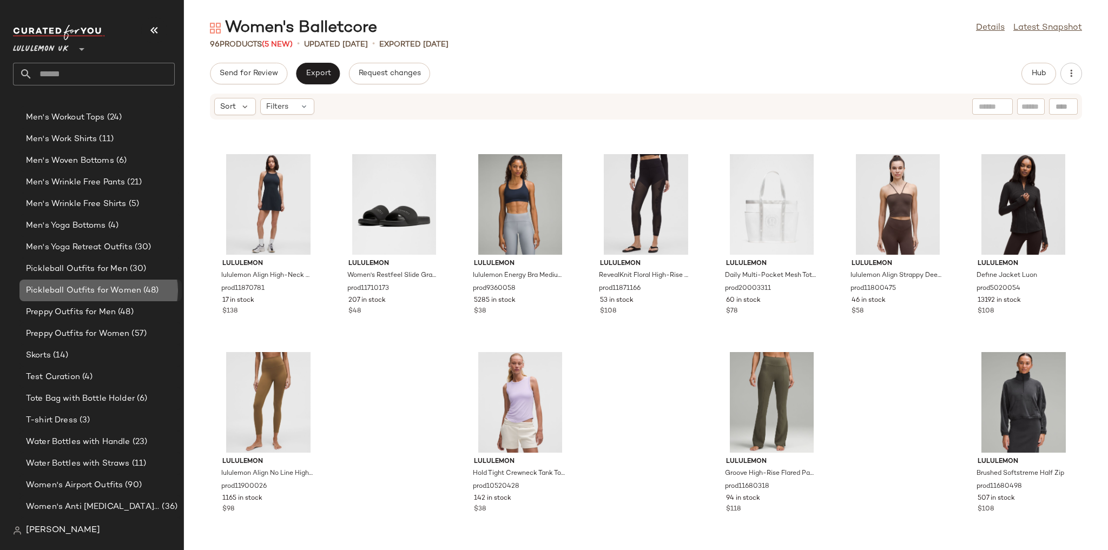
click at [97, 288] on span "Pickleball Outfits for Women" at bounding box center [83, 291] width 115 height 12
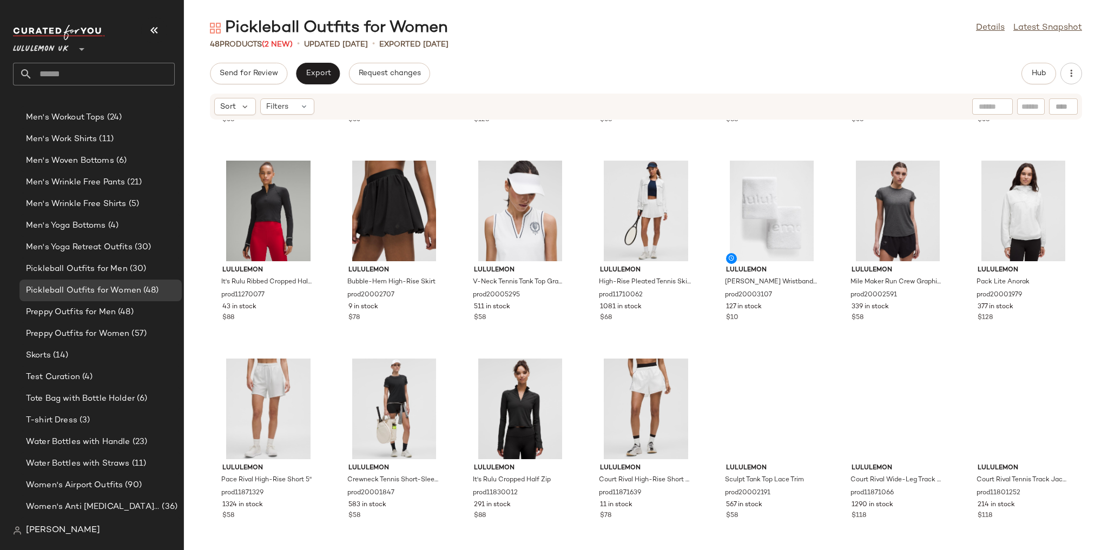
scroll to position [788, 0]
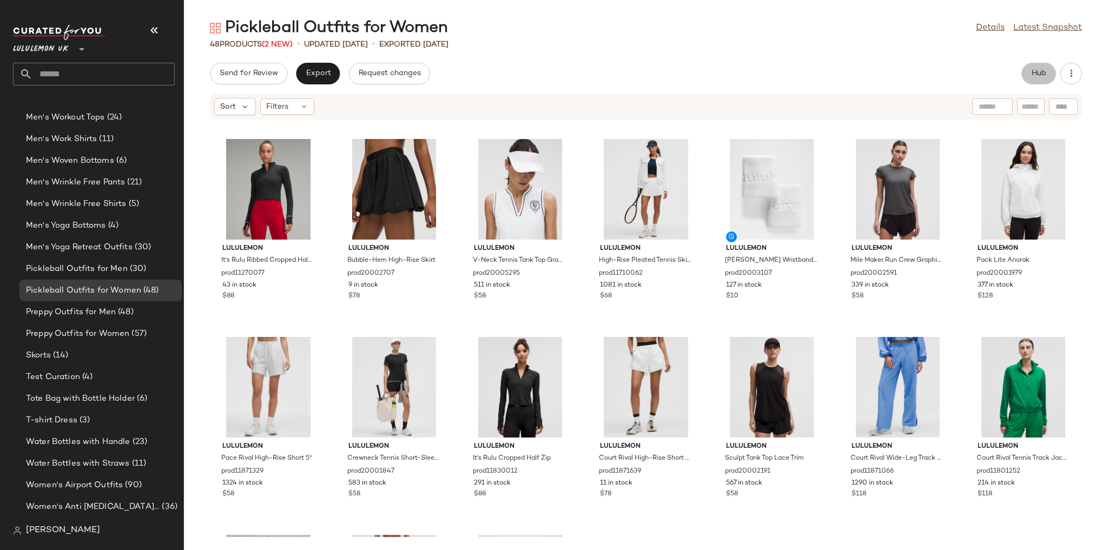
click at [1036, 81] on button "Hub" at bounding box center [1038, 74] width 35 height 22
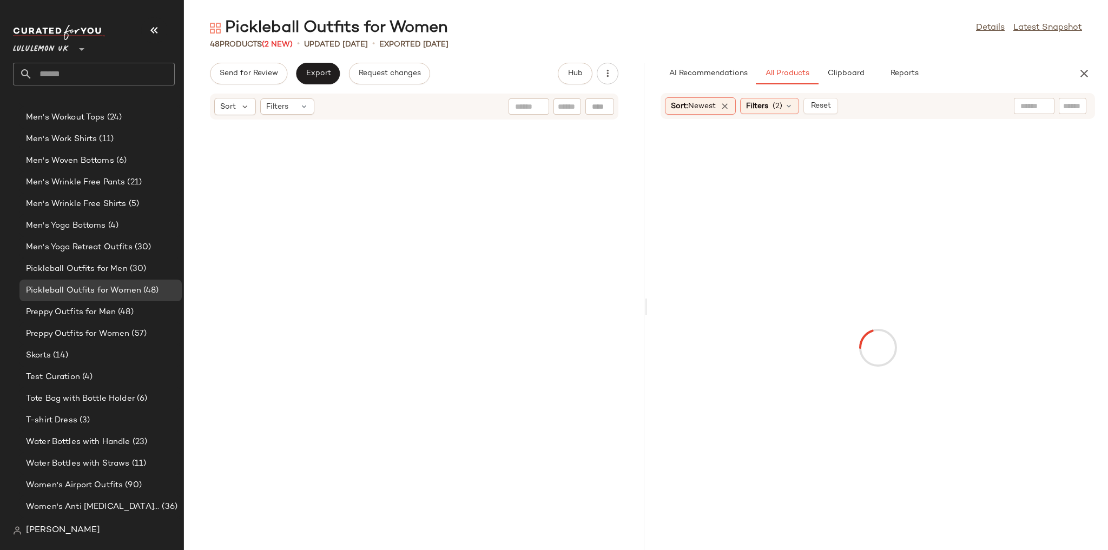
scroll to position [1386, 0]
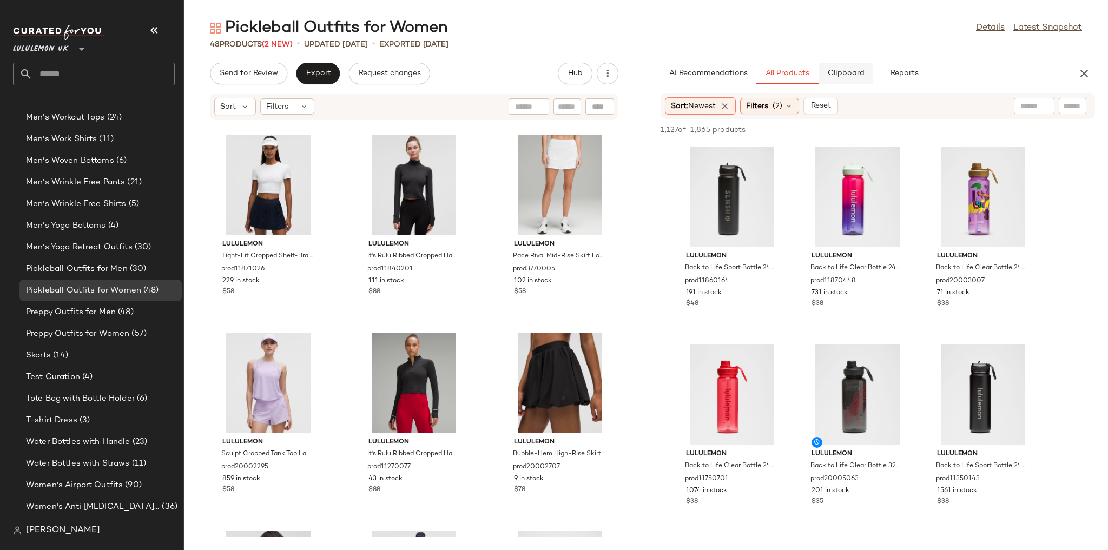
click at [856, 80] on button "Clipboard" at bounding box center [846, 74] width 54 height 22
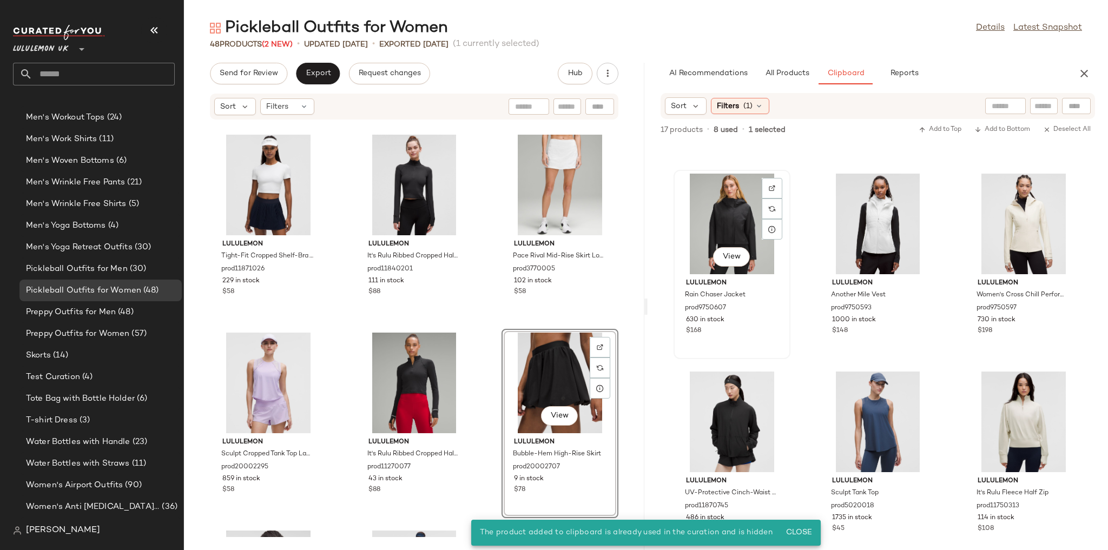
scroll to position [180, 0]
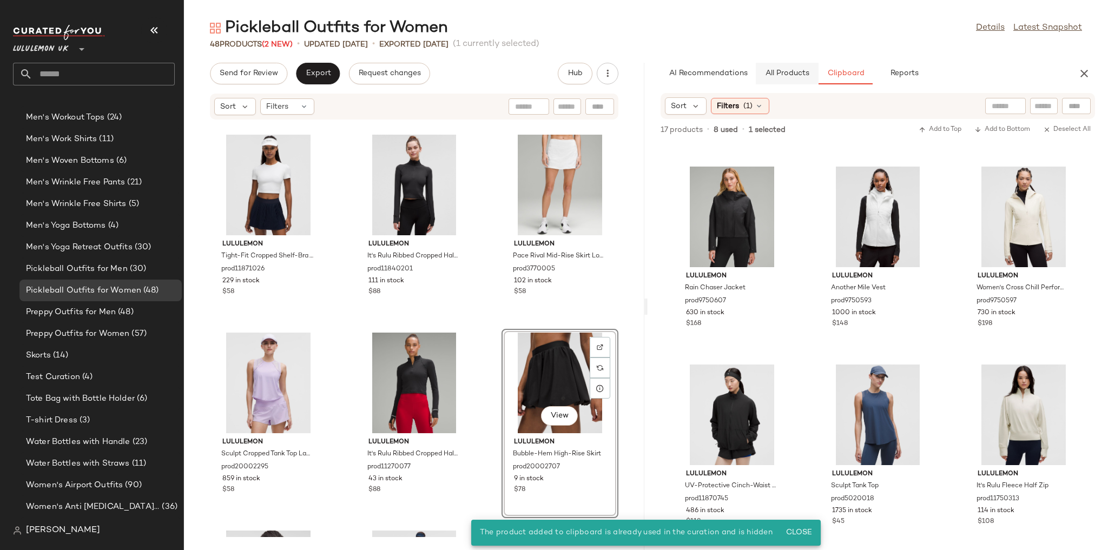
click at [790, 81] on button "All Products" at bounding box center [787, 74] width 63 height 22
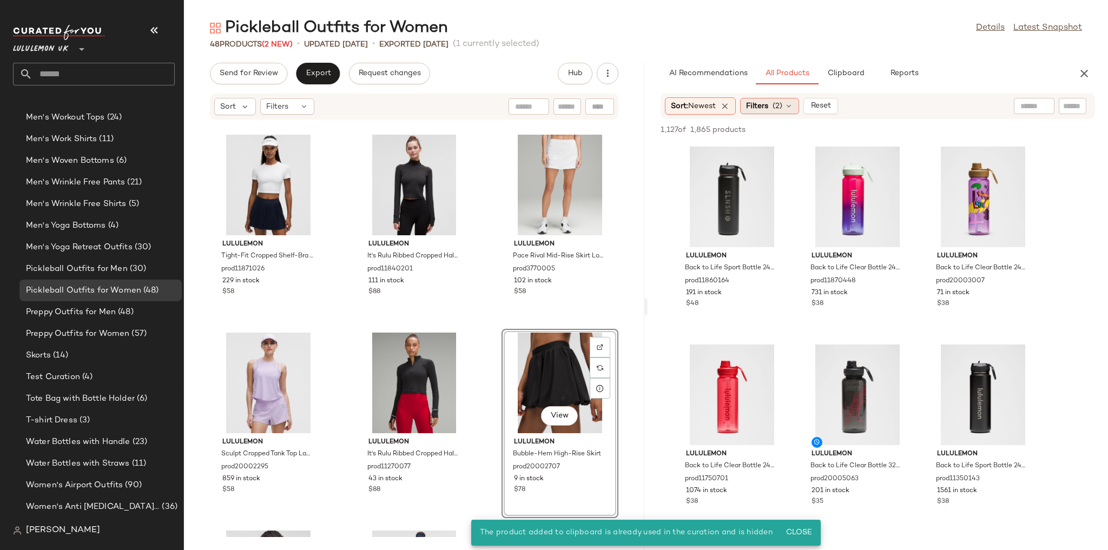
click at [782, 109] on span "(2)" at bounding box center [778, 106] width 10 height 11
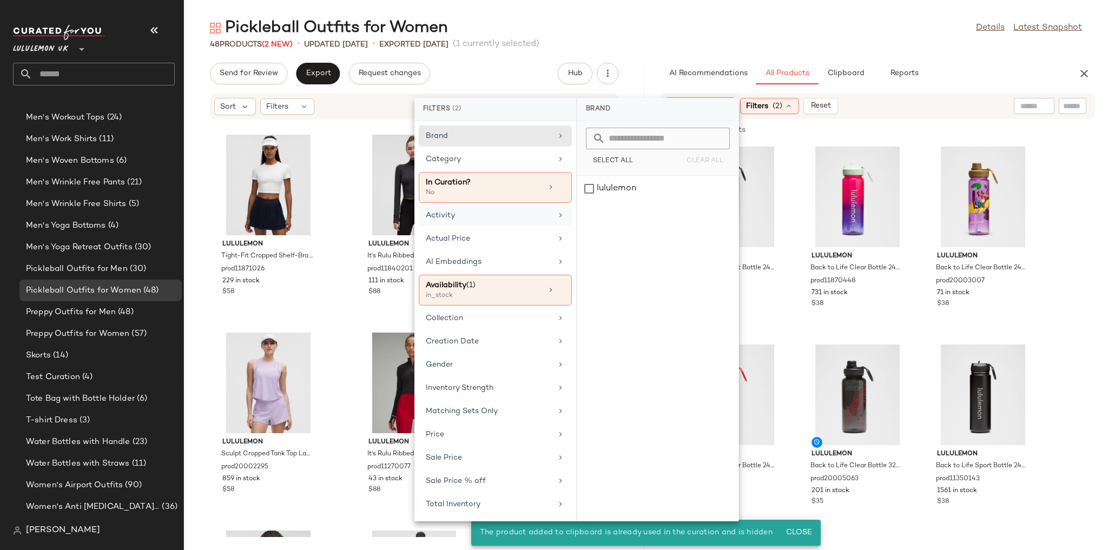
click at [497, 214] on div "Activity" at bounding box center [489, 215] width 126 height 11
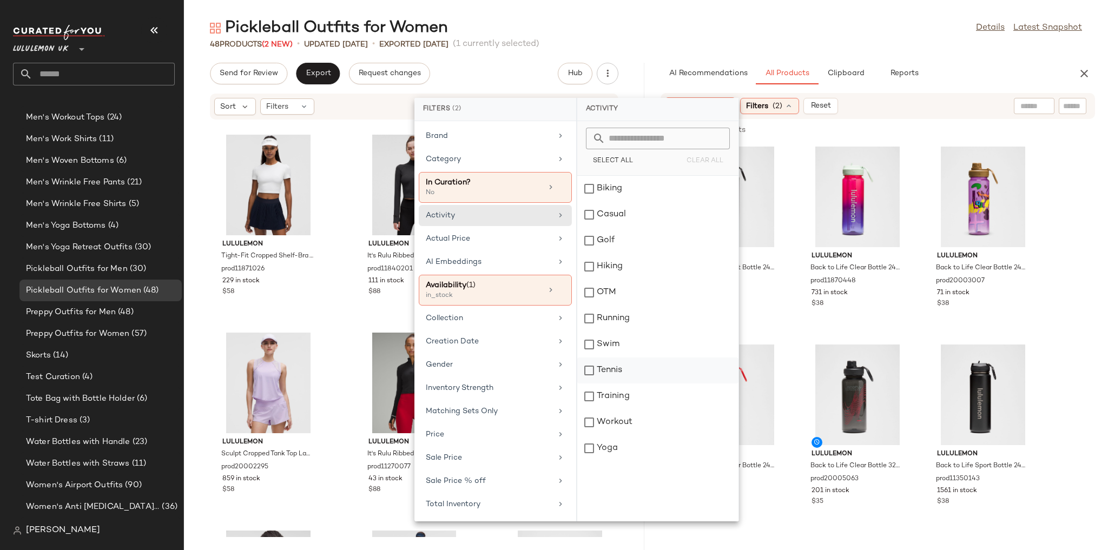
click at [611, 374] on div "Tennis" at bounding box center [657, 371] width 161 height 26
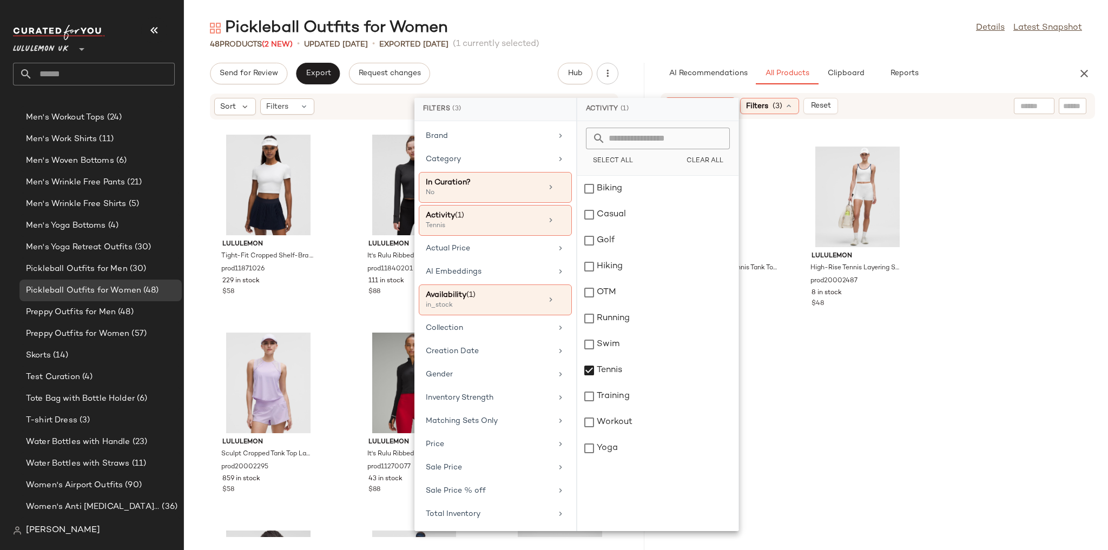
click at [480, 361] on div "Brand Category In Curation? No Activity (1) Tennis Actual Price AI Embeddings A…" at bounding box center [495, 326] width 162 height 410
click at [480, 371] on div "Gender" at bounding box center [489, 374] width 126 height 11
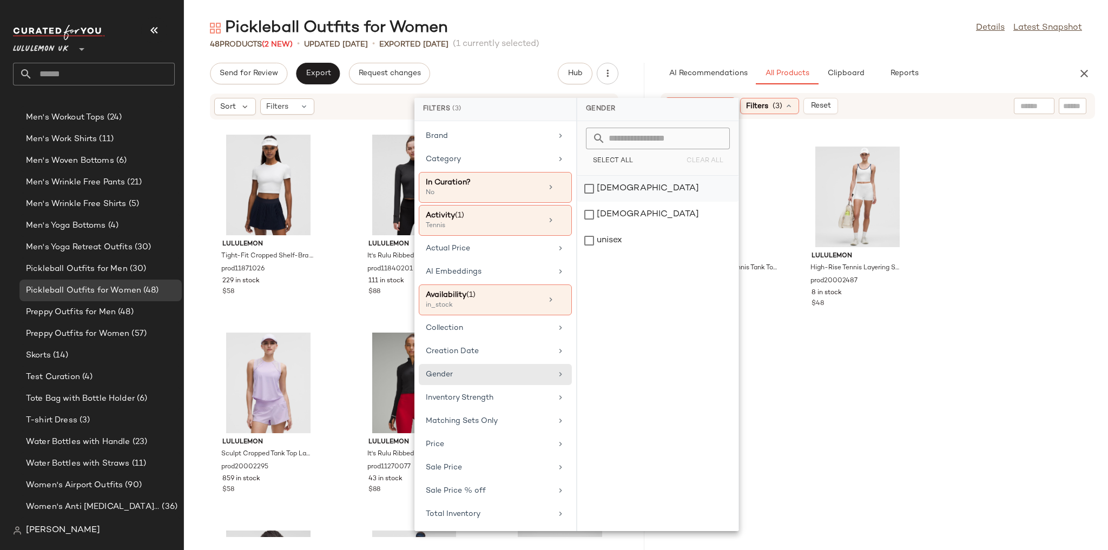
click at [612, 187] on div "[DEMOGRAPHIC_DATA]" at bounding box center [657, 189] width 161 height 26
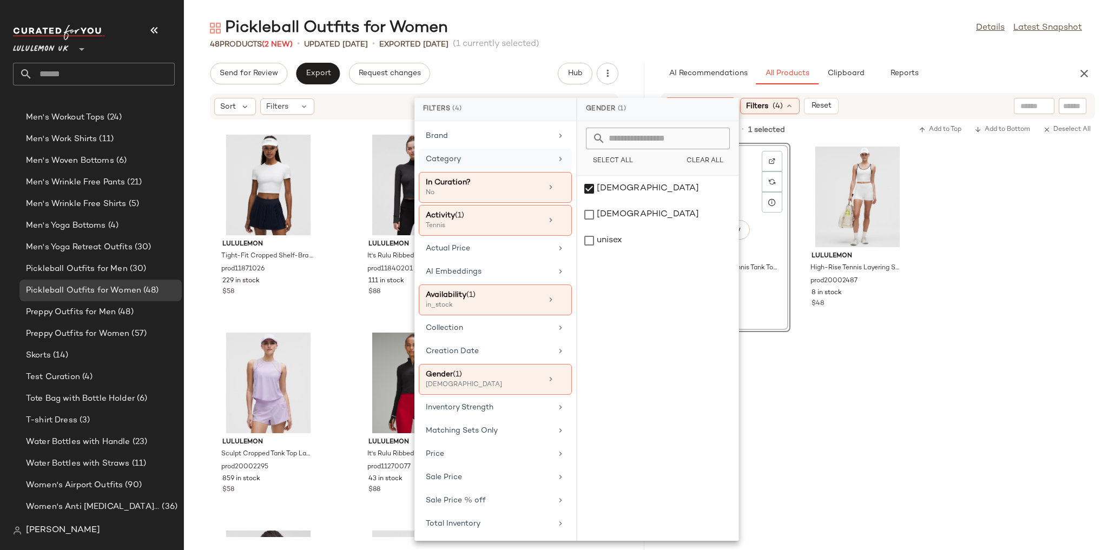
click at [517, 156] on div "Category" at bounding box center [489, 159] width 126 height 11
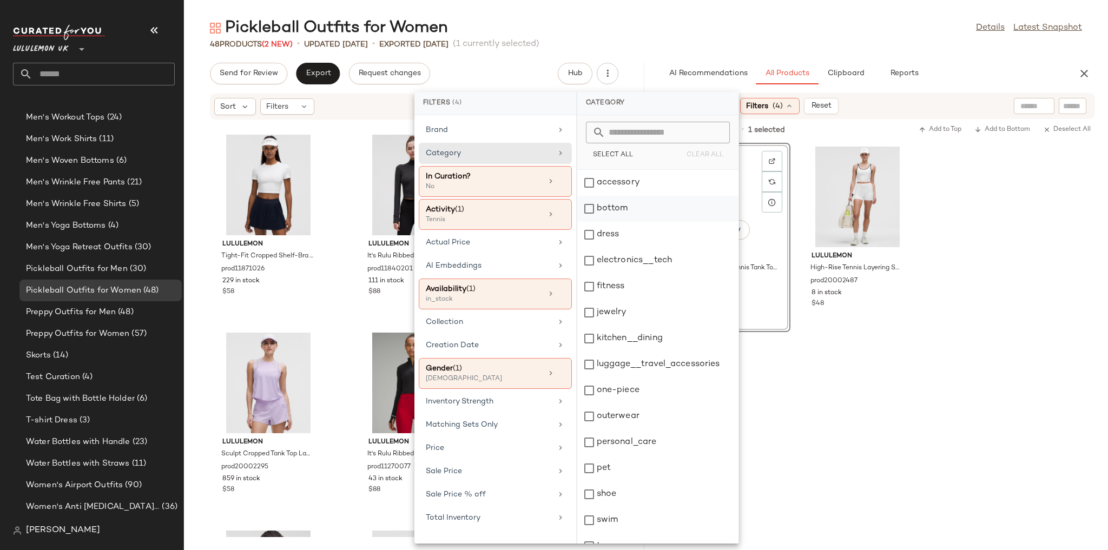
click at [610, 200] on div "bottom" at bounding box center [657, 209] width 161 height 26
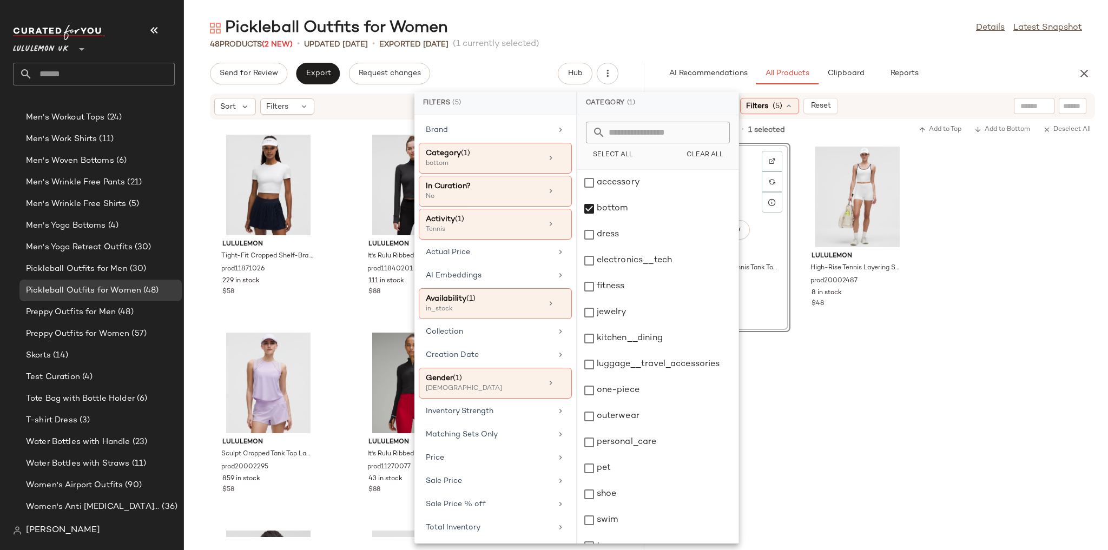
click at [932, 416] on div at bounding box center [878, 435] width 460 height 207
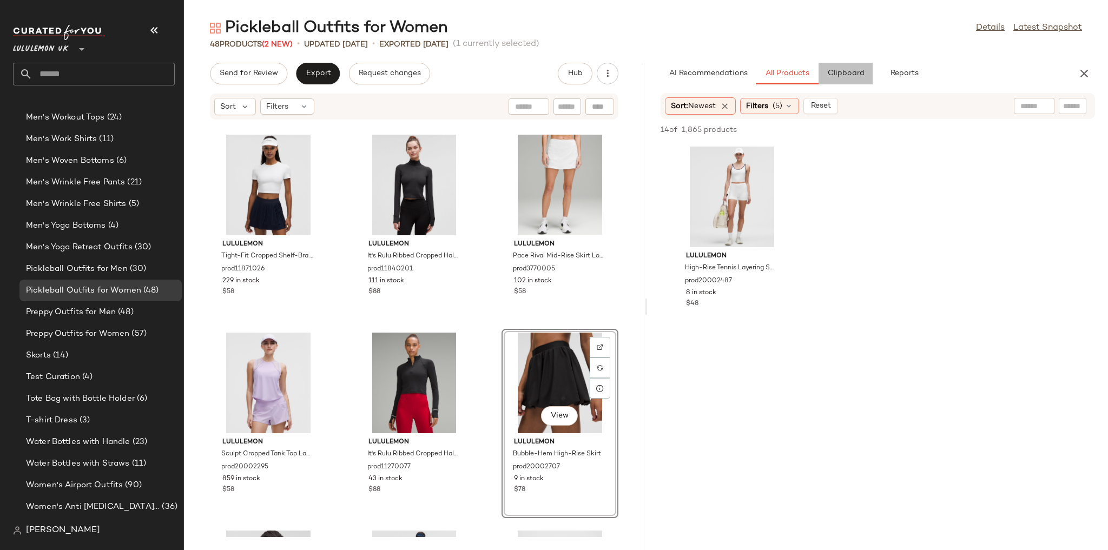
click at [838, 72] on span "Clipboard" at bounding box center [845, 73] width 37 height 9
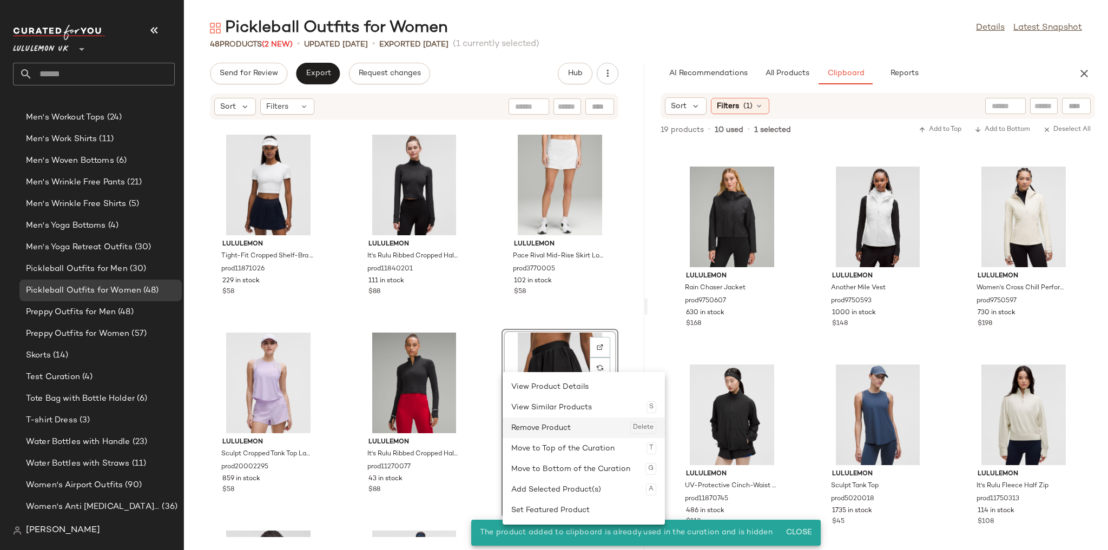
drag, startPoint x: 524, startPoint y: 424, endPoint x: 519, endPoint y: 425, distance: 5.4
click at [519, 425] on div "Remove Product Delete" at bounding box center [583, 428] width 145 height 21
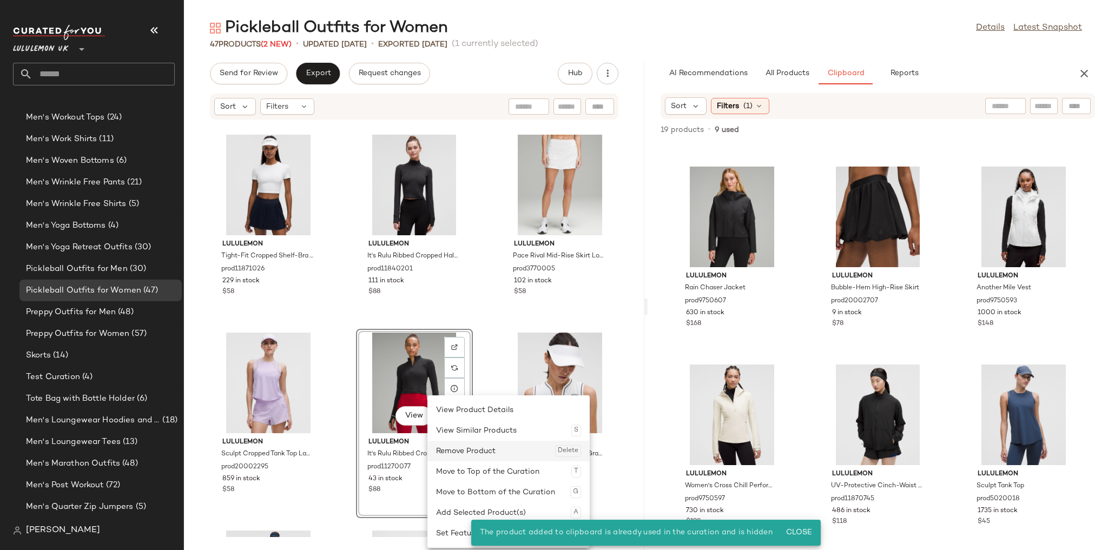
click at [456, 449] on div "Remove Product Delete" at bounding box center [508, 451] width 145 height 21
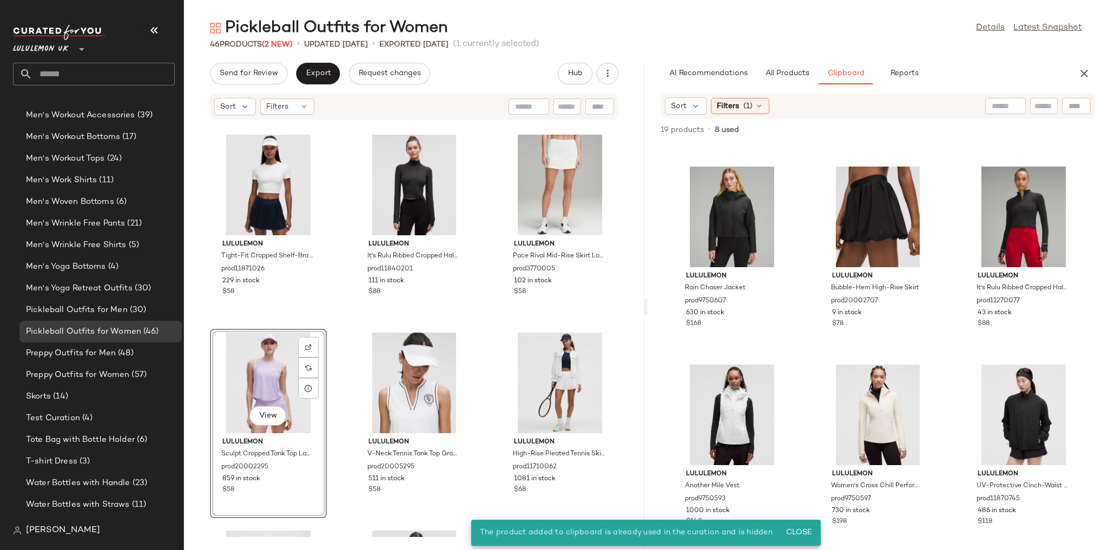
scroll to position [1943, 0]
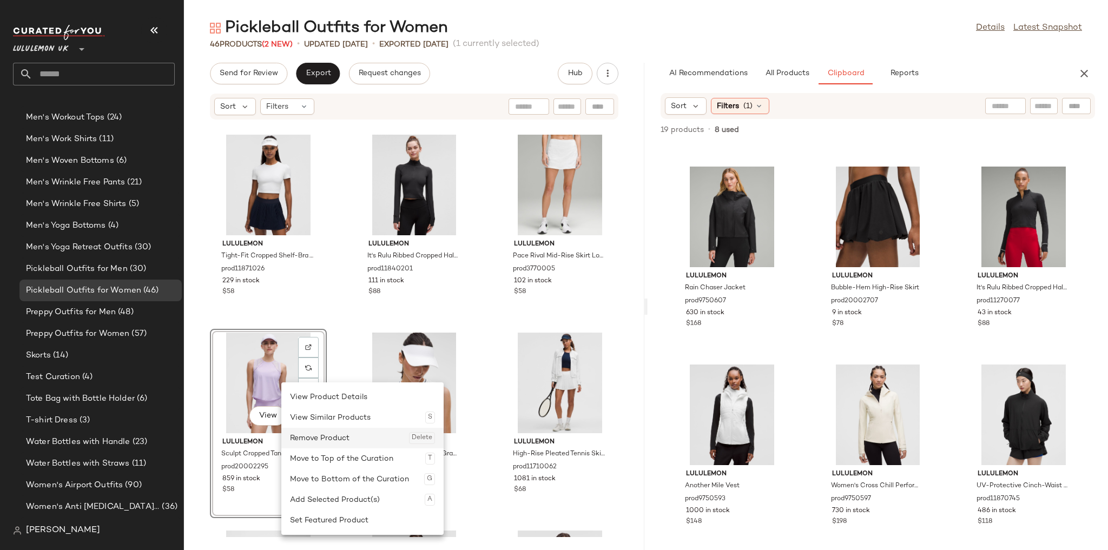
click at [313, 433] on div "Remove Product Delete" at bounding box center [362, 438] width 145 height 21
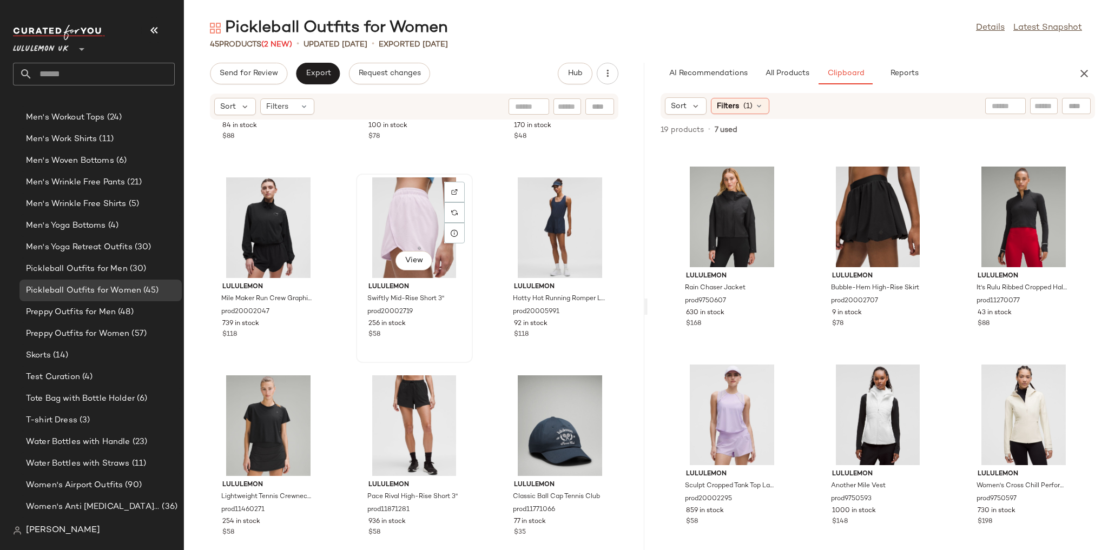
scroll to position [2555, 0]
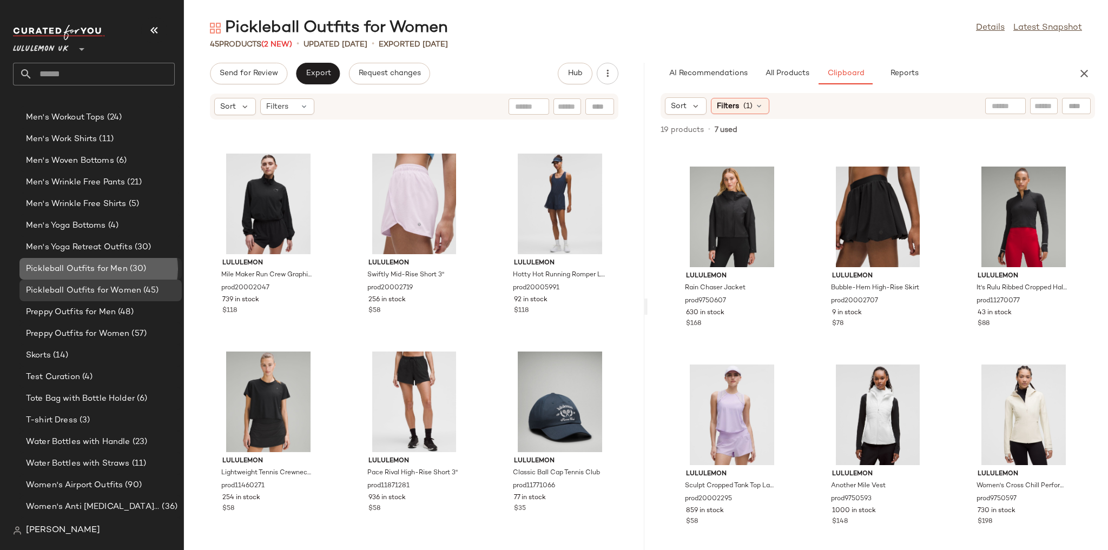
click at [89, 273] on span "Pickleball Outfits for Men" at bounding box center [77, 269] width 102 height 12
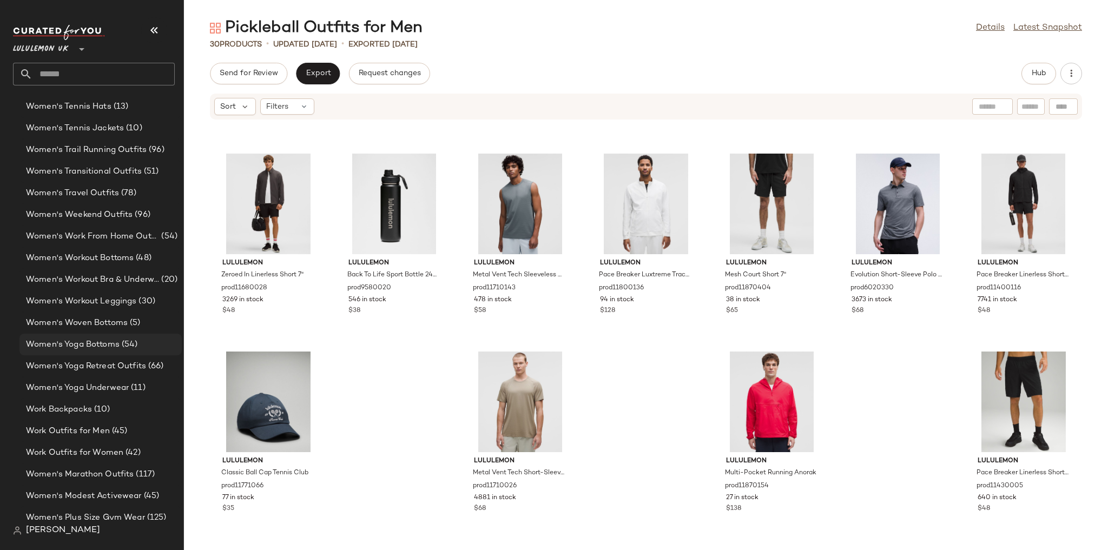
scroll to position [4074, 0]
click at [118, 364] on span "Work Outfits for Women" at bounding box center [74, 366] width 97 height 12
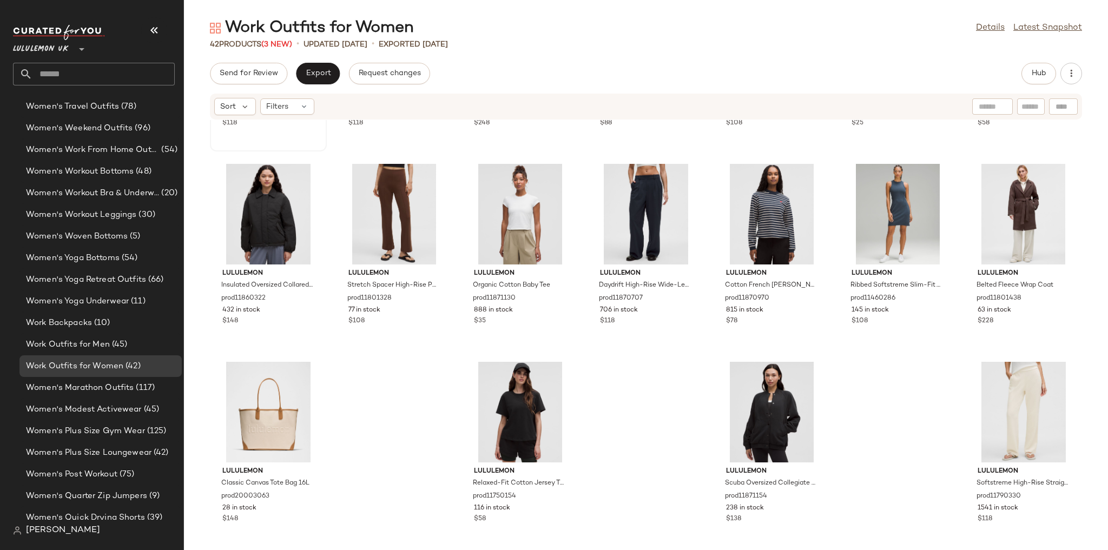
scroll to position [971, 0]
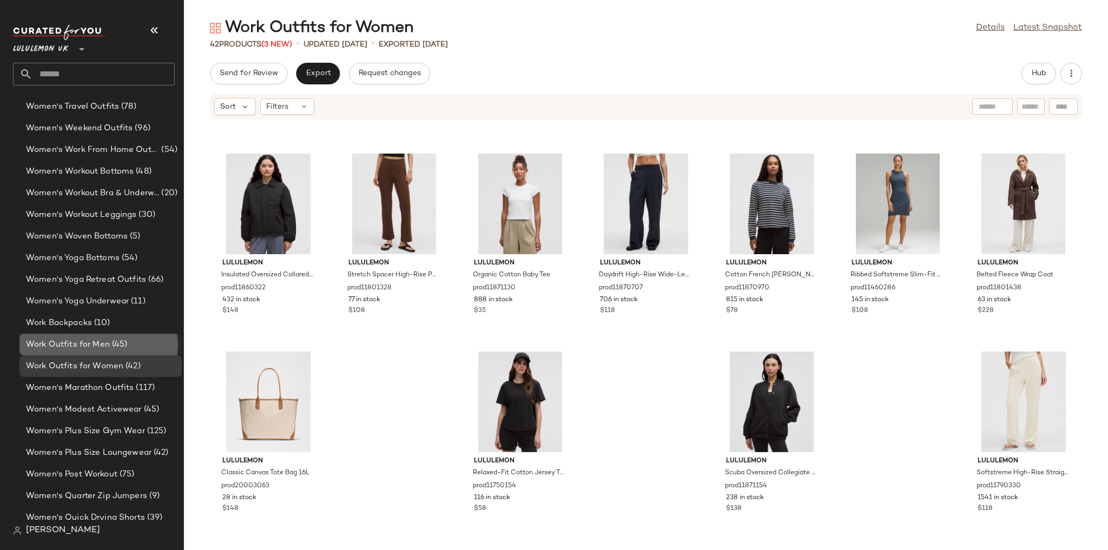
click at [111, 350] on span "(45)" at bounding box center [119, 345] width 18 height 12
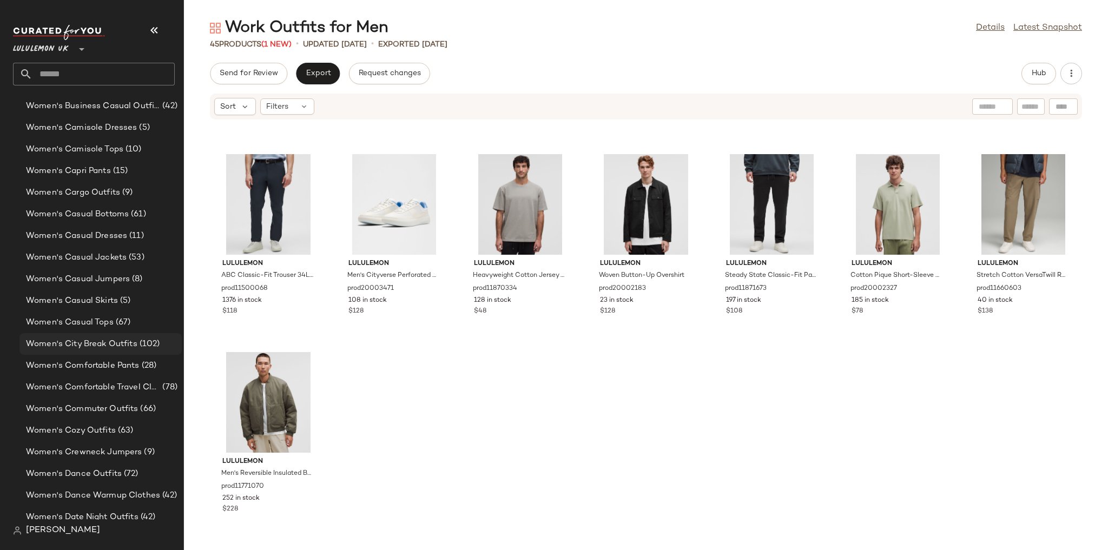
scroll to position [2473, 0]
click at [141, 147] on div "Women's Camisole Tops (10)" at bounding box center [100, 150] width 155 height 12
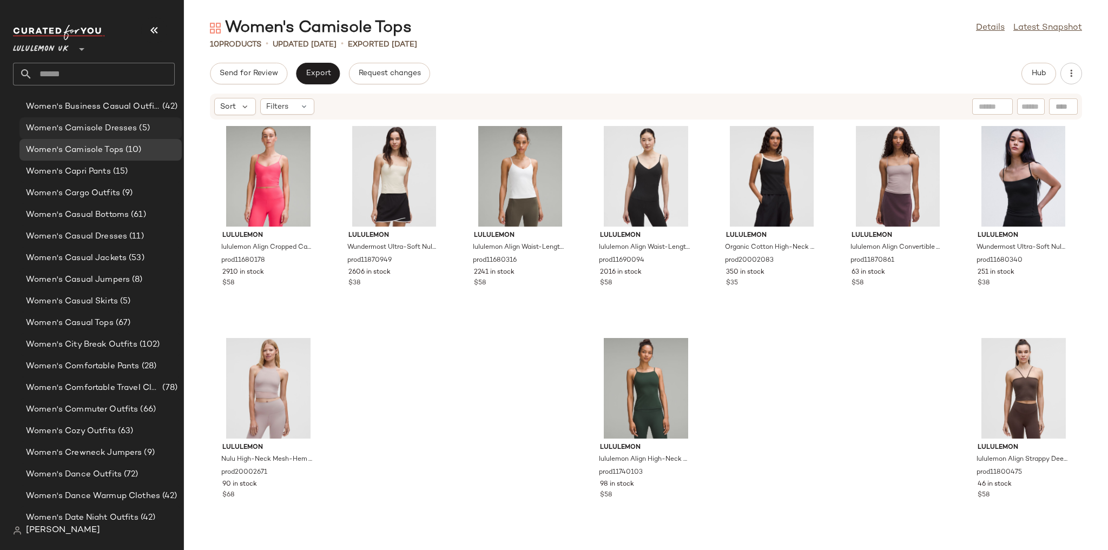
click at [140, 128] on span "(5)" at bounding box center [143, 128] width 12 height 12
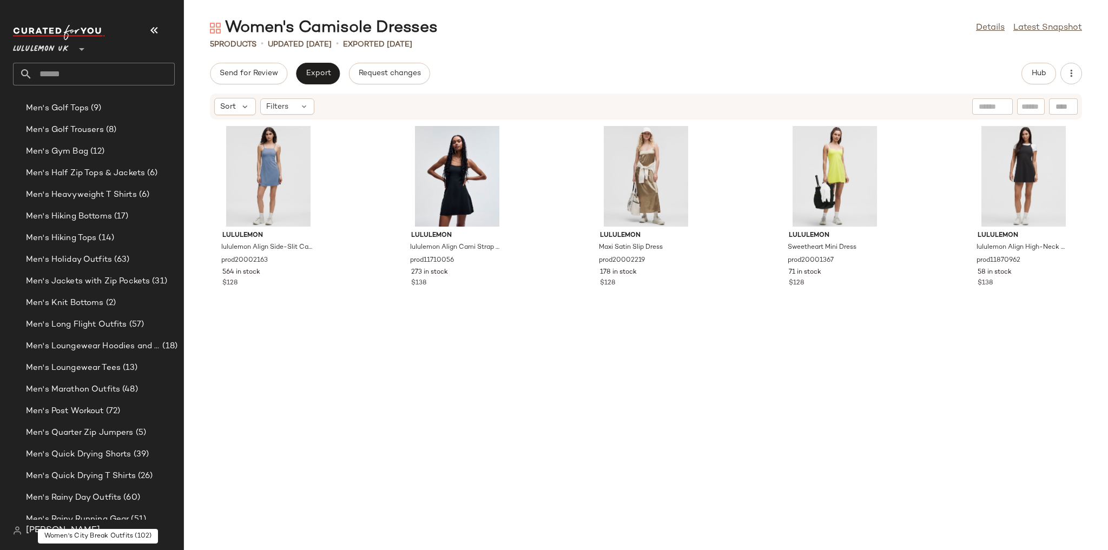
scroll to position [915, 0]
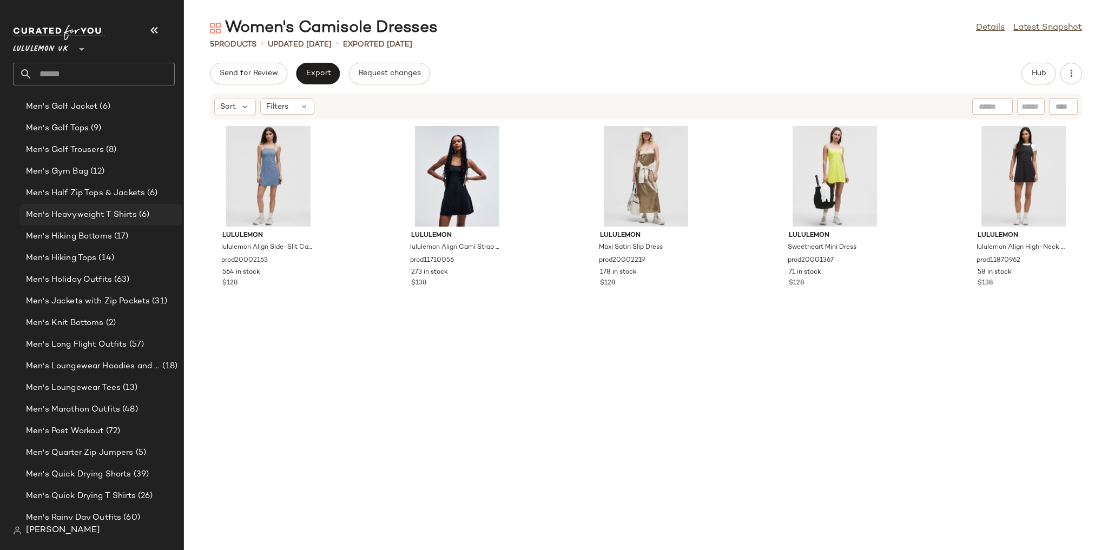
click at [124, 223] on div "Men's Heavyweight T Shirts (6)" at bounding box center [100, 215] width 162 height 22
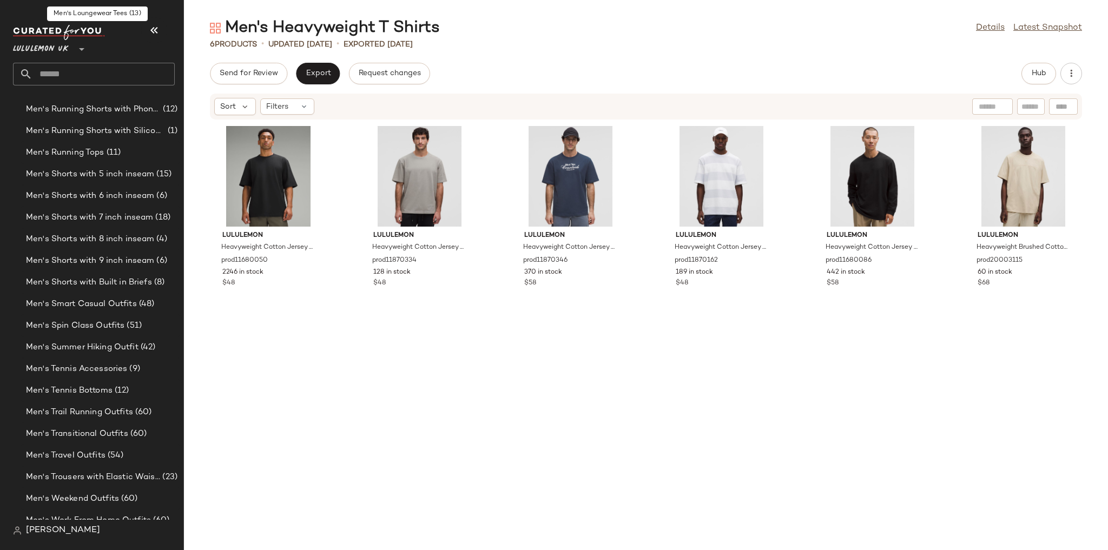
scroll to position [1478, 0]
click at [104, 467] on div "Men's Trousers with Elastic Waistbands (23)" at bounding box center [100, 475] width 162 height 22
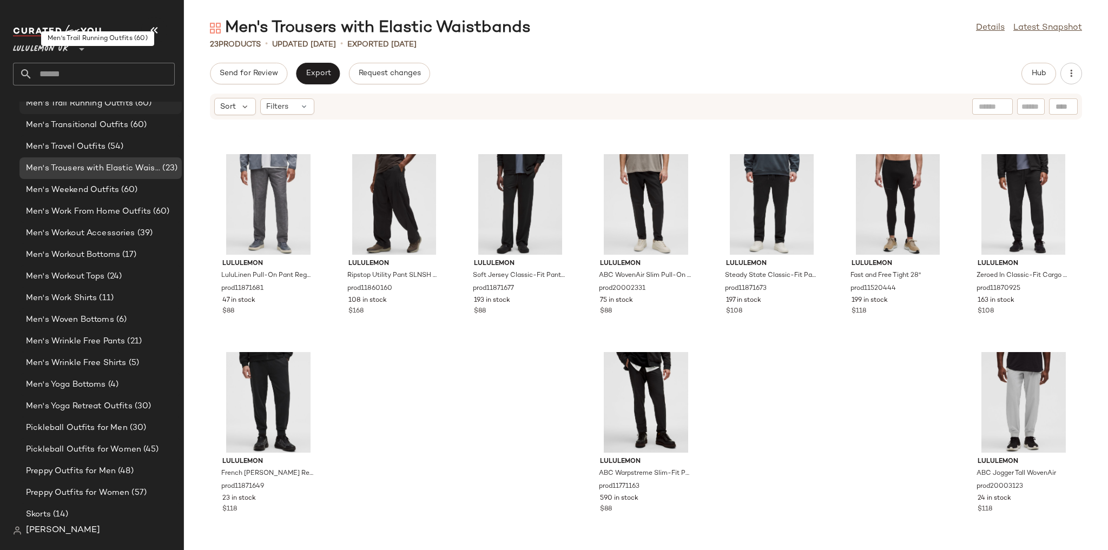
scroll to position [1867, 0]
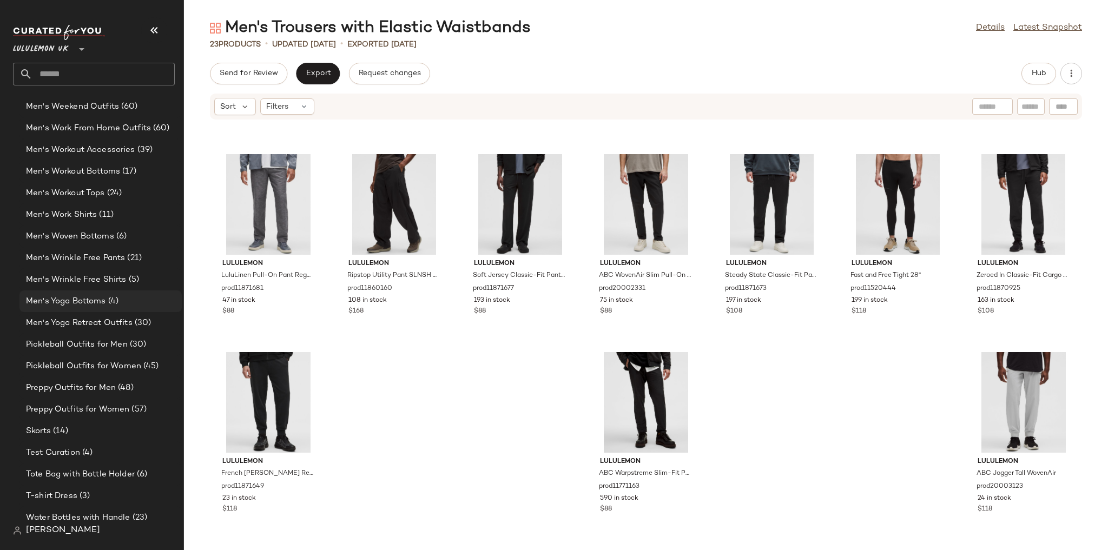
click at [118, 307] on div "Men's Yoga Bottoms (4)" at bounding box center [100, 302] width 162 height 22
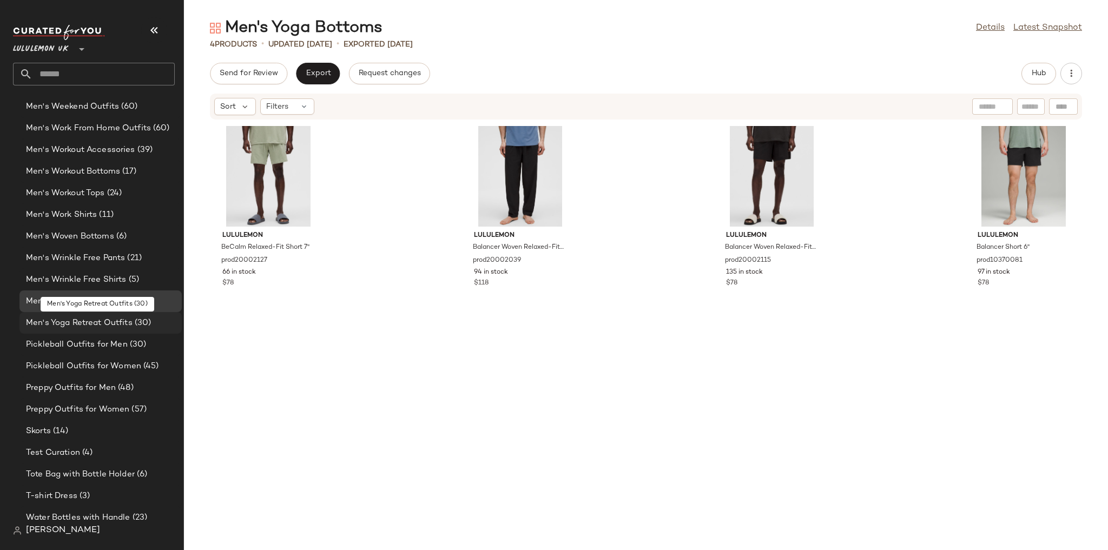
click at [123, 324] on span "Men's Yoga Retreat Outfits" at bounding box center [79, 323] width 107 height 12
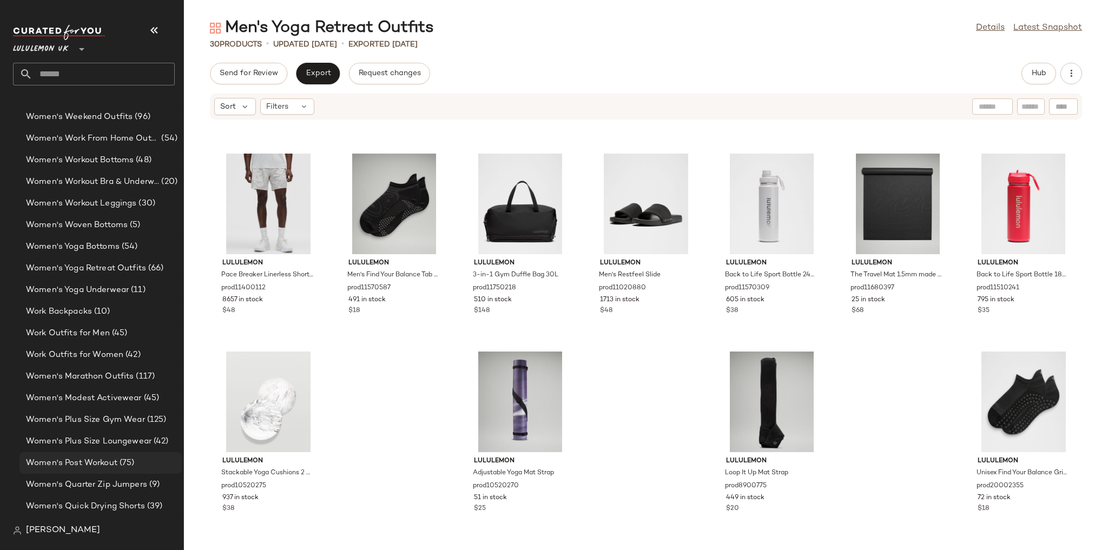
scroll to position [4074, 0]
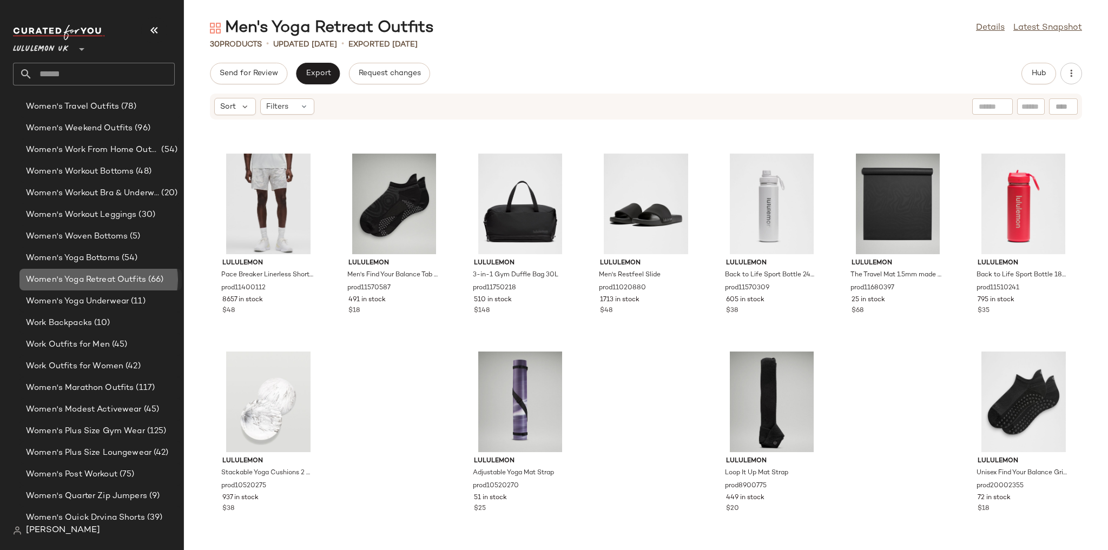
click at [117, 276] on span "Women's Yoga Retreat Outfits" at bounding box center [86, 280] width 120 height 12
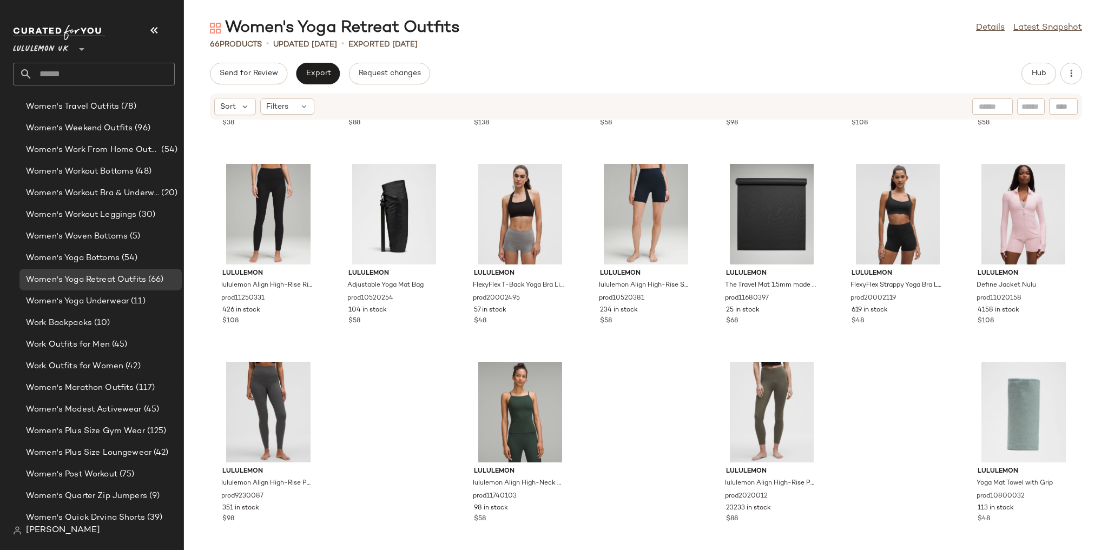
scroll to position [1763, 0]
